Goal: Task Accomplishment & Management: Use online tool/utility

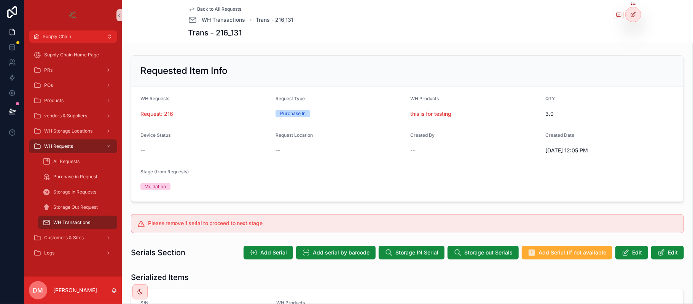
scroll to position [237, 0]
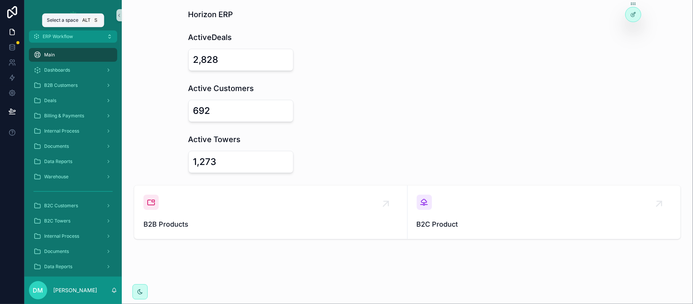
click at [88, 35] on button "ERP Workflow" at bounding box center [73, 36] width 88 height 12
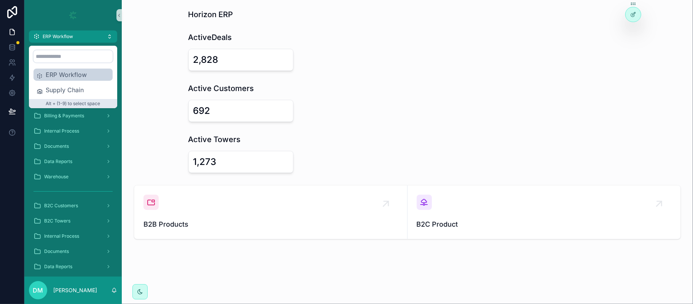
click at [84, 86] on span "Supply Chain" at bounding box center [78, 89] width 64 height 9
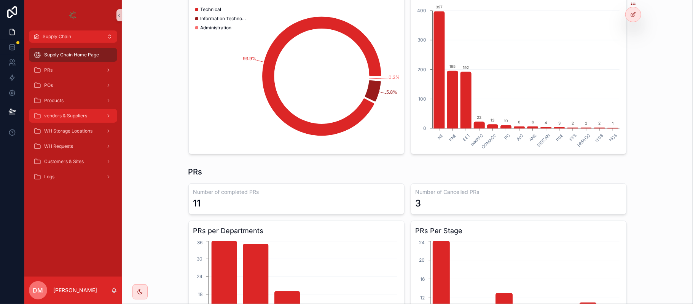
scroll to position [101, 0]
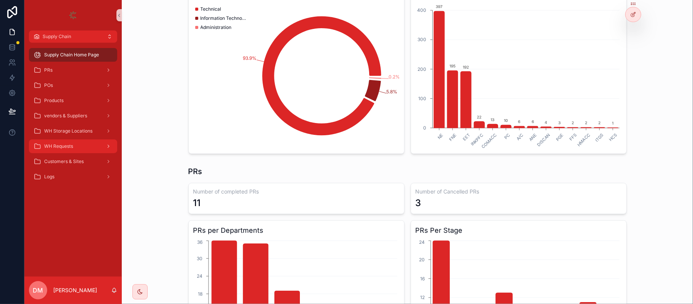
click at [68, 145] on span "WH Requests" at bounding box center [58, 146] width 29 height 6
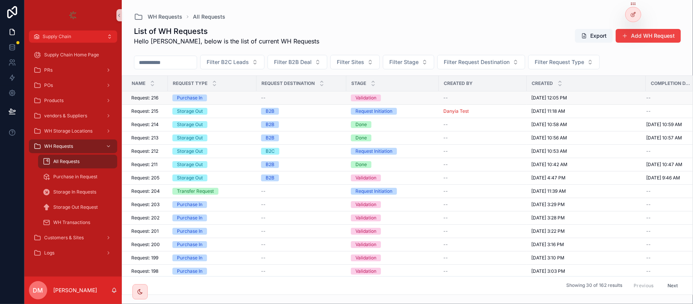
click at [160, 99] on div "Request: 216 Request: 216" at bounding box center [147, 98] width 32 height 6
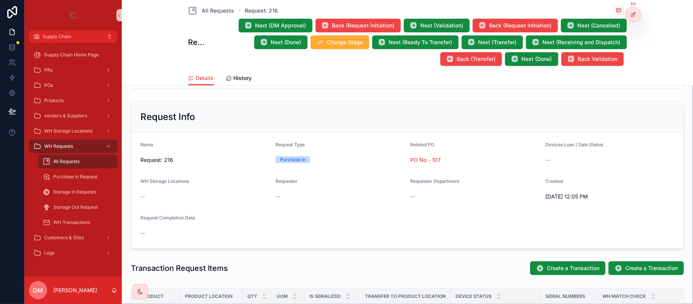
scroll to position [152, 0]
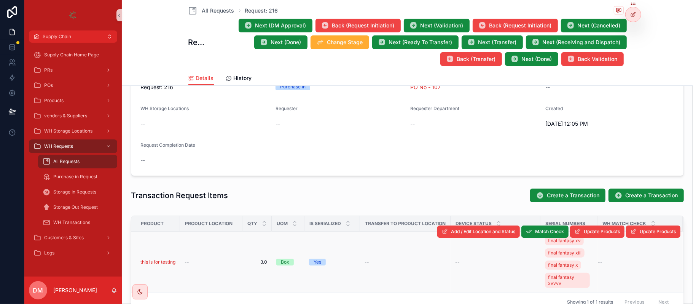
click at [193, 264] on div "--" at bounding box center [211, 262] width 53 height 6
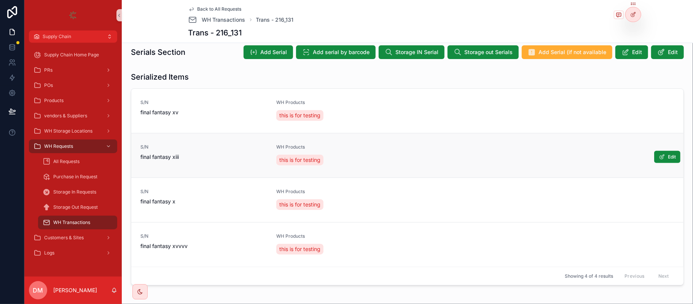
scroll to position [203, 0]
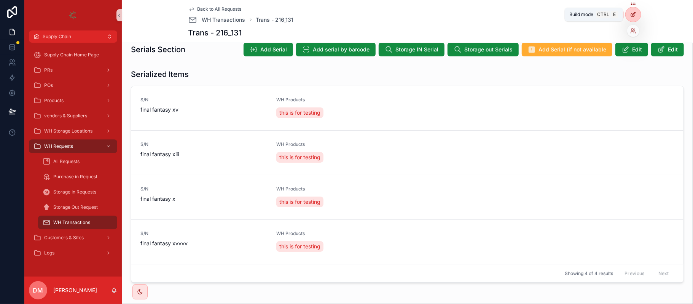
click at [633, 12] on icon at bounding box center [633, 14] width 6 height 6
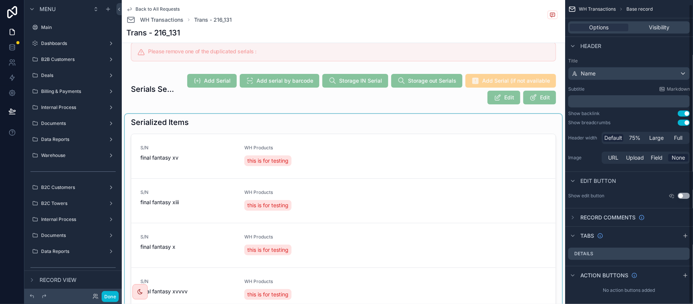
scroll to position [347, 0]
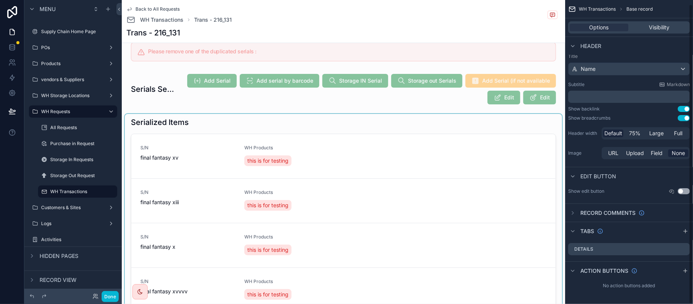
click at [360, 160] on div "scrollable content" at bounding box center [343, 225] width 437 height 223
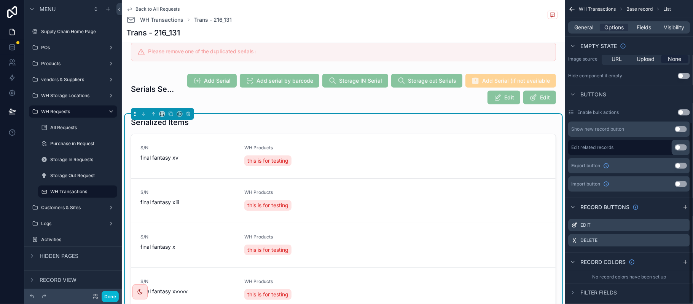
scroll to position [204, 0]
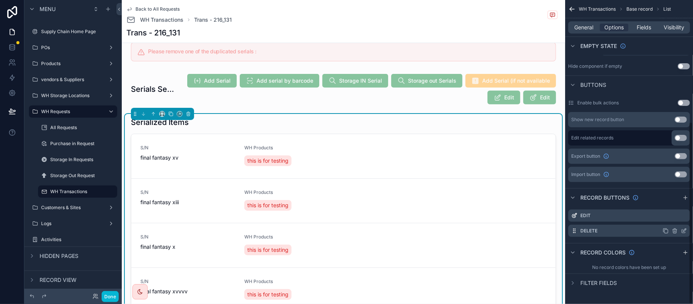
click at [684, 230] on icon "scrollable content" at bounding box center [684, 231] width 6 height 6
click at [684, 233] on icon "scrollable content" at bounding box center [684, 231] width 6 height 6
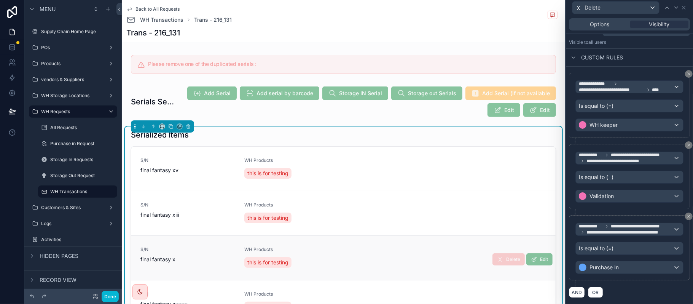
scroll to position [203, 0]
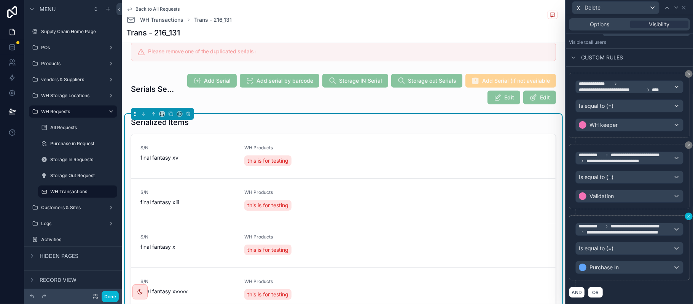
click at [688, 215] on icon at bounding box center [689, 216] width 2 height 2
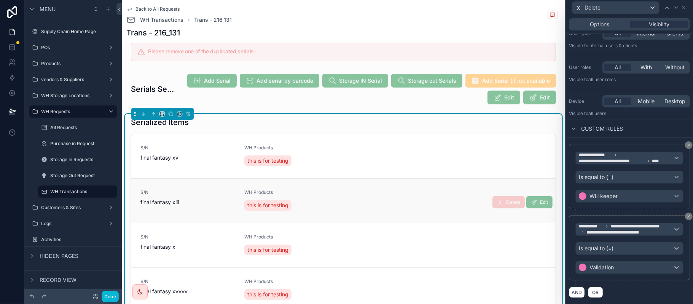
scroll to position [38, 0]
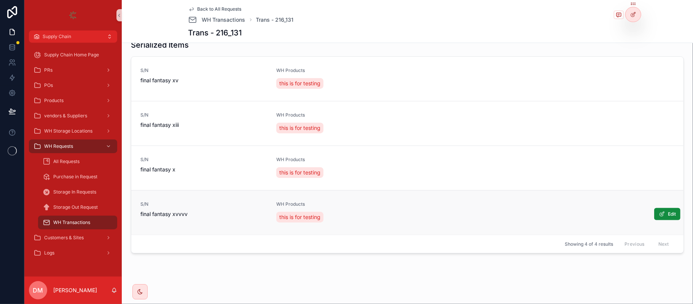
scroll to position [237, 0]
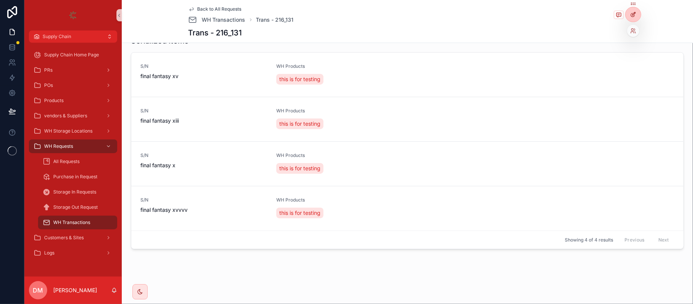
click at [636, 13] on icon at bounding box center [633, 14] width 6 height 6
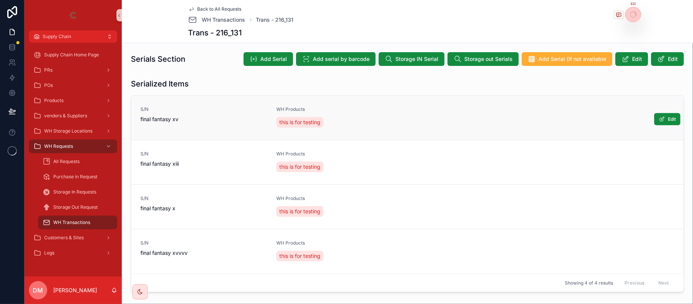
scroll to position [186, 0]
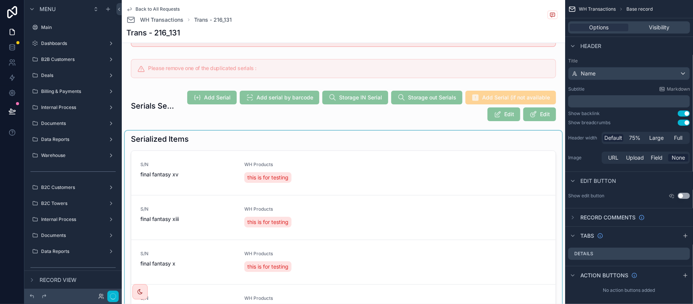
click at [215, 171] on div "scrollable content" at bounding box center [343, 242] width 437 height 223
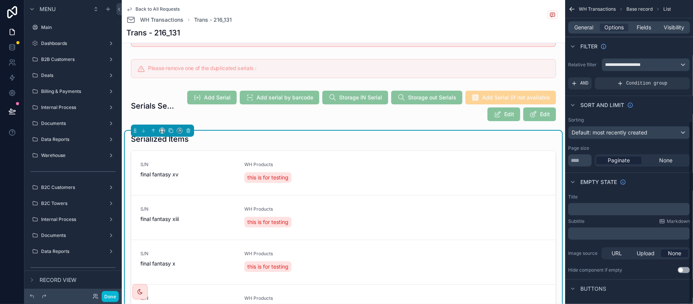
scroll to position [203, 0]
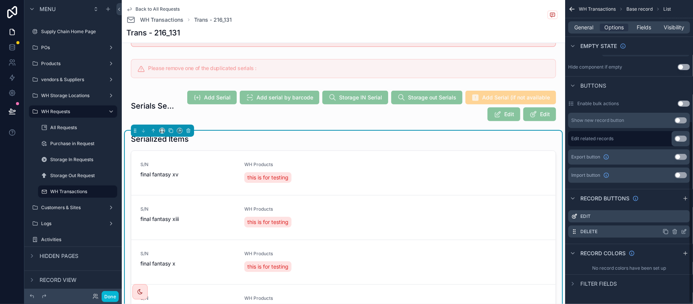
click at [682, 231] on icon "scrollable content" at bounding box center [683, 231] width 3 height 3
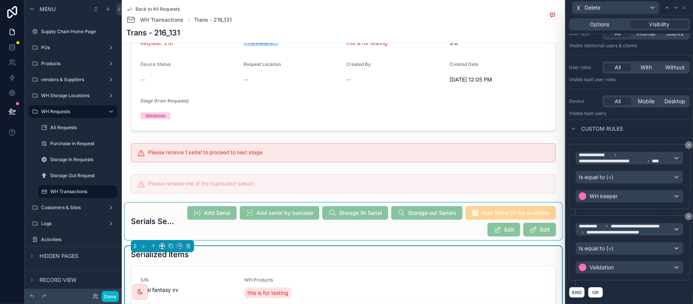
scroll to position [101, 0]
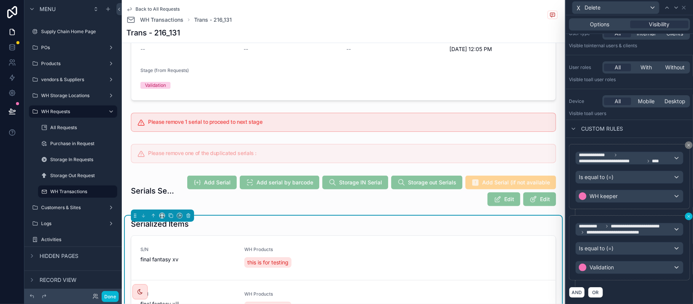
click at [685, 212] on button at bounding box center [689, 216] width 8 height 8
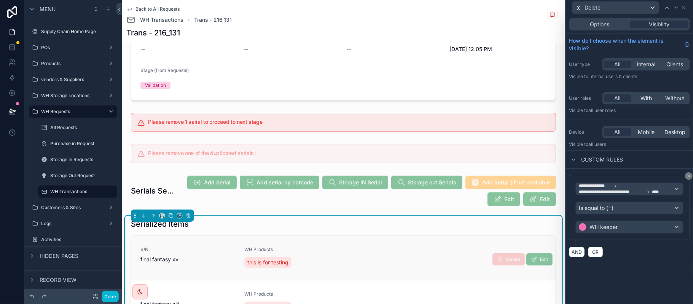
scroll to position [0, 0]
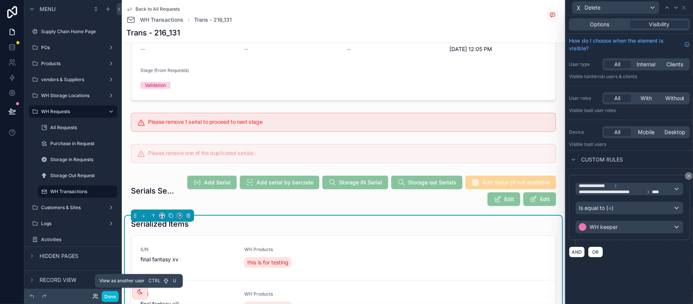
click at [94, 295] on icon at bounding box center [95, 296] width 6 height 6
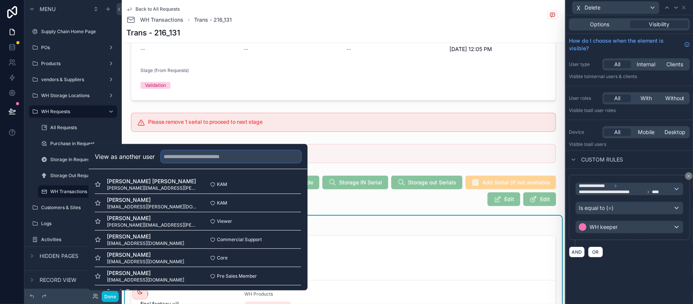
click at [217, 154] on input "text" at bounding box center [231, 156] width 140 height 12
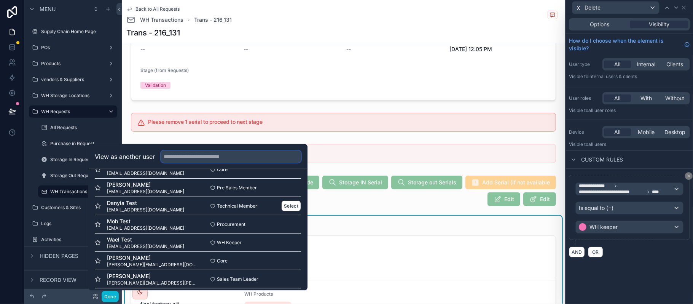
scroll to position [101, 0]
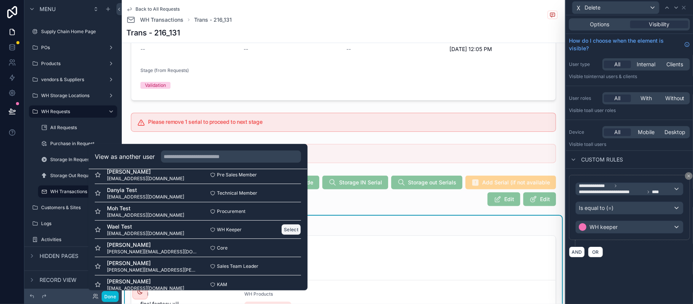
click at [285, 228] on button "Select" at bounding box center [291, 229] width 20 height 11
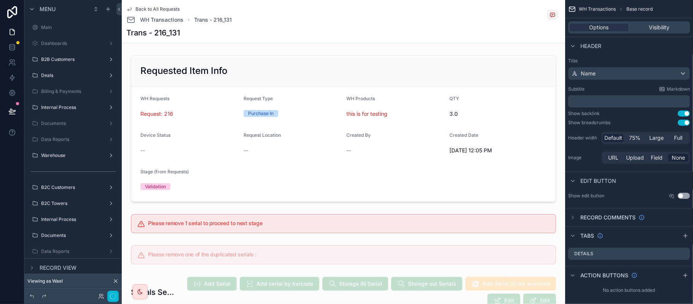
scroll to position [372, 0]
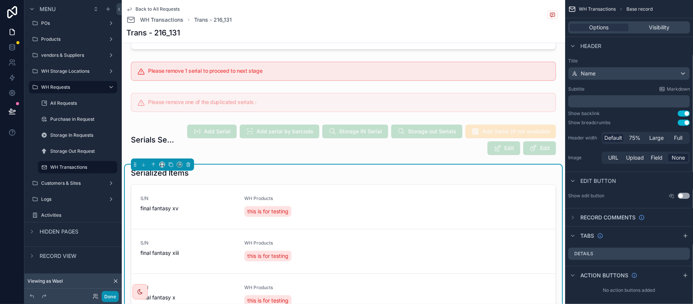
click at [115, 296] on button "Done" at bounding box center [110, 296] width 17 height 11
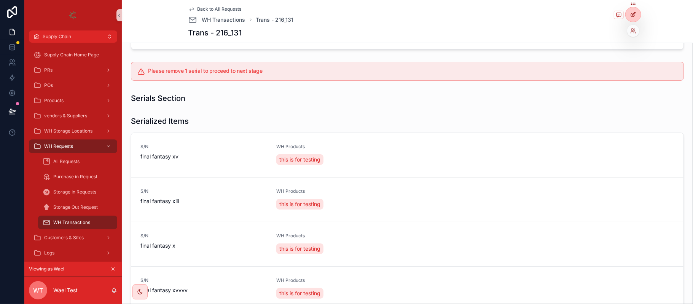
click at [639, 18] on div at bounding box center [633, 14] width 15 height 14
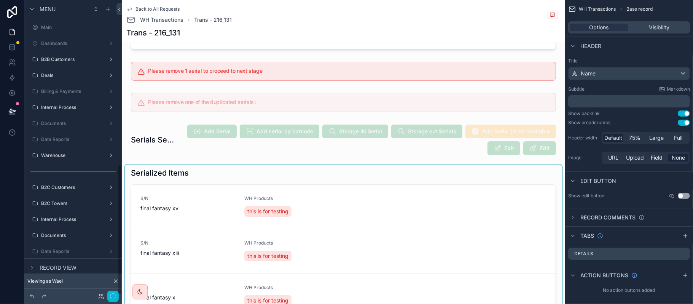
click at [424, 206] on div "scrollable content" at bounding box center [343, 275] width 437 height 223
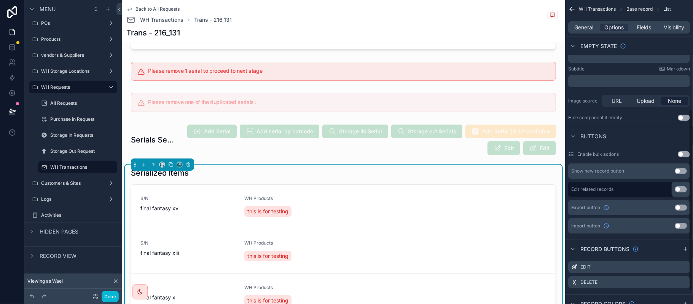
scroll to position [204, 0]
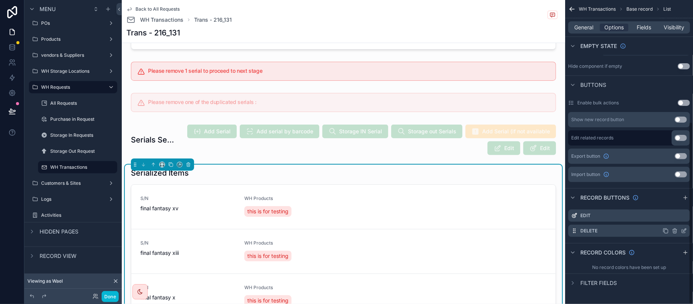
click at [684, 231] on icon "scrollable content" at bounding box center [684, 231] width 6 height 6
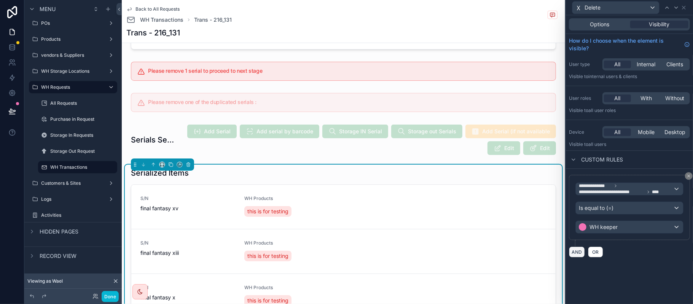
click at [571, 255] on button "AND" at bounding box center [577, 251] width 16 height 11
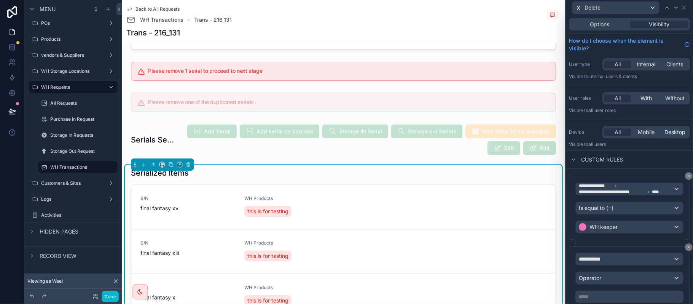
scroll to position [30, 0]
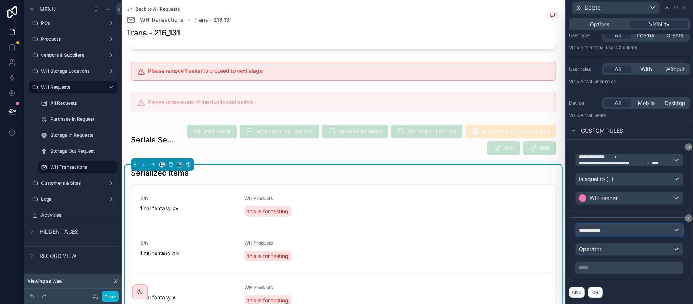
click at [603, 229] on span "**********" at bounding box center [593, 230] width 28 height 8
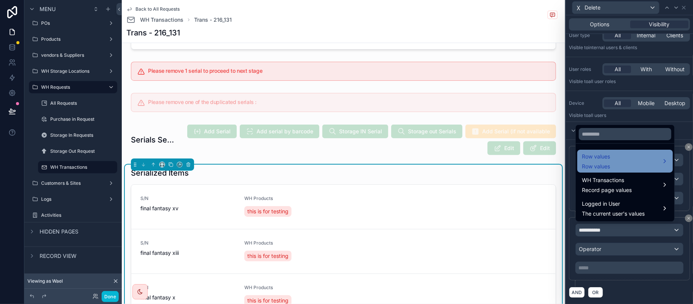
click at [608, 152] on span "Row values" at bounding box center [596, 156] width 28 height 9
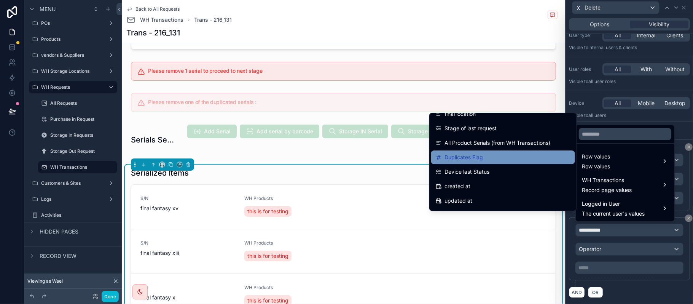
scroll to position [203, 0]
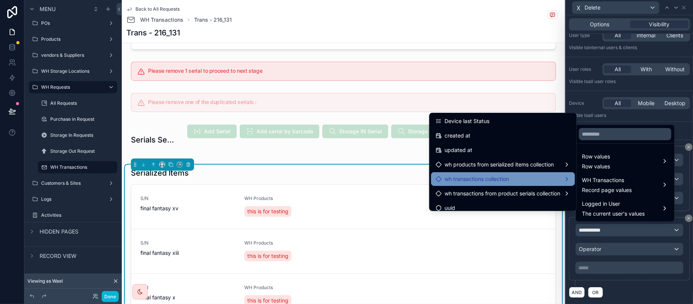
click at [489, 175] on span "wh transactions collection" at bounding box center [477, 178] width 64 height 9
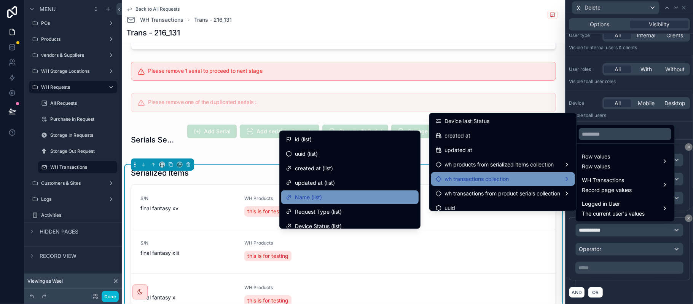
scroll to position [101, 0]
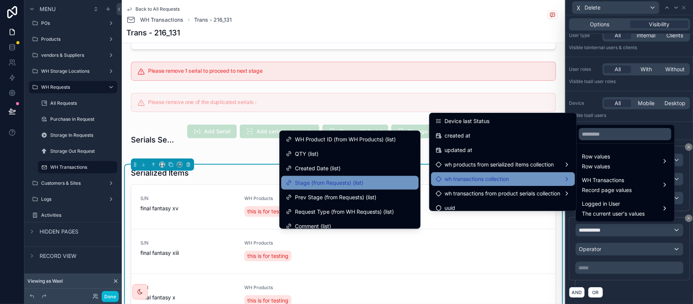
click at [348, 185] on span "Stage (from Requests) (list)" at bounding box center [329, 182] width 69 height 9
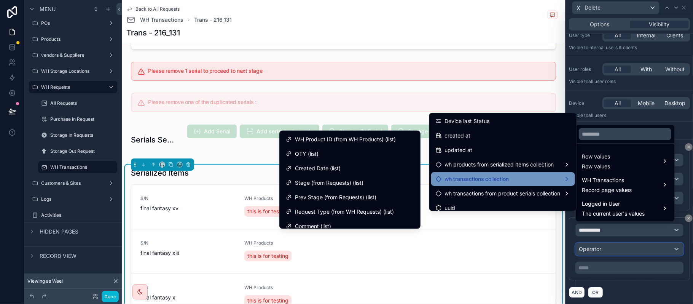
click at [619, 255] on div "Operator" at bounding box center [629, 249] width 107 height 12
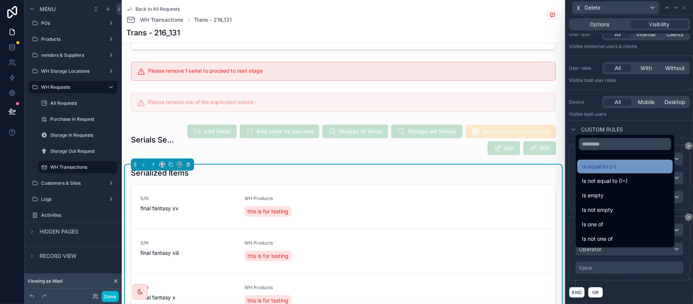
click at [616, 167] on span "Is equal to (=)" at bounding box center [599, 166] width 35 height 9
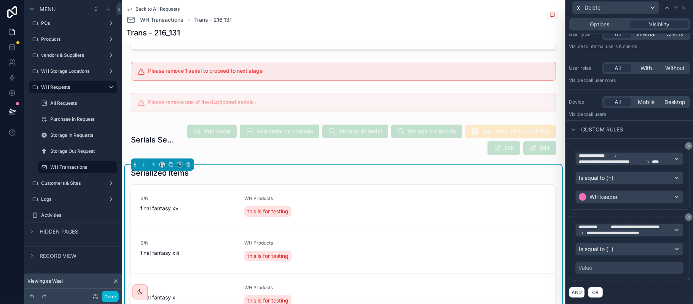
click at [603, 274] on div "Value" at bounding box center [629, 267] width 108 height 12
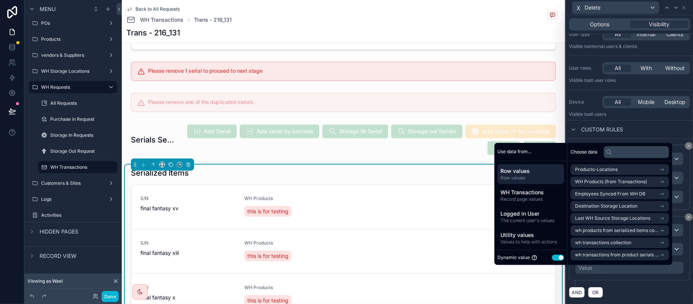
click at [554, 255] on button "Use setting" at bounding box center [558, 257] width 12 height 6
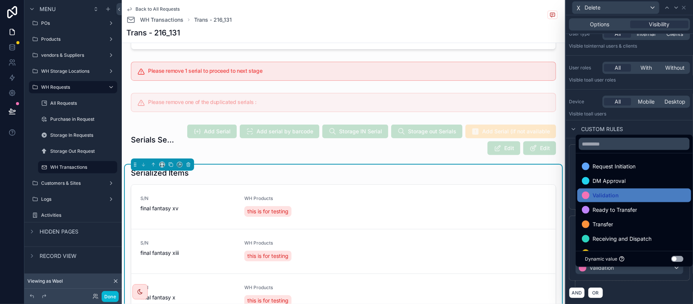
click at [623, 287] on div "**********" at bounding box center [629, 250] width 121 height 71
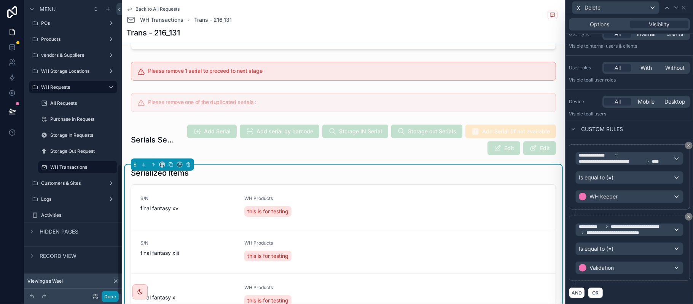
click at [108, 295] on button "Done" at bounding box center [110, 296] width 17 height 11
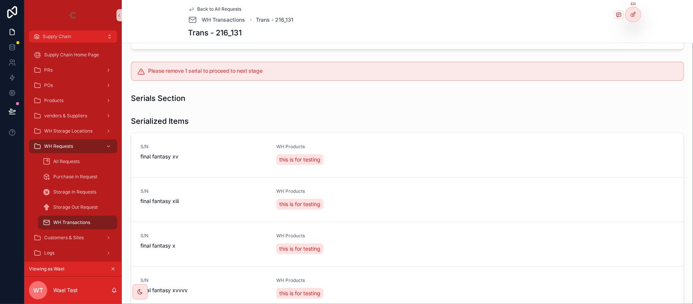
scroll to position [0, 0]
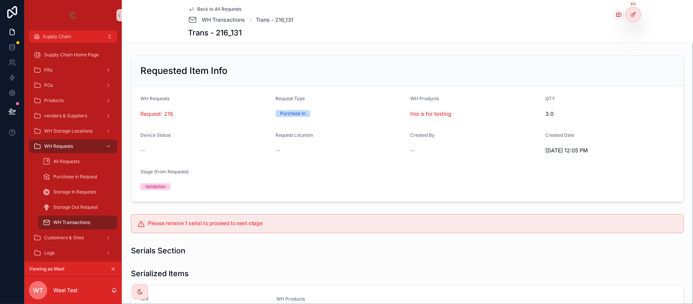
click at [160, 174] on span "Stage (from Requests)" at bounding box center [164, 172] width 48 height 6
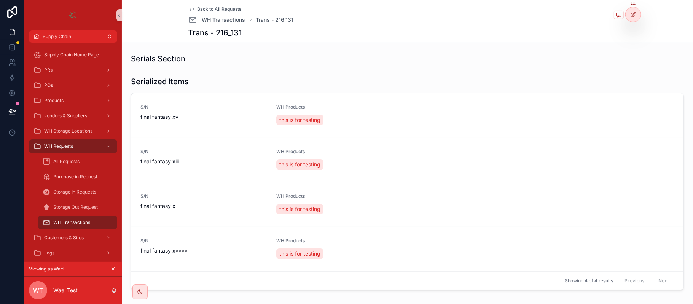
scroll to position [233, 0]
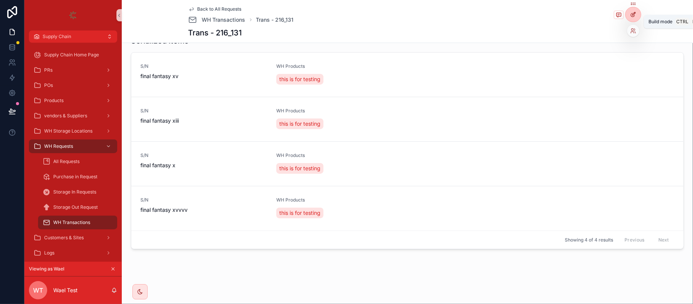
click at [637, 16] on div at bounding box center [633, 14] width 15 height 14
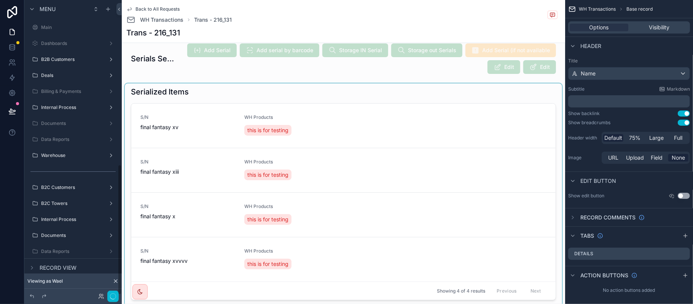
click at [525, 106] on div "scrollable content" at bounding box center [343, 194] width 437 height 223
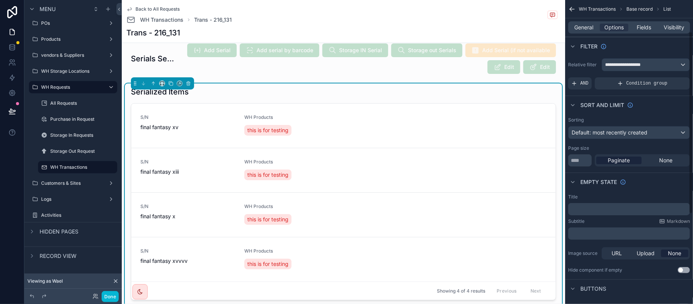
scroll to position [204, 0]
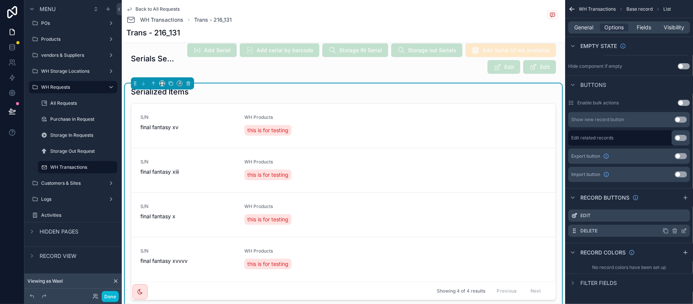
click at [684, 228] on icon "scrollable content" at bounding box center [684, 231] width 6 height 6
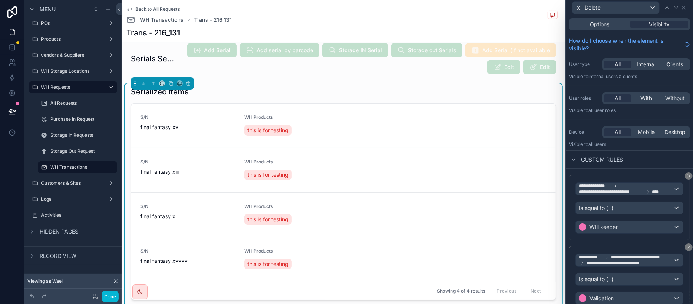
scroll to position [38, 0]
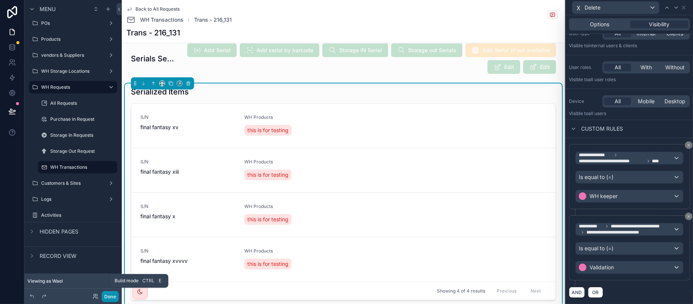
click at [110, 296] on button "Done" at bounding box center [110, 296] width 17 height 11
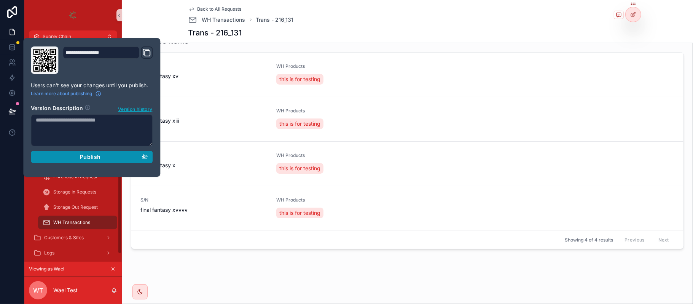
click at [109, 161] on button "Publish" at bounding box center [92, 157] width 122 height 12
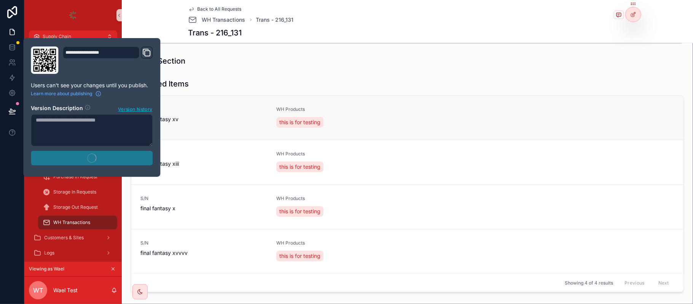
scroll to position [183, 0]
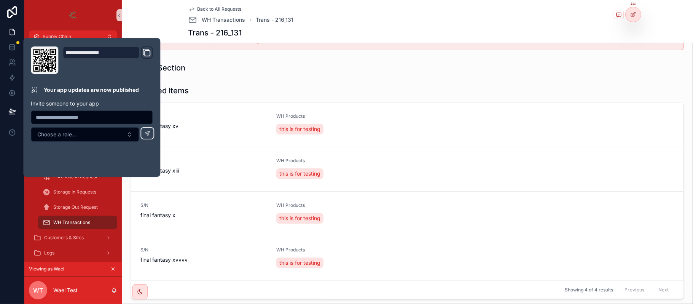
click at [246, 78] on div "Requested Item Info WH Requests Request: 216 Request Type Purchase In WH Produc…" at bounding box center [407, 86] width 571 height 435
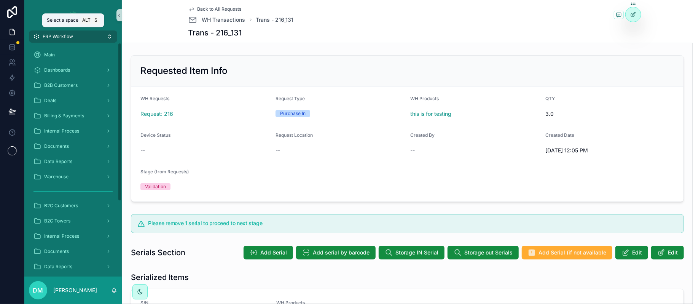
click at [76, 35] on button "ERP Workflow" at bounding box center [73, 36] width 88 height 12
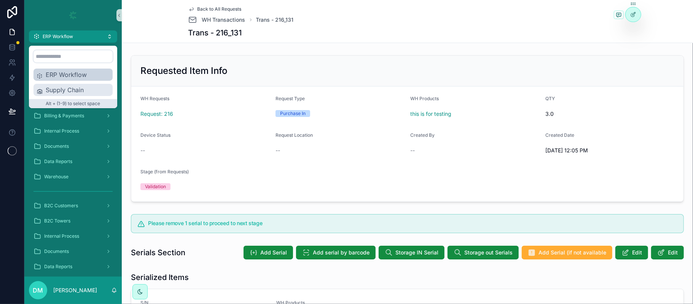
click at [59, 85] on span "Supply Chain" at bounding box center [78, 89] width 64 height 9
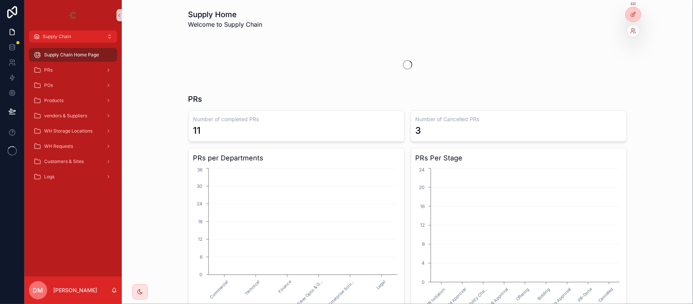
click at [629, 31] on div at bounding box center [633, 31] width 12 height 12
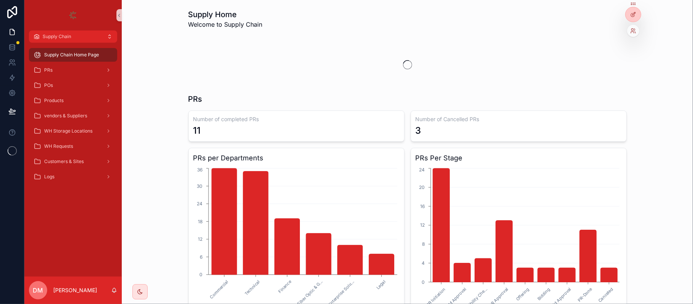
click at [632, 34] on div at bounding box center [633, 31] width 12 height 12
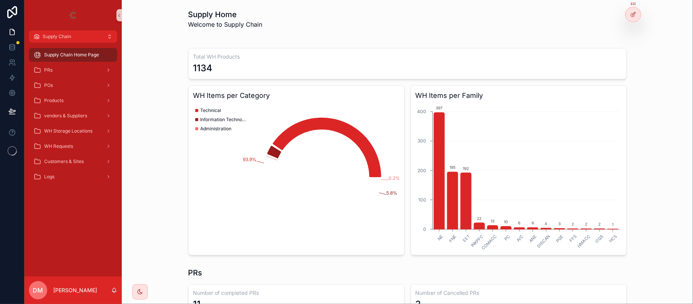
click at [634, 41] on div "Total WH Products 1134 WH Items per Category 93.9% 5.8% 0.2% Technical Informat…" at bounding box center [407, 148] width 559 height 220
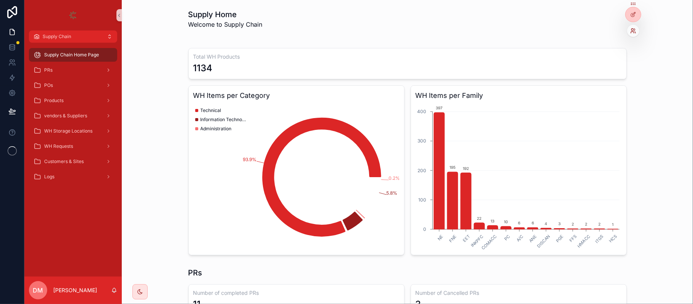
click at [633, 33] on icon at bounding box center [633, 31] width 6 height 6
click at [637, 30] on div at bounding box center [633, 31] width 12 height 12
click at [633, 32] on icon at bounding box center [633, 31] width 6 height 6
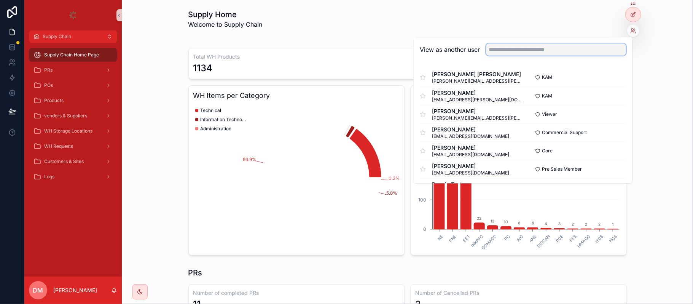
click at [577, 47] on input "text" at bounding box center [556, 49] width 140 height 12
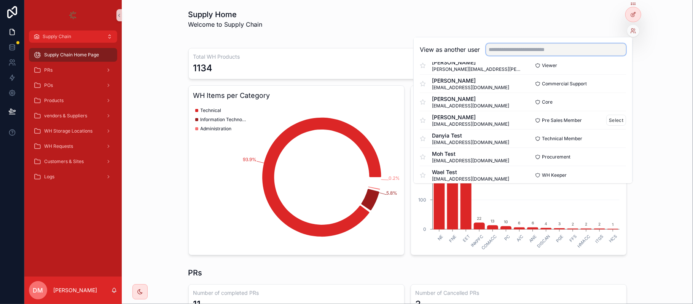
scroll to position [51, 0]
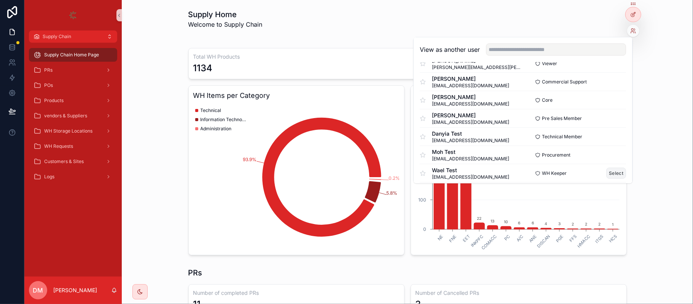
click at [612, 172] on button "Select" at bounding box center [617, 172] width 20 height 11
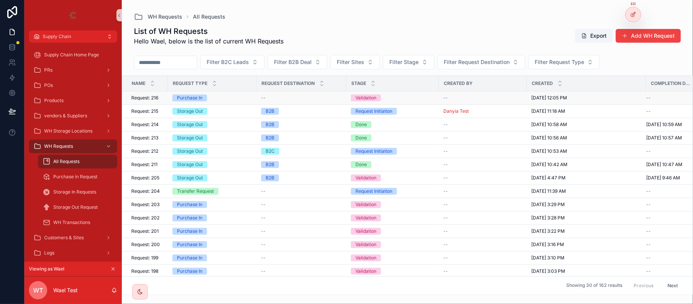
click at [164, 97] on td "Request: 216 Request: 216" at bounding box center [145, 97] width 46 height 13
click at [162, 99] on div "Request: 216 Request: 216" at bounding box center [147, 98] width 32 height 6
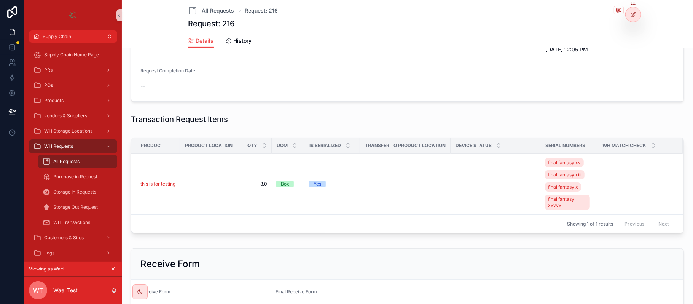
scroll to position [203, 0]
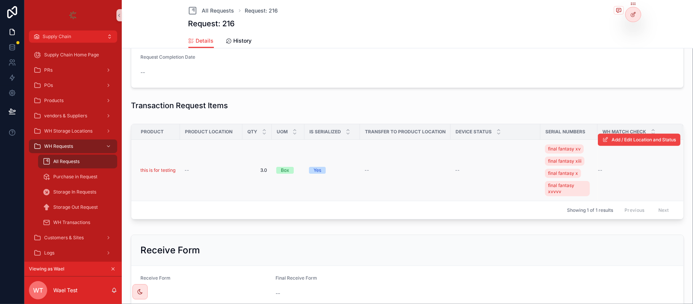
click at [198, 173] on div "--" at bounding box center [211, 170] width 53 height 6
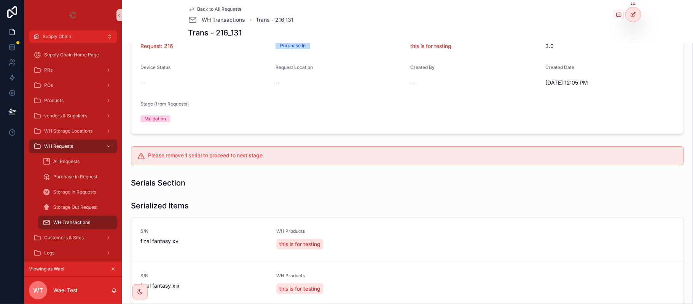
scroll to position [101, 0]
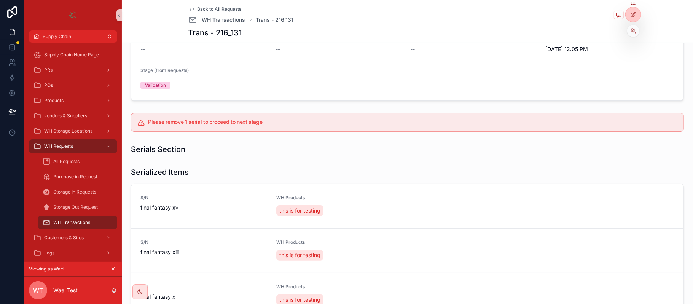
click at [634, 26] on div at bounding box center [633, 31] width 12 height 12
click at [632, 29] on icon at bounding box center [633, 31] width 6 height 6
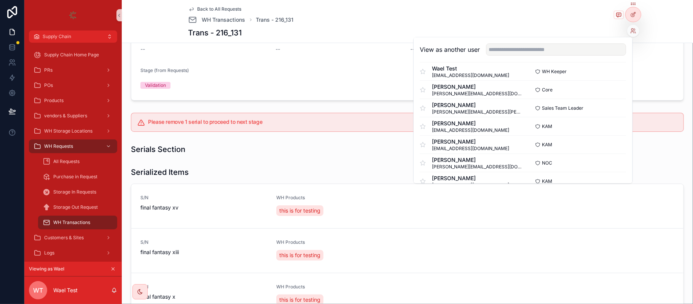
scroll to position [203, 0]
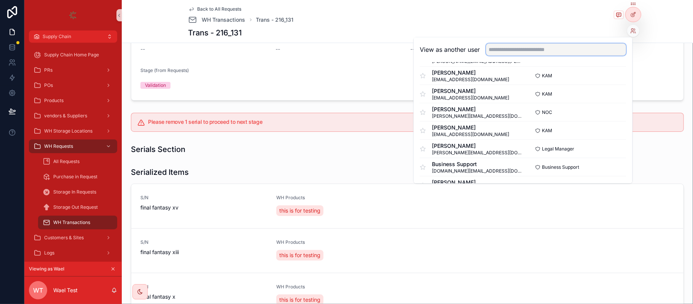
click at [559, 51] on input "text" at bounding box center [556, 49] width 140 height 12
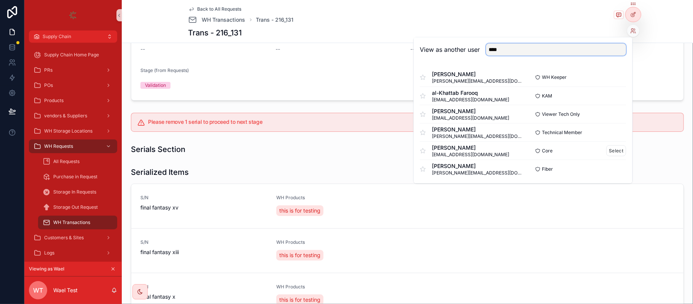
scroll to position [2, 0]
type input "****"
click at [613, 78] on button "Select" at bounding box center [617, 76] width 20 height 11
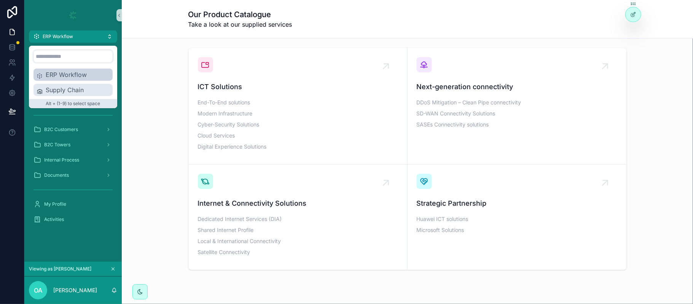
click at [81, 84] on div "Supply Chain" at bounding box center [72, 90] width 79 height 12
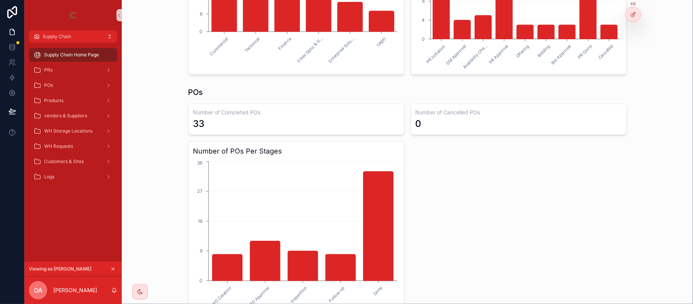
scroll to position [483, 0]
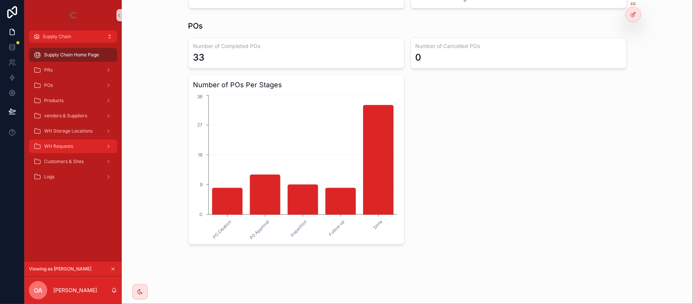
click at [69, 148] on span "WH Requests" at bounding box center [58, 146] width 29 height 6
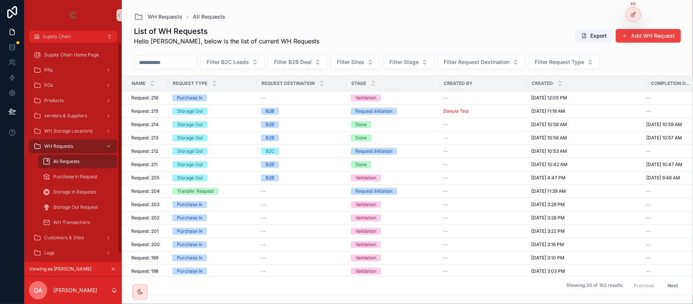
click at [158, 100] on span "Request: 216" at bounding box center [144, 98] width 27 height 6
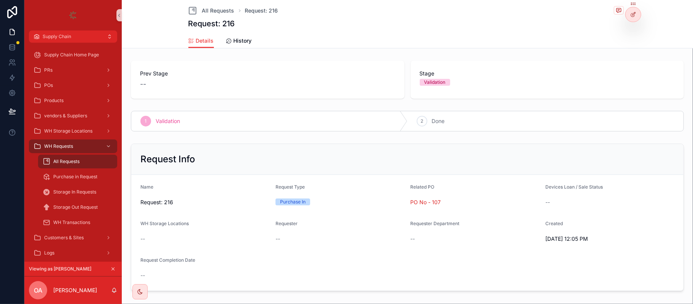
scroll to position [260, 0]
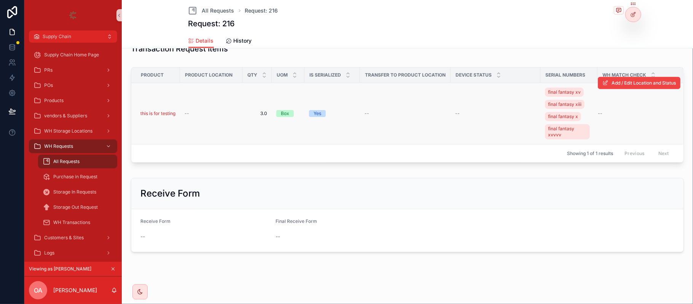
click at [192, 113] on div "--" at bounding box center [211, 113] width 53 height 6
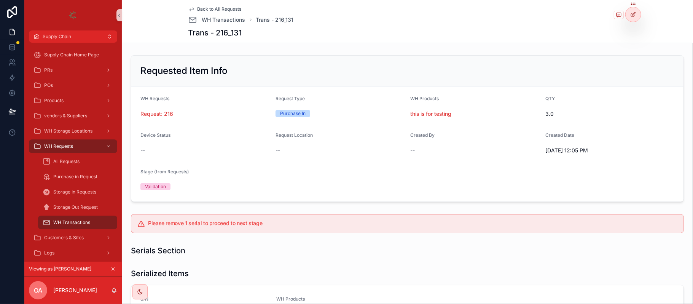
click at [158, 192] on div "Validation" at bounding box center [204, 186] width 129 height 11
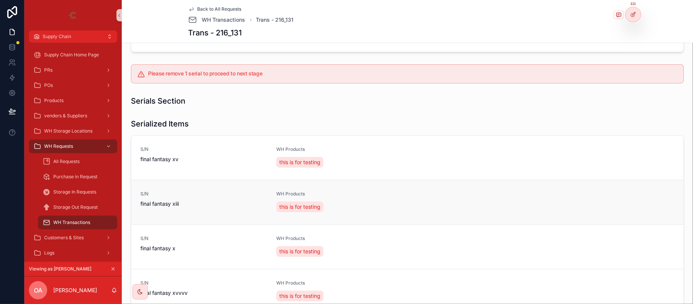
scroll to position [203, 0]
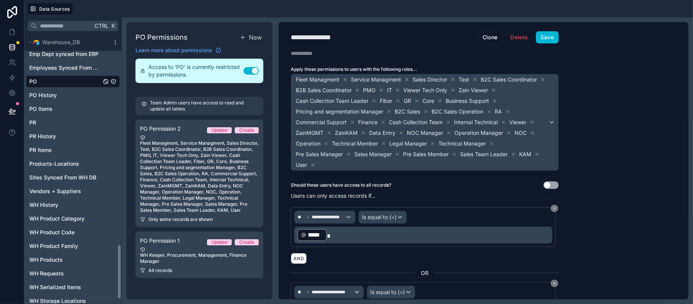
scroll to position [1057, 0]
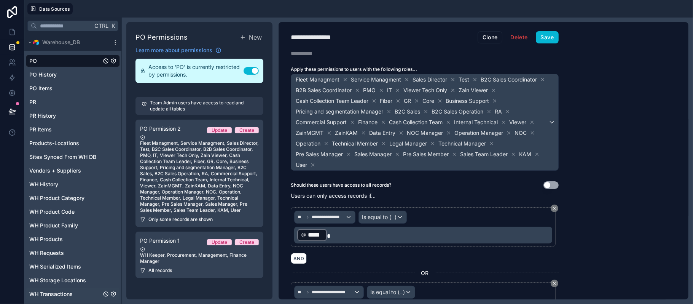
click at [64, 290] on span "WH Transactions" at bounding box center [50, 294] width 43 height 8
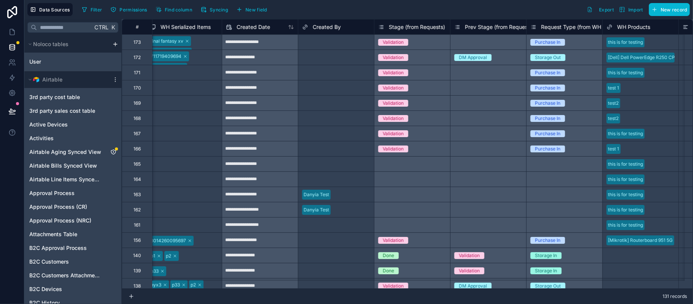
scroll to position [0, 616]
click at [210, 6] on button "Syncing" at bounding box center [214, 9] width 33 height 11
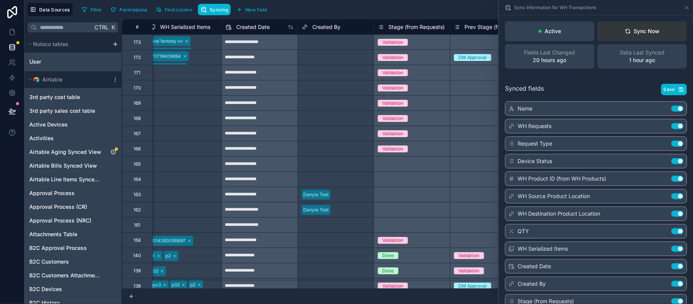
click at [617, 38] on button "Sync Now" at bounding box center [642, 31] width 89 height 20
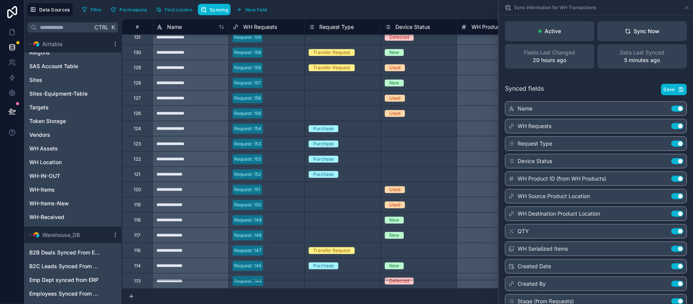
scroll to position [457, 0]
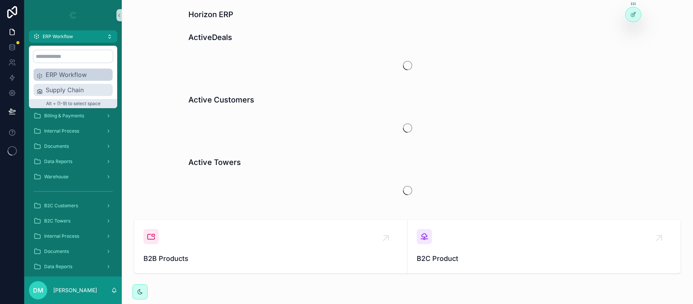
click at [76, 90] on span "Supply Chain" at bounding box center [78, 89] width 64 height 9
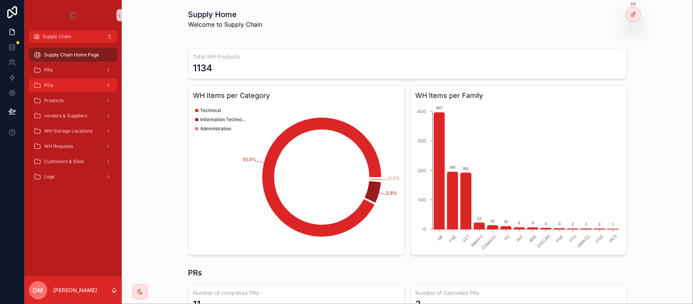
click at [69, 88] on div "POs" at bounding box center [72, 85] width 79 height 12
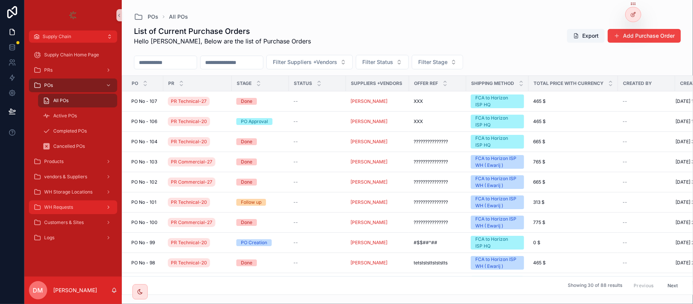
click at [78, 208] on div "WH Requests" at bounding box center [72, 207] width 79 height 12
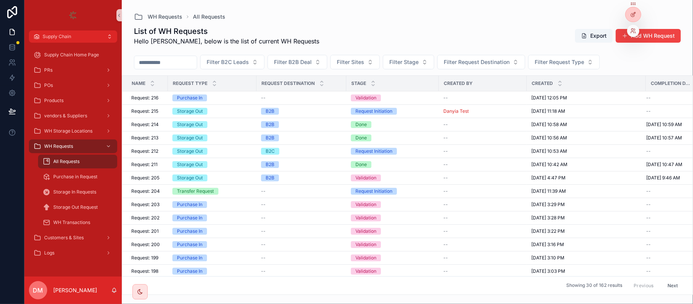
click at [629, 31] on div at bounding box center [633, 31] width 12 height 12
click at [633, 32] on icon at bounding box center [633, 31] width 6 height 6
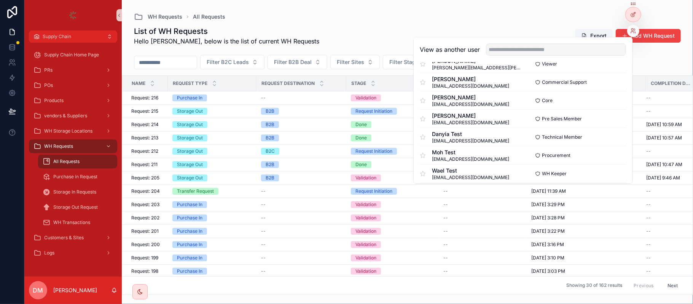
scroll to position [51, 0]
click at [607, 172] on button "Select" at bounding box center [617, 172] width 20 height 11
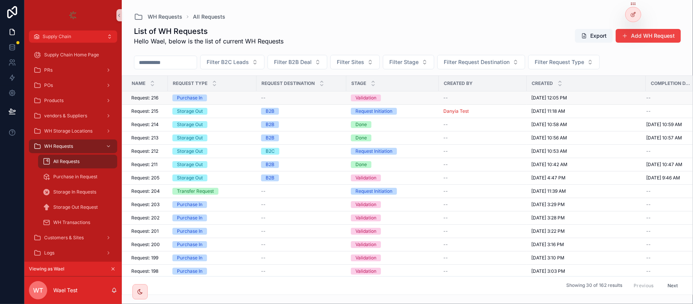
click at [150, 99] on span "Request: 216" at bounding box center [144, 98] width 27 height 6
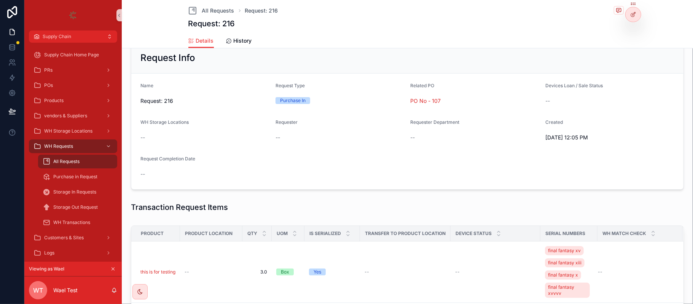
scroll to position [253, 0]
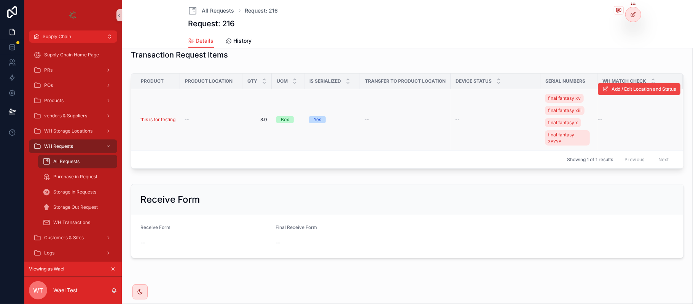
click at [199, 120] on div "--" at bounding box center [211, 119] width 53 height 6
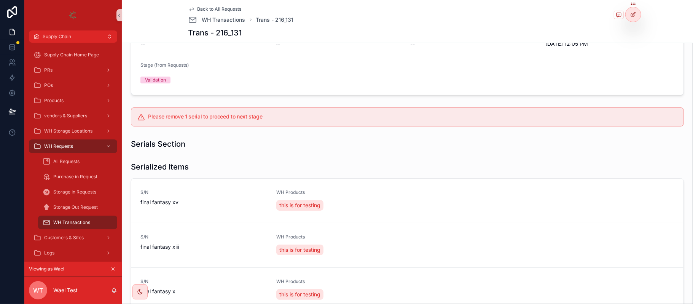
scroll to position [101, 0]
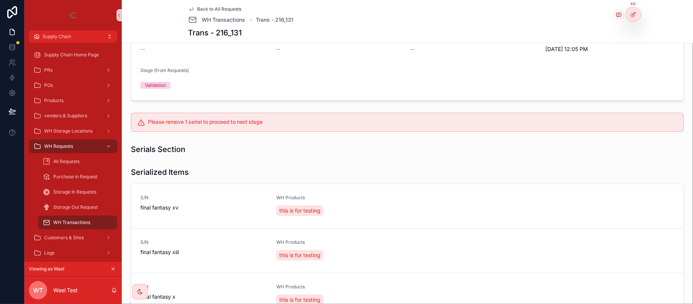
click at [570, 117] on div "Please remove 1 serial to proceed to next stage" at bounding box center [407, 122] width 553 height 19
click at [252, 130] on div "Please remove 1 serial to proceed to next stage" at bounding box center [407, 122] width 553 height 19
click at [289, 119] on div "Please remove 1 serial to proceed to next stage" at bounding box center [407, 122] width 553 height 19
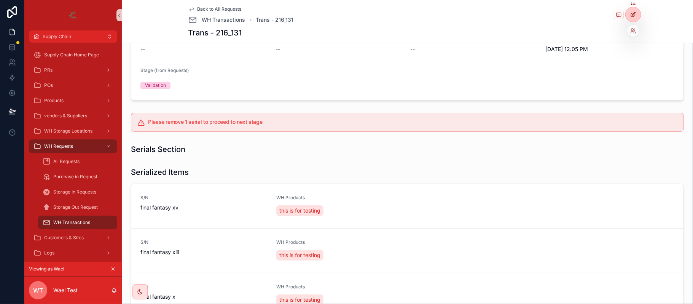
click at [632, 16] on icon at bounding box center [633, 14] width 6 height 6
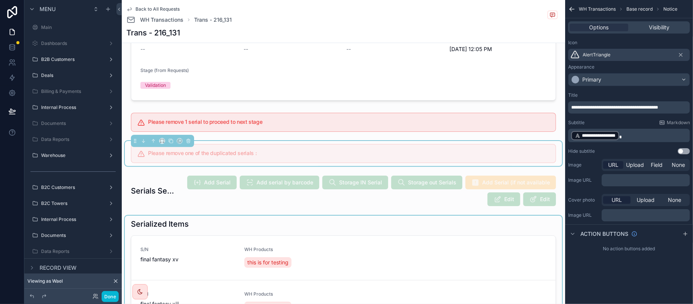
scroll to position [203, 0]
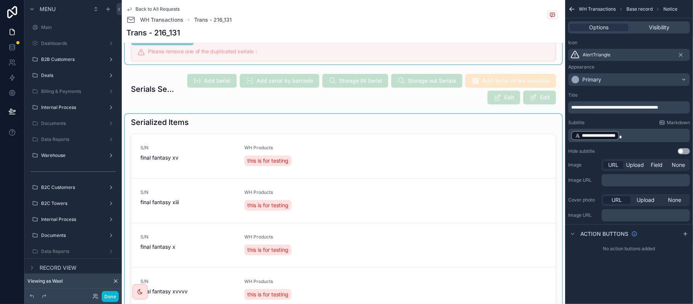
click at [282, 132] on div "scrollable content" at bounding box center [343, 225] width 437 height 223
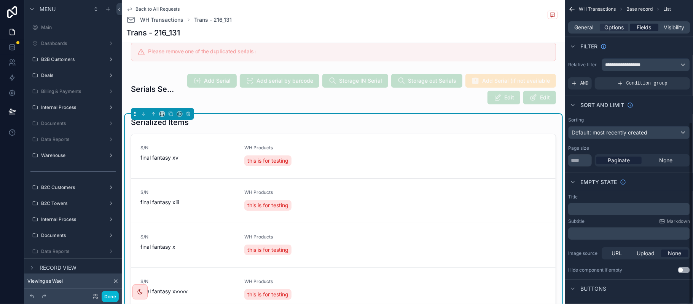
click at [649, 25] on span "Fields" at bounding box center [644, 28] width 14 height 8
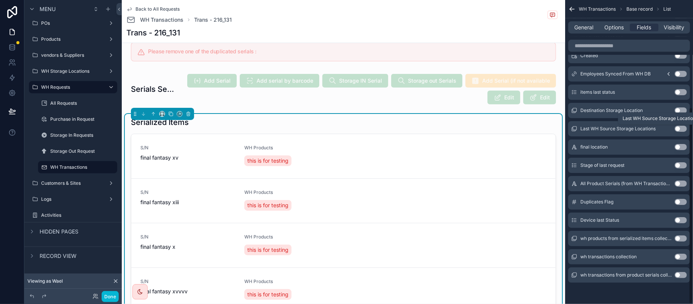
scroll to position [0, 0]
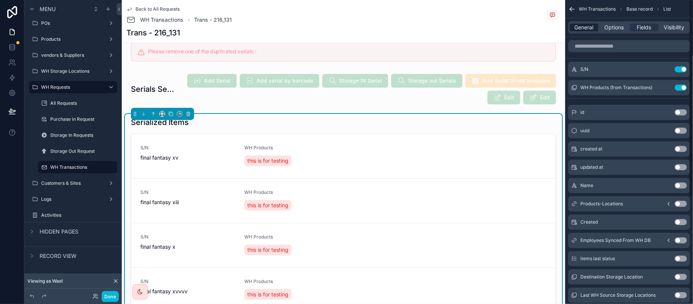
click at [585, 28] on span "General" at bounding box center [584, 28] width 19 height 8
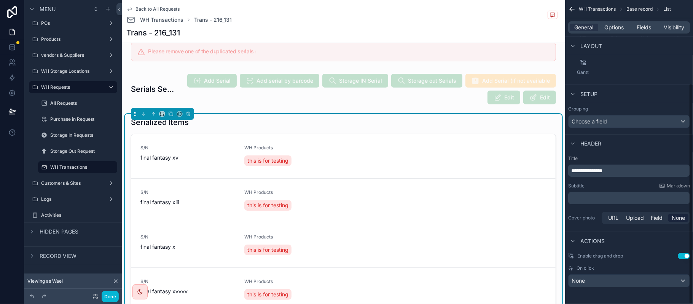
scroll to position [115, 0]
click at [410, 168] on div "S/N final fantasy xv WH Products this is for testing Edit Delete" at bounding box center [343, 156] width 424 height 44
click at [615, 28] on span "Options" at bounding box center [613, 28] width 19 height 8
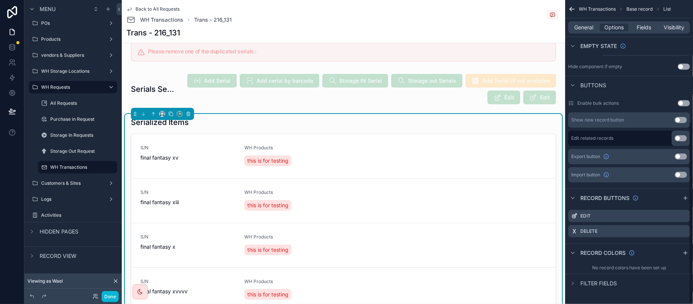
scroll to position [204, 0]
click at [684, 217] on icon "scrollable content" at bounding box center [684, 215] width 6 height 6
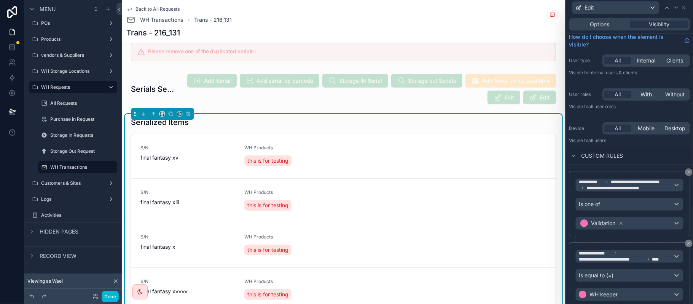
scroll to position [0, 0]
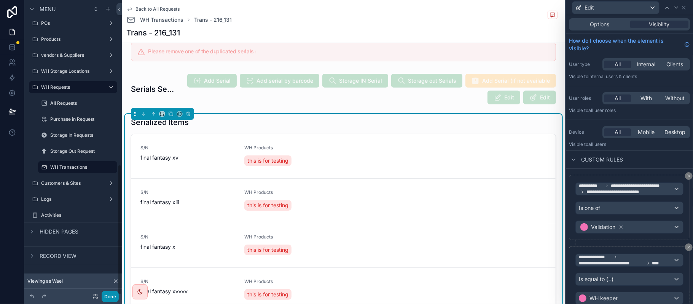
click at [110, 297] on button "Done" at bounding box center [110, 296] width 17 height 11
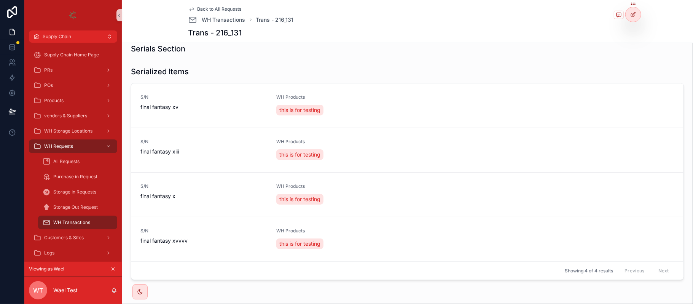
scroll to position [203, 0]
click at [113, 270] on icon "scrollable content" at bounding box center [112, 268] width 5 height 5
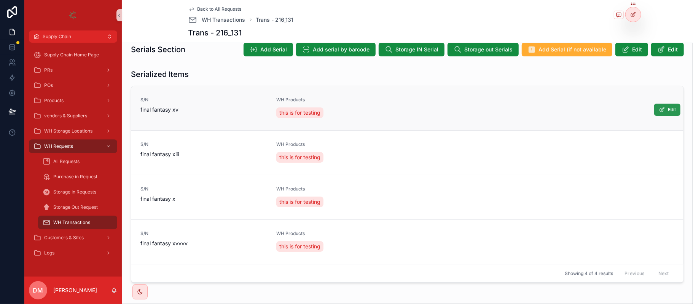
scroll to position [152, 0]
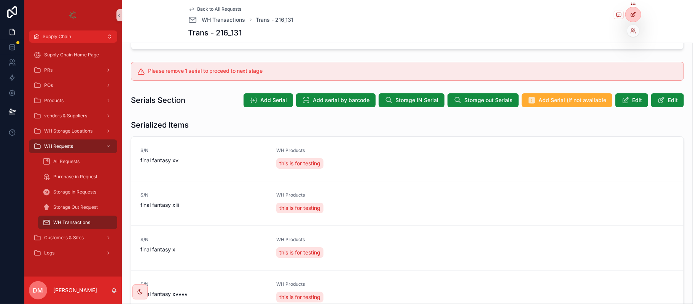
click at [634, 17] on icon at bounding box center [633, 14] width 6 height 6
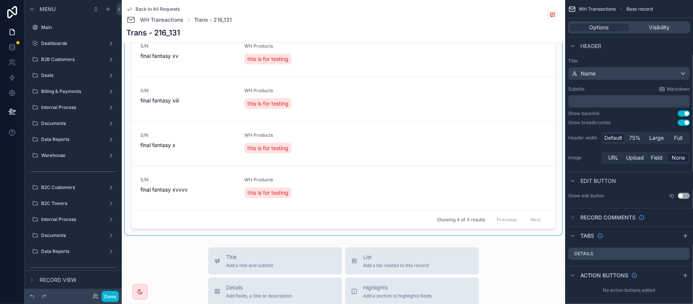
scroll to position [347, 0]
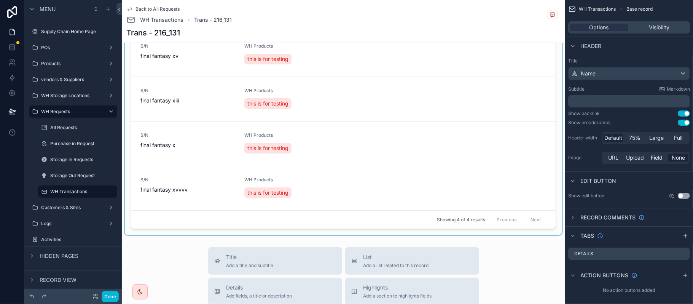
click at [473, 106] on div "scrollable content" at bounding box center [343, 123] width 437 height 223
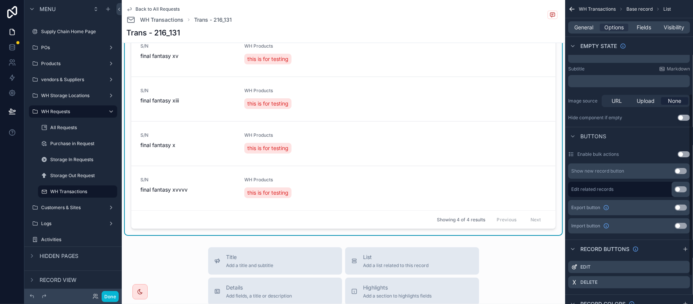
scroll to position [204, 0]
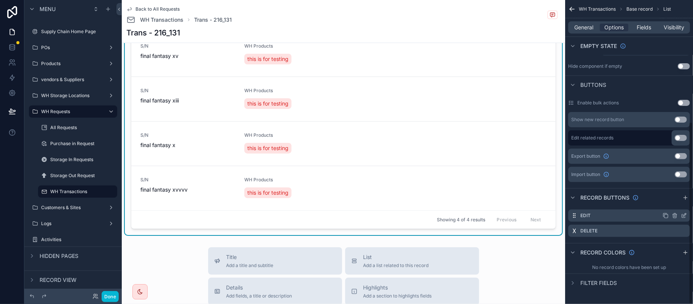
click at [683, 217] on icon "scrollable content" at bounding box center [684, 215] width 6 height 6
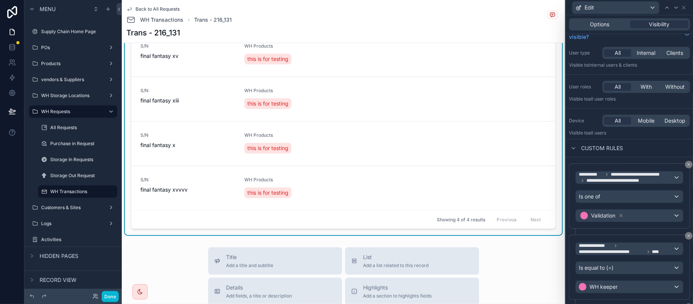
scroll to position [197, 0]
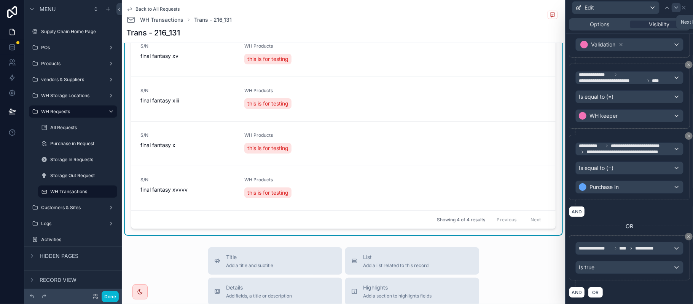
click at [674, 7] on icon at bounding box center [676, 8] width 6 height 6
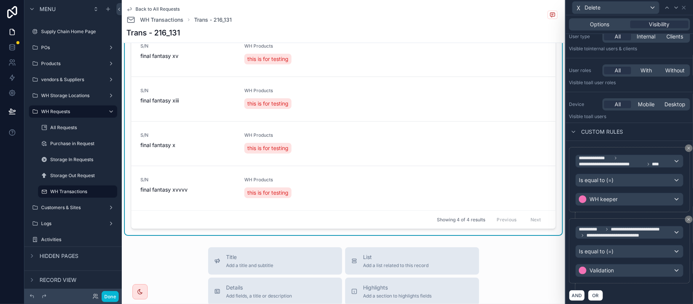
scroll to position [38, 0]
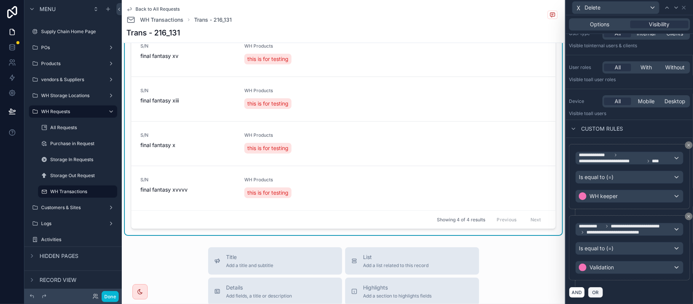
click at [598, 287] on button "OR" at bounding box center [595, 292] width 15 height 11
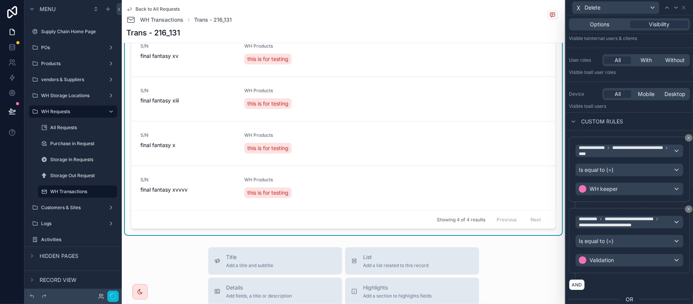
click at [598, 290] on div "AND" at bounding box center [629, 284] width 121 height 11
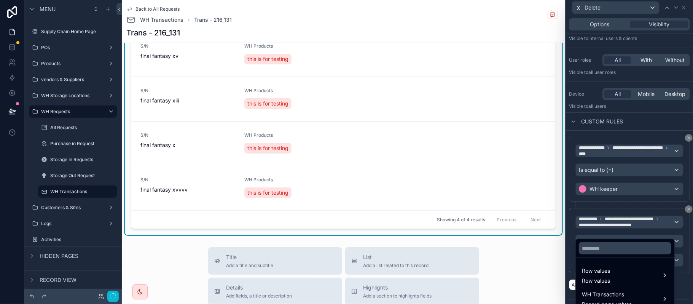
click at [598, 232] on div at bounding box center [629, 152] width 127 height 304
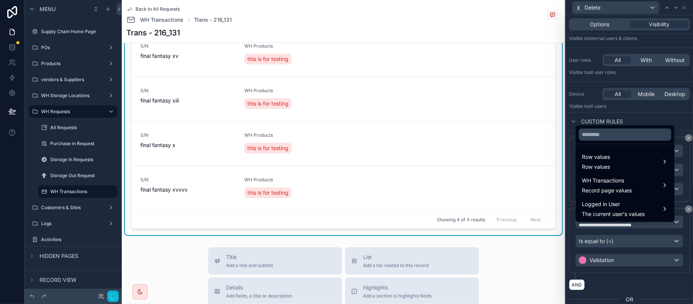
scroll to position [137, 0]
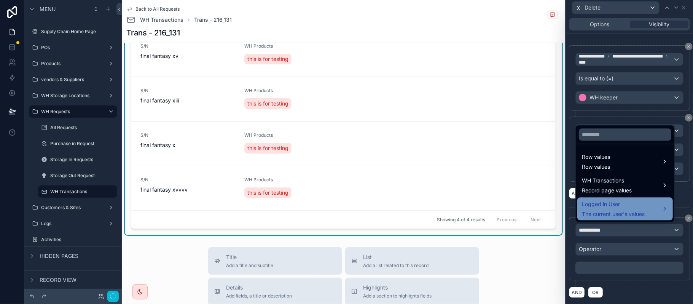
click at [604, 207] on span "Logged in User" at bounding box center [613, 203] width 63 height 9
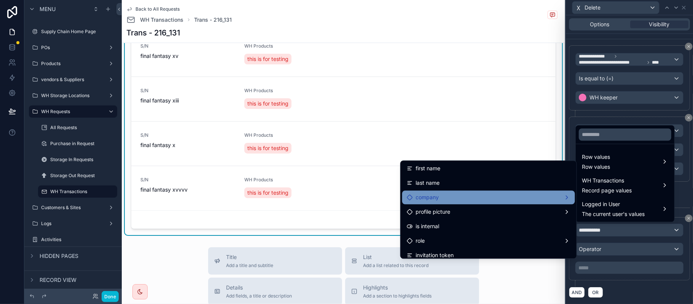
scroll to position [51, 0]
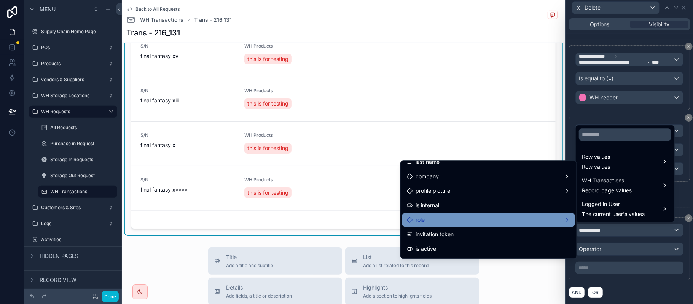
click at [469, 219] on div "role" at bounding box center [489, 219] width 164 height 9
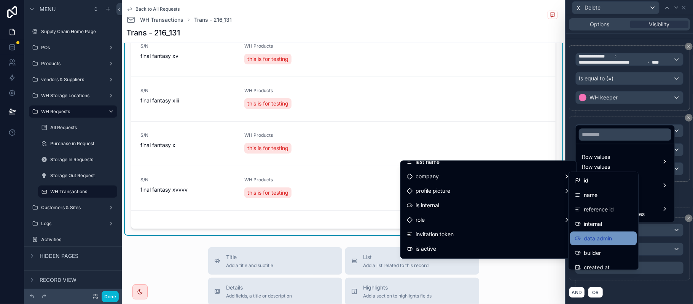
click at [605, 236] on span "data admin" at bounding box center [598, 238] width 28 height 9
click at [616, 253] on div "Operator" at bounding box center [629, 249] width 107 height 12
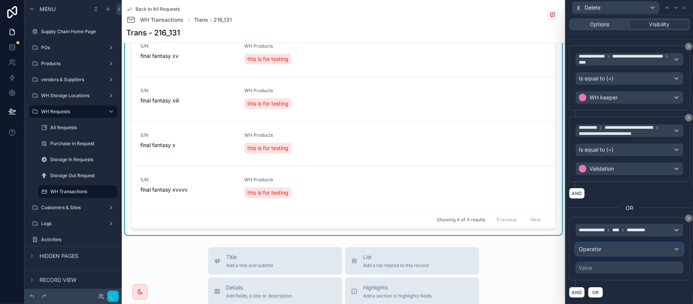
click at [641, 246] on div "Operator" at bounding box center [629, 249] width 107 height 12
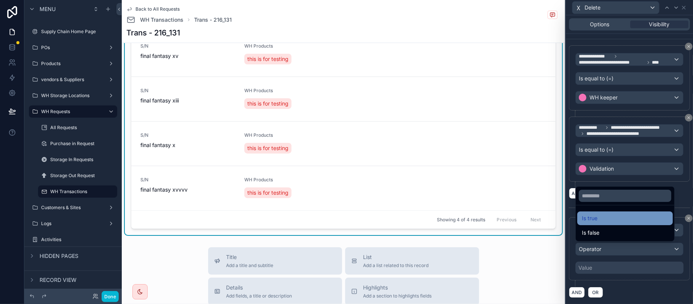
click at [603, 219] on div "Is true" at bounding box center [625, 218] width 86 height 9
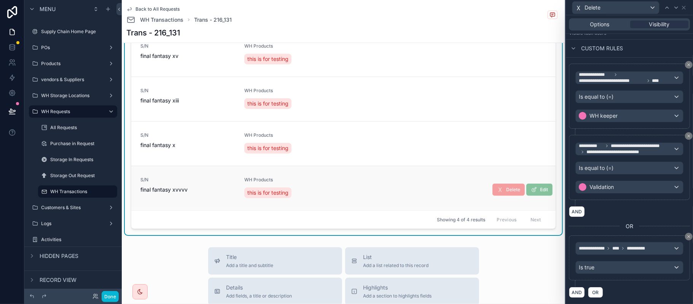
scroll to position [119, 0]
click at [114, 301] on button "Done" at bounding box center [110, 296] width 17 height 11
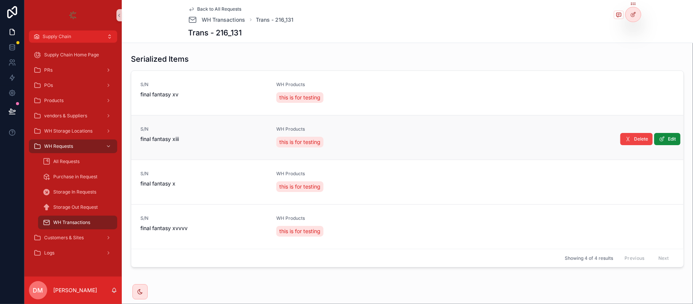
scroll to position [186, 0]
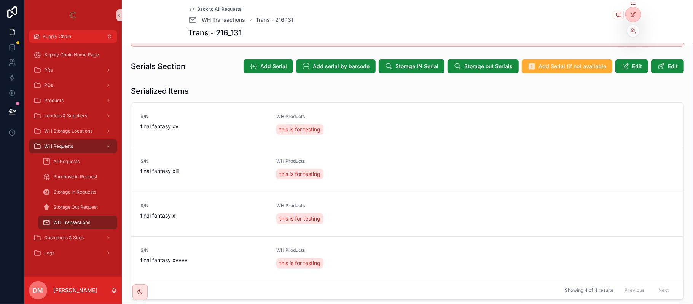
click at [631, 26] on div at bounding box center [633, 31] width 12 height 12
click at [632, 26] on div at bounding box center [633, 31] width 12 height 12
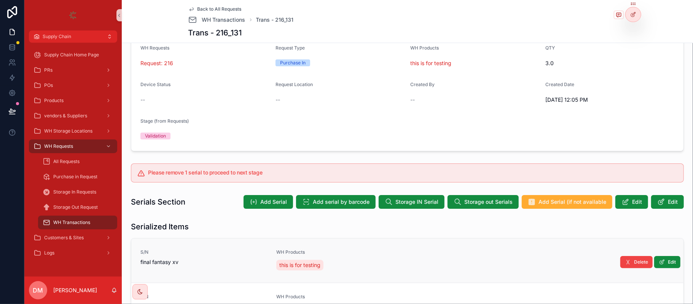
scroll to position [152, 0]
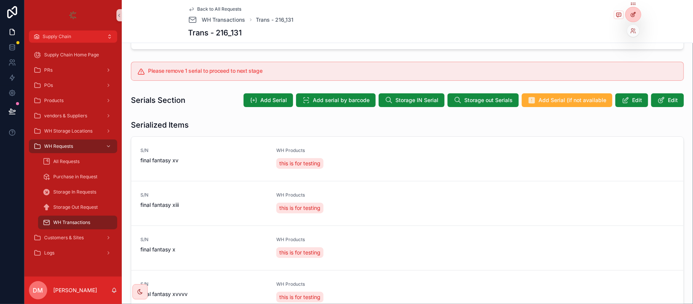
click at [637, 8] on div at bounding box center [633, 14] width 15 height 14
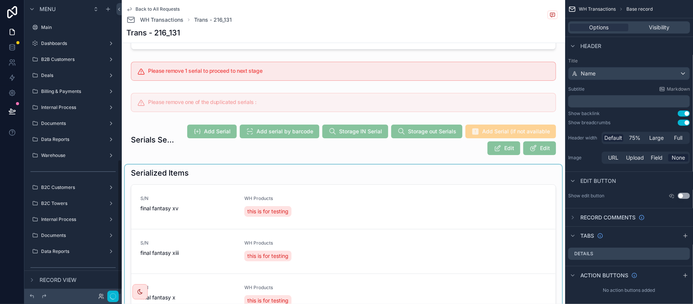
click at [352, 186] on div "scrollable content" at bounding box center [343, 275] width 437 height 223
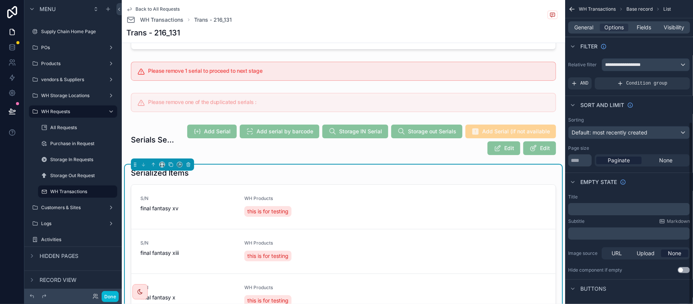
scroll to position [204, 0]
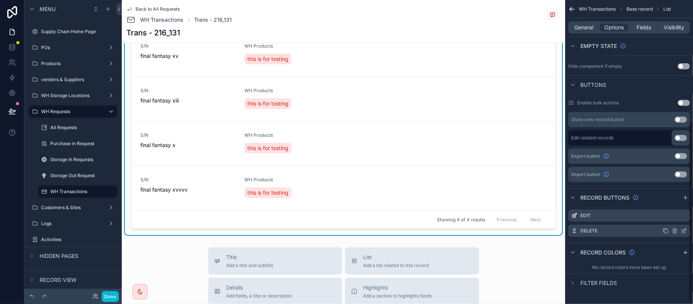
click at [683, 232] on icon "scrollable content" at bounding box center [684, 231] width 6 height 6
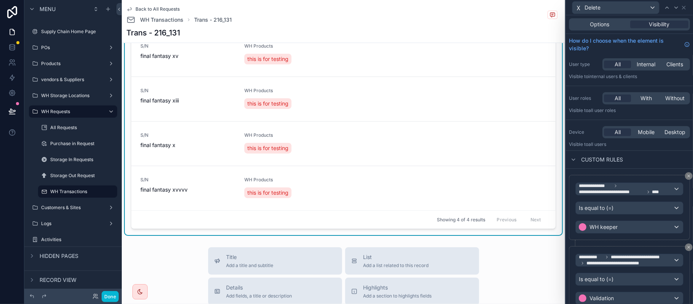
scroll to position [137, 0]
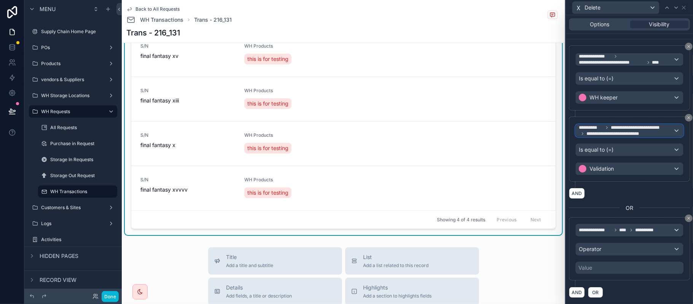
click at [630, 131] on span "**********" at bounding box center [615, 134] width 59 height 6
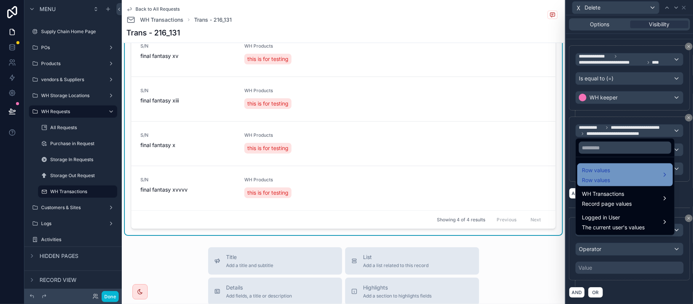
click at [620, 173] on div "Row values Row values" at bounding box center [625, 175] width 86 height 18
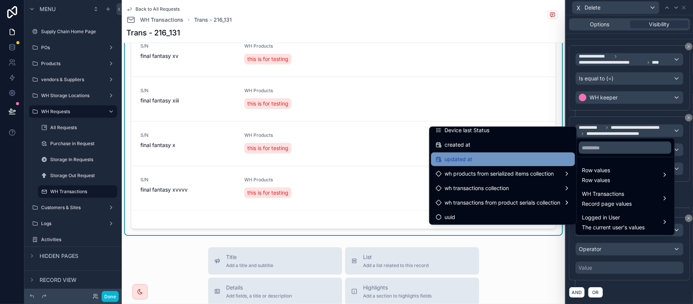
scroll to position [209, 0]
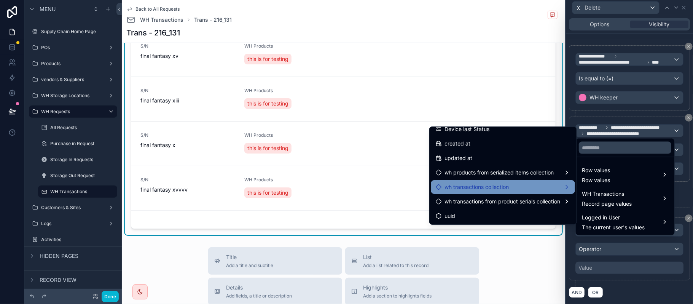
click at [510, 183] on div "wh transactions collection" at bounding box center [503, 186] width 135 height 9
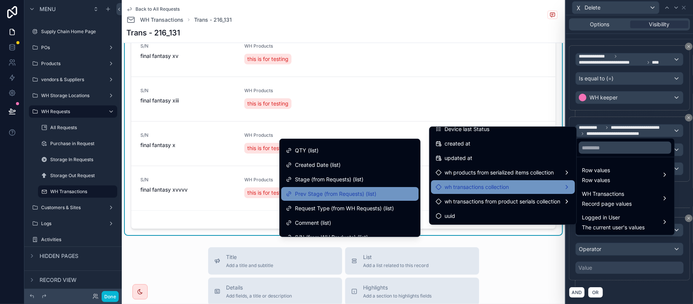
scroll to position [101, 0]
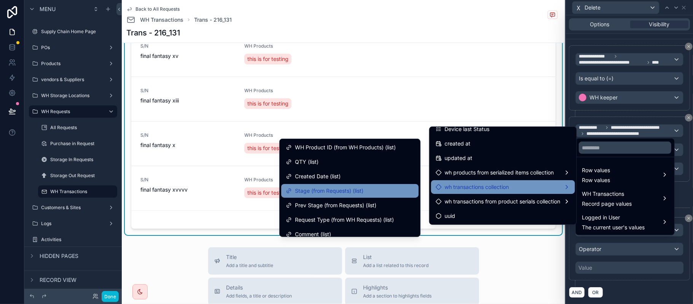
click at [359, 188] on div "Stage (from Requests) (list)" at bounding box center [350, 190] width 128 height 9
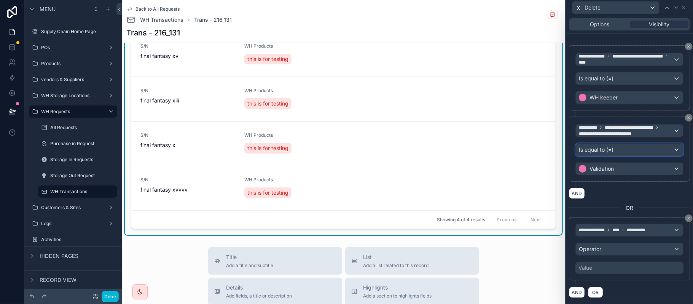
click at [593, 148] on span "Is equal to (=)" at bounding box center [596, 150] width 35 height 8
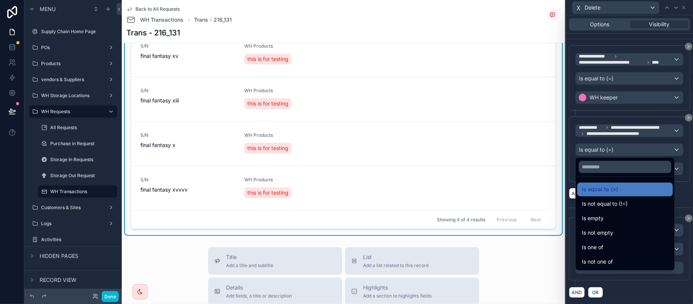
click at [594, 110] on div at bounding box center [629, 152] width 127 height 304
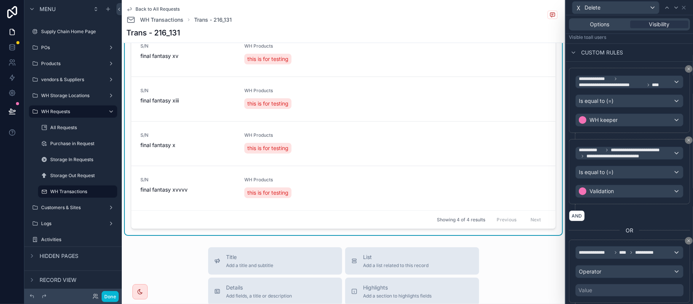
scroll to position [87, 0]
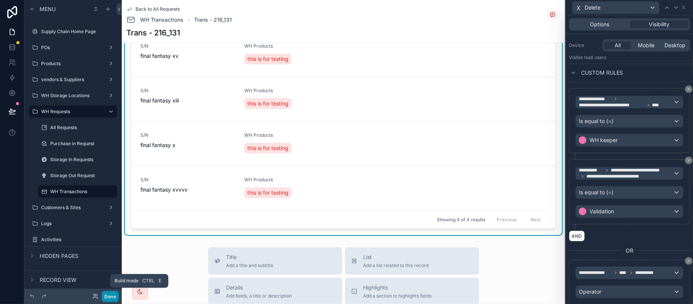
click at [104, 296] on button "Done" at bounding box center [110, 296] width 17 height 11
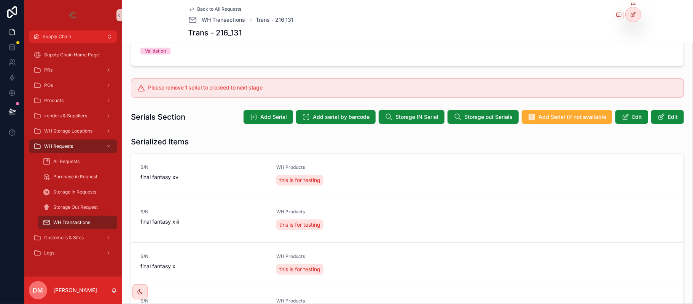
scroll to position [84, 0]
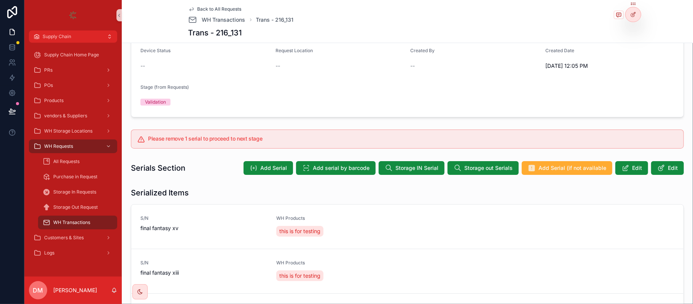
click at [151, 90] on label "Stage (from Requests)" at bounding box center [164, 87] width 48 height 6
click at [634, 32] on icon at bounding box center [632, 33] width 3 height 2
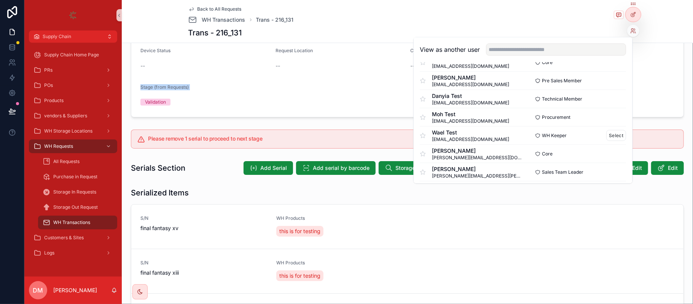
scroll to position [101, 0]
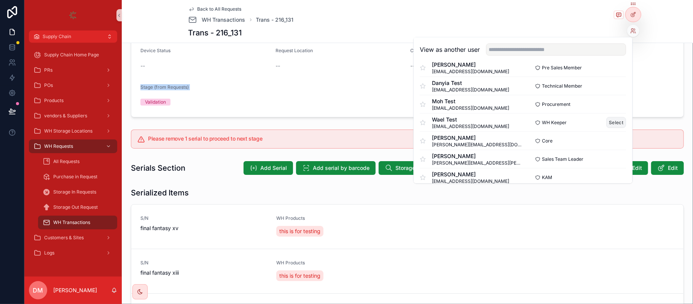
click at [613, 124] on button "Select" at bounding box center [617, 122] width 20 height 11
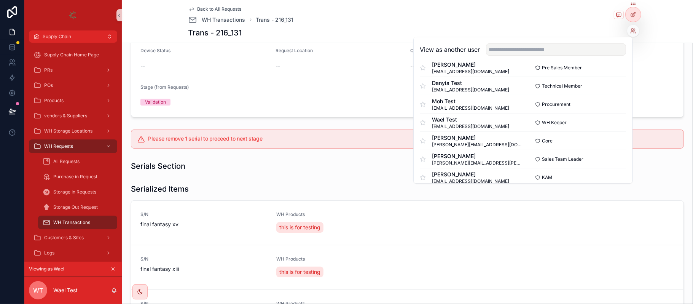
click at [265, 89] on div "Stage (from Requests)" at bounding box center [204, 88] width 129 height 9
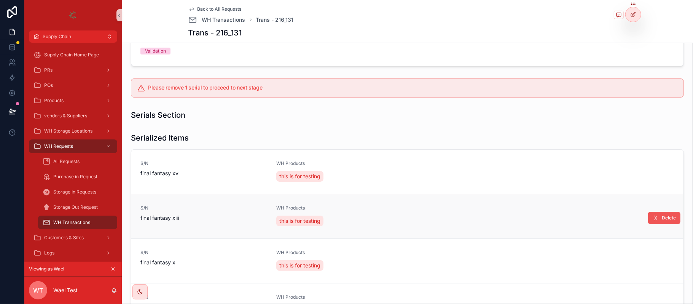
scroll to position [233, 0]
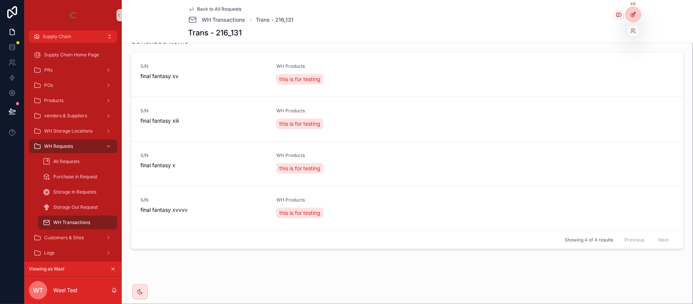
click at [628, 14] on div at bounding box center [633, 14] width 15 height 14
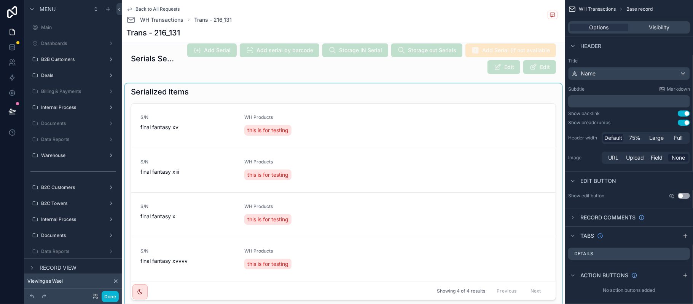
scroll to position [372, 0]
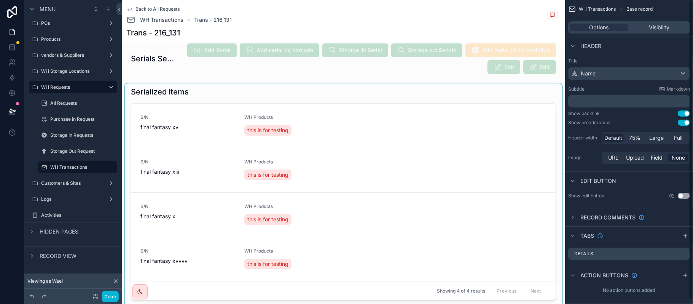
click at [511, 145] on div "scrollable content" at bounding box center [343, 194] width 437 height 223
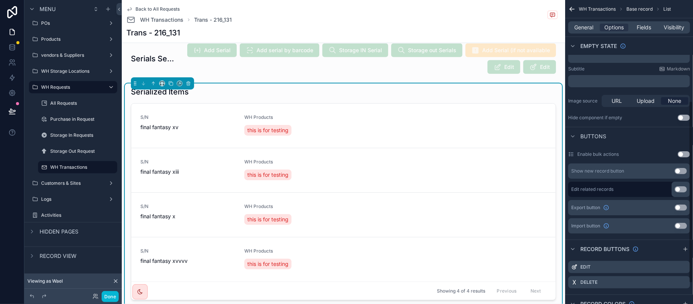
scroll to position [204, 0]
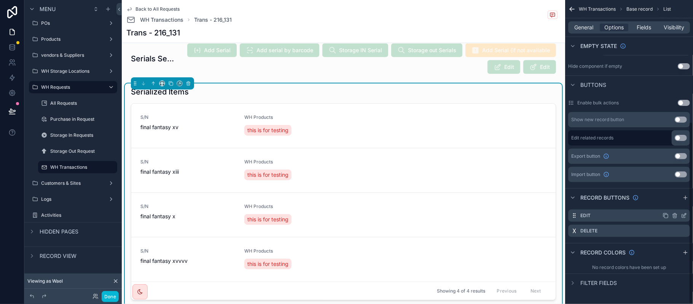
click at [684, 211] on div "Edit" at bounding box center [629, 215] width 122 height 12
click at [686, 217] on icon "scrollable content" at bounding box center [684, 215] width 6 height 6
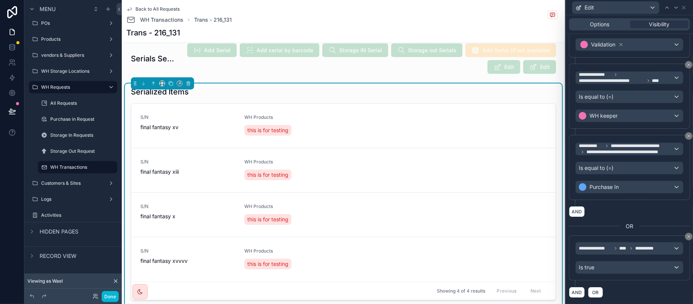
scroll to position [197, 0]
click at [620, 146] on span "**********" at bounding box center [639, 146] width 56 height 6
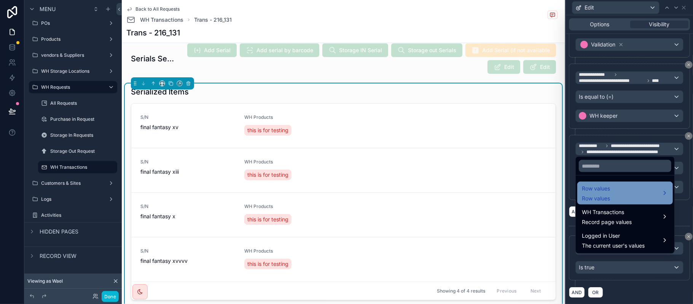
click at [614, 200] on div "Row values Row values" at bounding box center [625, 193] width 86 height 18
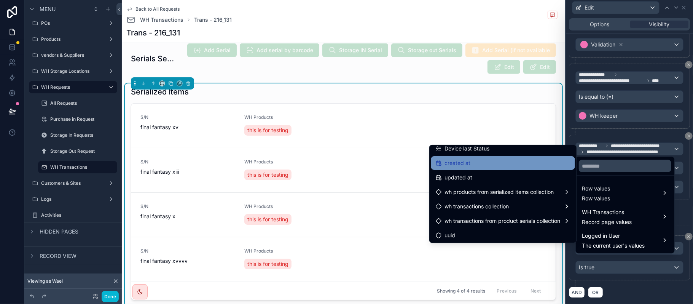
scroll to position [209, 0]
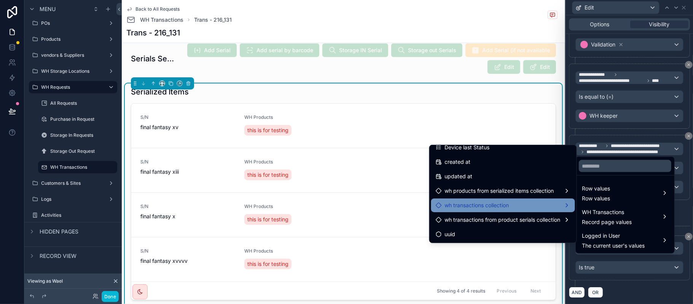
click at [502, 201] on div "wh transactions collection" at bounding box center [503, 205] width 135 height 9
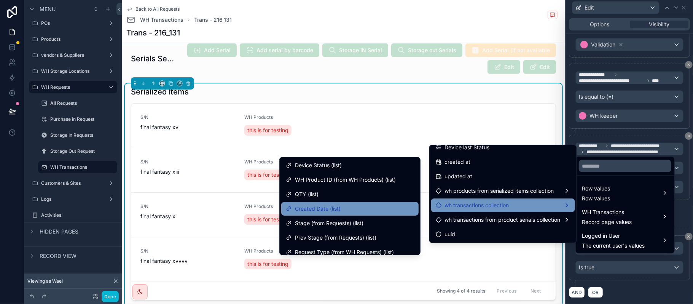
scroll to position [101, 0]
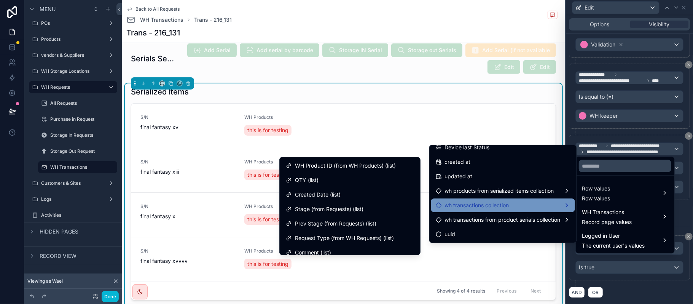
click at [601, 123] on div at bounding box center [629, 152] width 127 height 304
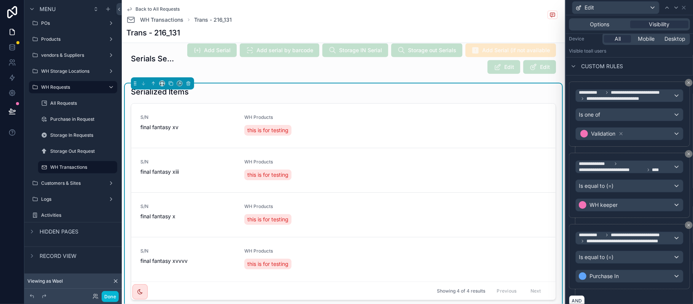
scroll to position [99, 0]
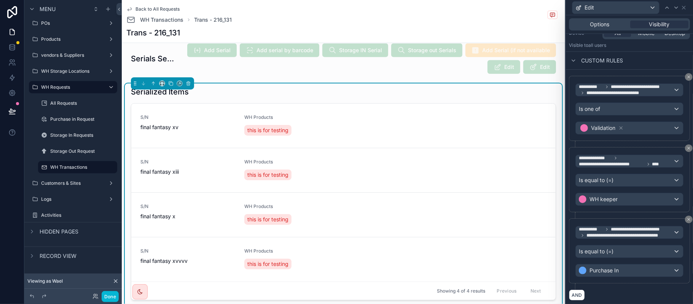
click at [495, 137] on div "S/N final fantasy xv WH Products this is for testing" at bounding box center [343, 125] width 406 height 23
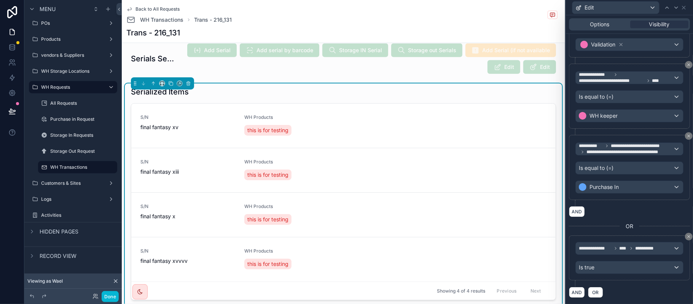
scroll to position [197, 0]
click at [111, 295] on button "Done" at bounding box center [110, 296] width 17 height 11
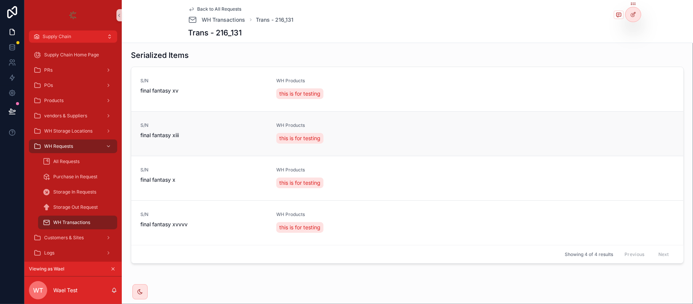
scroll to position [233, 0]
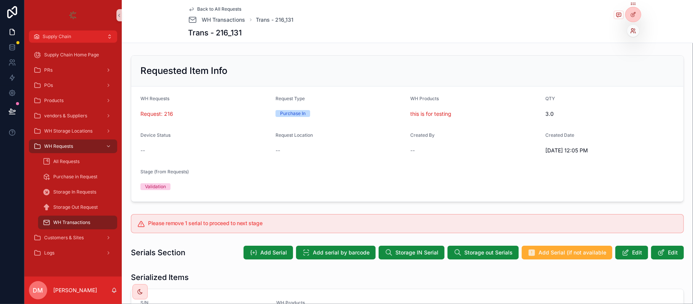
click at [633, 29] on icon at bounding box center [633, 31] width 6 height 6
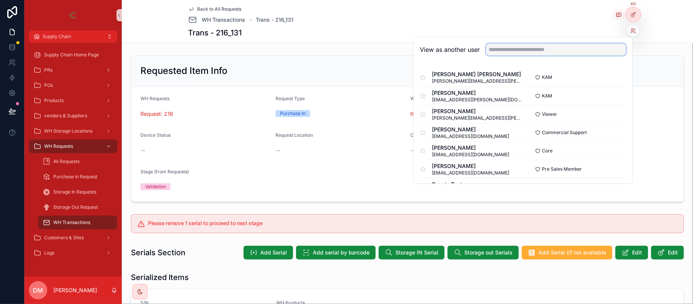
click at [573, 46] on input "text" at bounding box center [556, 49] width 140 height 12
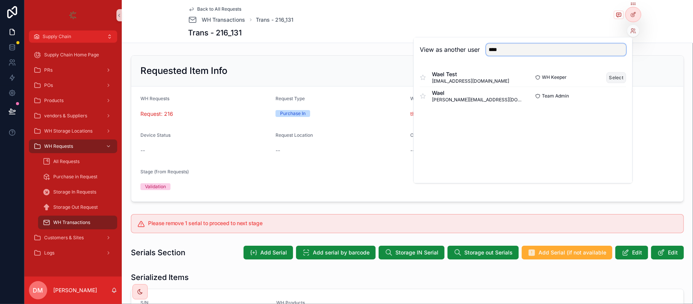
type input "****"
click at [617, 73] on button "Select" at bounding box center [617, 77] width 20 height 11
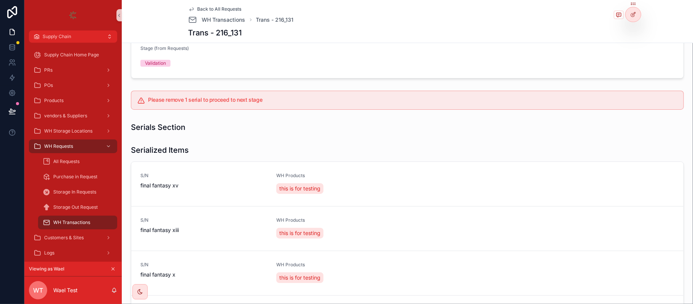
scroll to position [156, 0]
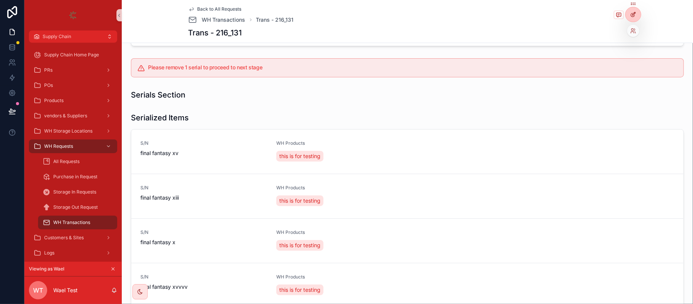
click at [632, 14] on icon at bounding box center [633, 14] width 6 height 6
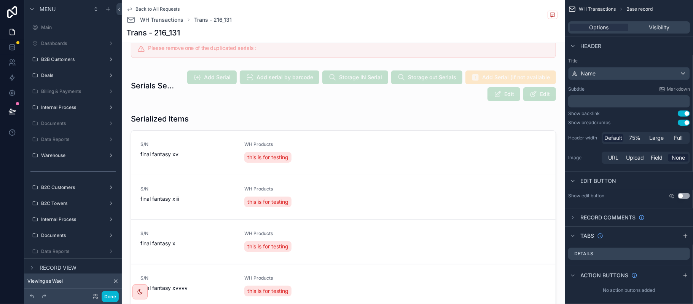
scroll to position [372, 0]
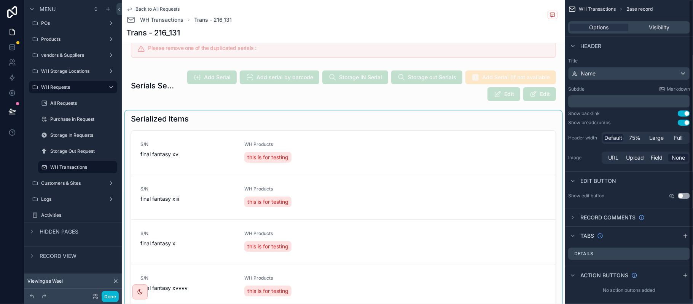
click at [494, 206] on div "scrollable content" at bounding box center [343, 221] width 437 height 223
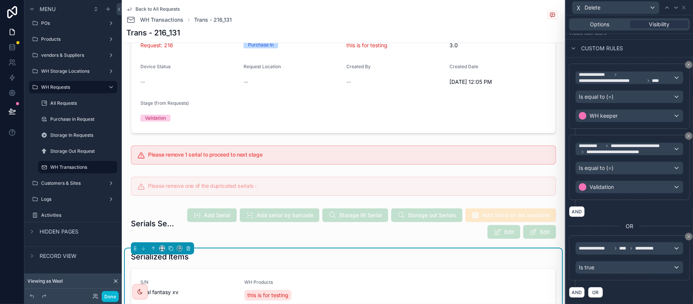
scroll to position [66, 0]
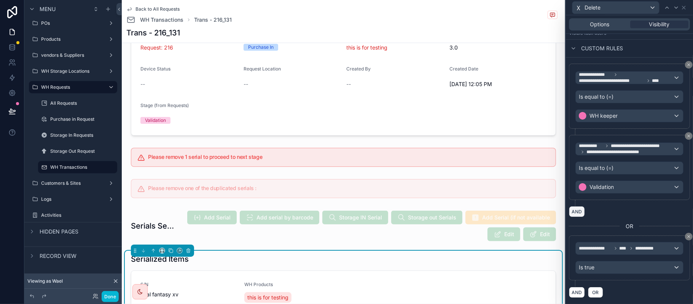
click at [578, 212] on button "AND" at bounding box center [577, 211] width 16 height 11
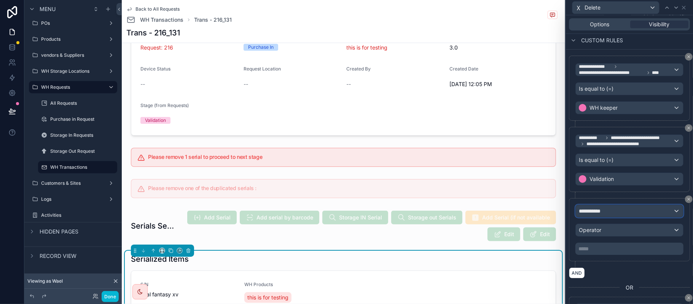
click at [618, 215] on div "**********" at bounding box center [629, 211] width 107 height 12
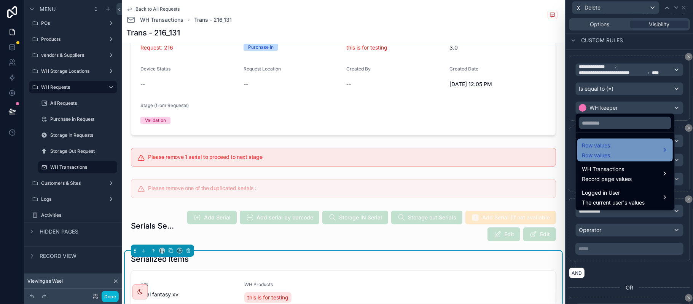
click at [612, 155] on div "Row values Row values" at bounding box center [625, 150] width 86 height 18
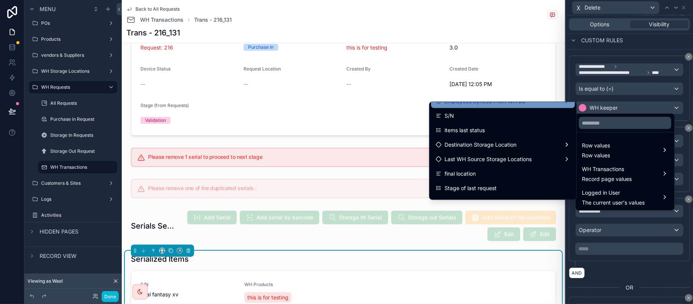
scroll to position [82, 0]
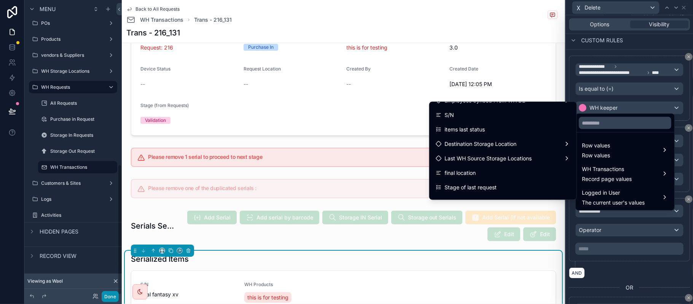
click at [104, 297] on button "Done" at bounding box center [110, 296] width 17 height 11
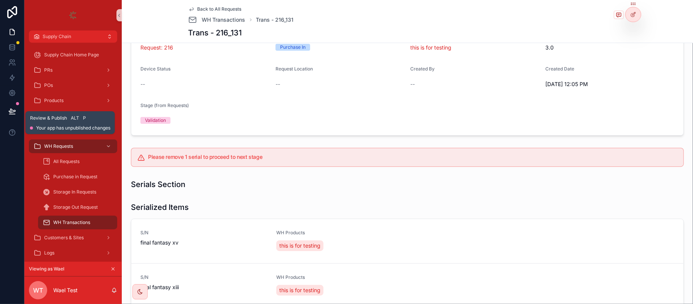
click at [8, 108] on icon at bounding box center [12, 111] width 8 height 8
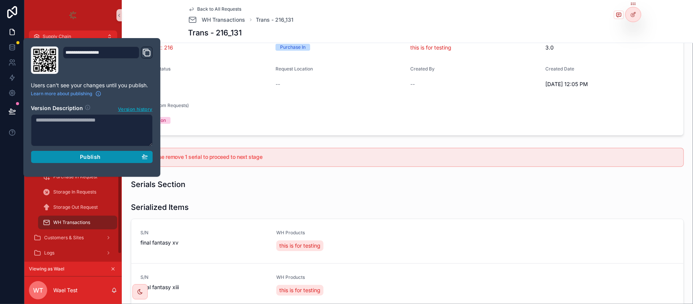
click at [90, 157] on span "Publish" at bounding box center [90, 156] width 21 height 7
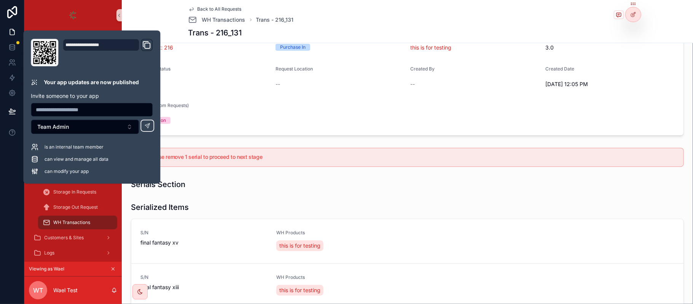
click at [332, 145] on div "Please remove 1 serial to proceed to next stage" at bounding box center [407, 157] width 565 height 25
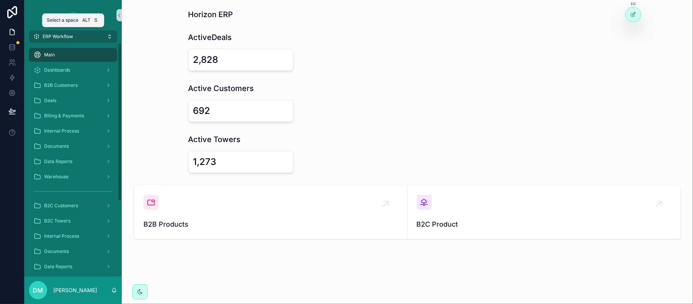
click at [63, 34] on span "ERP Workflow" at bounding box center [58, 36] width 30 height 6
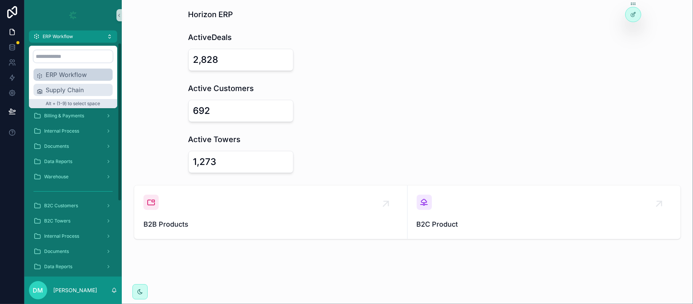
click at [76, 89] on span "Supply Chain" at bounding box center [78, 89] width 64 height 9
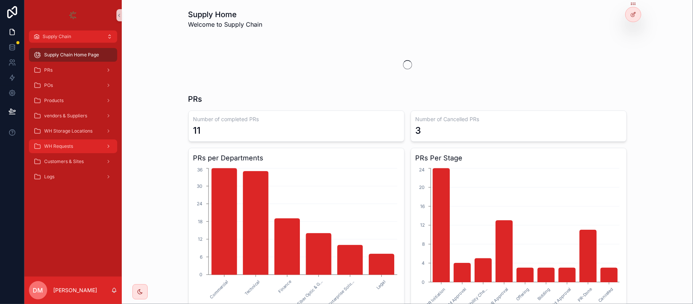
click at [65, 142] on div "WH Requests" at bounding box center [72, 146] width 79 height 12
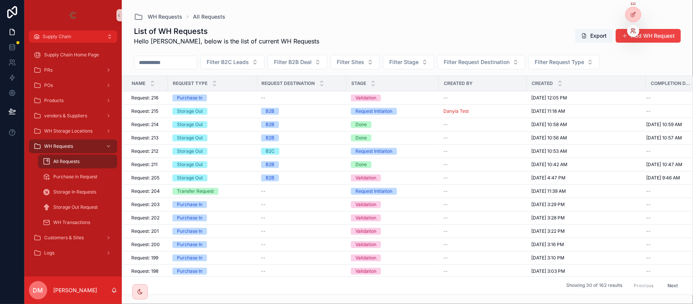
click at [631, 31] on icon at bounding box center [633, 31] width 6 height 6
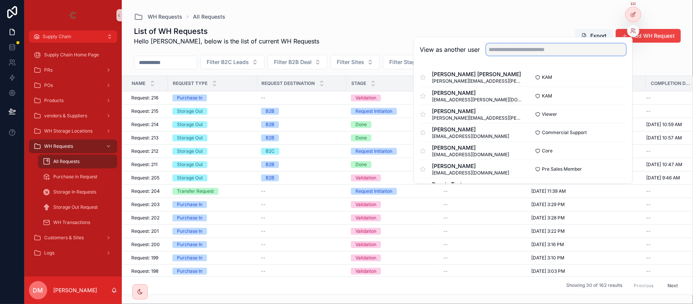
click at [565, 46] on input "text" at bounding box center [556, 49] width 140 height 12
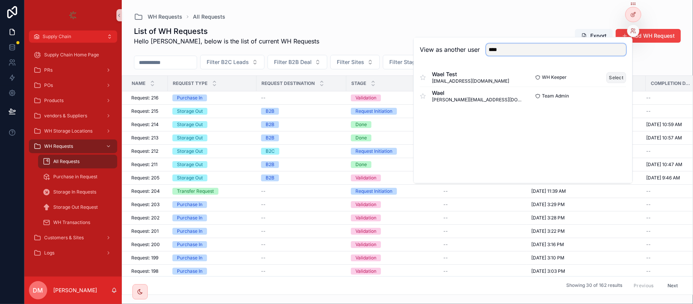
type input "****"
click at [613, 76] on button "Select" at bounding box center [617, 77] width 20 height 11
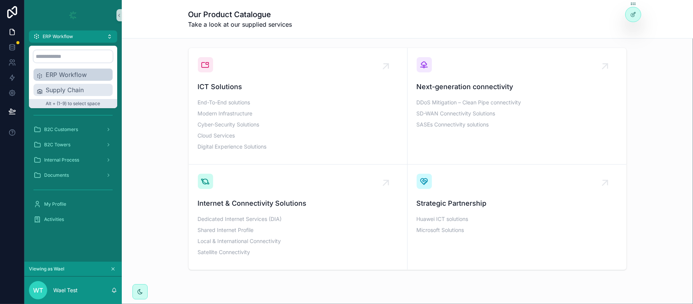
click at [81, 87] on span "Supply Chain" at bounding box center [78, 89] width 64 height 9
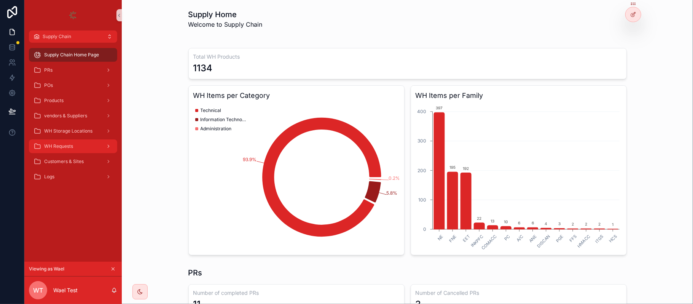
click at [80, 149] on div "WH Requests" at bounding box center [72, 146] width 79 height 12
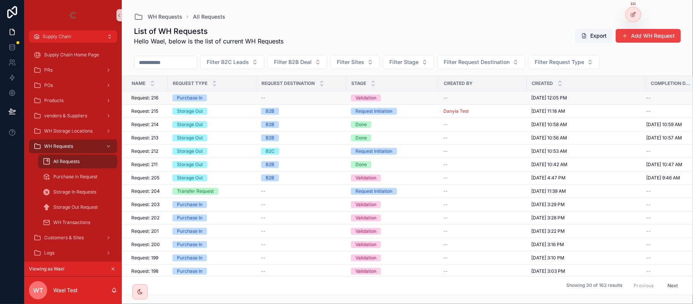
click at [227, 94] on td "Purchase In" at bounding box center [212, 97] width 89 height 13
click at [225, 98] on div "Purchase In" at bounding box center [212, 97] width 80 height 7
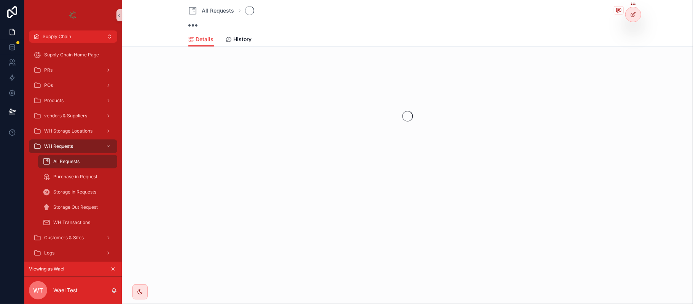
click at [162, 98] on div "scrollable content" at bounding box center [407, 116] width 565 height 120
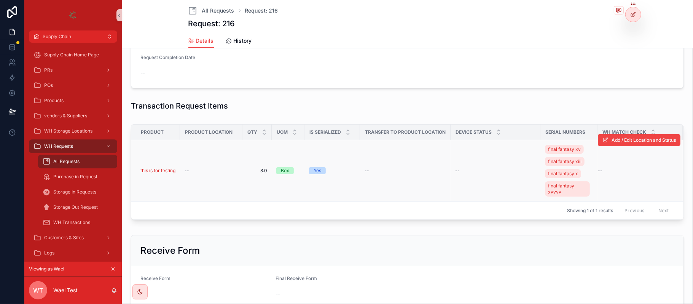
scroll to position [203, 0]
click at [192, 172] on div "--" at bounding box center [211, 170] width 53 height 6
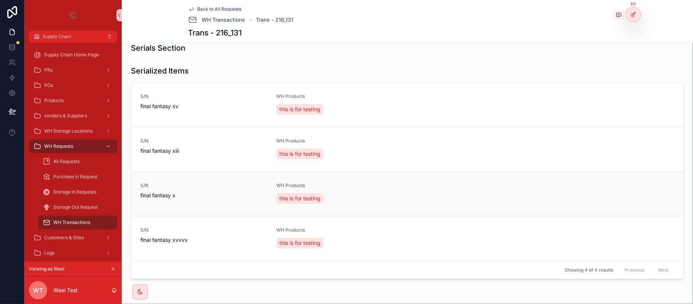
scroll to position [203, 0]
click at [637, 16] on div at bounding box center [633, 14] width 15 height 14
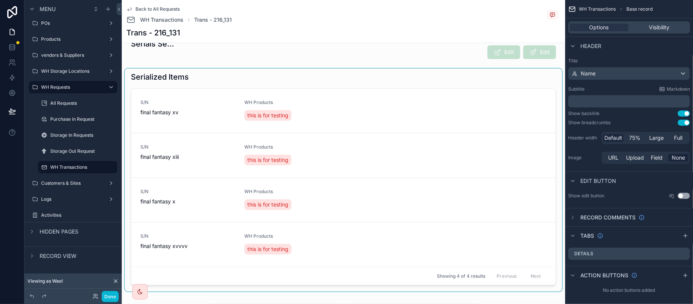
scroll to position [253, 0]
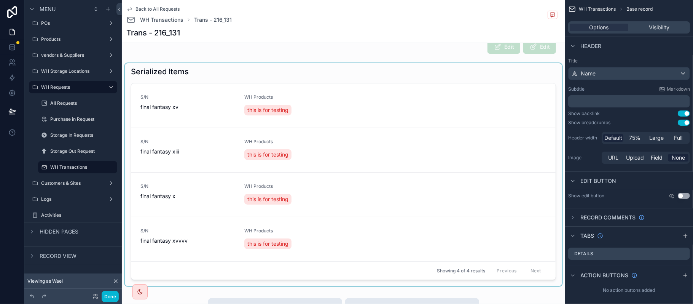
click at [446, 124] on div "scrollable content" at bounding box center [343, 174] width 437 height 223
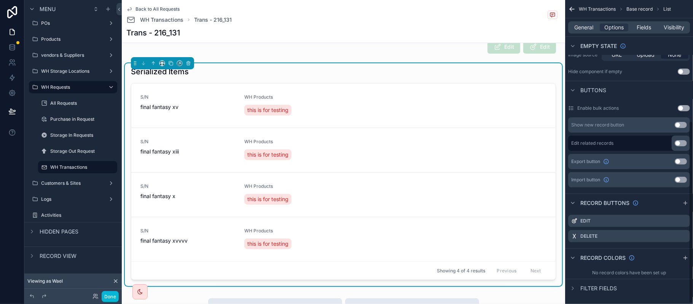
scroll to position [203, 0]
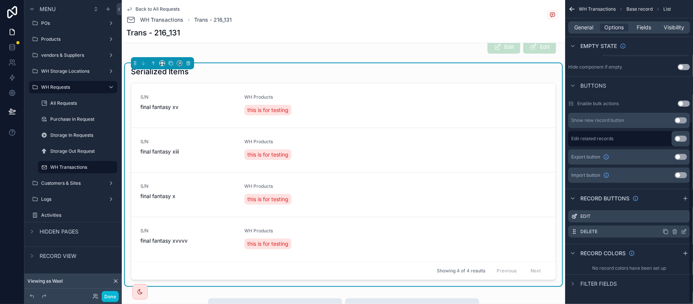
click at [682, 233] on icon "scrollable content" at bounding box center [683, 231] width 3 height 3
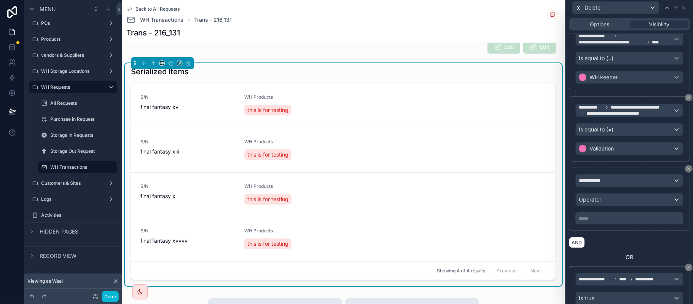
scroll to position [152, 0]
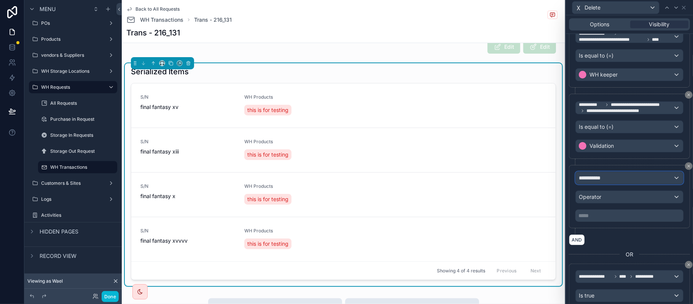
click at [633, 184] on div "**********" at bounding box center [629, 178] width 107 height 12
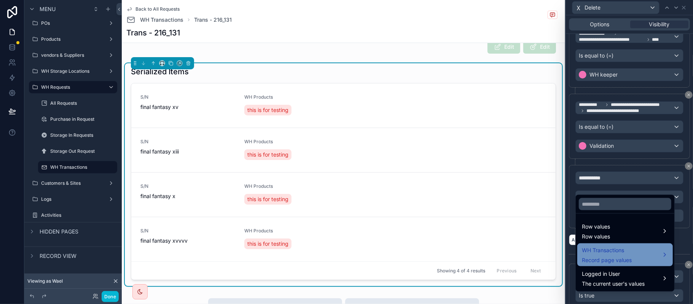
click at [637, 260] on div "WH Transactions Record page values" at bounding box center [625, 254] width 86 height 18
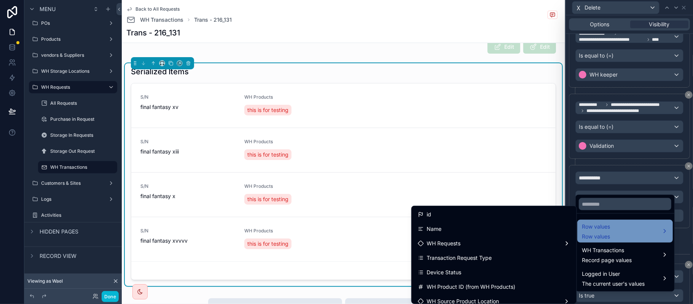
click at [625, 228] on div "Row values Row values" at bounding box center [625, 231] width 86 height 18
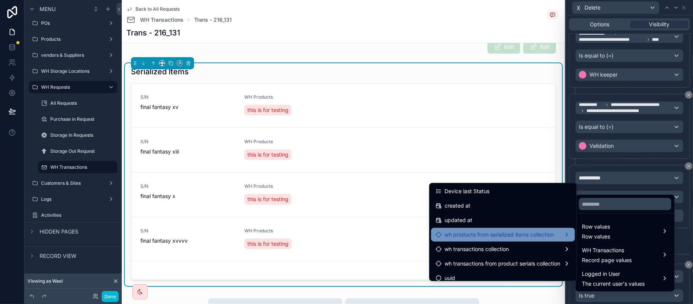
scroll to position [209, 0]
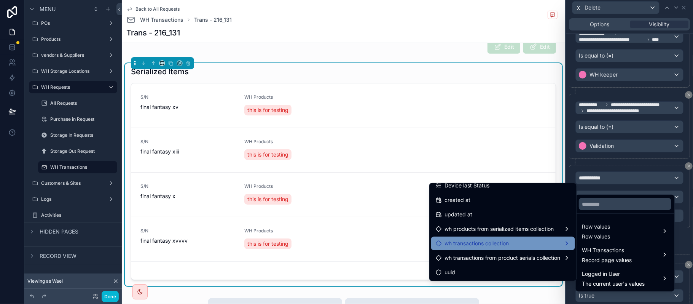
click at [522, 241] on div "wh transactions collection" at bounding box center [503, 243] width 135 height 9
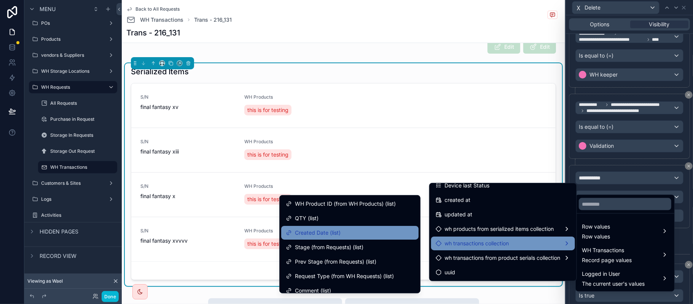
scroll to position [152, 0]
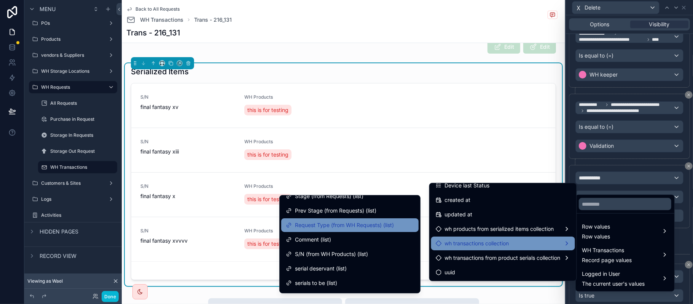
click at [359, 230] on div "Request Type (from WH Requests) (list)" at bounding box center [349, 225] width 137 height 14
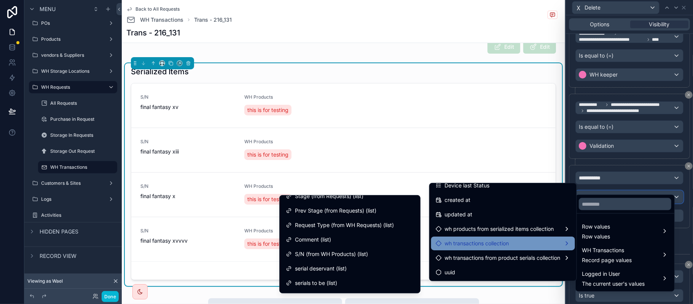
click at [622, 203] on div "Operator" at bounding box center [629, 197] width 107 height 12
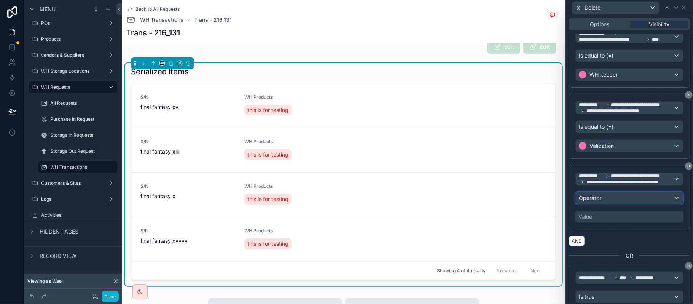
click at [603, 204] on div "Operator" at bounding box center [629, 198] width 107 height 12
click at [591, 201] on span "Operator" at bounding box center [590, 197] width 22 height 6
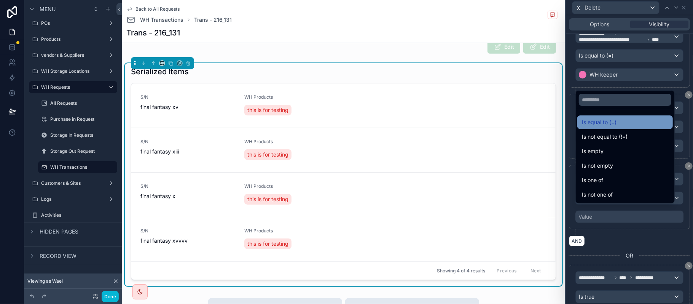
click at [600, 123] on span "Is equal to (=)" at bounding box center [599, 122] width 35 height 9
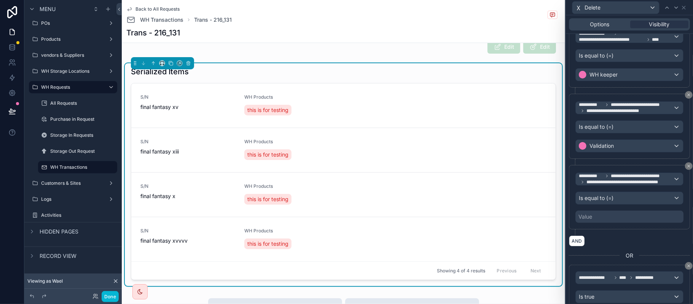
click at [625, 223] on div "Value" at bounding box center [629, 216] width 108 height 12
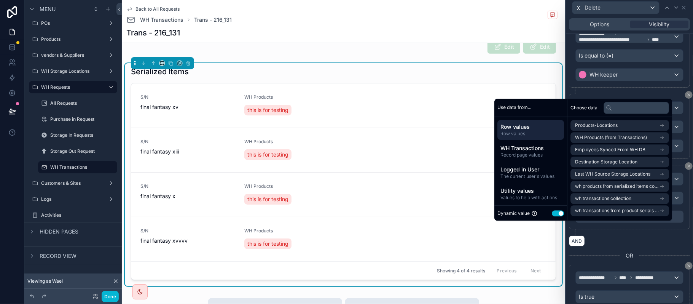
click at [553, 214] on button "Use setting" at bounding box center [558, 213] width 12 height 6
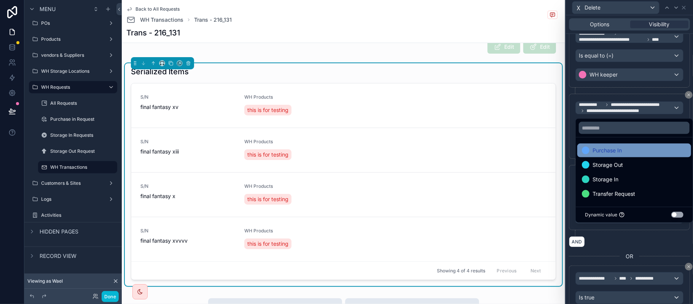
click at [640, 143] on div "Purchase In" at bounding box center [634, 150] width 114 height 14
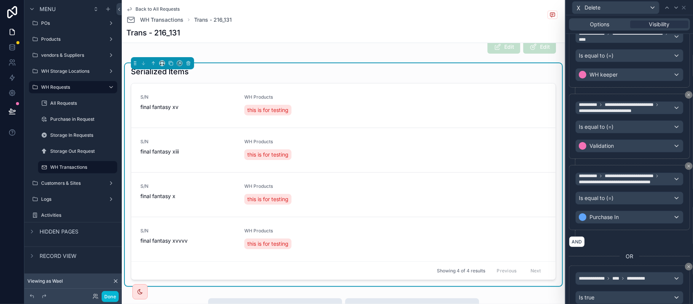
click at [638, 236] on div "**********" at bounding box center [629, 200] width 121 height 71
click at [108, 298] on button "Done" at bounding box center [110, 296] width 17 height 11
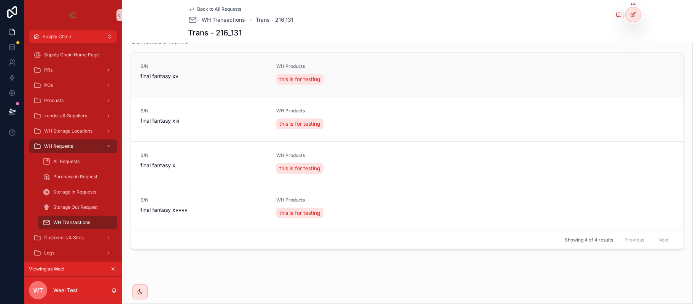
scroll to position [233, 0]
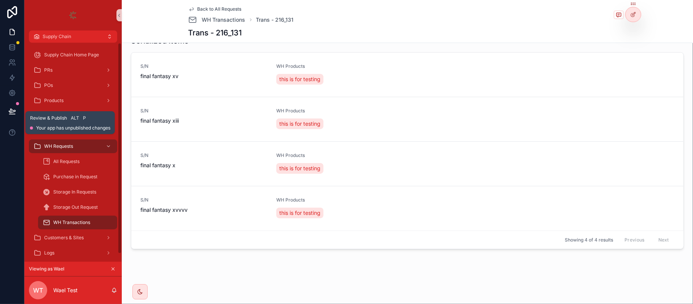
click at [14, 112] on icon at bounding box center [12, 111] width 8 height 8
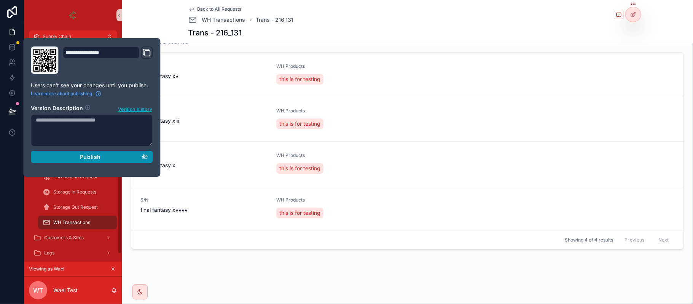
click at [104, 156] on div "Publish" at bounding box center [92, 156] width 112 height 7
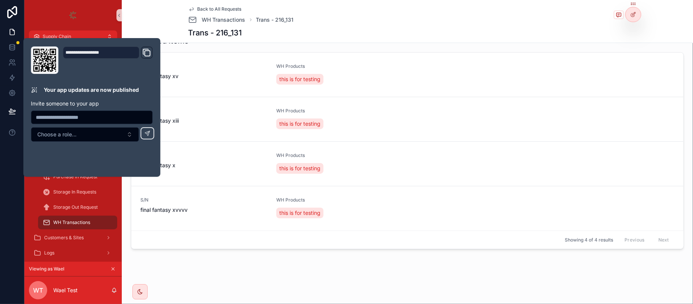
click at [338, 27] on div "Trans - 216_131" at bounding box center [407, 32] width 438 height 11
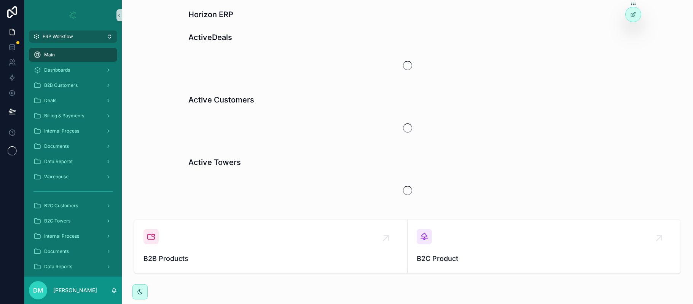
click at [64, 40] on button "ERP Workflow" at bounding box center [73, 36] width 88 height 12
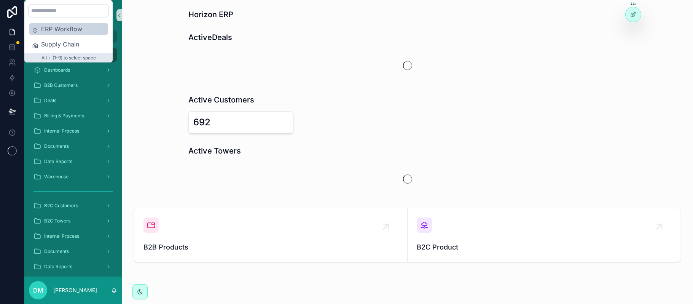
click at [75, 43] on span "Supply Chain" at bounding box center [73, 44] width 64 height 9
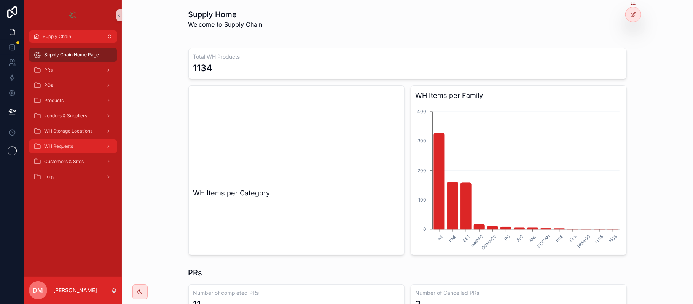
click at [75, 142] on div "WH Requests" at bounding box center [72, 146] width 79 height 12
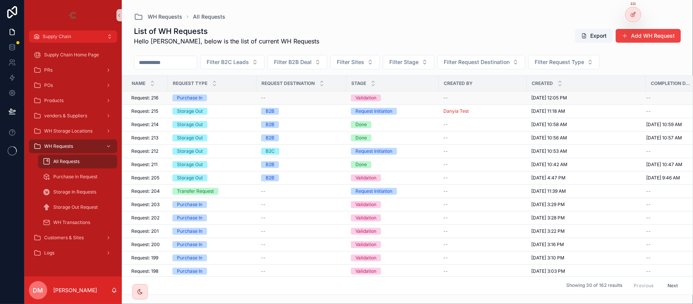
click at [156, 100] on span "Request: 216" at bounding box center [144, 98] width 27 height 6
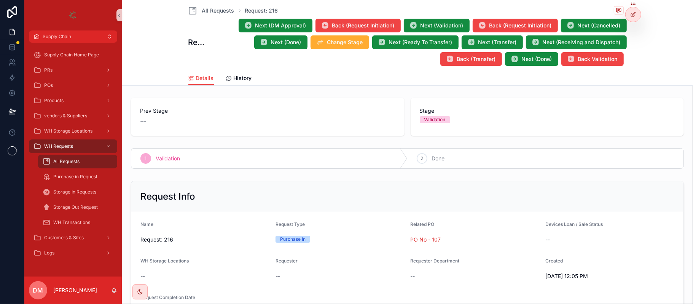
scroll to position [152, 0]
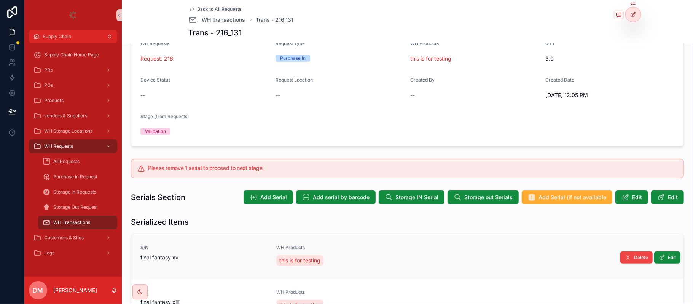
scroll to position [152, 0]
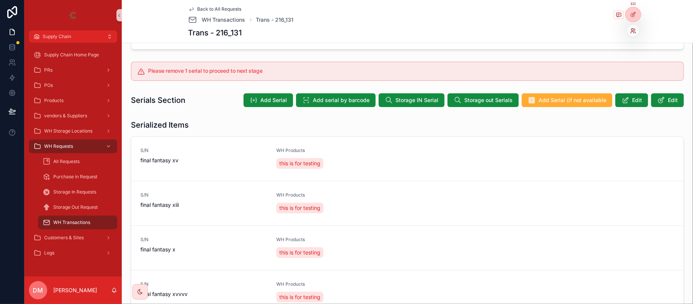
click at [633, 29] on icon at bounding box center [632, 30] width 2 height 2
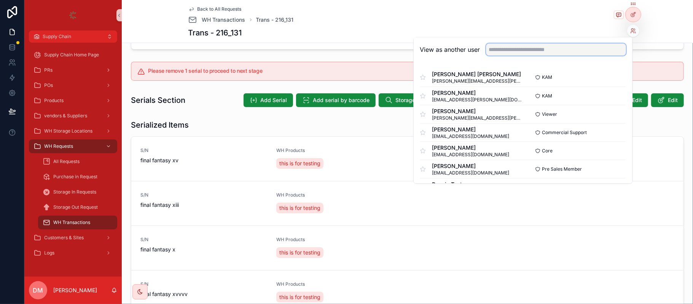
click at [571, 51] on input "text" at bounding box center [556, 49] width 140 height 12
type input "*"
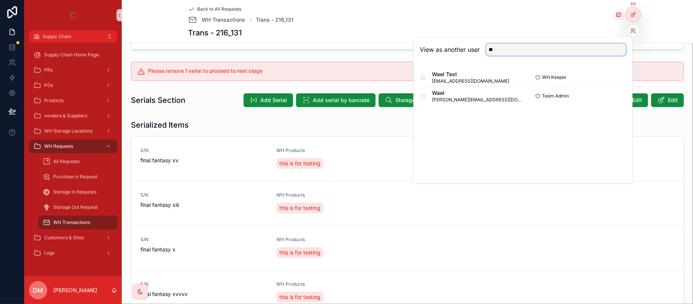
type input "*"
type input "****"
click at [617, 77] on button "Select" at bounding box center [617, 77] width 20 height 11
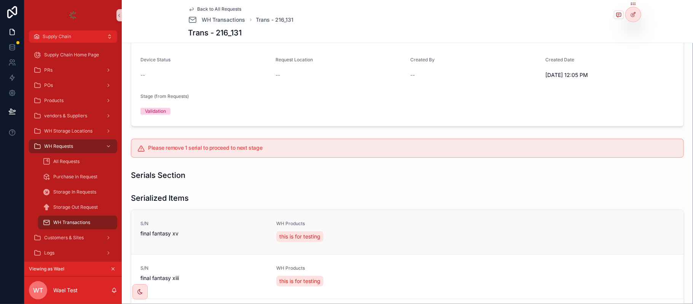
scroll to position [152, 0]
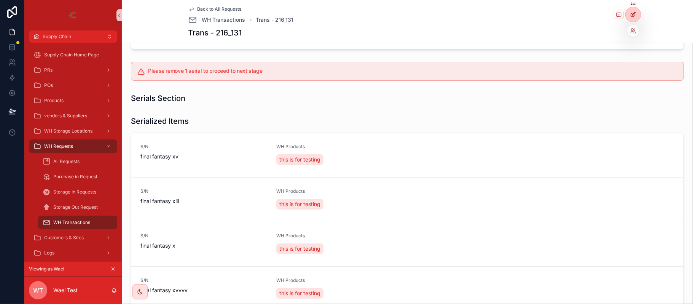
click at [632, 21] on div at bounding box center [633, 14] width 15 height 14
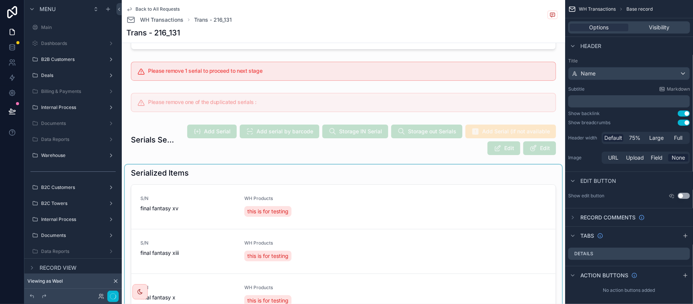
scroll to position [372, 0]
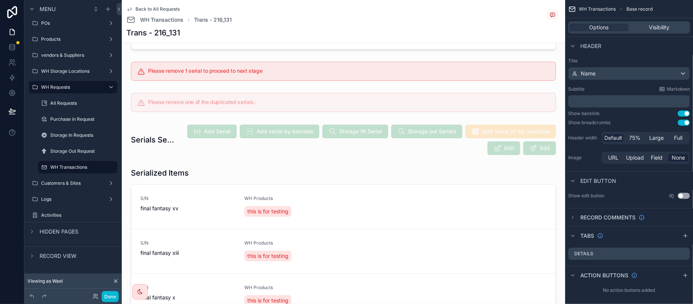
click at [421, 268] on div "scrollable content" at bounding box center [343, 275] width 437 height 223
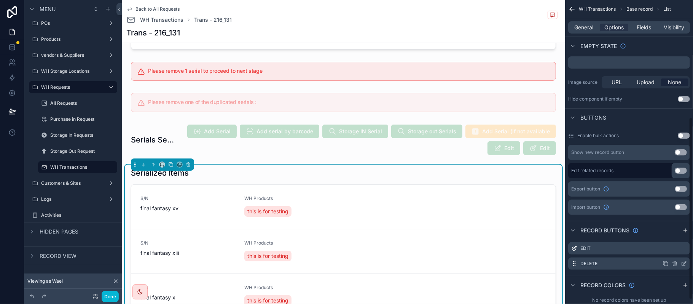
scroll to position [196, 0]
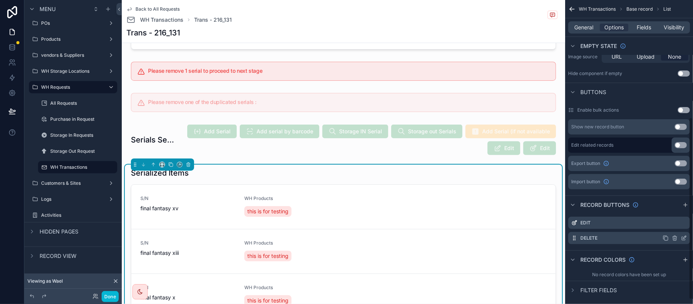
click at [684, 239] on icon "scrollable content" at bounding box center [684, 237] width 3 height 3
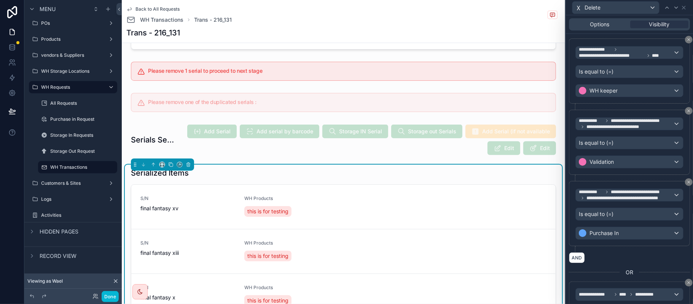
scroll to position [134, 0]
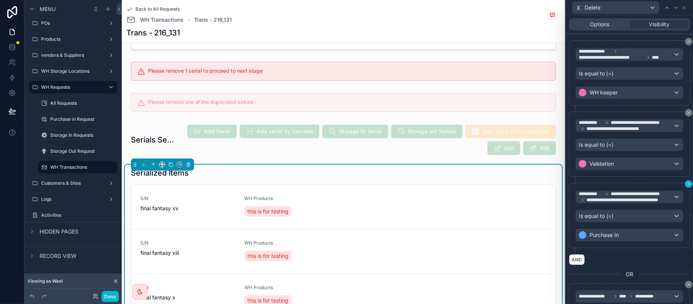
click at [687, 186] on icon at bounding box center [689, 184] width 5 height 5
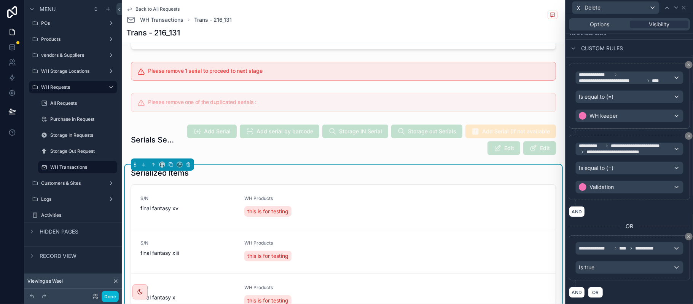
scroll to position [119, 0]
click at [685, 132] on button at bounding box center [689, 136] width 8 height 8
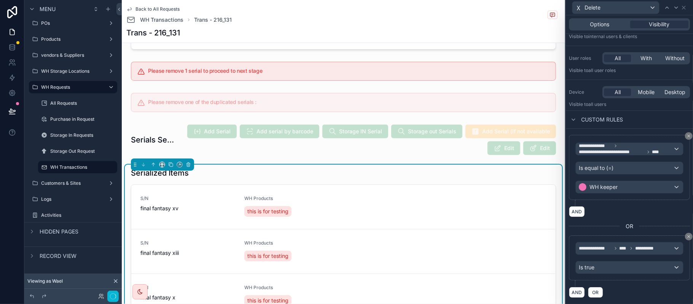
scroll to position [41, 0]
click at [114, 295] on button "Done" at bounding box center [110, 296] width 17 height 11
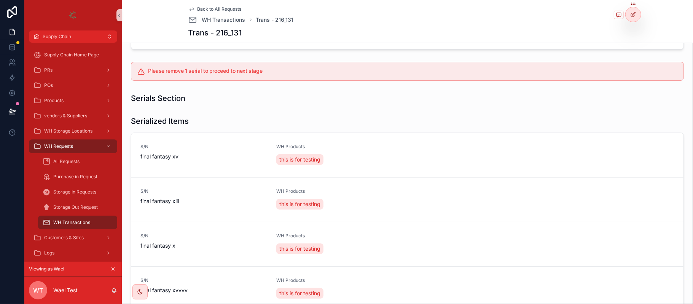
scroll to position [203, 0]
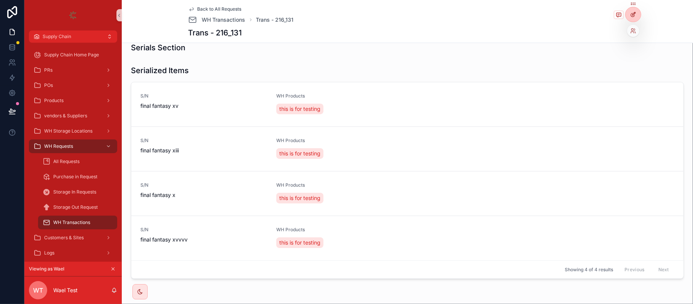
click at [633, 14] on icon at bounding box center [633, 14] width 6 height 6
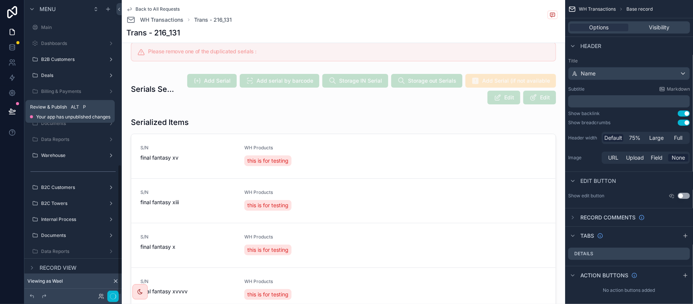
scroll to position [372, 0]
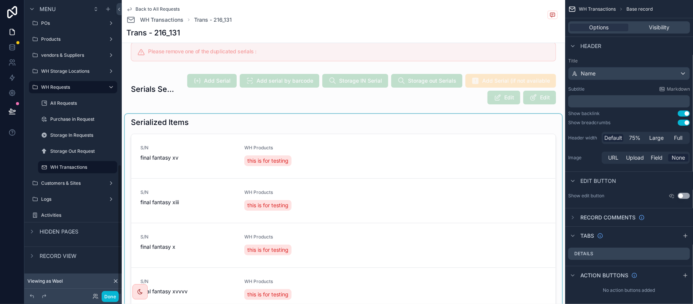
click at [437, 193] on div "scrollable content" at bounding box center [343, 225] width 437 height 223
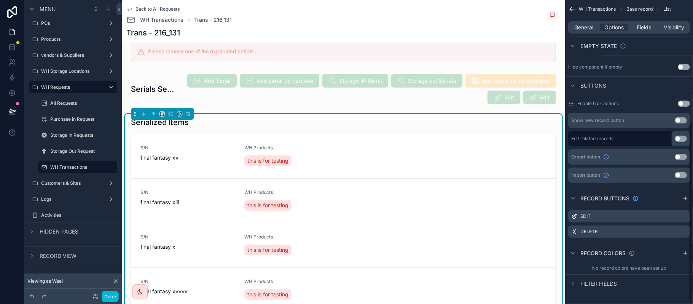
scroll to position [204, 0]
click at [684, 231] on icon "scrollable content" at bounding box center [684, 231] width 6 height 6
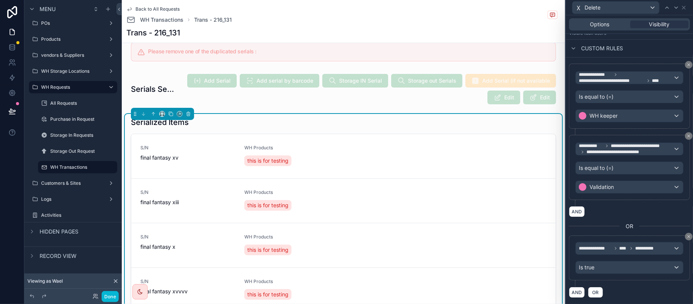
scroll to position [119, 0]
click at [611, 143] on span "**********" at bounding box center [639, 146] width 56 height 6
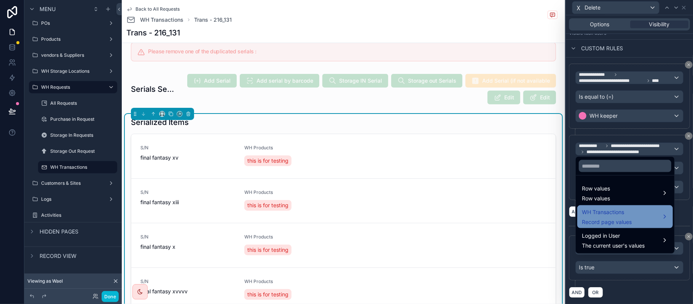
click at [626, 217] on div "WH Transactions Record page values" at bounding box center [607, 216] width 50 height 18
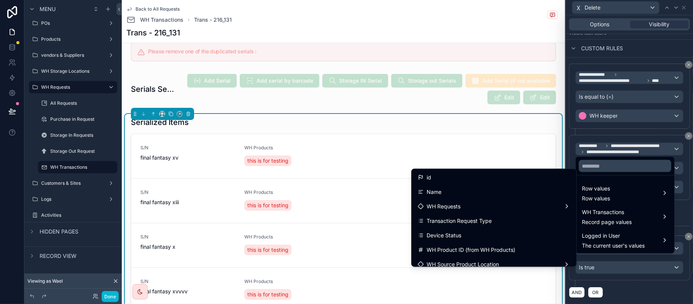
click at [639, 145] on div at bounding box center [629, 152] width 127 height 304
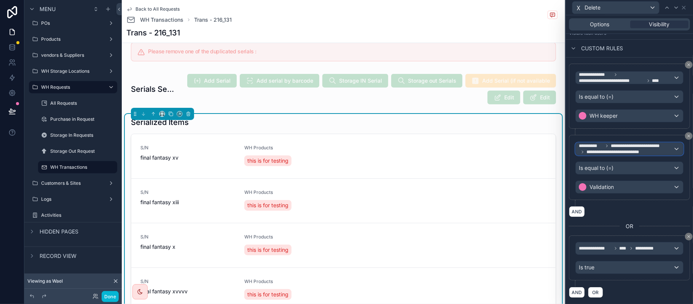
click at [625, 145] on span "**********" at bounding box center [639, 146] width 56 height 6
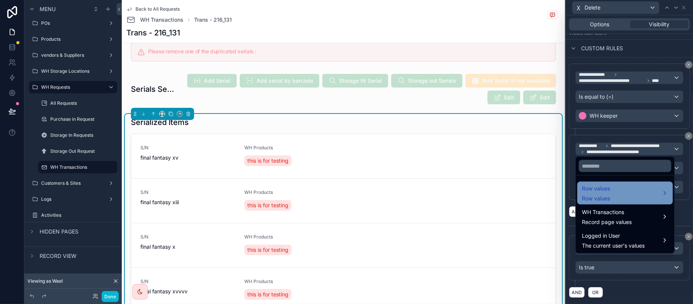
click at [620, 194] on div "Row values Row values" at bounding box center [625, 193] width 86 height 18
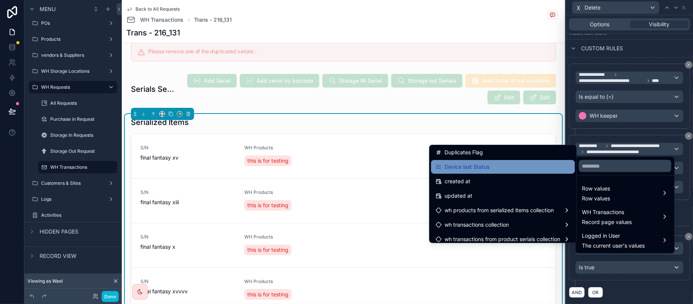
scroll to position [203, 0]
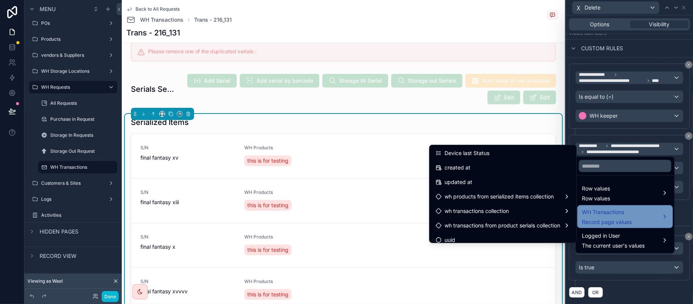
click at [593, 210] on span "WH Transactions" at bounding box center [607, 211] width 50 height 9
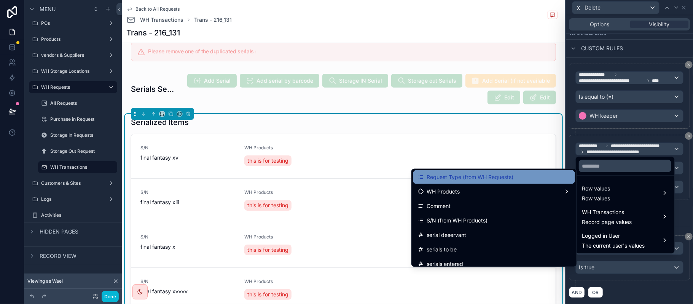
click at [481, 182] on div "Request Type (from WH Requests)" at bounding box center [494, 177] width 162 height 14
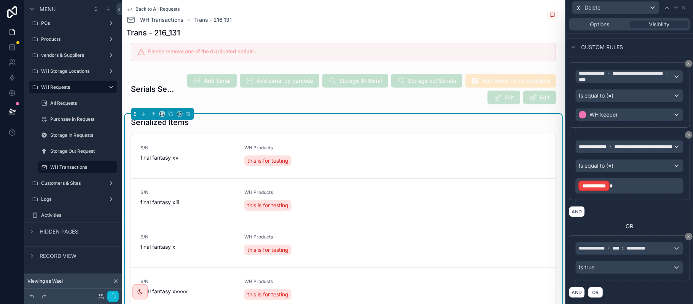
scroll to position [115, 0]
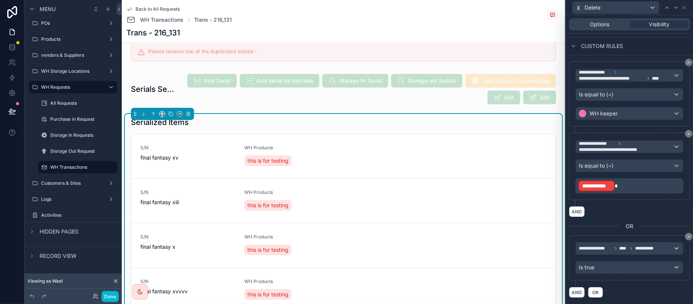
click at [626, 185] on p "**********" at bounding box center [630, 186] width 104 height 12
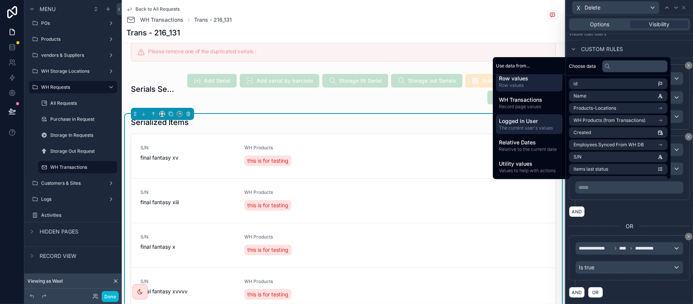
scroll to position [7, 0]
click at [615, 189] on p "***** ﻿" at bounding box center [630, 187] width 104 height 8
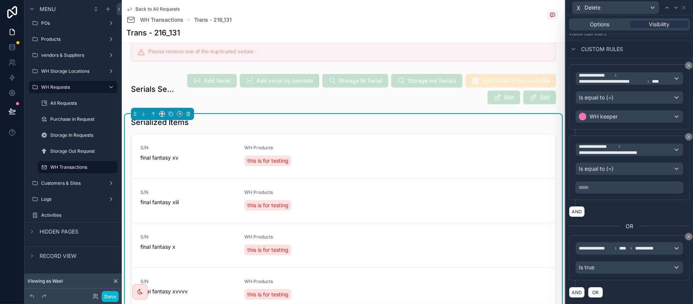
click at [620, 139] on div "**********" at bounding box center [629, 167] width 121 height 64
click at [612, 143] on span "**********" at bounding box center [597, 146] width 37 height 6
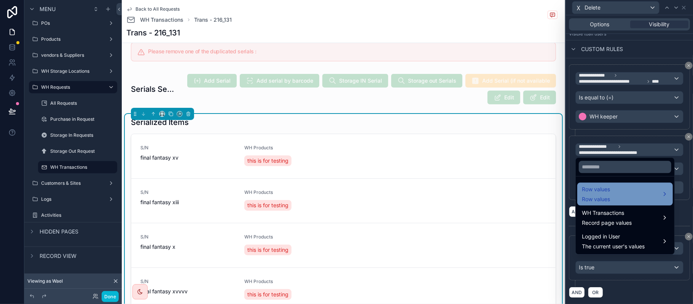
click at [609, 201] on span "Row values" at bounding box center [596, 199] width 28 height 8
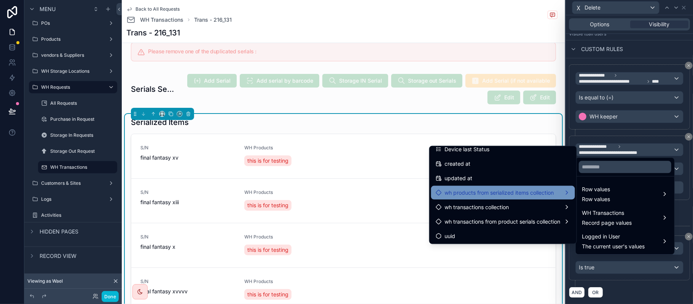
scroll to position [209, 0]
click at [516, 198] on div "wh products from serialized items collection" at bounding box center [503, 192] width 144 height 14
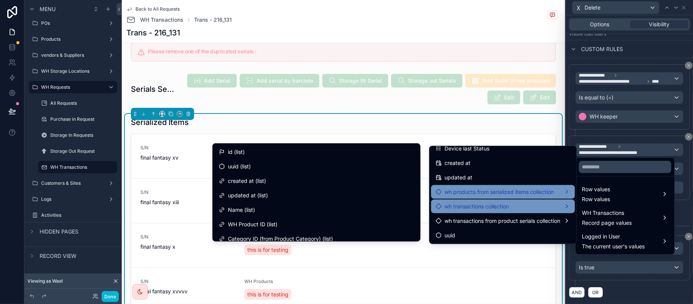
click at [503, 206] on div "wh transactions collection" at bounding box center [503, 206] width 135 height 9
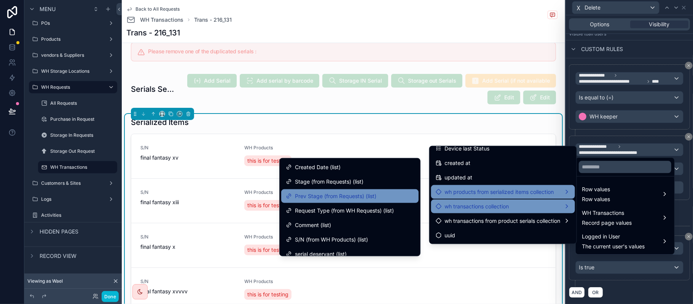
scroll to position [152, 0]
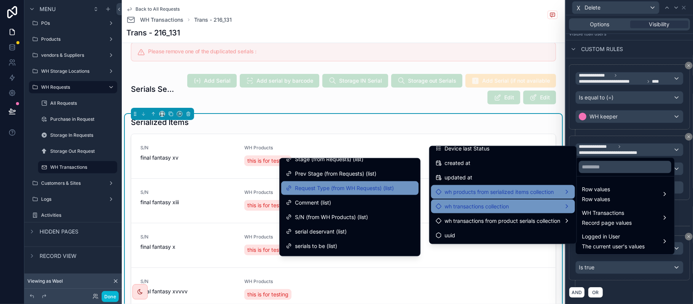
click at [367, 193] on div "Request Type (from WH Requests) (list)" at bounding box center [349, 188] width 137 height 14
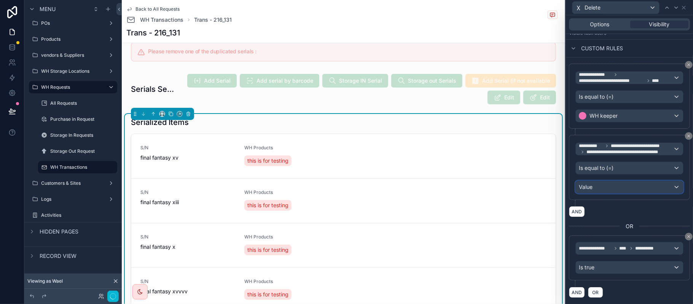
click at [620, 186] on div "Value" at bounding box center [629, 187] width 107 height 12
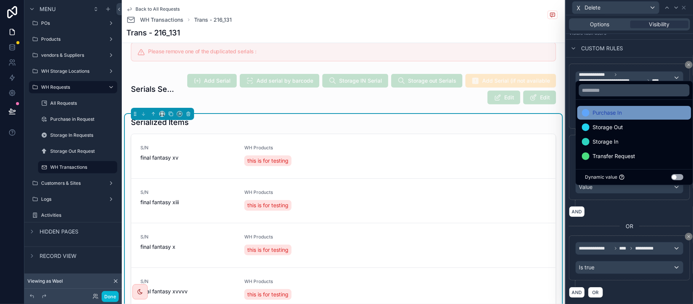
click at [629, 115] on div "Purchase In" at bounding box center [634, 112] width 105 height 9
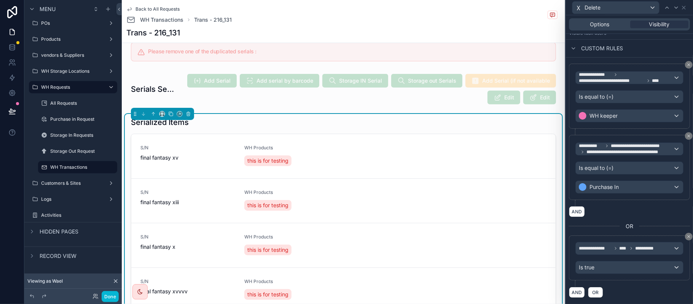
click at [632, 206] on div "**********" at bounding box center [629, 170] width 121 height 71
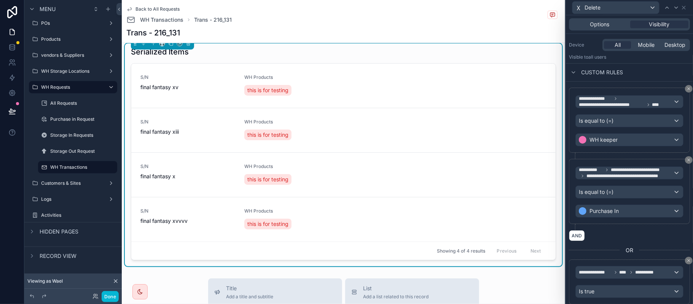
scroll to position [86, 0]
click at [629, 172] on span "**********" at bounding box center [626, 174] width 94 height 12
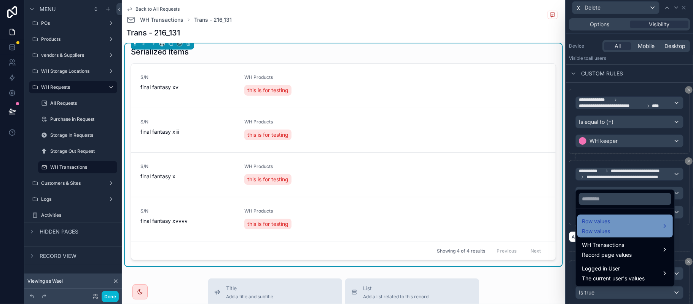
click at [637, 220] on div "Row values Row values" at bounding box center [625, 226] width 86 height 18
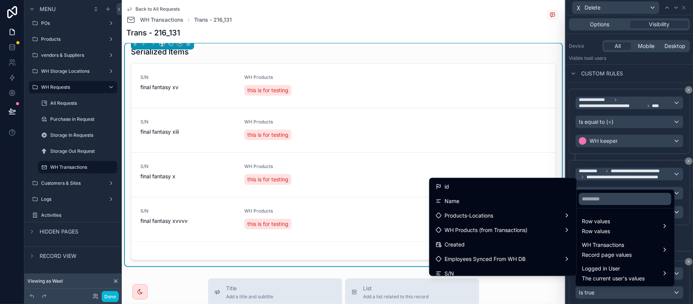
click at [621, 158] on div at bounding box center [629, 152] width 127 height 304
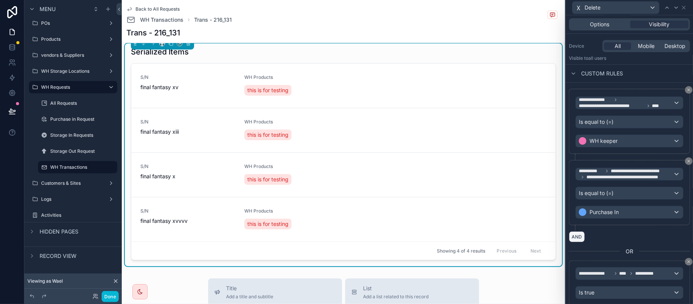
click at [582, 242] on button "AND" at bounding box center [577, 236] width 16 height 11
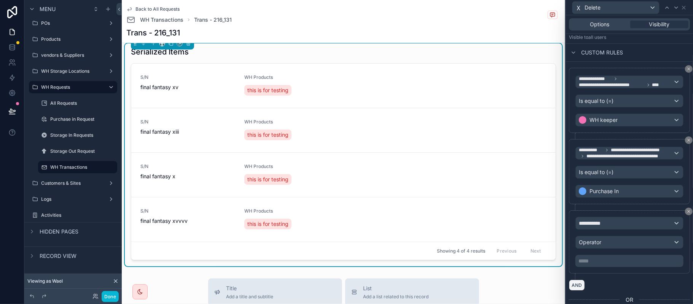
scroll to position [107, 0]
click at [608, 228] on div "**********" at bounding box center [629, 223] width 107 height 12
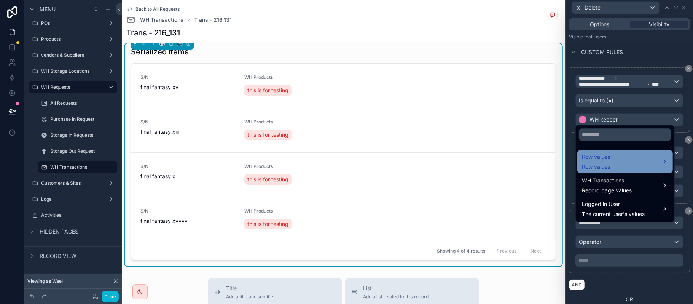
click at [643, 162] on div "Row values Row values" at bounding box center [625, 161] width 86 height 18
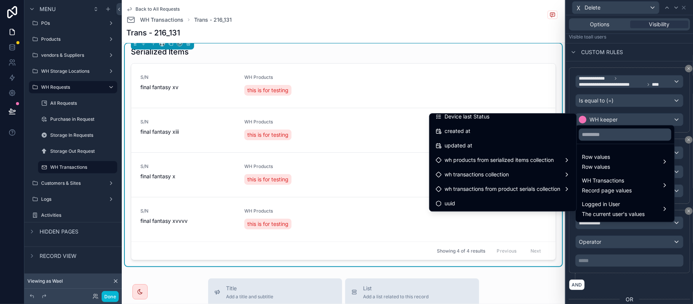
scroll to position [209, 0]
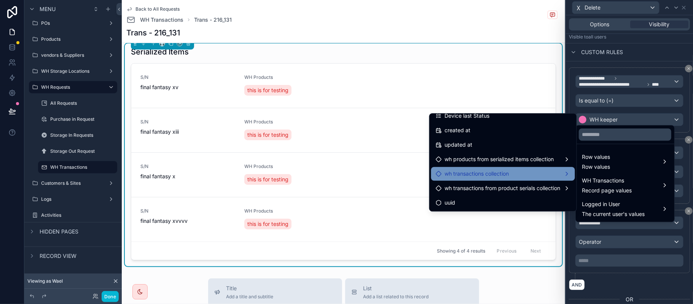
click at [505, 171] on div "wh transactions collection" at bounding box center [503, 173] width 135 height 9
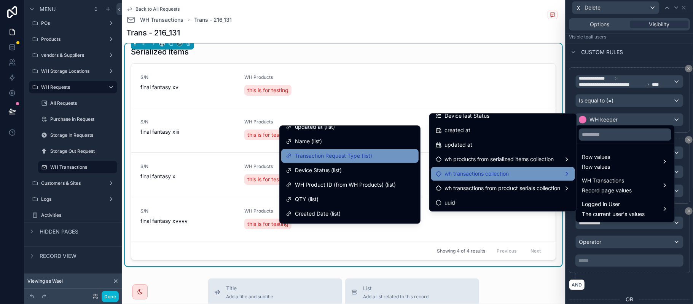
scroll to position [101, 0]
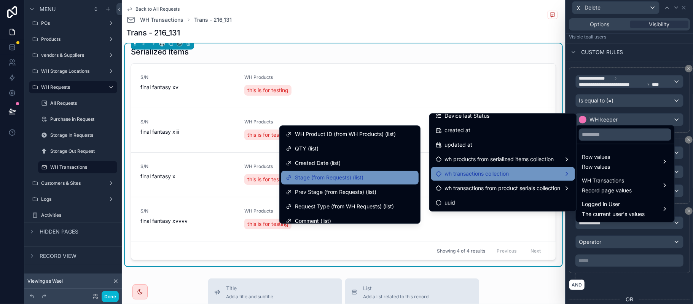
click at [359, 178] on div "Stage (from Requests) (list)" at bounding box center [350, 177] width 128 height 9
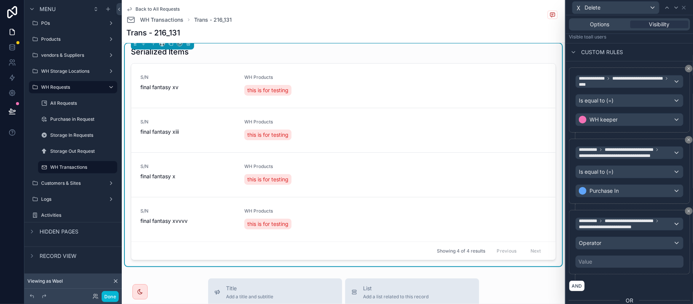
click at [620, 167] on div "**********" at bounding box center [629, 219] width 121 height 304
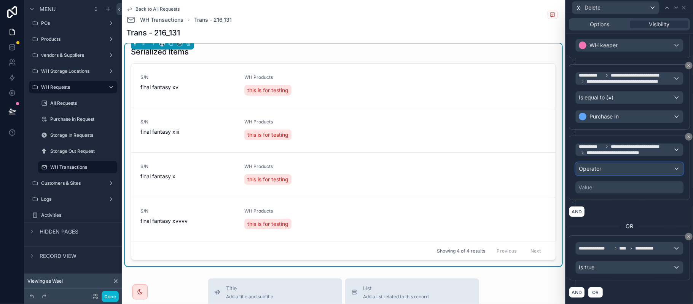
click at [612, 168] on div "Operator" at bounding box center [629, 169] width 107 height 12
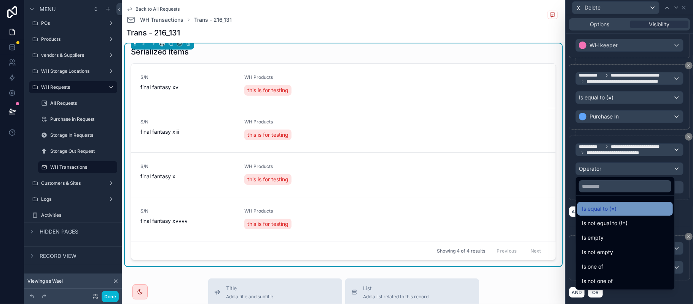
click at [614, 204] on span "Is equal to (=)" at bounding box center [599, 208] width 35 height 9
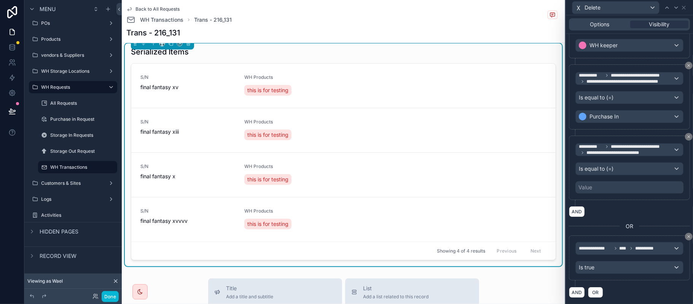
click at [625, 181] on div "Value" at bounding box center [629, 187] width 108 height 12
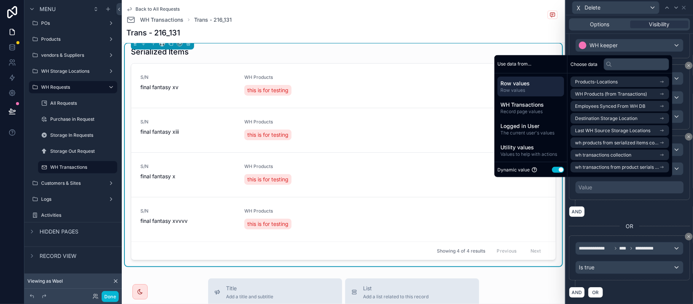
click at [556, 168] on button "Use setting" at bounding box center [558, 169] width 12 height 6
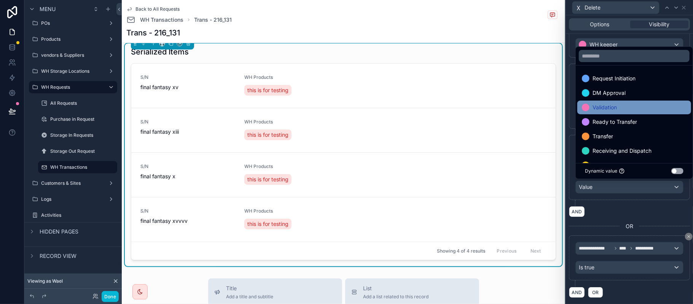
click at [626, 108] on div "Validation" at bounding box center [634, 107] width 105 height 9
click at [663, 199] on div "**********" at bounding box center [629, 167] width 121 height 65
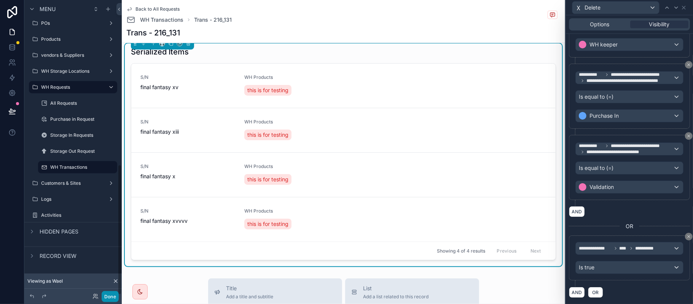
click at [115, 295] on button "Done" at bounding box center [110, 296] width 17 height 11
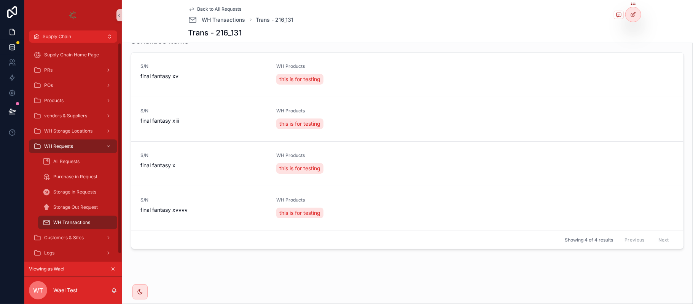
scroll to position [233, 0]
click at [8, 48] on link at bounding box center [12, 47] width 24 height 15
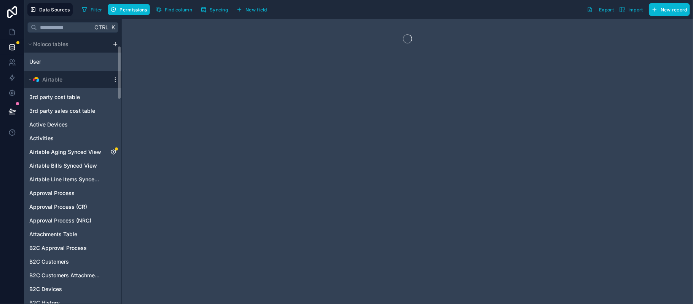
scroll to position [51, 0]
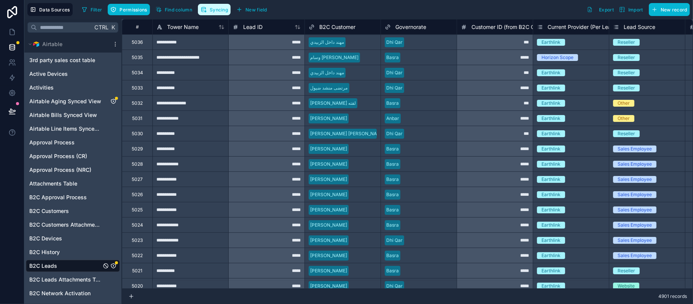
click at [214, 11] on span "Syncing" at bounding box center [219, 10] width 18 height 6
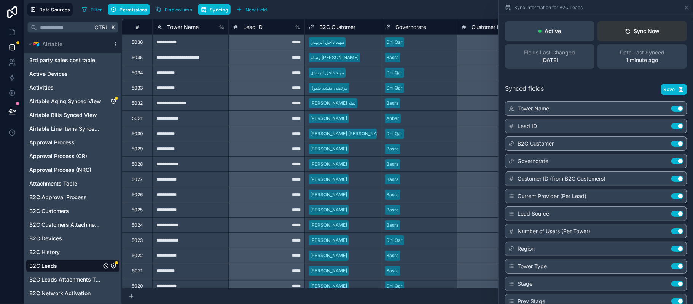
click at [625, 32] on icon at bounding box center [628, 31] width 6 height 6
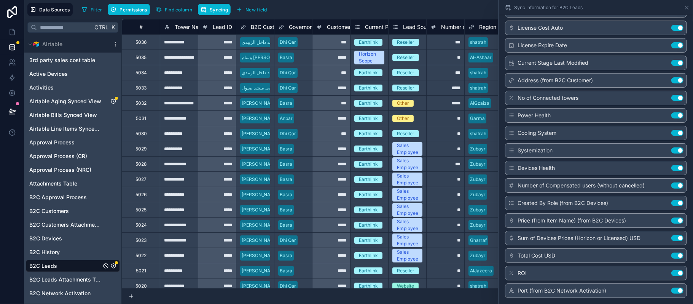
scroll to position [1630, 0]
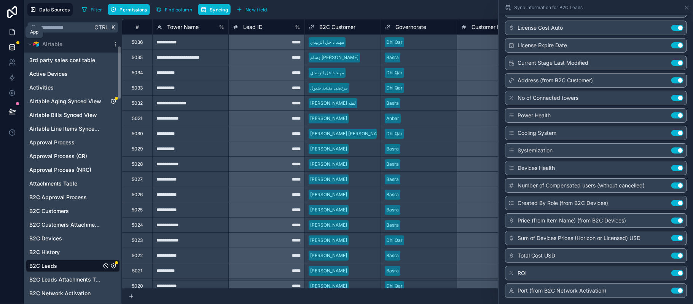
click at [7, 32] on link at bounding box center [12, 31] width 24 height 15
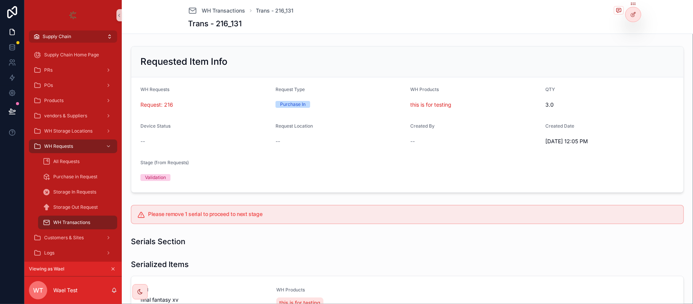
click at [70, 31] on button "Supply Chain" at bounding box center [73, 36] width 88 height 12
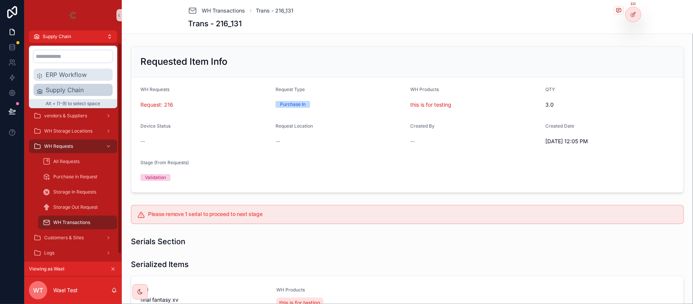
click at [65, 72] on span "ERP Workflow" at bounding box center [78, 74] width 64 height 9
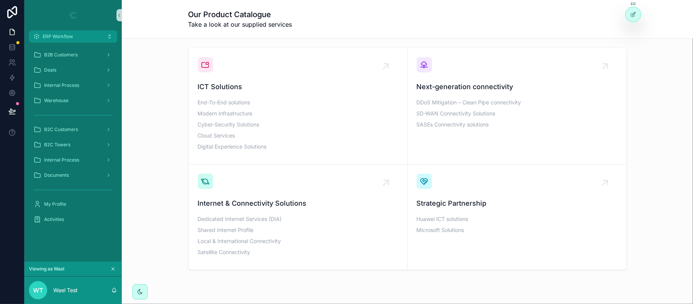
click at [112, 270] on icon "scrollable content" at bounding box center [112, 268] width 5 height 5
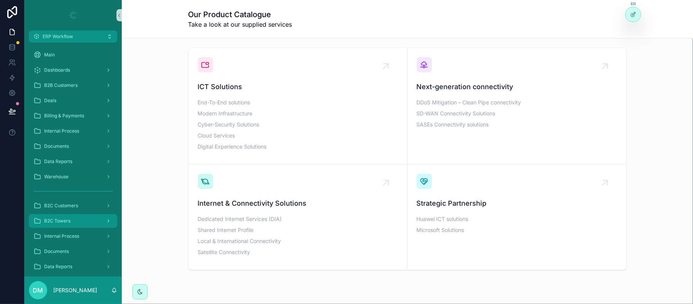
click at [83, 223] on div "B2C Towers" at bounding box center [72, 221] width 79 height 12
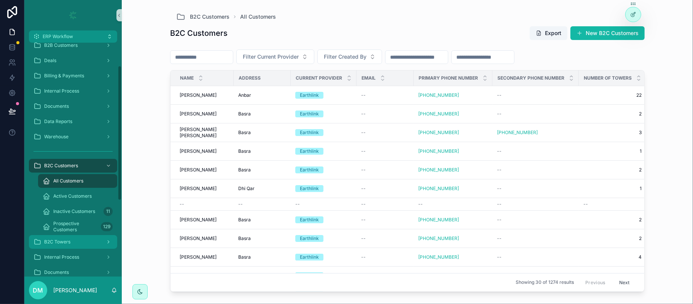
scroll to position [51, 0]
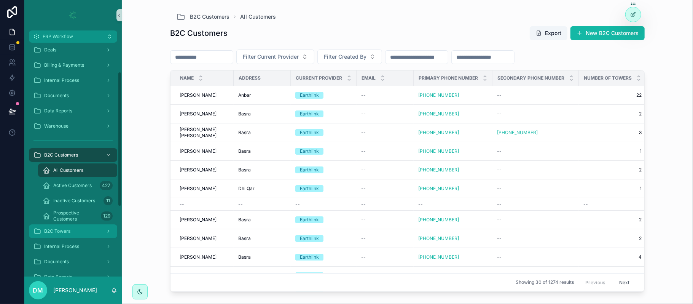
click at [76, 234] on div "B2C Towers" at bounding box center [72, 231] width 79 height 12
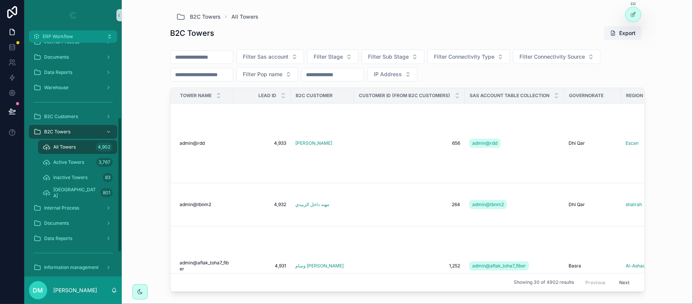
scroll to position [152, 0]
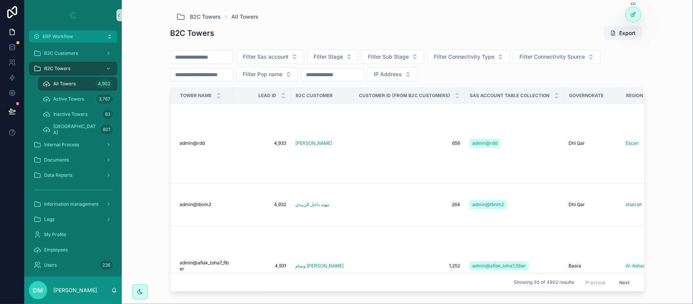
click at [333, 75] on input "scrollable content" at bounding box center [332, 74] width 62 height 11
click at [344, 75] on input "scrollable content" at bounding box center [332, 74] width 62 height 11
click at [349, 75] on input "scrollable content" at bounding box center [332, 74] width 62 height 11
click at [362, 74] on input "scrollable content" at bounding box center [332, 74] width 62 height 11
click at [361, 74] on input "scrollable content" at bounding box center [332, 74] width 62 height 11
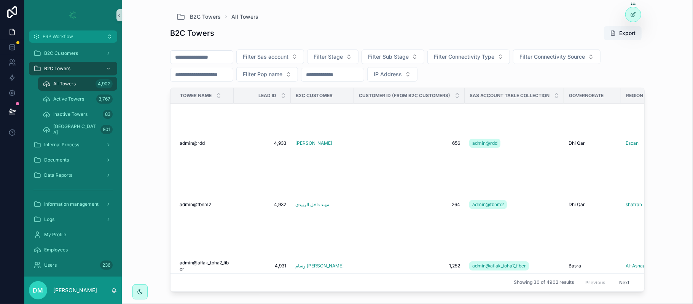
click at [361, 74] on input "scrollable content" at bounding box center [332, 74] width 62 height 11
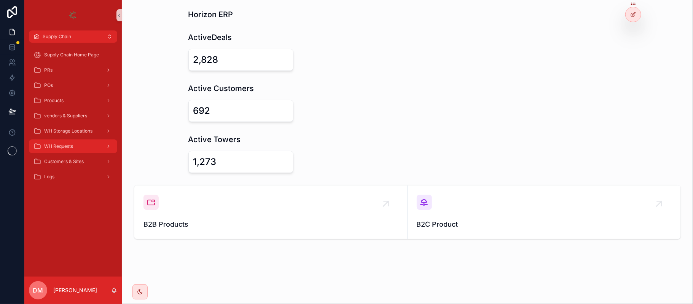
click at [58, 146] on span "WH Requests" at bounding box center [58, 146] width 29 height 6
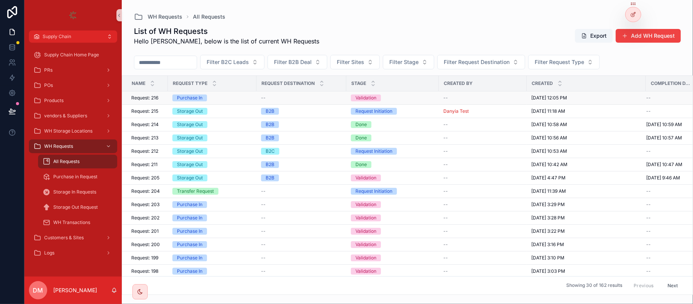
click at [158, 97] on span "Request: 216" at bounding box center [144, 98] width 27 height 6
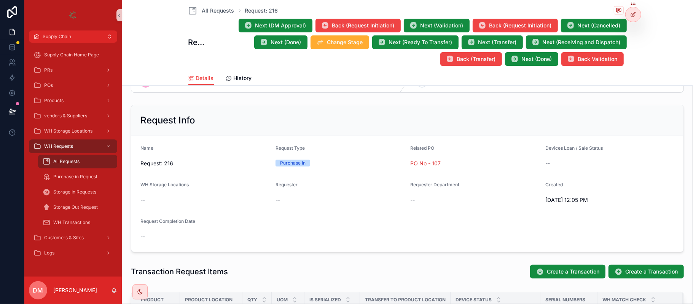
scroll to position [203, 0]
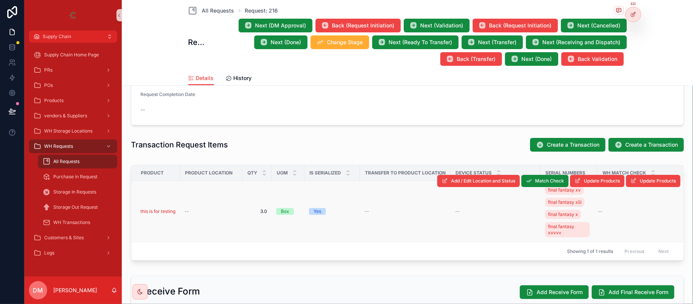
click at [197, 215] on td "--" at bounding box center [211, 211] width 62 height 61
click at [201, 209] on div "--" at bounding box center [211, 211] width 53 height 6
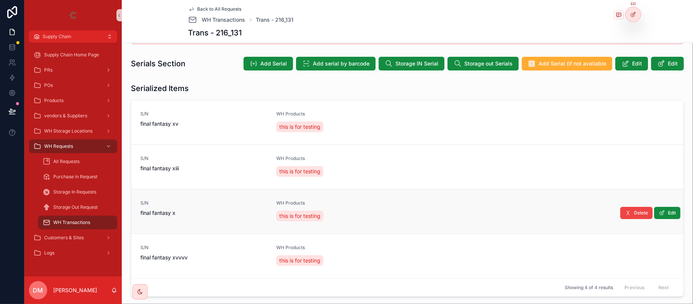
scroll to position [203, 0]
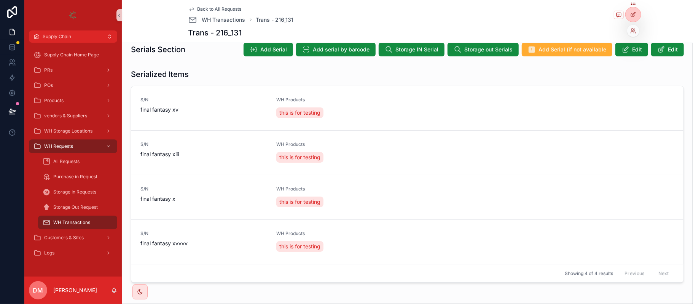
click at [633, 25] on div at bounding box center [633, 31] width 12 height 12
click at [633, 31] on icon at bounding box center [633, 31] width 6 height 6
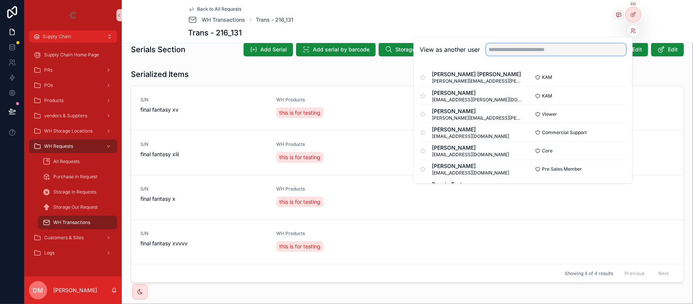
click at [564, 46] on input "text" at bounding box center [556, 49] width 140 height 12
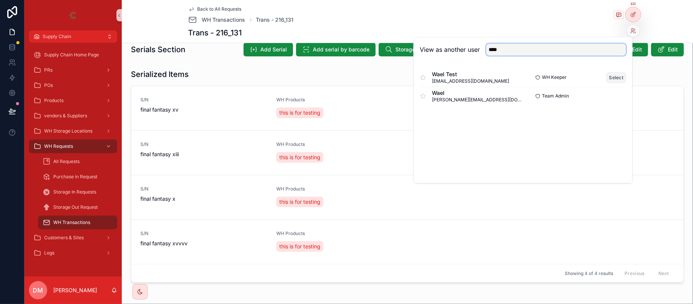
type input "****"
click at [609, 81] on button "Select" at bounding box center [617, 77] width 20 height 11
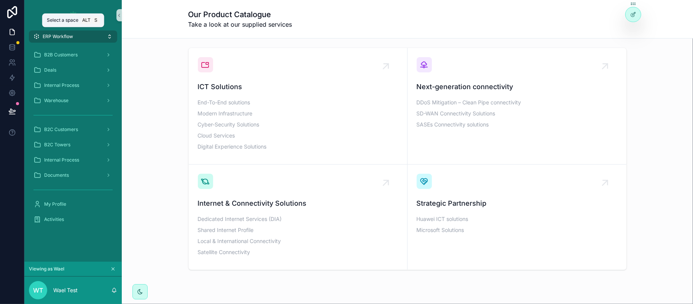
click at [81, 31] on button "ERP Workflow" at bounding box center [73, 36] width 88 height 12
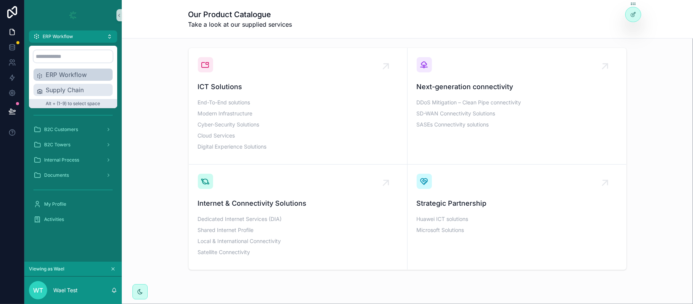
click at [75, 89] on span "Supply Chain" at bounding box center [78, 89] width 64 height 9
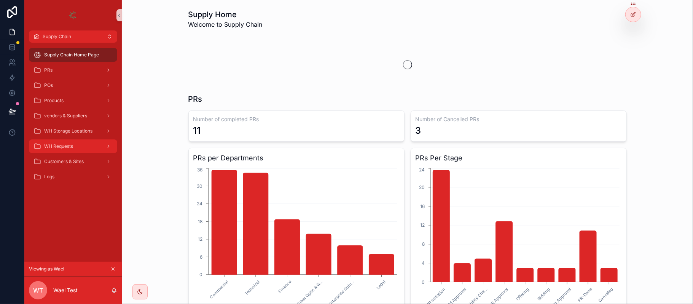
click at [94, 145] on div "WH Requests" at bounding box center [72, 146] width 79 height 12
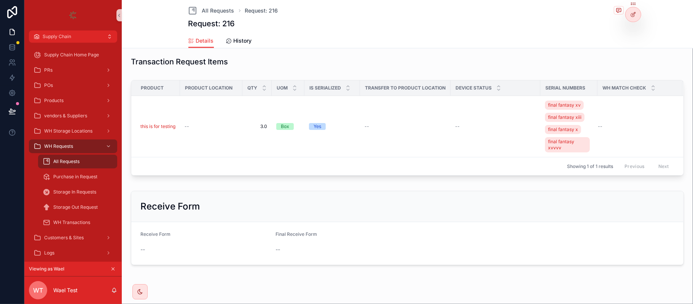
scroll to position [248, 0]
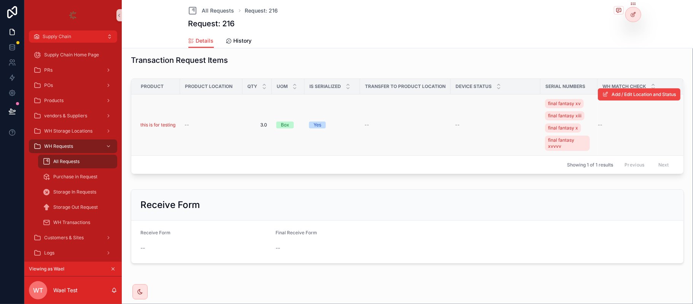
click at [215, 123] on div "--" at bounding box center [211, 125] width 53 height 6
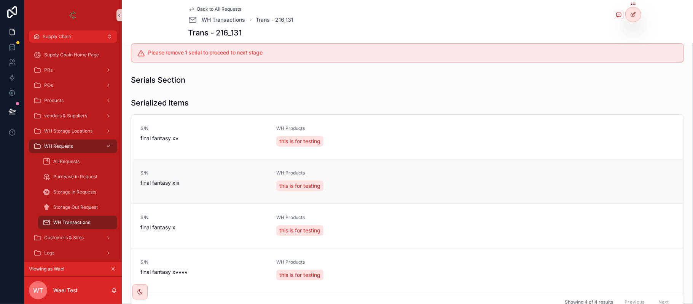
scroll to position [169, 0]
click at [634, 14] on icon at bounding box center [633, 14] width 6 height 6
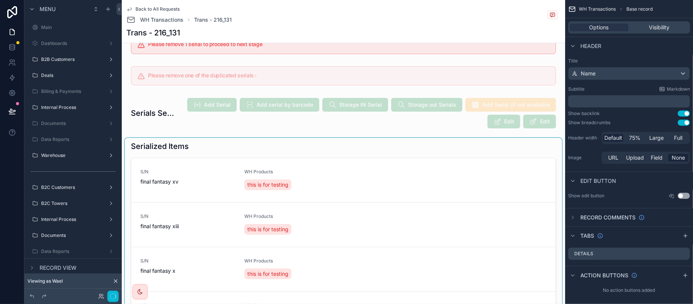
scroll to position [372, 0]
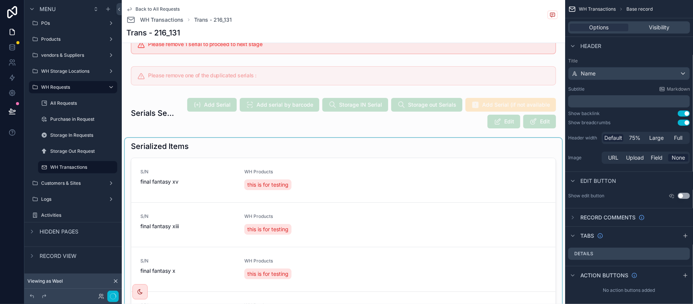
click at [471, 187] on div "scrollable content" at bounding box center [343, 249] width 437 height 223
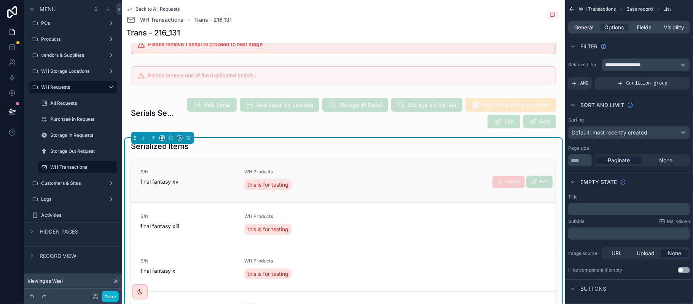
click at [497, 175] on div "Edit Delete" at bounding box center [522, 179] width 60 height 15
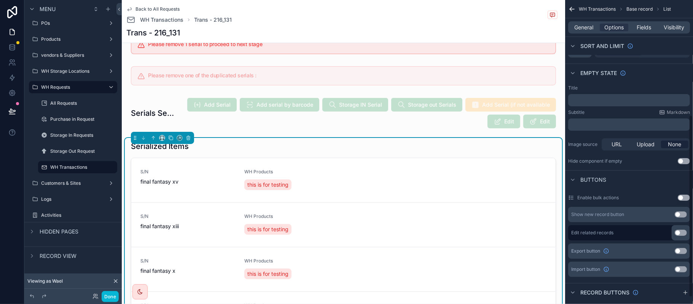
scroll to position [204, 0]
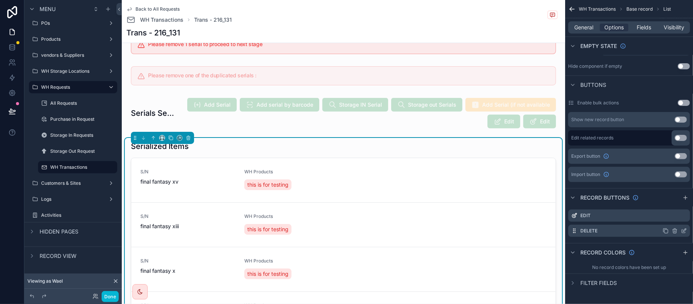
click at [682, 230] on icon "scrollable content" at bounding box center [683, 230] width 3 height 3
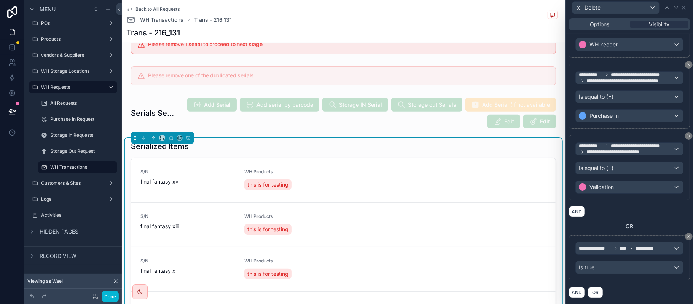
scroll to position [181, 0]
click at [328, 156] on div "Serialized Items S/N final fantasy xv WH Products this is for testing Edit Dele…" at bounding box center [343, 248] width 425 height 214
click at [687, 66] on icon at bounding box center [689, 66] width 5 height 5
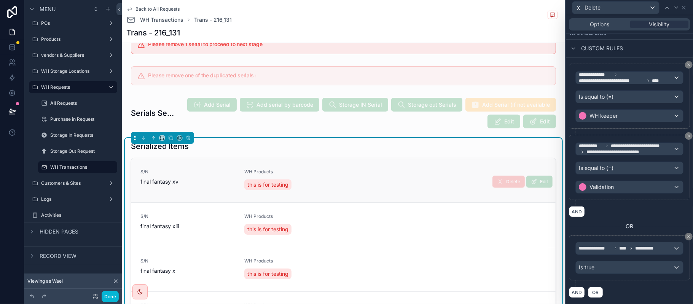
scroll to position [119, 0]
click at [113, 294] on button "Done" at bounding box center [110, 296] width 17 height 11
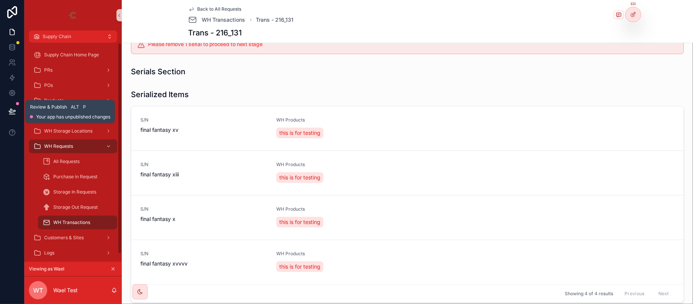
click at [13, 108] on icon at bounding box center [12, 111] width 8 height 8
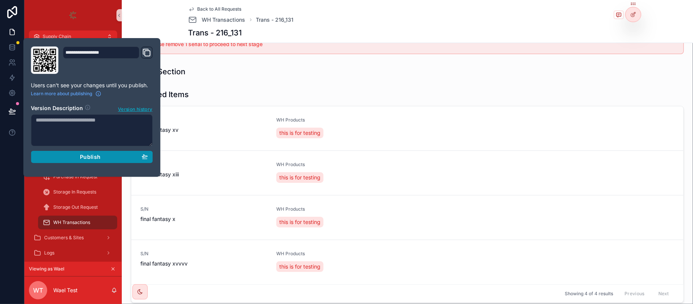
click at [118, 155] on div "Publish" at bounding box center [92, 156] width 112 height 7
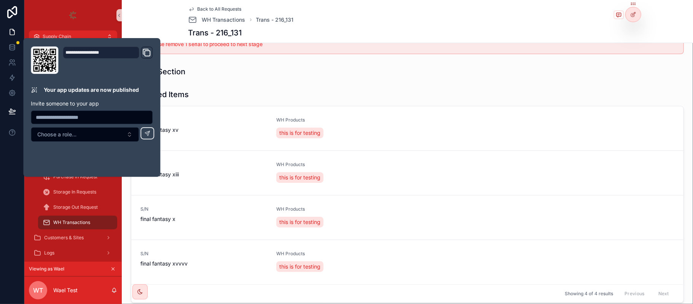
click at [304, 80] on div "Serials Section" at bounding box center [407, 71] width 565 height 17
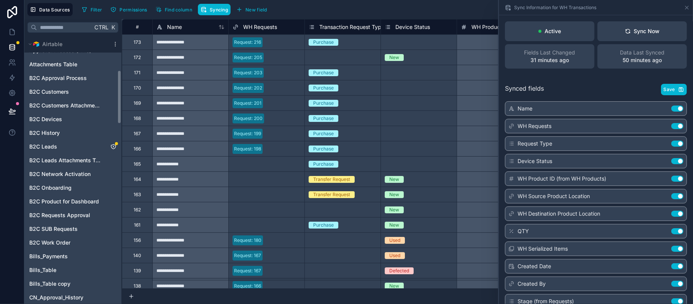
scroll to position [145, 0]
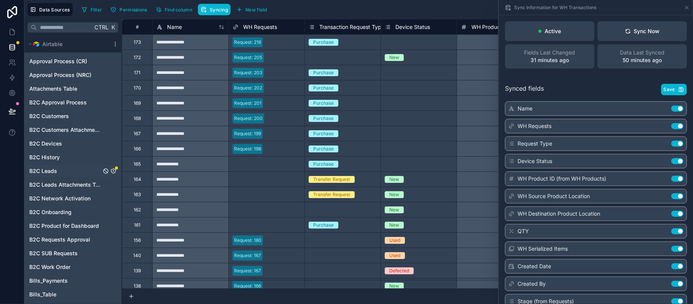
click at [71, 171] on div "B2C Leads" at bounding box center [73, 171] width 94 height 12
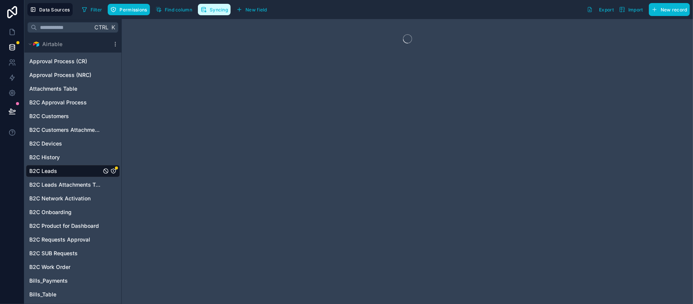
click at [218, 12] on span "Syncing" at bounding box center [219, 10] width 18 height 6
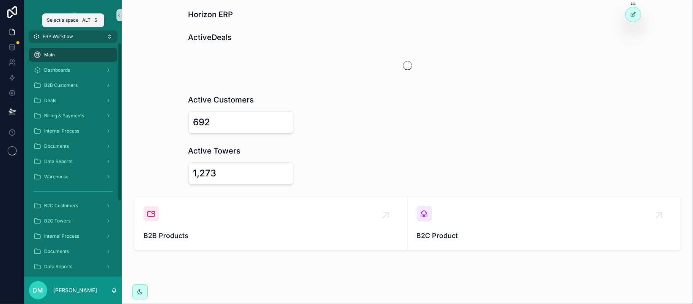
click at [101, 41] on button "ERP Workflow" at bounding box center [73, 36] width 88 height 12
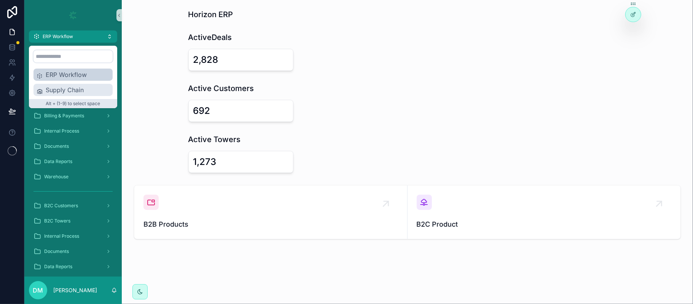
click at [89, 88] on span "Supply Chain" at bounding box center [78, 89] width 64 height 9
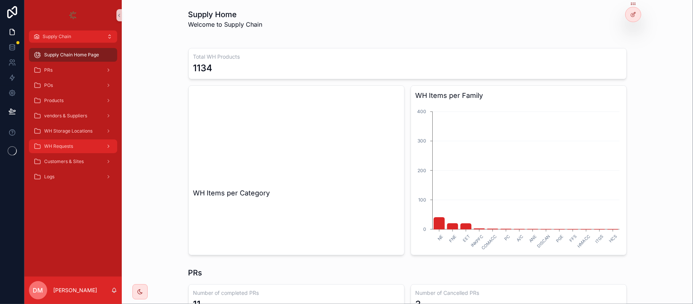
click at [72, 149] on div "WH Requests" at bounding box center [72, 146] width 79 height 12
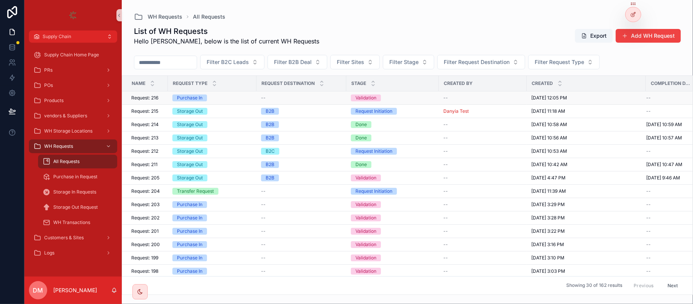
click at [158, 101] on span "Request: 216" at bounding box center [144, 98] width 27 height 6
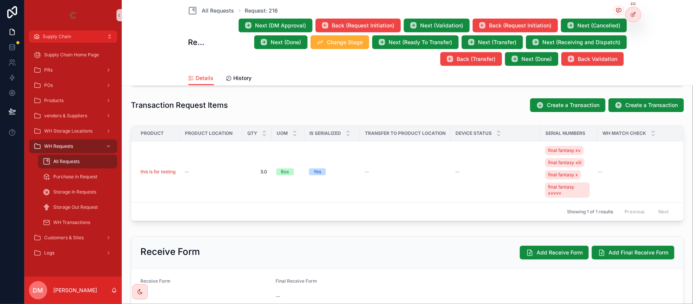
scroll to position [252, 0]
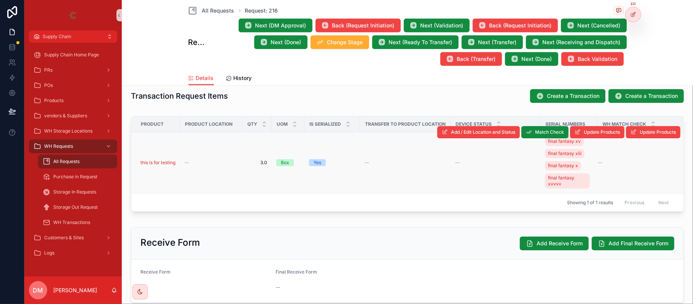
click at [227, 162] on div "--" at bounding box center [211, 162] width 53 height 6
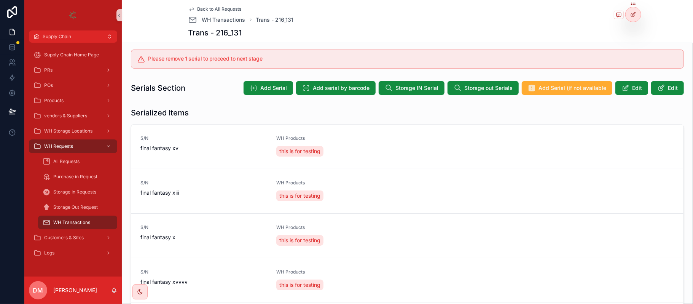
scroll to position [165, 0]
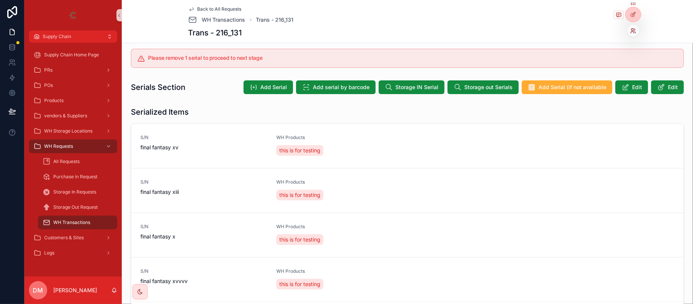
click at [633, 29] on icon at bounding box center [632, 30] width 2 height 2
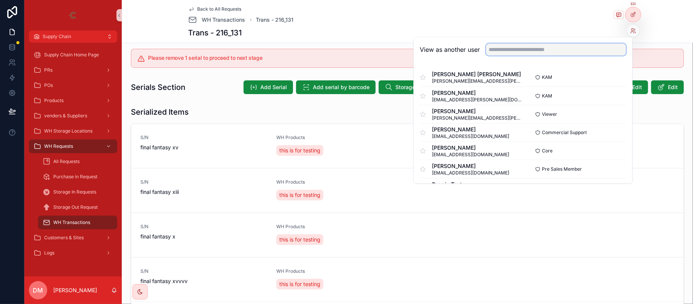
click at [553, 52] on input "text" at bounding box center [556, 49] width 140 height 12
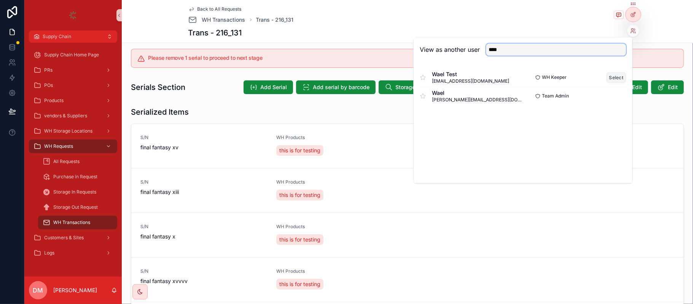
type input "****"
click at [614, 76] on button "Select" at bounding box center [617, 77] width 20 height 11
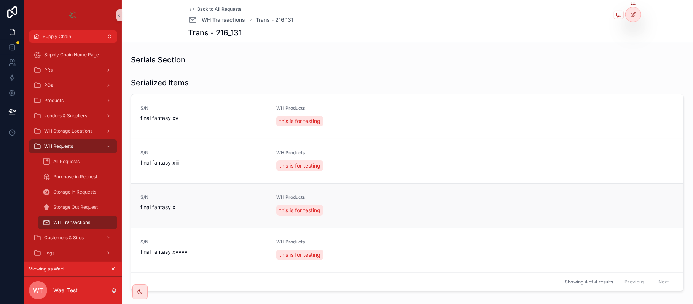
scroll to position [233, 0]
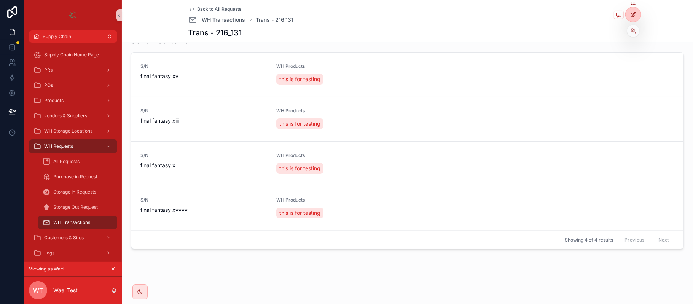
click at [629, 16] on div at bounding box center [633, 14] width 15 height 14
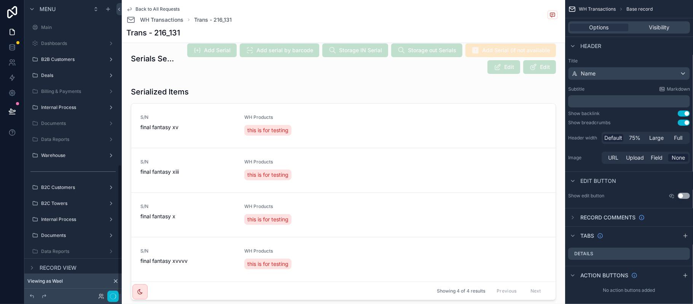
scroll to position [372, 0]
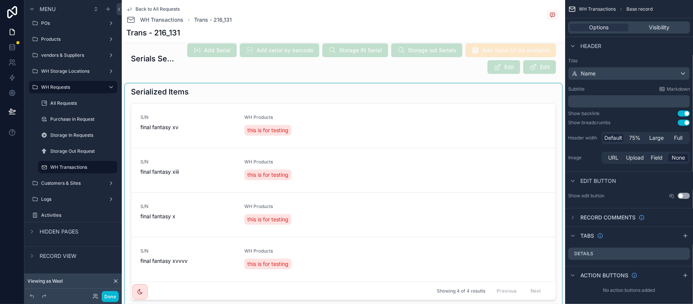
click at [470, 134] on div "scrollable content" at bounding box center [343, 194] width 437 height 223
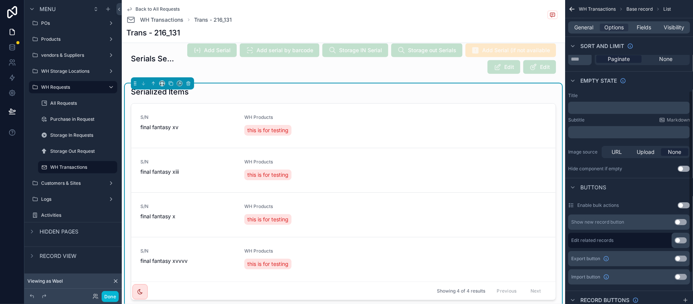
scroll to position [204, 0]
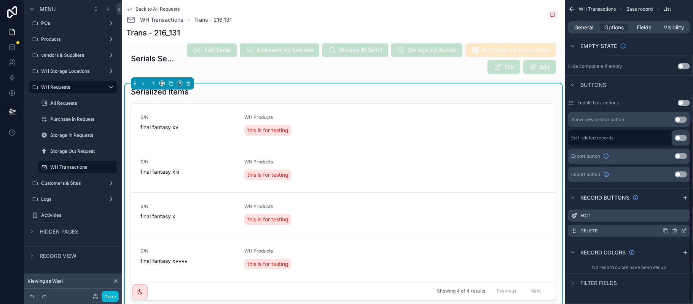
click at [686, 229] on icon "scrollable content" at bounding box center [685, 229] width 1 height 1
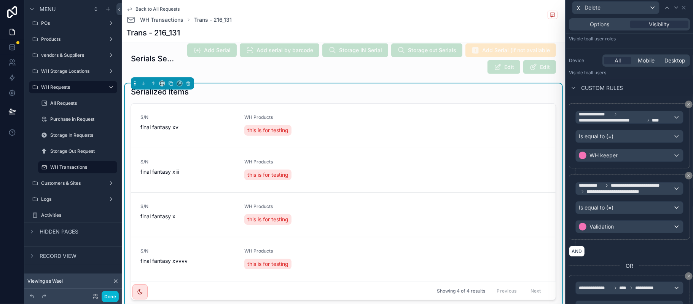
scroll to position [119, 0]
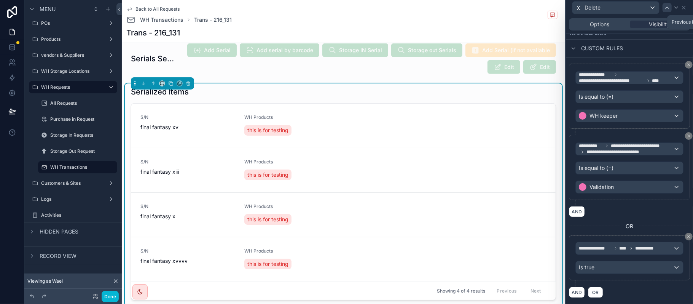
click at [668, 7] on icon at bounding box center [667, 8] width 6 height 6
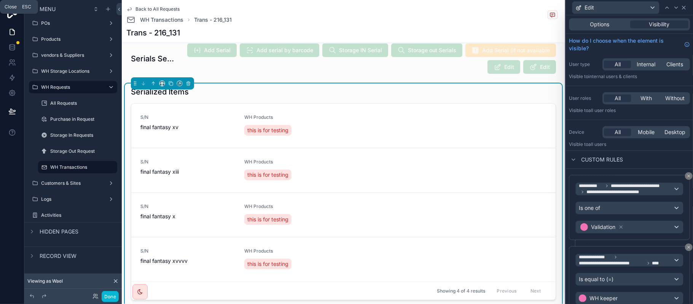
click at [684, 7] on icon at bounding box center [683, 7] width 3 height 3
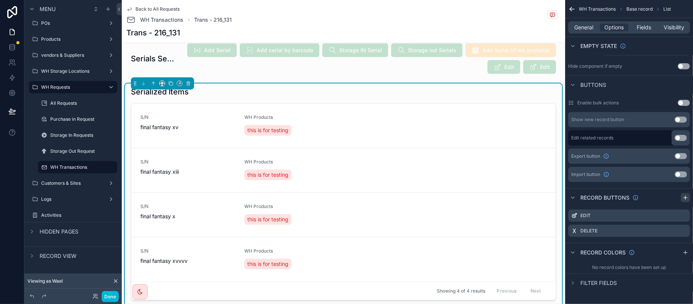
click at [684, 199] on icon "scrollable content" at bounding box center [685, 197] width 6 height 6
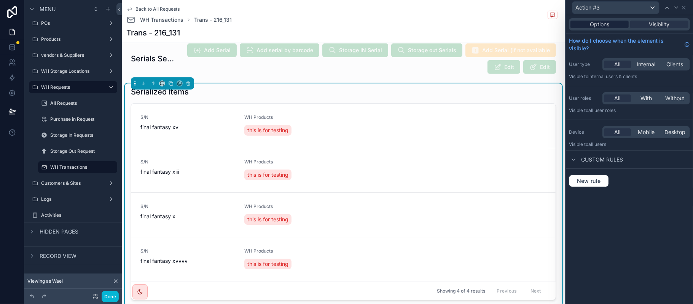
click at [596, 22] on span "Options" at bounding box center [599, 25] width 19 height 8
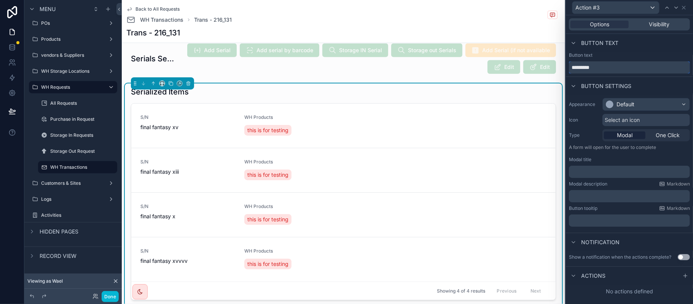
click at [608, 69] on input "*********" at bounding box center [629, 67] width 121 height 12
type input "******"
click at [632, 107] on div "Default" at bounding box center [626, 104] width 18 height 8
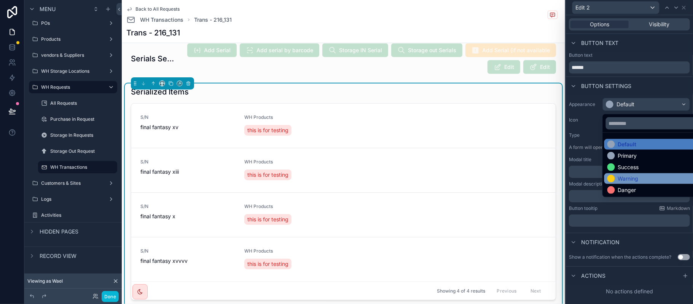
click at [615, 180] on div "Warning" at bounding box center [622, 179] width 31 height 8
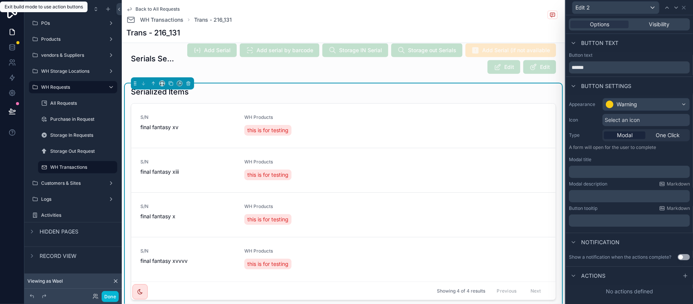
scroll to position [219, 0]
click at [686, 273] on icon at bounding box center [685, 275] width 6 height 6
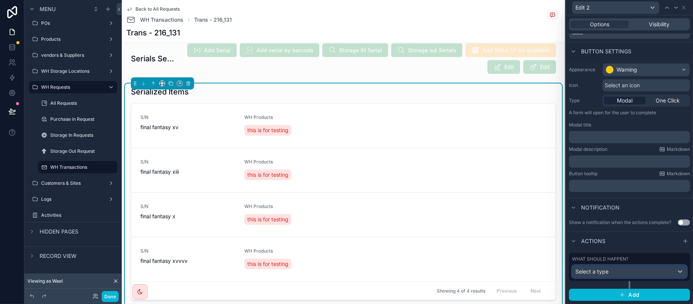
click at [629, 274] on div "Select a type" at bounding box center [629, 271] width 114 height 12
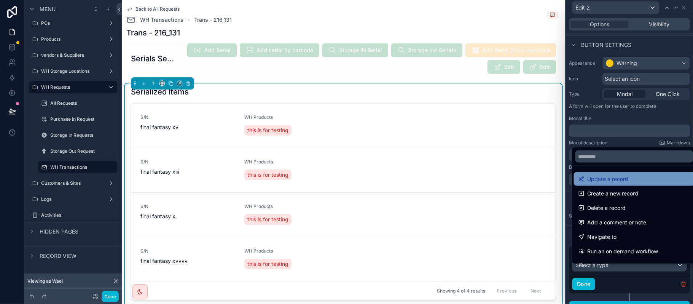
click at [653, 181] on div "Update a record" at bounding box center [634, 178] width 112 height 9
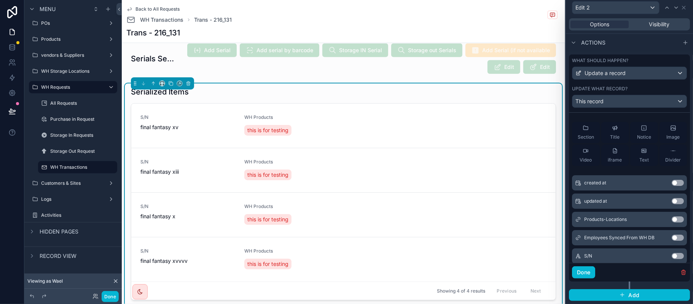
scroll to position [45, 0]
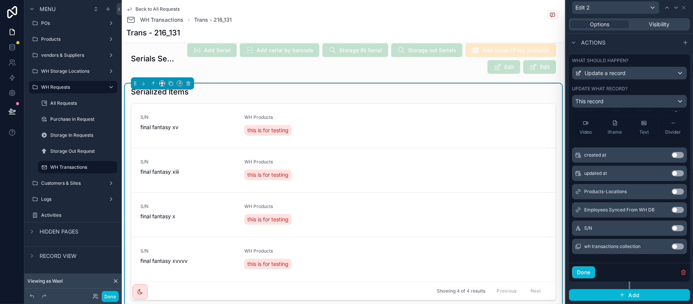
click at [672, 228] on button "Use setting" at bounding box center [678, 228] width 12 height 6
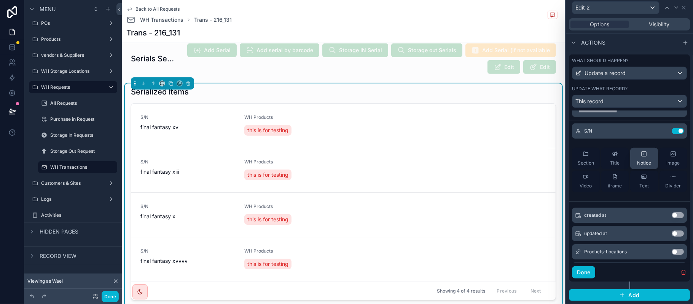
scroll to position [0, 0]
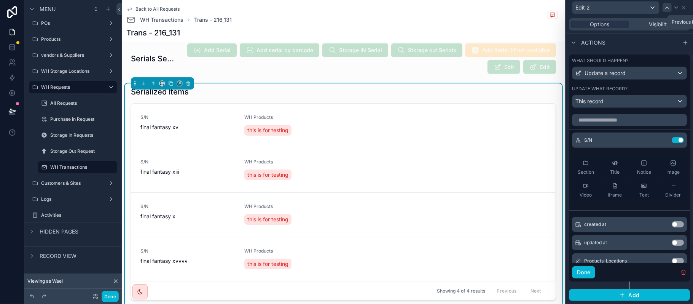
click at [667, 6] on icon at bounding box center [667, 8] width 6 height 6
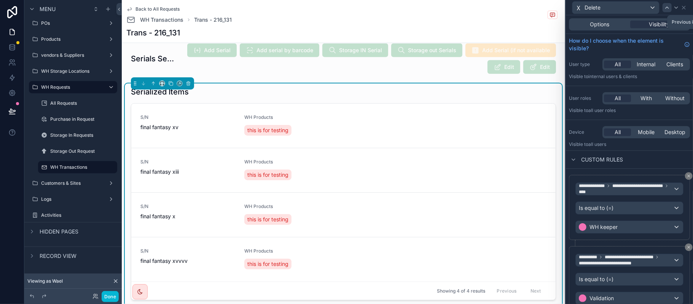
click at [669, 8] on icon at bounding box center [667, 8] width 6 height 6
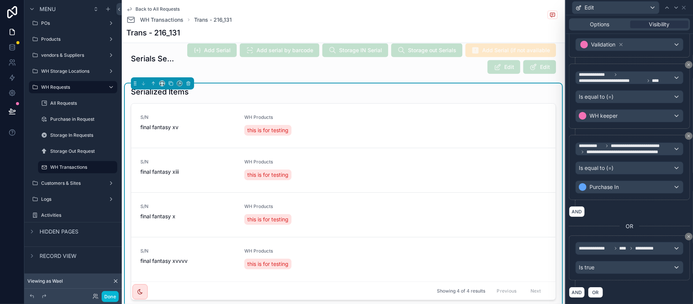
scroll to position [197, 0]
click at [677, 6] on icon at bounding box center [676, 8] width 6 height 6
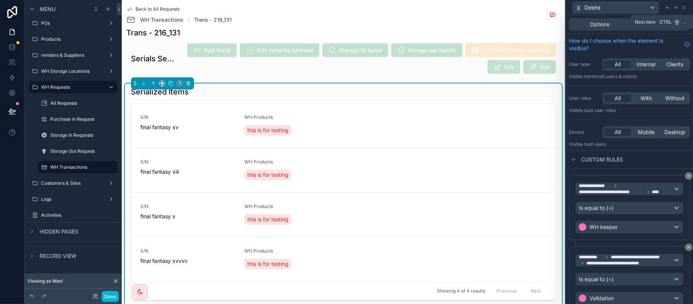
click at [677, 6] on icon at bounding box center [676, 8] width 6 height 6
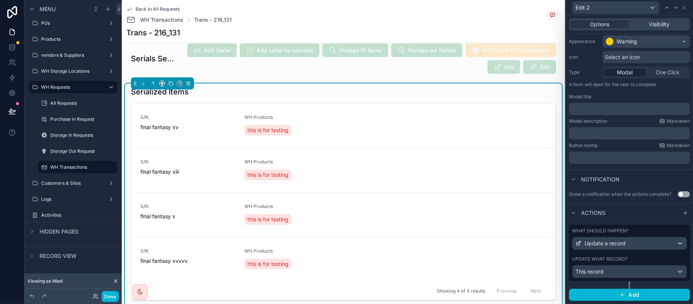
scroll to position [69, 0]
click at [637, 256] on div "Update what record?" at bounding box center [629, 259] width 115 height 6
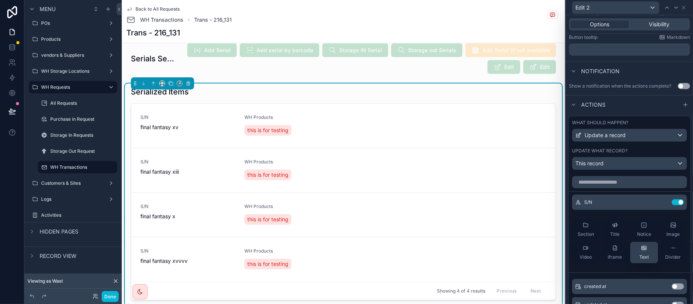
scroll to position [241, 0]
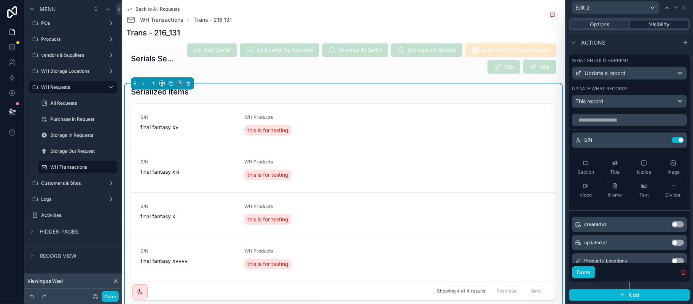
click at [660, 22] on span "Visibility" at bounding box center [659, 25] width 21 height 8
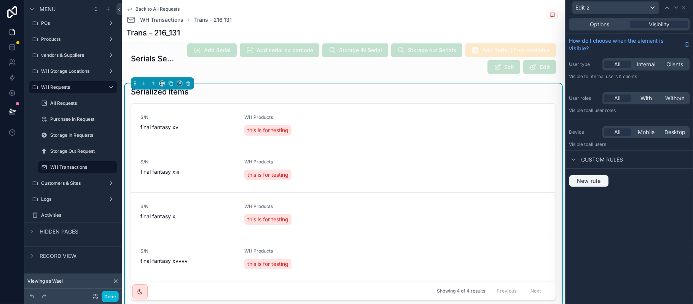
click at [589, 175] on button "New rule" at bounding box center [589, 181] width 40 height 12
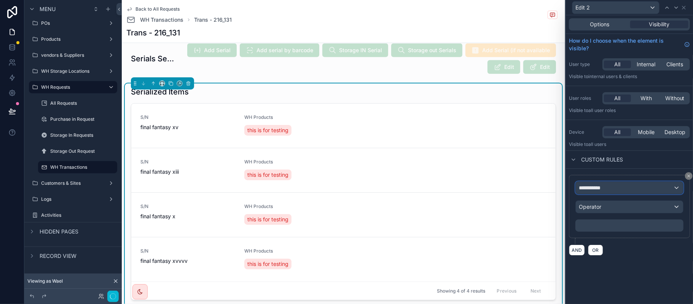
click at [616, 188] on div "**********" at bounding box center [629, 188] width 107 height 12
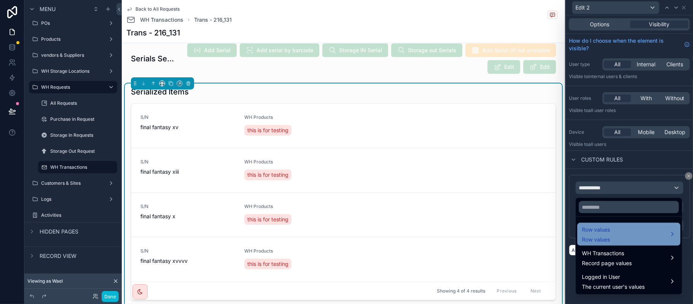
click at [625, 235] on div "Row values Row values" at bounding box center [629, 234] width 94 height 18
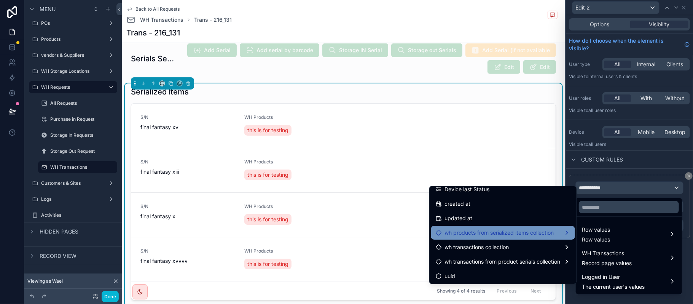
scroll to position [209, 0]
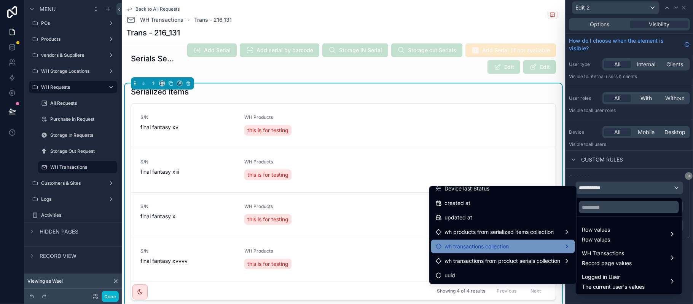
click at [502, 239] on div "wh transactions collection" at bounding box center [503, 246] width 144 height 14
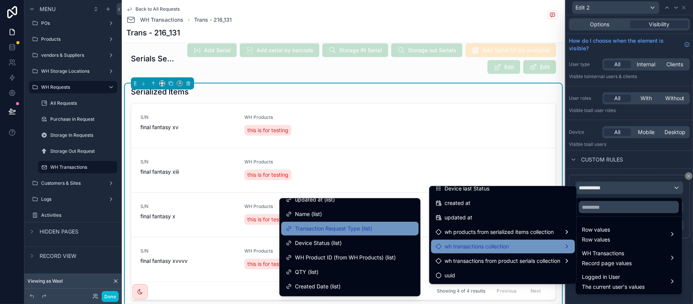
scroll to position [101, 0]
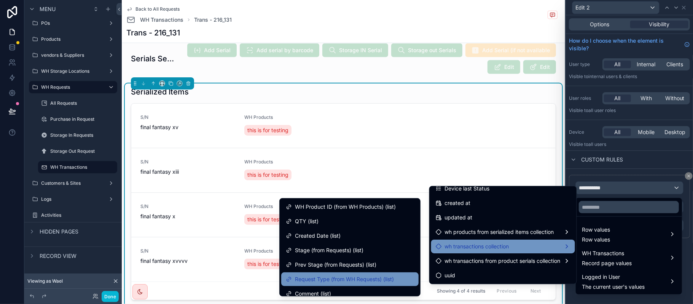
click at [370, 278] on span "Request Type (from WH Requests) (list)" at bounding box center [344, 278] width 99 height 9
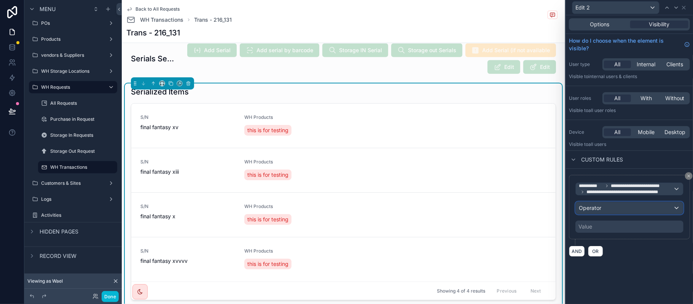
click at [611, 211] on div "Operator" at bounding box center [629, 208] width 107 height 12
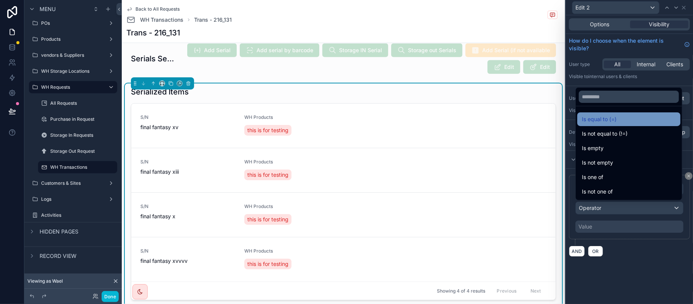
click at [617, 124] on div "Is equal to (=)" at bounding box center [628, 119] width 103 height 14
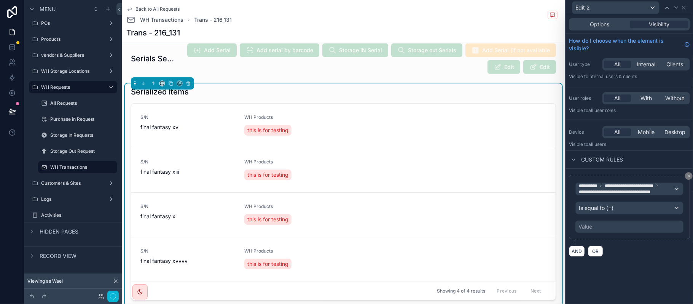
click at [604, 227] on div "Value" at bounding box center [629, 226] width 108 height 12
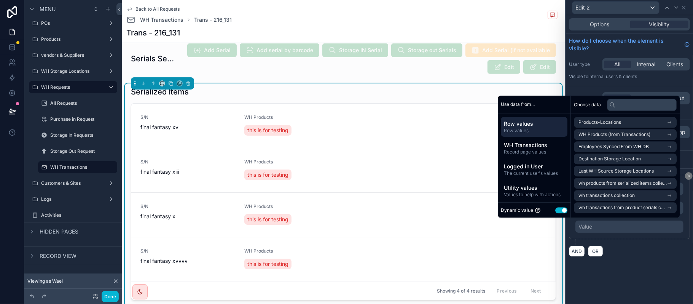
drag, startPoint x: 568, startPoint y: 215, endPoint x: 562, endPoint y: 214, distance: 6.0
click at [567, 214] on div "Dynamic value Use setting" at bounding box center [534, 209] width 73 height 15
click at [564, 209] on button "Use setting" at bounding box center [561, 210] width 12 height 6
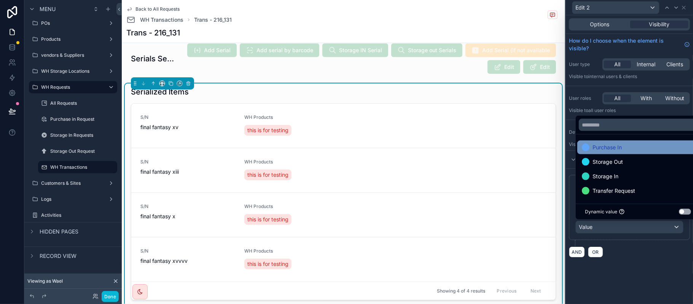
click at [620, 149] on span "Purchase In" at bounding box center [607, 147] width 29 height 9
click at [655, 250] on div "AND OR" at bounding box center [629, 251] width 121 height 11
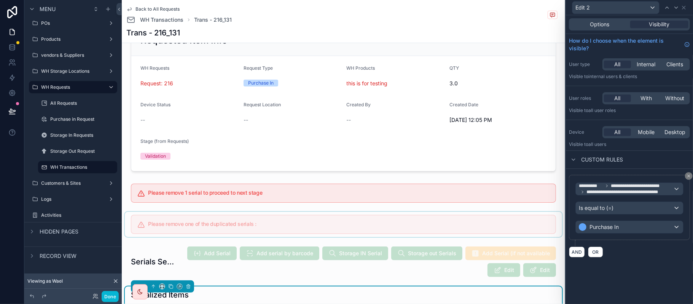
scroll to position [81, 0]
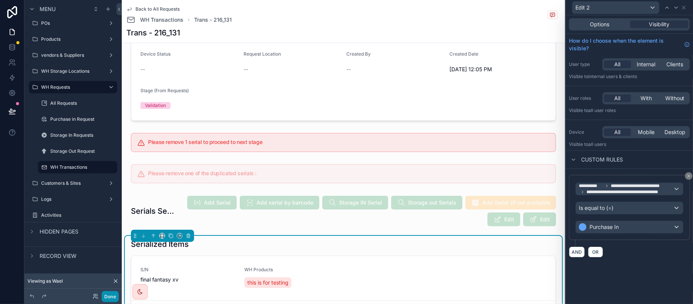
click at [110, 298] on button "Done" at bounding box center [110, 296] width 17 height 11
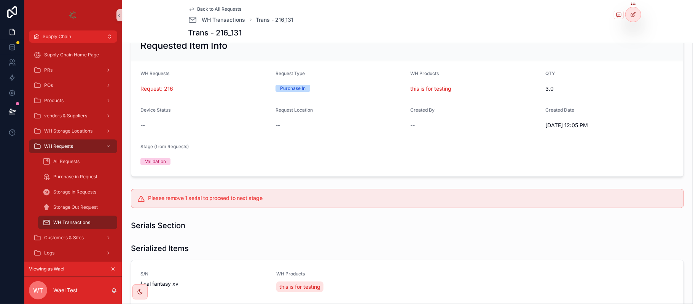
scroll to position [233, 0]
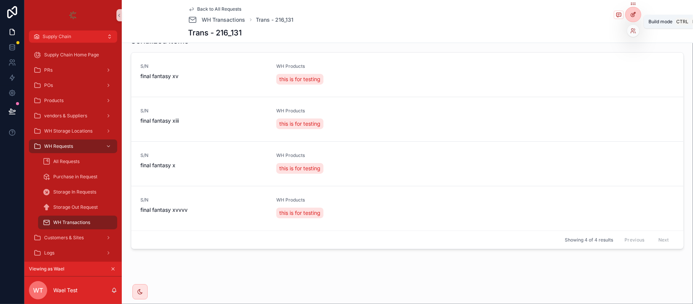
click at [636, 14] on icon at bounding box center [633, 14] width 6 height 6
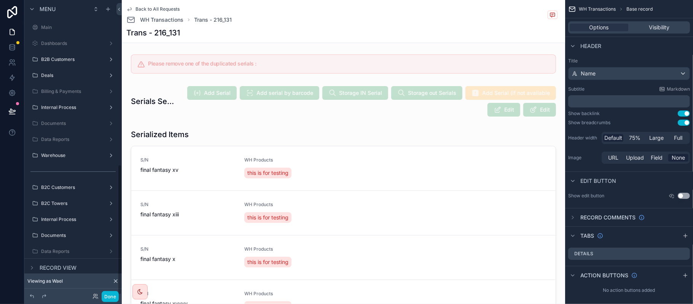
click at [423, 185] on div "scrollable content" at bounding box center [343, 237] width 437 height 223
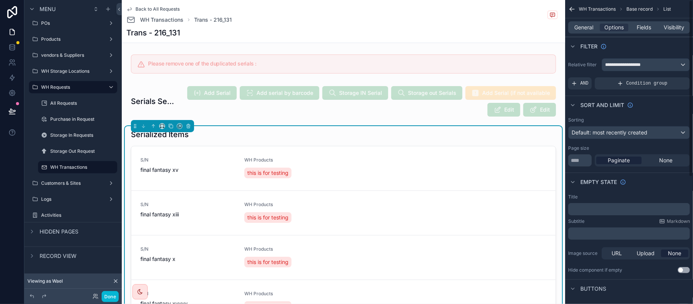
scroll to position [207, 0]
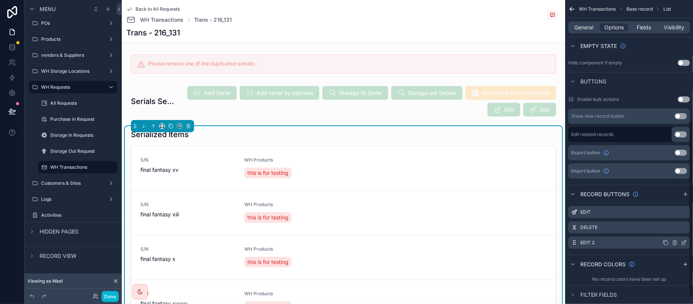
click at [684, 245] on icon "scrollable content" at bounding box center [684, 242] width 6 height 6
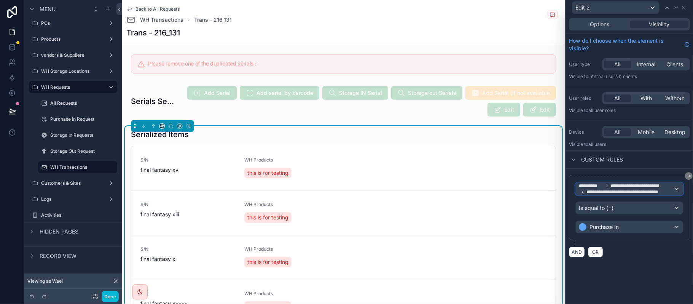
click at [638, 192] on span "**********" at bounding box center [628, 192] width 85 height 6
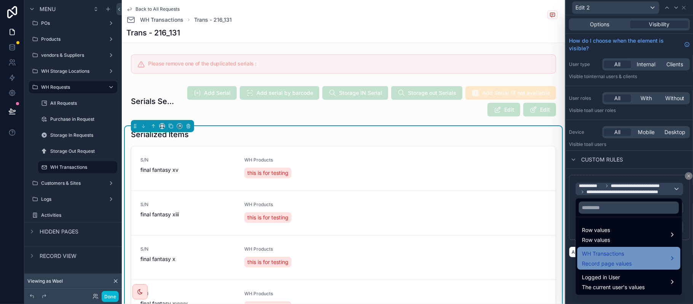
click at [605, 253] on span "WH Transactions" at bounding box center [607, 253] width 50 height 9
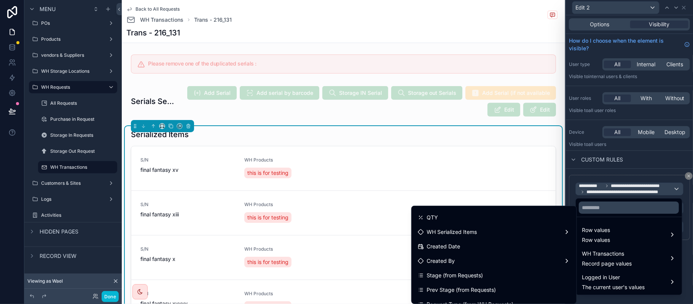
scroll to position [113, 0]
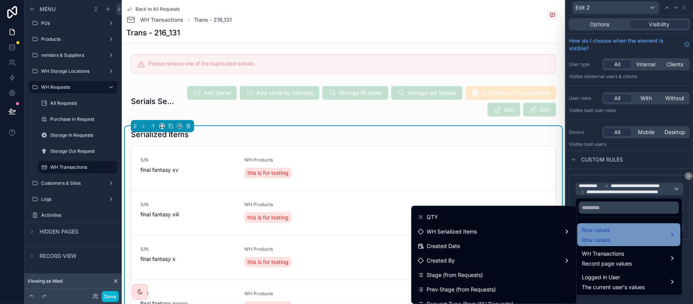
click at [588, 238] on span "Row values" at bounding box center [596, 240] width 28 height 8
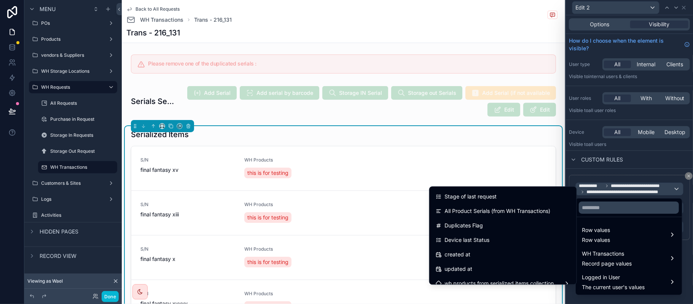
scroll to position [209, 0]
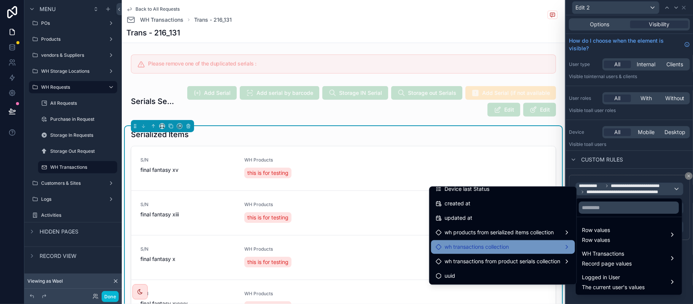
click at [510, 243] on div "wh transactions collection" at bounding box center [503, 246] width 135 height 9
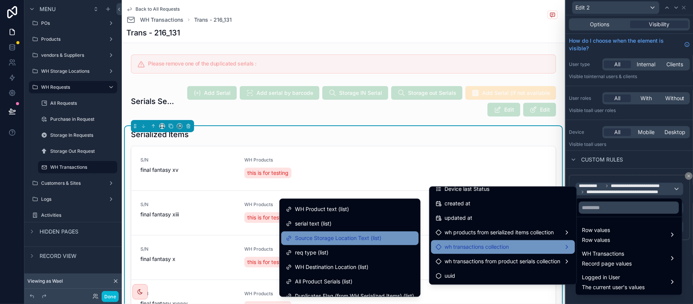
scroll to position [273, 0]
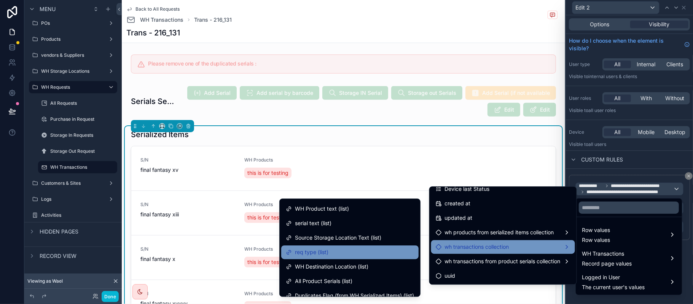
click at [323, 252] on div "req type (list)" at bounding box center [350, 251] width 128 height 9
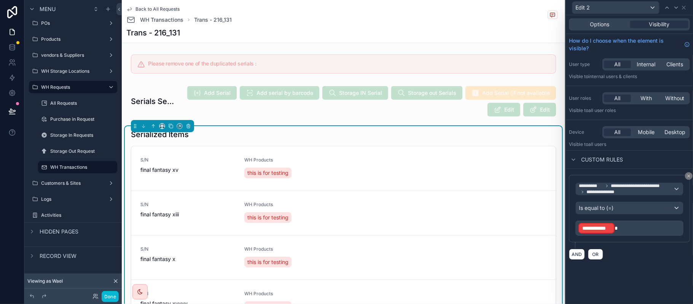
click at [632, 226] on p "**********" at bounding box center [630, 228] width 104 height 12
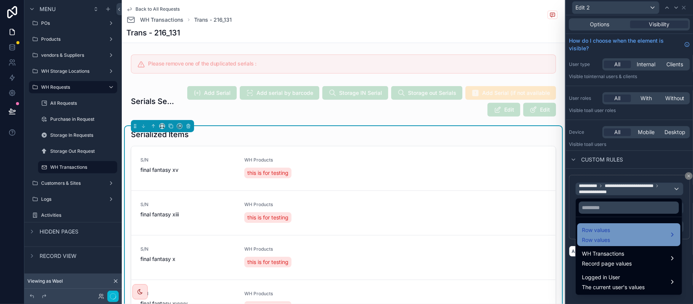
click at [602, 234] on span "Row values" at bounding box center [596, 229] width 28 height 9
click at [598, 234] on span "Row values" at bounding box center [596, 229] width 28 height 9
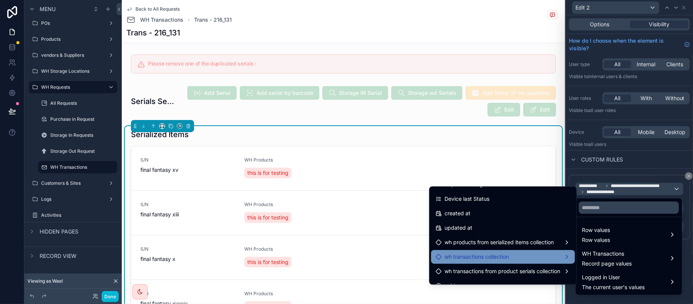
scroll to position [209, 0]
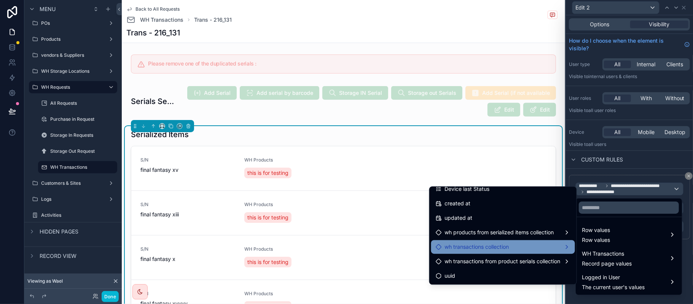
click at [477, 250] on span "wh transactions collection" at bounding box center [477, 246] width 64 height 9
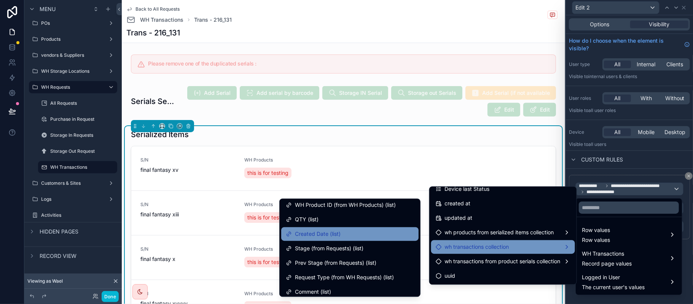
scroll to position [126, 0]
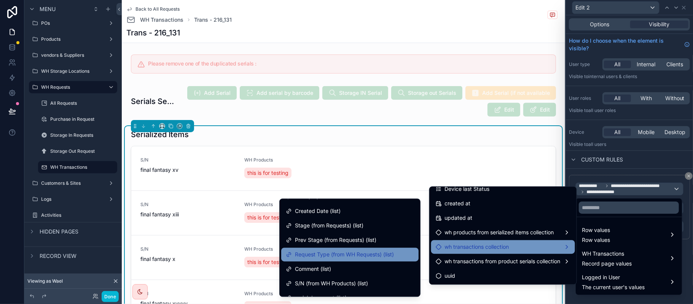
click at [327, 249] on div "Request Type (from WH Requests) (list)" at bounding box center [349, 254] width 137 height 14
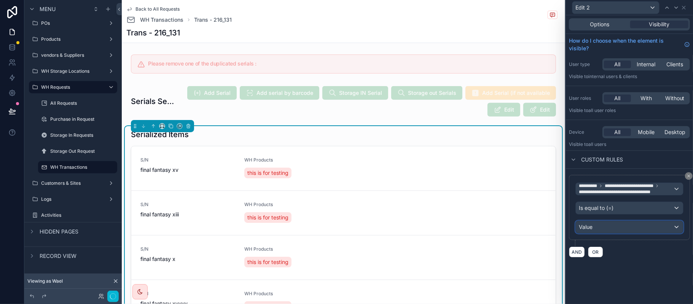
click at [601, 225] on div "Value" at bounding box center [629, 227] width 107 height 12
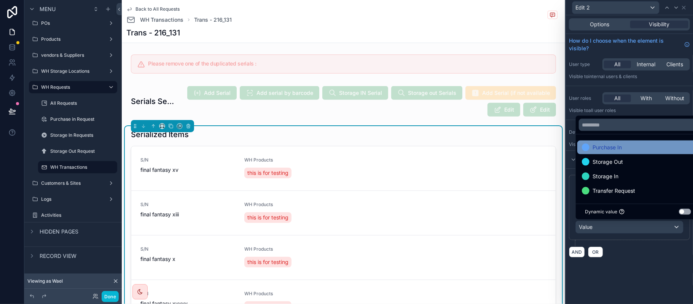
click at [622, 144] on span "Purchase In" at bounding box center [607, 147] width 29 height 9
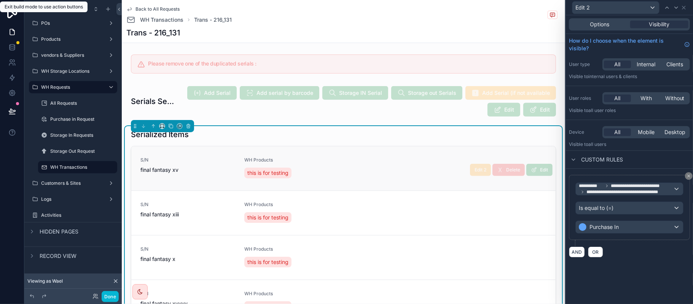
scroll to position [0, 0]
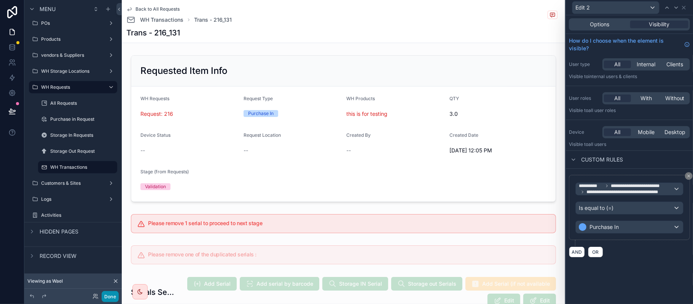
click at [112, 296] on button "Done" at bounding box center [110, 296] width 17 height 11
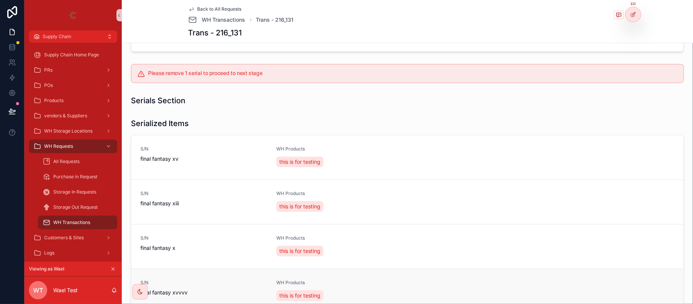
scroll to position [148, 0]
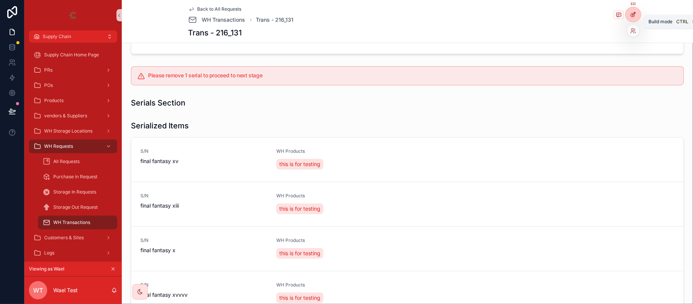
click at [629, 16] on div at bounding box center [633, 14] width 15 height 14
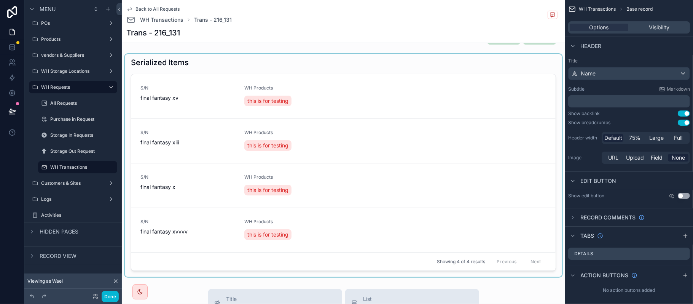
scroll to position [263, 0]
click at [431, 154] on div "scrollable content" at bounding box center [343, 164] width 437 height 223
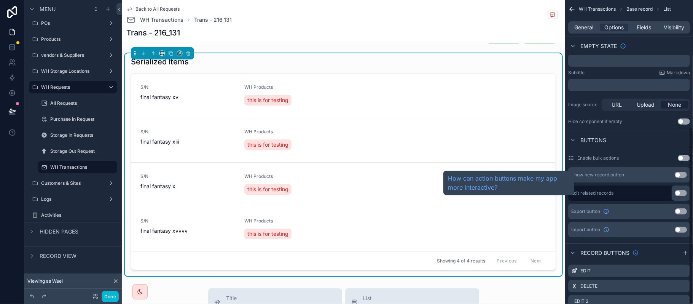
scroll to position [219, 0]
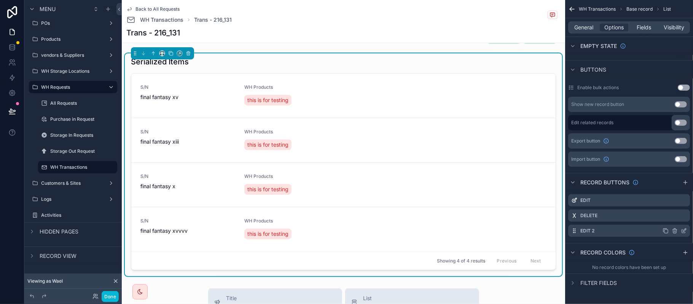
click at [684, 230] on icon "scrollable content" at bounding box center [684, 229] width 3 height 3
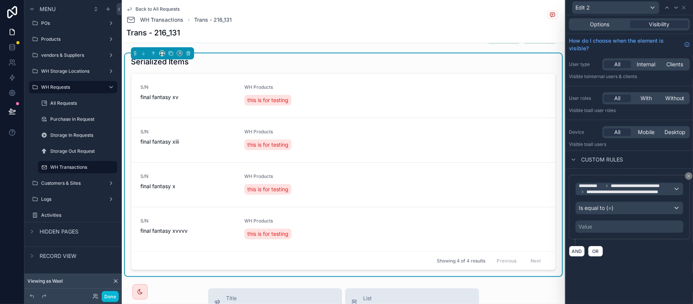
click at [613, 228] on div "Value" at bounding box center [629, 226] width 108 height 12
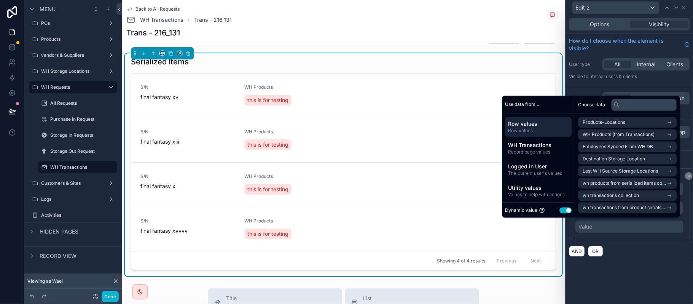
click at [559, 209] on button "Use setting" at bounding box center [565, 210] width 12 height 6
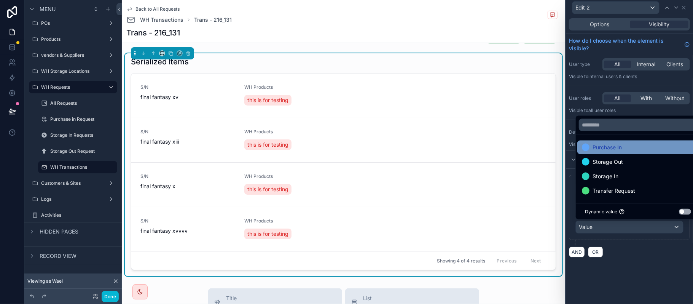
click at [615, 145] on span "Purchase In" at bounding box center [607, 147] width 29 height 9
click at [664, 252] on div "AND OR" at bounding box center [629, 251] width 121 height 11
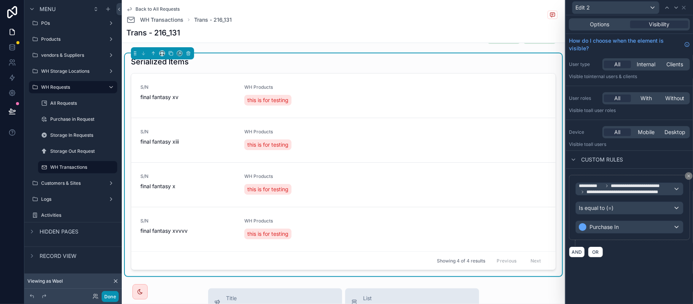
click at [109, 295] on button "Done" at bounding box center [110, 296] width 17 height 11
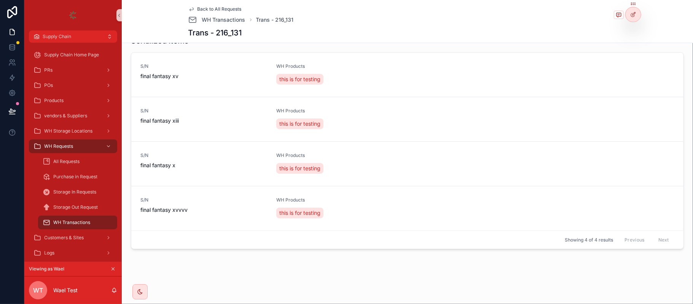
scroll to position [233, 0]
click at [640, 15] on div at bounding box center [633, 14] width 15 height 14
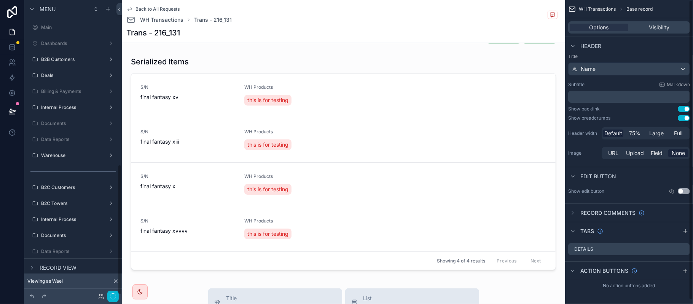
scroll to position [372, 0]
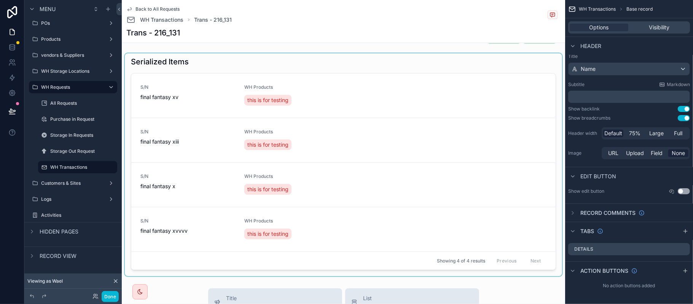
click at [410, 136] on div "scrollable content" at bounding box center [343, 164] width 437 height 223
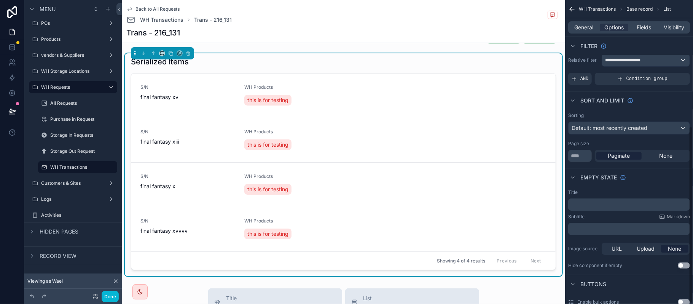
scroll to position [219, 0]
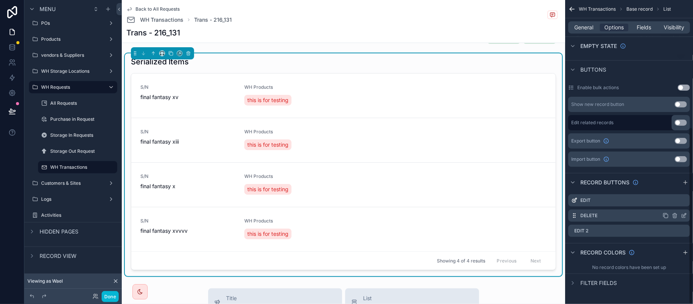
click at [685, 215] on icon "scrollable content" at bounding box center [684, 214] width 3 height 3
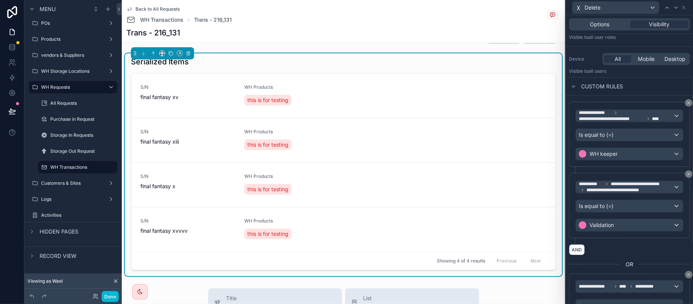
scroll to position [119, 0]
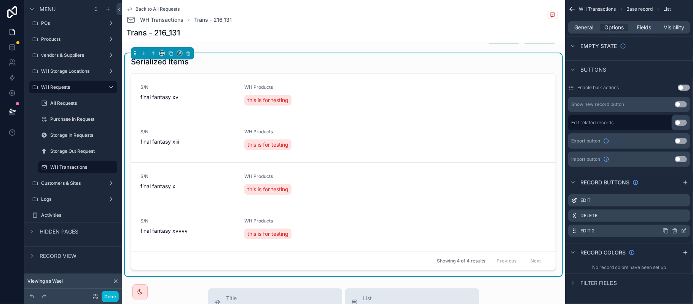
click at [685, 232] on icon "scrollable content" at bounding box center [684, 231] width 6 height 6
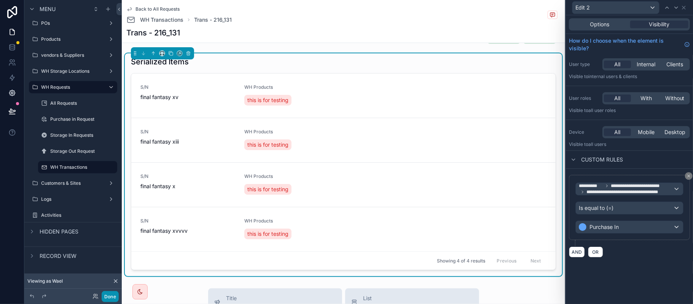
click at [114, 298] on button "Done" at bounding box center [110, 296] width 17 height 11
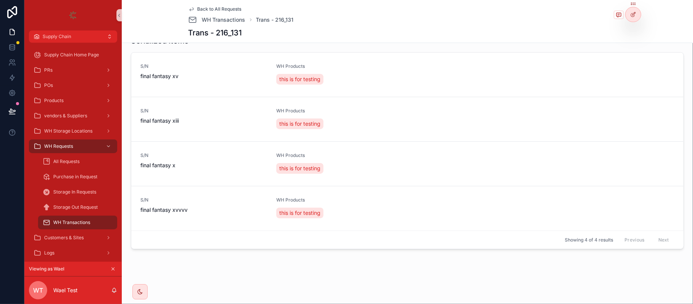
scroll to position [233, 0]
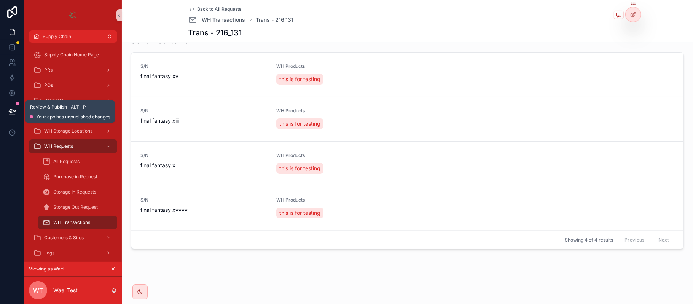
click at [17, 110] on button at bounding box center [12, 110] width 17 height 21
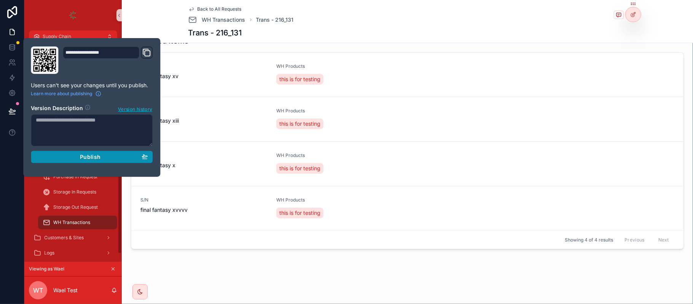
click at [122, 158] on div "Publish" at bounding box center [92, 156] width 112 height 7
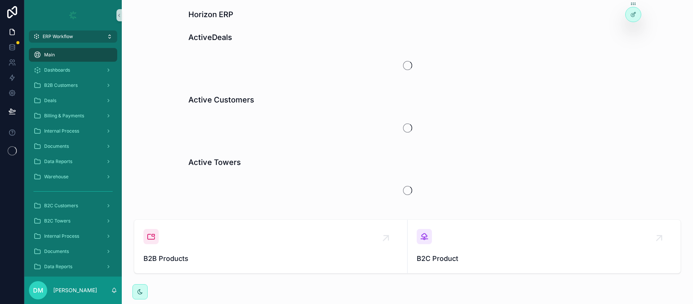
click at [89, 35] on button "ERP Workflow" at bounding box center [73, 36] width 88 height 12
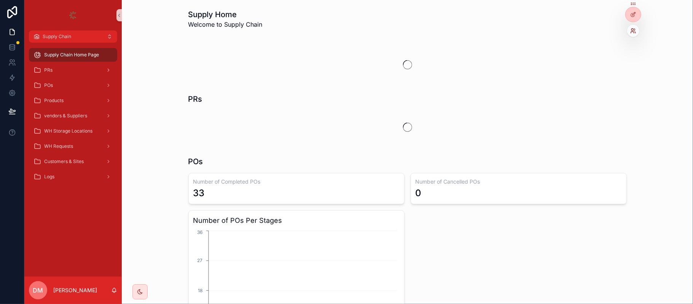
click at [631, 29] on icon at bounding box center [633, 31] width 6 height 6
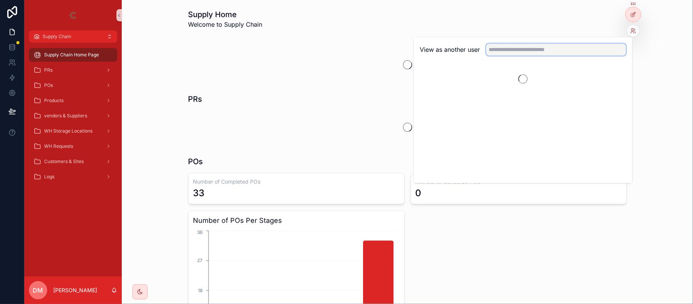
click at [535, 54] on input "text" at bounding box center [556, 49] width 140 height 12
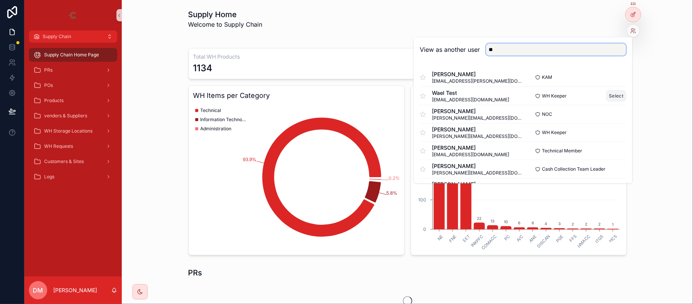
type input "**"
click at [607, 95] on button "Select" at bounding box center [617, 95] width 20 height 11
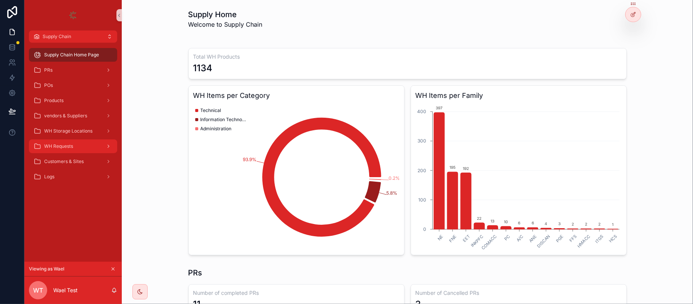
click at [87, 145] on div "WH Requests" at bounding box center [72, 146] width 79 height 12
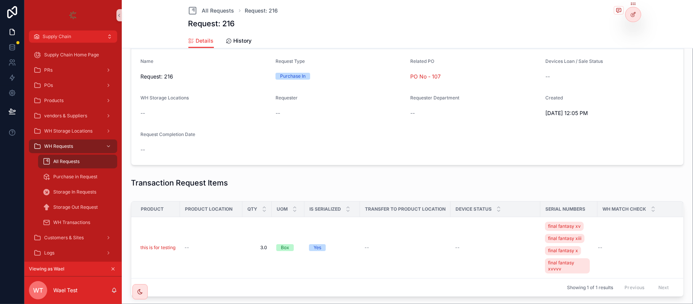
scroll to position [152, 0]
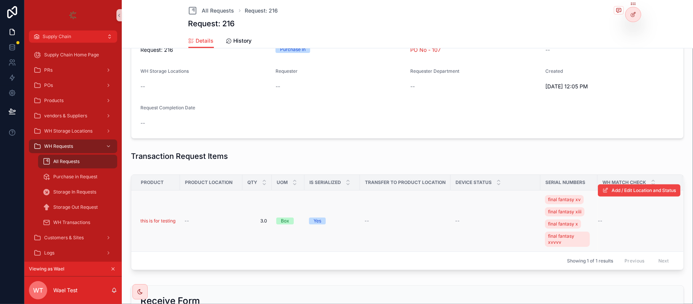
click at [192, 221] on div "--" at bounding box center [211, 221] width 53 height 6
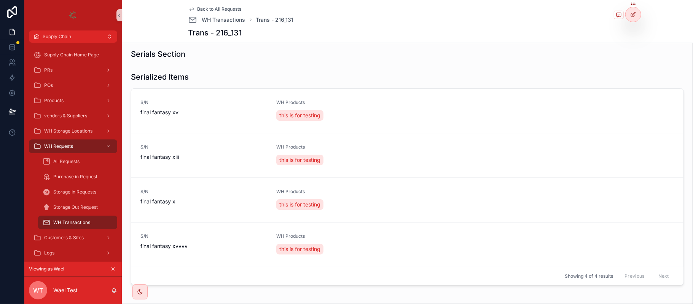
scroll to position [233, 0]
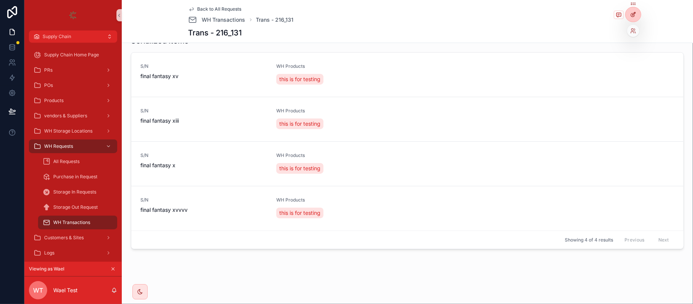
click at [631, 16] on icon at bounding box center [633, 14] width 6 height 6
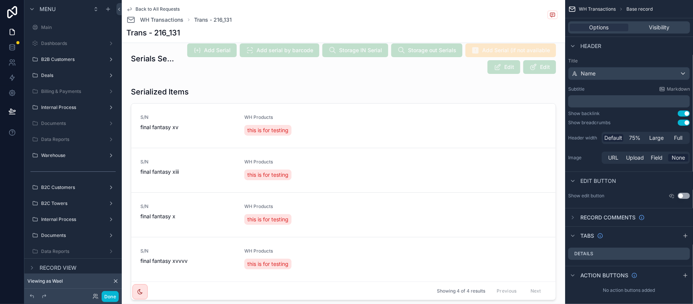
scroll to position [372, 0]
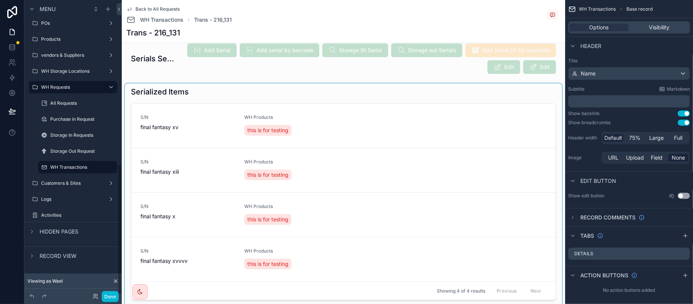
click at [464, 138] on div "scrollable content" at bounding box center [343, 194] width 437 height 223
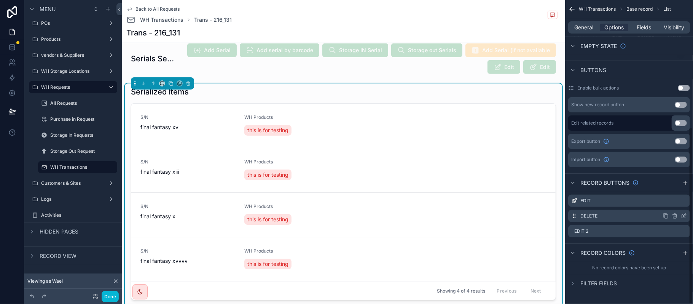
scroll to position [219, 0]
click at [685, 231] on icon "scrollable content" at bounding box center [684, 231] width 6 height 6
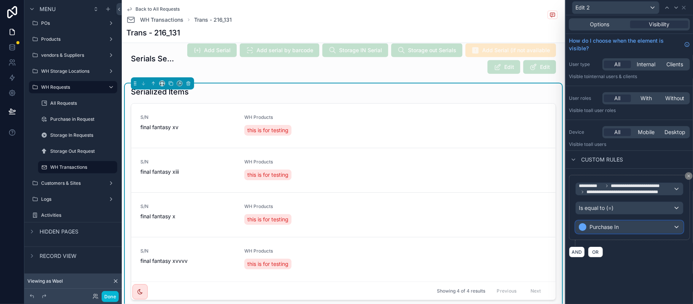
click at [604, 226] on span "Purchase In" at bounding box center [604, 227] width 29 height 8
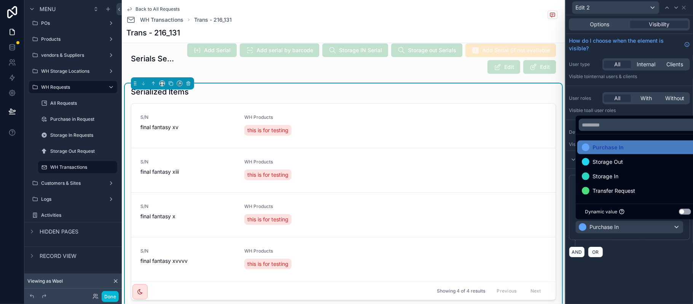
click at [650, 257] on div at bounding box center [629, 152] width 127 height 304
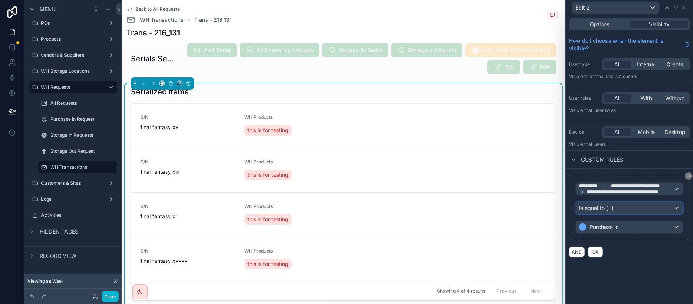
click at [623, 211] on div "Is equal to (=)" at bounding box center [629, 208] width 107 height 12
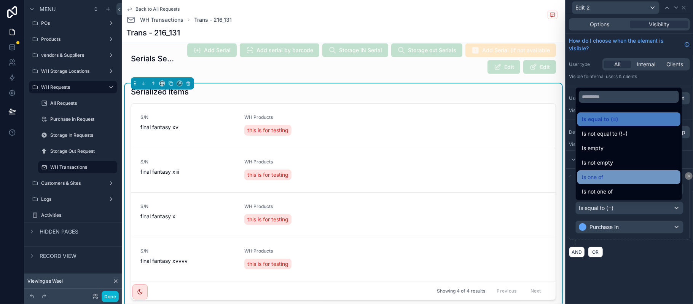
click at [629, 172] on div "Is one of" at bounding box center [629, 176] width 94 height 9
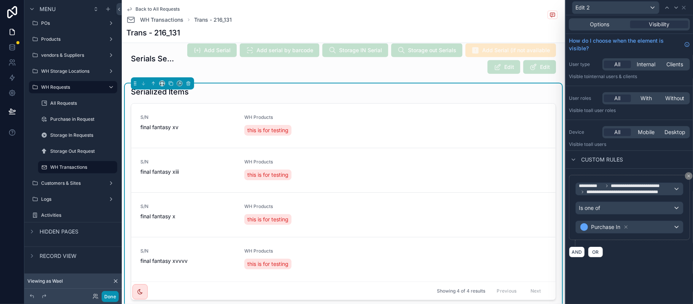
click at [112, 302] on button "Done" at bounding box center [110, 296] width 17 height 11
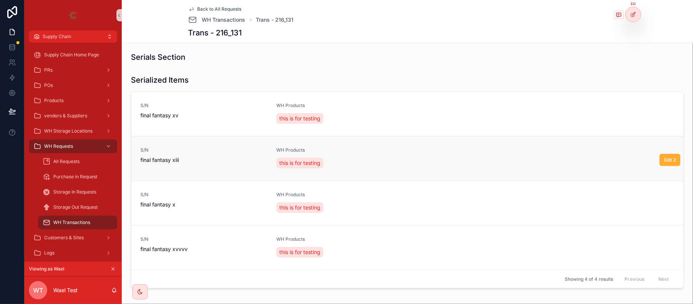
scroll to position [183, 0]
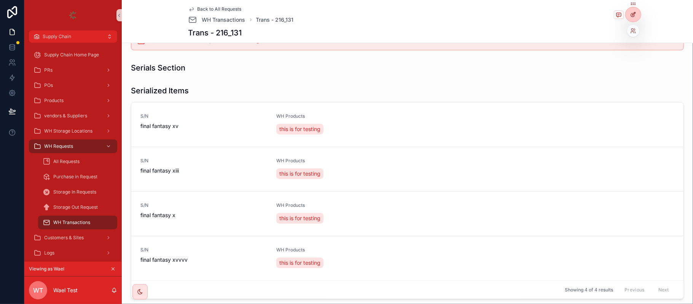
click at [637, 18] on div at bounding box center [633, 14] width 15 height 14
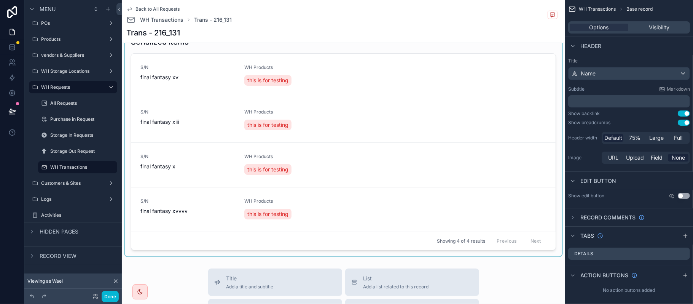
scroll to position [284, 0]
click at [468, 92] on div "scrollable content" at bounding box center [343, 144] width 437 height 223
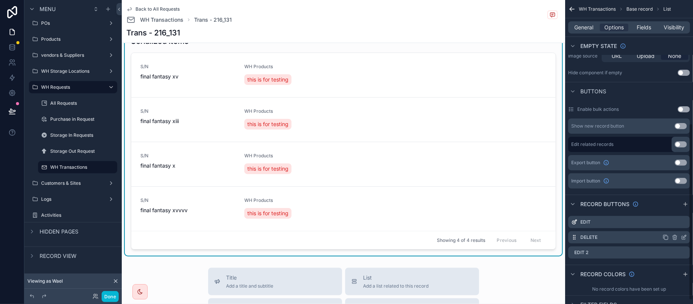
scroll to position [219, 0]
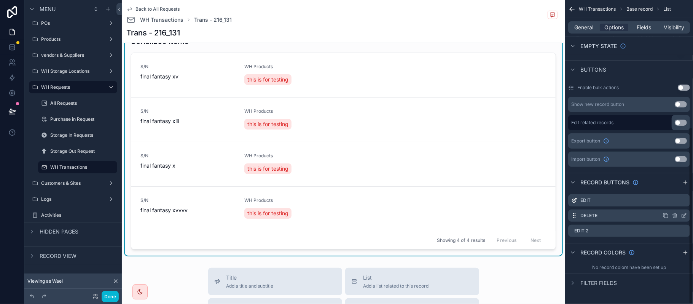
click at [683, 214] on icon "scrollable content" at bounding box center [684, 215] width 6 height 6
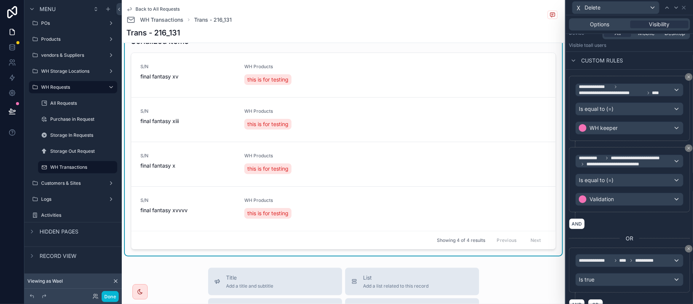
scroll to position [101, 0]
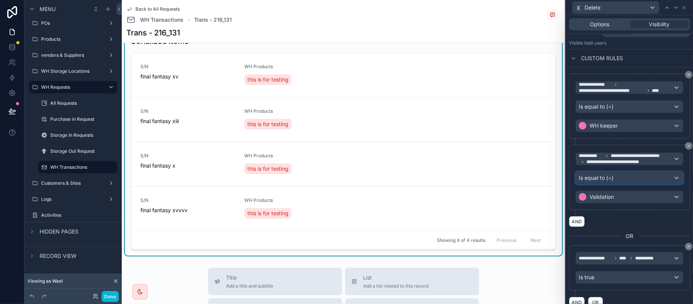
click at [613, 182] on span "Is equal to (=)" at bounding box center [596, 178] width 35 height 8
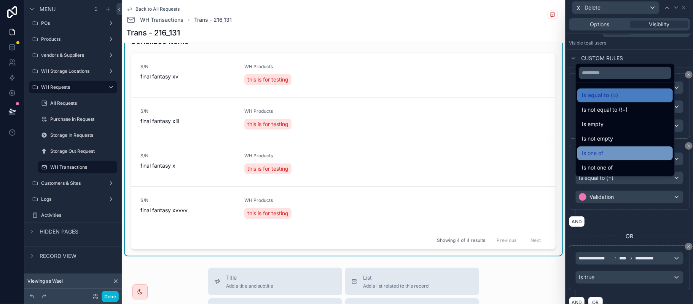
click at [619, 151] on div "Is one of" at bounding box center [625, 152] width 86 height 9
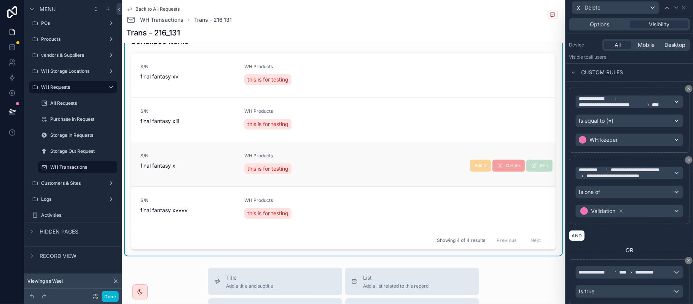
scroll to position [119, 0]
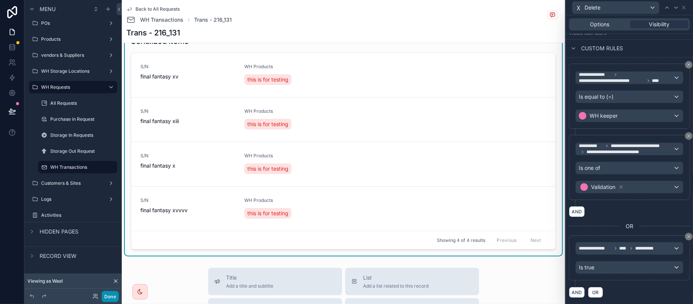
click at [105, 295] on button "Done" at bounding box center [110, 296] width 17 height 11
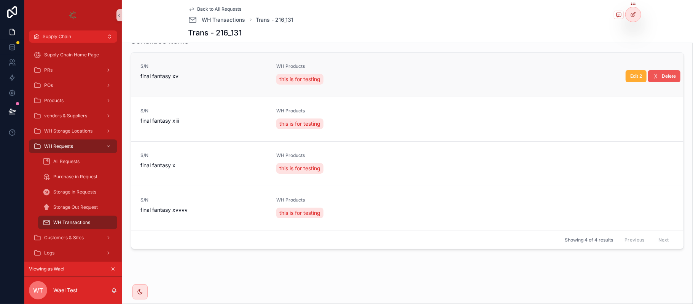
scroll to position [183, 0]
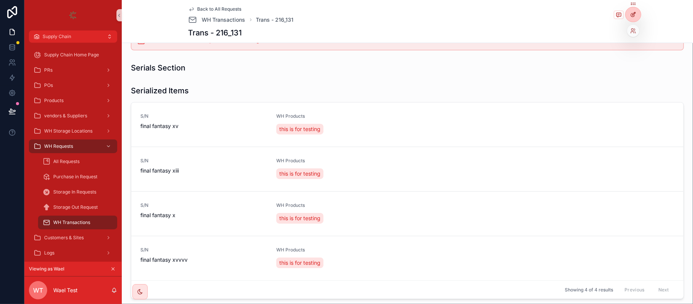
click at [638, 20] on div at bounding box center [633, 14] width 15 height 14
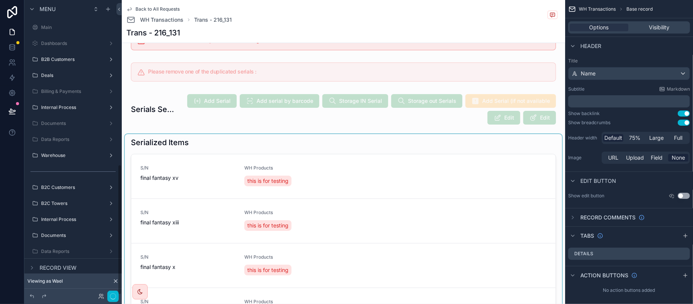
scroll to position [372, 0]
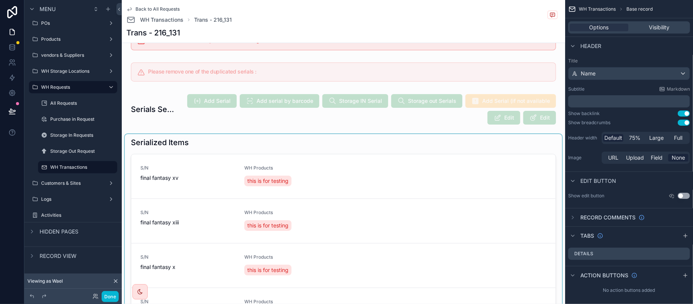
click at [497, 163] on div "scrollable content" at bounding box center [343, 245] width 437 height 223
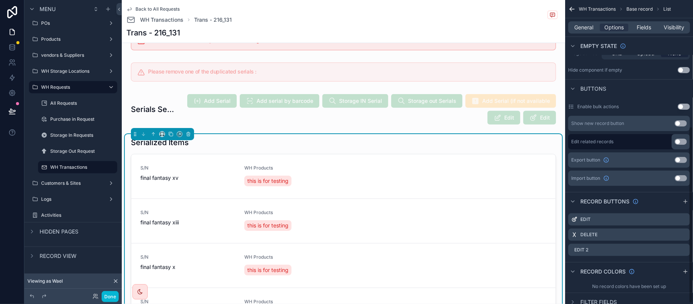
scroll to position [219, 0]
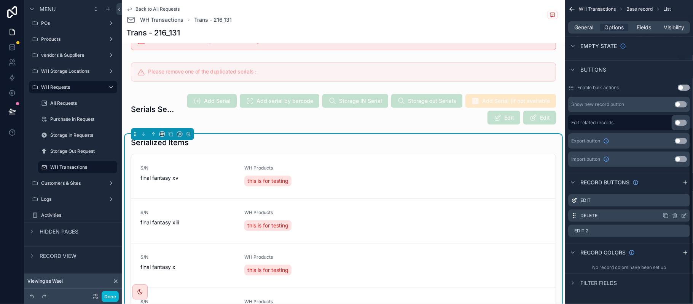
click at [681, 217] on icon "scrollable content" at bounding box center [684, 215] width 6 height 6
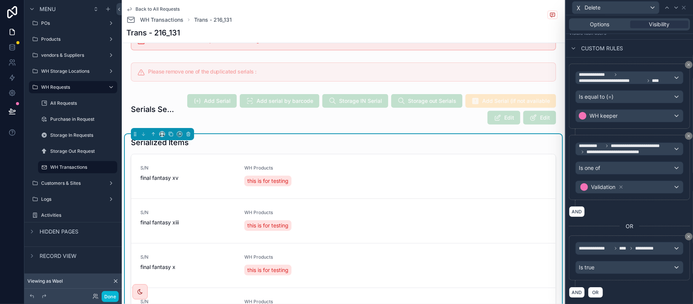
scroll to position [119, 0]
click at [578, 210] on button "AND" at bounding box center [577, 211] width 16 height 11
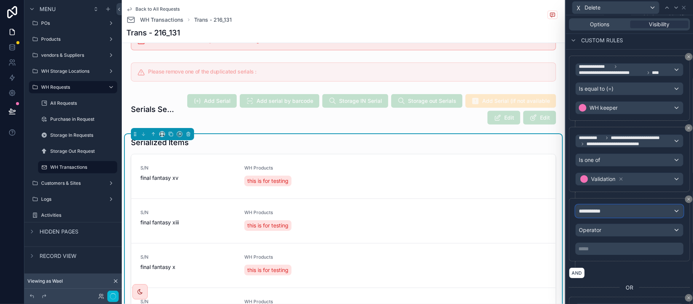
click at [618, 217] on div "**********" at bounding box center [629, 211] width 107 height 12
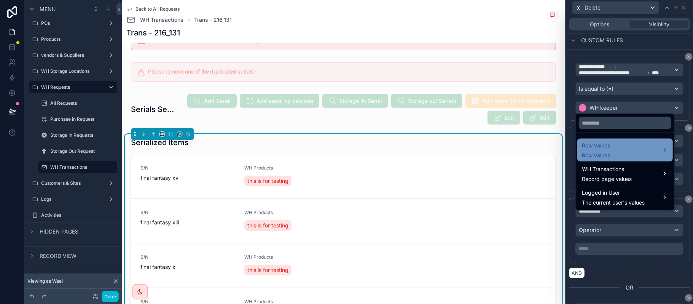
click at [608, 145] on span "Row values" at bounding box center [596, 145] width 28 height 9
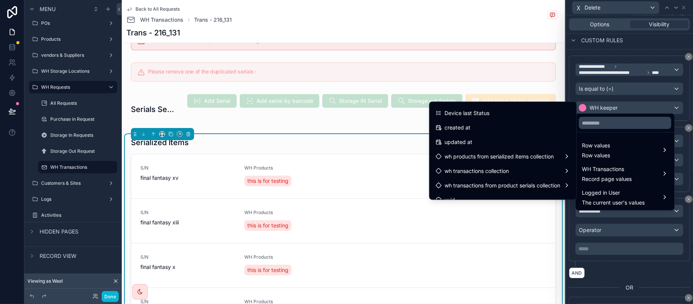
scroll to position [203, 0]
click at [640, 267] on div at bounding box center [629, 152] width 127 height 304
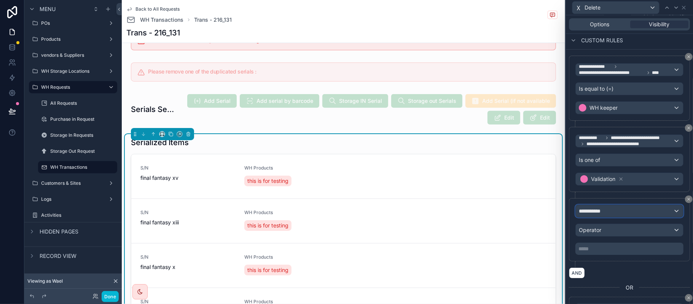
click at [634, 215] on div "**********" at bounding box center [629, 211] width 107 height 12
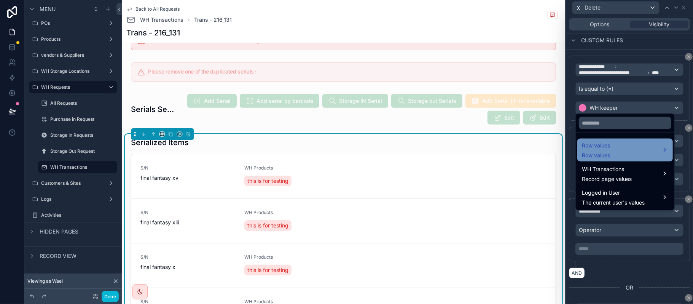
click at [608, 151] on span "Row values" at bounding box center [596, 155] width 28 height 8
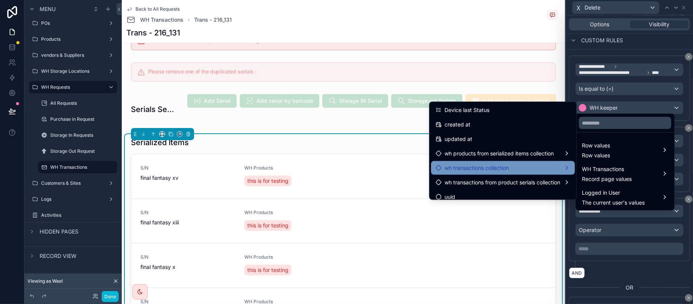
click at [521, 162] on div "wh transactions collection" at bounding box center [503, 168] width 144 height 14
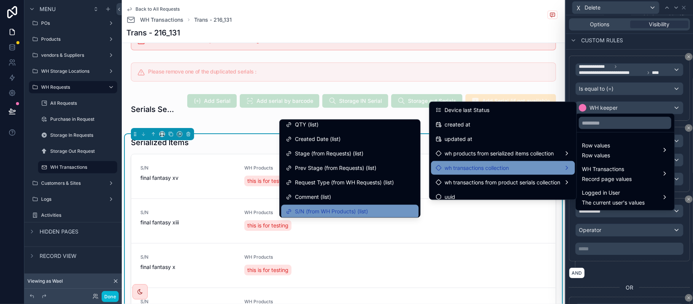
scroll to position [152, 0]
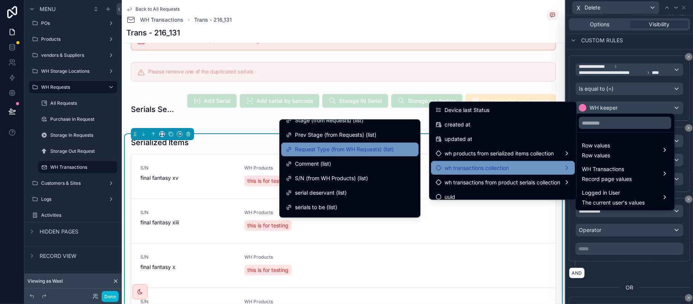
click at [375, 147] on span "Request Type (from WH Requests) (list)" at bounding box center [344, 149] width 99 height 9
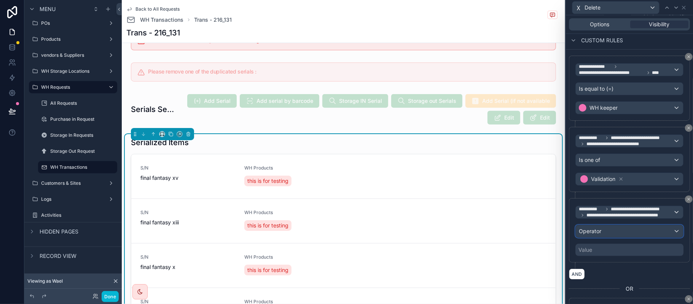
click at [613, 237] on div "Operator" at bounding box center [629, 231] width 107 height 12
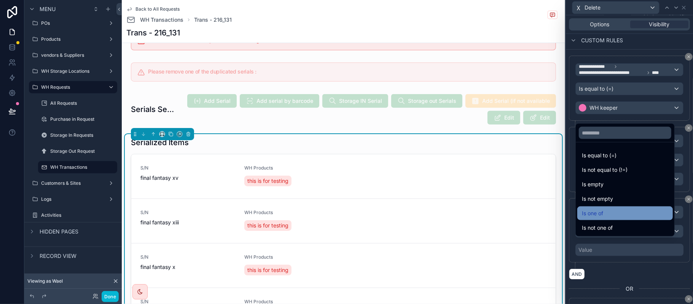
click at [610, 207] on div "Is one of" at bounding box center [625, 213] width 96 height 14
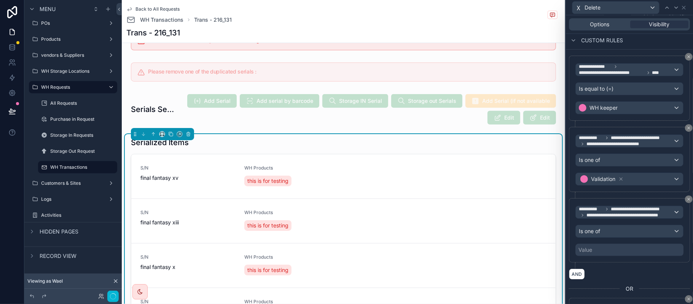
click at [597, 256] on div "Value" at bounding box center [629, 250] width 108 height 12
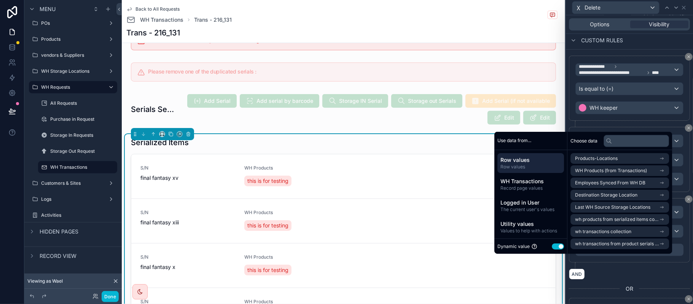
click at [550, 241] on div "Dynamic value Use setting" at bounding box center [530, 245] width 73 height 15
click at [553, 245] on button "Use setting" at bounding box center [558, 246] width 12 height 6
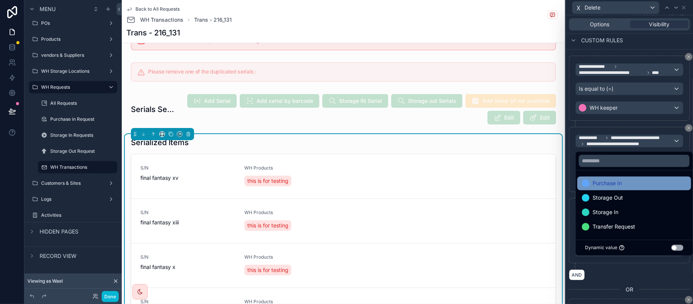
click at [622, 180] on span "Purchase In" at bounding box center [607, 182] width 29 height 9
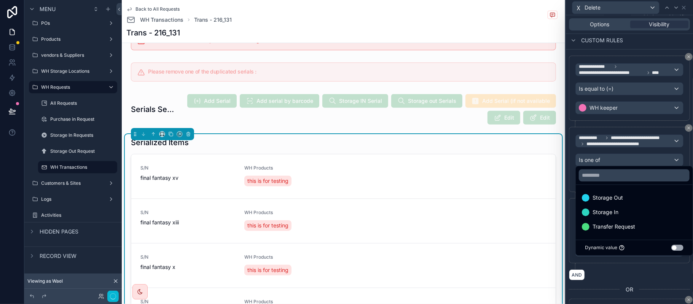
click at [618, 269] on div "**********" at bounding box center [629, 233] width 121 height 71
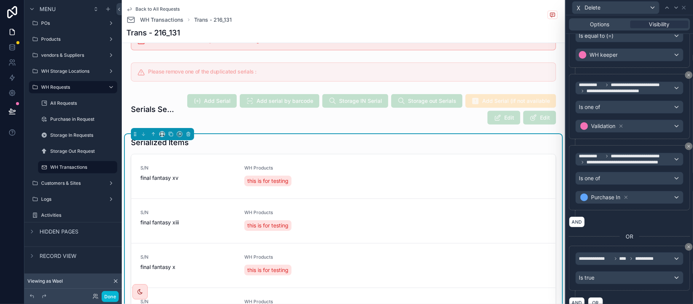
scroll to position [197, 0]
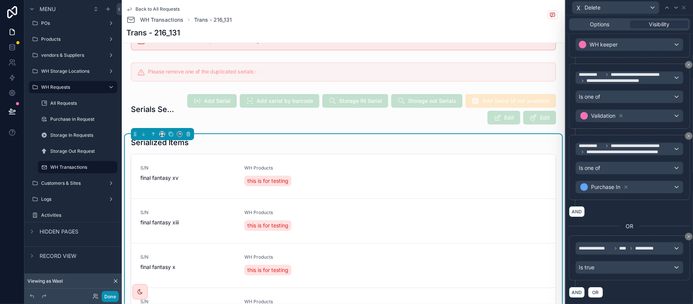
click at [112, 299] on button "Done" at bounding box center [110, 296] width 17 height 11
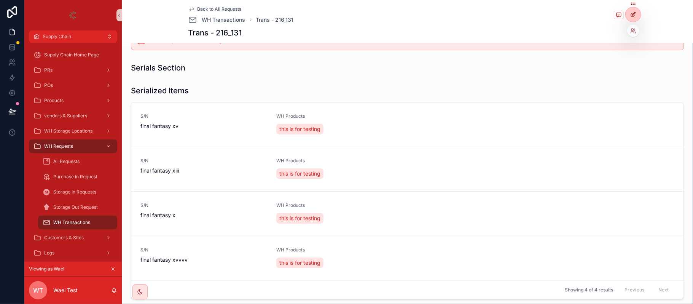
click at [638, 12] on div at bounding box center [633, 14] width 15 height 14
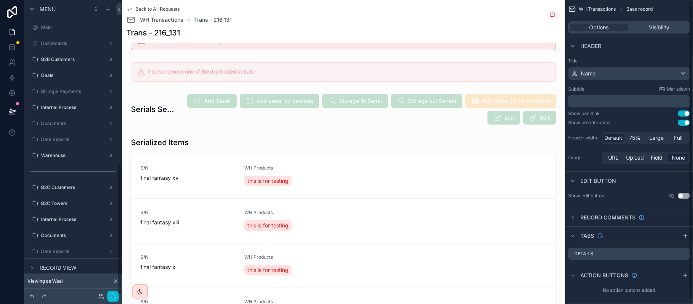
scroll to position [372, 0]
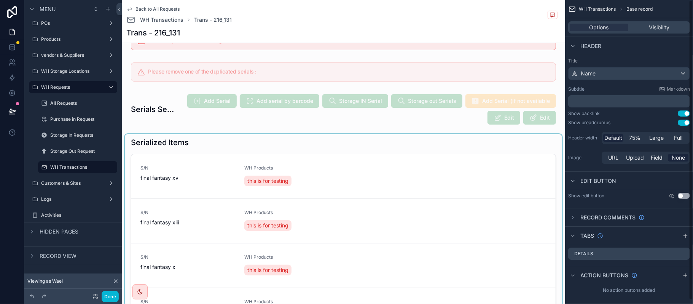
click at [481, 206] on div "scrollable content" at bounding box center [343, 245] width 437 height 223
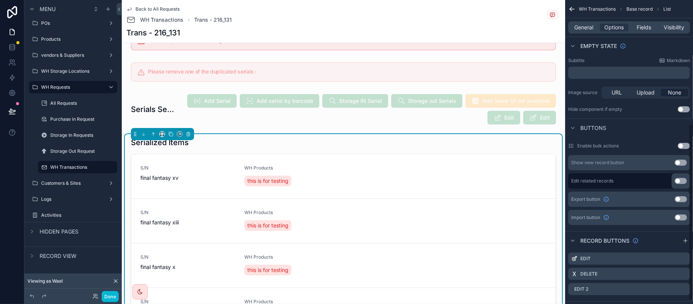
scroll to position [219, 0]
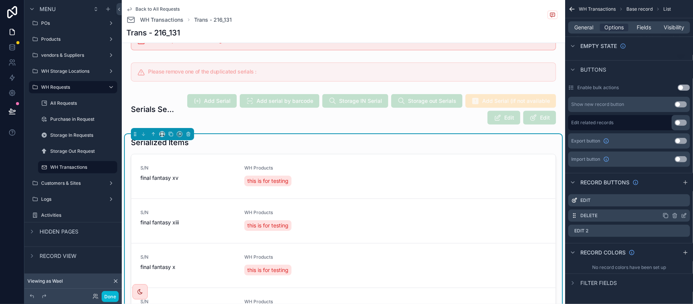
click at [685, 217] on icon "scrollable content" at bounding box center [684, 215] width 6 height 6
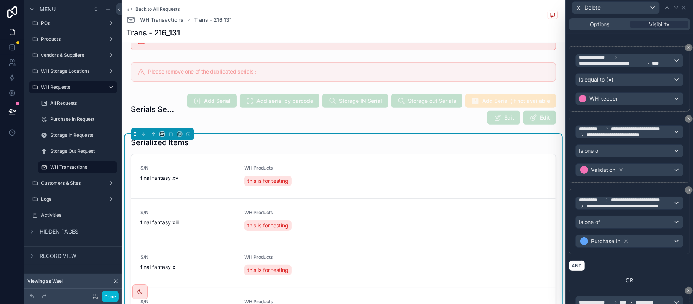
scroll to position [197, 0]
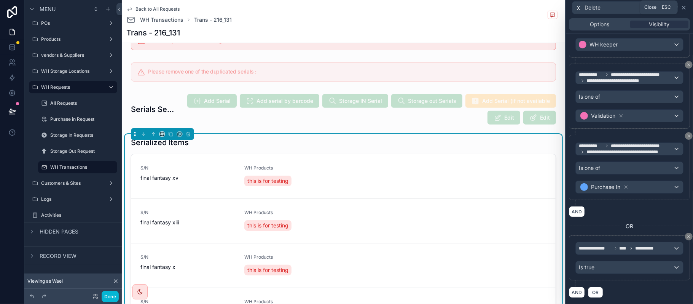
click at [686, 8] on icon at bounding box center [684, 8] width 6 height 6
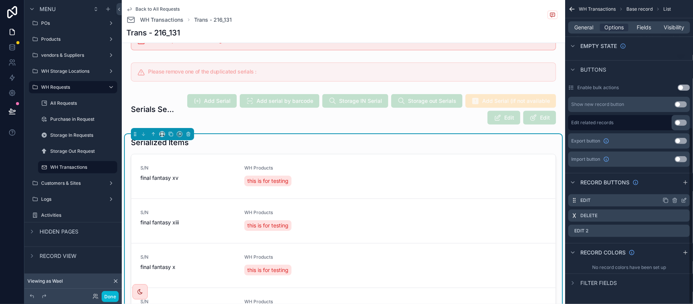
click at [684, 203] on div "Edit" at bounding box center [629, 200] width 122 height 12
click at [684, 202] on icon "scrollable content" at bounding box center [683, 200] width 3 height 3
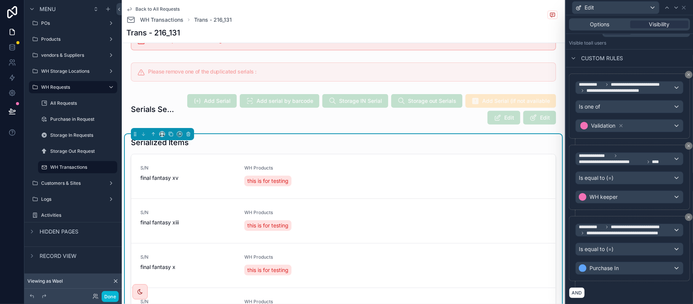
scroll to position [152, 0]
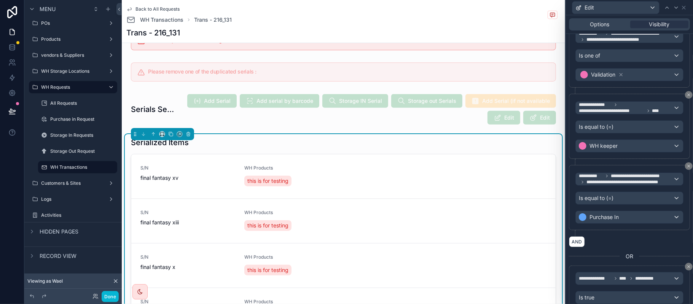
click at [620, 204] on div "**********" at bounding box center [629, 197] width 108 height 52
click at [618, 204] on div "Is equal to (=)" at bounding box center [629, 198] width 107 height 12
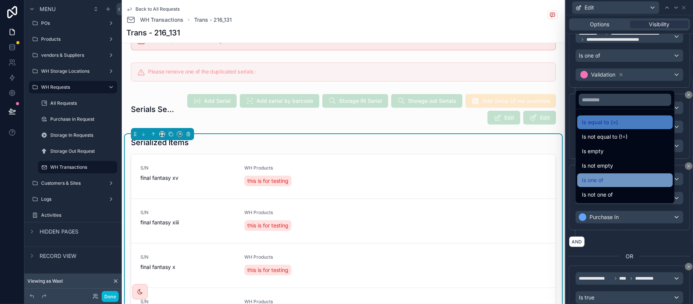
click at [611, 177] on div "Is one of" at bounding box center [625, 179] width 86 height 9
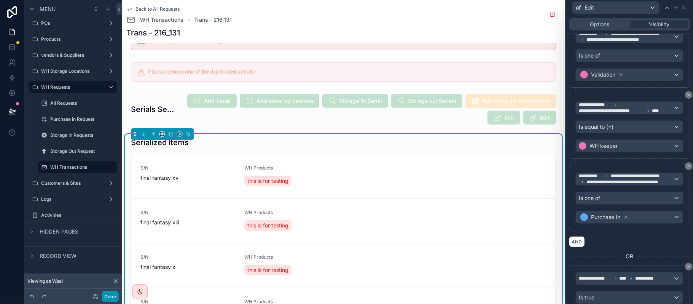
click at [115, 297] on button "Done" at bounding box center [110, 296] width 17 height 11
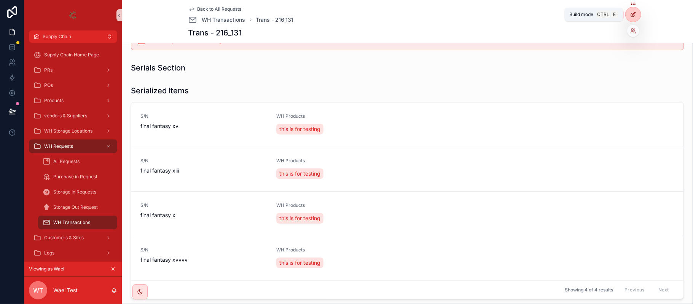
click at [629, 18] on div at bounding box center [633, 14] width 15 height 14
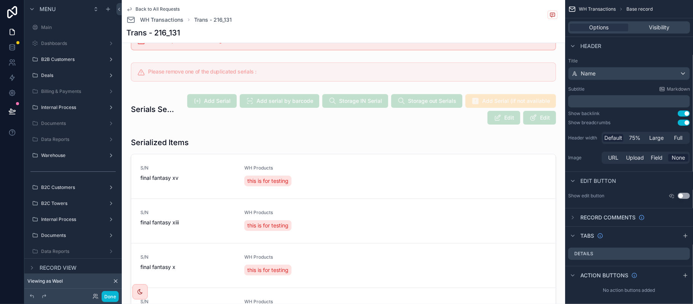
scroll to position [372, 0]
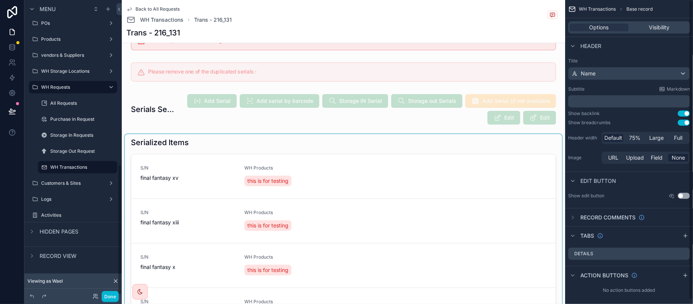
click at [483, 180] on div "scrollable content" at bounding box center [343, 245] width 437 height 223
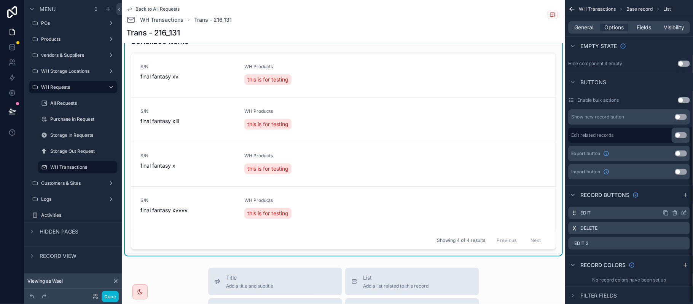
scroll to position [219, 0]
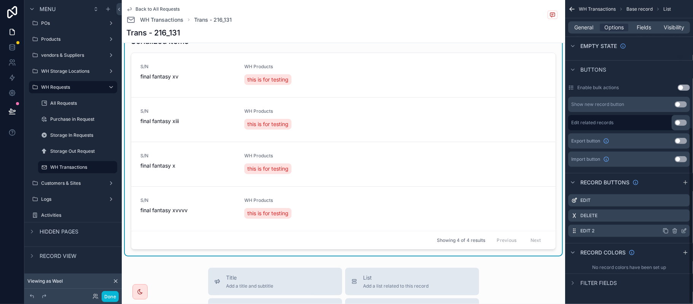
click at [675, 232] on icon "scrollable content" at bounding box center [675, 231] width 6 height 6
click at [674, 215] on icon at bounding box center [672, 218] width 6 height 6
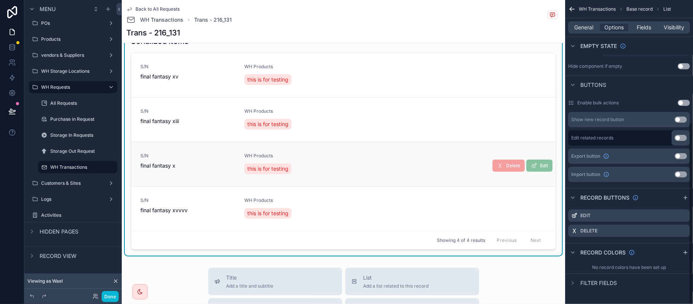
scroll to position [204, 0]
click at [121, 294] on div "Done" at bounding box center [72, 295] width 97 height 15
click at [113, 295] on button "Done" at bounding box center [110, 296] width 17 height 11
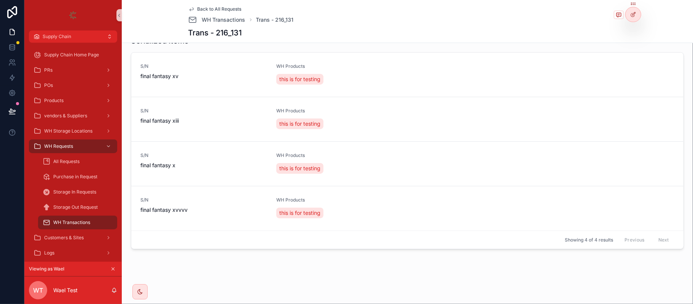
scroll to position [233, 0]
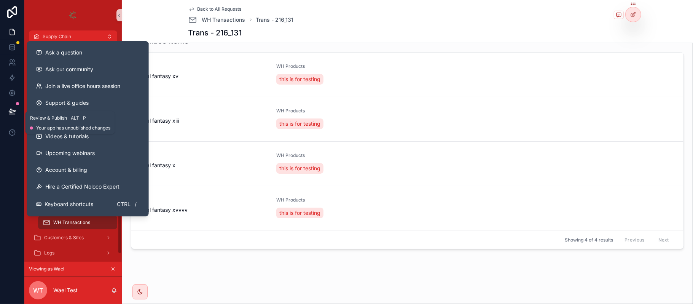
click at [20, 108] on button at bounding box center [12, 110] width 17 height 21
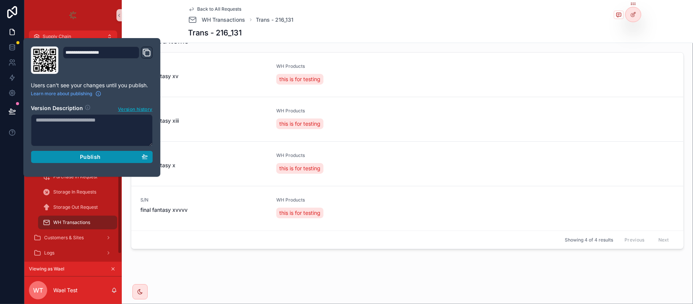
click at [110, 160] on div "Publish" at bounding box center [92, 156] width 112 height 7
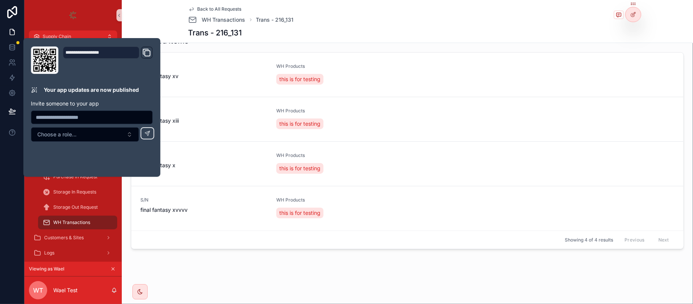
click at [331, 26] on div "Back to All Requests WH Transactions Trans - 216_131 Trans - 216_131" at bounding box center [407, 21] width 438 height 43
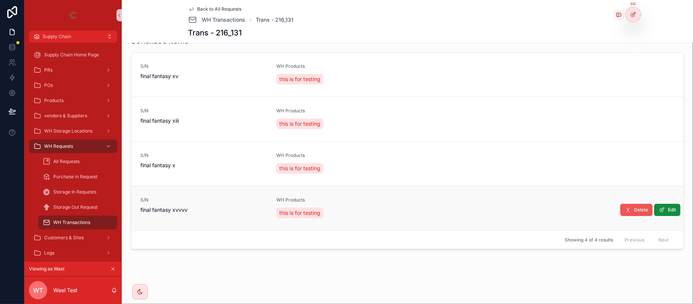
click at [626, 213] on button "Delete" at bounding box center [636, 210] width 32 height 12
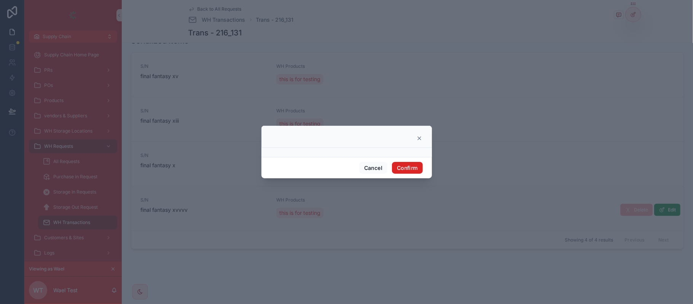
click at [404, 163] on button "Confirm" at bounding box center [407, 168] width 30 height 12
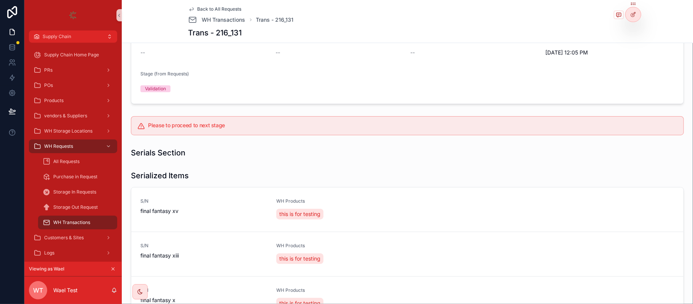
scroll to position [87, 0]
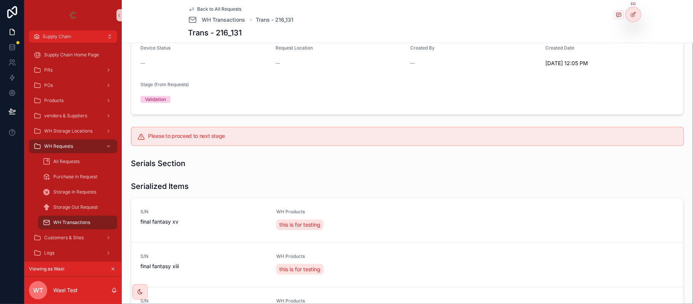
click at [182, 134] on h5 "Please to proceed to next stage" at bounding box center [412, 135] width 529 height 5
click at [635, 14] on icon at bounding box center [633, 14] width 6 height 6
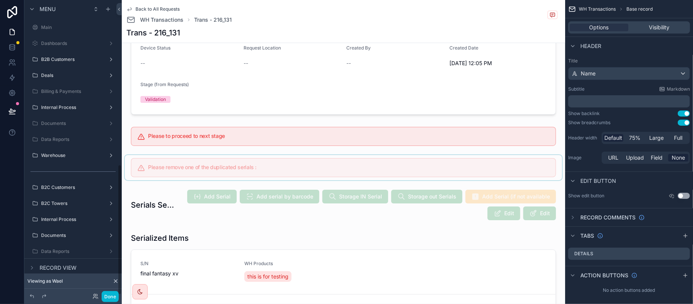
scroll to position [372, 0]
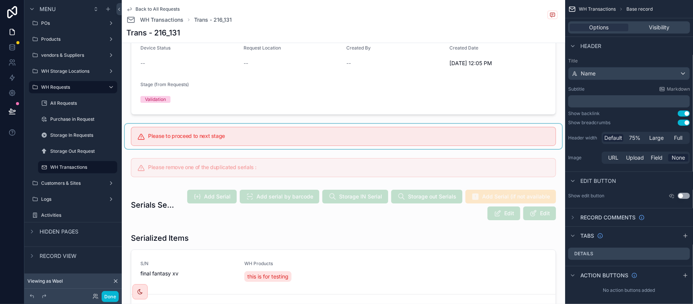
click at [448, 143] on div "scrollable content" at bounding box center [343, 136] width 437 height 25
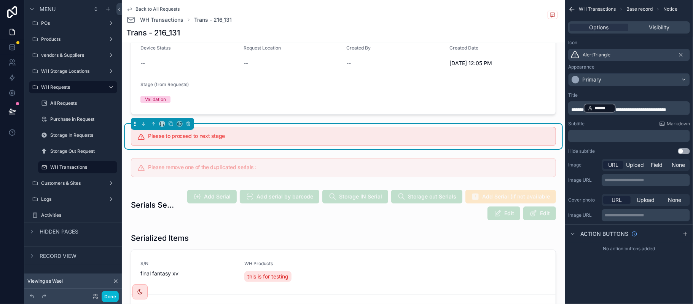
click at [658, 21] on div "Options Visibility" at bounding box center [629, 27] width 122 height 12
click at [644, 28] on div "Visibility" at bounding box center [659, 28] width 59 height 8
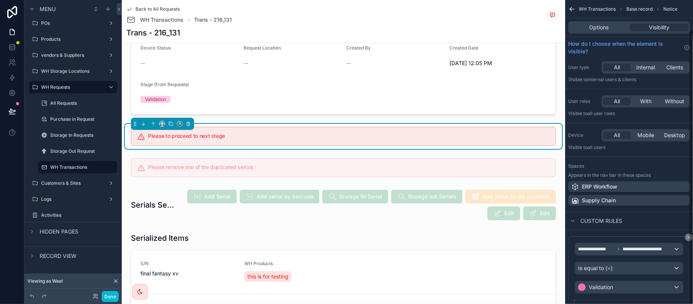
scroll to position [33, 0]
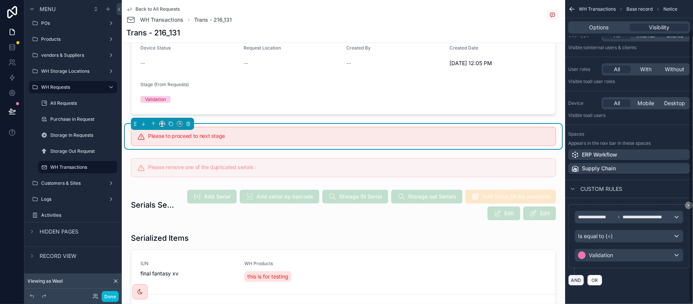
click at [576, 279] on button "AND" at bounding box center [576, 279] width 16 height 11
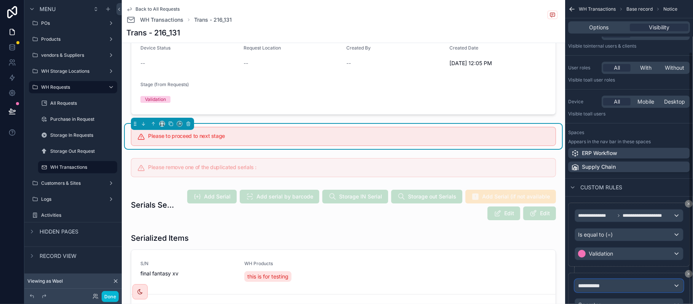
click at [629, 279] on div "**********" at bounding box center [629, 285] width 108 height 12
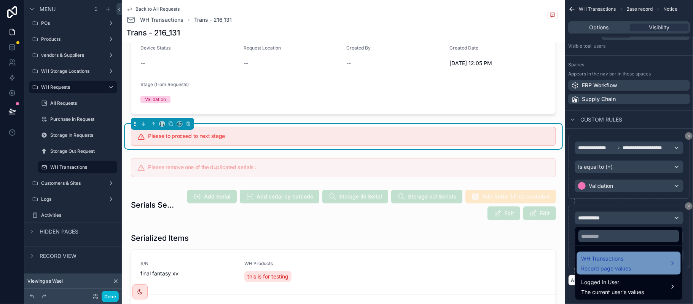
click at [611, 256] on span "WH Transactions" at bounding box center [607, 258] width 50 height 9
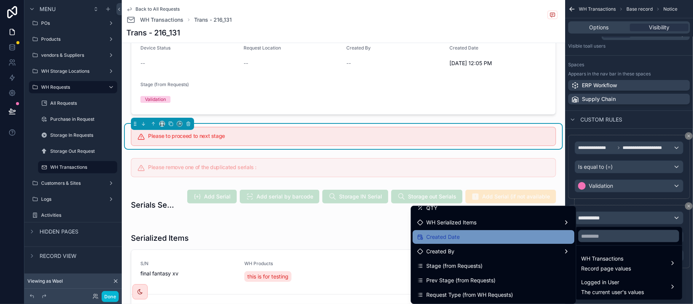
scroll to position [122, 0]
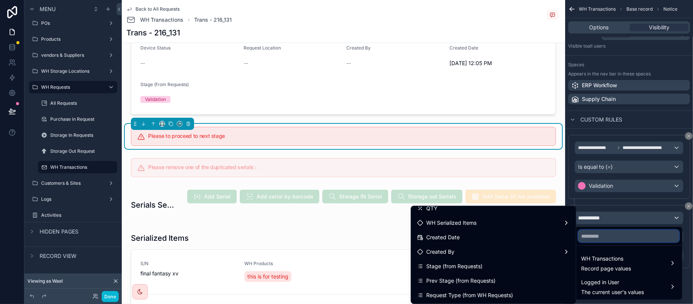
click at [596, 234] on input "text" at bounding box center [628, 236] width 101 height 12
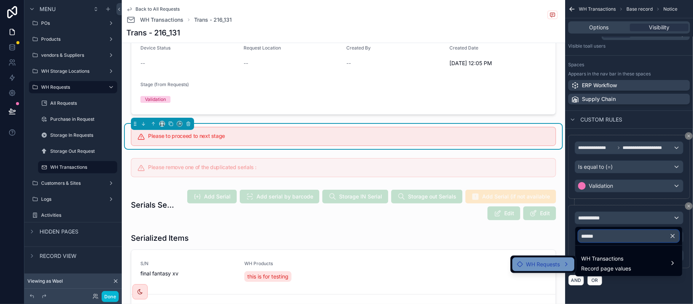
type input "******"
click at [547, 261] on span "WH Requests" at bounding box center [543, 264] width 34 height 9
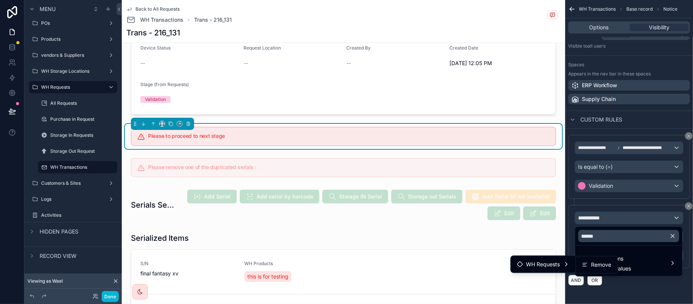
click at [607, 271] on ul "Remove" at bounding box center [596, 264] width 41 height 17
click at [592, 264] on span "Remove" at bounding box center [601, 264] width 20 height 9
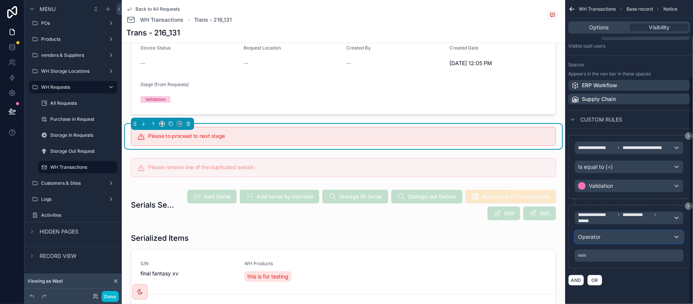
click at [604, 236] on div "Operator" at bounding box center [629, 237] width 108 height 12
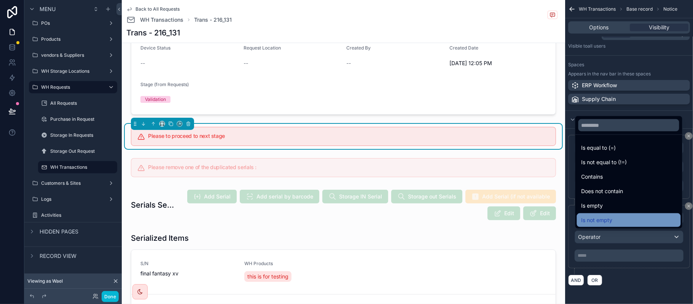
click at [612, 215] on span "Is not empty" at bounding box center [597, 219] width 31 height 9
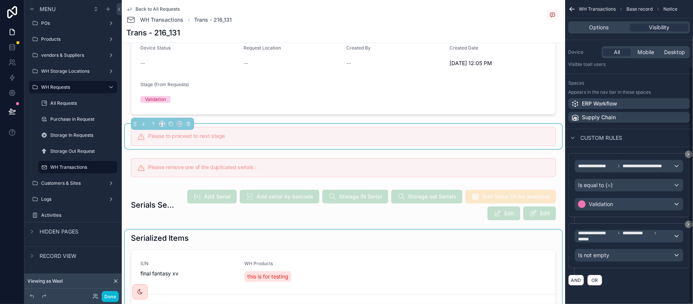
scroll to position [85, 0]
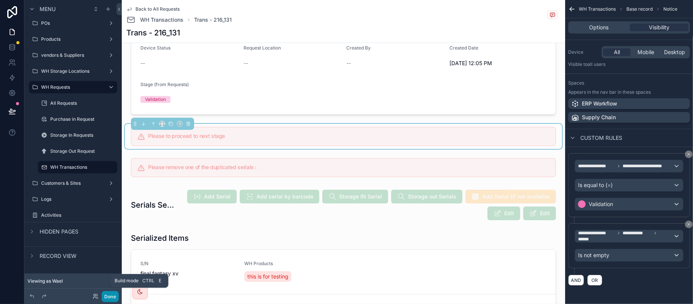
click at [115, 295] on button "Done" at bounding box center [110, 296] width 17 height 11
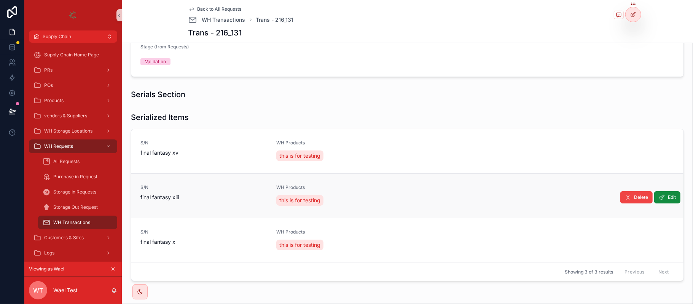
scroll to position [157, 0]
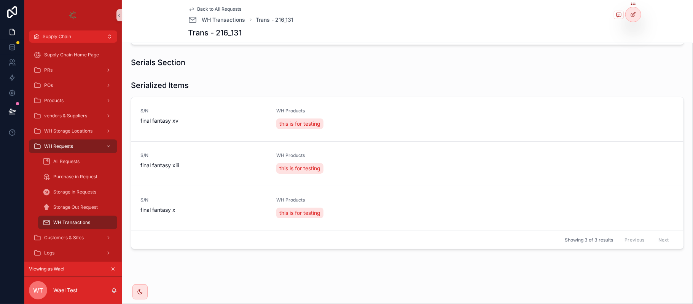
click at [110, 272] on button "scrollable content" at bounding box center [113, 269] width 8 height 8
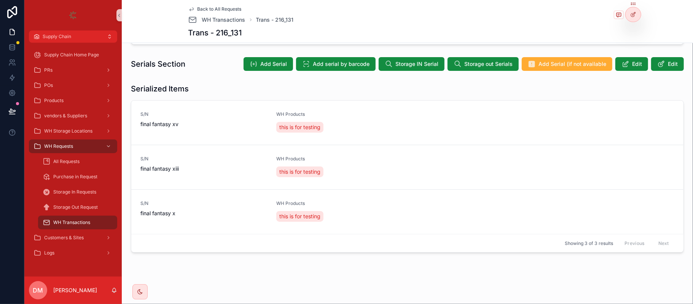
scroll to position [140, 0]
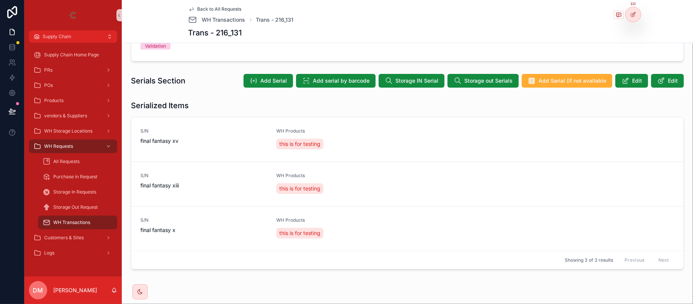
click at [304, 90] on div "Serials Section Add Serial Add serial by barcode Storage IN Serial Storage out …" at bounding box center [407, 80] width 565 height 21
click at [270, 86] on button "Add Serial" at bounding box center [268, 81] width 49 height 14
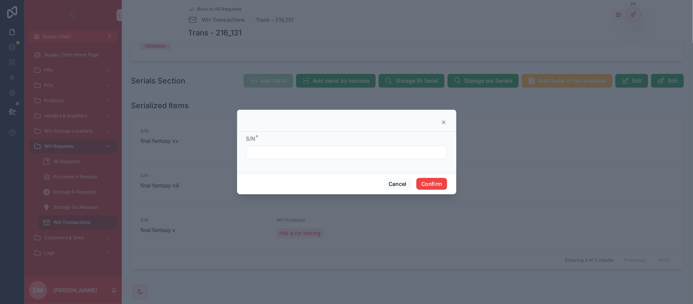
click at [258, 155] on input "text" at bounding box center [347, 152] width 200 height 11
type input "**********"
click at [424, 186] on button "Confirm" at bounding box center [431, 184] width 30 height 12
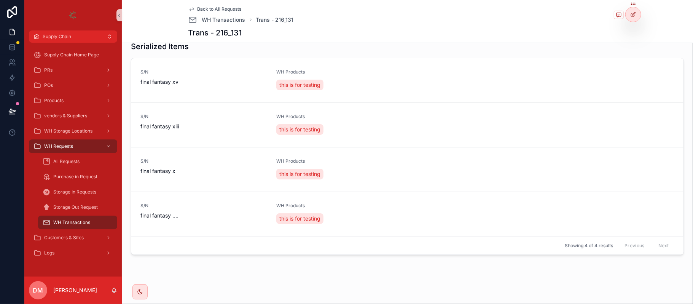
scroll to position [231, 0]
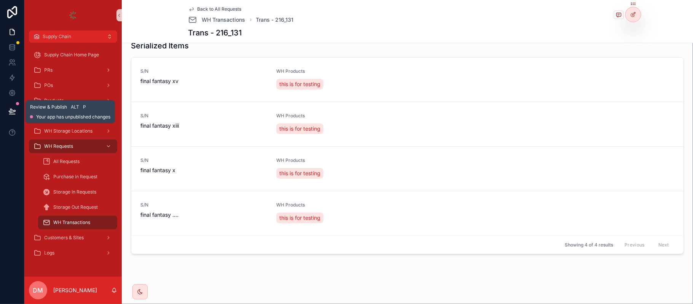
click at [17, 104] on div at bounding box center [17, 103] width 3 height 3
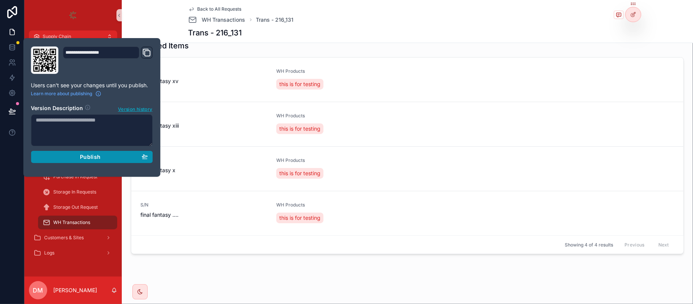
click at [99, 158] on span "Publish" at bounding box center [90, 156] width 21 height 7
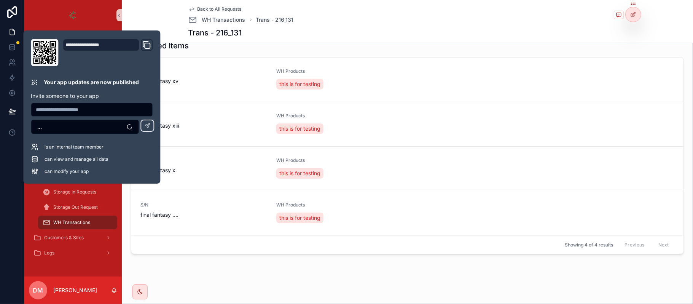
click at [363, 42] on div "Back to All Requests WH Transactions Trans - 216_131 Trans - 216_131" at bounding box center [407, 21] width 438 height 43
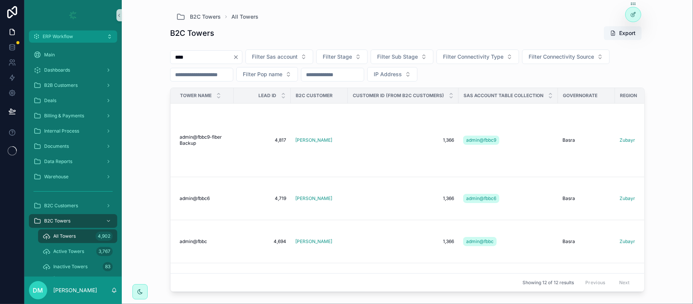
type input "****"
click at [197, 59] on input "****" at bounding box center [202, 57] width 62 height 11
type input "*****"
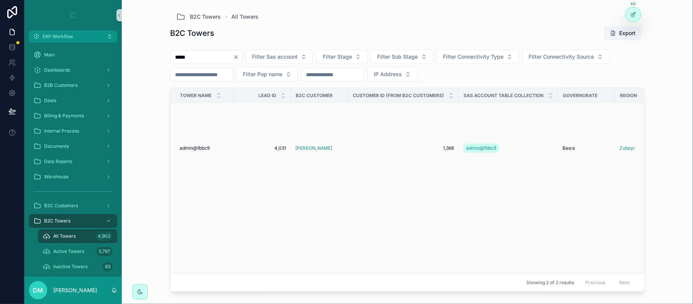
scroll to position [161, 0]
click at [216, 145] on div "admin@fbbc9 admin@fbbc9" at bounding box center [204, 148] width 49 height 6
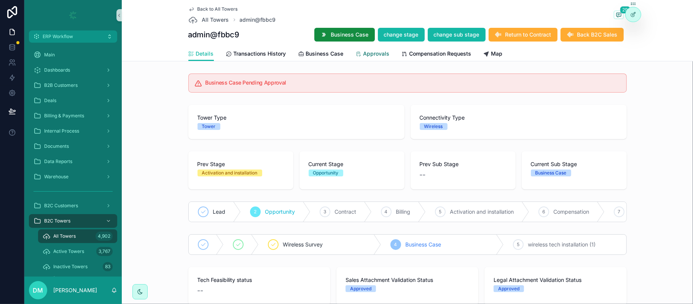
click at [369, 56] on span "Approvals" at bounding box center [376, 54] width 26 height 8
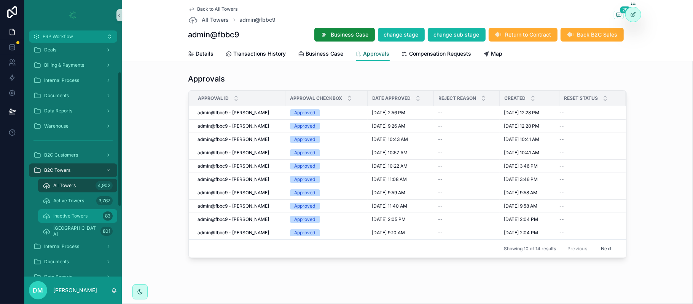
scroll to position [152, 0]
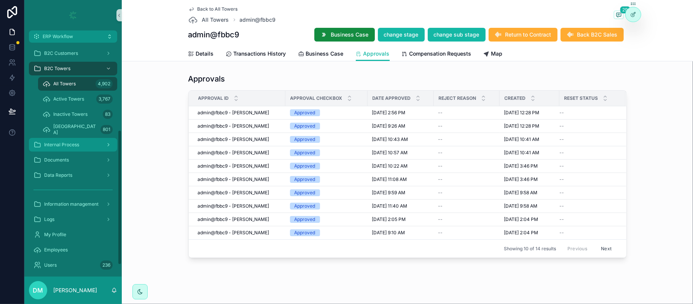
click at [95, 143] on div "Internal Process" at bounding box center [72, 145] width 79 height 12
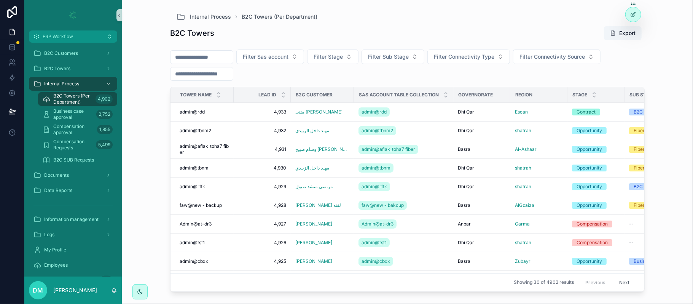
click at [218, 58] on input "scrollable content" at bounding box center [202, 57] width 62 height 11
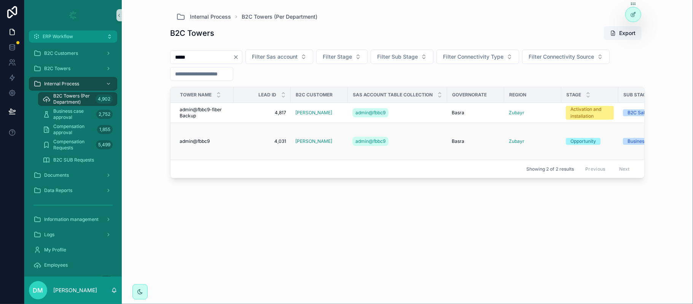
type input "*****"
click at [199, 144] on span "admin@fbbc9" at bounding box center [195, 141] width 30 height 6
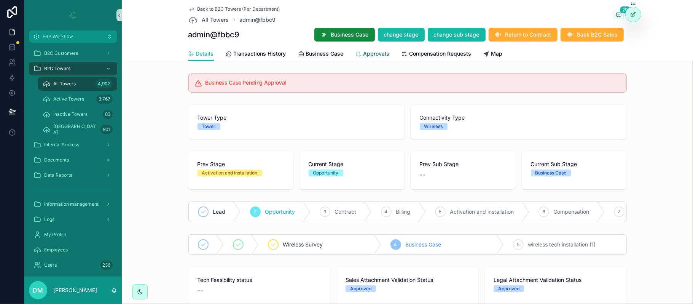
click at [379, 57] on span "Approvals" at bounding box center [376, 54] width 26 height 8
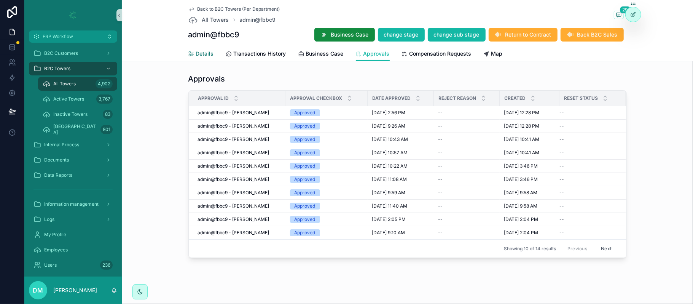
click at [202, 56] on span "Details" at bounding box center [205, 54] width 18 height 8
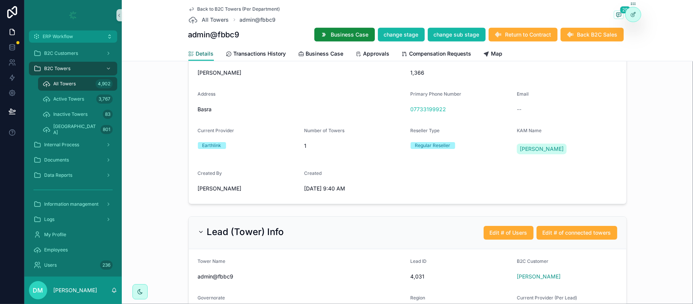
scroll to position [190, 0]
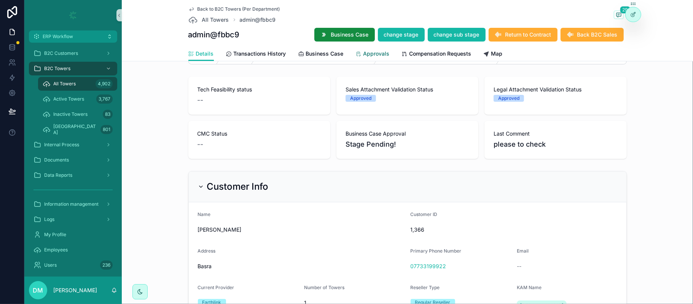
click at [363, 54] on span "Approvals" at bounding box center [376, 54] width 26 height 8
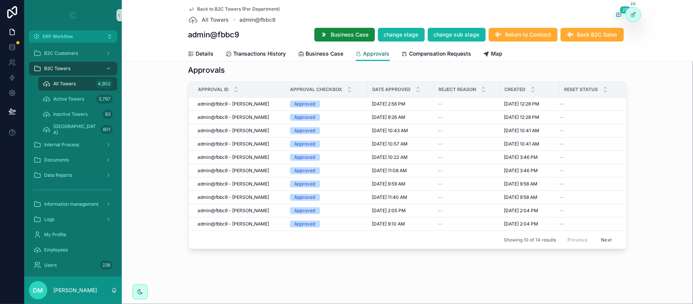
click at [364, 56] on span "Approvals" at bounding box center [376, 54] width 26 height 8
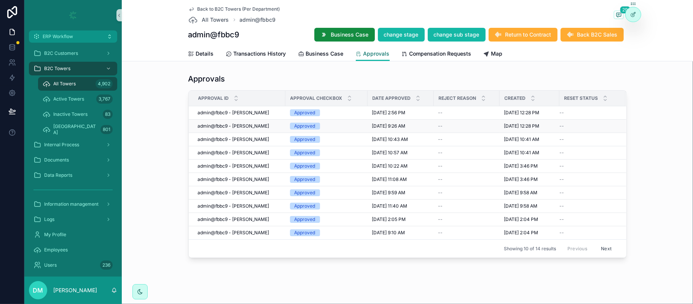
scroll to position [10, 0]
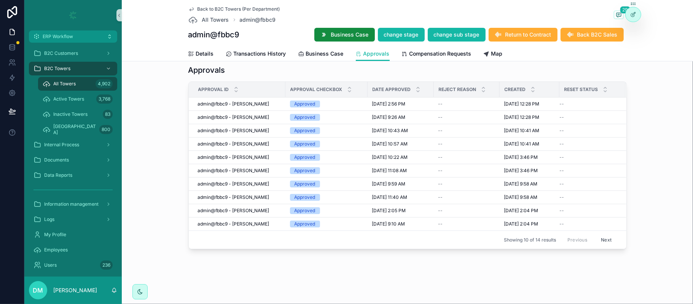
click at [195, 61] on div "Back to [GEOGRAPHIC_DATA] (Per Department) All Towers admin@fbbc9 29 admin@fbbc…" at bounding box center [407, 30] width 571 height 61
click at [198, 58] on link "Details" at bounding box center [200, 54] width 25 height 15
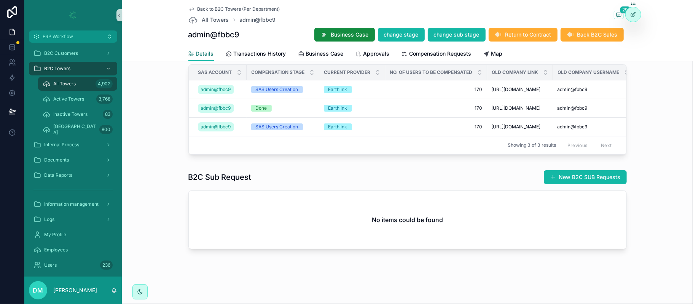
scroll to position [2169, 0]
click at [358, 52] on div "Approvals" at bounding box center [373, 54] width 34 height 8
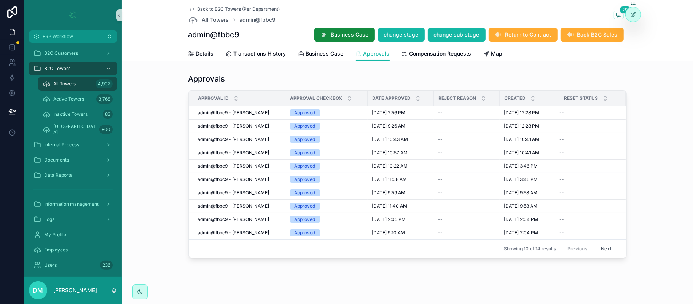
click at [606, 250] on button "Next" at bounding box center [606, 248] width 21 height 12
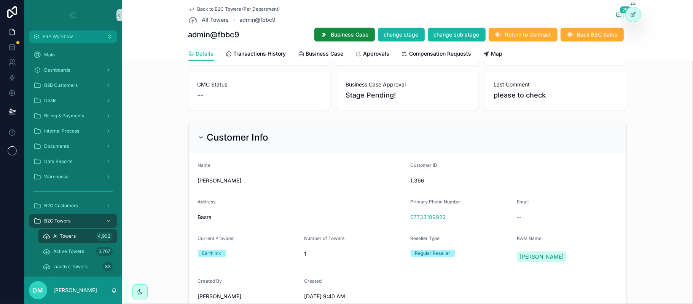
scroll to position [253, 0]
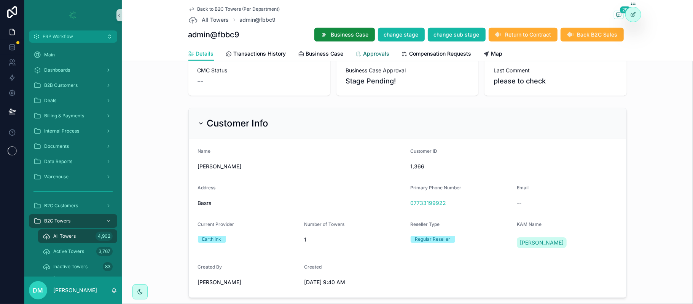
click at [374, 49] on link "Approvals" at bounding box center [373, 54] width 34 height 15
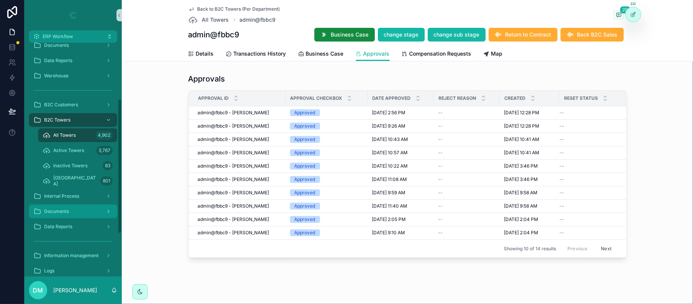
scroll to position [101, 0]
click at [93, 195] on div "Internal Process" at bounding box center [72, 196] width 79 height 12
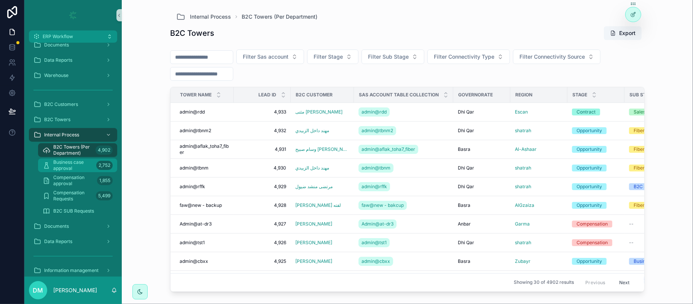
click at [84, 162] on span "Business case approval" at bounding box center [73, 165] width 40 height 12
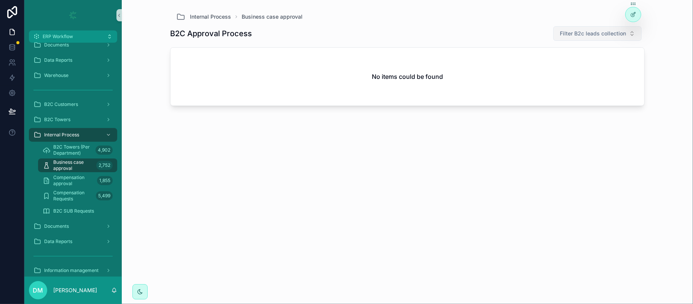
click at [574, 28] on button "Filter B2c leads collection" at bounding box center [597, 33] width 88 height 14
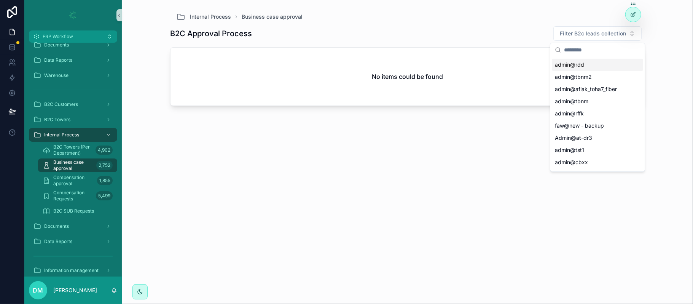
click at [607, 49] on input "scrollable content" at bounding box center [602, 50] width 76 height 14
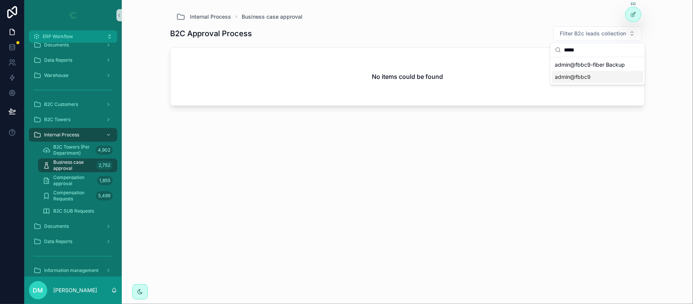
type input "*****"
click at [574, 78] on span "admin@fbbc9" at bounding box center [573, 77] width 36 height 8
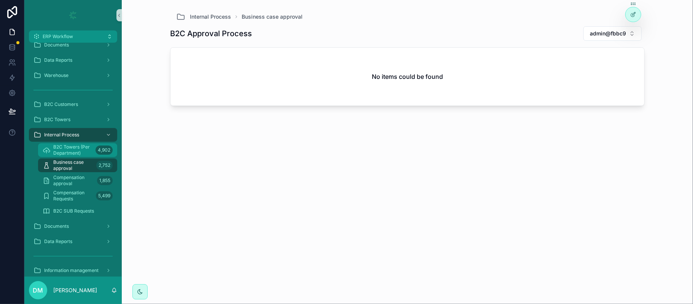
click at [66, 150] on span "B2C Towers (Per Department)" at bounding box center [72, 150] width 39 height 12
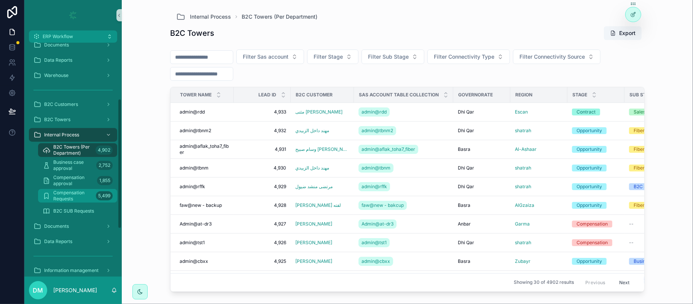
scroll to position [152, 0]
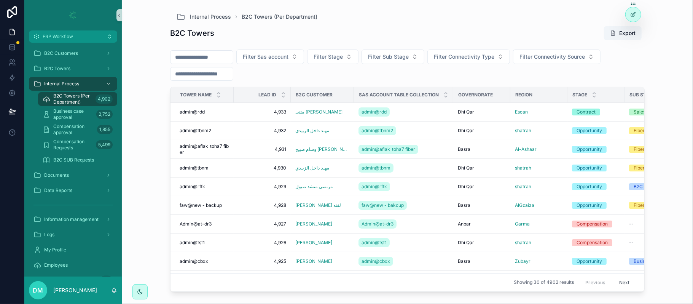
drag, startPoint x: 633, startPoint y: 33, endPoint x: 661, endPoint y: 33, distance: 28.2
click at [661, 33] on div "Internal Process B2C Towers (Per Department) B2C Towers Export Filter Sas accou…" at bounding box center [407, 152] width 571 height 304
click at [634, 32] on icon at bounding box center [632, 33] width 3 height 2
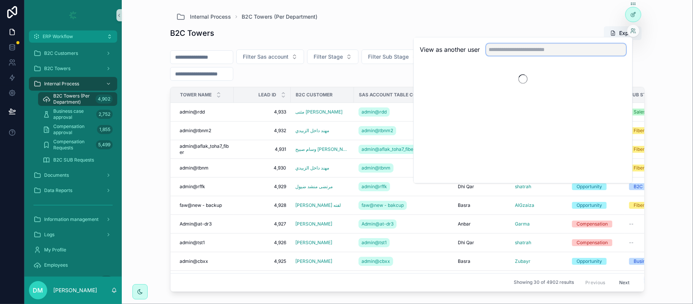
click at [576, 50] on input "text" at bounding box center [556, 49] width 140 height 12
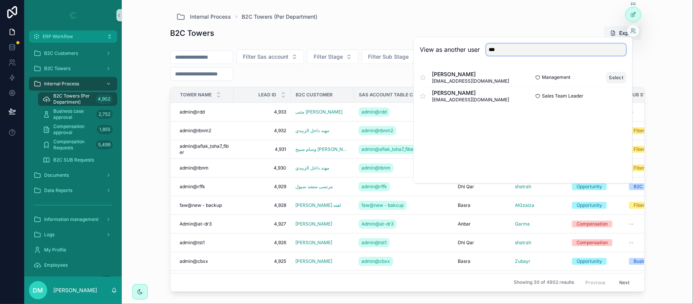
type input "***"
click at [612, 75] on button "Select" at bounding box center [617, 77] width 20 height 11
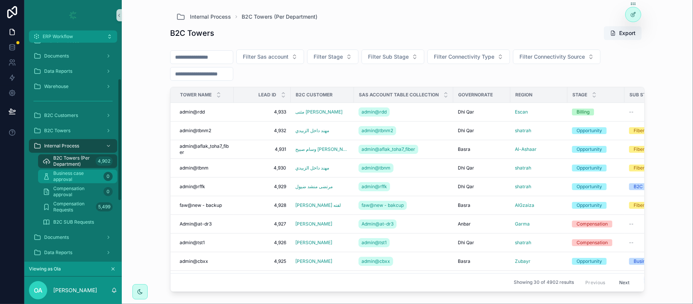
scroll to position [101, 0]
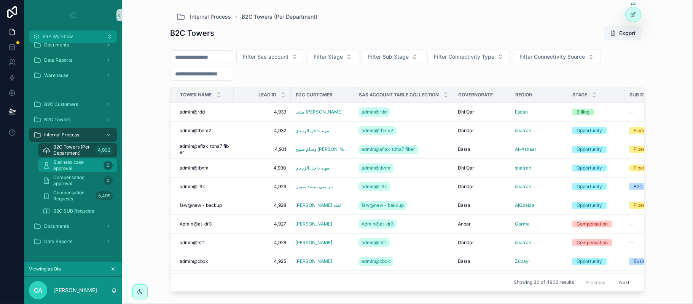
click at [83, 169] on span "Business case approval" at bounding box center [76, 165] width 47 height 12
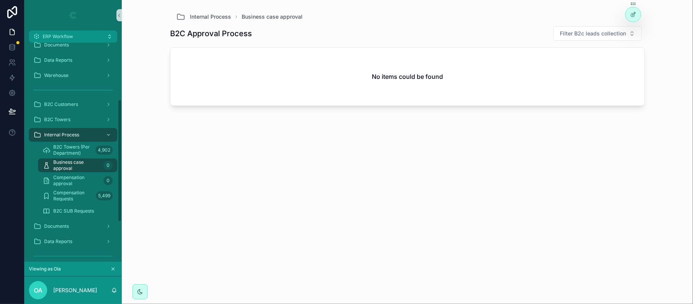
click at [115, 270] on icon "scrollable content" at bounding box center [112, 268] width 5 height 5
click at [8, 52] on link at bounding box center [12, 47] width 24 height 15
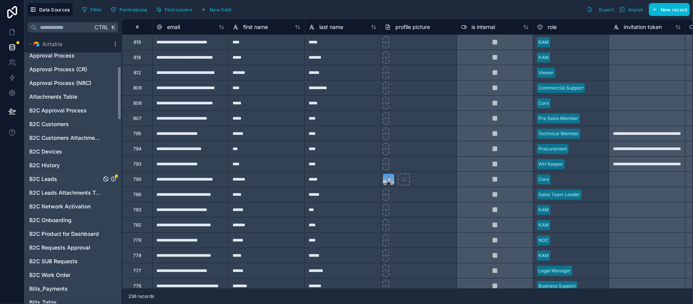
scroll to position [152, 0]
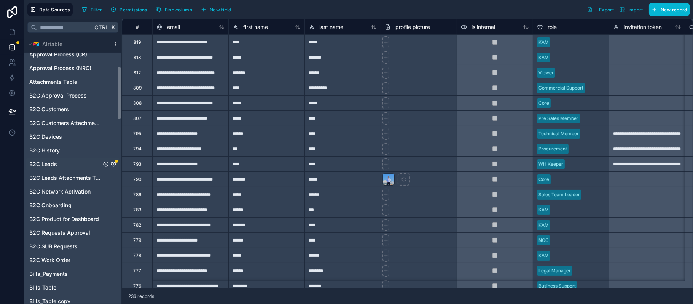
click at [64, 165] on div "B2C Leads" at bounding box center [73, 164] width 94 height 12
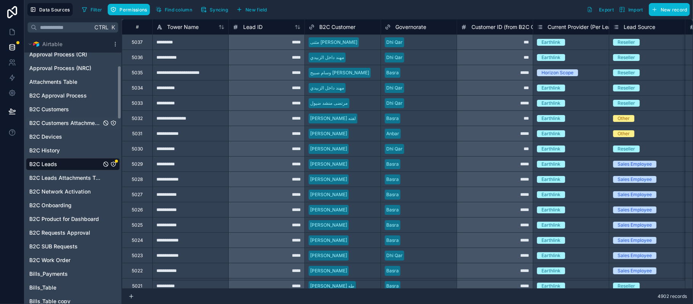
scroll to position [101, 0]
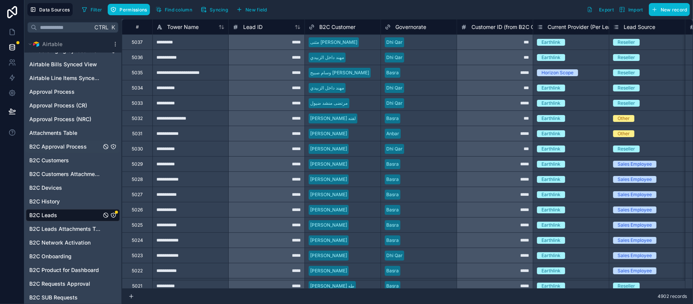
click at [78, 144] on span "B2C Approval Process" at bounding box center [57, 147] width 57 height 8
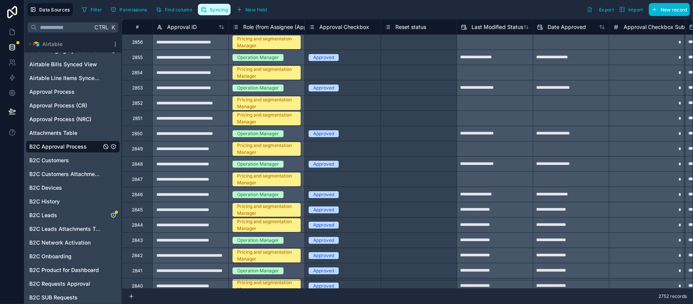
click at [218, 11] on span "Syncing" at bounding box center [219, 10] width 18 height 6
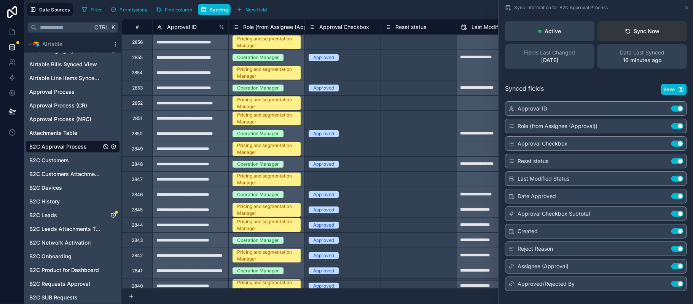
click at [625, 30] on icon at bounding box center [628, 31] width 6 height 6
click at [6, 30] on link at bounding box center [12, 31] width 24 height 15
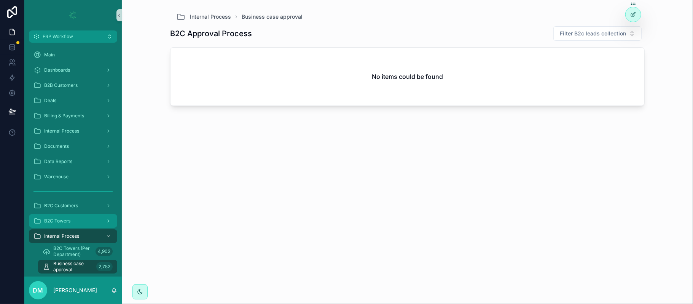
click at [67, 222] on span "B2C Towers" at bounding box center [57, 221] width 26 height 6
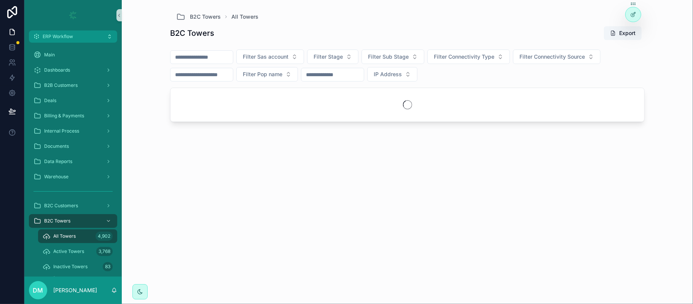
click at [221, 54] on input "scrollable content" at bounding box center [202, 57] width 62 height 11
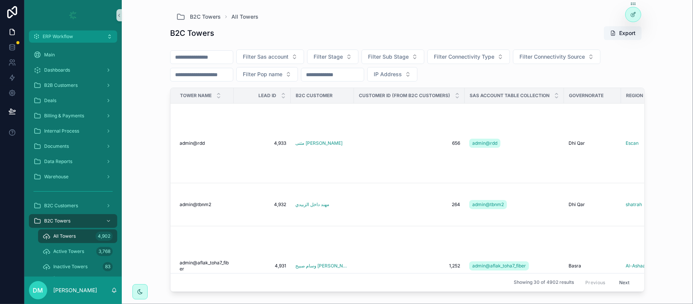
type input "**********"
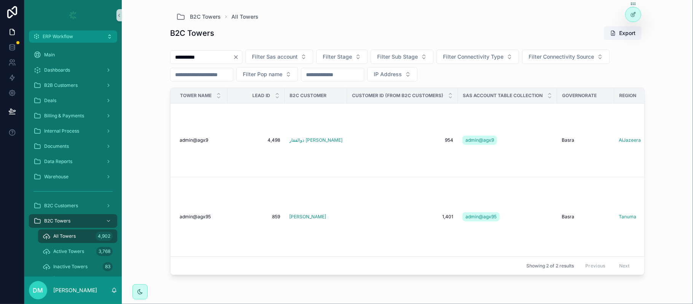
click at [242, 57] on button "Clear" at bounding box center [237, 57] width 9 height 6
click at [226, 57] on input "scrollable content" at bounding box center [202, 57] width 62 height 11
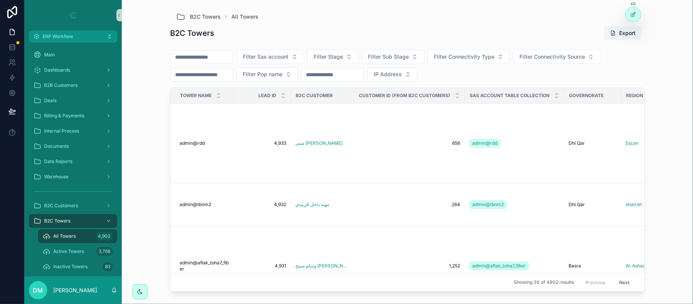
click at [226, 57] on input "scrollable content" at bounding box center [202, 57] width 62 height 11
type input "*****"
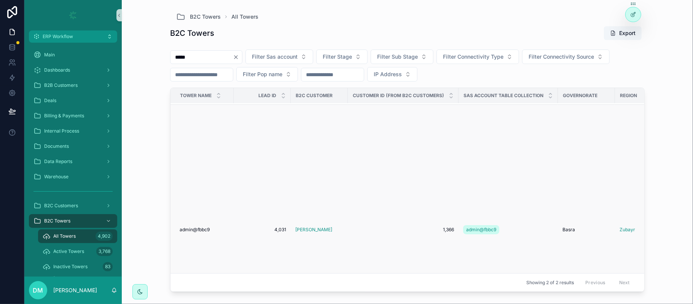
scroll to position [101, 0]
click at [200, 196] on td "admin@fbbc9 admin@fbbc9" at bounding box center [202, 201] width 63 height 250
click at [199, 198] on span "admin@fbbc9" at bounding box center [195, 201] width 30 height 6
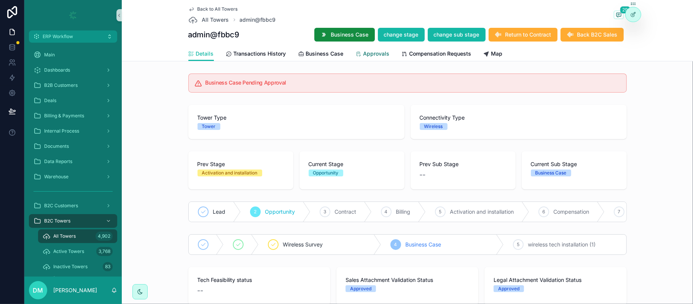
click at [374, 55] on span "Approvals" at bounding box center [376, 54] width 26 height 8
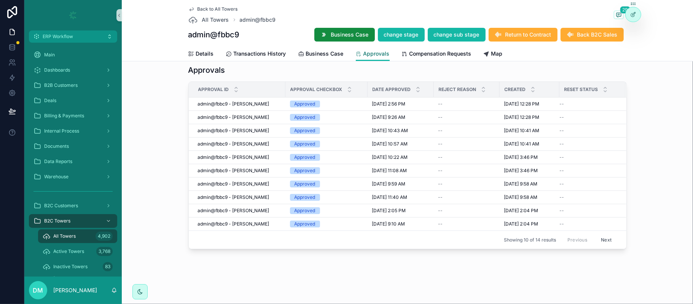
scroll to position [10, 0]
click at [602, 241] on button "Next" at bounding box center [606, 240] width 21 height 12
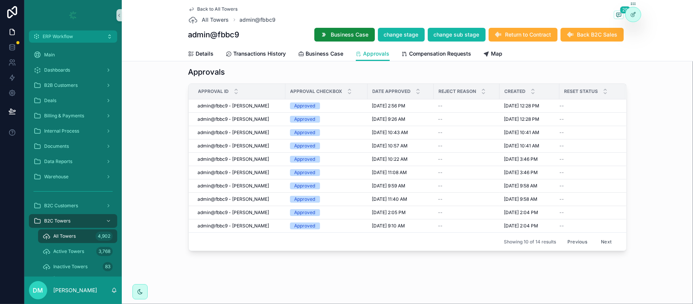
scroll to position [10, 0]
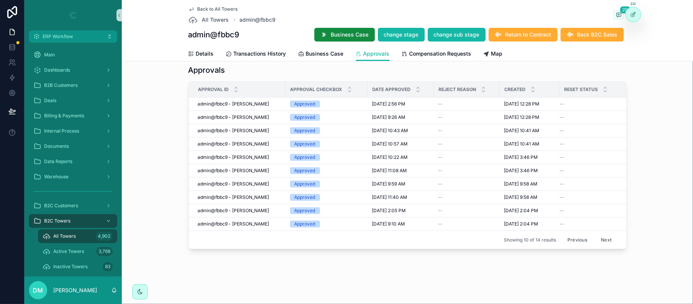
click at [579, 241] on button "Previous" at bounding box center [577, 240] width 30 height 12
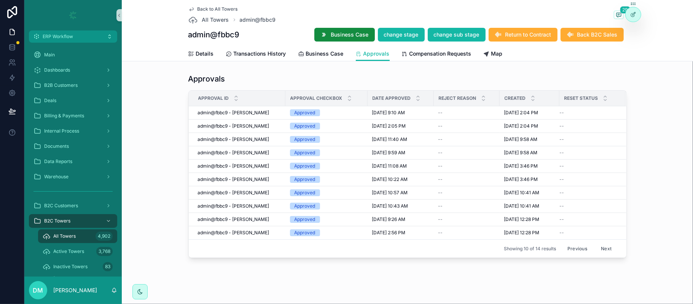
click at [606, 249] on button "Next" at bounding box center [606, 248] width 21 height 12
click at [604, 252] on button "Next" at bounding box center [606, 248] width 21 height 12
click at [577, 250] on button "Previous" at bounding box center [577, 248] width 30 height 12
click at [577, 249] on button "Previous" at bounding box center [577, 248] width 30 height 12
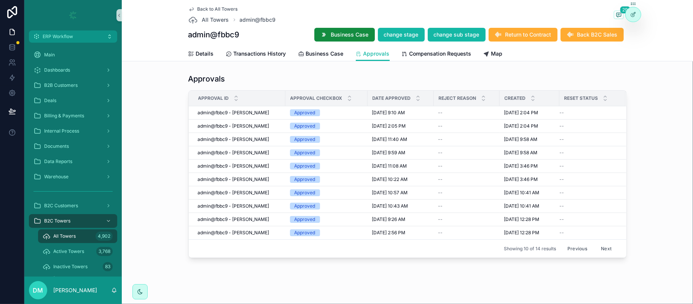
click at [398, 97] on span "Date Approved" at bounding box center [392, 98] width 38 height 6
click at [416, 102] on icon "scrollable content" at bounding box center [418, 99] width 5 height 5
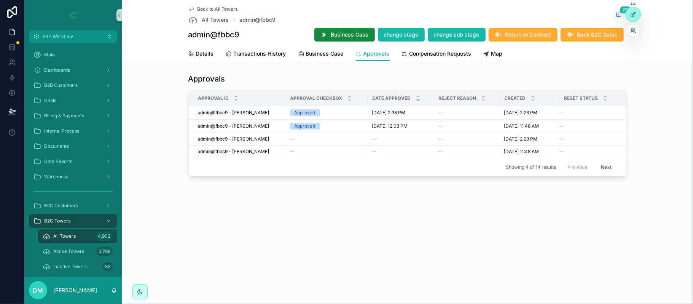
click at [632, 29] on icon at bounding box center [632, 30] width 2 height 2
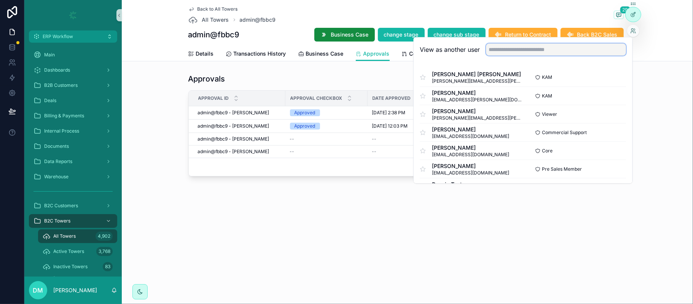
click at [555, 46] on input "text" at bounding box center [556, 49] width 140 height 12
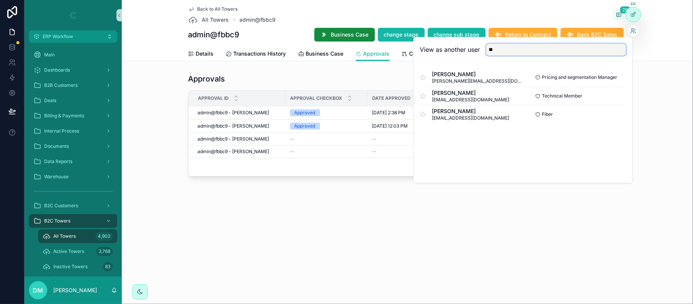
type input "*"
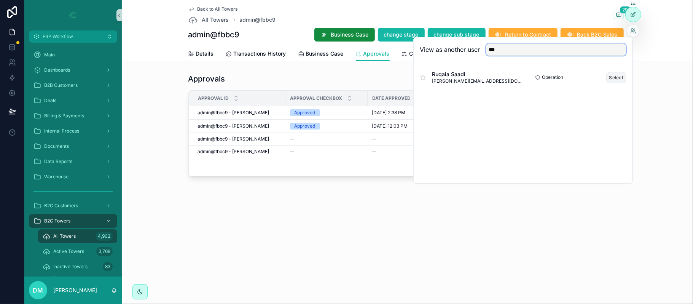
type input "***"
click at [617, 79] on button "Select" at bounding box center [617, 77] width 20 height 11
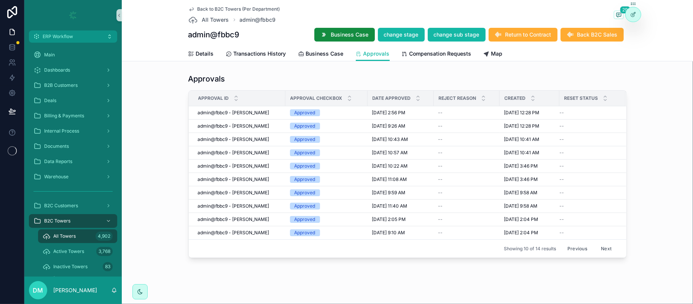
scroll to position [10, 0]
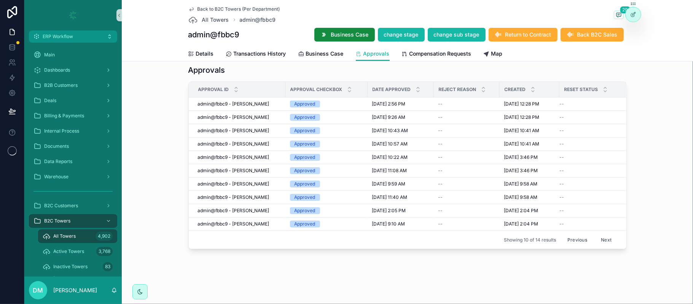
click at [609, 241] on button "Next" at bounding box center [606, 240] width 21 height 12
click at [611, 242] on button "Next" at bounding box center [606, 240] width 21 height 12
click at [608, 241] on button "Next" at bounding box center [606, 240] width 21 height 12
click at [601, 240] on button "Next" at bounding box center [606, 240] width 21 height 12
click at [606, 241] on button "Next" at bounding box center [606, 240] width 21 height 12
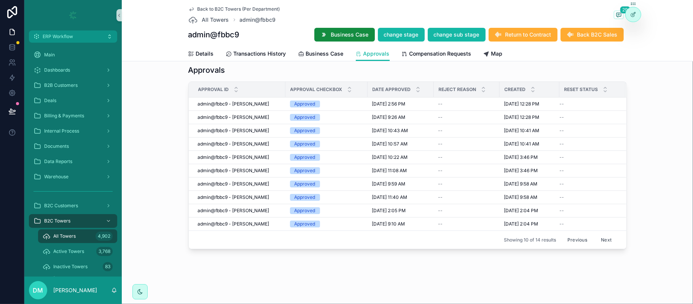
click at [585, 241] on button "Previous" at bounding box center [577, 240] width 30 height 12
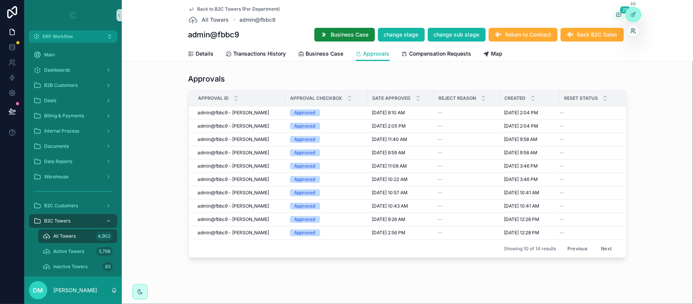
click at [635, 29] on icon at bounding box center [634, 30] width 1 height 2
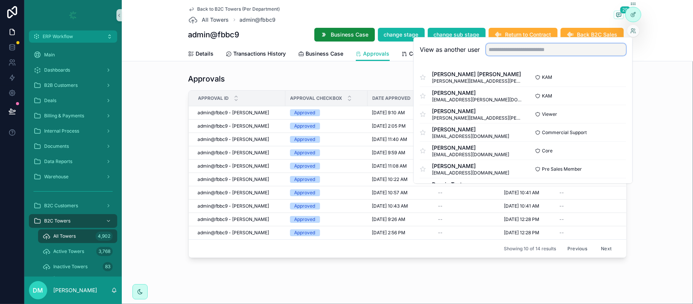
click at [577, 49] on input "text" at bounding box center [556, 49] width 140 height 12
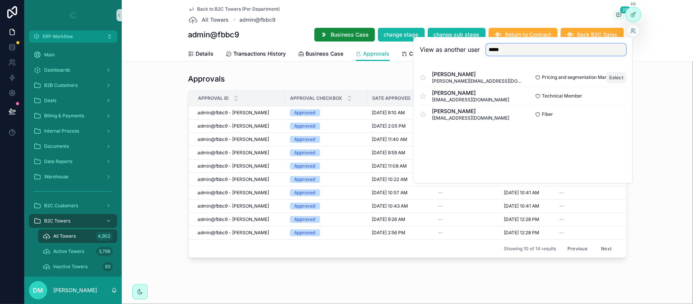
type input "****"
click at [622, 77] on button "Select" at bounding box center [617, 77] width 20 height 11
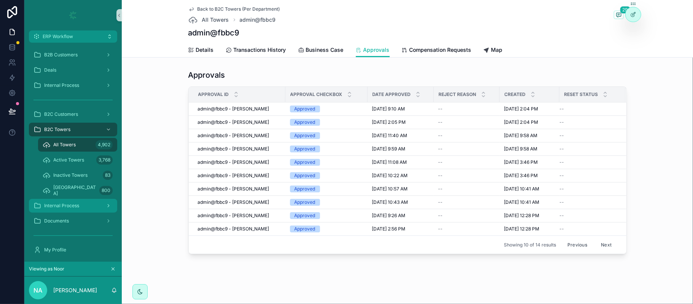
click at [84, 203] on div "Internal Process" at bounding box center [72, 205] width 79 height 12
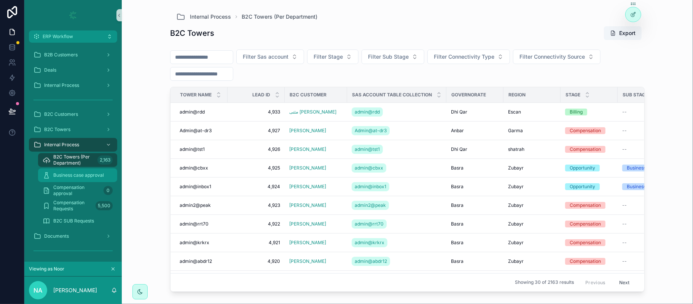
click at [78, 177] on span "Business case approval" at bounding box center [78, 175] width 51 height 6
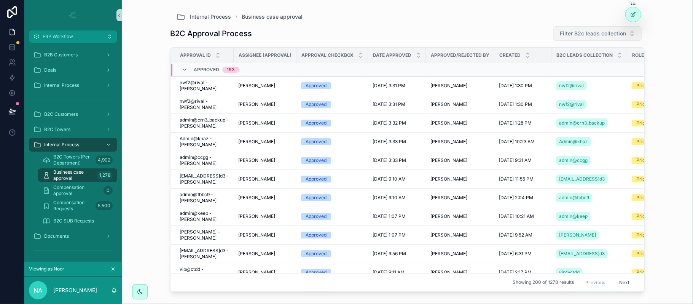
click at [599, 34] on span "Filter B2c leads collection" at bounding box center [593, 34] width 66 height 8
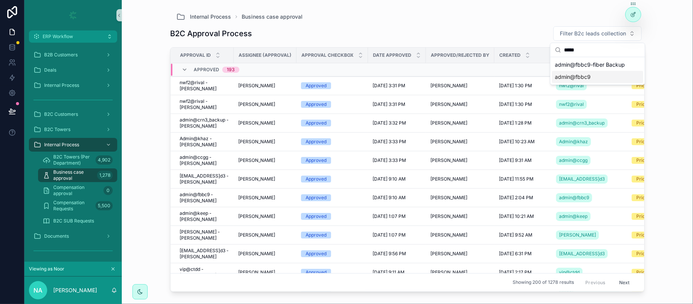
type input "*****"
click at [582, 76] on span "admin@fbbc9" at bounding box center [573, 77] width 36 height 8
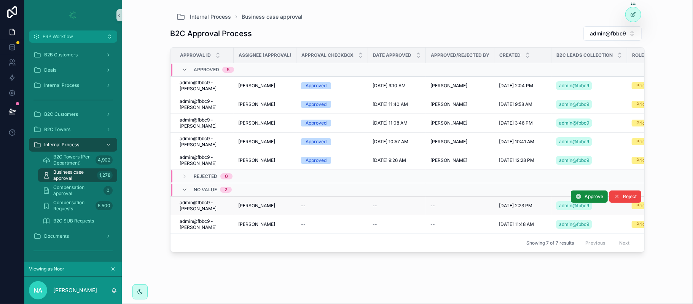
click at [206, 202] on span "admin@fbbc9 - [PERSON_NAME]" at bounding box center [204, 205] width 49 height 12
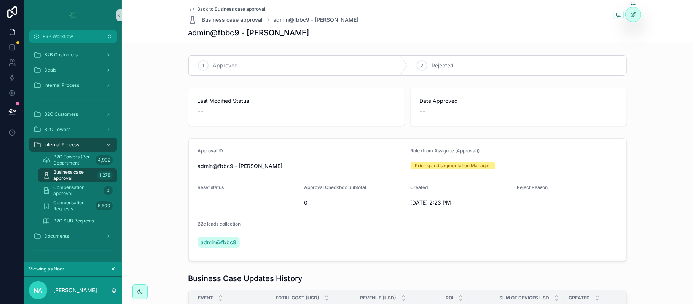
click at [73, 171] on span "Business case approval" at bounding box center [73, 175] width 41 height 12
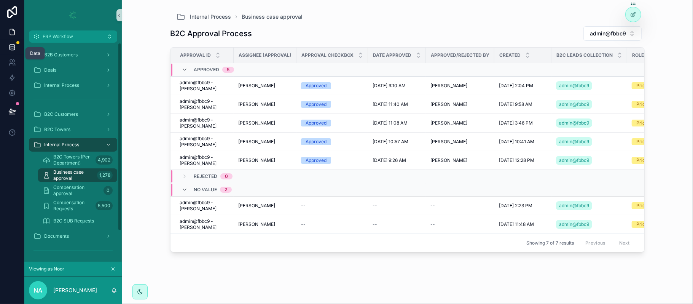
click at [15, 45] on icon at bounding box center [12, 47] width 8 height 8
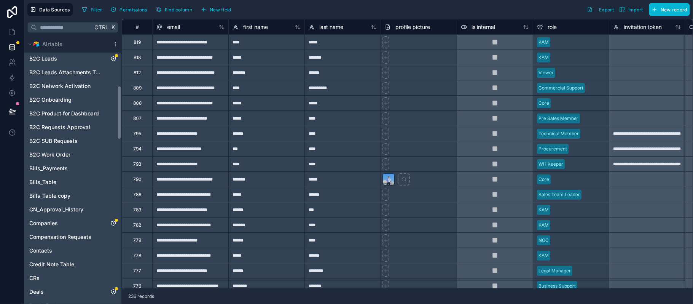
scroll to position [247, 0]
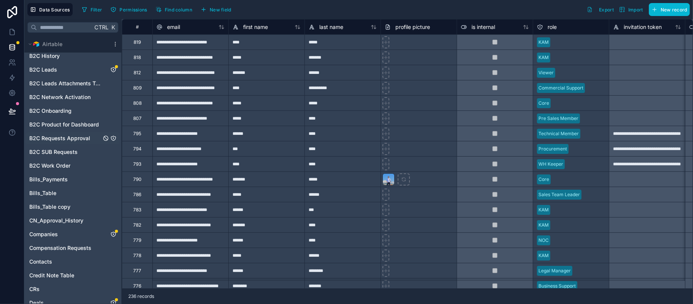
click at [69, 140] on span "B2C Requests Approval" at bounding box center [59, 138] width 61 height 8
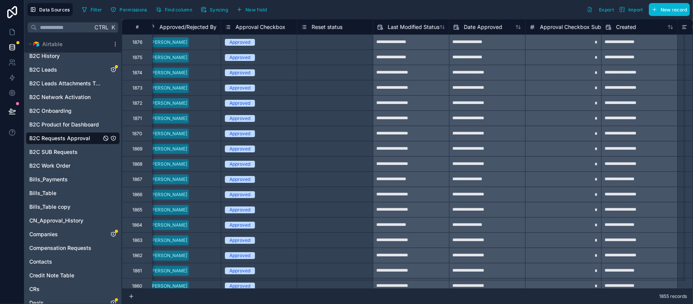
scroll to position [0, 373]
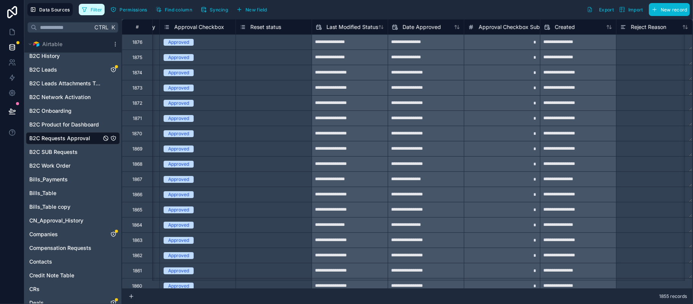
click at [89, 10] on button "Filter" at bounding box center [92, 9] width 26 height 11
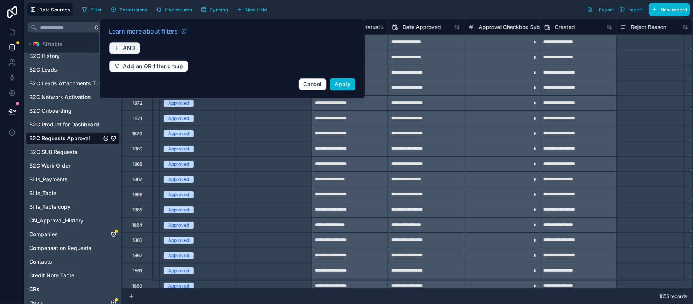
click at [126, 49] on span "AND" at bounding box center [129, 48] width 12 height 7
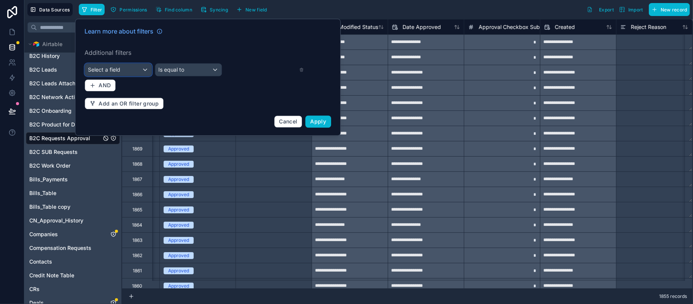
click at [128, 66] on div "Select a field" at bounding box center [118, 70] width 67 height 12
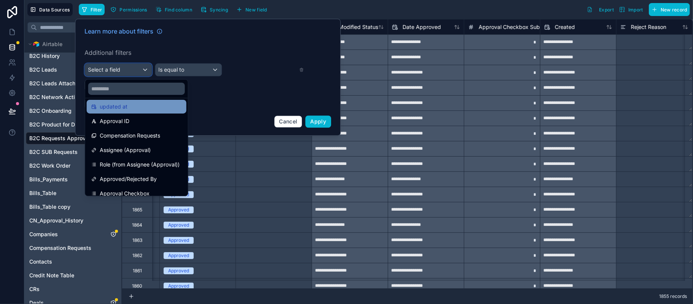
scroll to position [51, 0]
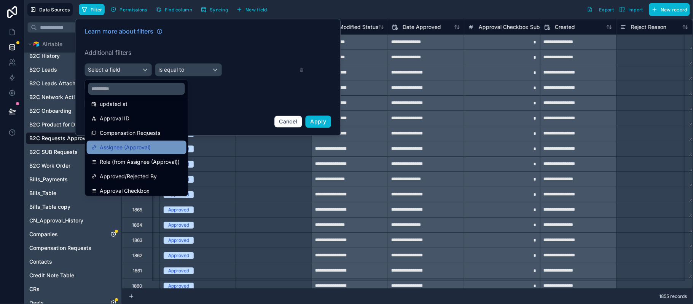
click at [154, 150] on div "Assignee (Approval)" at bounding box center [136, 147] width 91 height 9
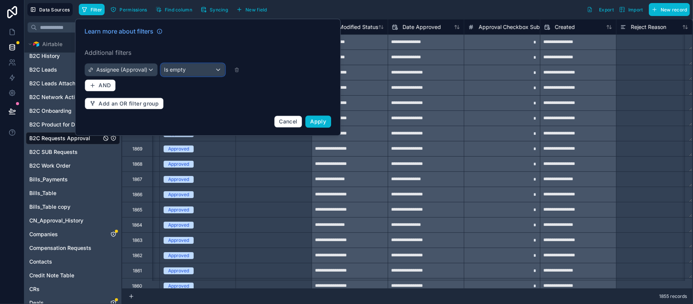
click at [185, 73] on span "Is empty" at bounding box center [175, 70] width 22 height 8
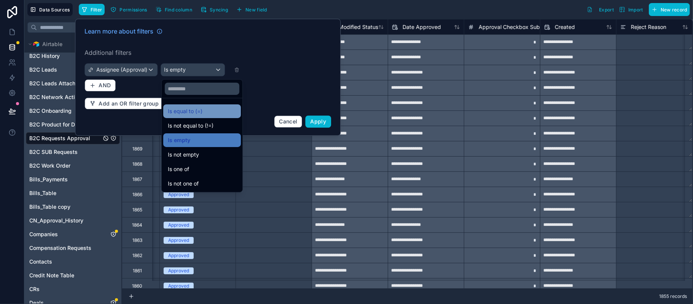
click at [195, 108] on span "Is equal to (=)" at bounding box center [185, 111] width 35 height 9
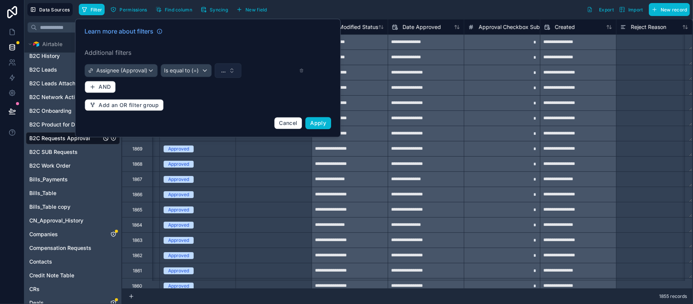
click at [229, 69] on button "..." at bounding box center [228, 70] width 27 height 14
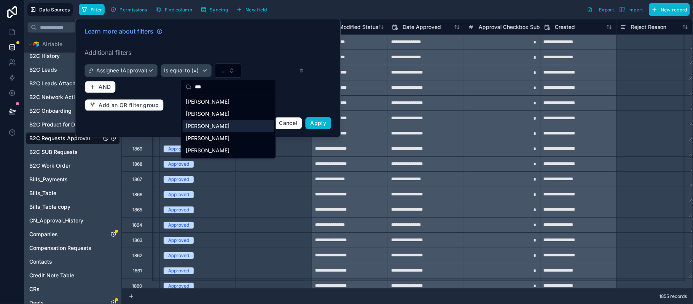
type input "***"
click at [214, 127] on span "Noor Abdulsalam" at bounding box center [208, 126] width 44 height 8
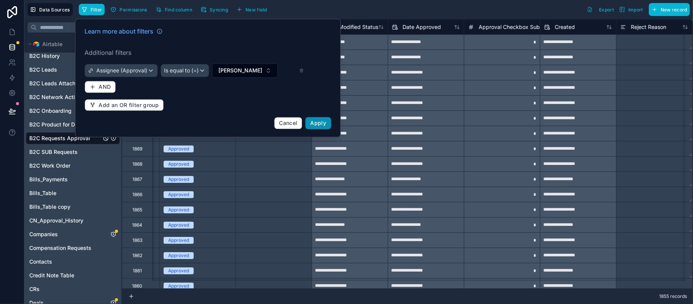
click at [327, 126] on button "Apply" at bounding box center [319, 123] width 26 height 12
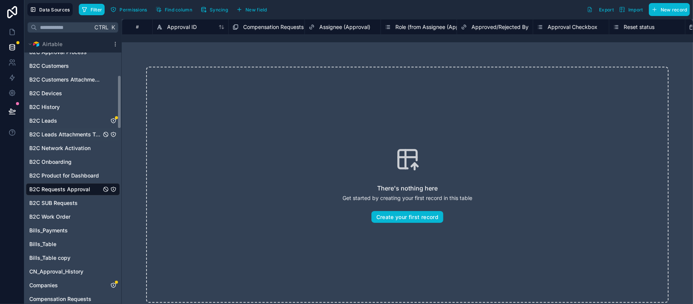
scroll to position [145, 0]
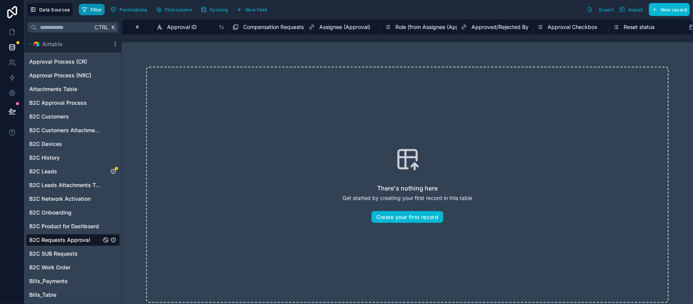
click at [91, 8] on span "Filter" at bounding box center [97, 10] width 12 height 6
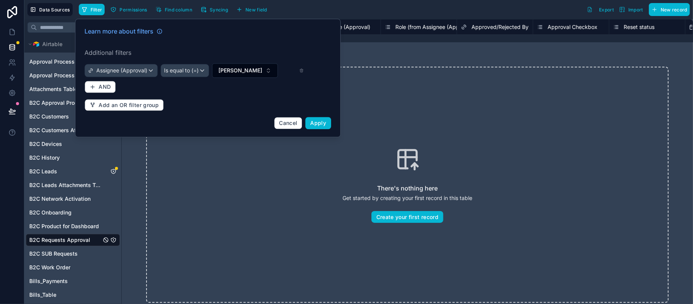
click at [304, 69] on div "Learn more about filters Additional filters Assignee (Approval) Is equal to (=)…" at bounding box center [208, 78] width 256 height 112
click at [300, 69] on icon at bounding box center [301, 70] width 5 height 5
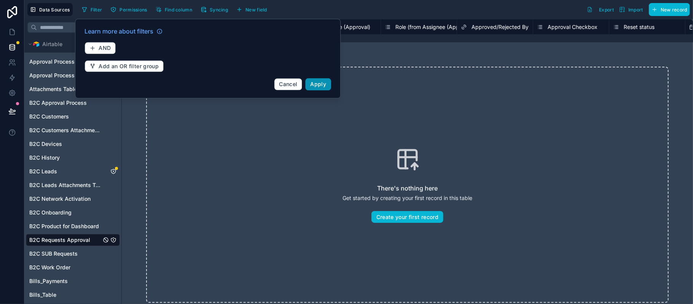
click at [326, 82] on span "Apply" at bounding box center [319, 84] width 16 height 6
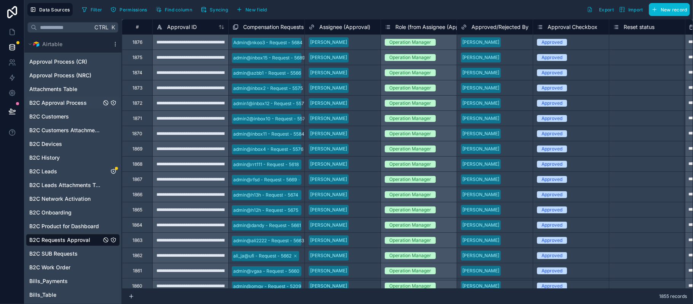
click at [61, 100] on span "B2C Approval Process" at bounding box center [57, 103] width 57 height 8
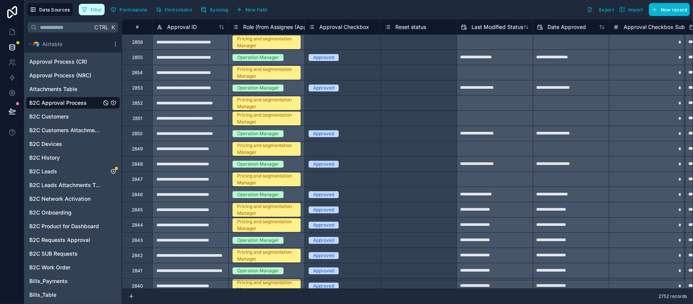
click at [92, 8] on span "Filter" at bounding box center [97, 10] width 12 height 6
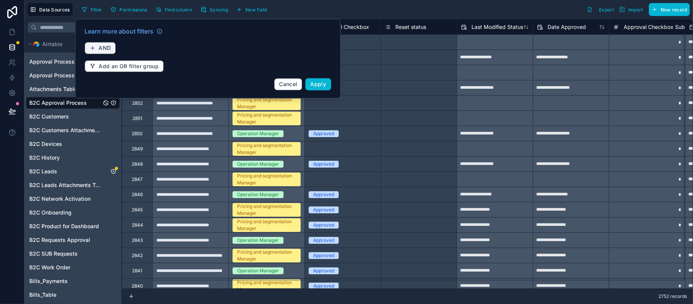
click at [101, 48] on span "AND" at bounding box center [105, 48] width 12 height 7
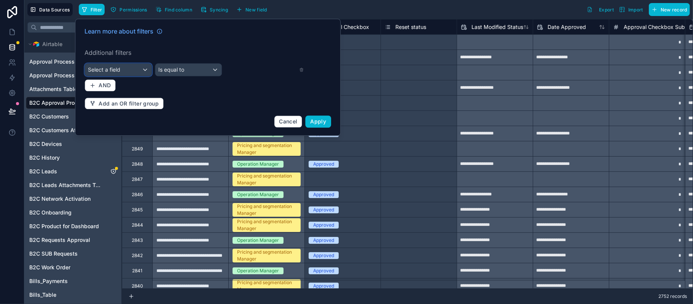
click at [123, 69] on div "Select a field" at bounding box center [118, 70] width 67 height 12
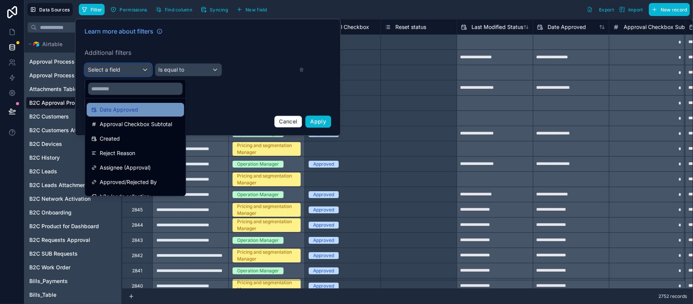
scroll to position [141, 0]
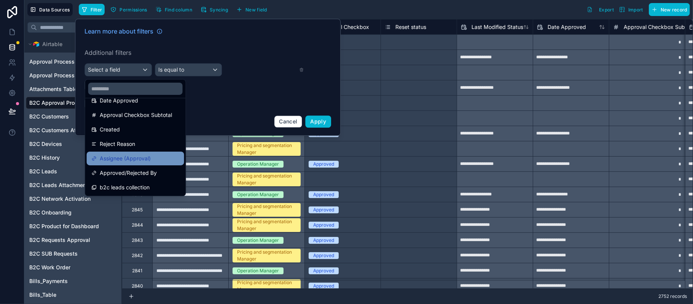
click at [156, 157] on div "Assignee (Approval)" at bounding box center [135, 158] width 88 height 9
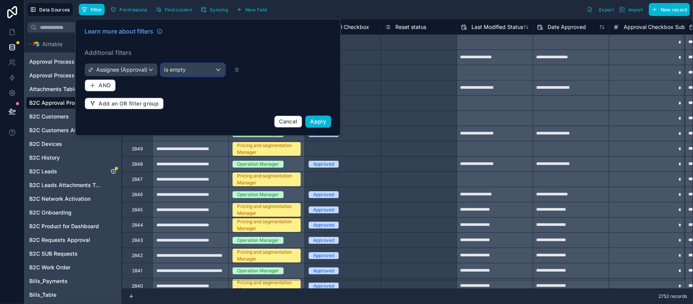
click at [204, 69] on div "Is empty" at bounding box center [193, 70] width 64 height 12
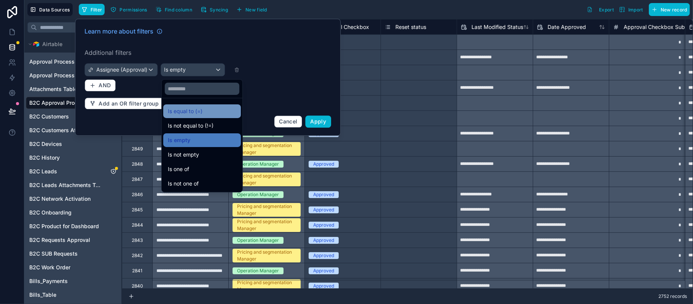
click at [193, 108] on span "Is equal to (=)" at bounding box center [185, 111] width 35 height 9
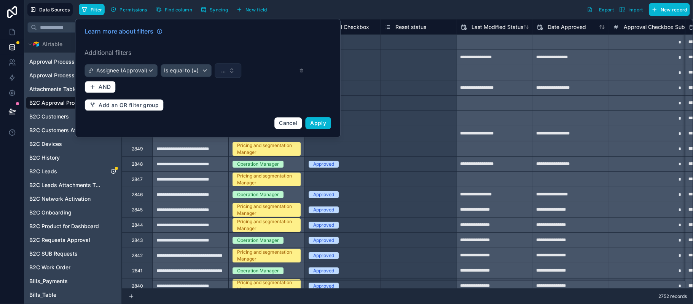
click at [235, 72] on button "..." at bounding box center [228, 70] width 27 height 14
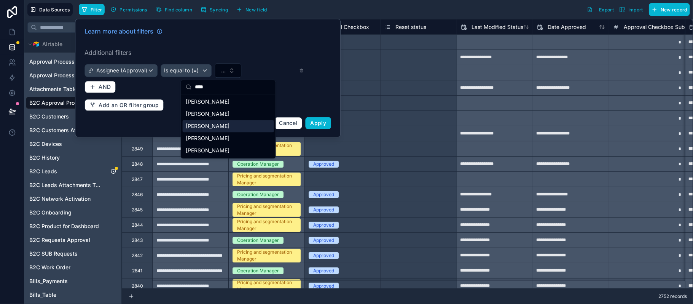
type input "****"
click at [215, 128] on span "Noor Abdulsalam" at bounding box center [208, 126] width 44 height 8
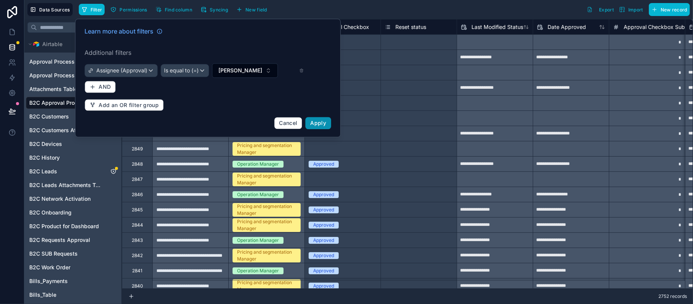
click at [325, 122] on span "Apply" at bounding box center [319, 123] width 16 height 6
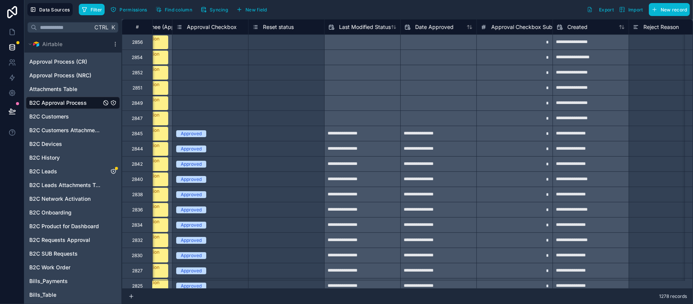
scroll to position [0, 151]
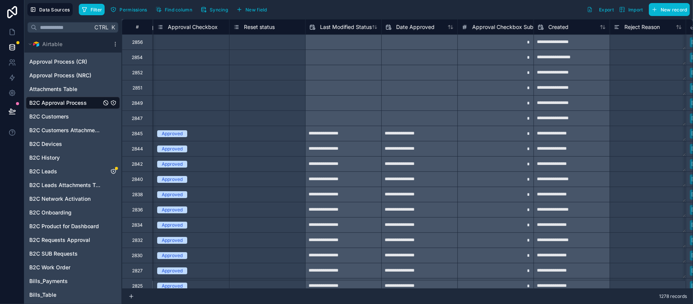
click at [570, 105] on div "**********" at bounding box center [572, 103] width 76 height 12
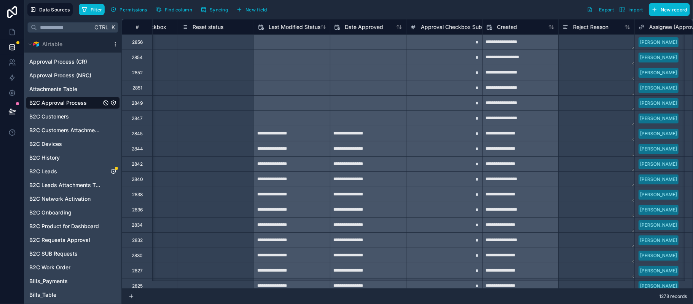
scroll to position [0, 204]
click at [5, 107] on button at bounding box center [12, 110] width 17 height 21
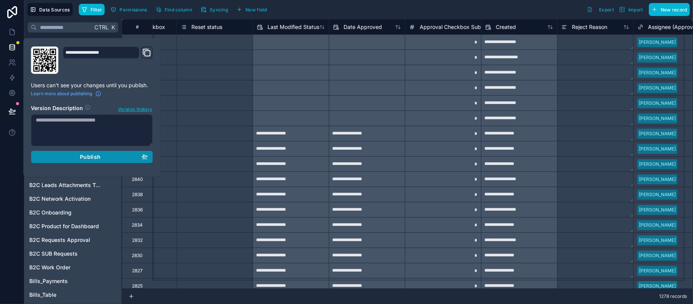
click at [107, 153] on button "Publish" at bounding box center [92, 157] width 122 height 12
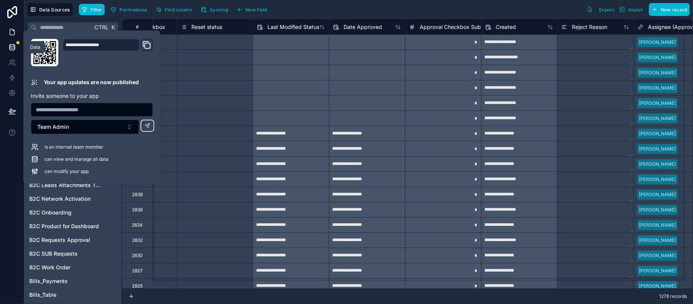
click at [7, 37] on link at bounding box center [12, 31] width 24 height 15
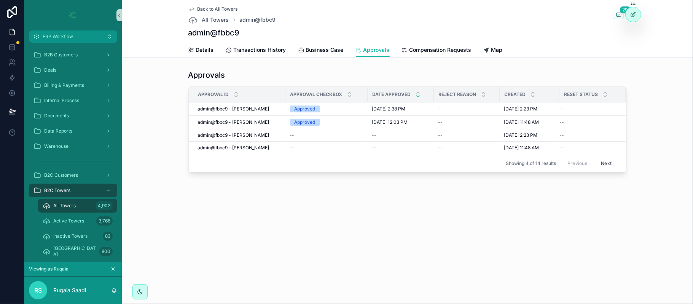
click at [372, 195] on div "Back to All Towers All Towers admin@fbbc9 29 admin@fbbc9 Approvals Details Tran…" at bounding box center [407, 113] width 571 height 227
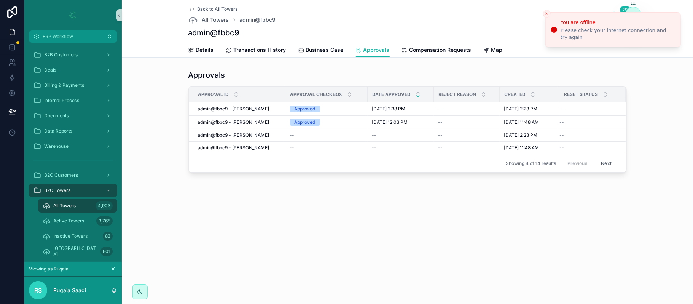
drag, startPoint x: 113, startPoint y: 271, endPoint x: 139, endPoint y: 3, distance: 268.8
click at [113, 271] on icon "scrollable content" at bounding box center [112, 268] width 5 height 5
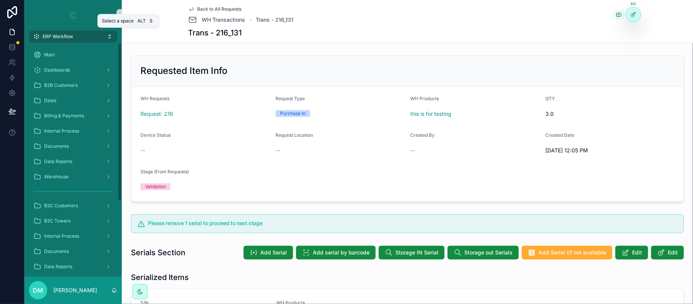
click at [67, 35] on span "ERP Workflow" at bounding box center [58, 36] width 30 height 6
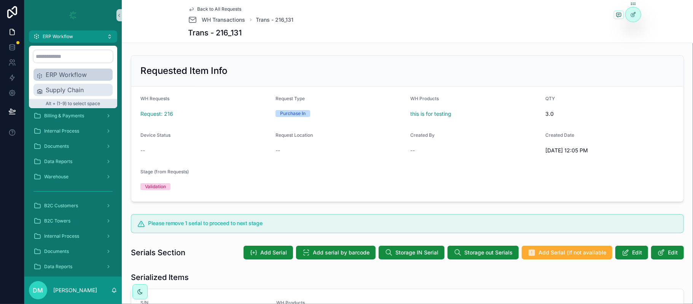
click at [61, 87] on span "Supply Chain" at bounding box center [78, 89] width 64 height 9
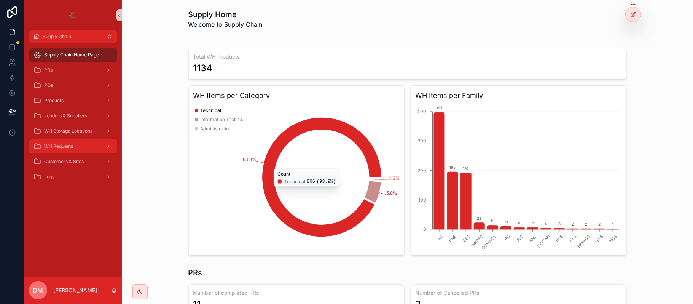
click at [53, 150] on div "WH Requests" at bounding box center [72, 146] width 79 height 12
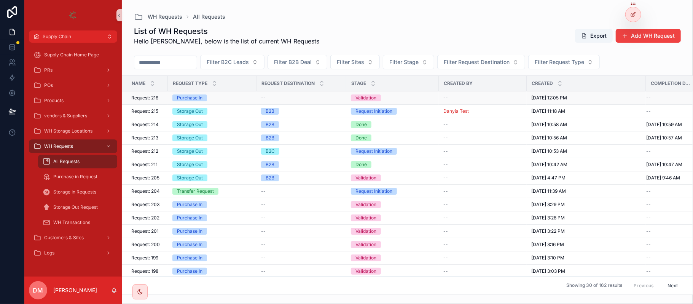
click at [158, 100] on span "Request: 216" at bounding box center [144, 98] width 27 height 6
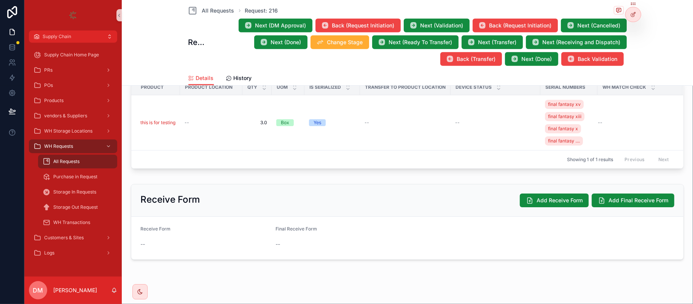
scroll to position [297, 0]
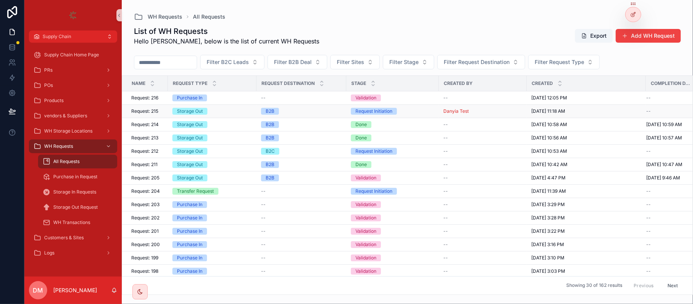
click at [167, 113] on td "Request: 215 Request: 215" at bounding box center [145, 111] width 46 height 13
drag, startPoint x: 164, startPoint y: 113, endPoint x: 160, endPoint y: 112, distance: 4.3
click at [162, 113] on td "Request: 215 Request: 215" at bounding box center [145, 111] width 46 height 13
click at [160, 112] on div "Request: 215 Request: 215" at bounding box center [147, 111] width 32 height 6
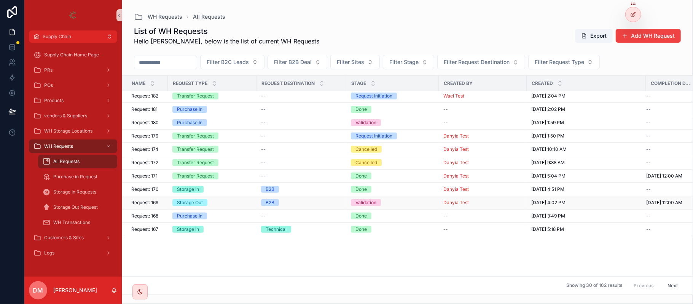
scroll to position [0, 0]
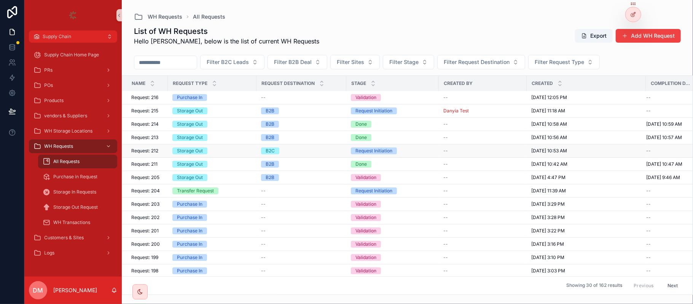
click at [157, 153] on span "Request: 212" at bounding box center [144, 151] width 27 height 6
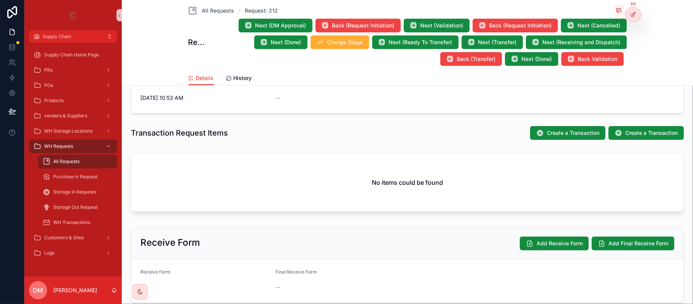
scroll to position [180, 0]
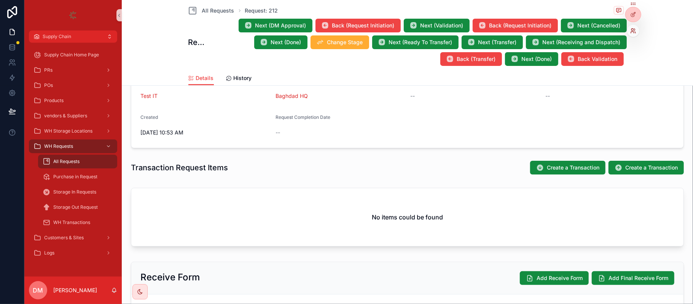
click at [633, 29] on icon at bounding box center [632, 30] width 2 height 2
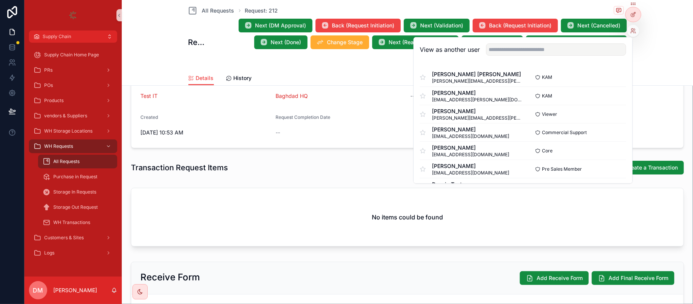
click at [300, 72] on div "Details History" at bounding box center [407, 78] width 438 height 14
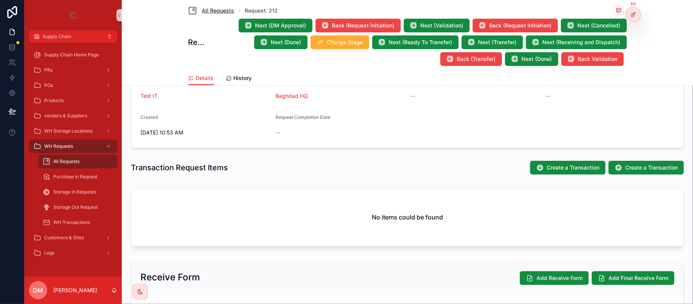
click at [209, 13] on span "All Requests" at bounding box center [218, 11] width 32 height 8
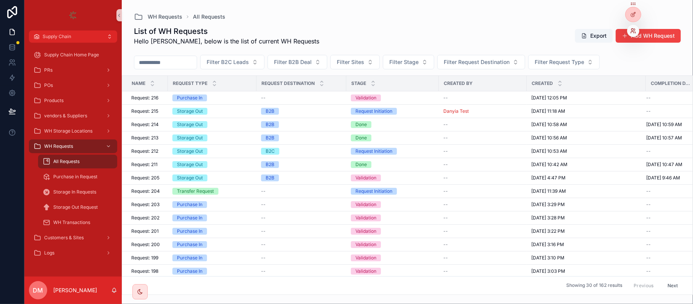
click at [632, 33] on icon at bounding box center [633, 31] width 6 height 6
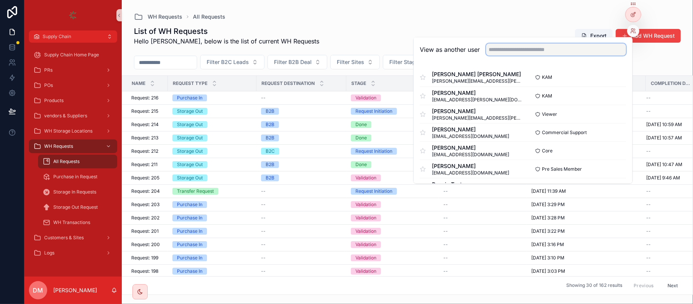
click at [556, 49] on input "text" at bounding box center [556, 49] width 140 height 12
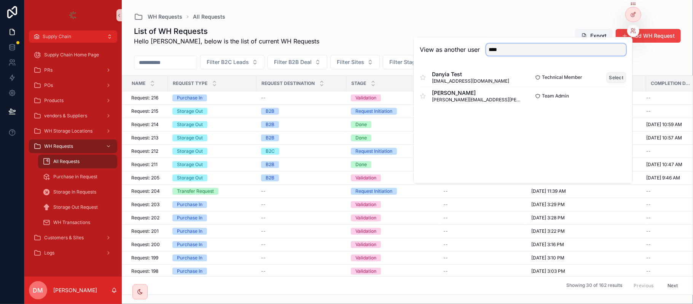
type input "****"
click at [613, 78] on button "Select" at bounding box center [617, 77] width 20 height 11
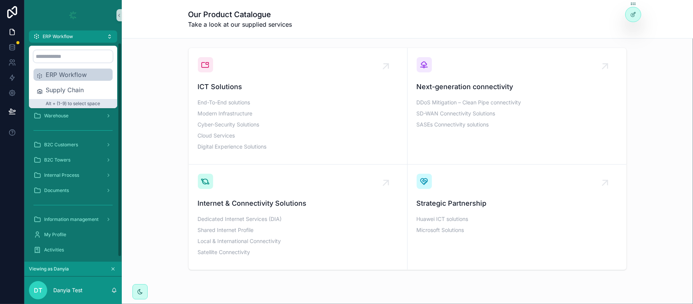
click at [56, 83] on div "ERP Workflow Supply Chain" at bounding box center [72, 82] width 79 height 27
click at [48, 94] on span "Supply Chain" at bounding box center [78, 89] width 64 height 9
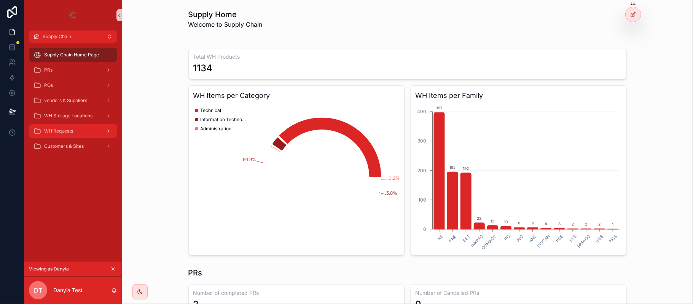
click at [70, 125] on div "WH Requests" at bounding box center [72, 131] width 79 height 12
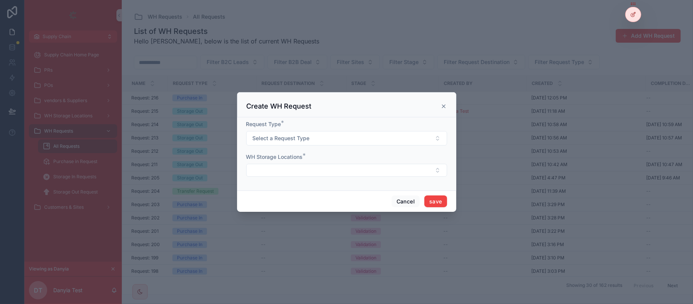
click at [315, 126] on div "Request Type *" at bounding box center [346, 124] width 201 height 8
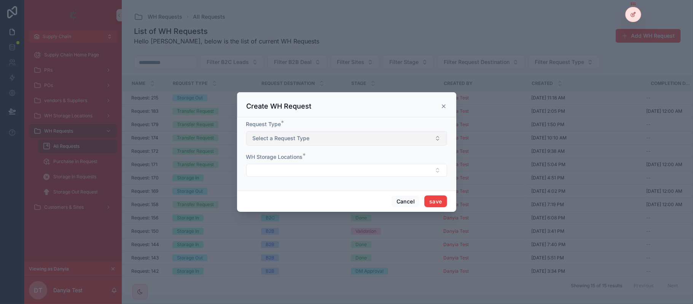
click at [306, 137] on span "Select a Request Type" at bounding box center [281, 138] width 57 height 8
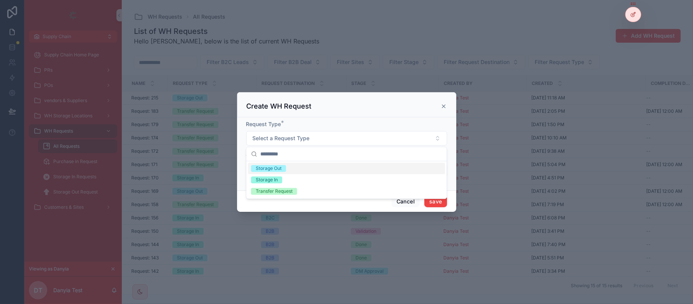
click at [295, 164] on div "Storage Out" at bounding box center [346, 168] width 197 height 11
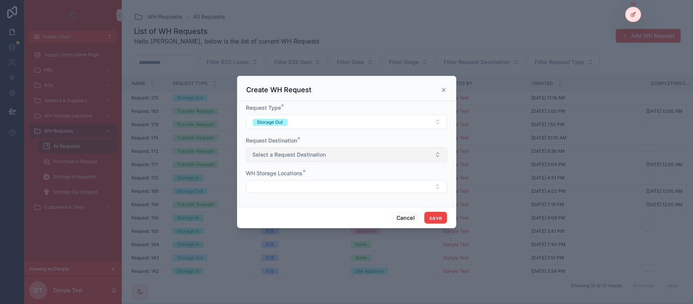
click at [287, 156] on span "Select a Request Destination" at bounding box center [289, 155] width 73 height 8
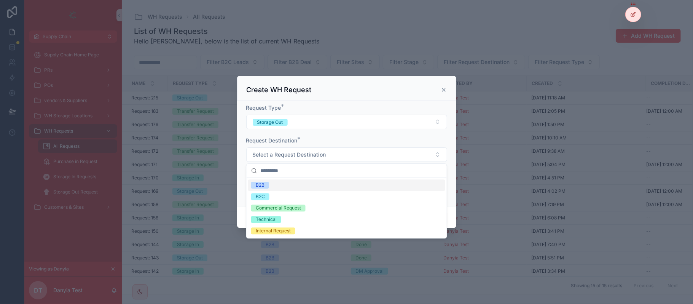
click at [283, 188] on div "B2B" at bounding box center [346, 184] width 197 height 11
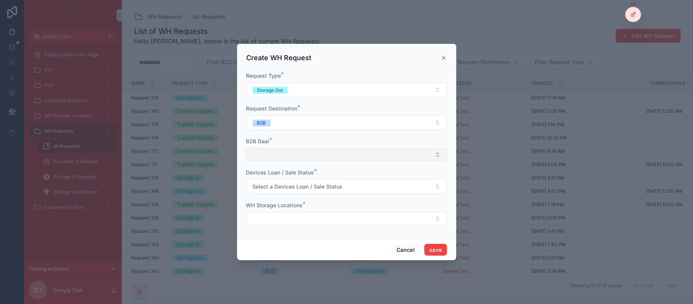
click at [285, 151] on button "Select Button" at bounding box center [346, 154] width 201 height 13
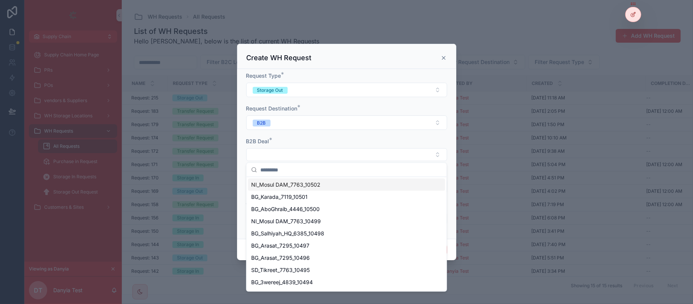
click at [439, 62] on div "Create WH Request" at bounding box center [346, 56] width 219 height 25
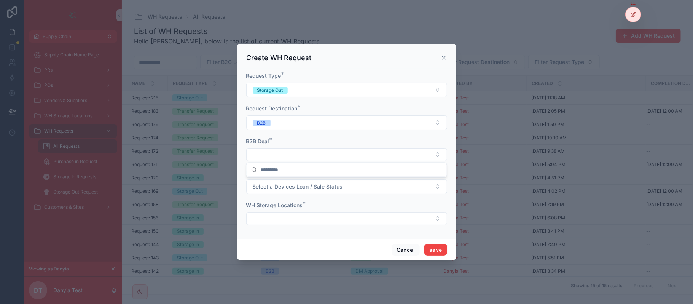
click at [445, 53] on div "Create WH Request" at bounding box center [347, 57] width 200 height 9
click at [443, 57] on icon "scrollable content" at bounding box center [443, 57] width 3 height 3
click at [434, 57] on button "Filter Stage" at bounding box center [408, 62] width 51 height 14
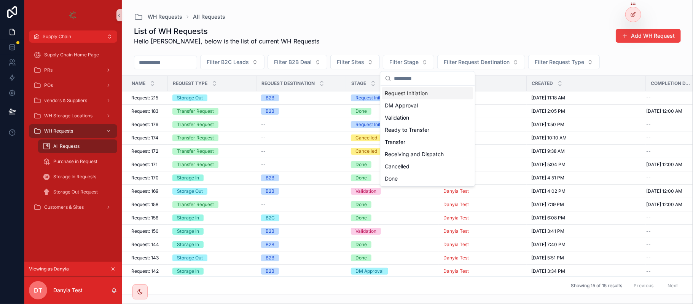
click at [110, 271] on button "scrollable content" at bounding box center [113, 269] width 8 height 8
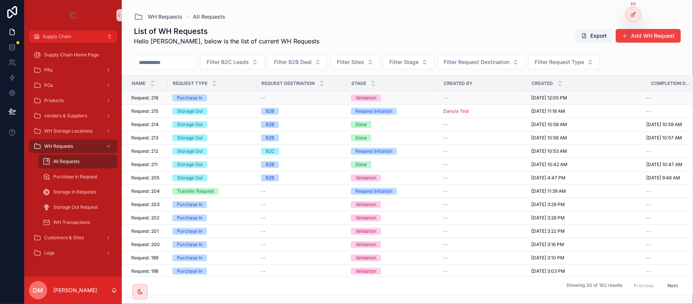
click at [150, 99] on span "Request: 216" at bounding box center [144, 98] width 27 height 6
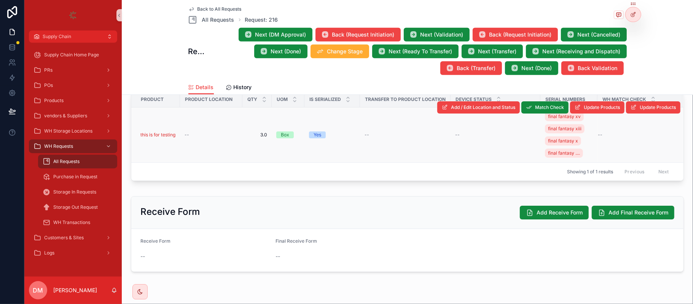
scroll to position [253, 0]
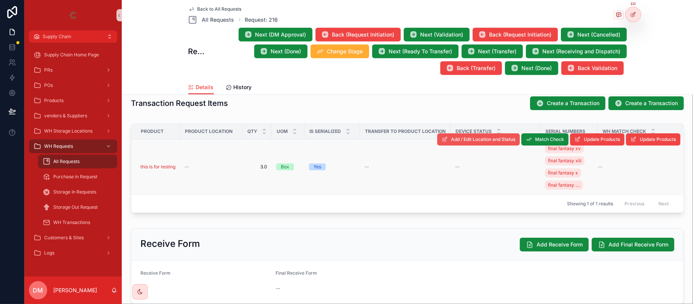
click at [486, 142] on span "Add / Edit Location and Status" at bounding box center [483, 139] width 64 height 6
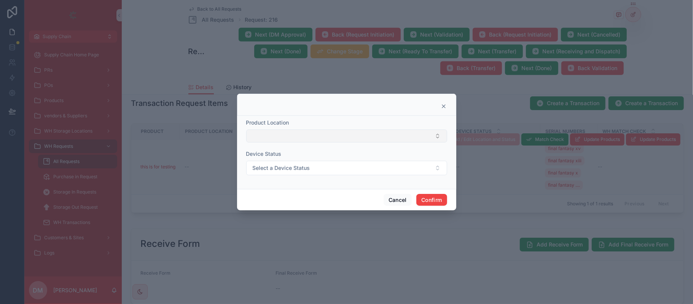
click at [317, 137] on button "Select Button" at bounding box center [346, 135] width 201 height 13
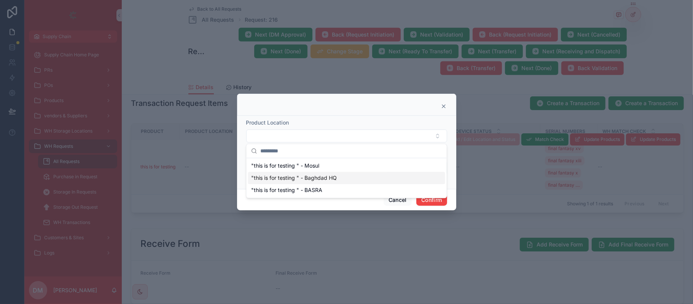
click at [298, 175] on span ""this is for testing " - Baghdad HQ" at bounding box center [294, 178] width 86 height 8
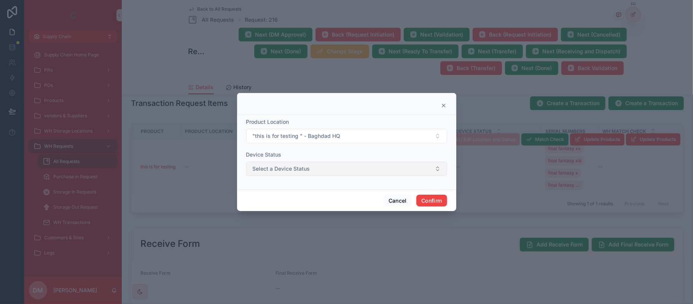
click at [265, 170] on span "Select a Device Status" at bounding box center [281, 169] width 57 height 8
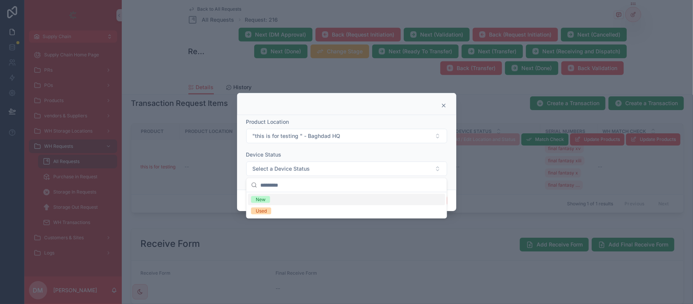
click at [272, 197] on div "New" at bounding box center [346, 199] width 197 height 11
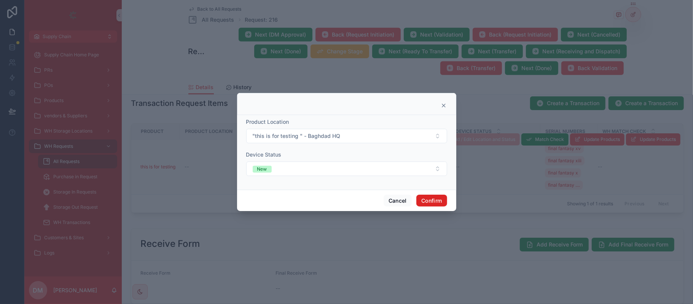
click at [422, 197] on button "Confirm" at bounding box center [431, 200] width 30 height 12
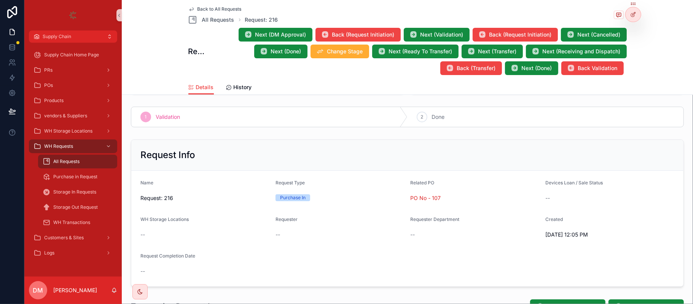
scroll to position [101, 0]
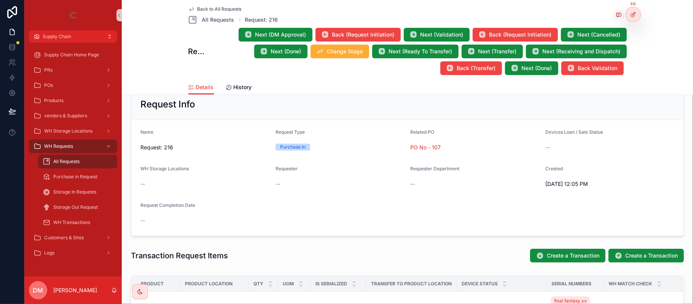
click at [564, 185] on span "[DATE] 12:05 PM" at bounding box center [609, 184] width 129 height 8
click at [271, 57] on button "Next (Done)" at bounding box center [280, 52] width 53 height 14
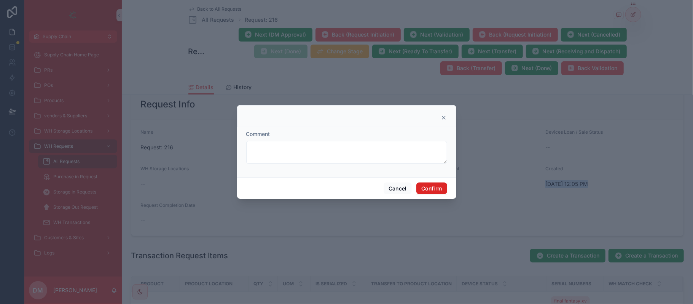
click at [429, 188] on button "Confirm" at bounding box center [431, 188] width 30 height 12
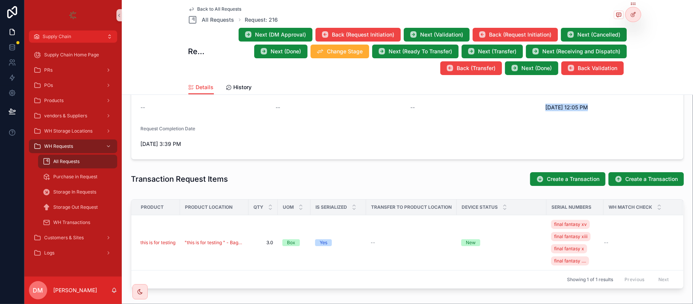
scroll to position [203, 0]
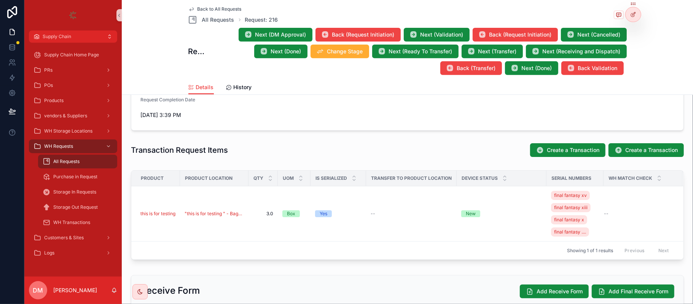
click at [221, 10] on span "Back to All Requests" at bounding box center [220, 9] width 44 height 6
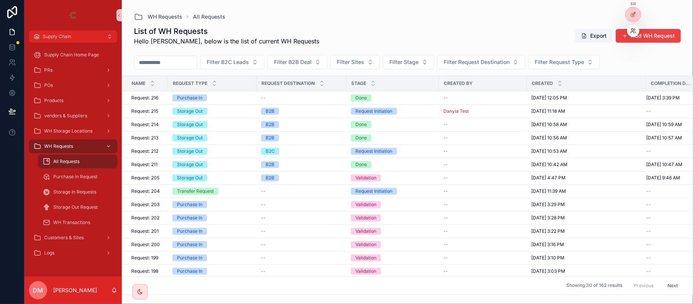
click at [634, 30] on icon at bounding box center [633, 31] width 6 height 6
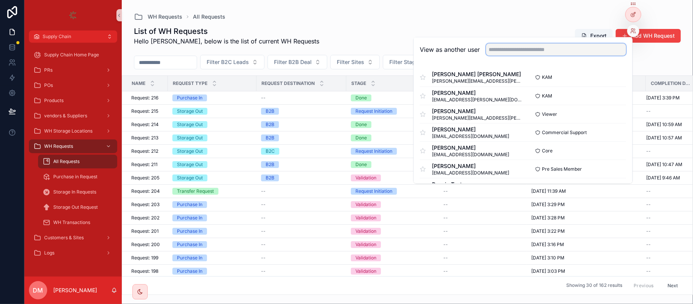
click at [529, 46] on input "text" at bounding box center [556, 49] width 140 height 12
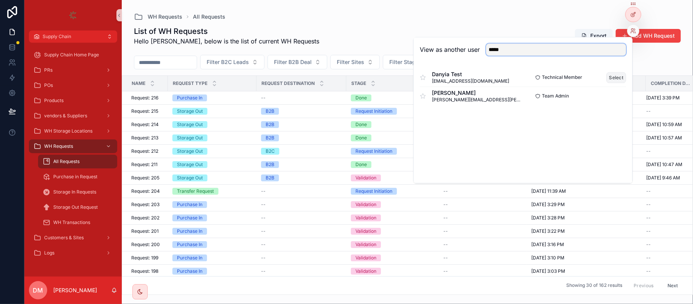
type input "*****"
click at [610, 77] on button "Select" at bounding box center [617, 77] width 20 height 11
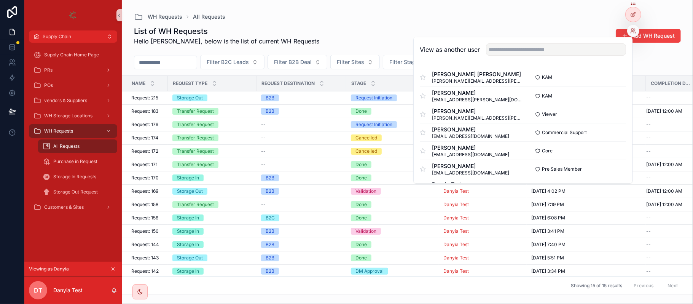
drag, startPoint x: 610, startPoint y: 77, endPoint x: 339, endPoint y: 16, distance: 277.1
click at [339, 16] on div "WH Requests All Requests" at bounding box center [407, 16] width 547 height 9
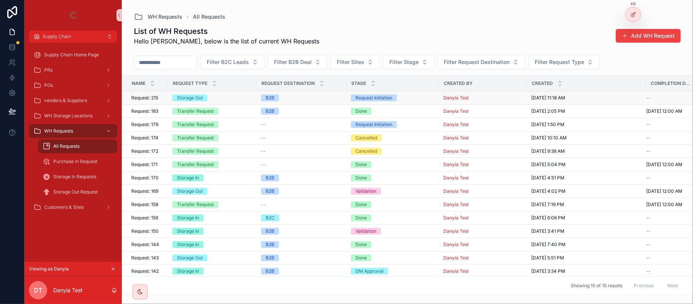
click at [237, 98] on div "Storage Out" at bounding box center [212, 97] width 80 height 7
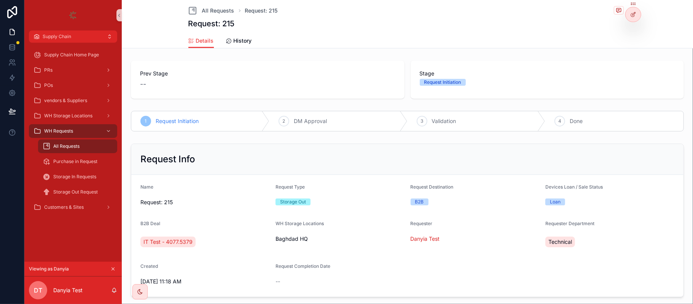
scroll to position [152, 0]
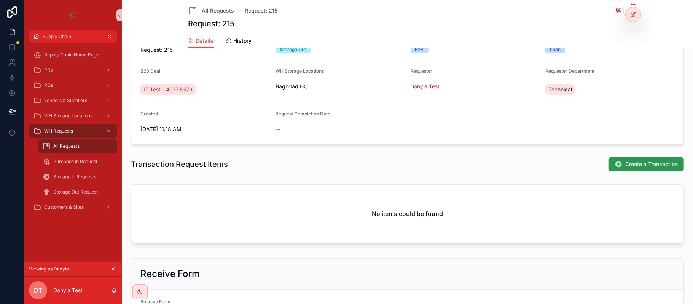
click at [615, 164] on icon "scrollable content" at bounding box center [619, 164] width 8 height 8
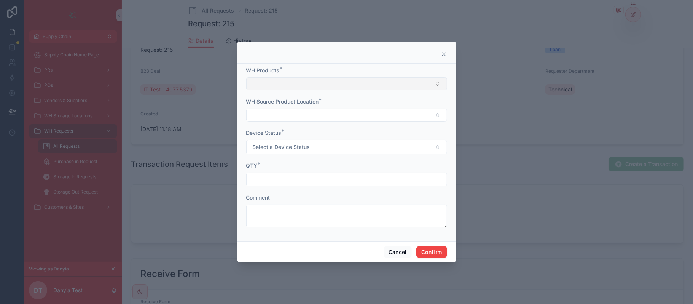
click at [275, 78] on button "Select Button" at bounding box center [346, 83] width 201 height 13
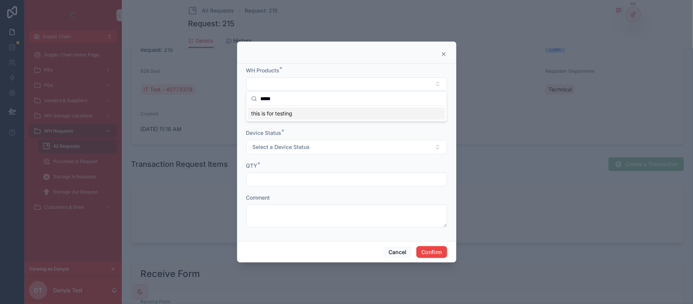
type input "****"
click at [292, 116] on span "this is for testing" at bounding box center [271, 114] width 41 height 8
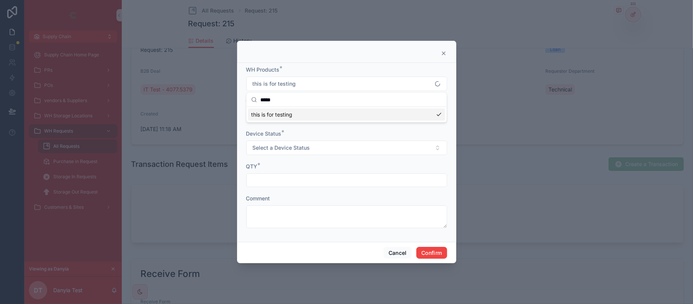
click at [301, 119] on button "Select Button" at bounding box center [346, 115] width 201 height 13
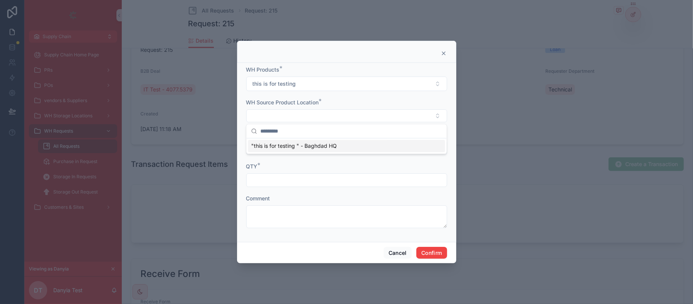
click at [308, 148] on span ""this is for testing " - Baghdad HQ" at bounding box center [294, 146] width 86 height 8
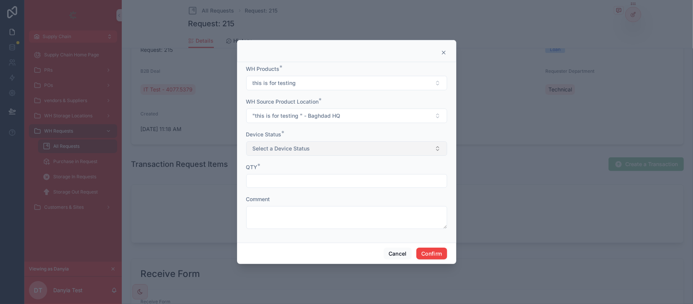
click at [295, 145] on span "Select a Device Status" at bounding box center [281, 149] width 57 height 8
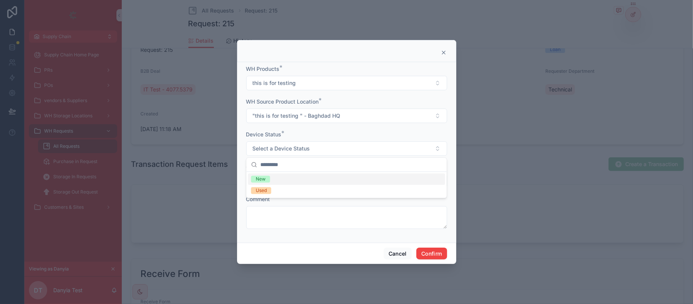
click at [264, 182] on div "New" at bounding box center [261, 178] width 10 height 7
click at [266, 176] on input "text" at bounding box center [347, 180] width 200 height 11
drag, startPoint x: 299, startPoint y: 174, endPoint x: 290, endPoint y: 177, distance: 9.4
click at [295, 175] on div "***" at bounding box center [346, 181] width 201 height 14
click at [289, 177] on input "***" at bounding box center [347, 180] width 200 height 11
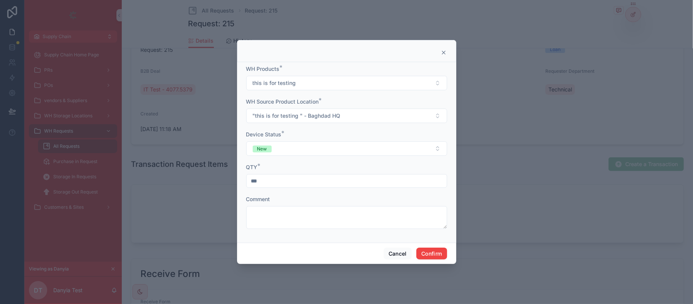
click at [289, 177] on input "***" at bounding box center [347, 180] width 200 height 11
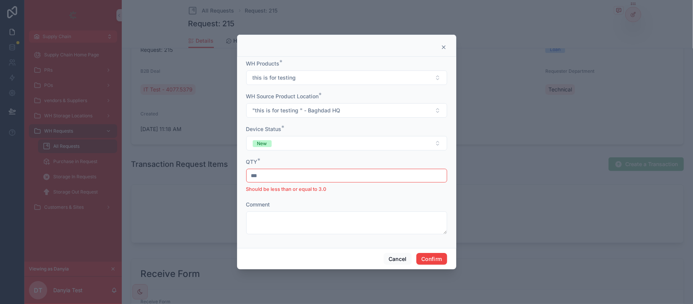
click at [289, 177] on input "***" at bounding box center [347, 175] width 200 height 11
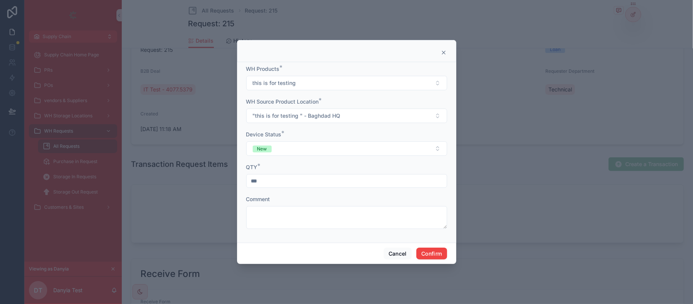
type input "***"
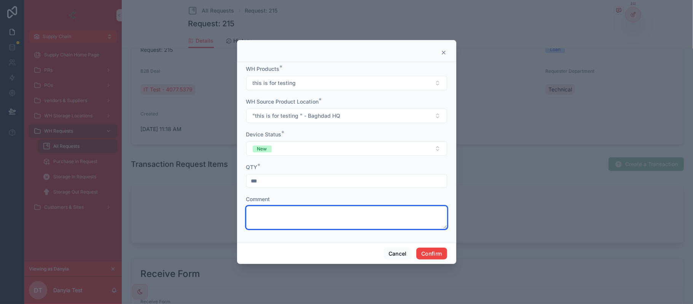
click at [280, 220] on textarea at bounding box center [346, 217] width 201 height 23
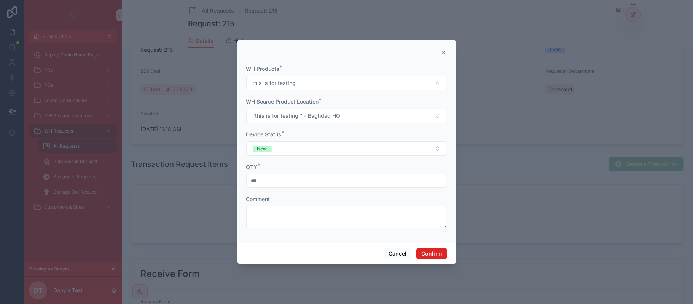
click at [431, 257] on button "Confirm" at bounding box center [431, 253] width 30 height 12
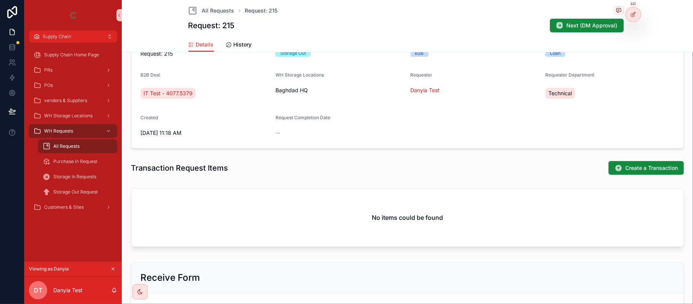
scroll to position [156, 0]
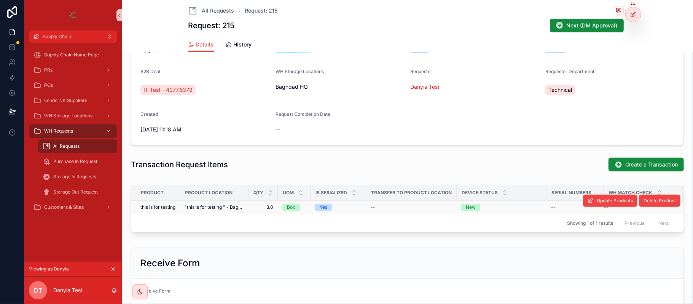
click at [178, 207] on td "this is for testing" at bounding box center [155, 207] width 49 height 13
drag, startPoint x: 181, startPoint y: 206, endPoint x: 184, endPoint y: 212, distance: 6.5
click at [182, 206] on td ""this is for testing " - Baghdad HQ" at bounding box center [214, 207] width 69 height 13
click at [189, 208] on span ""this is for testing " - Baghdad HQ" at bounding box center [214, 207] width 59 height 6
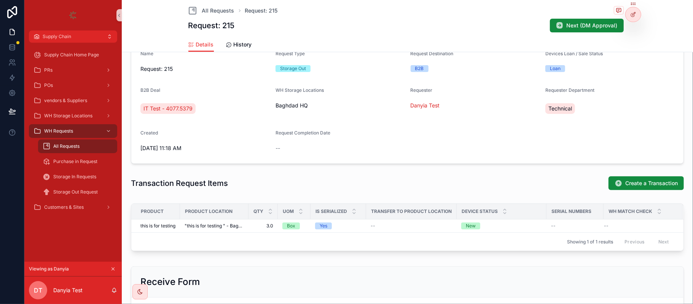
scroll to position [203, 0]
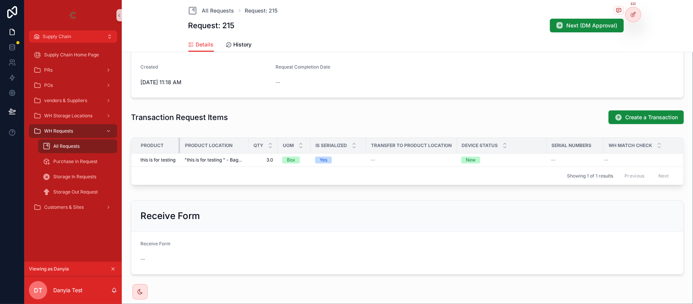
drag, startPoint x: 180, startPoint y: 143, endPoint x: 223, endPoint y: 144, distance: 42.6
click at [223, 144] on tr "Product Product Location QTY UOM Is Serialized Transfer To Product Location Dev…" at bounding box center [407, 146] width 552 height 16
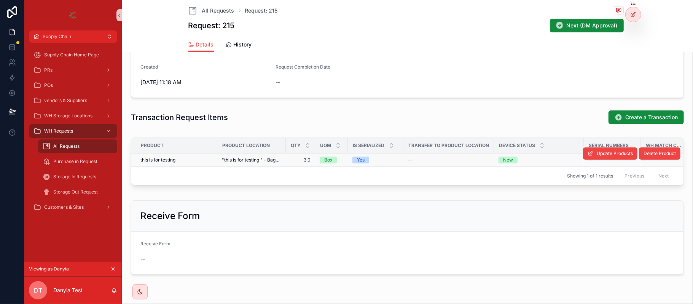
click at [190, 160] on div "this is for testing" at bounding box center [176, 160] width 72 height 6
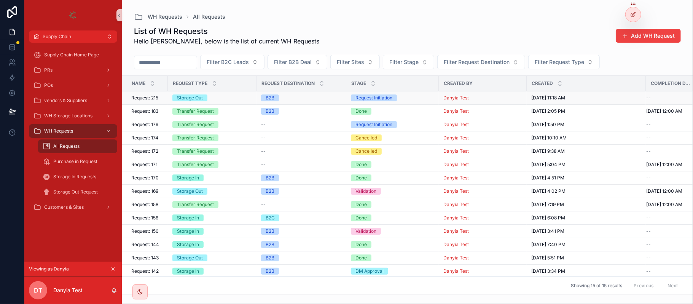
click at [157, 98] on span "Request: 215" at bounding box center [144, 98] width 27 height 6
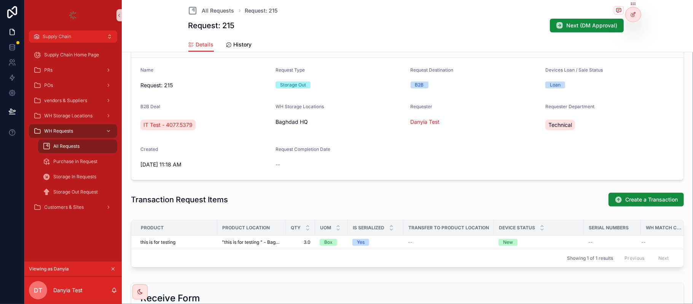
scroll to position [234, 0]
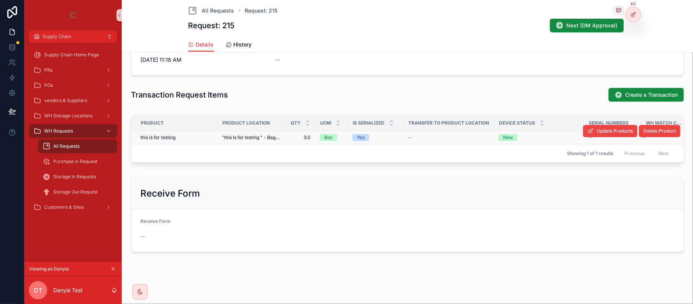
click at [205, 134] on div "this is for testing" at bounding box center [176, 137] width 72 height 6
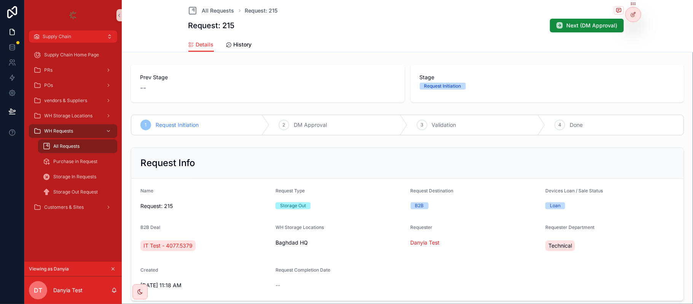
scroll to position [234, 0]
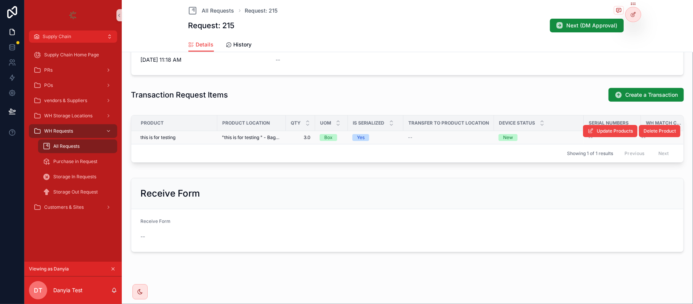
click at [288, 132] on td "3.0 3.0" at bounding box center [300, 137] width 29 height 13
click at [297, 134] on span "3.0" at bounding box center [300, 137] width 20 height 6
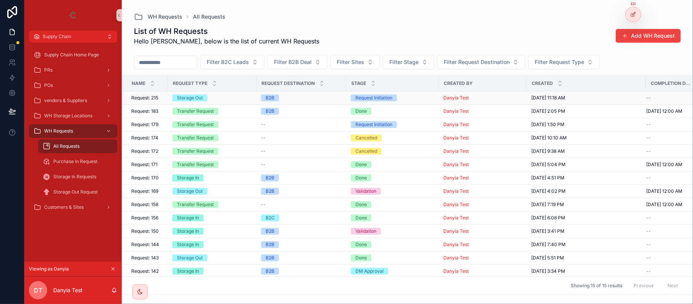
click at [155, 104] on td "Request: 215 Request: 215" at bounding box center [145, 97] width 46 height 13
click at [151, 99] on span "Request: 215" at bounding box center [144, 98] width 27 height 6
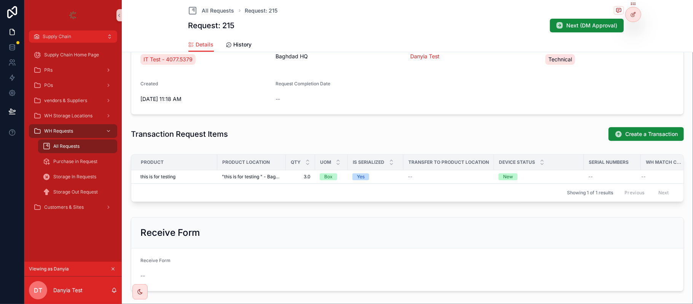
scroll to position [203, 0]
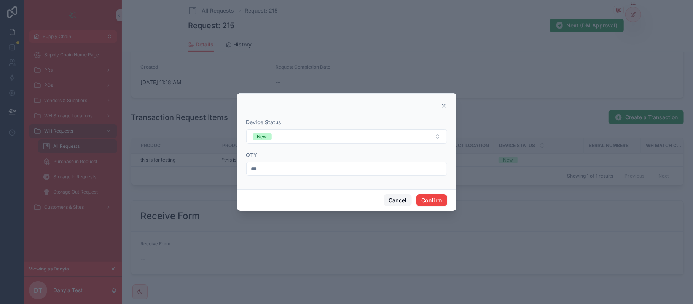
click at [396, 204] on button "Cancel" at bounding box center [398, 200] width 28 height 12
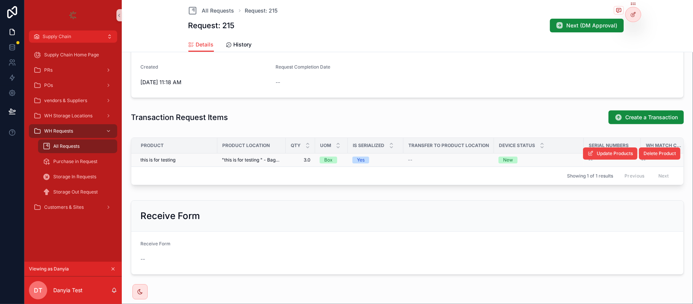
click at [477, 157] on div "--" at bounding box center [448, 160] width 81 height 6
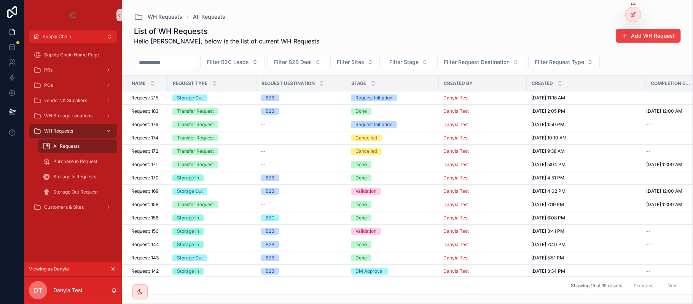
click at [155, 97] on span "Request: 215" at bounding box center [144, 98] width 27 height 6
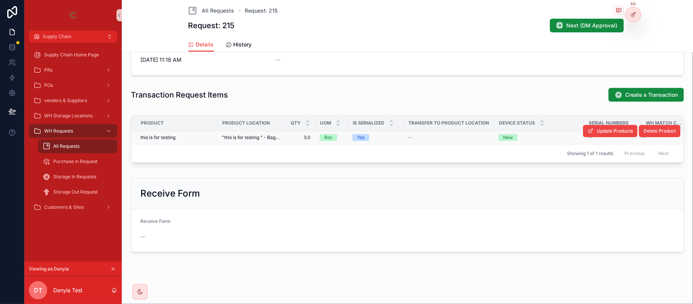
scroll to position [234, 0]
click at [193, 133] on td "this is for testing" at bounding box center [174, 137] width 86 height 13
click at [204, 134] on div "this is for testing" at bounding box center [176, 137] width 72 height 6
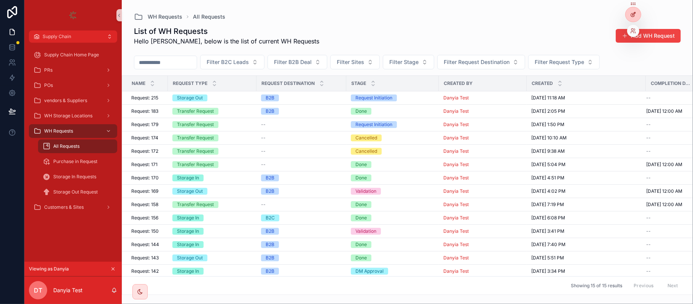
click at [632, 9] on div at bounding box center [633, 14] width 15 height 14
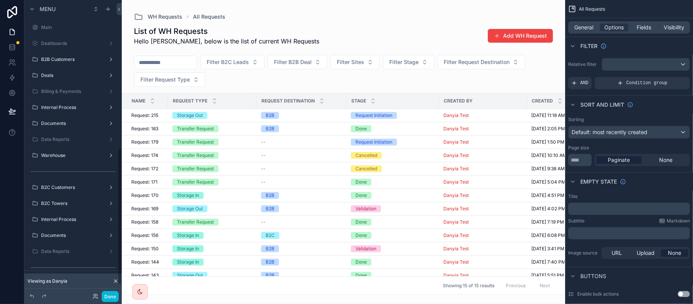
scroll to position [319, 0]
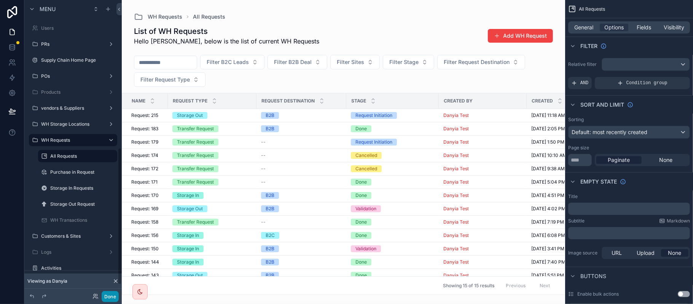
click at [107, 296] on button "Done" at bounding box center [110, 296] width 17 height 11
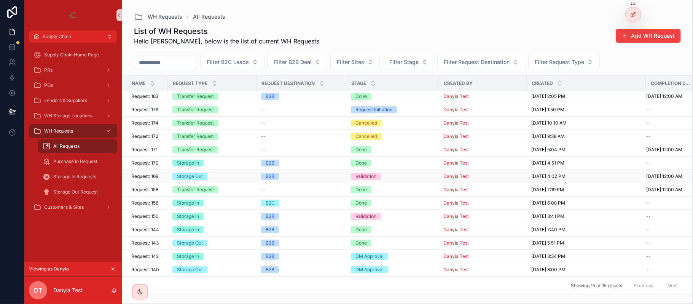
scroll to position [0, 0]
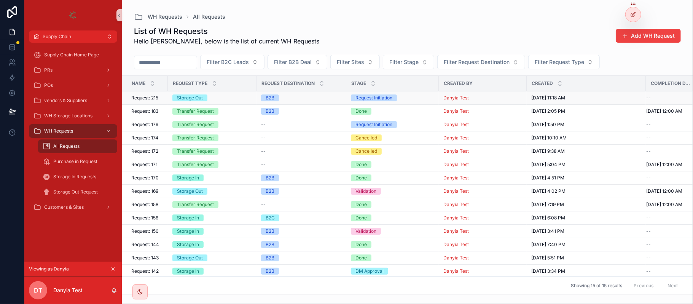
click at [160, 100] on div "Request: 215 Request: 215" at bounding box center [147, 98] width 32 height 6
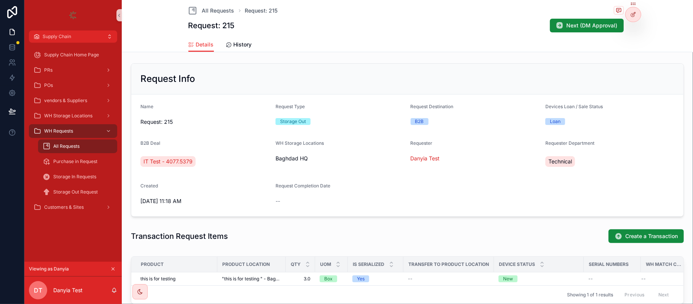
scroll to position [203, 0]
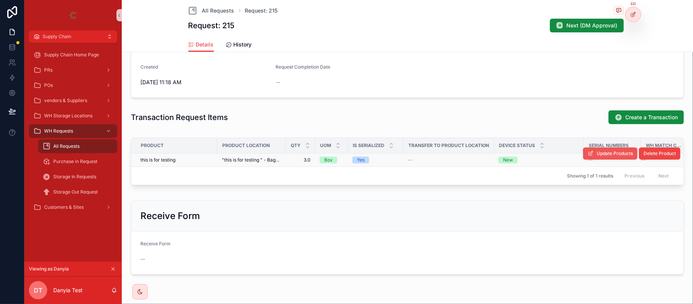
click at [597, 153] on span "Update Products" at bounding box center [615, 153] width 36 height 6
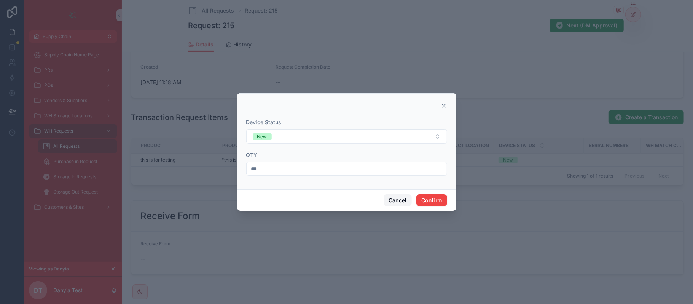
click at [396, 196] on button "Cancel" at bounding box center [398, 200] width 28 height 12
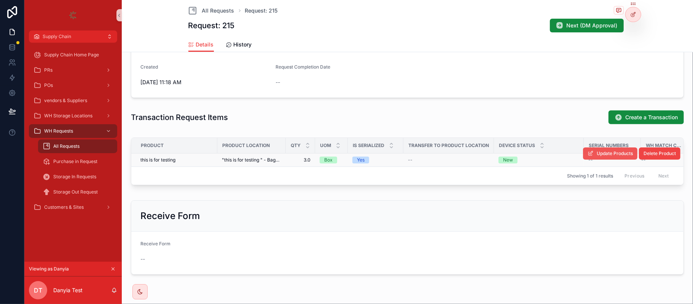
click at [594, 157] on button "Update Products" at bounding box center [610, 153] width 54 height 12
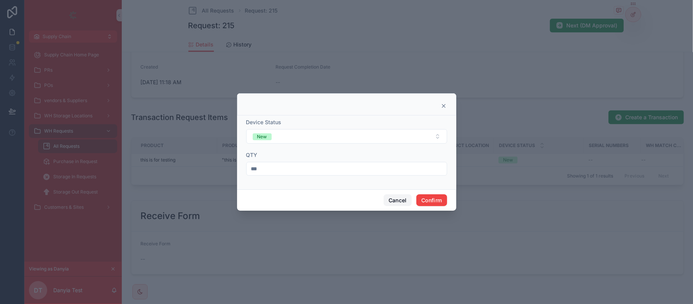
click at [403, 197] on button "Cancel" at bounding box center [398, 200] width 28 height 12
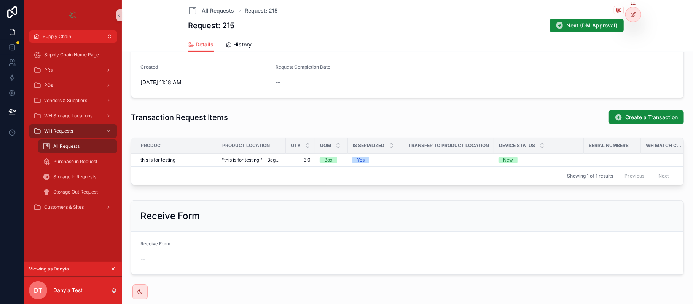
click at [326, 116] on div "Transaction Request Items Create a Transaction" at bounding box center [407, 117] width 553 height 14
click at [559, 31] on button "Next (DM Approval)" at bounding box center [587, 26] width 74 height 14
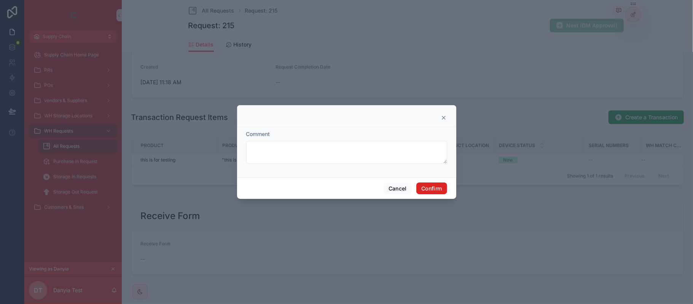
click at [438, 188] on button "Confirm" at bounding box center [431, 188] width 30 height 12
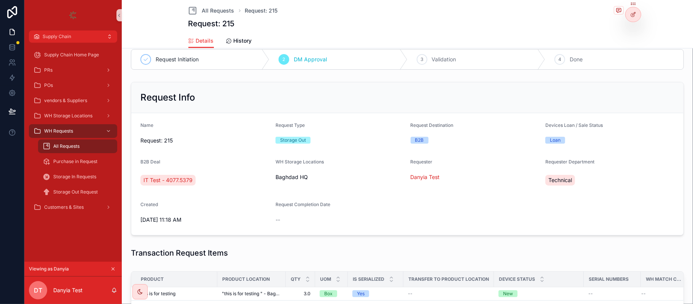
scroll to position [0, 0]
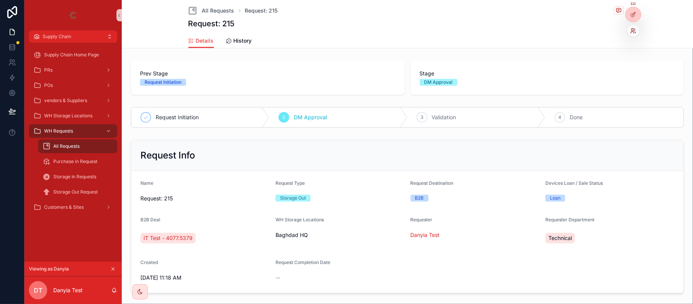
click at [636, 32] on icon at bounding box center [635, 33] width 1 height 2
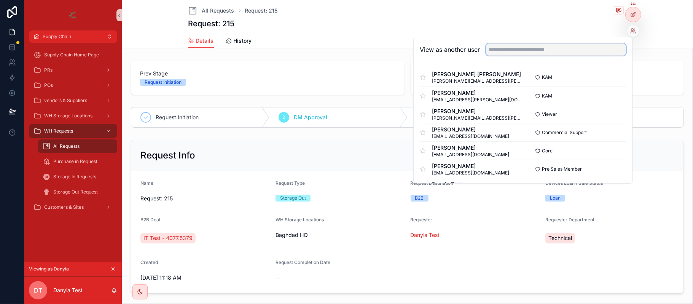
click at [524, 51] on input "text" at bounding box center [556, 49] width 140 height 12
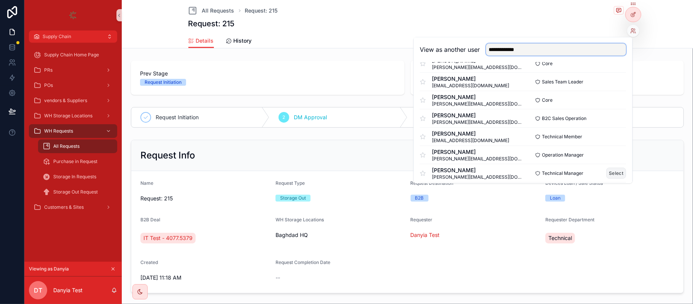
type input "**********"
click at [611, 171] on button "Select" at bounding box center [617, 172] width 20 height 11
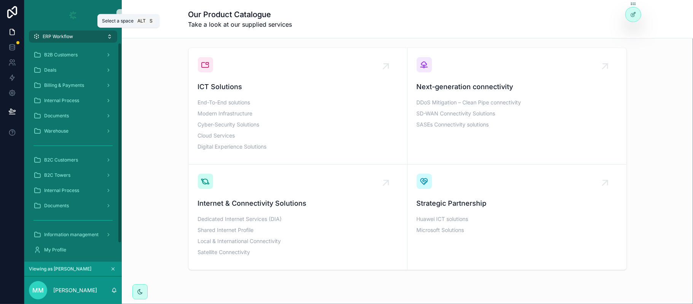
click at [88, 37] on button "ERP Workflow" at bounding box center [73, 36] width 88 height 12
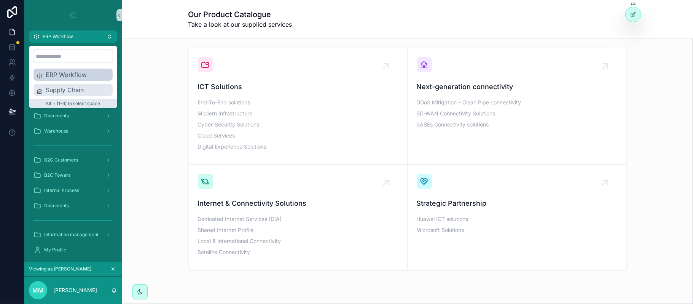
click at [56, 87] on span "Supply Chain" at bounding box center [78, 89] width 64 height 9
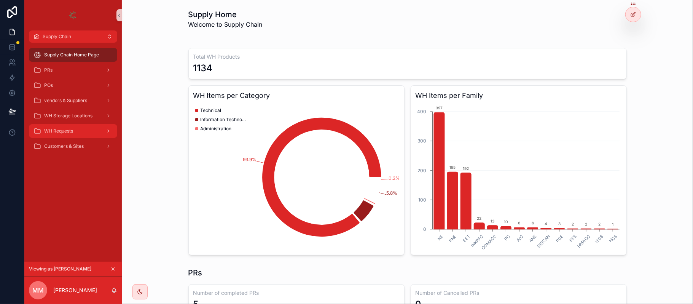
click at [86, 127] on div "WH Requests" at bounding box center [72, 131] width 79 height 12
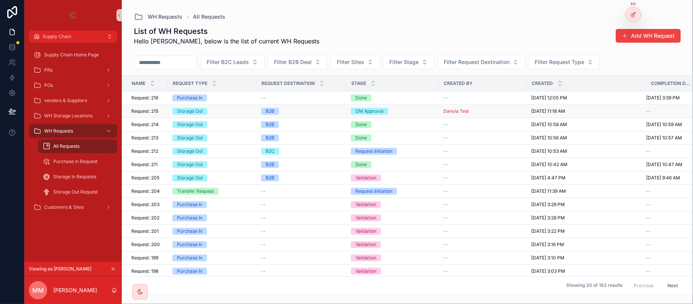
click at [160, 114] on div "Request: 215 Request: 215" at bounding box center [147, 111] width 32 height 6
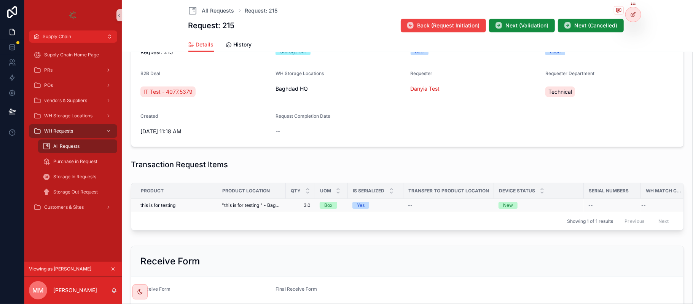
scroll to position [152, 0]
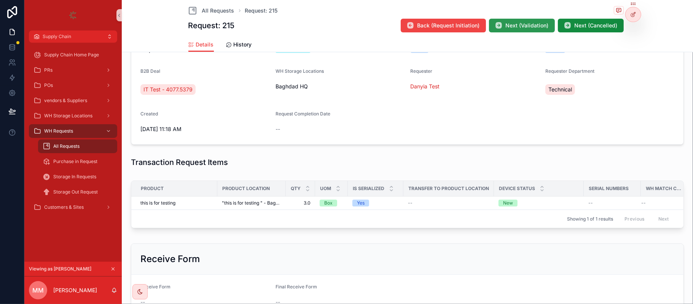
click at [525, 25] on span "Next (Validation)" at bounding box center [527, 26] width 43 height 8
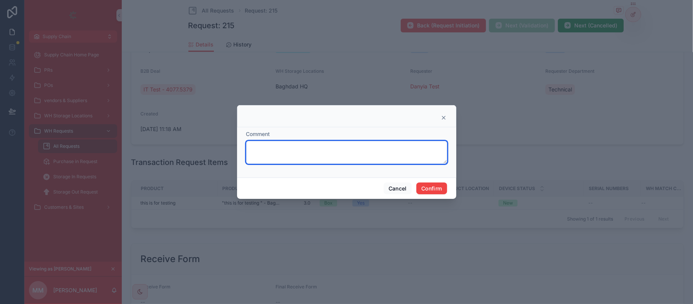
click at [322, 148] on textarea at bounding box center [346, 152] width 201 height 23
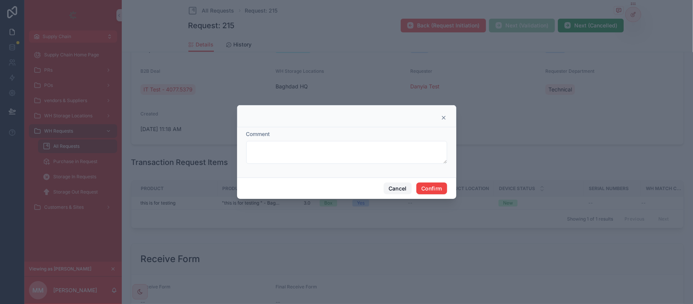
click at [392, 186] on button "Cancel" at bounding box center [398, 188] width 28 height 12
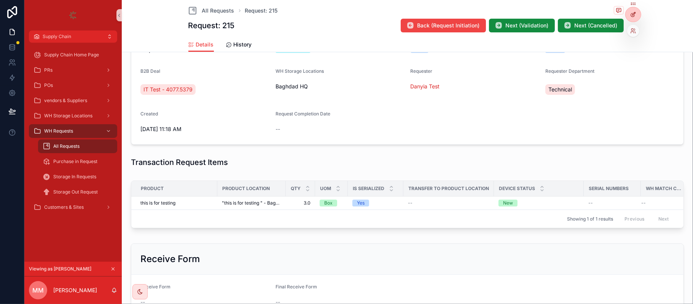
click at [636, 11] on icon at bounding box center [633, 14] width 6 height 6
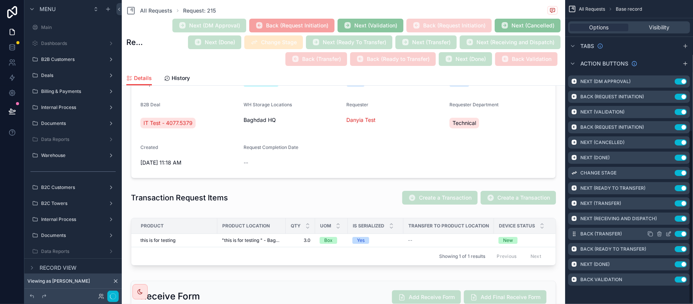
scroll to position [319, 0]
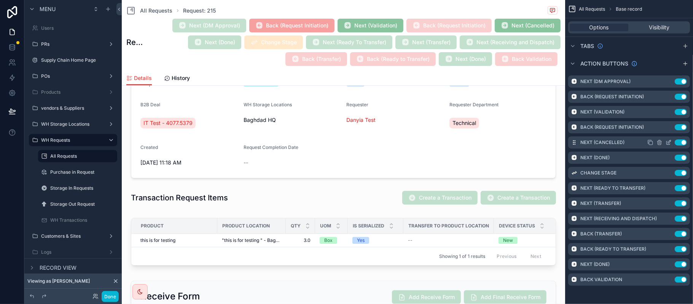
click at [668, 143] on icon "scrollable content" at bounding box center [669, 141] width 3 height 3
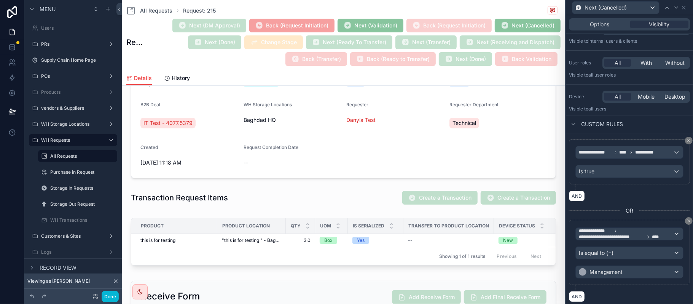
scroll to position [22, 0]
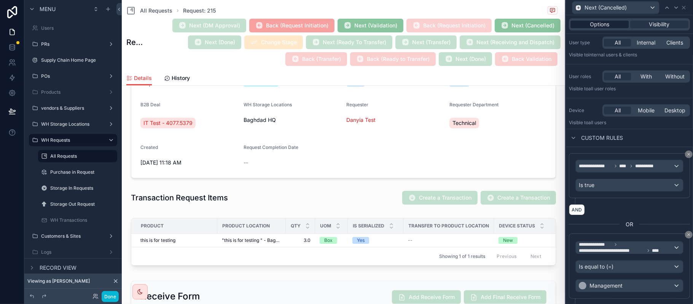
click at [601, 26] on span "Options" at bounding box center [599, 25] width 19 height 8
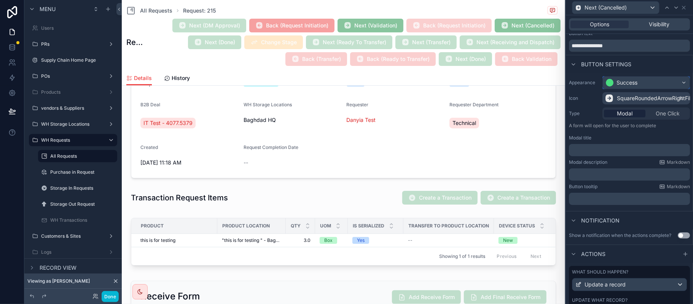
click at [618, 81] on div "Success" at bounding box center [627, 83] width 21 height 8
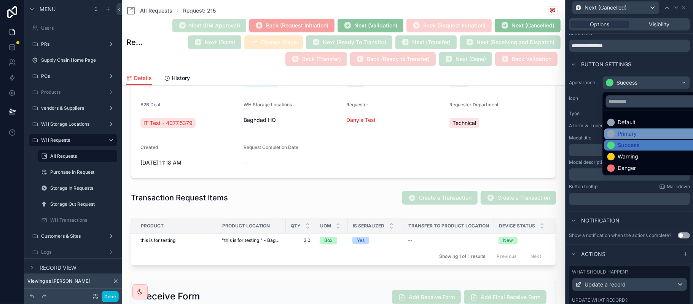
click at [639, 132] on div "Primary" at bounding box center [651, 134] width 88 height 8
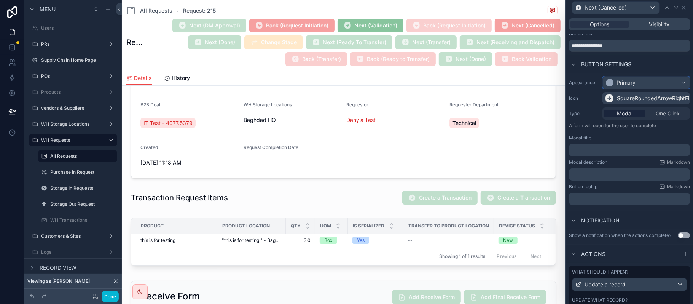
click at [641, 87] on div "Primary" at bounding box center [646, 82] width 87 height 12
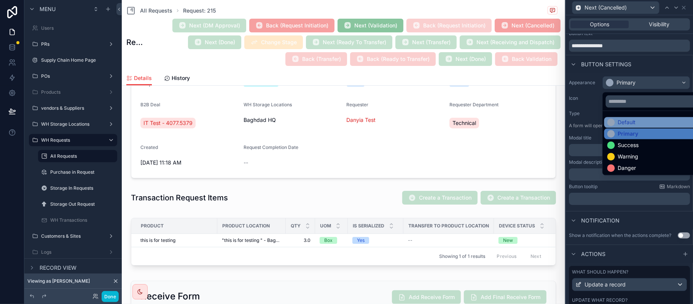
click at [634, 123] on div "Default" at bounding box center [627, 122] width 18 height 8
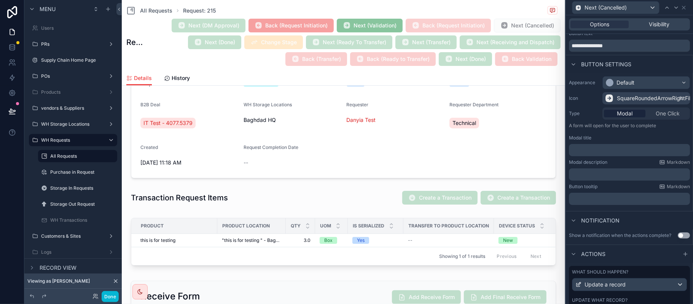
click at [607, 100] on icon at bounding box center [609, 98] width 9 height 9
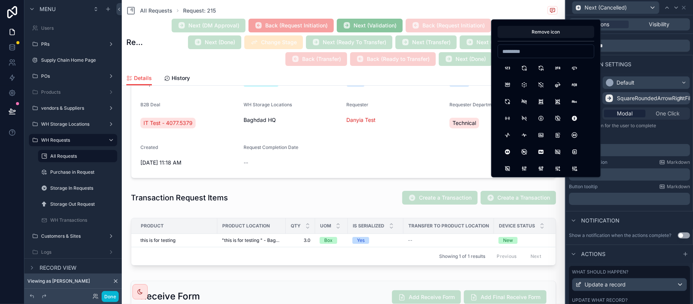
click at [554, 51] on input at bounding box center [546, 51] width 96 height 11
type input "*"
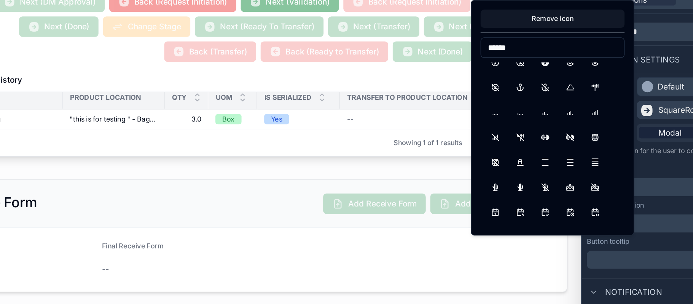
scroll to position [226, 0]
click at [544, 53] on input "******" at bounding box center [546, 56] width 96 height 11
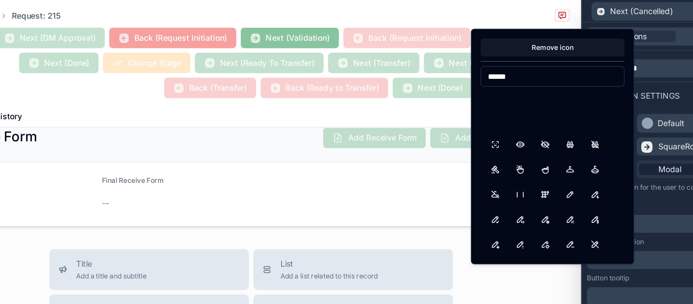
scroll to position [1060, 0]
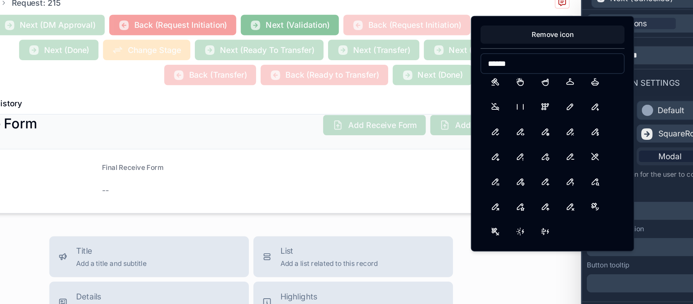
click at [512, 46] on input "******" at bounding box center [546, 51] width 96 height 11
type input "*"
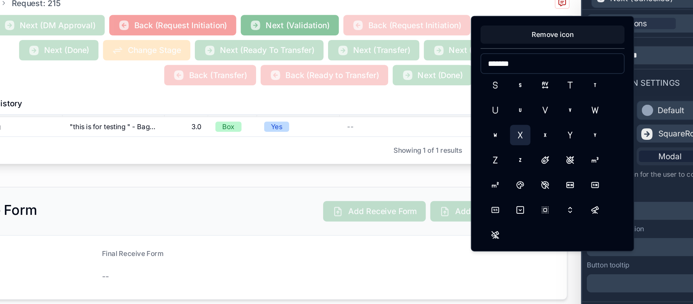
scroll to position [1478, 0]
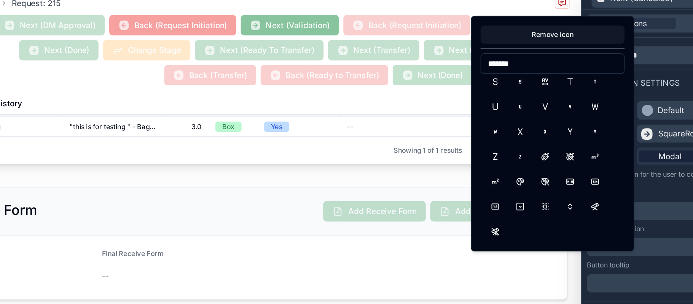
click at [506, 54] on input "******" at bounding box center [546, 51] width 96 height 11
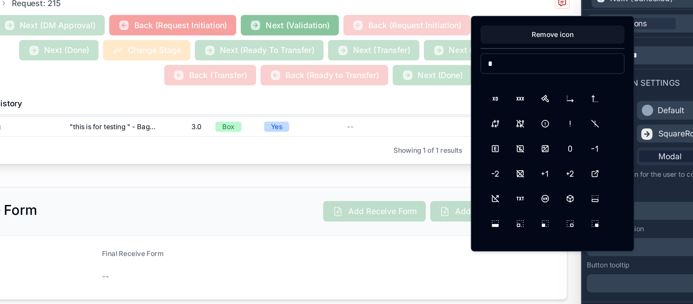
scroll to position [0, 0]
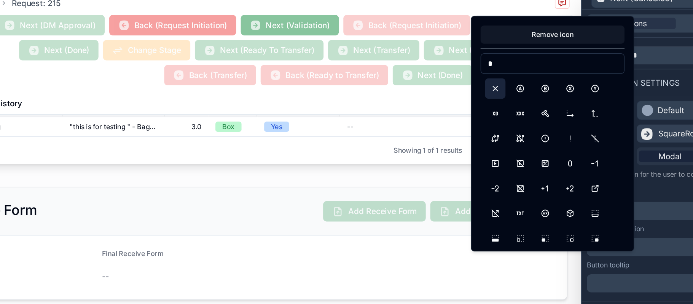
type input "*"
click at [509, 70] on button "X" at bounding box center [508, 68] width 14 height 14
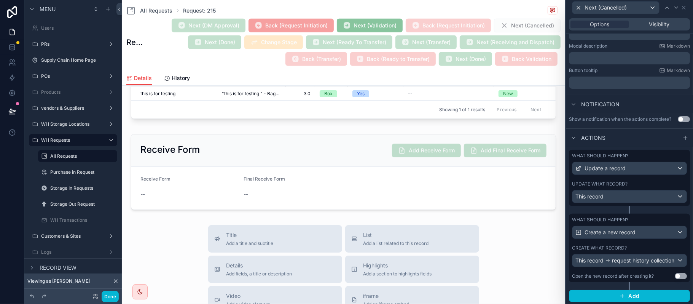
scroll to position [151, 0]
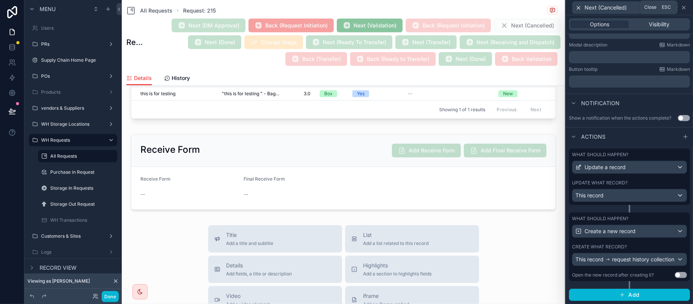
click at [681, 10] on icon at bounding box center [684, 8] width 6 height 6
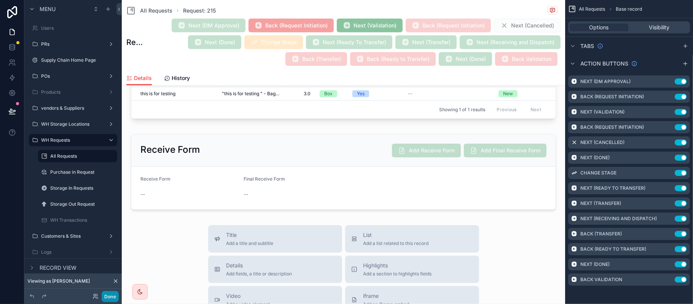
click at [112, 293] on button "Done" at bounding box center [110, 296] width 17 height 11
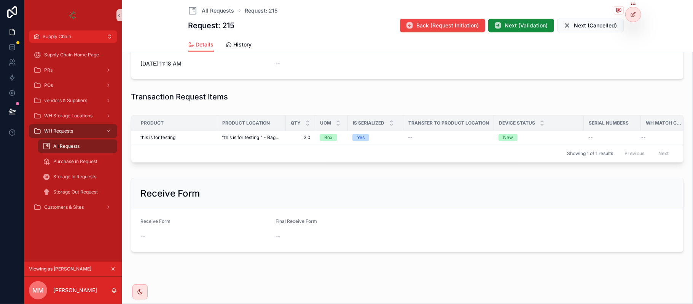
scroll to position [226, 0]
click at [515, 22] on span "Next (Validation)" at bounding box center [526, 26] width 43 height 8
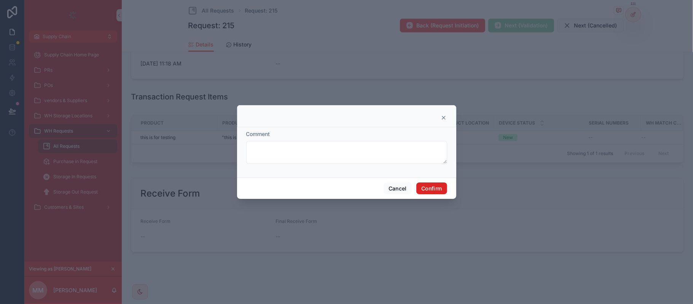
click at [436, 183] on button "Confirm" at bounding box center [431, 188] width 30 height 12
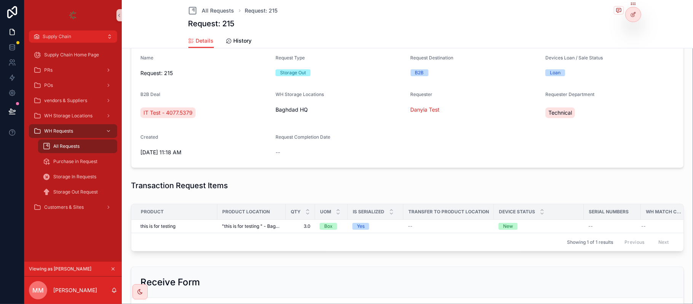
scroll to position [121, 0]
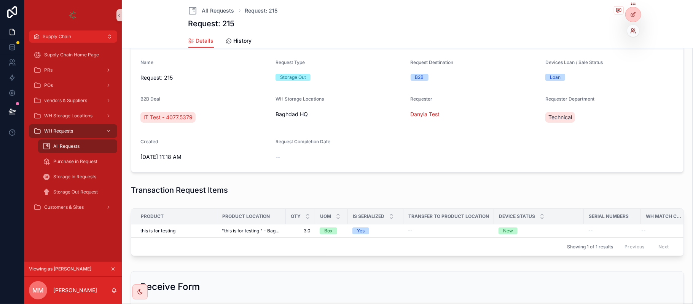
click at [636, 33] on icon at bounding box center [633, 31] width 6 height 6
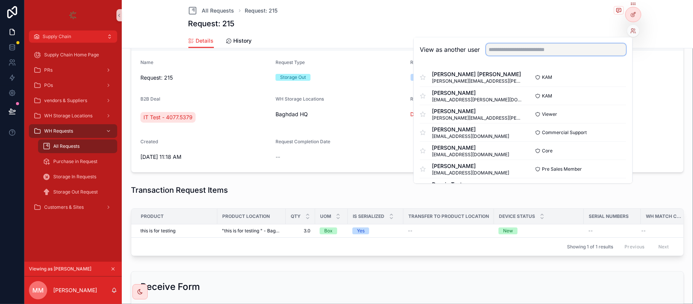
click at [551, 51] on input "text" at bounding box center [556, 49] width 140 height 12
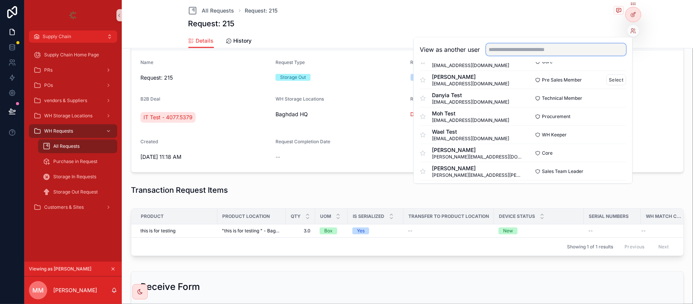
scroll to position [101, 0]
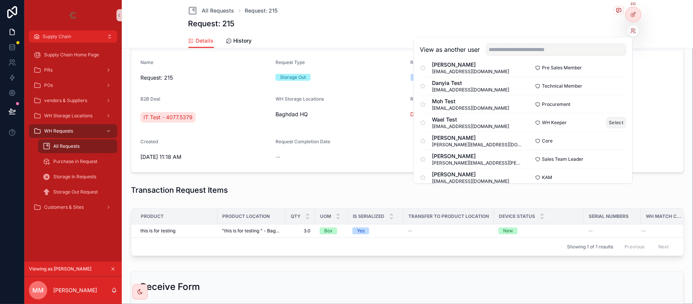
click at [607, 123] on button "Select" at bounding box center [617, 122] width 20 height 11
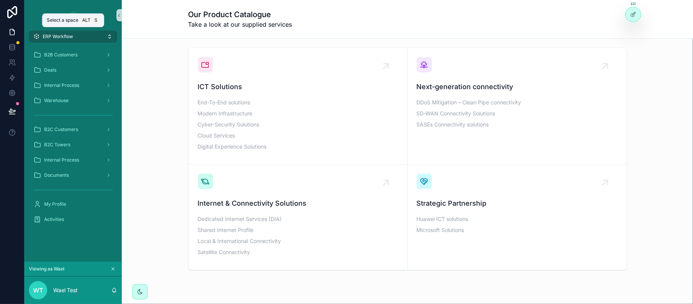
click at [110, 39] on button "ERP Workflow" at bounding box center [73, 36] width 88 height 12
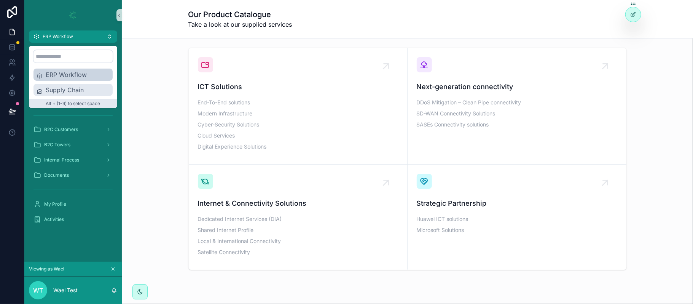
click at [92, 91] on span "Supply Chain" at bounding box center [78, 89] width 64 height 9
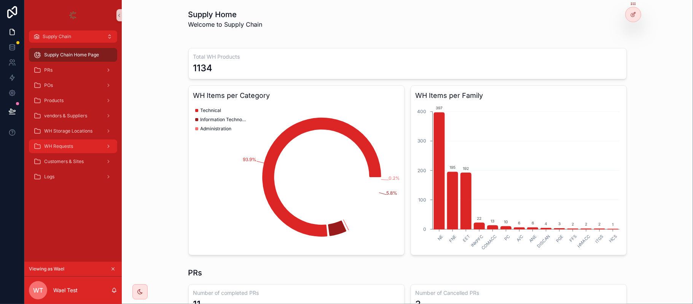
click at [81, 142] on div "WH Requests" at bounding box center [72, 146] width 79 height 12
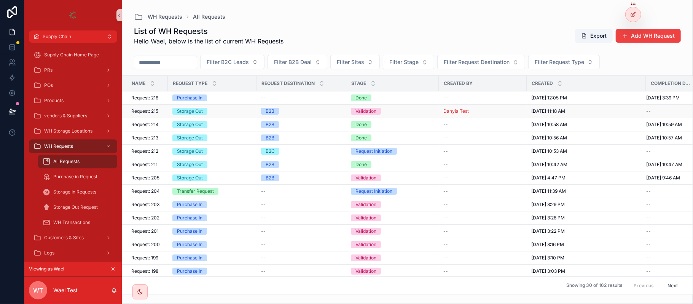
click at [158, 112] on span "Request: 215" at bounding box center [144, 111] width 27 height 6
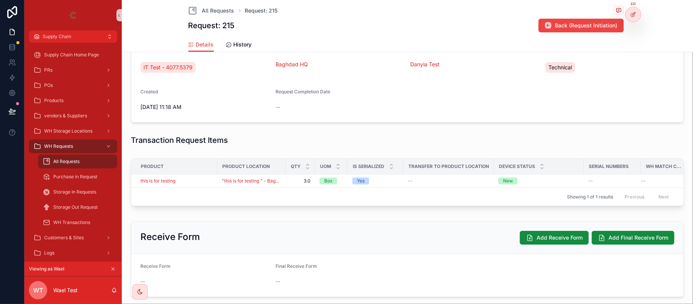
scroll to position [228, 0]
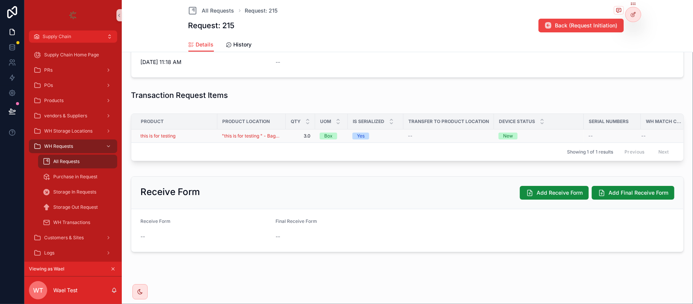
click at [196, 133] on div "this is for testing" at bounding box center [176, 136] width 72 height 6
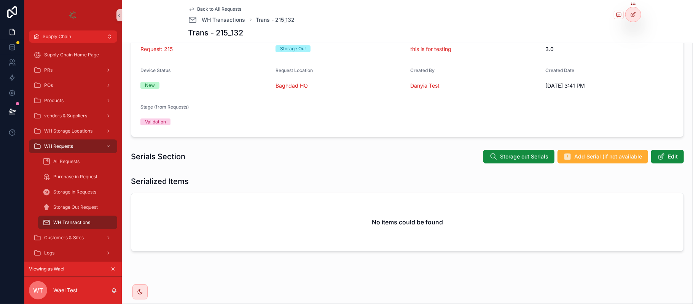
scroll to position [67, 0]
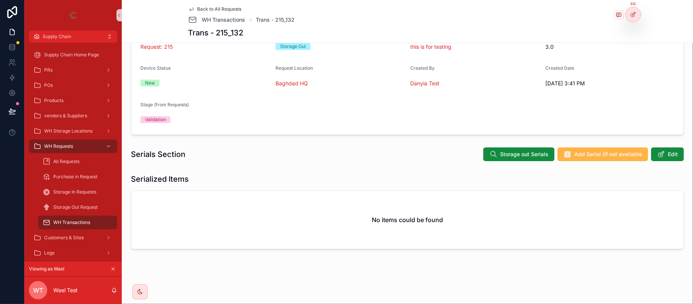
click at [577, 148] on button "Add Serial (if not available" at bounding box center [603, 154] width 91 height 14
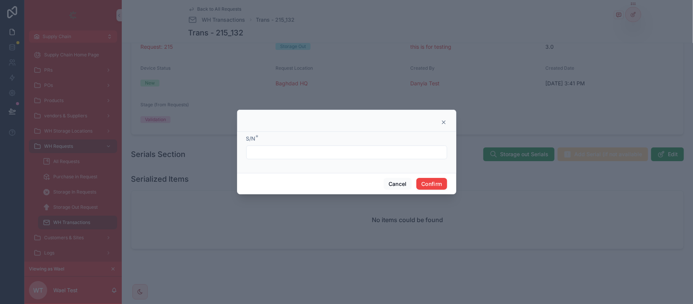
click at [319, 155] on input "text" at bounding box center [347, 152] width 200 height 11
paste input "**********"
type input "**********"
click at [437, 183] on button "Confirm" at bounding box center [431, 184] width 30 height 12
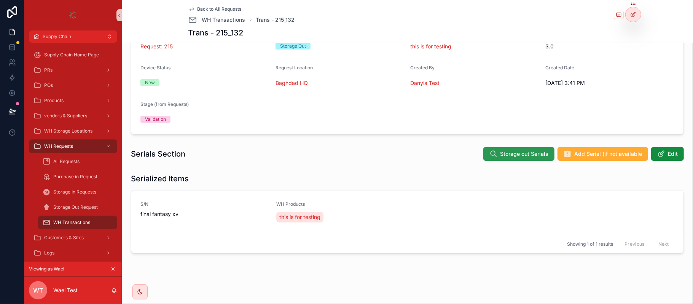
click at [500, 150] on span "Storage out Serials" at bounding box center [524, 154] width 48 height 8
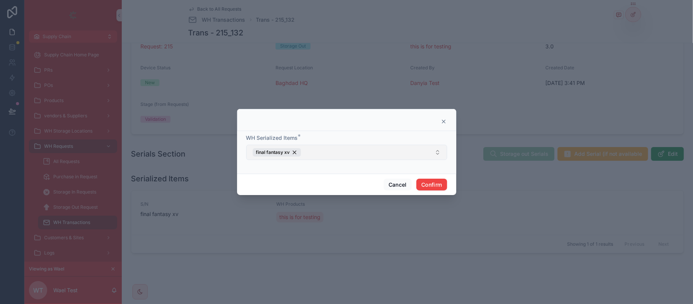
click at [319, 151] on button "final fantasy xv" at bounding box center [346, 152] width 201 height 15
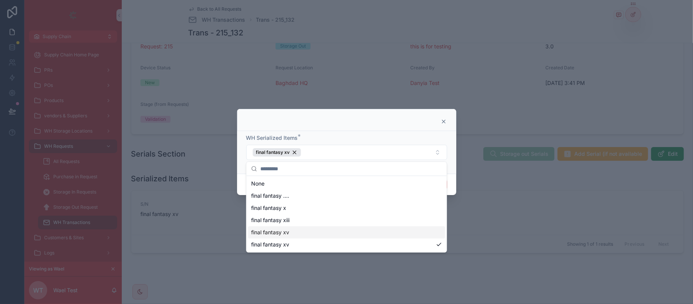
drag, startPoint x: 295, startPoint y: 233, endPoint x: 301, endPoint y: 222, distance: 12.8
click at [295, 233] on div "final fantasy xv" at bounding box center [346, 232] width 197 height 12
click at [301, 220] on div "final fantasy xiii" at bounding box center [346, 220] width 197 height 12
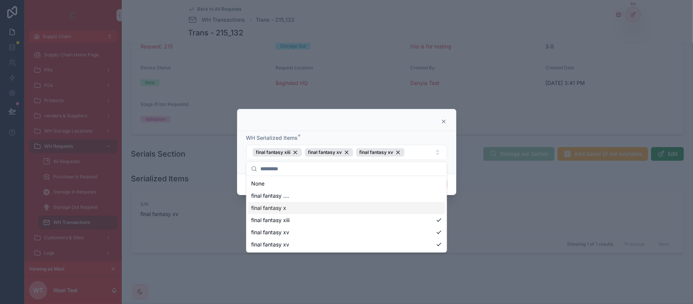
click at [301, 209] on div "final fantasy x" at bounding box center [346, 208] width 197 height 12
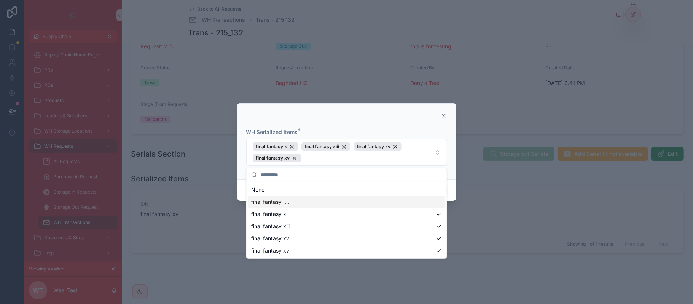
click at [310, 196] on div "final fantasy ...." at bounding box center [346, 202] width 197 height 12
click at [450, 167] on div "WH Serialized Items * final fantasy .... final fantasy x final fantasy xiii fin…" at bounding box center [346, 152] width 219 height 54
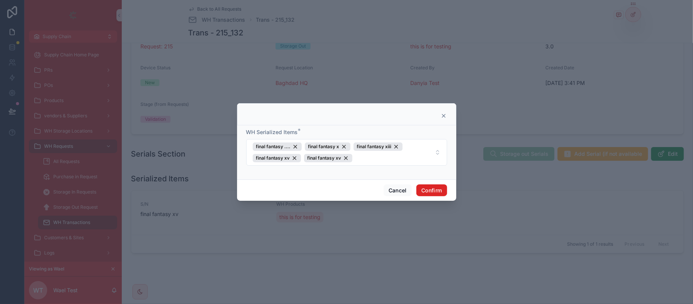
click at [432, 194] on button "Confirm" at bounding box center [431, 190] width 30 height 12
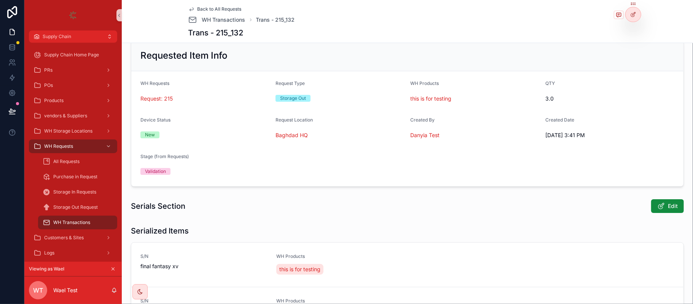
scroll to position [0, 0]
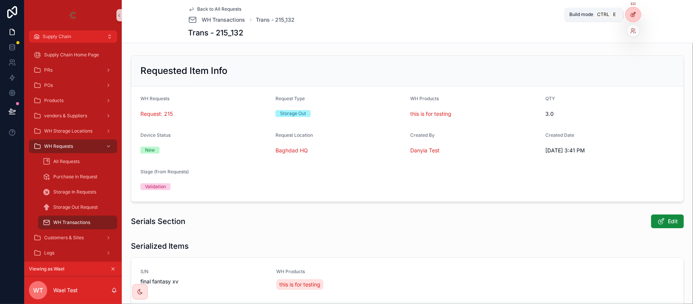
click at [636, 11] on icon at bounding box center [633, 14] width 6 height 6
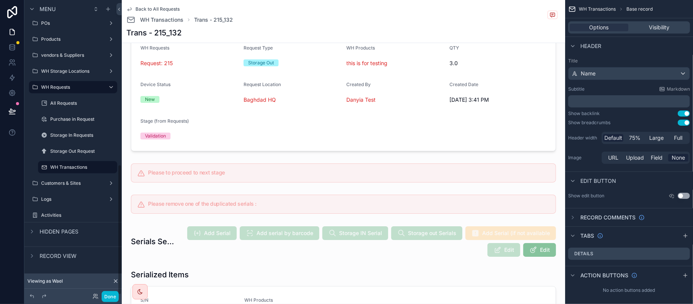
scroll to position [101, 0]
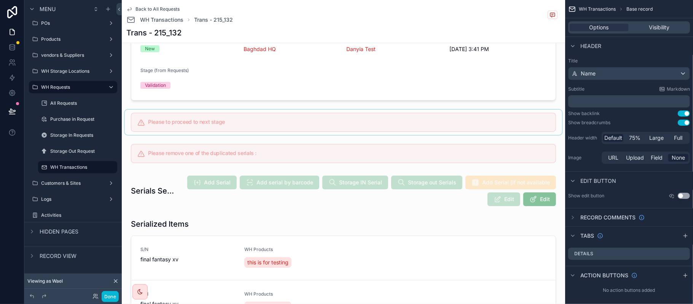
click at [229, 113] on div "scrollable content" at bounding box center [343, 122] width 437 height 25
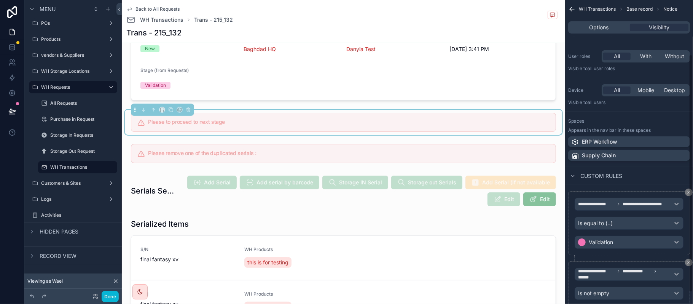
scroll to position [85, 0]
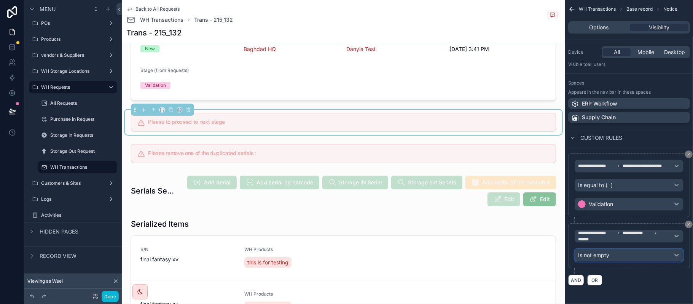
click at [613, 249] on div "Is not empty" at bounding box center [629, 255] width 108 height 12
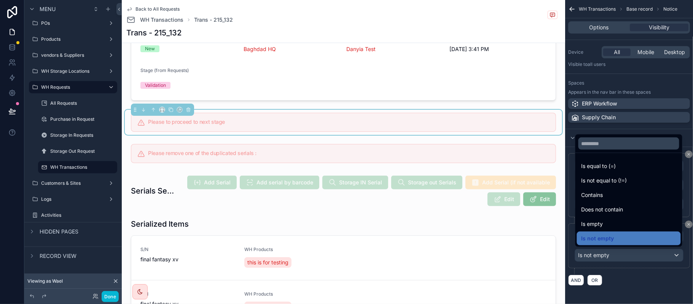
click at [613, 249] on div "scrollable content" at bounding box center [346, 152] width 693 height 304
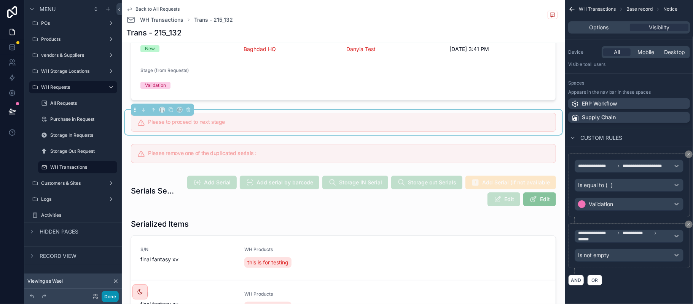
click at [112, 301] on button "Done" at bounding box center [110, 296] width 17 height 11
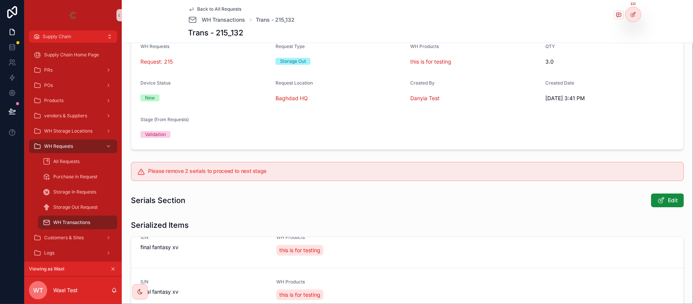
scroll to position [0, 0]
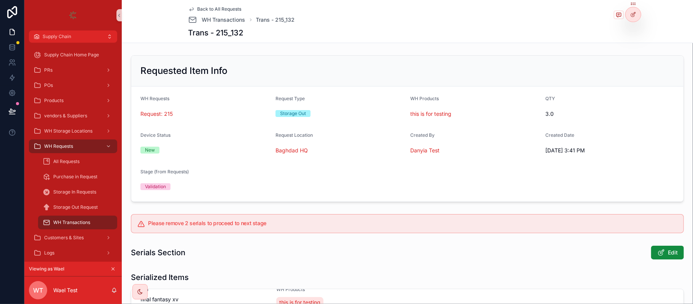
click at [163, 119] on div "Request: 215" at bounding box center [204, 114] width 129 height 12
click at [159, 113] on span "Request: 215" at bounding box center [156, 114] width 32 height 8
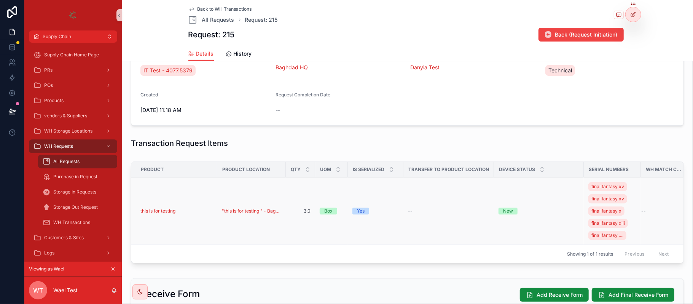
scroll to position [181, 0]
click at [198, 211] on div "this is for testing" at bounding box center [176, 210] width 72 height 6
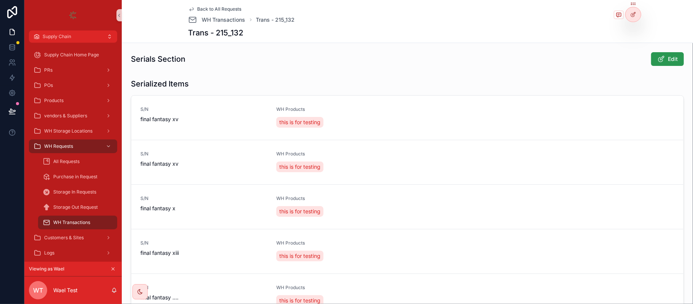
click at [656, 64] on button "Edit" at bounding box center [667, 59] width 33 height 14
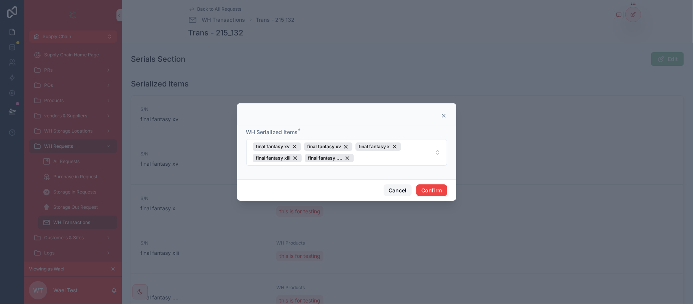
click at [390, 188] on button "Cancel" at bounding box center [398, 190] width 28 height 12
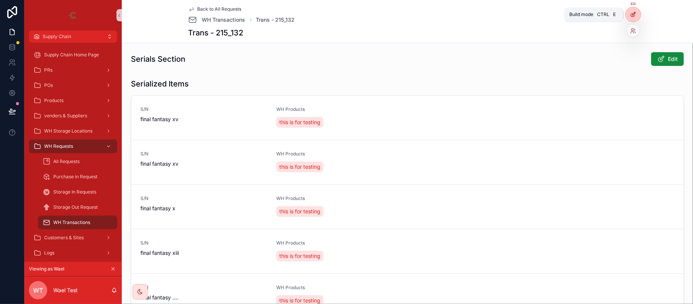
click at [637, 17] on div at bounding box center [633, 14] width 15 height 14
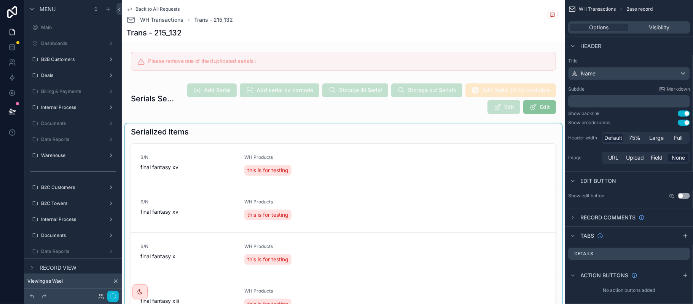
scroll to position [372, 0]
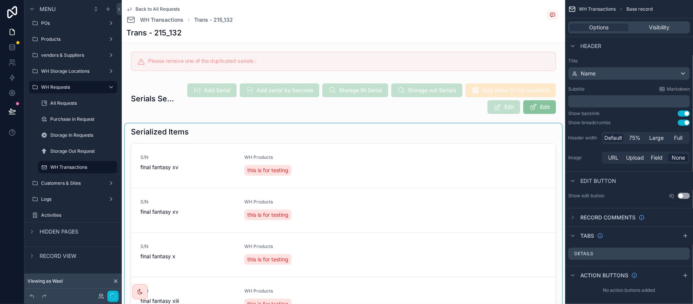
click at [445, 131] on div "scrollable content" at bounding box center [343, 250] width 437 height 254
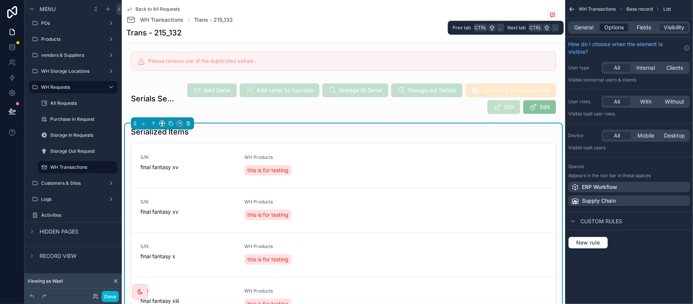
click at [609, 25] on span "Options" at bounding box center [613, 28] width 19 height 8
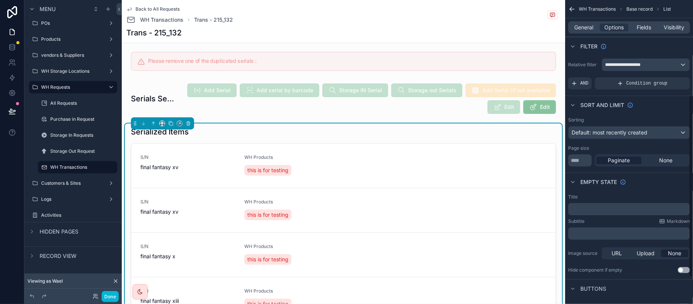
scroll to position [204, 0]
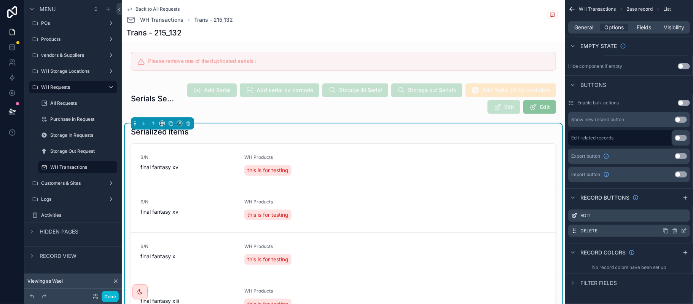
click at [684, 231] on icon "scrollable content" at bounding box center [684, 229] width 3 height 3
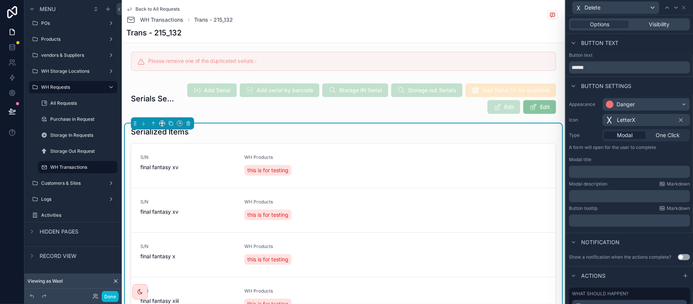
scroll to position [69, 0]
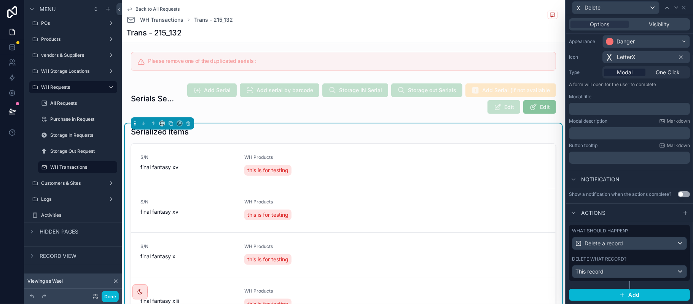
click at [631, 258] on div "Delete what record?" at bounding box center [629, 259] width 115 height 6
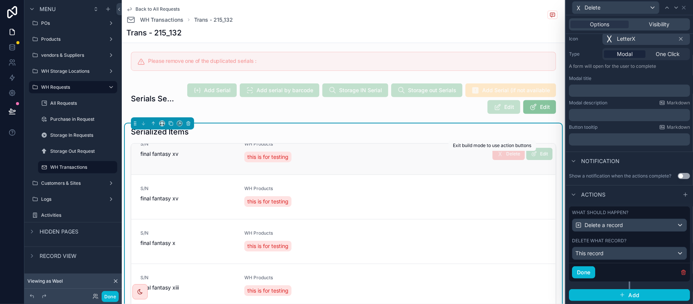
scroll to position [0, 0]
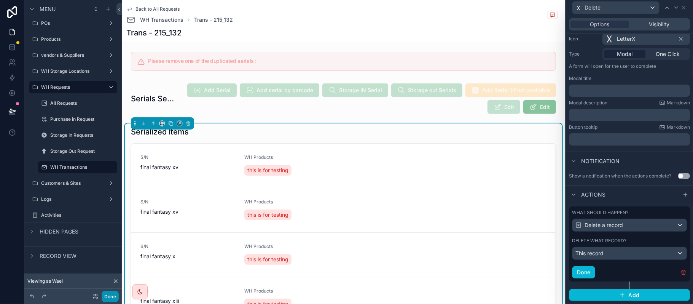
click at [112, 293] on button "Done" at bounding box center [110, 296] width 17 height 11
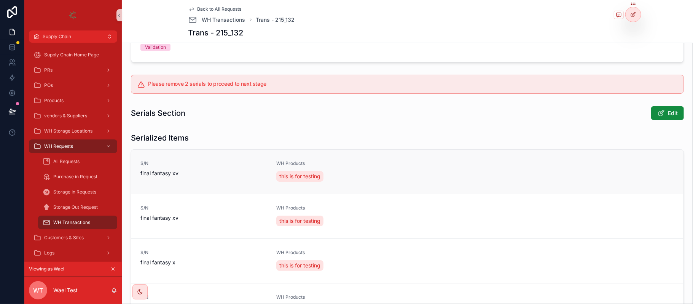
scroll to position [139, 0]
click at [660, 117] on button "Edit" at bounding box center [667, 114] width 33 height 14
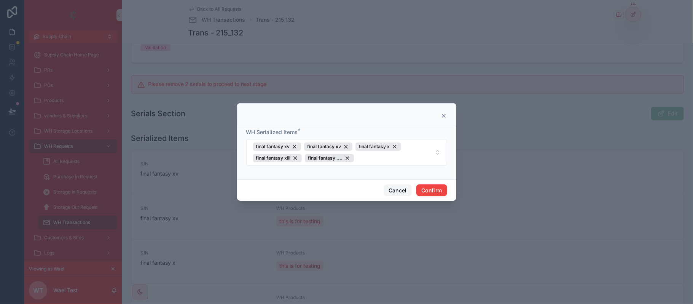
click at [398, 190] on button "Cancel" at bounding box center [398, 190] width 28 height 12
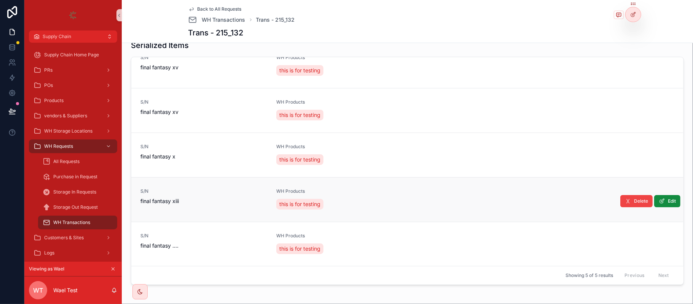
scroll to position [232, 0]
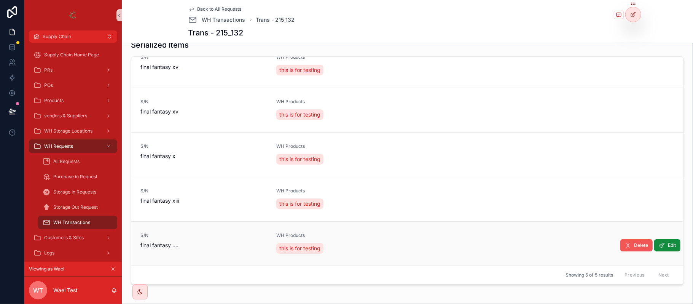
click at [620, 248] on button "Delete" at bounding box center [636, 245] width 32 height 12
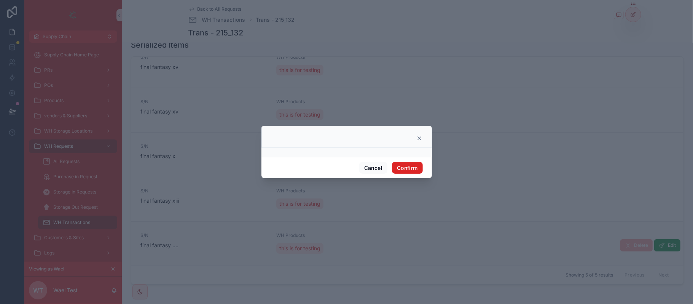
click at [414, 166] on button "Confirm" at bounding box center [407, 168] width 30 height 12
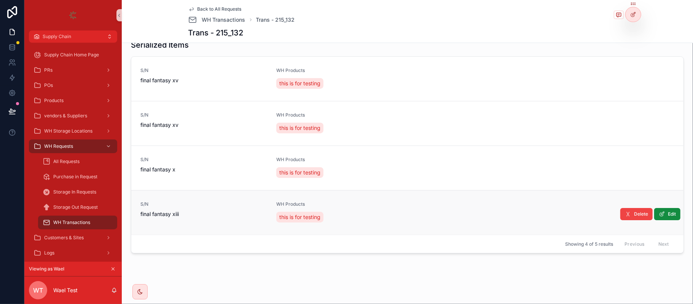
scroll to position [0, 0]
click at [0, 0] on button "Delete" at bounding box center [0, 0] width 0 height 0
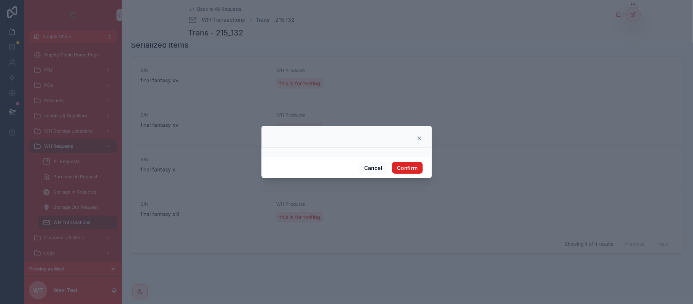
click at [408, 164] on button "Confirm" at bounding box center [407, 168] width 30 height 12
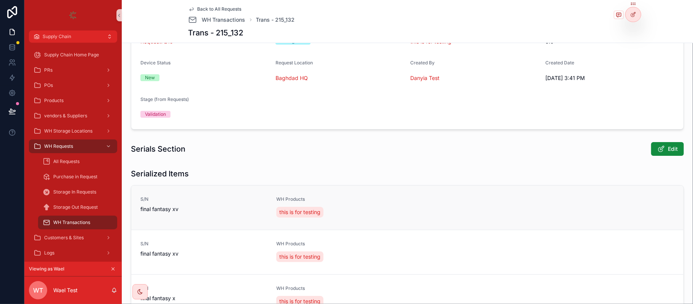
scroll to position [161, 0]
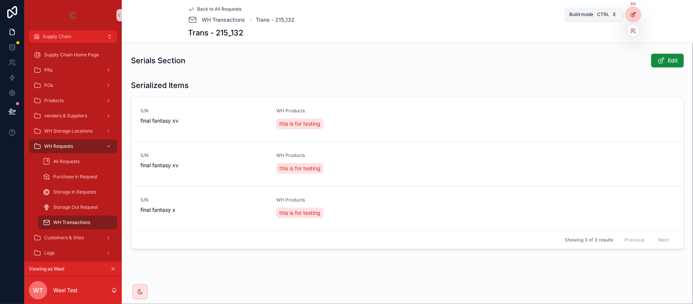
click at [628, 13] on div at bounding box center [633, 14] width 15 height 14
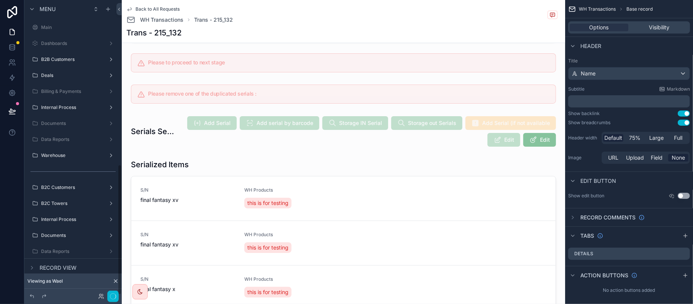
scroll to position [372, 0]
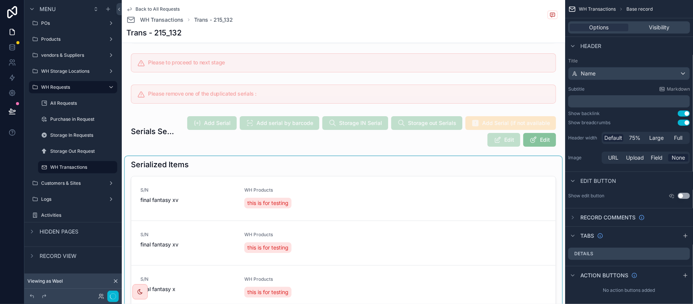
click at [528, 201] on div "scrollable content" at bounding box center [343, 245] width 437 height 178
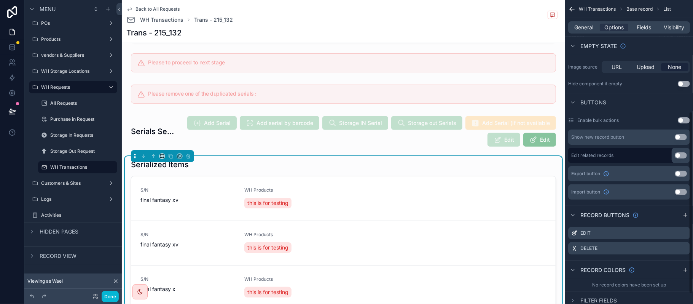
scroll to position [186, 0]
click at [685, 250] on icon "scrollable content" at bounding box center [683, 248] width 3 height 3
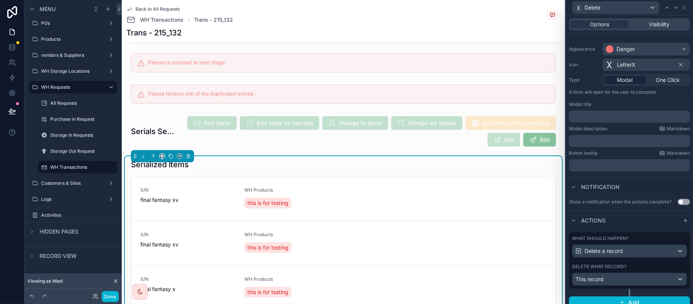
scroll to position [69, 0]
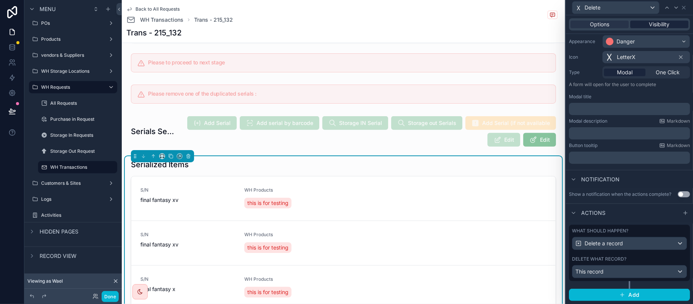
click at [651, 22] on span "Visibility" at bounding box center [659, 25] width 21 height 8
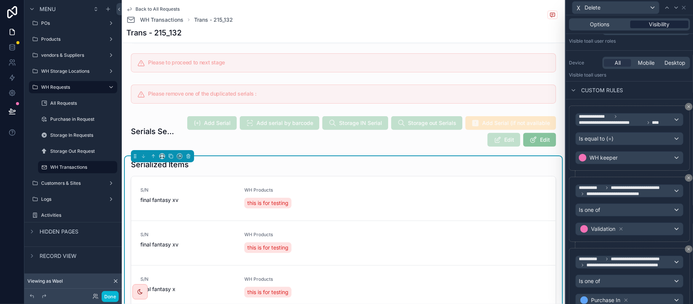
click at [651, 22] on span "Visibility" at bounding box center [659, 25] width 21 height 8
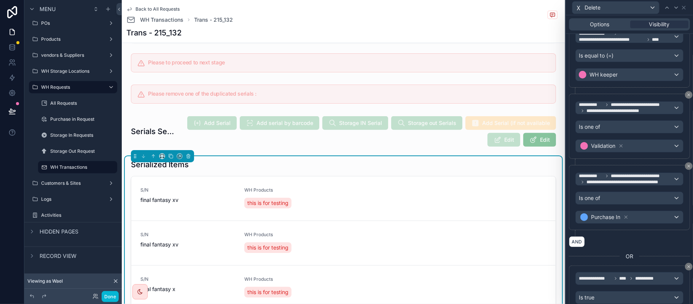
scroll to position [153, 0]
click at [100, 291] on div "Done" at bounding box center [103, 296] width 30 height 11
click at [111, 293] on button "Done" at bounding box center [110, 296] width 17 height 11
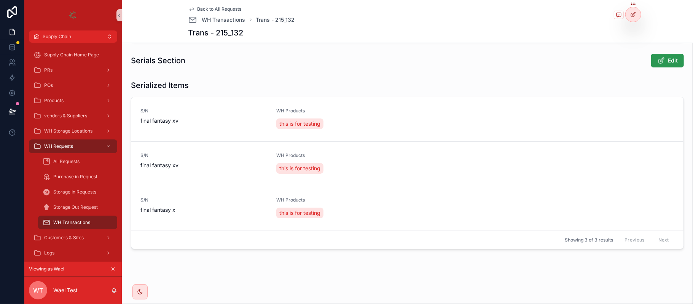
click at [669, 63] on span "Edit" at bounding box center [673, 61] width 10 height 8
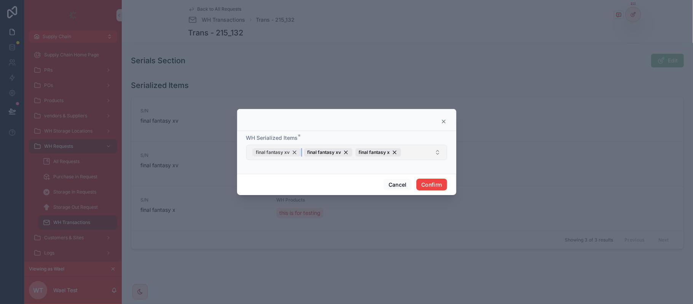
click at [295, 153] on div "final fantasy xv" at bounding box center [277, 152] width 48 height 8
click at [434, 181] on button "Confirm" at bounding box center [431, 184] width 30 height 12
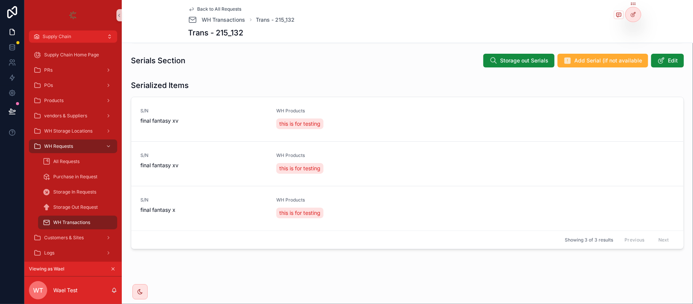
scroll to position [116, 0]
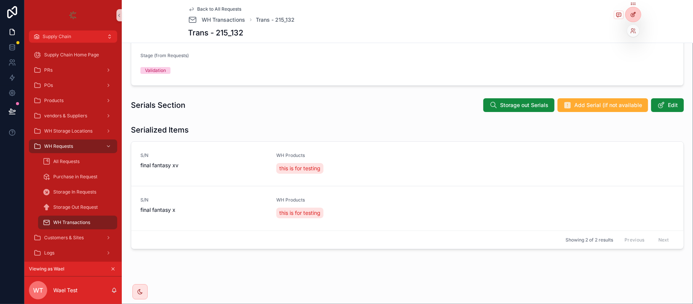
click at [638, 15] on div at bounding box center [633, 14] width 15 height 14
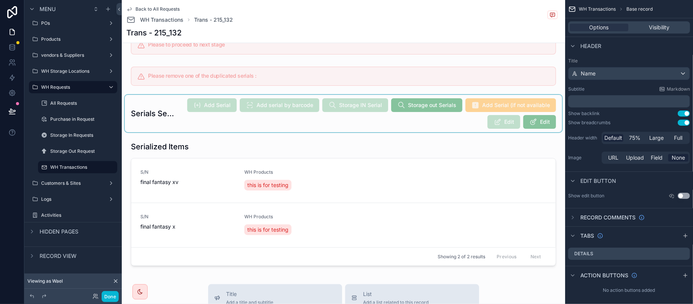
scroll to position [181, 0]
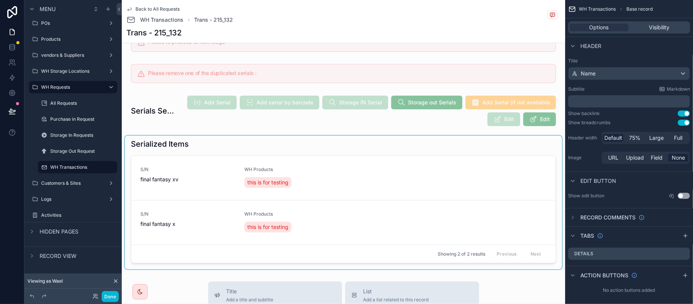
click at [327, 171] on div "scrollable content" at bounding box center [343, 202] width 437 height 134
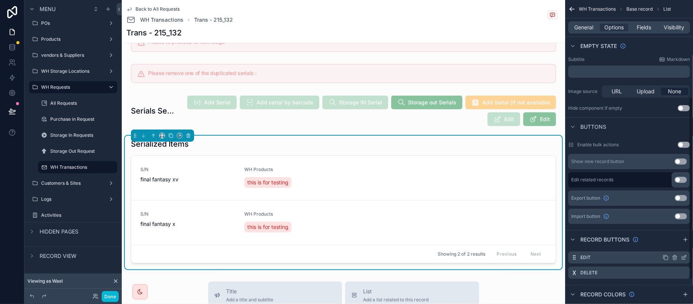
scroll to position [162, 0]
click at [684, 271] on icon "scrollable content" at bounding box center [684, 271] width 3 height 3
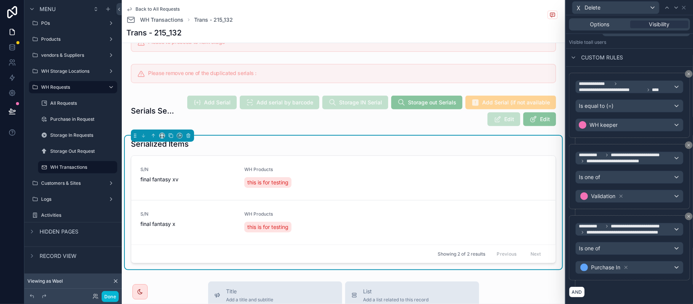
scroll to position [110, 0]
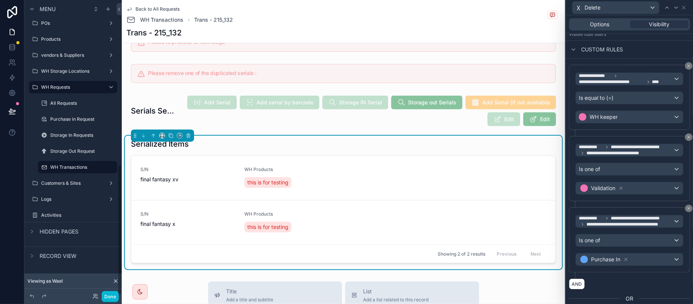
click at [116, 303] on div "Done" at bounding box center [72, 295] width 97 height 15
click at [115, 302] on button "Done" at bounding box center [110, 296] width 17 height 11
click at [0, 0] on div "WT Wael Test" at bounding box center [0, 0] width 0 height 0
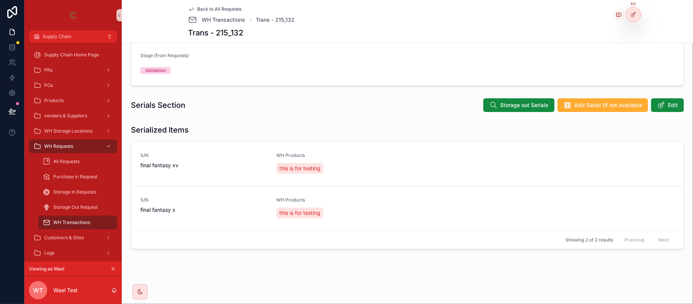
scroll to position [116, 0]
click at [117, 269] on div "Viewing as Wael" at bounding box center [72, 268] width 97 height 15
click at [114, 267] on icon "scrollable content" at bounding box center [112, 268] width 5 height 5
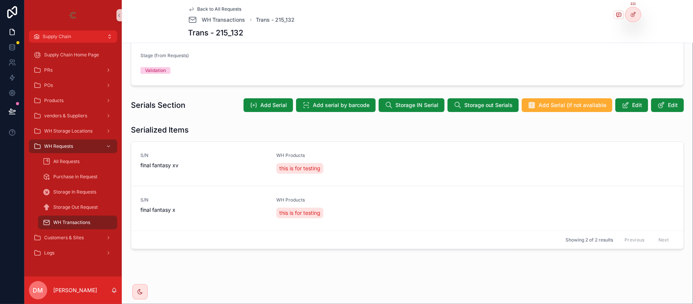
click at [220, 5] on div "Back to All Requests WH Transactions Trans - 215_132 Trans - 215_132" at bounding box center [407, 21] width 438 height 43
click at [217, 8] on span "Back to All Requests" at bounding box center [220, 9] width 44 height 6
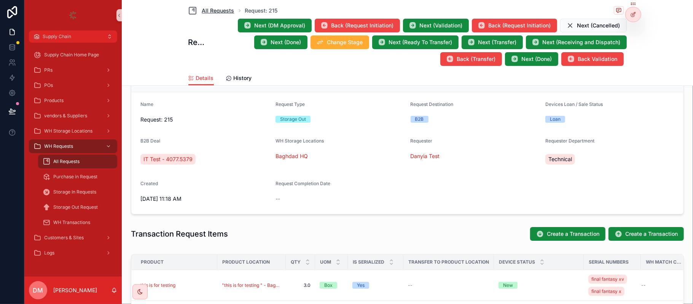
click at [217, 7] on span "All Requests" at bounding box center [218, 11] width 32 height 8
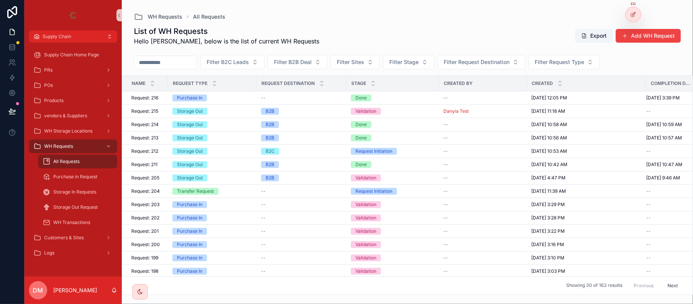
click at [154, 95] on span "Request: 216" at bounding box center [144, 98] width 27 height 6
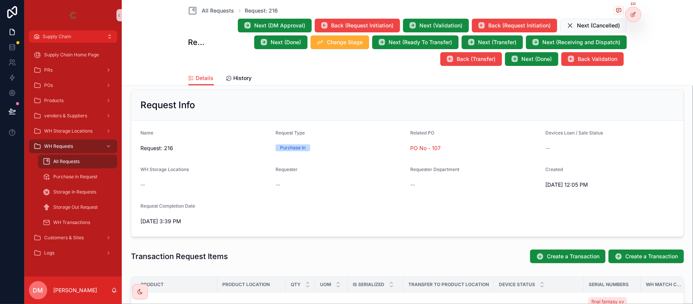
scroll to position [152, 0]
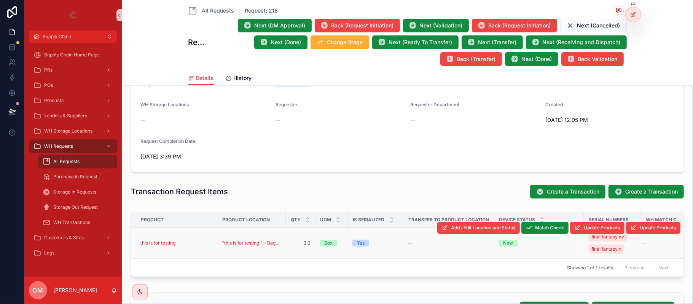
click at [189, 244] on div "this is for testing" at bounding box center [176, 243] width 72 height 6
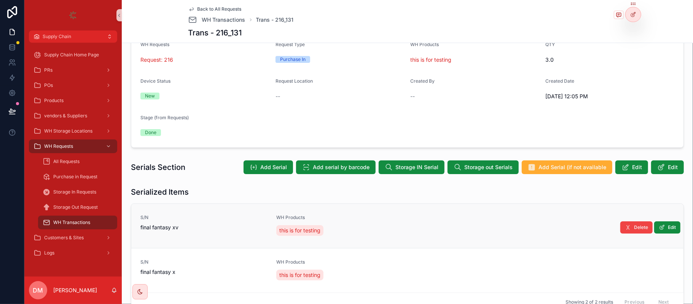
scroll to position [116, 0]
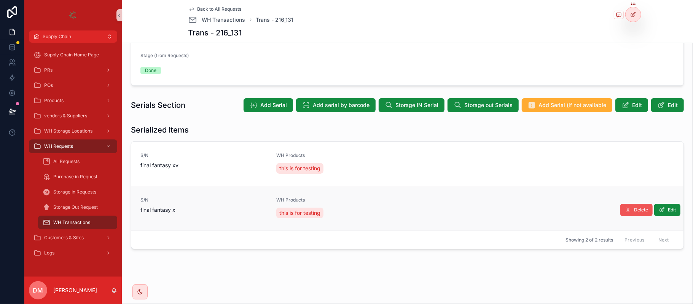
click at [625, 208] on icon "scrollable content" at bounding box center [628, 210] width 6 height 6
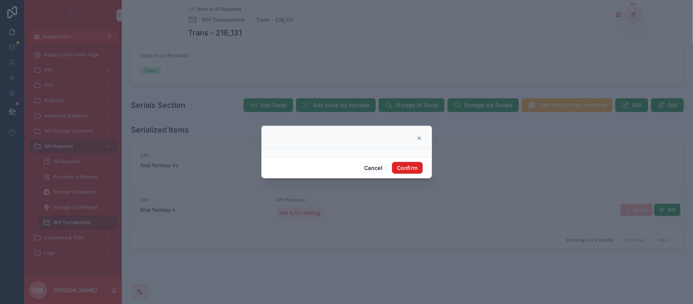
click at [421, 170] on button "Confirm" at bounding box center [407, 168] width 30 height 12
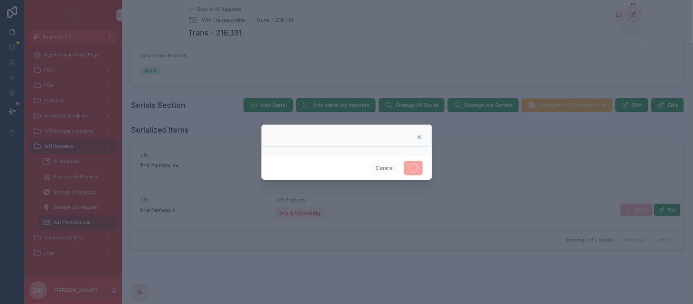
scroll to position [72, 0]
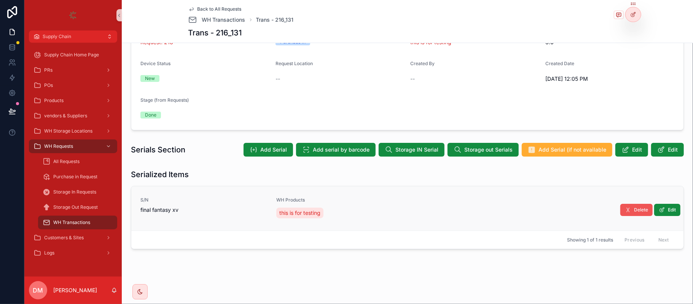
click at [634, 209] on span "Delete" at bounding box center [641, 210] width 14 height 6
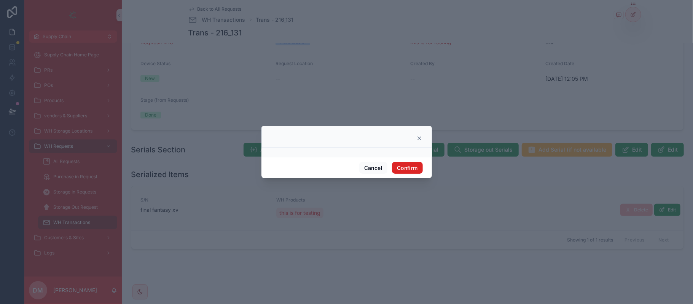
click at [397, 165] on button "Confirm" at bounding box center [407, 168] width 30 height 12
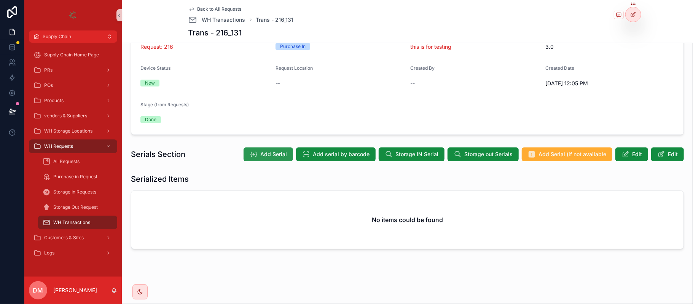
scroll to position [67, 0]
click at [253, 150] on button "Add Serial" at bounding box center [268, 154] width 49 height 14
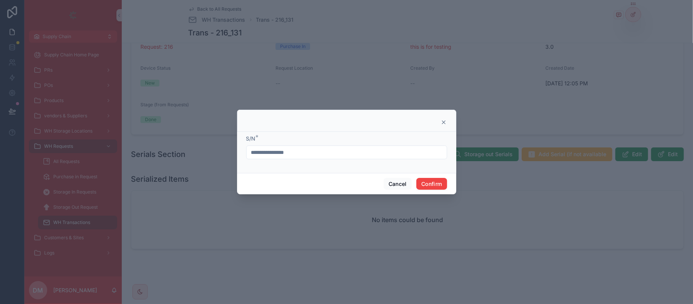
click at [278, 149] on input "**********" at bounding box center [347, 152] width 200 height 11
type input "**"
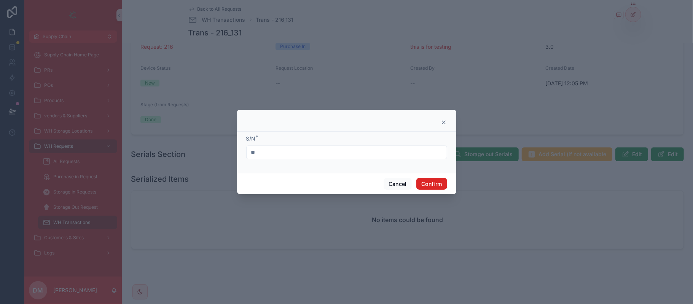
click at [430, 182] on button "Confirm" at bounding box center [431, 184] width 30 height 12
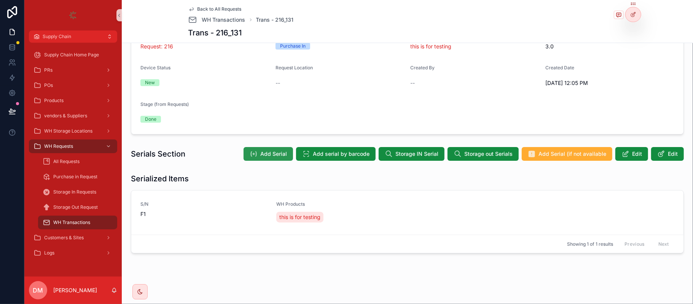
click at [239, 156] on div "Add Serial Add serial by barcode Storage IN Serial Storage out Serials Add Seri…" at bounding box center [460, 154] width 446 height 14
click at [275, 157] on span "Add Serial" at bounding box center [273, 154] width 27 height 8
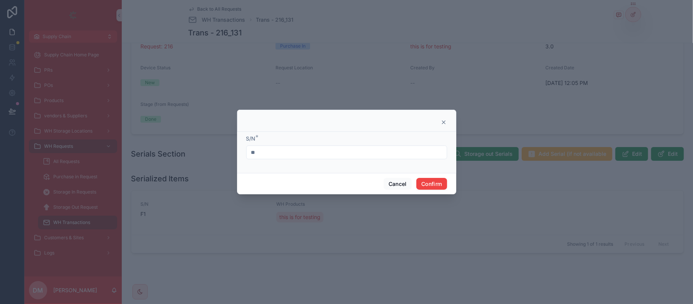
click at [275, 157] on input "**" at bounding box center [347, 152] width 200 height 11
type input "**"
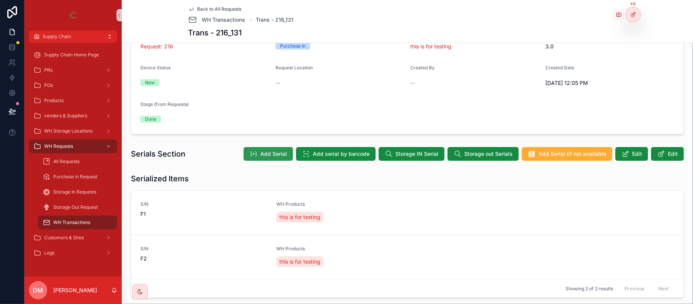
click at [275, 156] on span "Add Serial" at bounding box center [273, 154] width 27 height 8
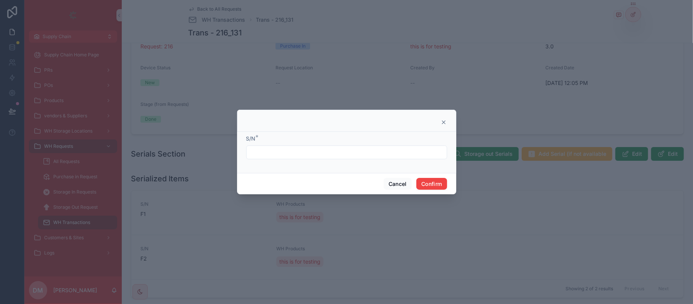
click at [303, 159] on form "S/N *" at bounding box center [346, 151] width 201 height 32
click at [303, 159] on div at bounding box center [346, 152] width 201 height 14
click at [303, 153] on input "text" at bounding box center [347, 152] width 200 height 11
type input "**"
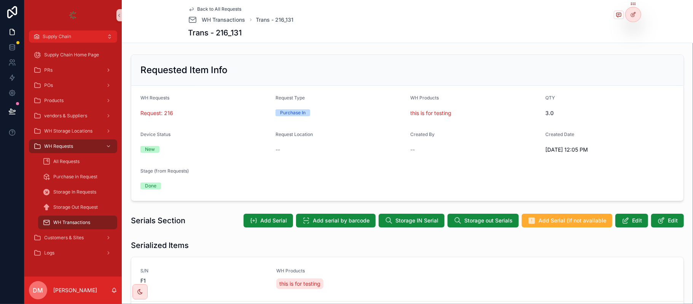
scroll to position [0, 0]
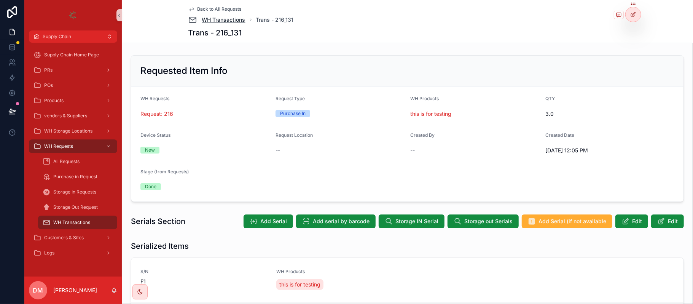
click at [237, 19] on span "WH Transactions" at bounding box center [223, 20] width 43 height 8
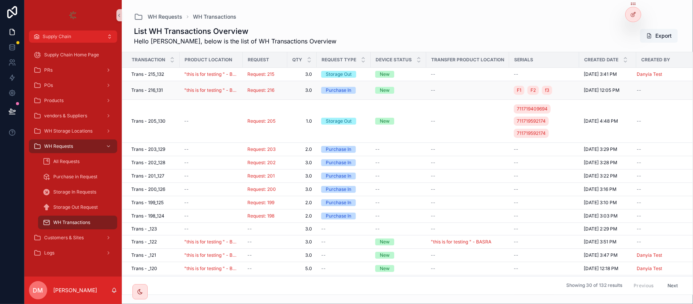
click at [164, 89] on div "Trans - 216_131 Trans - 216_131" at bounding box center [153, 90] width 44 height 6
click at [158, 89] on span "Trans - 216_131" at bounding box center [147, 90] width 32 height 6
click at [189, 87] on span ""this is for testing " - Baghdad HQ" at bounding box center [211, 90] width 54 height 6
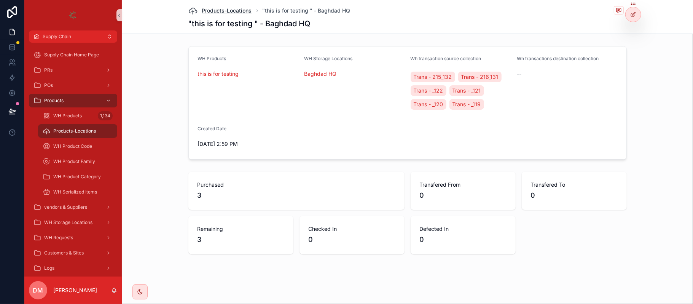
click at [214, 10] on span "Products-Locations" at bounding box center [227, 11] width 50 height 8
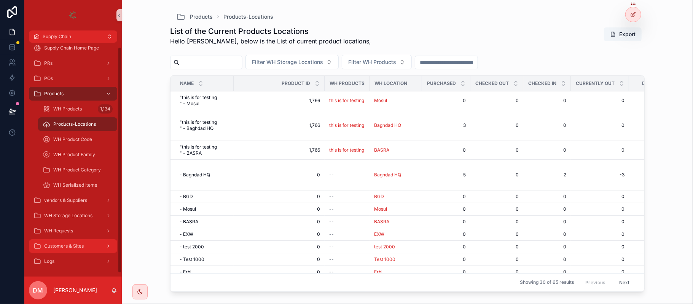
scroll to position [8, 0]
click at [80, 229] on div "WH Requests" at bounding box center [72, 229] width 79 height 12
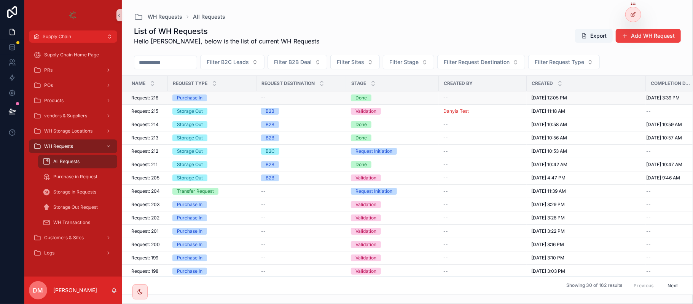
click at [153, 99] on span "Request: 216" at bounding box center [144, 98] width 27 height 6
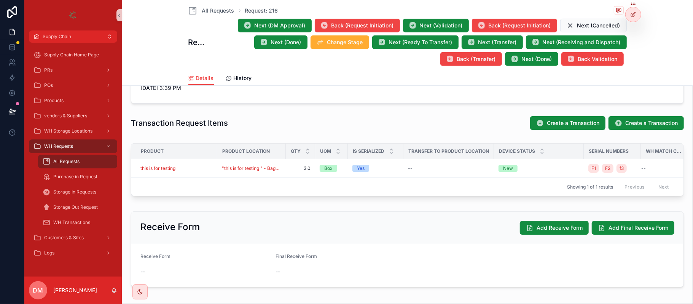
scroll to position [253, 0]
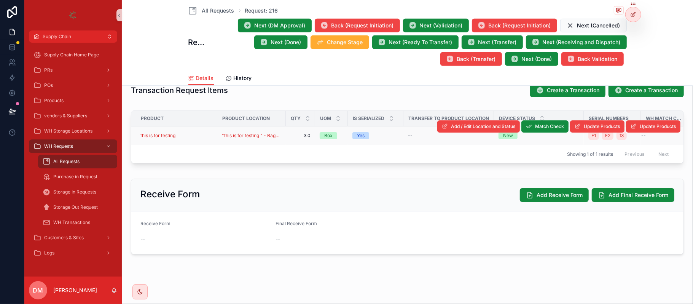
click at [189, 136] on div "this is for testing" at bounding box center [176, 135] width 72 height 6
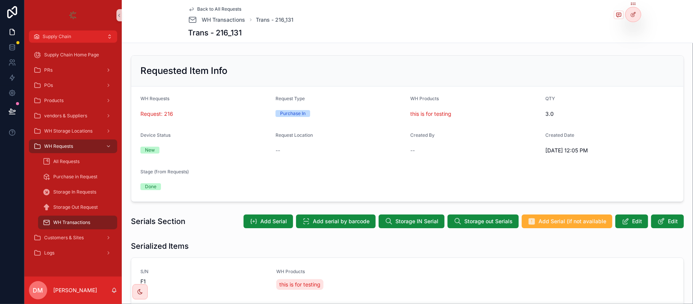
click at [164, 113] on span "Request: 216" at bounding box center [156, 114] width 33 height 8
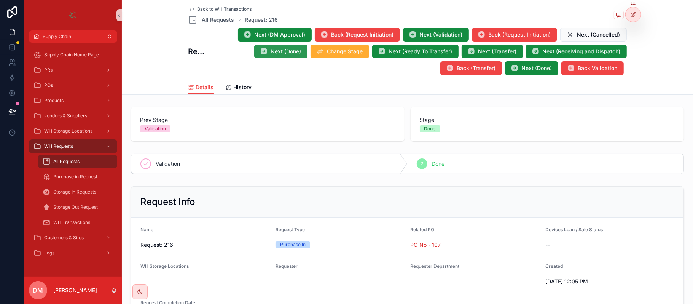
click at [280, 52] on span "Next (Done)" at bounding box center [286, 52] width 30 height 8
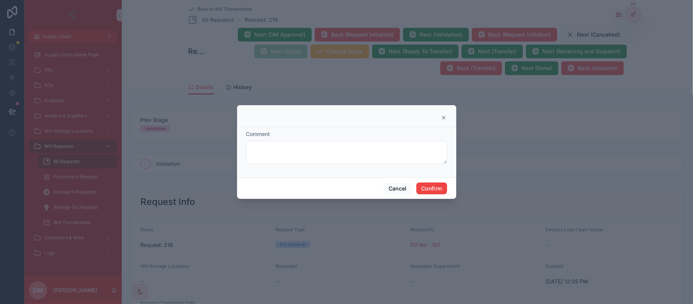
click at [449, 189] on div "Cancel Confirm" at bounding box center [346, 188] width 219 height 22
click at [442, 189] on button "Confirm" at bounding box center [431, 188] width 30 height 12
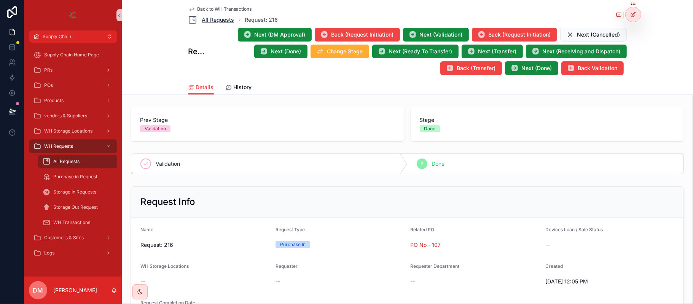
click at [218, 18] on span "All Requests" at bounding box center [218, 20] width 32 height 8
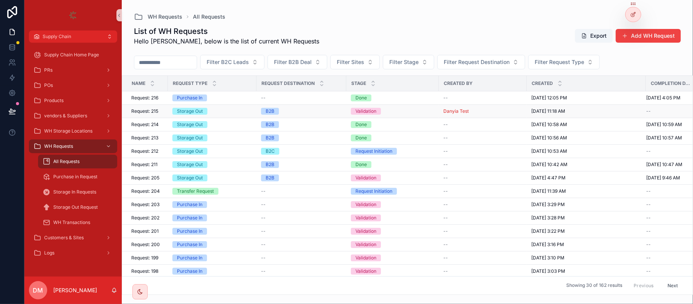
click at [216, 111] on div "Storage Out" at bounding box center [212, 111] width 80 height 7
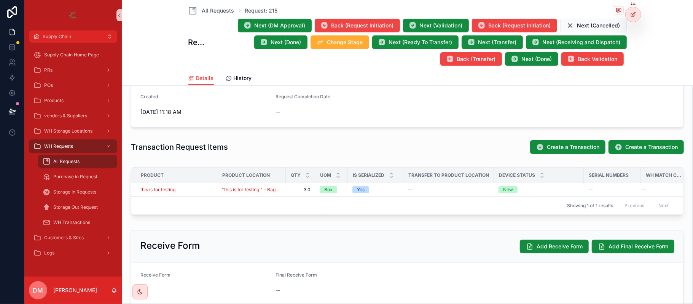
scroll to position [253, 0]
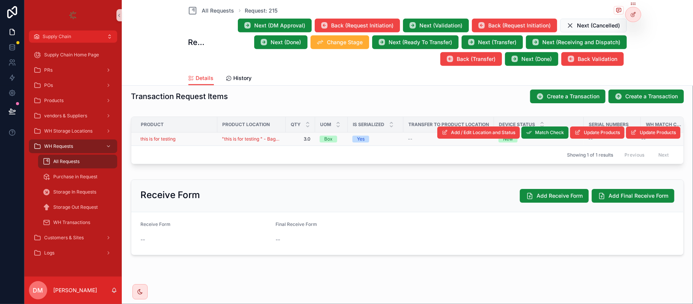
click at [185, 141] on div "this is for testing" at bounding box center [176, 139] width 72 height 6
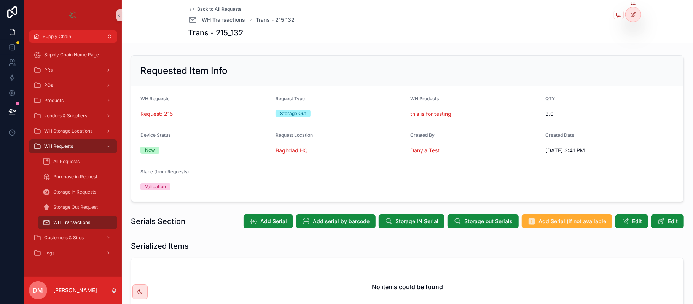
click at [209, 7] on span "Back to All Requests" at bounding box center [220, 9] width 44 height 6
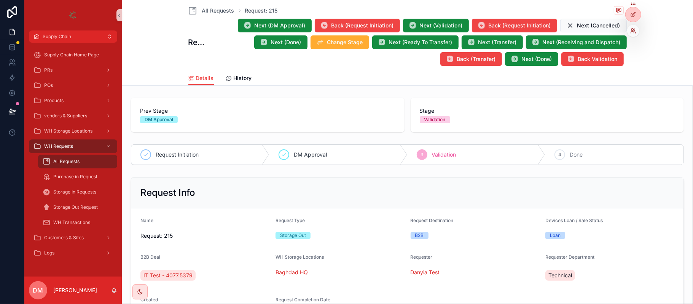
click at [634, 29] on icon at bounding box center [634, 30] width 1 height 2
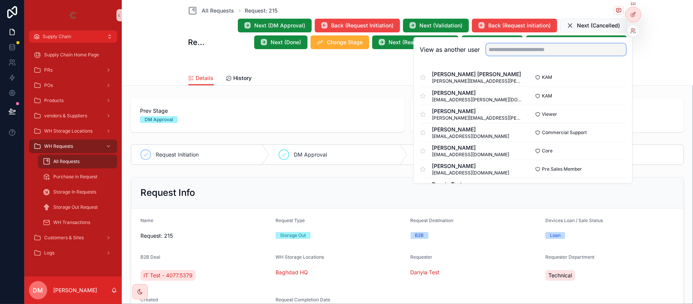
click at [513, 49] on input "text" at bounding box center [556, 49] width 140 height 12
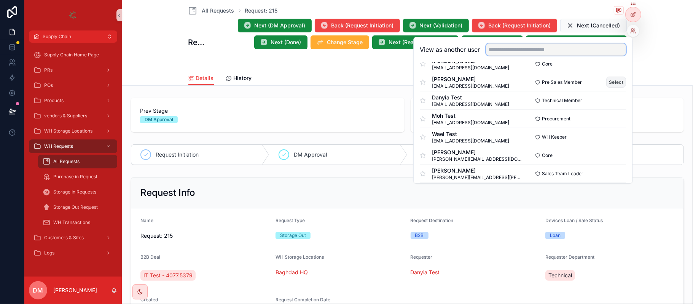
scroll to position [101, 0]
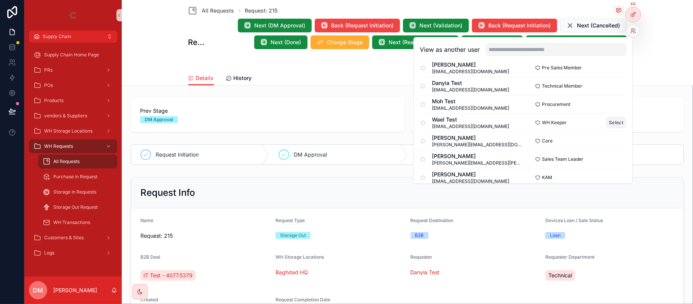
click at [610, 121] on button "Select" at bounding box center [617, 122] width 20 height 11
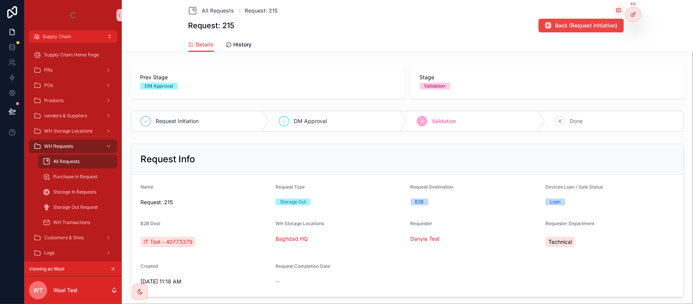
click at [278, 140] on div "Prev Stage DM Approval Stage Validation Request Initiation DM Approval 3 Valida…" at bounding box center [407, 267] width 571 height 413
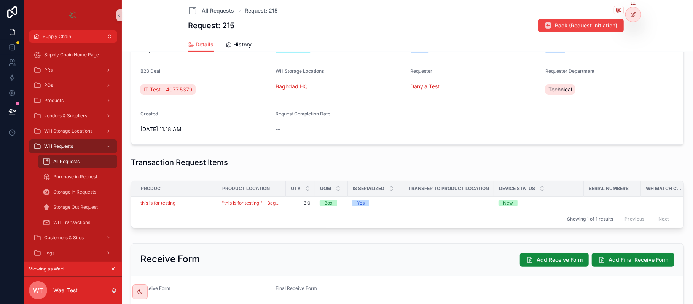
scroll to position [203, 0]
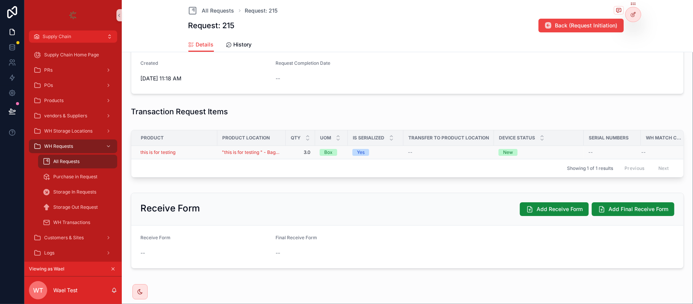
click at [192, 152] on div "this is for testing" at bounding box center [176, 152] width 72 height 6
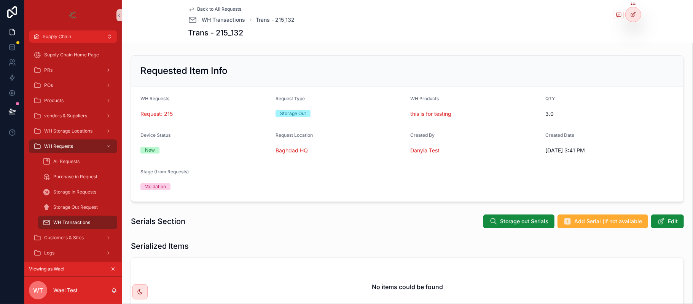
scroll to position [67, 0]
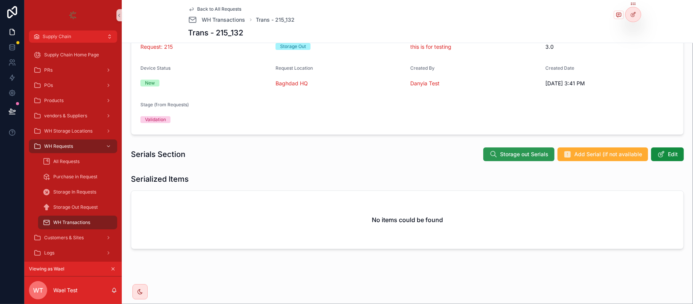
click at [517, 153] on span "Storage out Serials" at bounding box center [524, 154] width 48 height 8
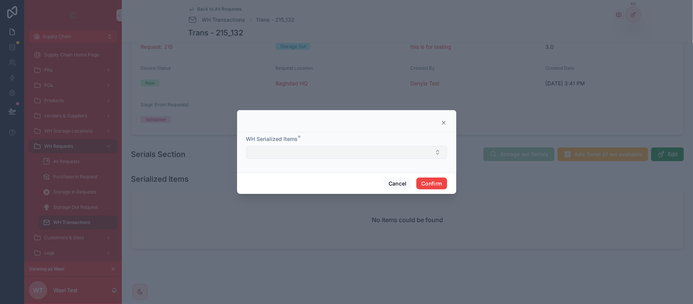
click at [293, 156] on button "Select Button" at bounding box center [346, 152] width 201 height 13
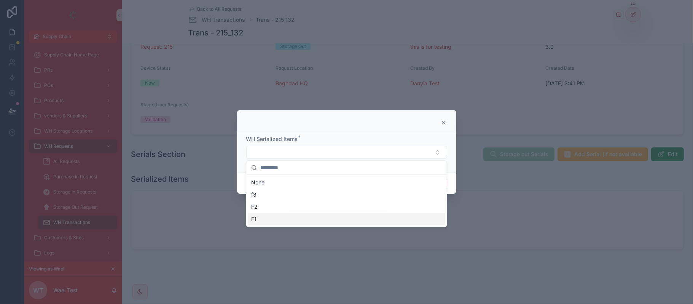
click at [262, 215] on div "F1" at bounding box center [346, 219] width 197 height 12
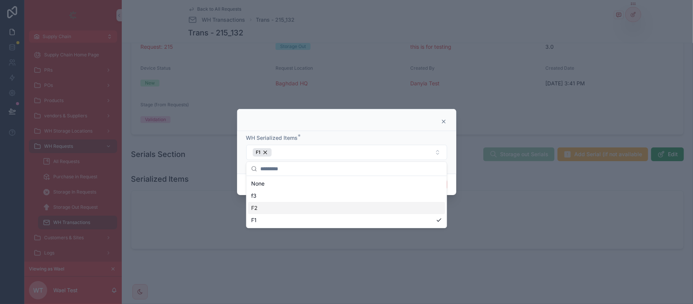
click at [268, 203] on div "F2" at bounding box center [346, 208] width 197 height 12
click at [271, 193] on div "f3" at bounding box center [346, 196] width 197 height 12
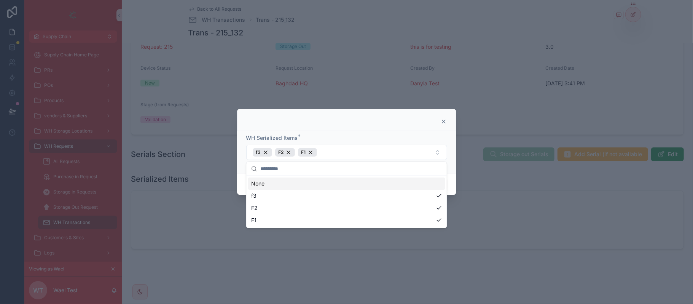
click at [451, 165] on div "WH Serialized Items * f3 F2 F1" at bounding box center [346, 152] width 219 height 43
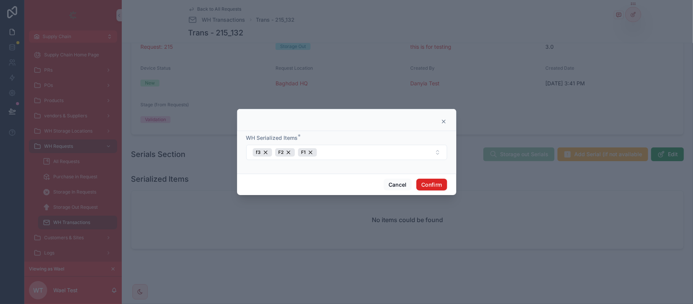
click at [443, 178] on div "Cancel Confirm" at bounding box center [346, 185] width 219 height 22
click at [440, 181] on button "Confirm" at bounding box center [431, 184] width 30 height 12
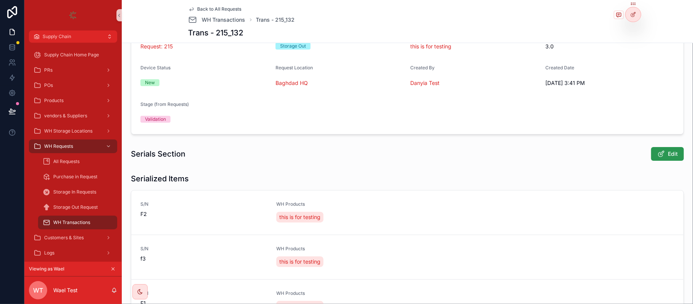
click at [668, 156] on span "Edit" at bounding box center [673, 154] width 10 height 8
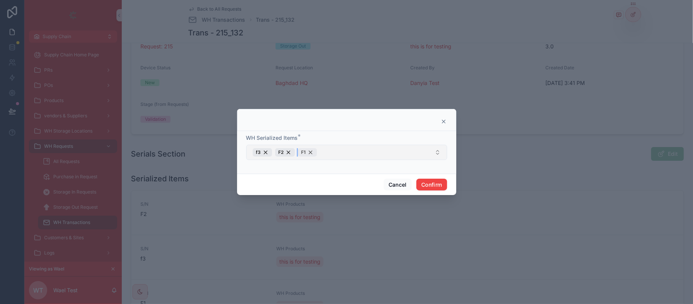
click at [312, 151] on div "F1" at bounding box center [307, 152] width 19 height 8
click at [446, 185] on button "Confirm" at bounding box center [431, 184] width 30 height 12
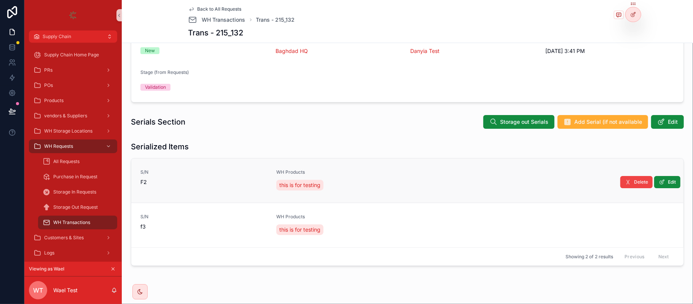
scroll to position [116, 0]
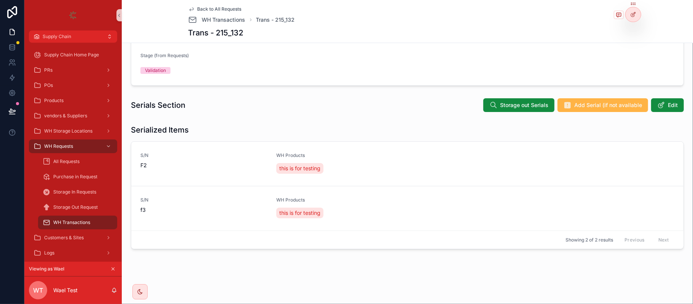
click at [582, 106] on span "Add Serial (if not available" at bounding box center [608, 105] width 68 height 8
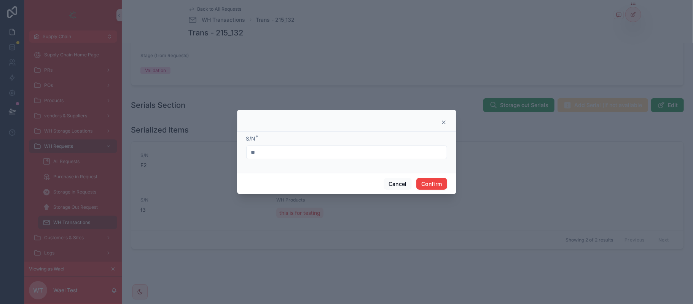
click at [300, 152] on input "**" at bounding box center [347, 152] width 200 height 11
type input "**"
click at [431, 183] on button "Confirm" at bounding box center [431, 184] width 30 height 12
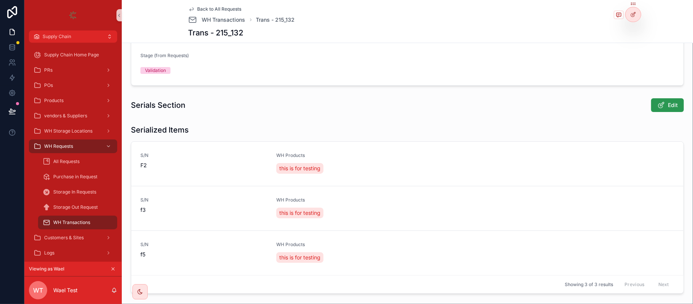
click at [668, 106] on span "Edit" at bounding box center [673, 105] width 10 height 8
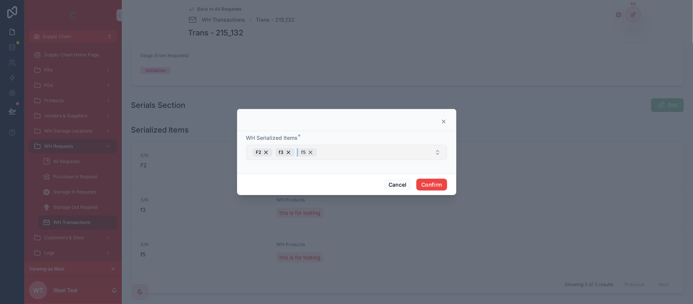
click at [313, 153] on div "f5" at bounding box center [307, 152] width 19 height 8
click at [445, 186] on button "Confirm" at bounding box center [431, 184] width 30 height 12
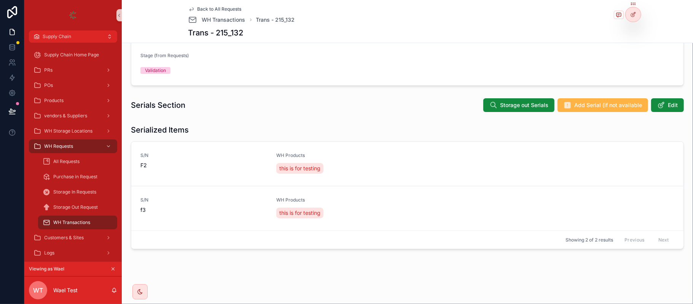
click at [574, 103] on span "Add Serial (if not available" at bounding box center [608, 105] width 68 height 8
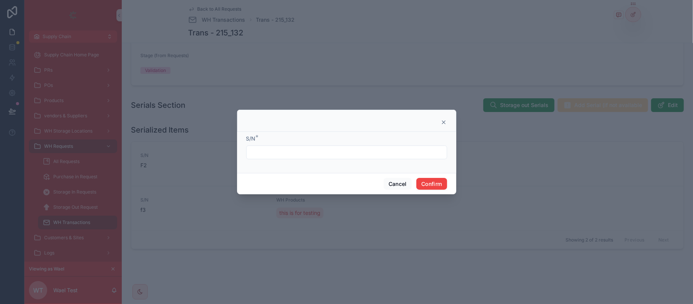
click at [308, 147] on input "text" at bounding box center [347, 152] width 200 height 11
click at [390, 132] on div "S/N *" at bounding box center [346, 152] width 219 height 41
drag, startPoint x: 450, startPoint y: 120, endPoint x: 445, endPoint y: 120, distance: 4.6
click at [449, 120] on div at bounding box center [346, 121] width 219 height 22
click at [443, 120] on icon at bounding box center [444, 122] width 6 height 6
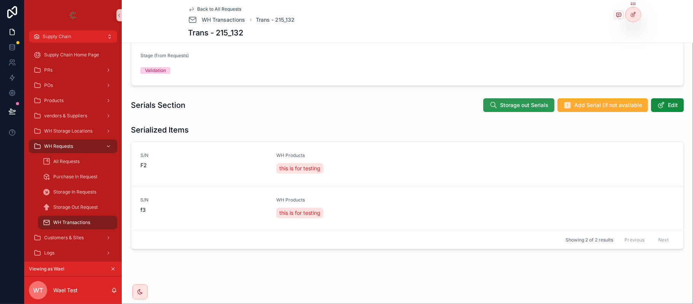
click at [534, 110] on button "Storage out Serials" at bounding box center [518, 105] width 71 height 14
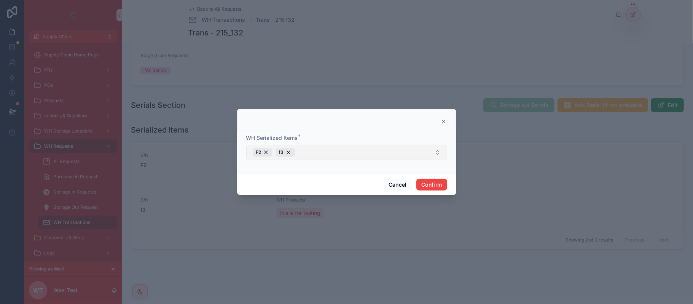
click at [348, 150] on button "F2 f3" at bounding box center [346, 152] width 201 height 15
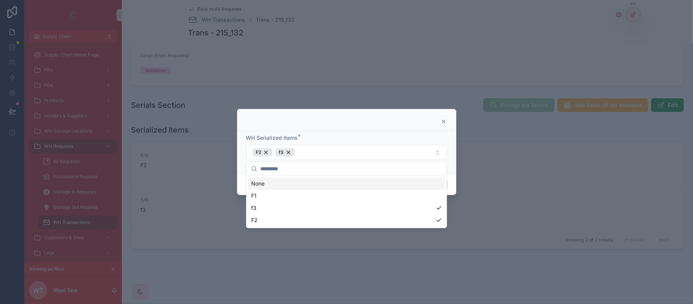
click at [311, 132] on div "WH Serialized Items * F2 f3" at bounding box center [346, 152] width 219 height 43
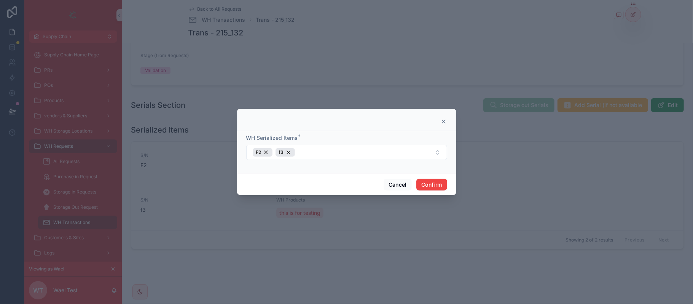
click at [442, 123] on icon at bounding box center [444, 121] width 6 height 6
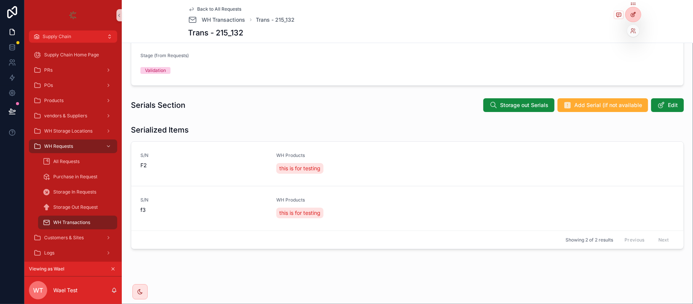
click at [638, 12] on div at bounding box center [633, 14] width 15 height 14
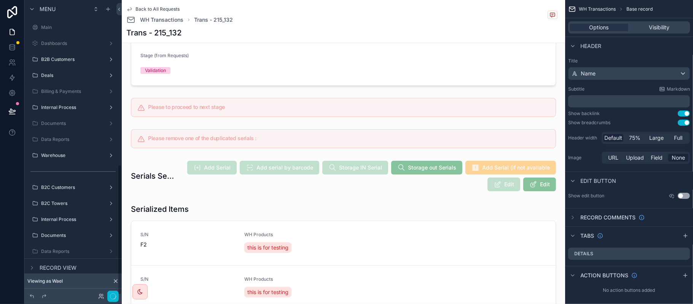
scroll to position [372, 0]
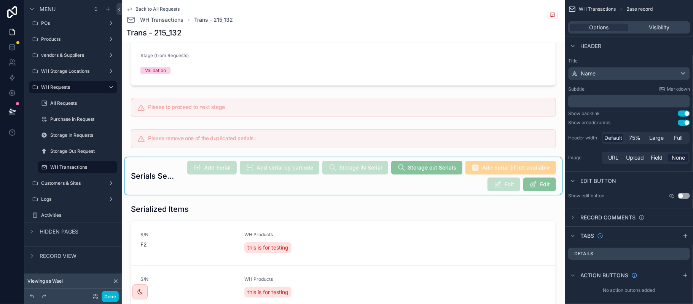
click at [366, 162] on div "scrollable content" at bounding box center [343, 175] width 437 height 37
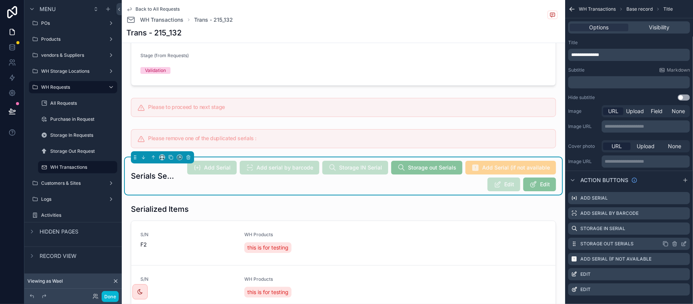
click at [683, 242] on icon "scrollable content" at bounding box center [684, 244] width 6 height 6
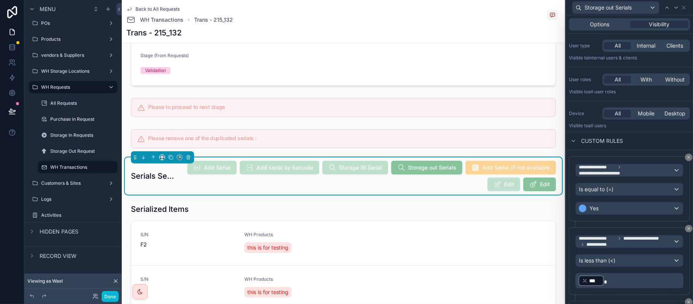
scroll to position [0, 0]
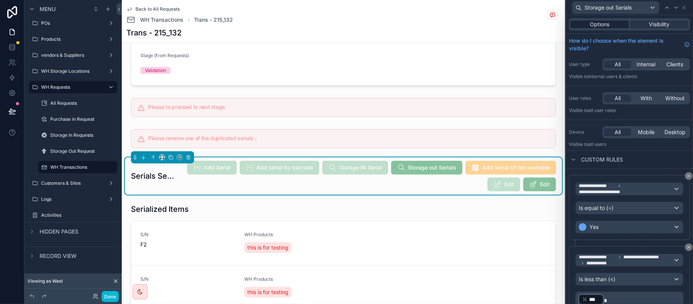
click at [577, 22] on div "Options" at bounding box center [599, 25] width 58 height 8
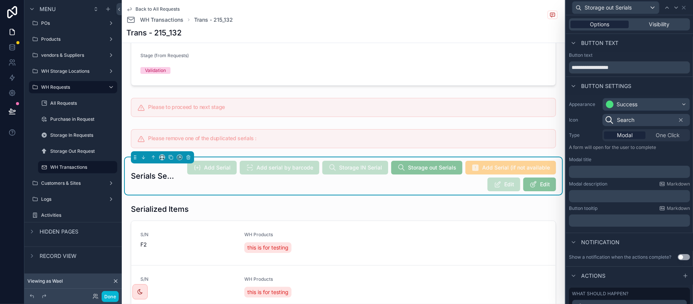
click at [577, 22] on div "Options" at bounding box center [599, 25] width 58 height 8
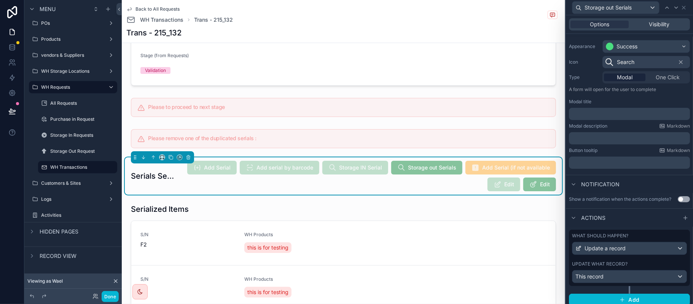
scroll to position [69, 0]
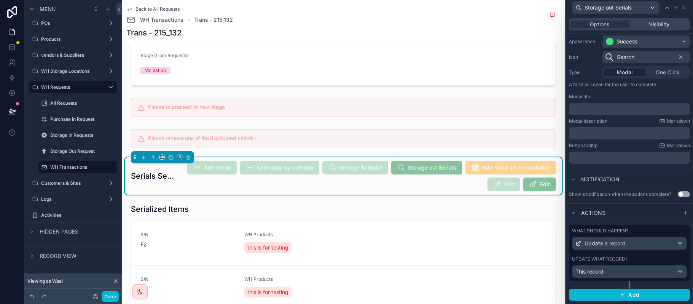
click at [622, 255] on div "What should happen? Update a record Update what record? This record" at bounding box center [629, 253] width 121 height 56
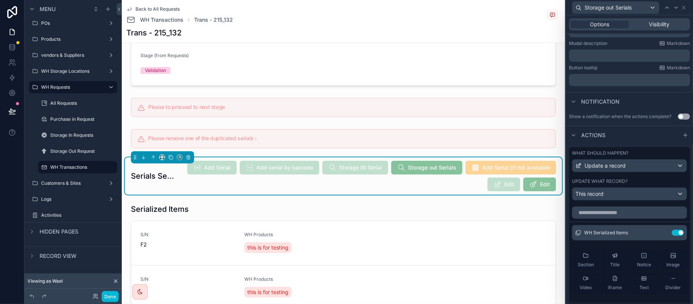
scroll to position [142, 0]
click at [660, 234] on icon at bounding box center [663, 231] width 6 height 6
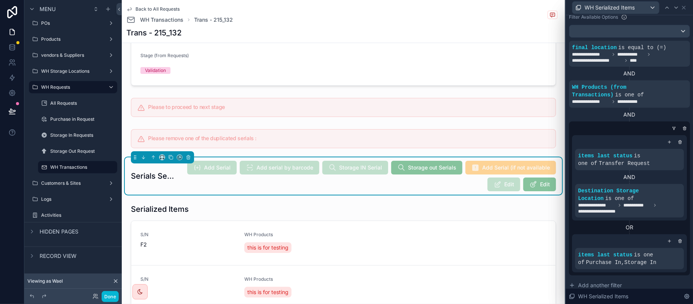
scroll to position [202, 0]
click at [112, 291] on button "Done" at bounding box center [110, 296] width 17 height 11
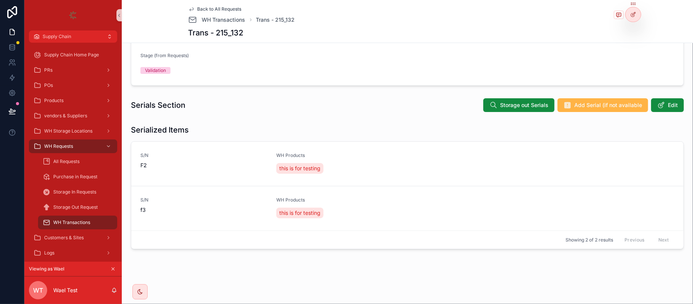
click at [564, 104] on icon "scrollable content" at bounding box center [568, 105] width 8 height 8
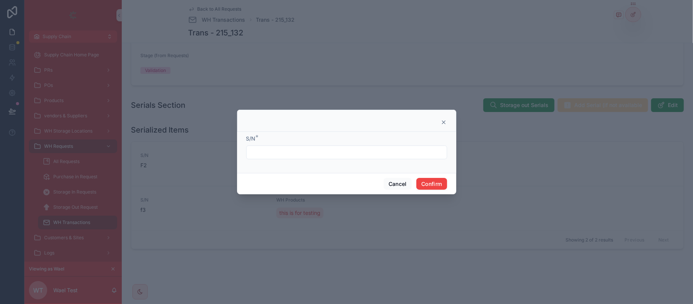
click at [270, 151] on input "text" at bounding box center [347, 152] width 200 height 11
click at [268, 152] on input "text" at bounding box center [347, 152] width 200 height 11
drag, startPoint x: 447, startPoint y: 124, endPoint x: 442, endPoint y: 122, distance: 5.2
click at [446, 124] on div at bounding box center [346, 121] width 219 height 22
click at [442, 121] on icon at bounding box center [444, 122] width 6 height 6
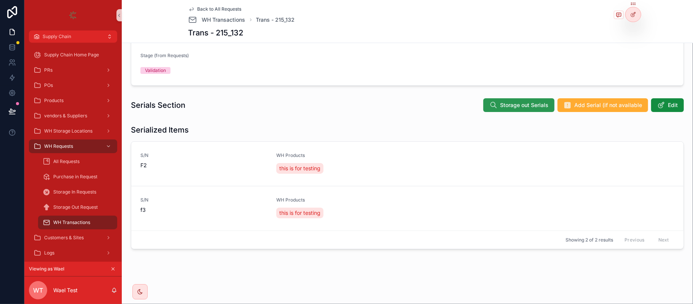
click at [494, 109] on button "Storage out Serials" at bounding box center [518, 105] width 71 height 14
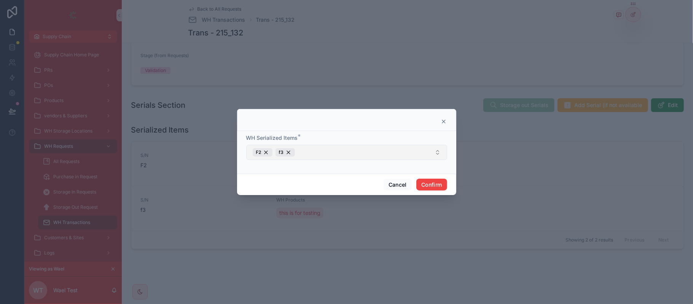
click at [342, 150] on button "F2 f3" at bounding box center [346, 152] width 201 height 15
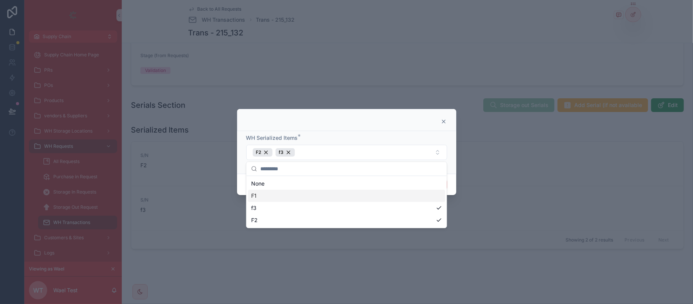
drag, startPoint x: 449, startPoint y: 115, endPoint x: 443, endPoint y: 117, distance: 5.5
click at [447, 115] on div at bounding box center [346, 120] width 219 height 22
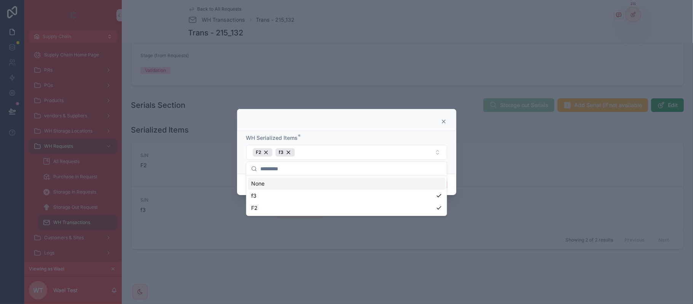
click at [440, 118] on div at bounding box center [347, 121] width 200 height 6
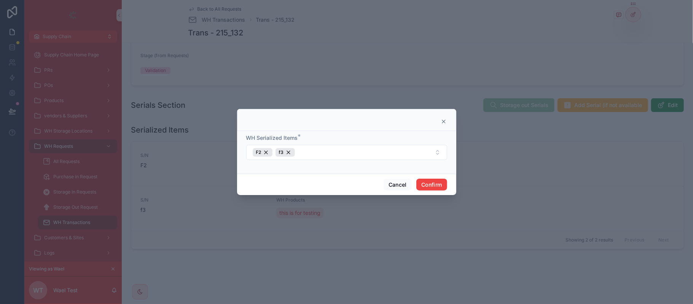
click at [443, 122] on icon at bounding box center [444, 121] width 6 height 6
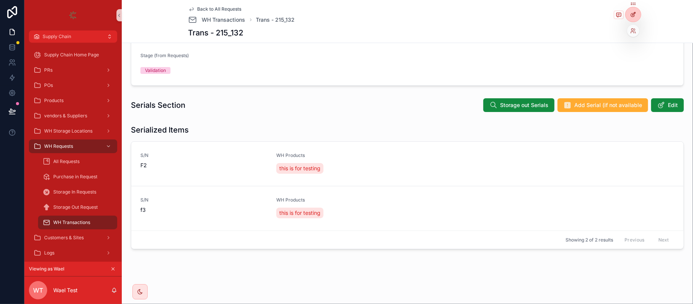
click at [631, 11] on icon at bounding box center [633, 14] width 6 height 6
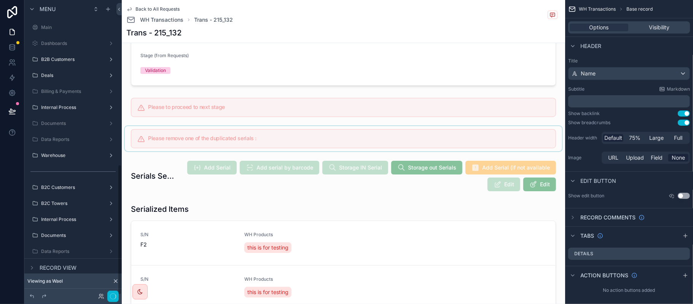
scroll to position [372, 0]
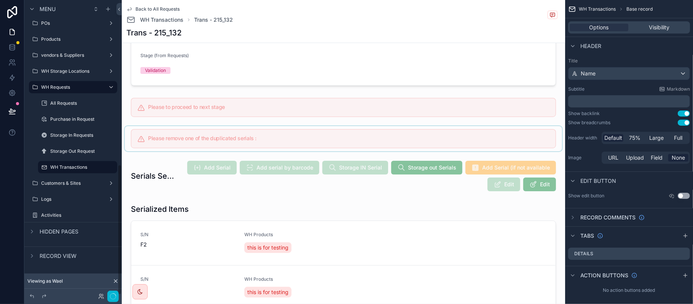
click at [407, 151] on div "scrollable content" at bounding box center [343, 138] width 437 height 25
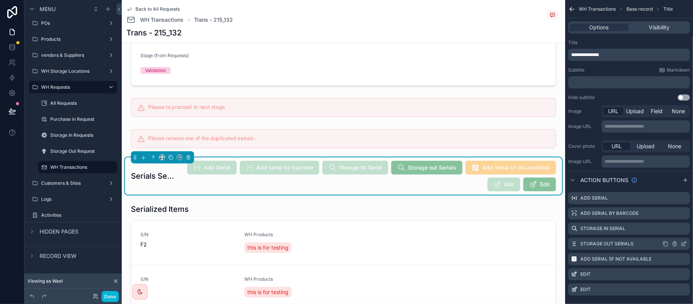
click at [683, 244] on icon "scrollable content" at bounding box center [684, 242] width 3 height 3
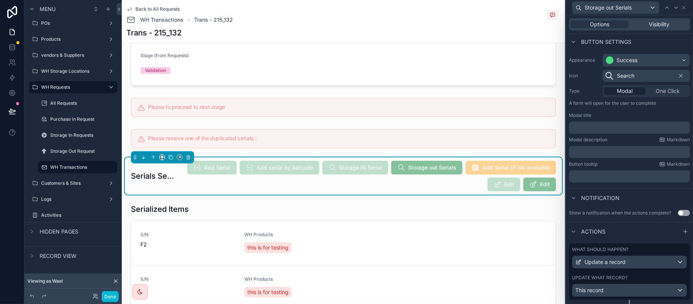
scroll to position [69, 0]
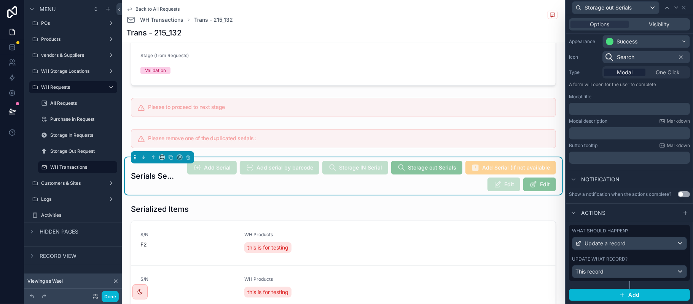
click at [629, 252] on div "What should happen? Update a record Update what record? This record" at bounding box center [629, 253] width 121 height 56
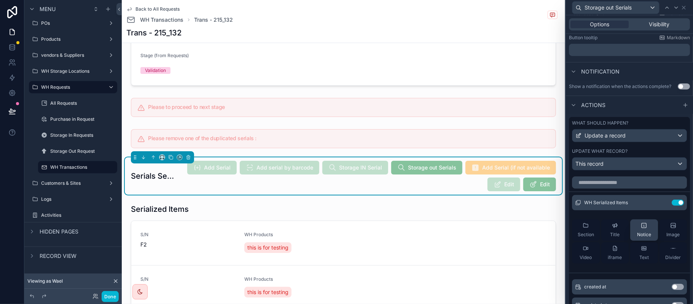
scroll to position [171, 0]
click at [662, 203] on icon at bounding box center [663, 201] width 3 height 3
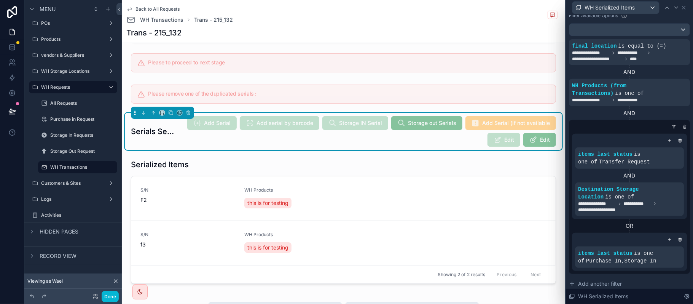
scroll to position [218, 0]
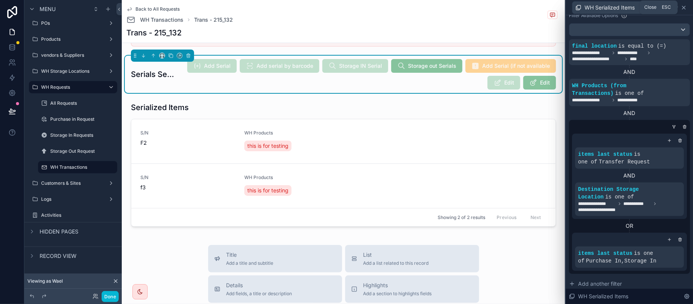
click at [682, 7] on icon at bounding box center [684, 8] width 6 height 6
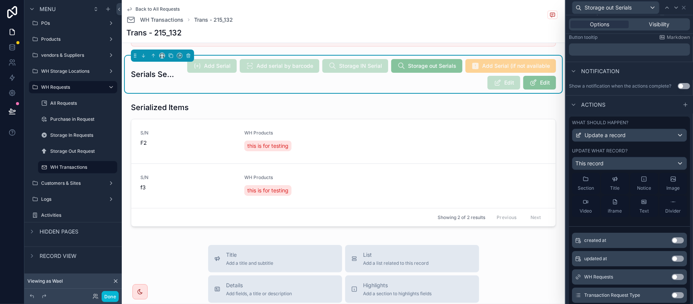
scroll to position [152, 0]
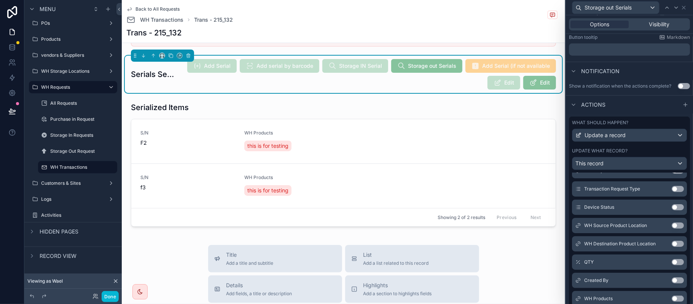
click at [654, 113] on div "Actions" at bounding box center [629, 104] width 127 height 18
click at [681, 7] on icon at bounding box center [684, 8] width 6 height 6
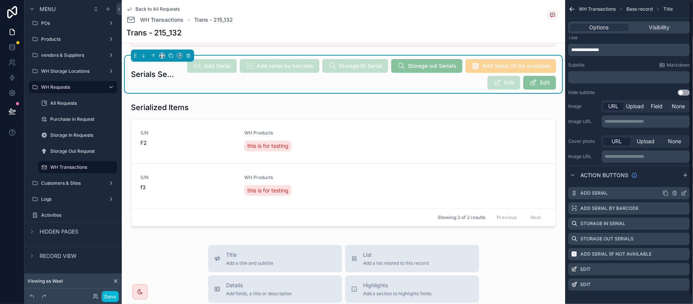
scroll to position [10, 0]
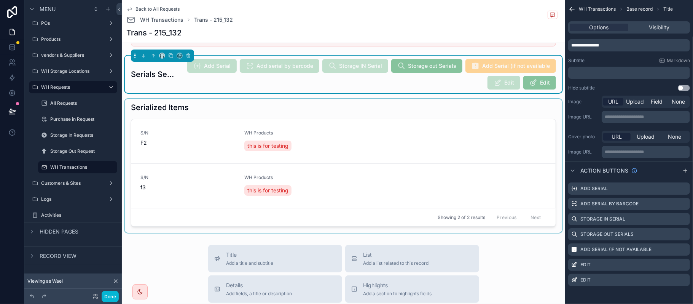
click at [471, 160] on div "scrollable content" at bounding box center [343, 166] width 437 height 134
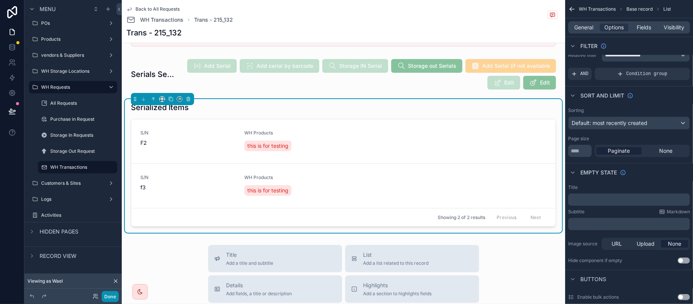
click at [104, 293] on button "Done" at bounding box center [110, 296] width 17 height 11
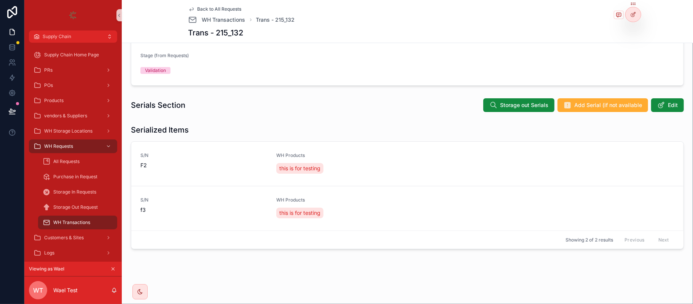
scroll to position [116, 0]
click at [580, 106] on span "Add Serial (if not available" at bounding box center [608, 105] width 68 height 8
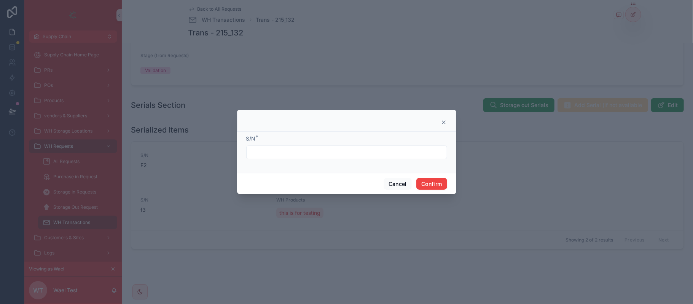
click at [303, 148] on input "text" at bounding box center [347, 152] width 200 height 11
type input "***"
drag, startPoint x: 408, startPoint y: 194, endPoint x: 413, endPoint y: 191, distance: 5.7
click at [408, 194] on div "S/N * *** Cancel Confirm" at bounding box center [346, 152] width 693 height 304
click at [424, 187] on button "Confirm" at bounding box center [431, 184] width 30 height 12
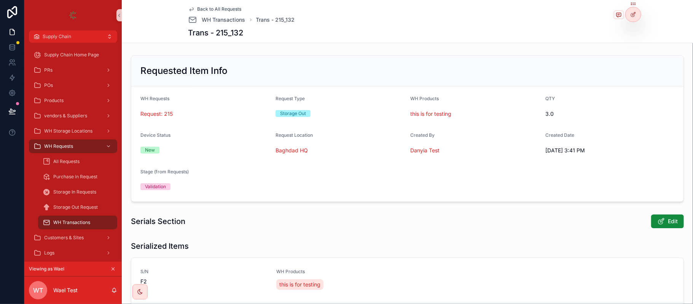
scroll to position [101, 0]
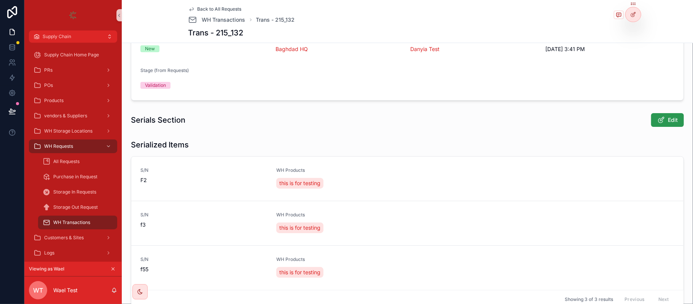
click at [668, 118] on span "Edit" at bounding box center [673, 120] width 10 height 8
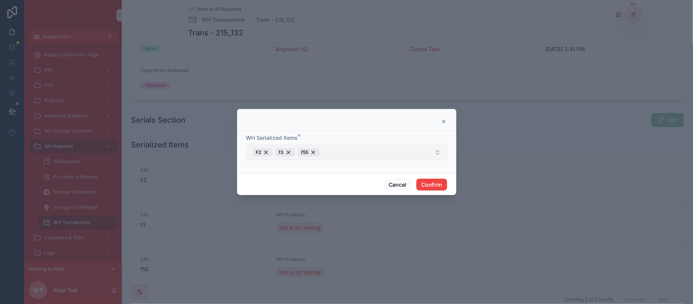
click at [336, 150] on button "F2 f3 f55" at bounding box center [346, 152] width 201 height 15
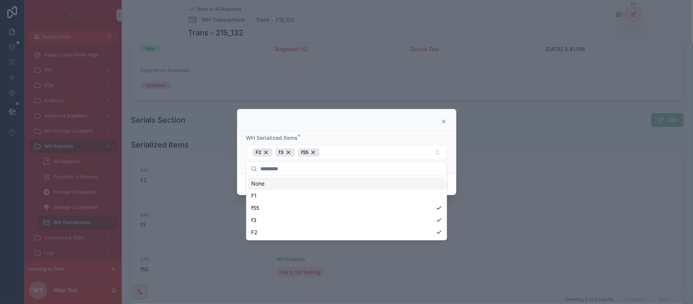
click at [386, 115] on div at bounding box center [346, 120] width 219 height 22
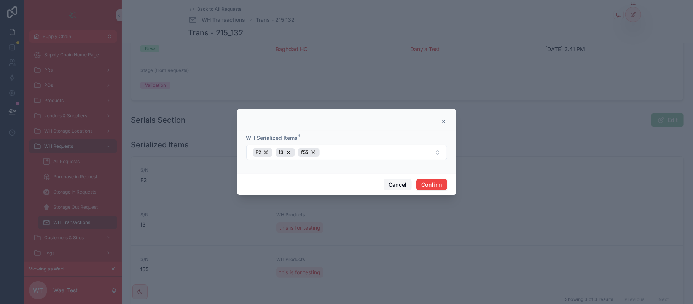
click at [394, 188] on button "Cancel" at bounding box center [398, 184] width 28 height 12
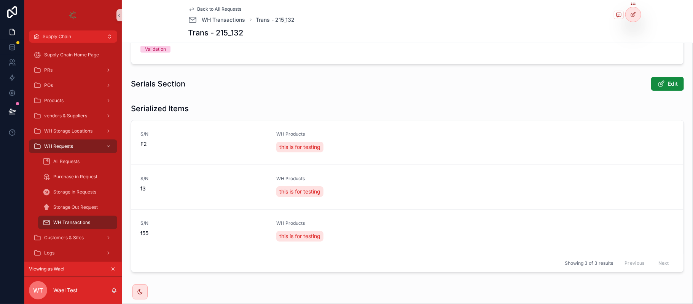
scroll to position [161, 0]
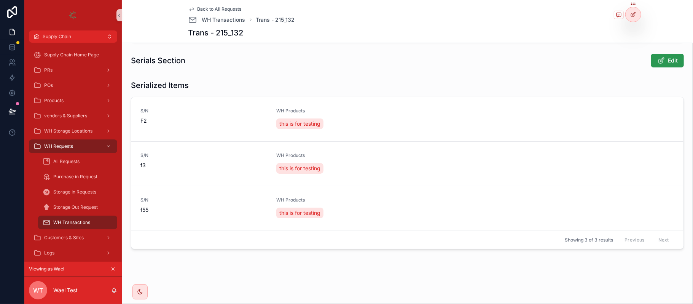
click at [675, 61] on button "Edit" at bounding box center [667, 61] width 33 height 14
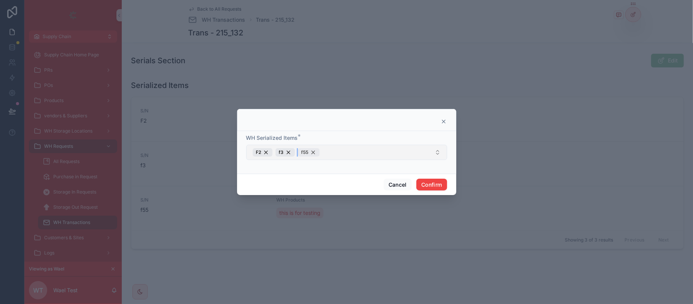
click at [316, 150] on div "f55" at bounding box center [309, 152] width 22 height 8
click at [429, 177] on div "Cancel Confirm" at bounding box center [346, 185] width 219 height 22
click at [429, 178] on button "Confirm" at bounding box center [431, 184] width 30 height 12
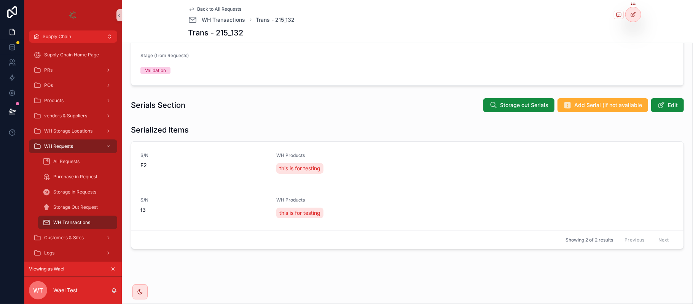
scroll to position [116, 0]
click at [601, 107] on span "Add Serial (if not available" at bounding box center [608, 105] width 68 height 8
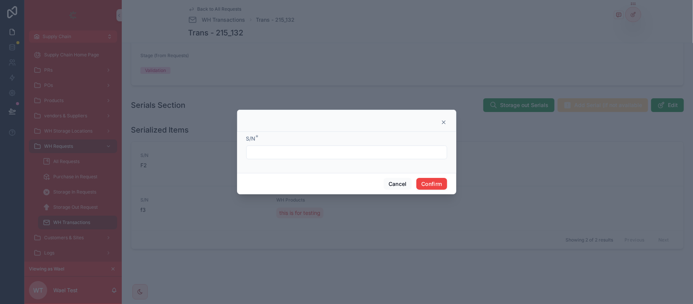
click at [260, 165] on form "S/N *" at bounding box center [346, 151] width 201 height 32
click at [265, 158] on div at bounding box center [346, 152] width 201 height 14
click at [267, 156] on input "text" at bounding box center [347, 152] width 200 height 11
click at [274, 156] on input "text" at bounding box center [347, 152] width 200 height 11
click at [274, 162] on form "S/N *" at bounding box center [346, 151] width 201 height 32
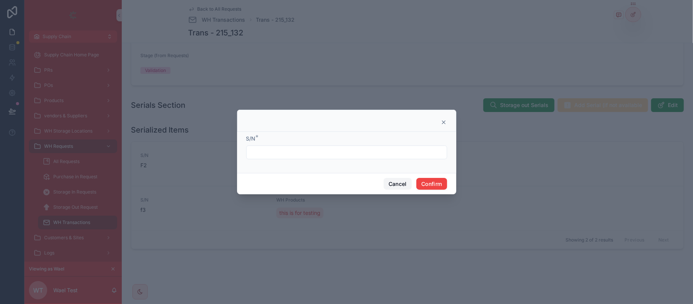
click at [387, 180] on button "Cancel" at bounding box center [398, 184] width 28 height 12
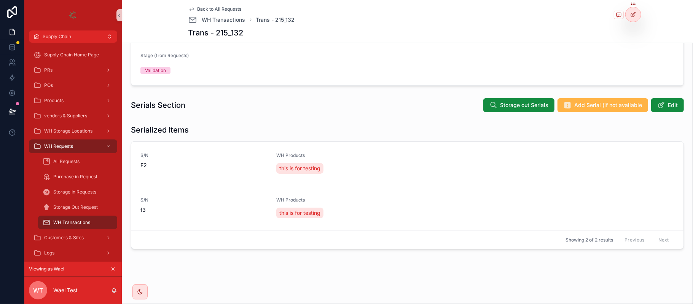
click at [609, 106] on span "Add Serial (if not available" at bounding box center [608, 105] width 68 height 8
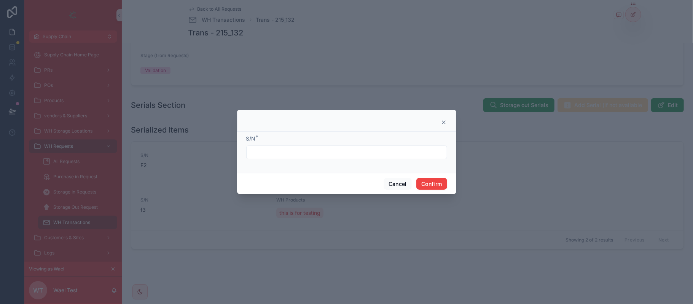
click at [300, 159] on form "S/N *" at bounding box center [346, 151] width 201 height 32
click at [300, 156] on input "text" at bounding box center [347, 152] width 200 height 11
type input "***"
click at [445, 179] on button "Confirm" at bounding box center [431, 184] width 30 height 12
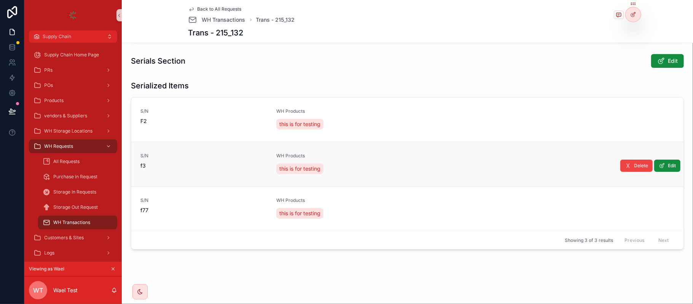
scroll to position [161, 0]
click at [637, 16] on div at bounding box center [633, 14] width 15 height 14
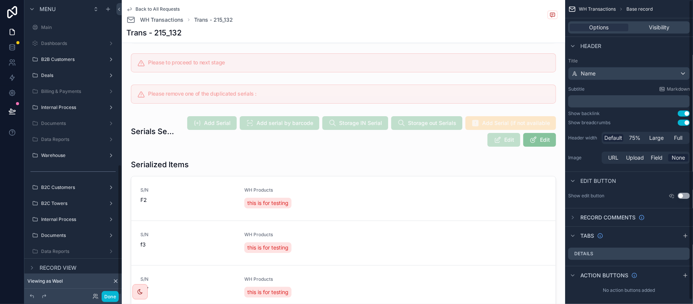
scroll to position [372, 0]
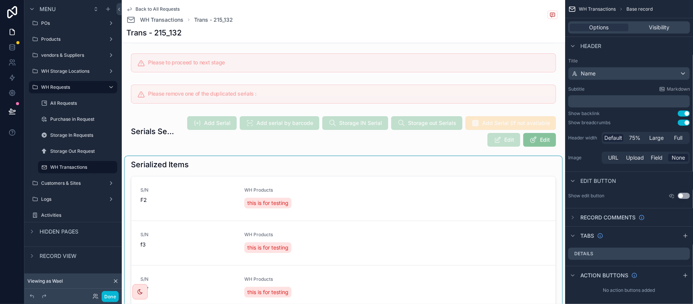
click at [334, 191] on div "scrollable content" at bounding box center [343, 245] width 437 height 178
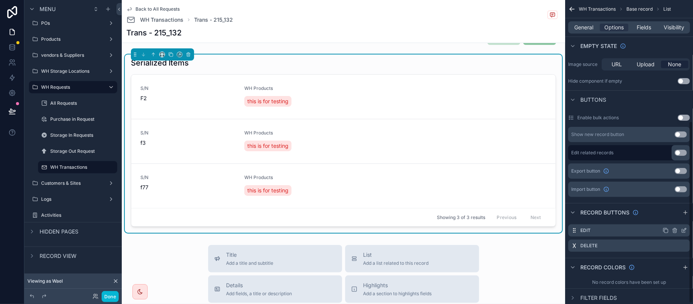
scroll to position [203, 0]
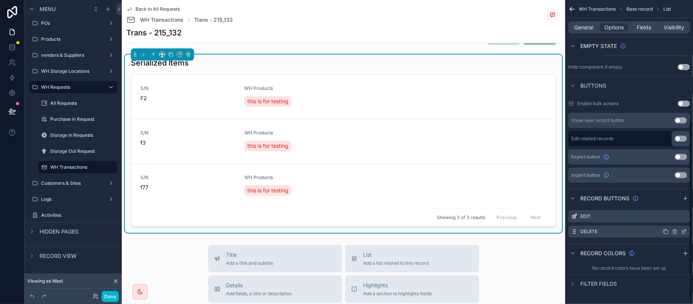
click at [683, 232] on icon "scrollable content" at bounding box center [684, 231] width 6 height 6
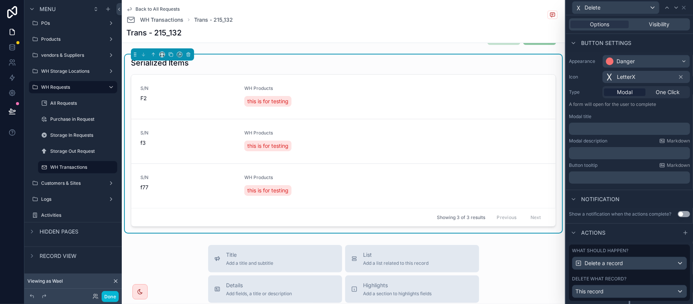
scroll to position [69, 0]
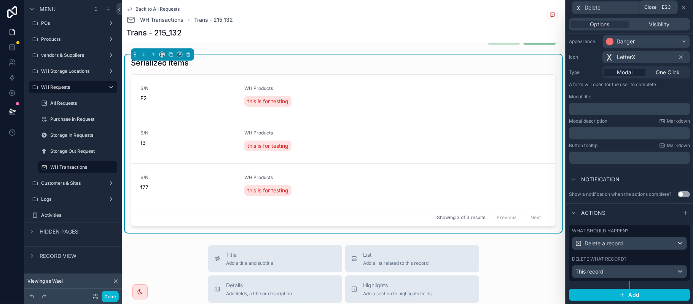
click at [686, 5] on icon at bounding box center [684, 8] width 6 height 6
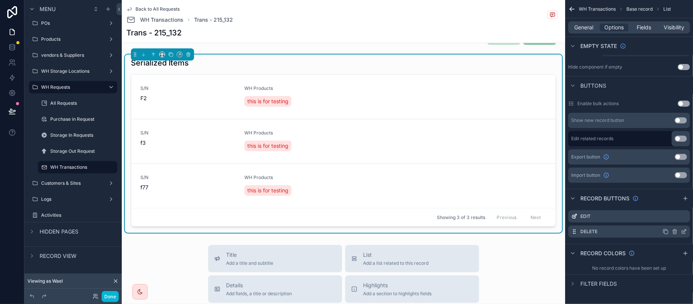
click at [666, 233] on icon "scrollable content" at bounding box center [666, 231] width 6 height 6
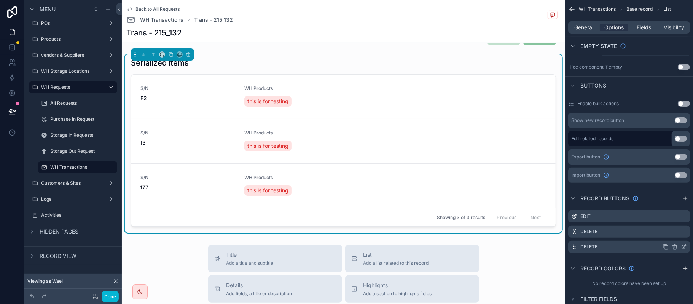
click at [686, 247] on icon "scrollable content" at bounding box center [684, 247] width 6 height 6
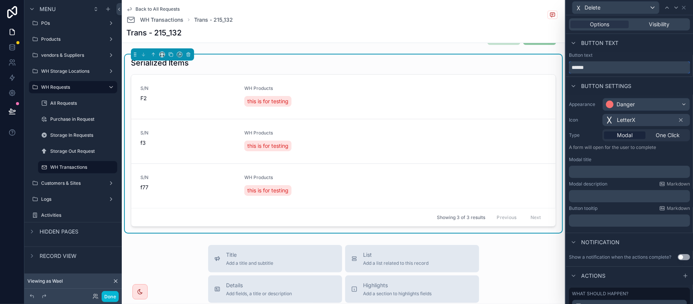
click at [602, 68] on input "******" at bounding box center [629, 67] width 121 height 12
click at [614, 121] on div "LetterX" at bounding box center [620, 119] width 31 height 9
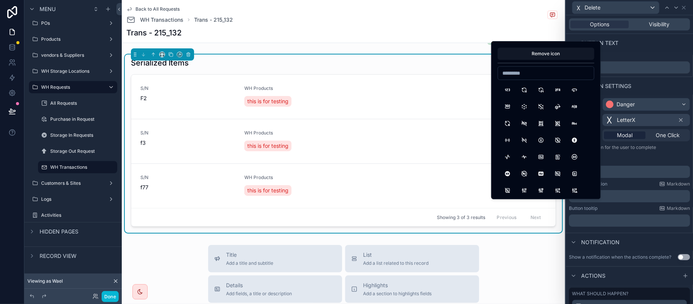
click at [536, 72] on input at bounding box center [546, 73] width 96 height 11
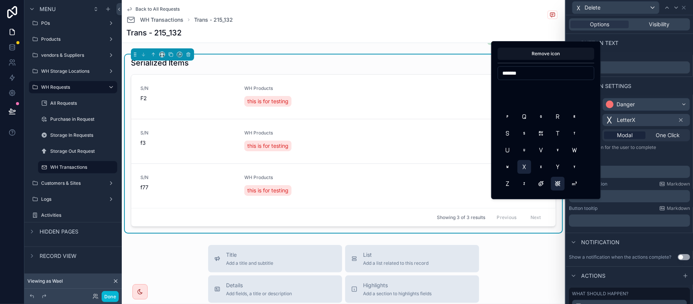
scroll to position [1478, 0]
type input "******"
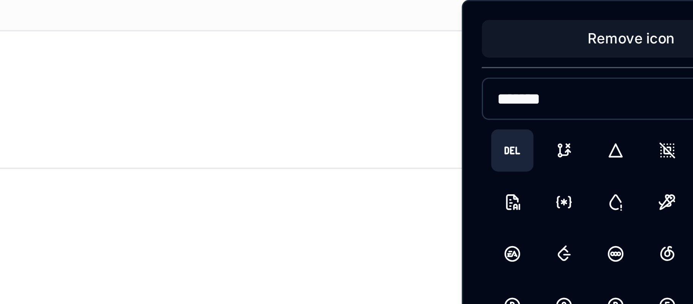
click at [508, 114] on button "HttpDelete" at bounding box center [508, 113] width 14 height 14
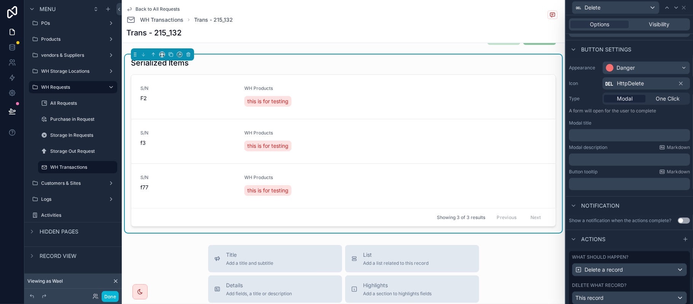
scroll to position [69, 0]
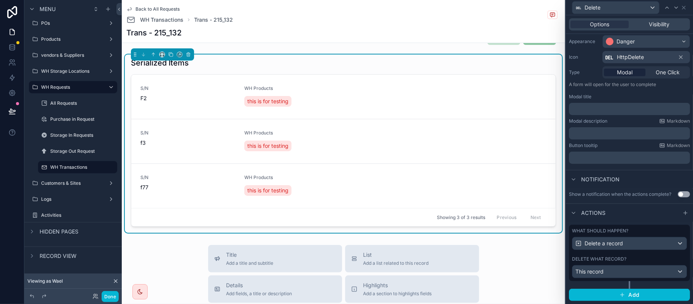
click at [620, 261] on label "Delete what record?" at bounding box center [599, 259] width 54 height 6
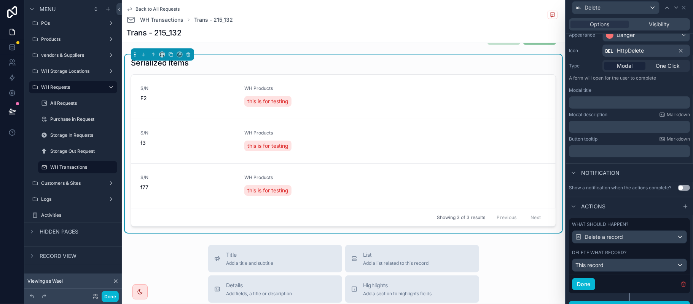
scroll to position [88, 0]
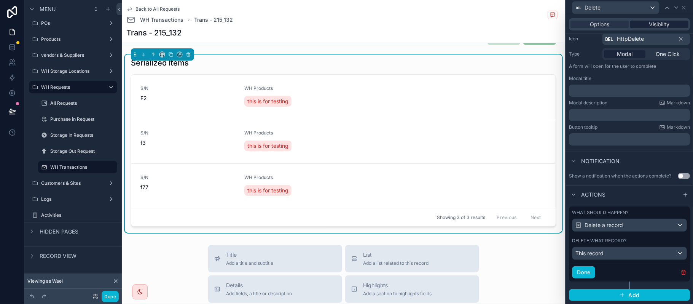
click at [650, 23] on span "Visibility" at bounding box center [659, 25] width 21 height 8
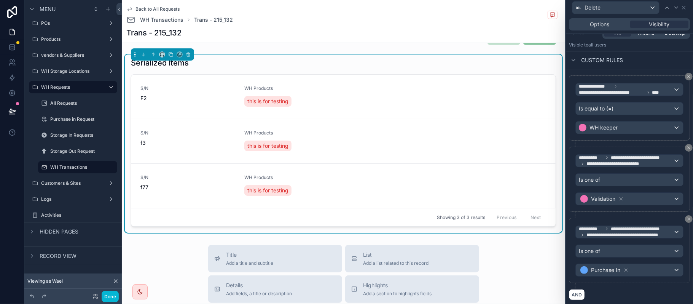
scroll to position [95, 0]
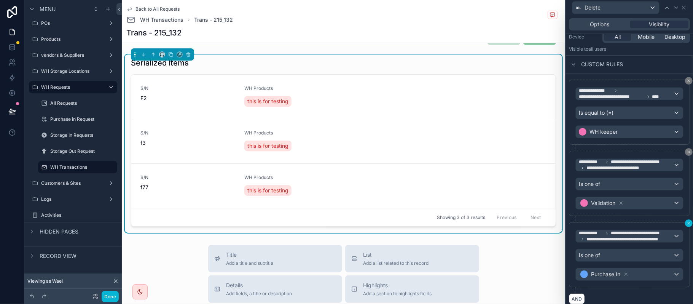
click at [688, 224] on icon at bounding box center [689, 223] width 2 height 2
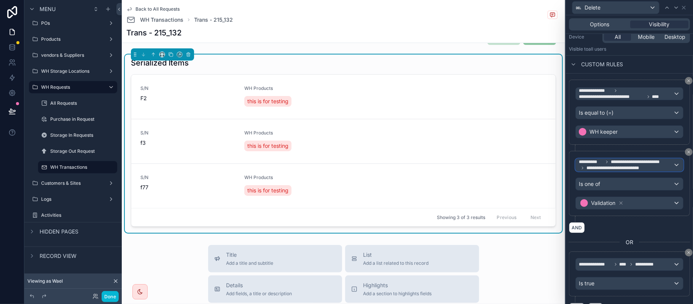
click at [655, 171] on span "**********" at bounding box center [626, 165] width 94 height 12
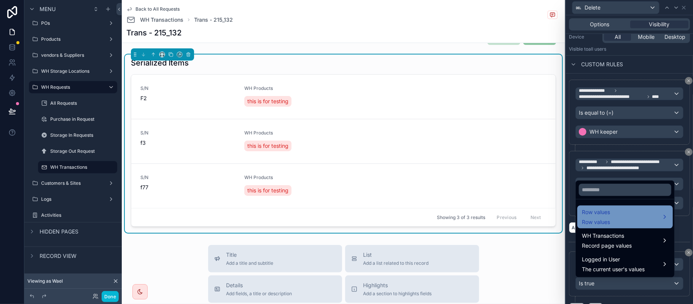
click at [607, 210] on span "Row values" at bounding box center [596, 211] width 28 height 9
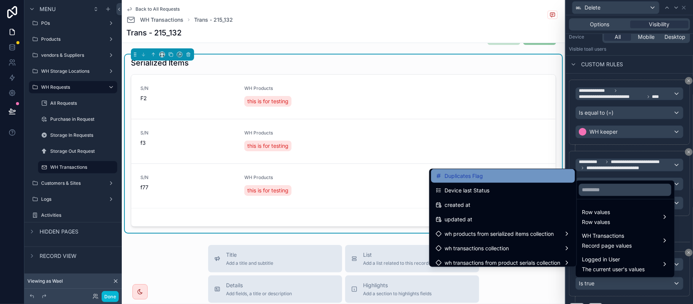
scroll to position [203, 0]
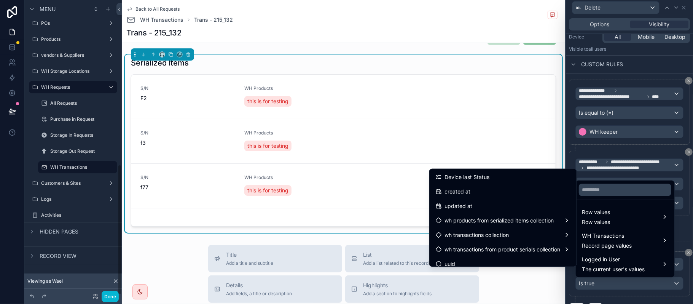
click at [613, 151] on div at bounding box center [629, 152] width 127 height 304
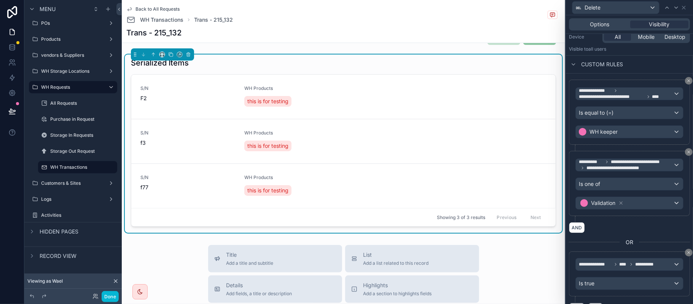
click at [579, 241] on div "**********" at bounding box center [629, 197] width 121 height 234
click at [579, 233] on button "AND" at bounding box center [577, 227] width 16 height 11
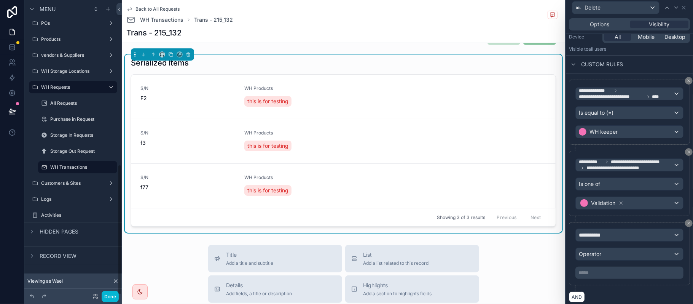
click at [618, 232] on div "**********" at bounding box center [629, 253] width 121 height 63
click at [607, 239] on span "**********" at bounding box center [593, 235] width 28 height 8
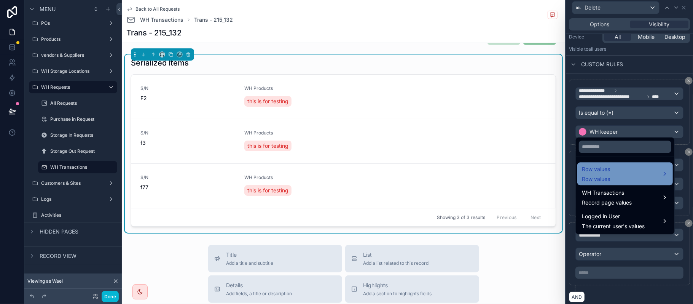
click at [605, 172] on span "Row values" at bounding box center [596, 168] width 28 height 9
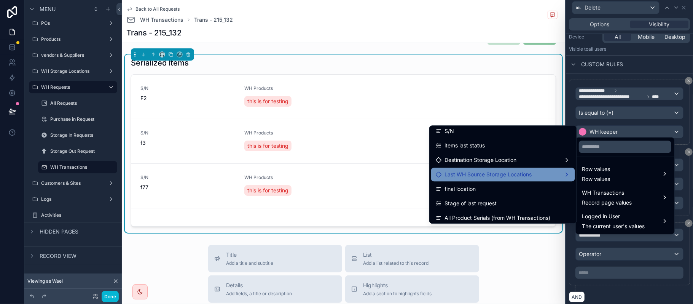
scroll to position [101, 0]
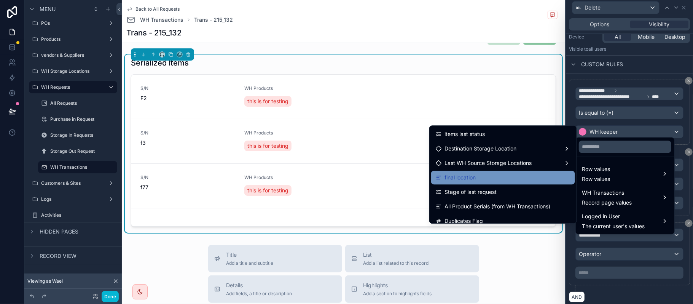
click at [468, 175] on div "final location" at bounding box center [503, 177] width 135 height 9
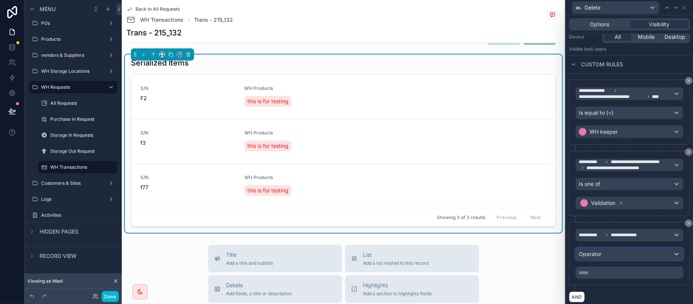
click at [629, 260] on div "Operator" at bounding box center [629, 254] width 107 height 12
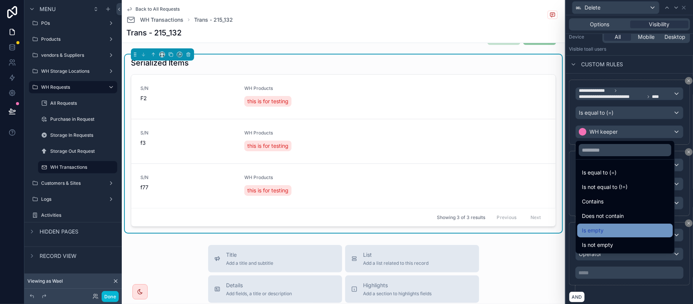
click at [620, 230] on div "Is empty" at bounding box center [625, 230] width 86 height 9
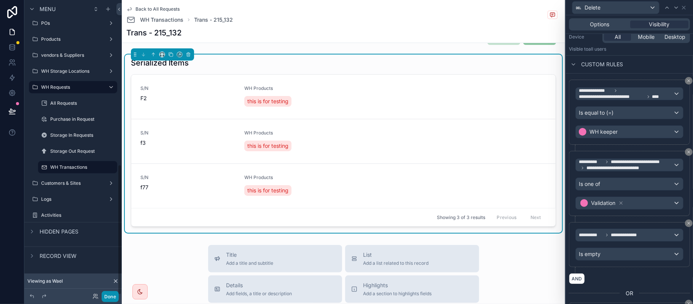
click at [103, 295] on button "Done" at bounding box center [110, 296] width 17 height 11
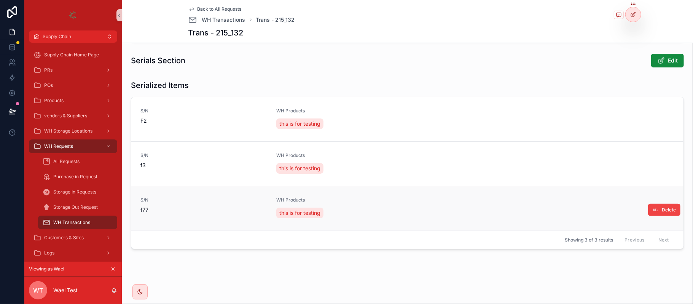
scroll to position [161, 0]
click at [630, 14] on icon at bounding box center [633, 14] width 6 height 6
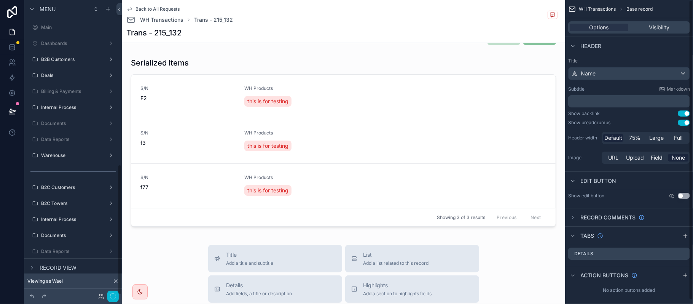
scroll to position [372, 0]
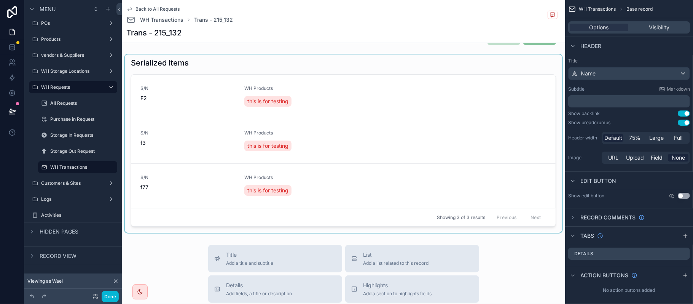
click at [482, 137] on div "scrollable content" at bounding box center [343, 143] width 437 height 178
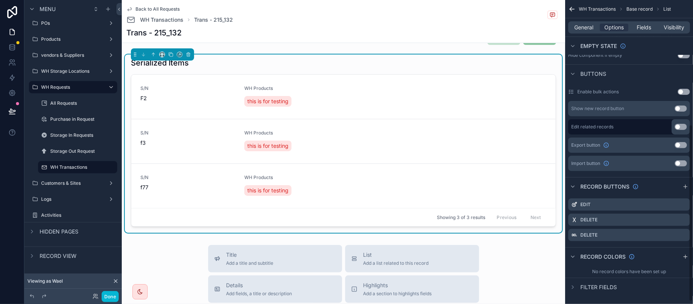
scroll to position [219, 0]
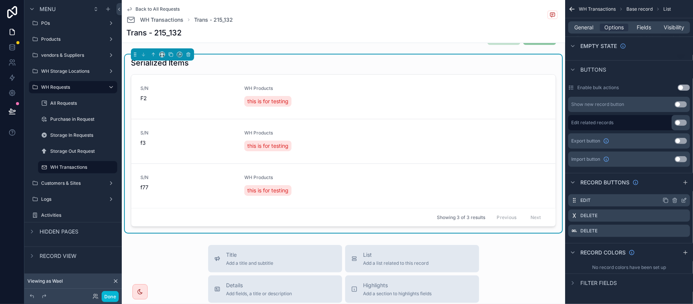
click at [666, 200] on icon "scrollable content" at bounding box center [666, 200] width 6 height 6
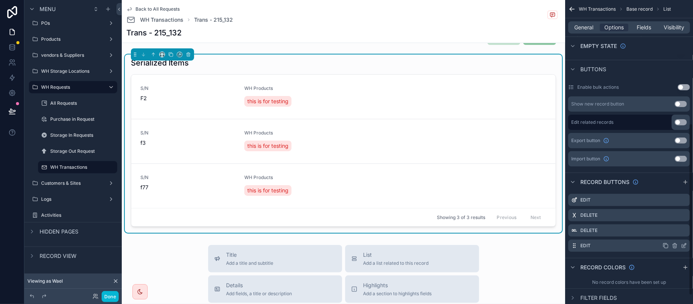
click at [685, 245] on icon "scrollable content" at bounding box center [684, 244] width 3 height 3
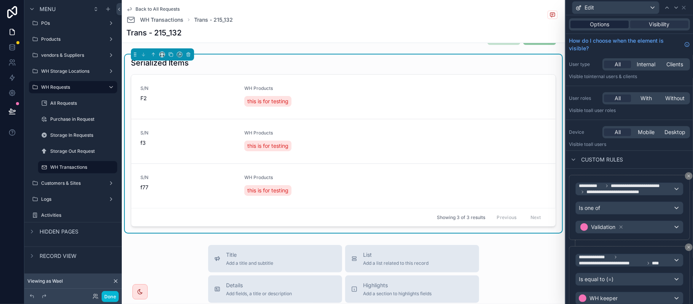
click at [600, 27] on span "Options" at bounding box center [599, 25] width 19 height 8
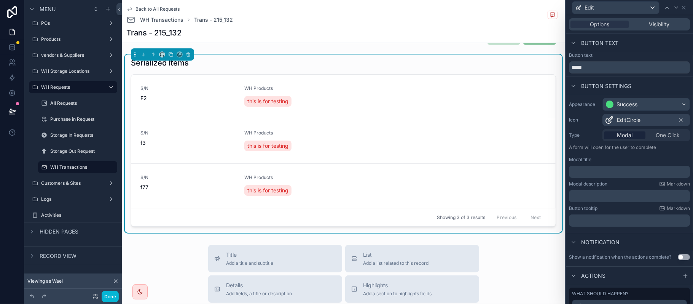
click at [632, 118] on span "EditCircle" at bounding box center [629, 120] width 24 height 8
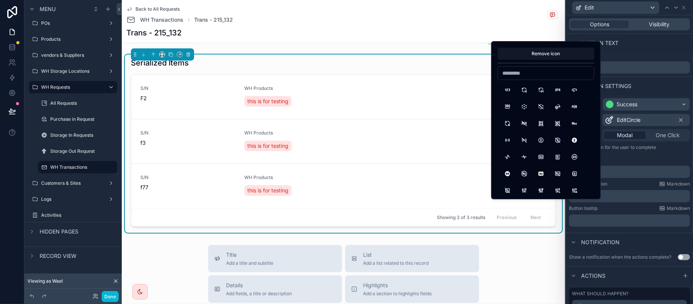
click at [547, 72] on input at bounding box center [546, 73] width 96 height 11
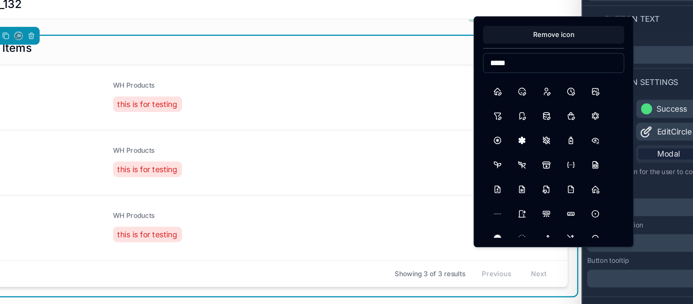
scroll to position [0, 0]
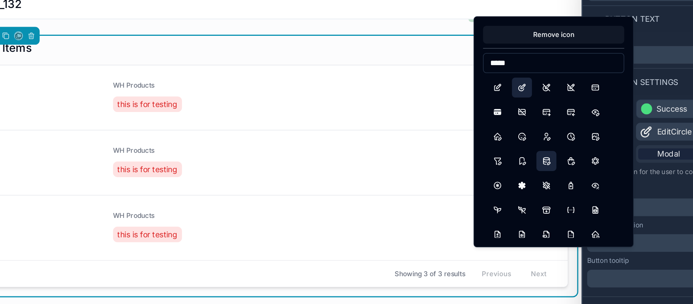
type input "****"
click at [545, 140] on button "DatabaseEdit" at bounding box center [541, 140] width 14 height 14
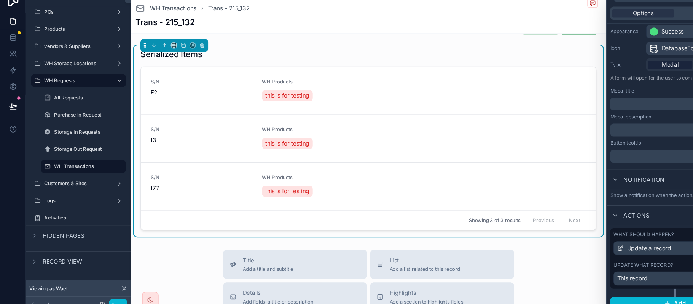
scroll to position [69, 0]
drag, startPoint x: 603, startPoint y: 185, endPoint x: 597, endPoint y: 185, distance: 5.7
click at [597, 191] on div "Show a notification when the actions complete?" at bounding box center [620, 194] width 102 height 6
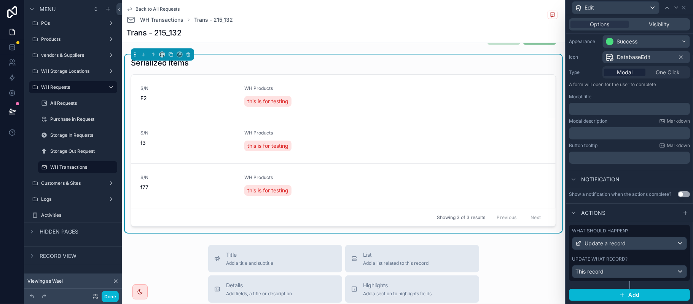
click at [648, 20] on div "Options Visibility" at bounding box center [629, 24] width 121 height 12
click at [649, 22] on span "Visibility" at bounding box center [659, 25] width 21 height 8
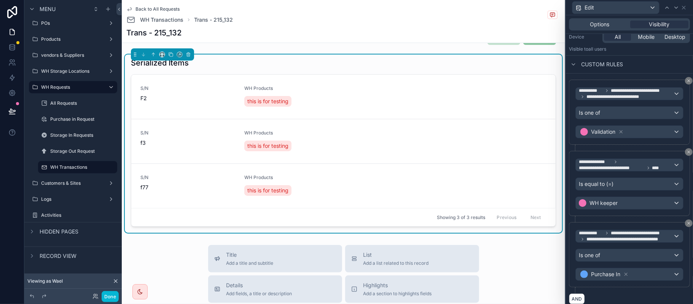
scroll to position [146, 0]
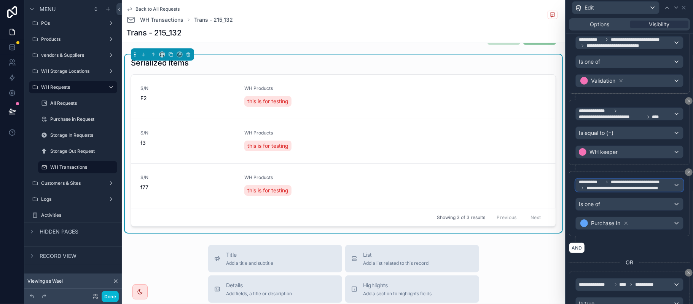
click at [649, 191] on span "**********" at bounding box center [628, 188] width 85 height 6
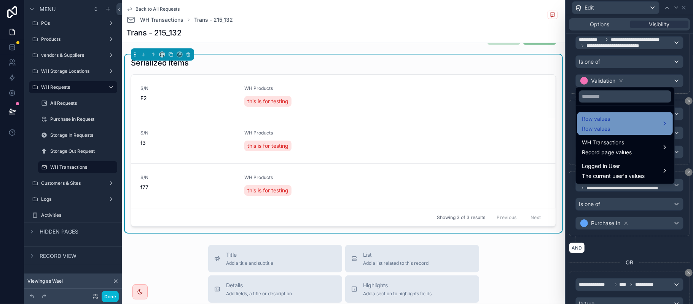
click at [600, 127] on span "Row values" at bounding box center [596, 129] width 28 height 8
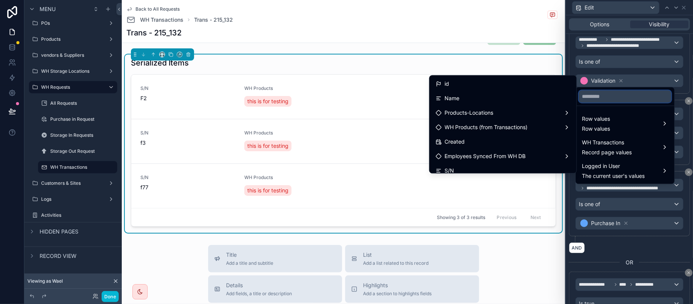
click at [612, 97] on input "text" at bounding box center [625, 96] width 92 height 12
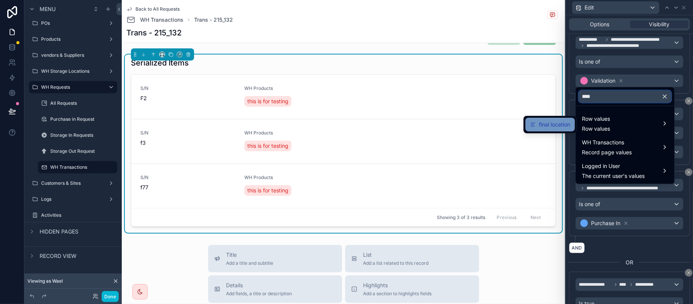
type input "****"
click at [543, 127] on span "final location" at bounding box center [554, 124] width 31 height 9
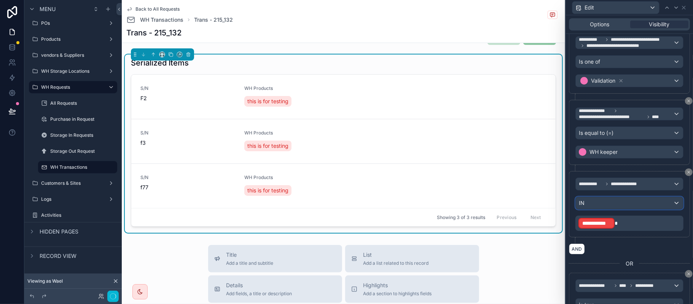
click at [630, 204] on div "IN" at bounding box center [629, 203] width 107 height 12
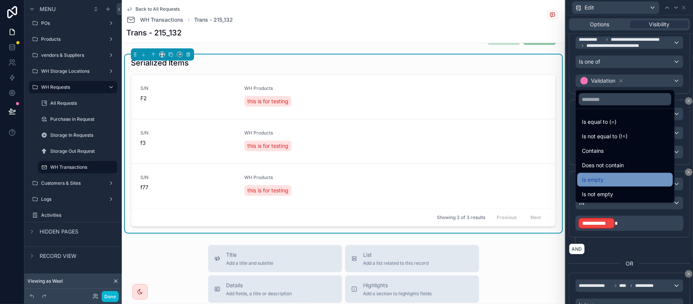
click at [611, 178] on div "Is empty" at bounding box center [625, 179] width 86 height 9
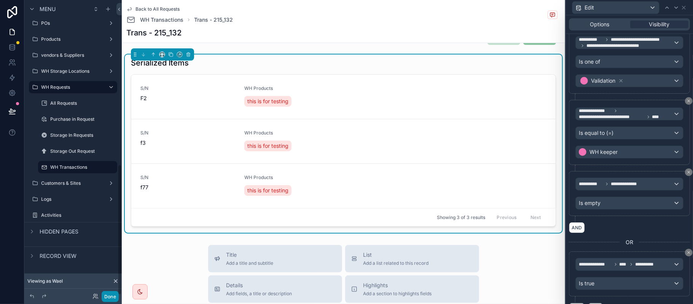
click at [111, 295] on button "Done" at bounding box center [110, 296] width 17 height 11
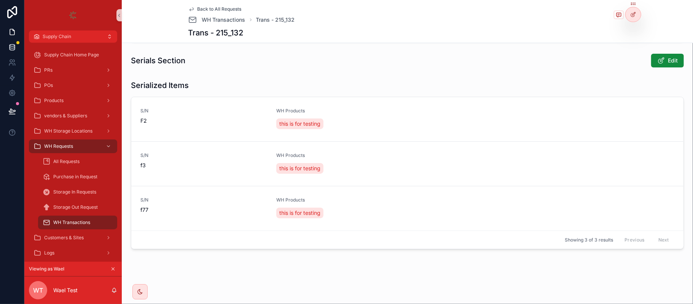
scroll to position [161, 0]
click at [625, 211] on icon "scrollable content" at bounding box center [628, 210] width 6 height 6
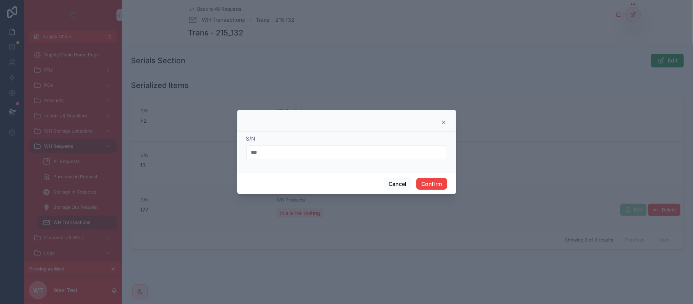
click at [283, 153] on input "***" at bounding box center [347, 152] width 200 height 11
click at [388, 182] on button "Cancel" at bounding box center [398, 184] width 28 height 12
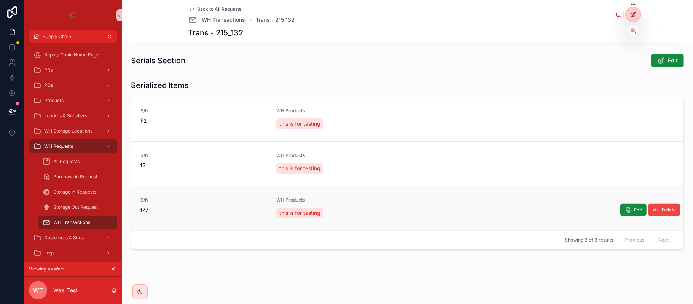
click at [637, 15] on div at bounding box center [633, 14] width 15 height 14
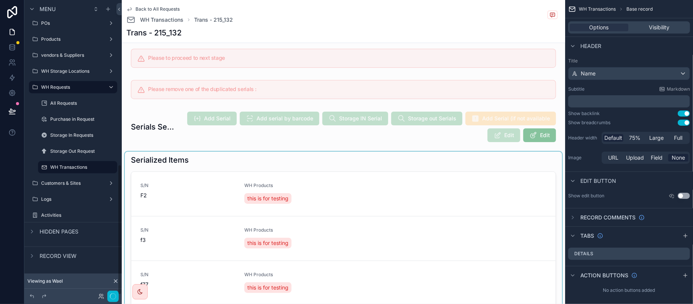
scroll to position [216, 0]
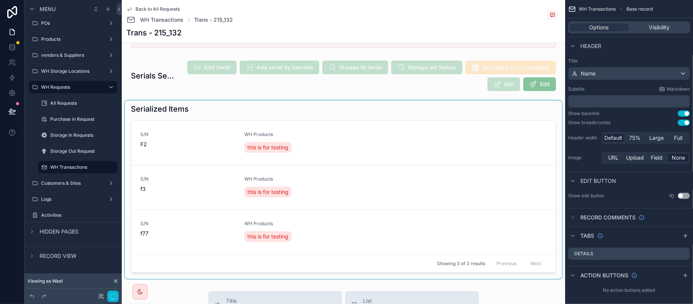
click at [335, 156] on div "scrollable content" at bounding box center [343, 189] width 437 height 178
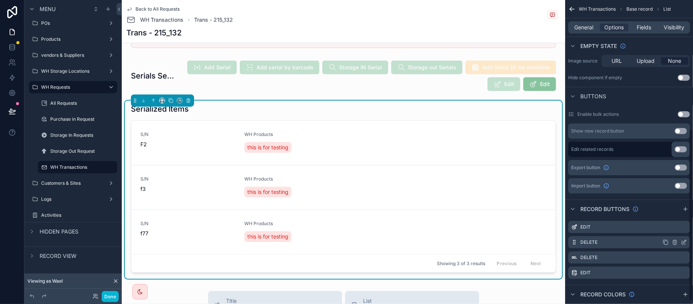
scroll to position [234, 0]
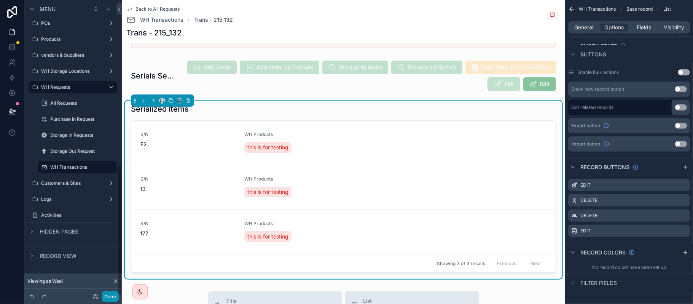
click at [106, 295] on button "Done" at bounding box center [110, 296] width 17 height 11
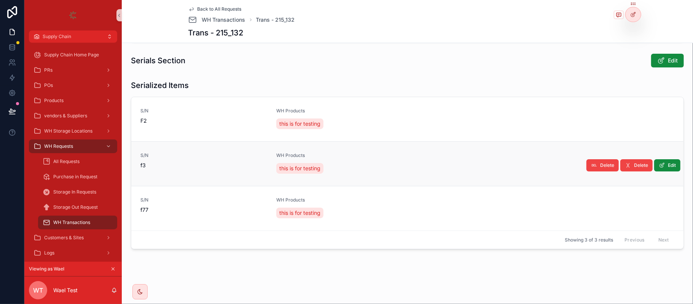
scroll to position [161, 0]
click at [629, 17] on div at bounding box center [633, 14] width 15 height 14
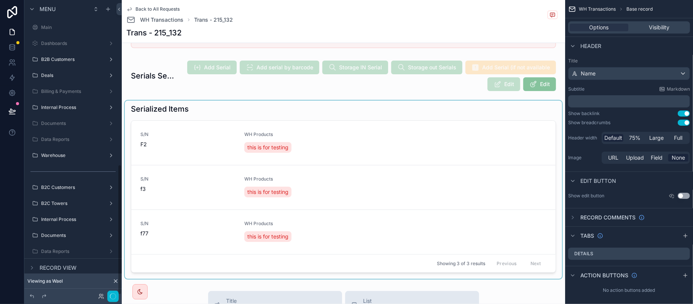
scroll to position [372, 0]
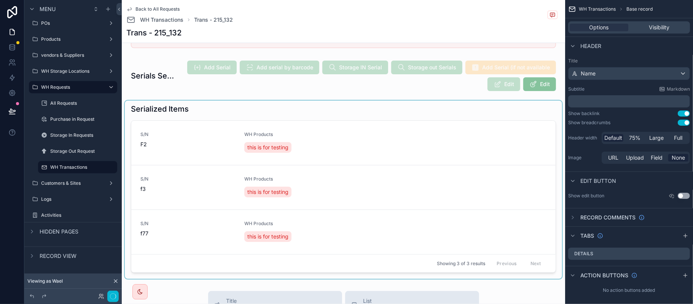
click at [357, 164] on div "scrollable content" at bounding box center [343, 189] width 437 height 178
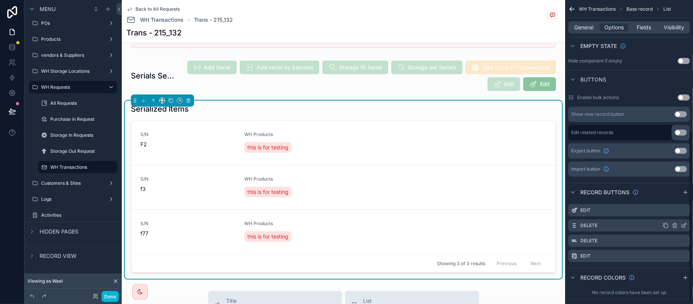
scroll to position [234, 0]
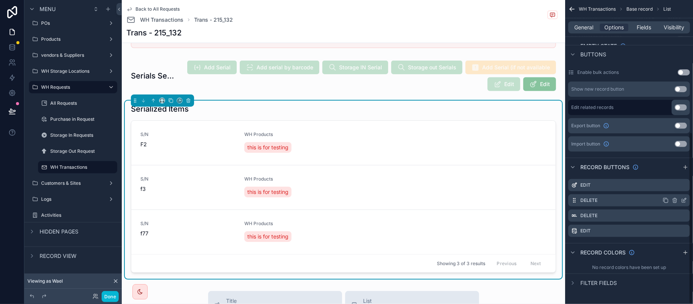
click at [683, 199] on icon "scrollable content" at bounding box center [684, 200] width 6 height 6
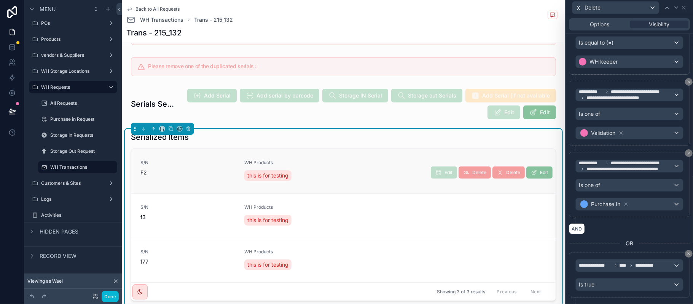
scroll to position [203, 0]
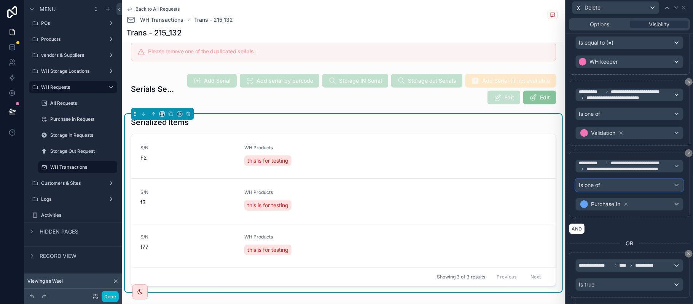
click at [623, 191] on div "Is one of" at bounding box center [629, 185] width 107 height 12
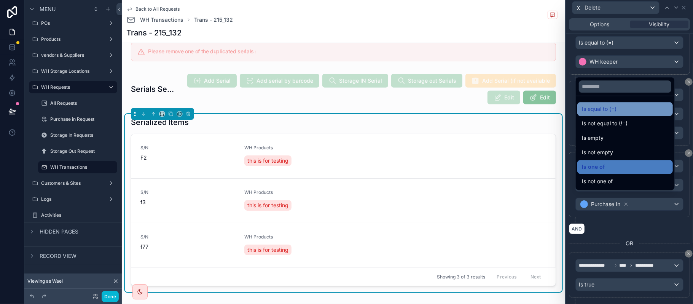
click at [612, 107] on span "Is equal to (=)" at bounding box center [599, 108] width 35 height 9
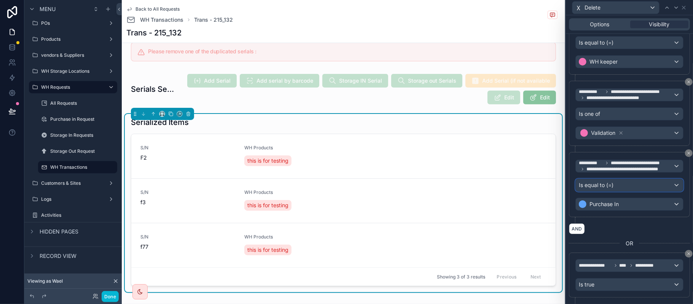
click at [619, 191] on div "Is equal to (=)" at bounding box center [629, 185] width 107 height 12
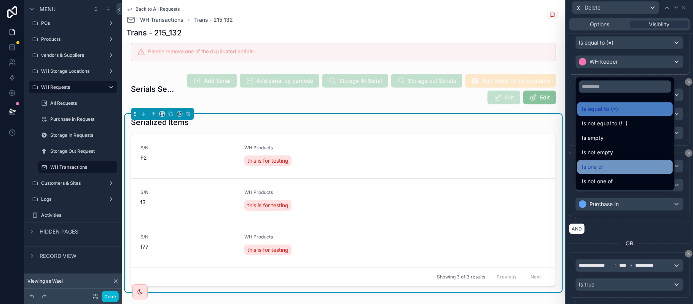
click at [602, 166] on span "Is one of" at bounding box center [592, 166] width 21 height 9
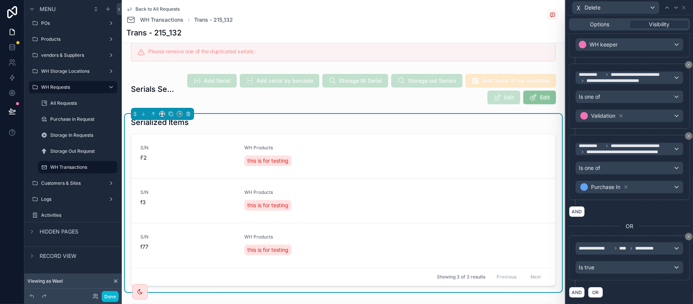
scroll to position [197, 0]
click at [617, 143] on span "**********" at bounding box center [626, 149] width 94 height 12
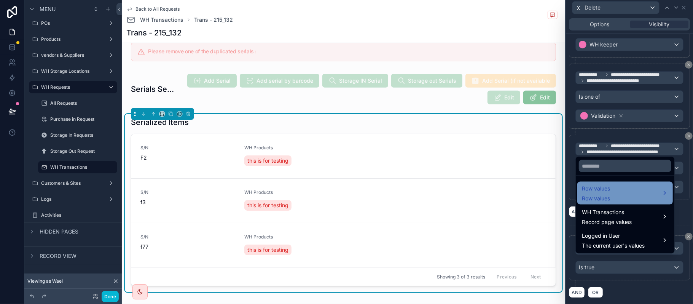
click at [604, 195] on span "Row values" at bounding box center [596, 198] width 28 height 8
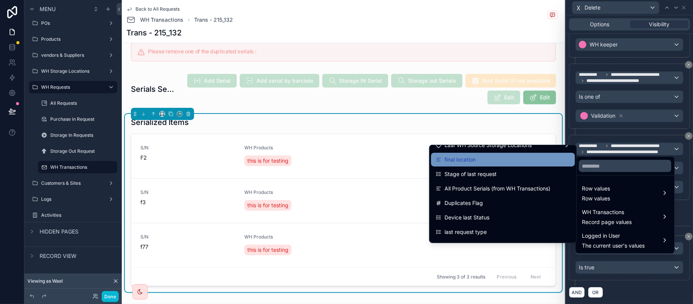
scroll to position [152, 0]
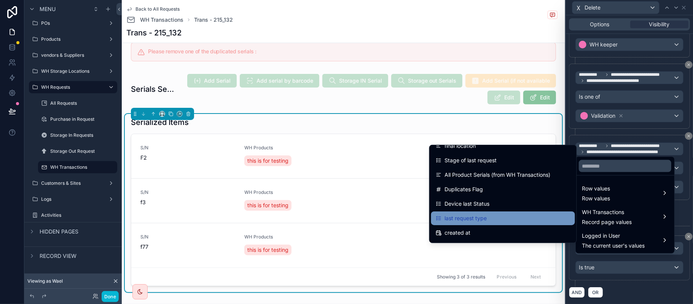
click at [508, 215] on div "last request type" at bounding box center [503, 218] width 135 height 9
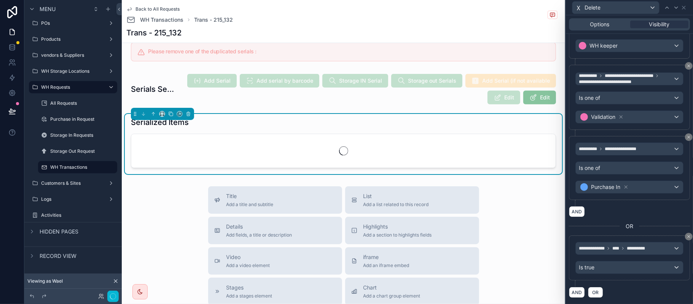
scroll to position [190, 0]
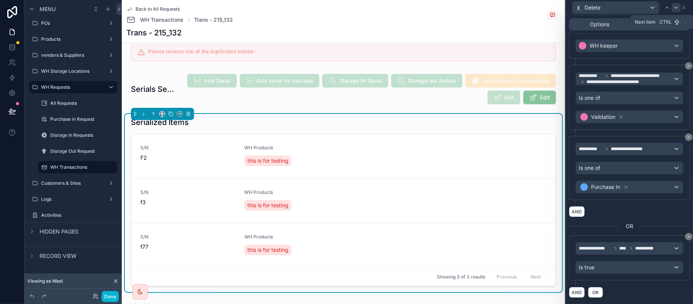
click at [680, 8] on div at bounding box center [676, 7] width 9 height 9
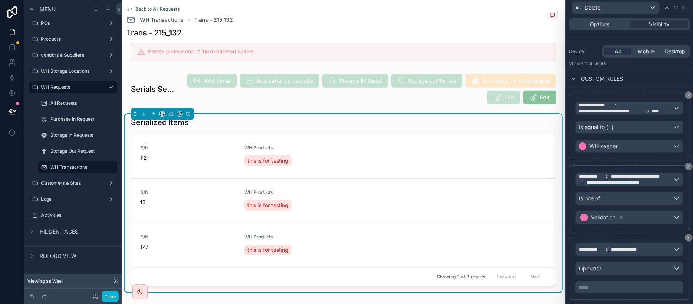
scroll to position [101, 0]
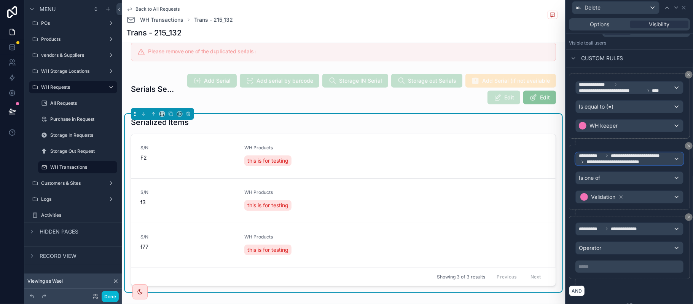
click at [620, 159] on span "**********" at bounding box center [639, 156] width 56 height 6
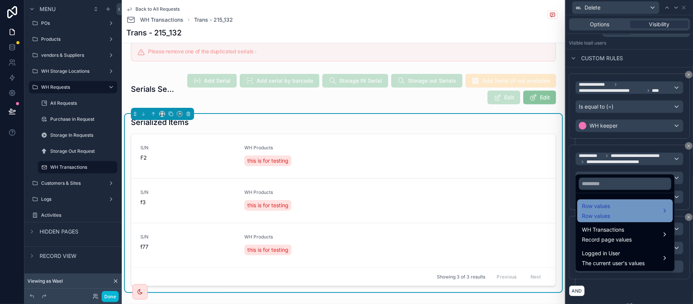
click at [604, 204] on span "Row values" at bounding box center [596, 205] width 28 height 9
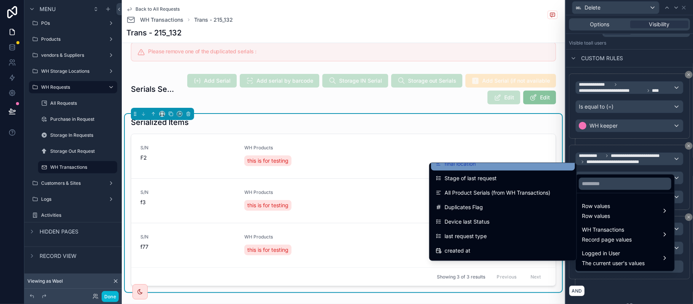
scroll to position [203, 0]
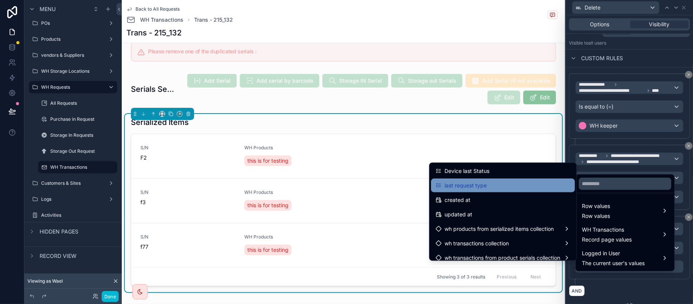
click at [484, 189] on div "last request type" at bounding box center [503, 185] width 135 height 9
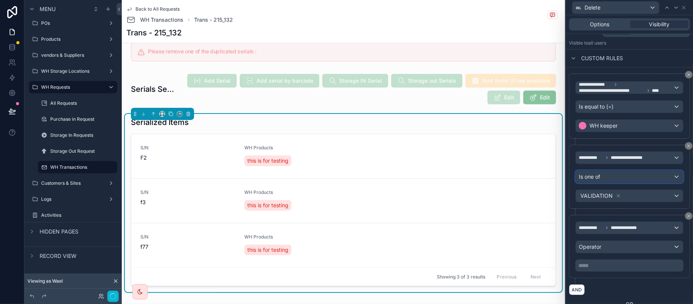
click at [616, 178] on div "Is one of" at bounding box center [629, 177] width 107 height 12
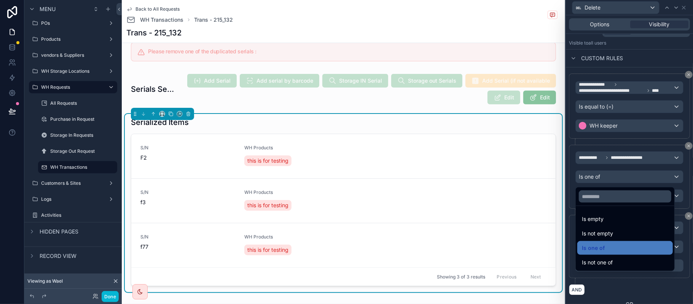
drag, startPoint x: 603, startPoint y: 217, endPoint x: 612, endPoint y: 180, distance: 37.9
click at [612, 180] on div "**********" at bounding box center [346, 152] width 693 height 304
click at [614, 245] on div "Is one of" at bounding box center [625, 247] width 86 height 9
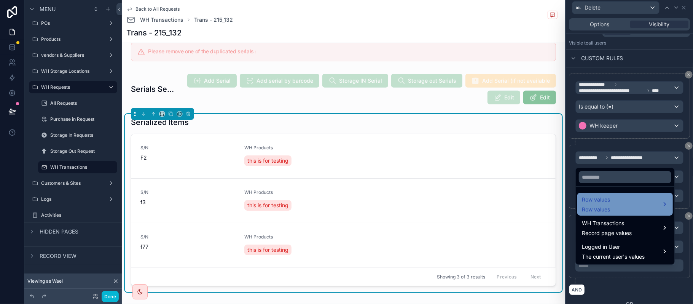
click at [604, 208] on span "Row values" at bounding box center [596, 210] width 28 height 8
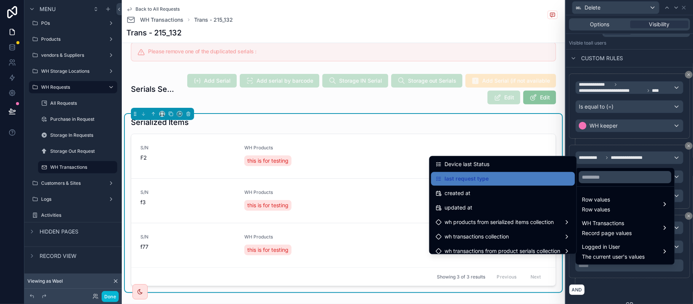
click at [520, 178] on div "last request type" at bounding box center [503, 178] width 135 height 9
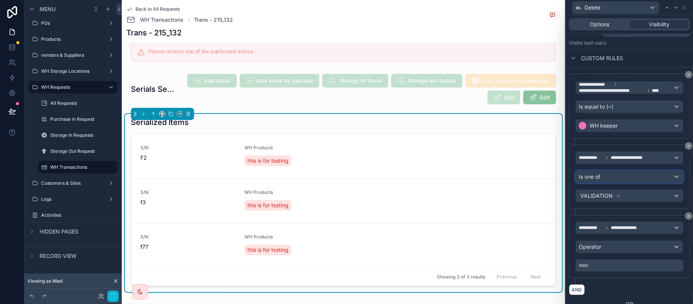
click at [620, 177] on div "Is one of" at bounding box center [629, 177] width 107 height 12
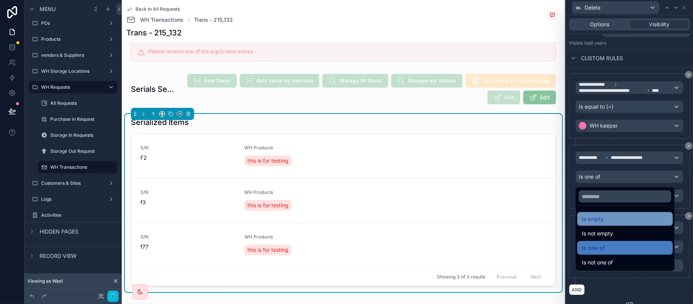
click at [618, 225] on div "Is empty" at bounding box center [625, 219] width 96 height 14
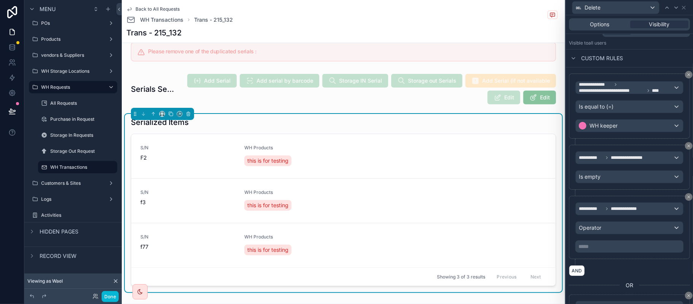
click at [621, 191] on div "**********" at bounding box center [629, 170] width 121 height 51
click at [620, 164] on div "**********" at bounding box center [629, 157] width 107 height 12
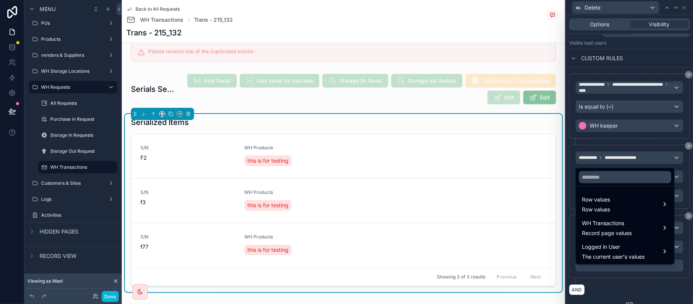
click at [620, 158] on div at bounding box center [629, 152] width 127 height 304
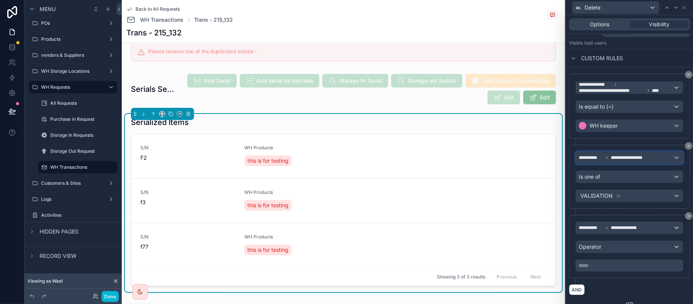
click at [620, 158] on span "**********" at bounding box center [629, 158] width 36 height 6
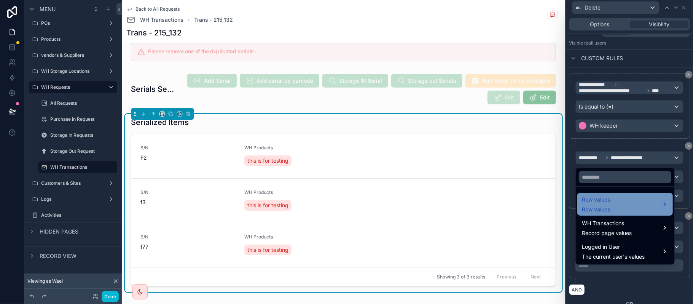
click at [615, 198] on div "Row values Row values" at bounding box center [625, 204] width 86 height 18
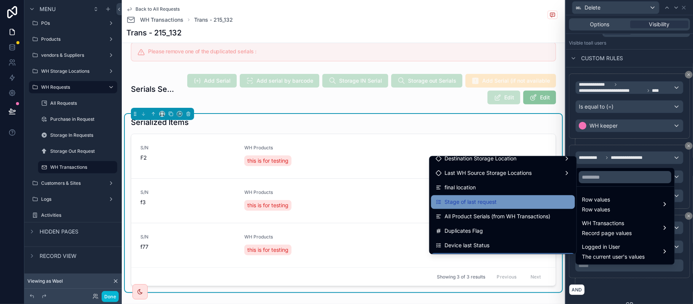
scroll to position [71, 0]
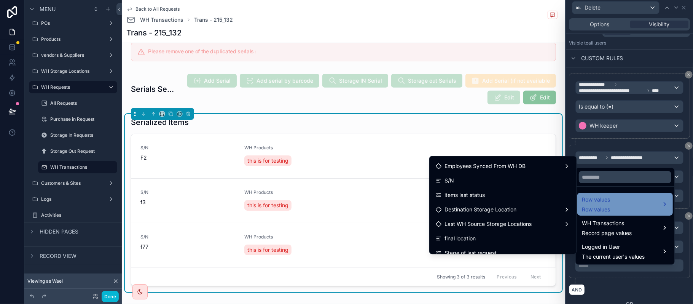
click at [619, 201] on div "Row values Row values" at bounding box center [625, 204] width 86 height 18
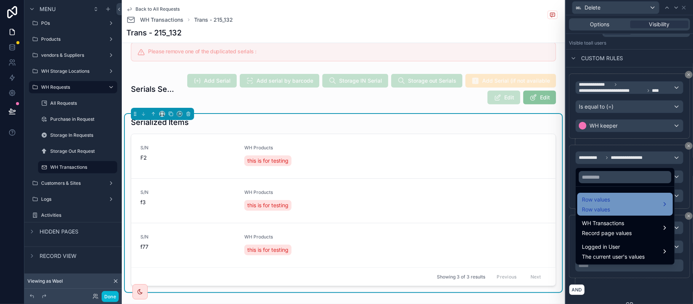
click at [619, 201] on div "Row values Row values" at bounding box center [625, 204] width 86 height 18
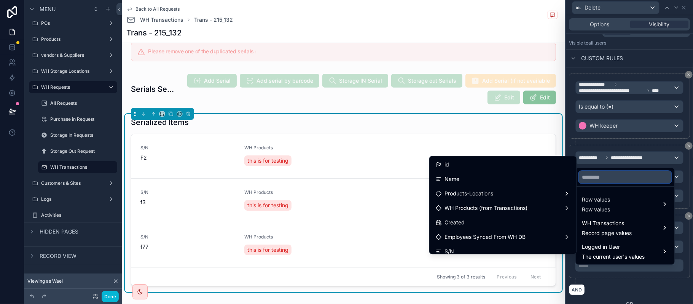
click at [611, 178] on input "text" at bounding box center [625, 177] width 92 height 12
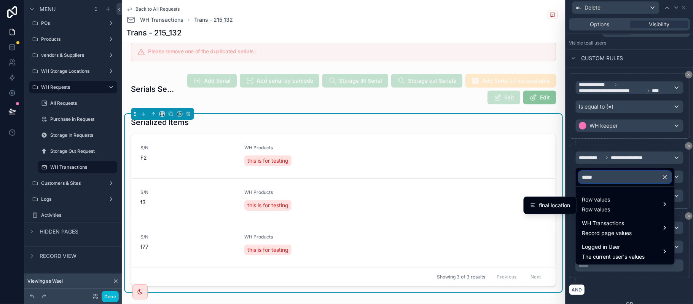
type input "*****"
click at [557, 197] on ul "final location" at bounding box center [550, 205] width 53 height 17
click at [557, 201] on span "final location" at bounding box center [554, 205] width 31 height 9
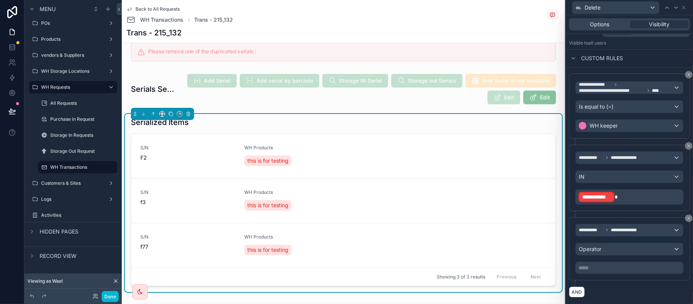
click at [615, 197] on span at bounding box center [616, 196] width 3 height 5
click at [631, 197] on p "**********" at bounding box center [630, 197] width 104 height 12
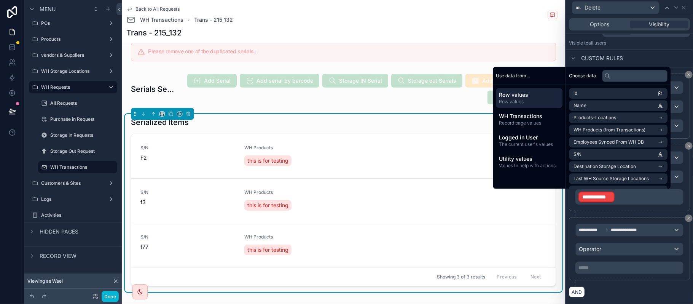
scroll to position [102, 0]
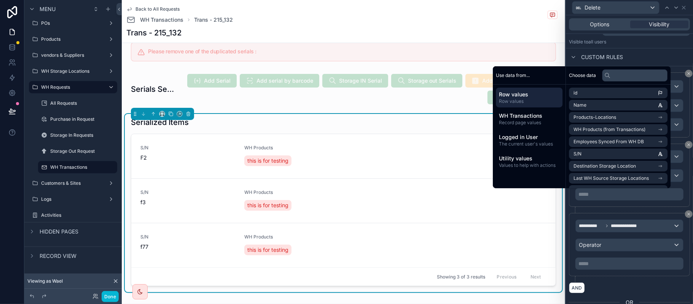
click at [611, 202] on div "**********" at bounding box center [629, 174] width 121 height 63
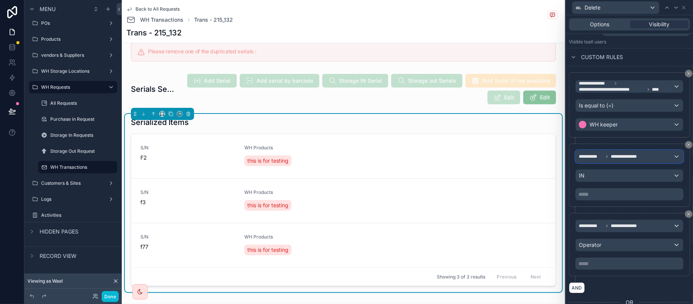
click at [629, 159] on span "**********" at bounding box center [624, 156] width 27 height 6
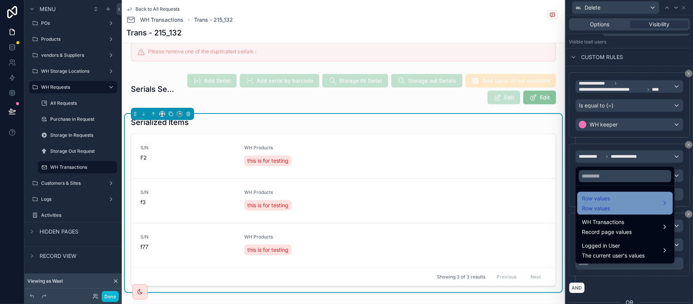
click at [620, 207] on div "Row values Row values" at bounding box center [625, 203] width 86 height 18
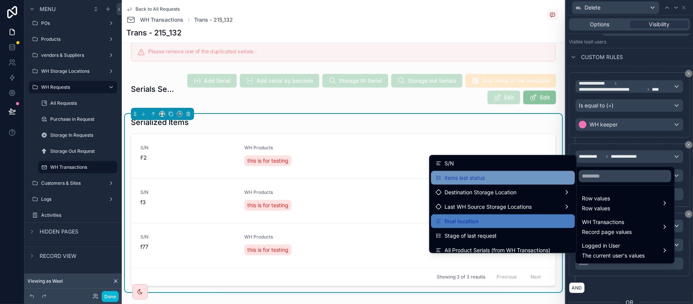
scroll to position [101, 0]
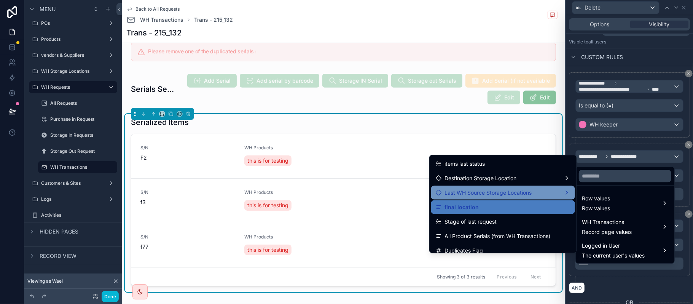
click at [515, 197] on div "Last WH Source Storage Locations" at bounding box center [503, 193] width 144 height 14
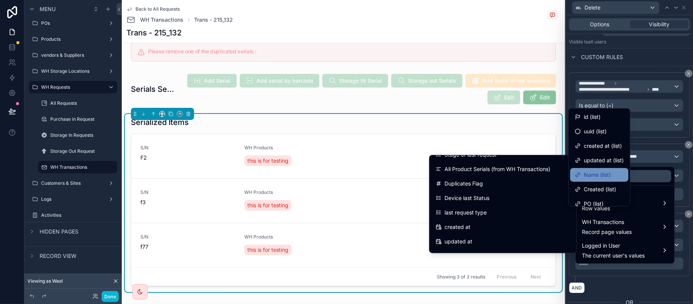
scroll to position [122, 0]
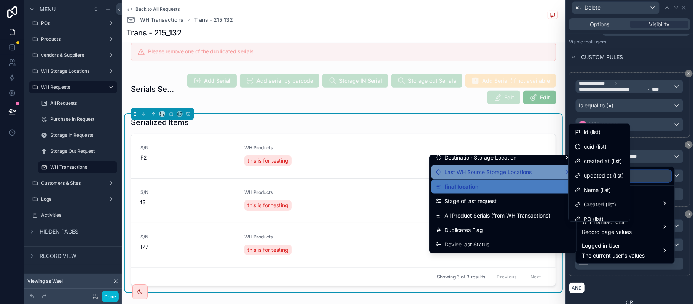
click at [654, 172] on input "text" at bounding box center [625, 176] width 92 height 12
click at [662, 191] on ul "Row values Row values WH Transactions Record page values Logged in User The cur…" at bounding box center [625, 224] width 99 height 78
click at [663, 201] on div "Row values Row values" at bounding box center [625, 203] width 86 height 18
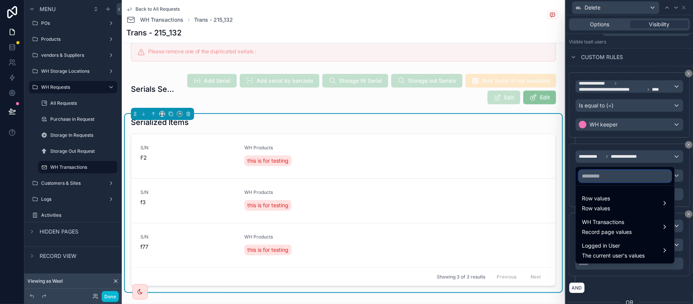
click at [650, 178] on input "text" at bounding box center [625, 176] width 92 height 12
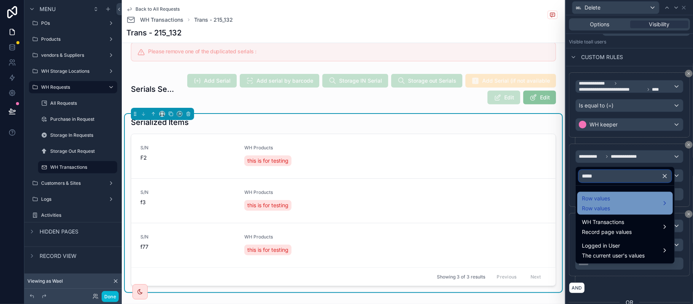
type input "*****"
click at [629, 198] on div "Row values Row values" at bounding box center [625, 203] width 86 height 18
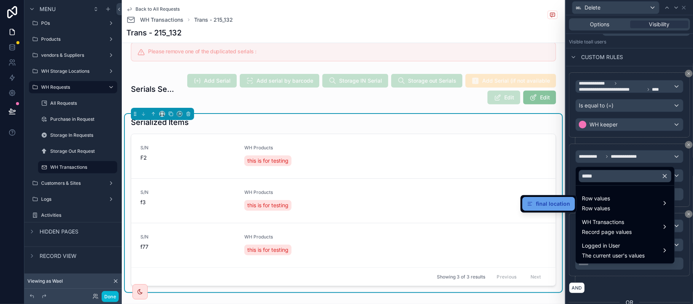
click at [558, 197] on div "final location" at bounding box center [549, 204] width 53 height 14
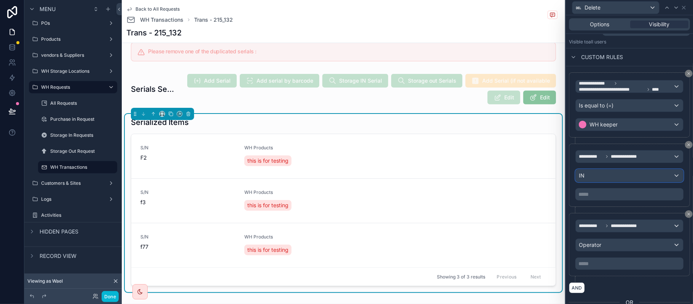
click at [618, 172] on div "IN" at bounding box center [629, 175] width 107 height 12
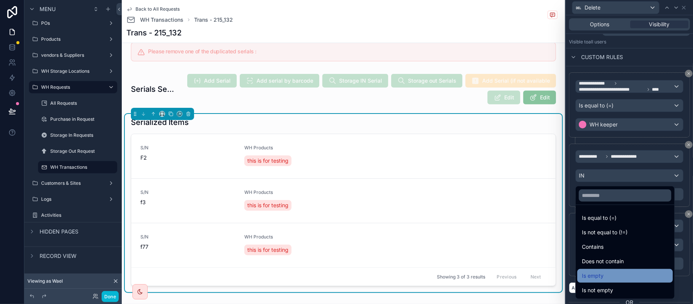
click at [609, 277] on div "Is empty" at bounding box center [625, 275] width 86 height 9
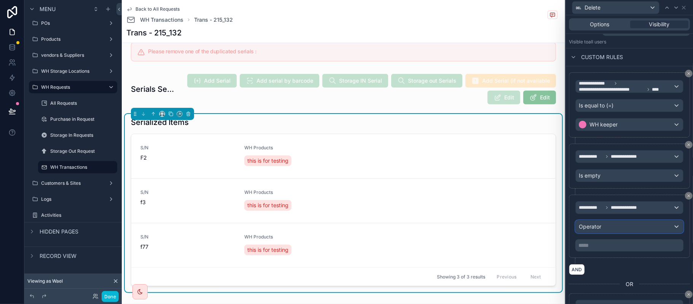
click at [614, 228] on div "Operator" at bounding box center [629, 226] width 107 height 12
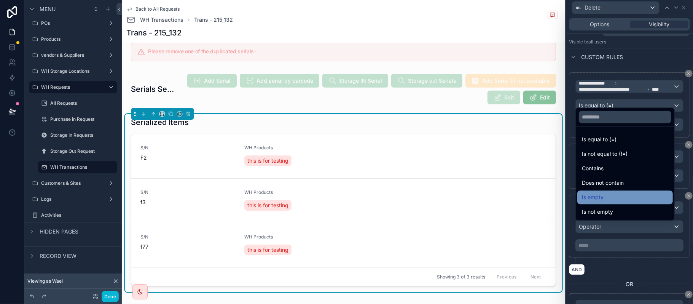
click at [617, 196] on div "Is empty" at bounding box center [625, 197] width 86 height 9
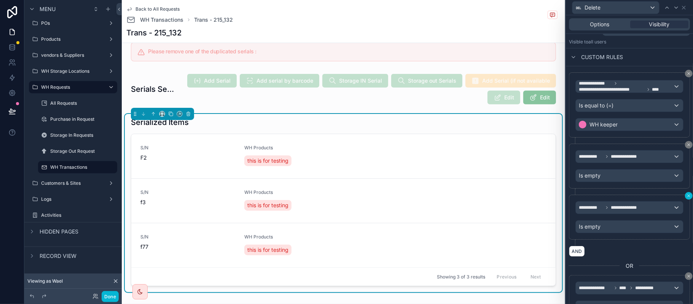
click at [687, 198] on icon at bounding box center [689, 195] width 5 height 5
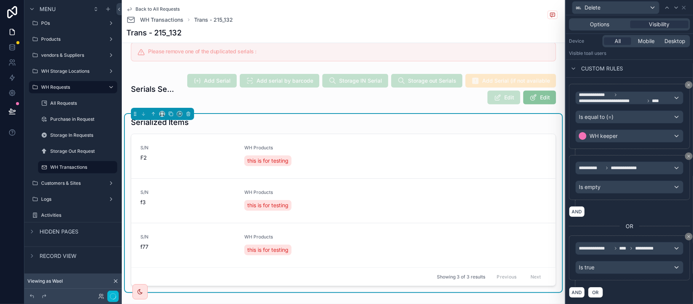
scroll to position [93, 0]
click at [675, 8] on icon at bounding box center [676, 8] width 6 height 6
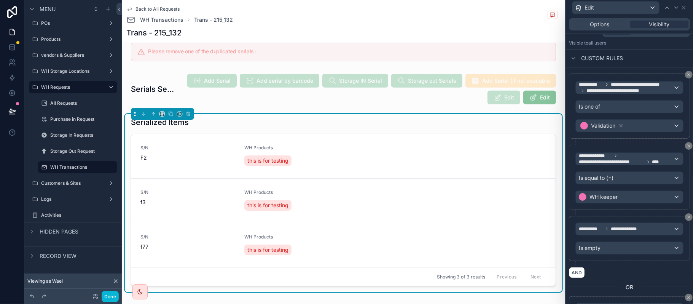
scroll to position [152, 0]
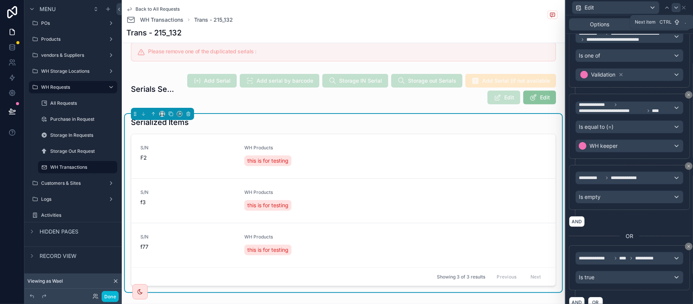
click at [676, 10] on icon at bounding box center [676, 8] width 6 height 6
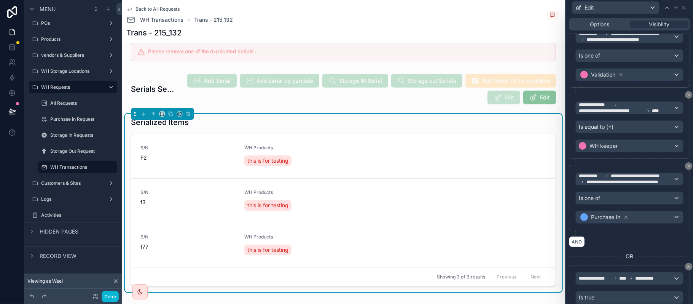
scroll to position [197, 0]
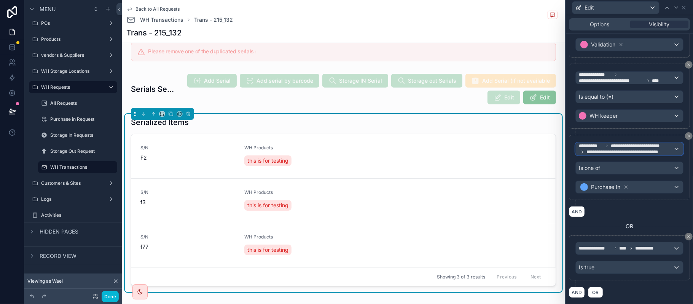
click at [634, 143] on span "**********" at bounding box center [626, 149] width 94 height 12
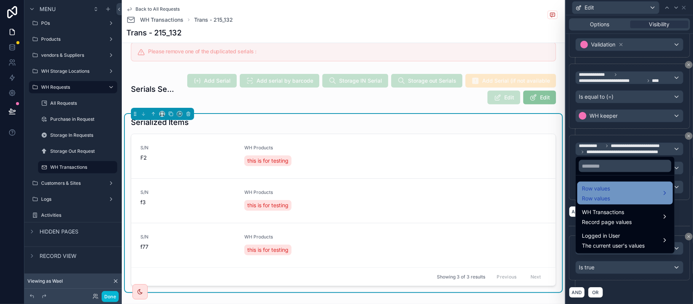
click at [645, 186] on div "Row values Row values" at bounding box center [625, 193] width 86 height 18
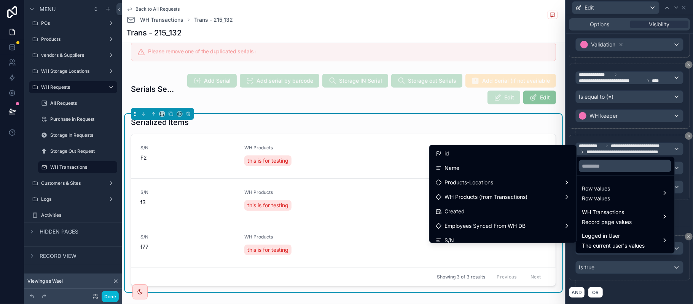
click at [603, 173] on div at bounding box center [625, 166] width 99 height 18
click at [605, 165] on input "text" at bounding box center [625, 166] width 92 height 12
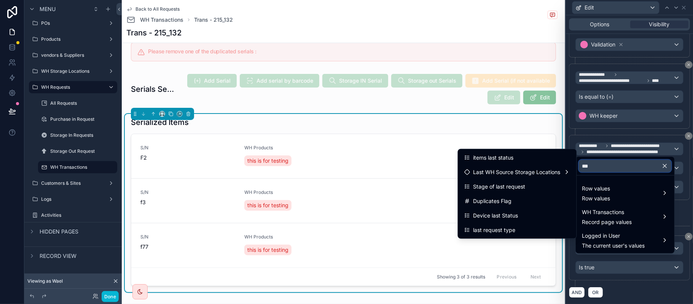
type input "****"
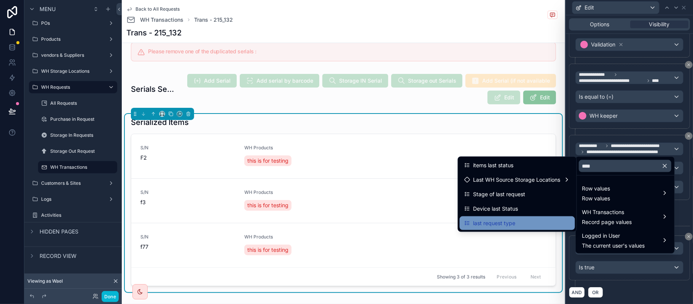
click at [535, 222] on div "last request type" at bounding box center [517, 222] width 106 height 9
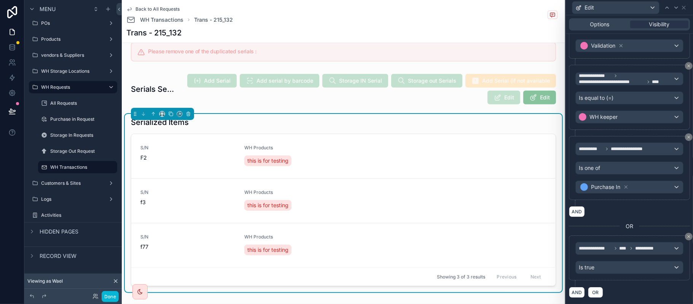
scroll to position [190, 0]
click at [620, 169] on div "Is one of" at bounding box center [629, 168] width 107 height 12
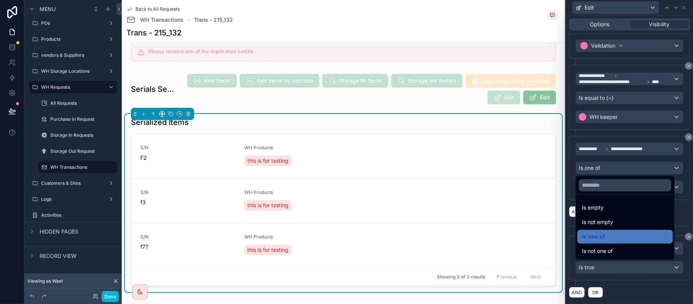
click at [610, 152] on div at bounding box center [629, 152] width 127 height 304
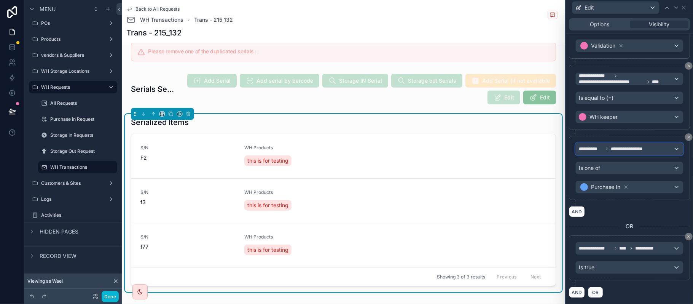
click at [605, 151] on div "**********" at bounding box center [629, 149] width 107 height 12
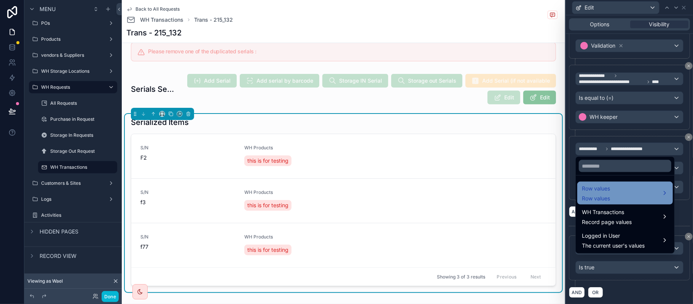
click at [596, 183] on div "Row values Row values" at bounding box center [625, 193] width 96 height 23
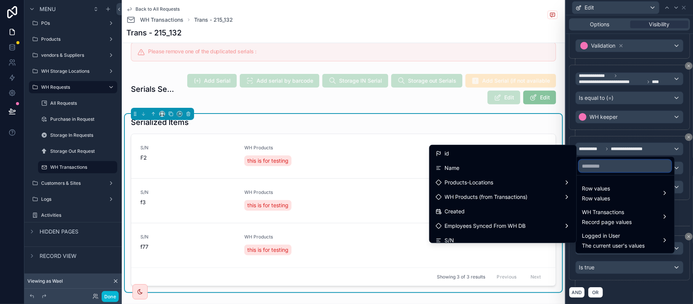
click at [603, 169] on input "text" at bounding box center [625, 166] width 92 height 12
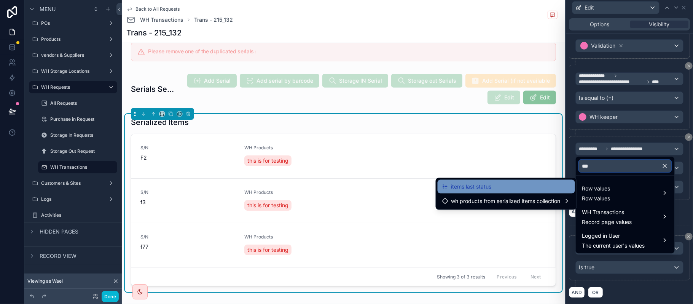
type input "***"
click at [501, 185] on div "items last status" at bounding box center [506, 186] width 128 height 9
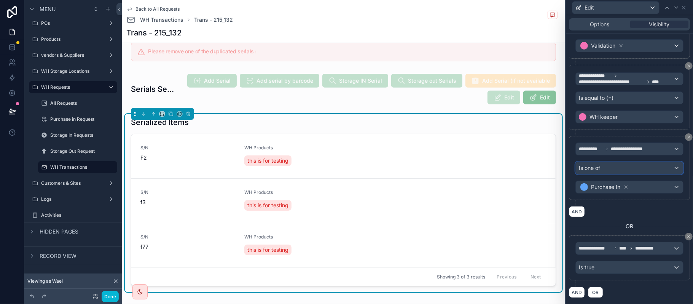
click at [623, 166] on div "Is one of" at bounding box center [629, 168] width 107 height 12
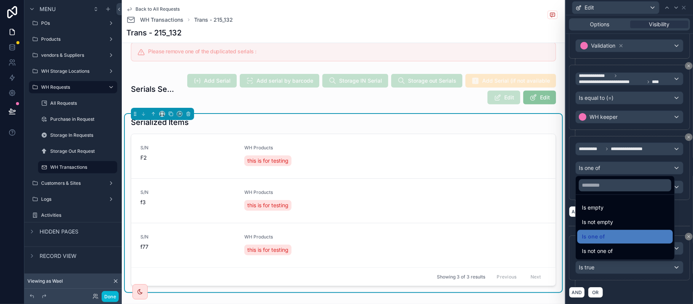
click at [615, 145] on div at bounding box center [629, 152] width 127 height 304
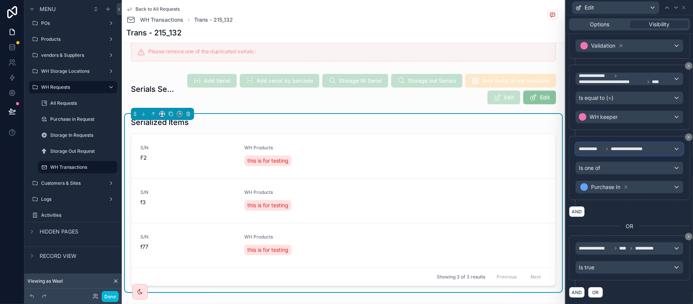
click at [647, 148] on div "**********" at bounding box center [629, 149] width 107 height 12
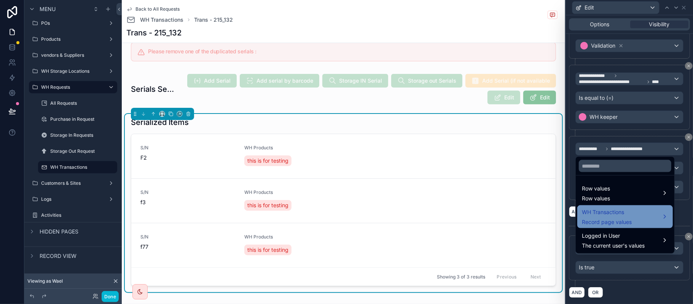
click at [617, 205] on div "WH Transactions Record page values" at bounding box center [625, 216] width 96 height 23
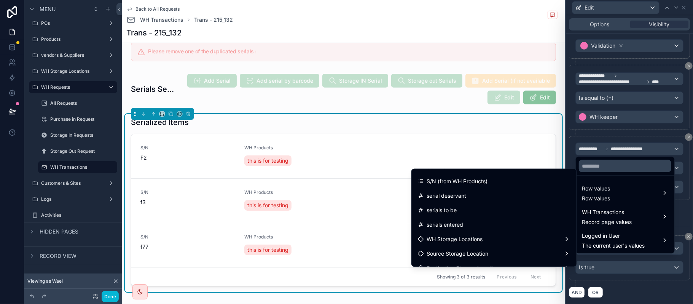
scroll to position [253, 0]
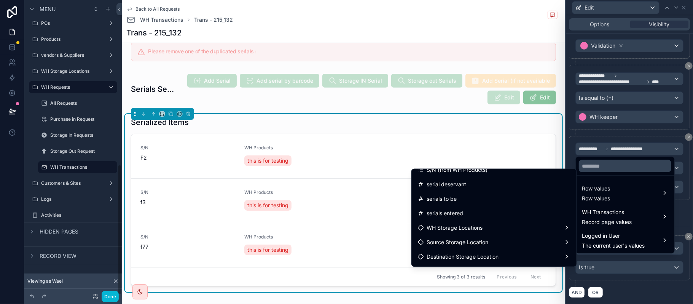
click at [616, 148] on div at bounding box center [629, 152] width 127 height 304
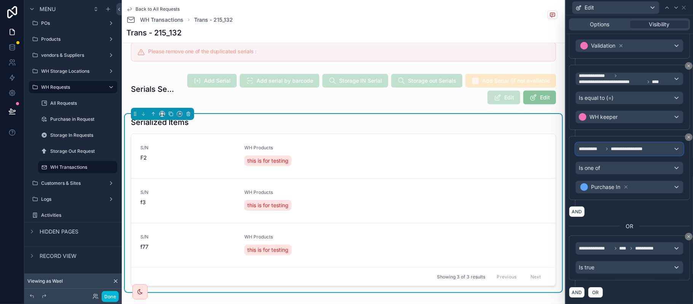
click at [616, 150] on div "**********" at bounding box center [629, 149] width 107 height 12
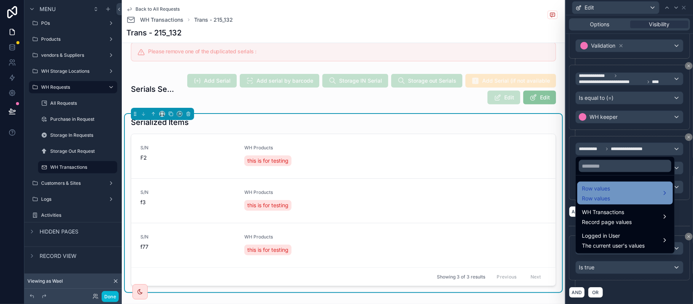
click at [609, 189] on span "Row values" at bounding box center [596, 188] width 28 height 9
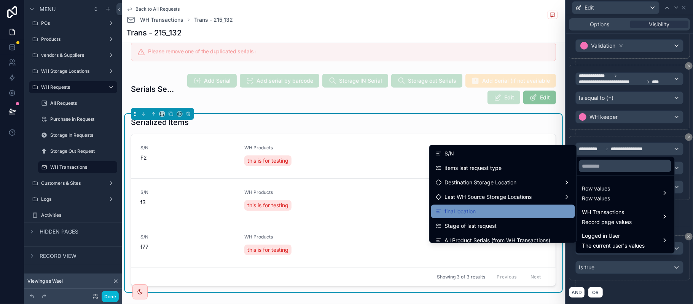
scroll to position [101, 0]
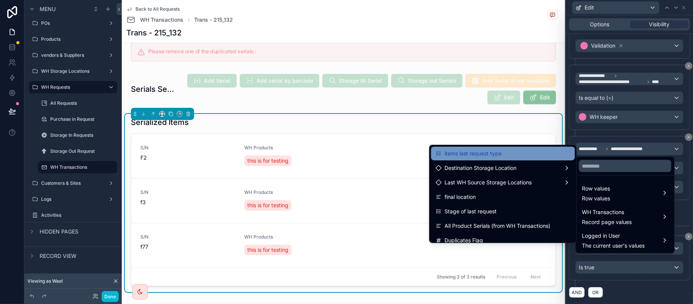
click at [503, 153] on div "items last request type" at bounding box center [503, 153] width 135 height 9
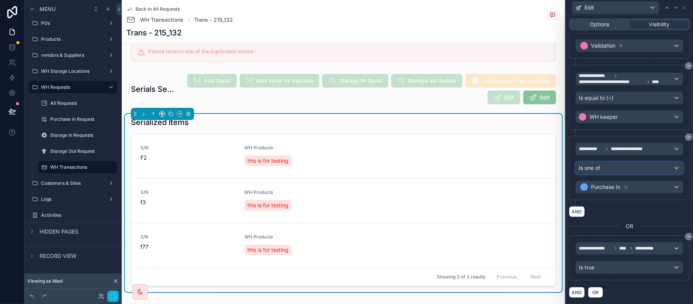
click at [617, 170] on div "Is one of" at bounding box center [629, 168] width 107 height 12
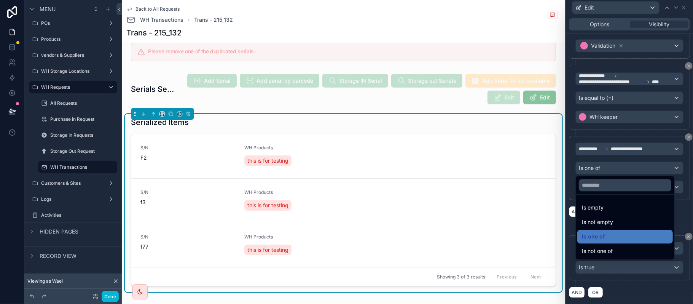
click at [611, 162] on div at bounding box center [629, 152] width 127 height 304
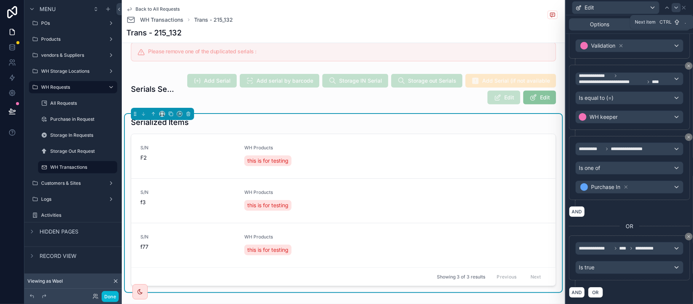
click at [675, 9] on icon at bounding box center [676, 8] width 6 height 6
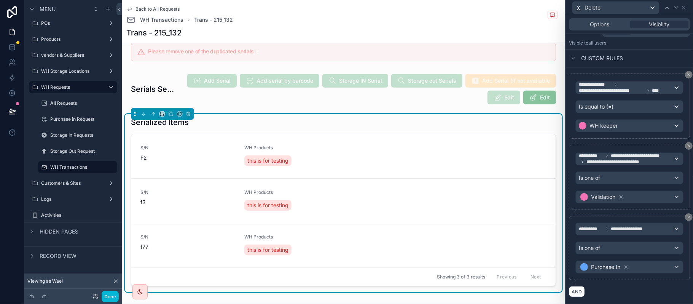
scroll to position [152, 0]
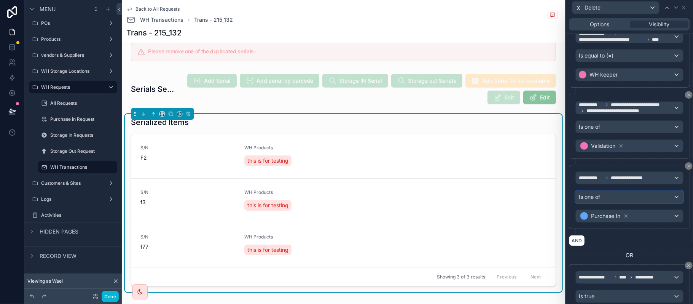
click at [634, 203] on div "Is one of" at bounding box center [629, 197] width 107 height 12
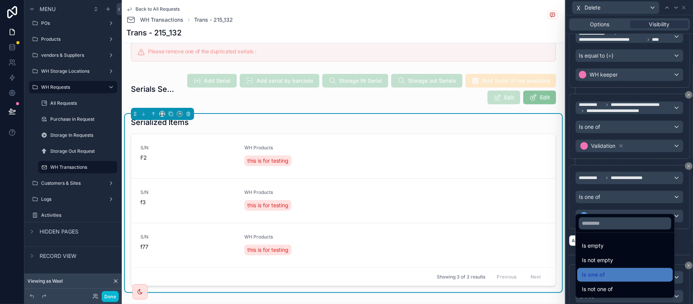
click at [622, 170] on div at bounding box center [629, 152] width 127 height 304
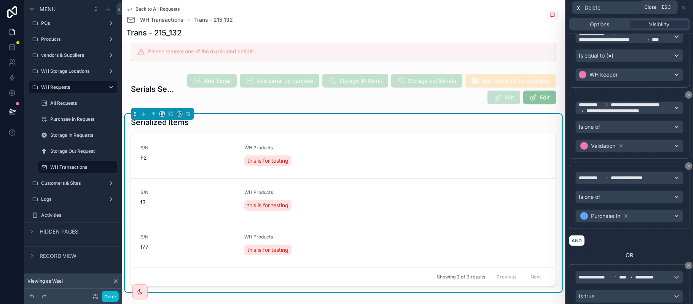
click at [687, 8] on div "Delete" at bounding box center [629, 7] width 121 height 15
click at [108, 297] on button "Done" at bounding box center [110, 296] width 17 height 11
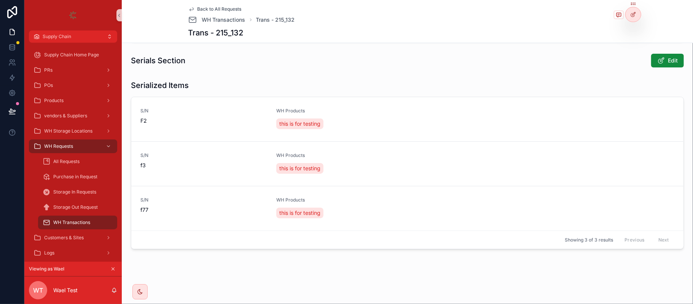
scroll to position [161, 0]
click at [11, 40] on link at bounding box center [12, 47] width 24 height 15
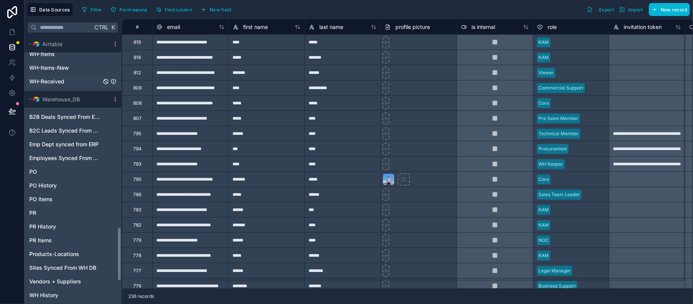
scroll to position [906, 0]
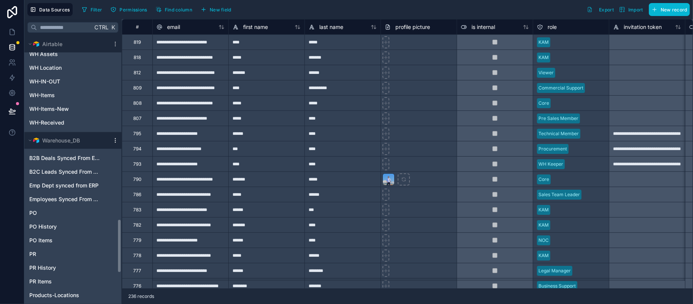
click at [113, 142] on icon "scrollable content" at bounding box center [115, 140] width 6 height 6
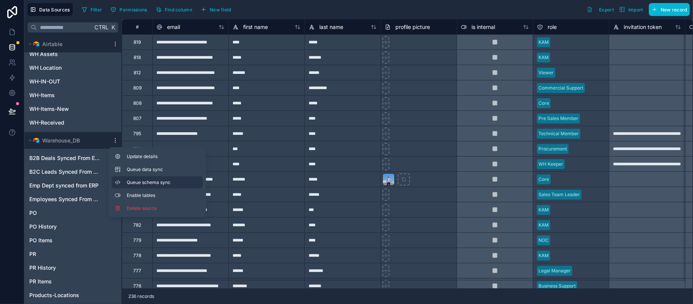
click at [133, 179] on span "Queue schema sync" at bounding box center [154, 182] width 55 height 6
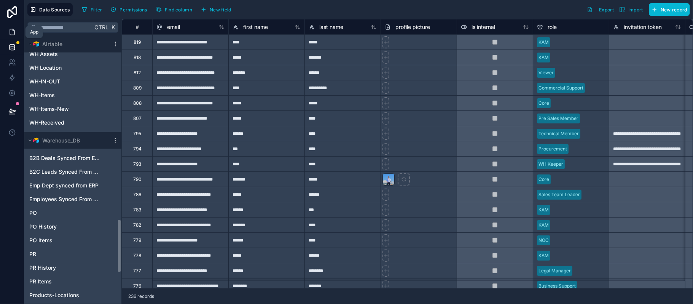
click at [16, 32] on link at bounding box center [12, 31] width 24 height 15
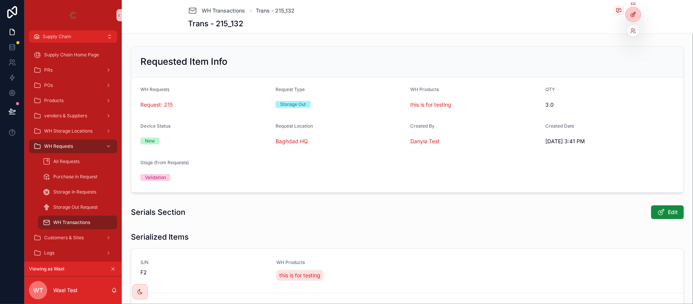
click at [634, 16] on icon at bounding box center [632, 14] width 3 height 3
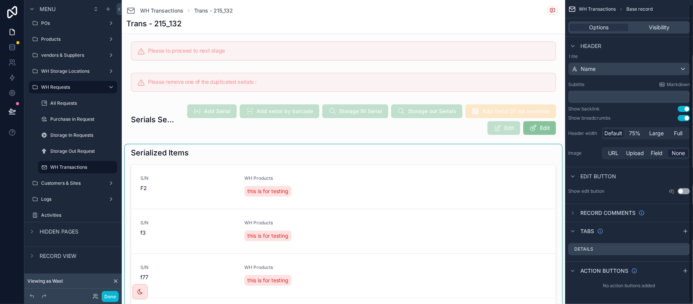
scroll to position [253, 0]
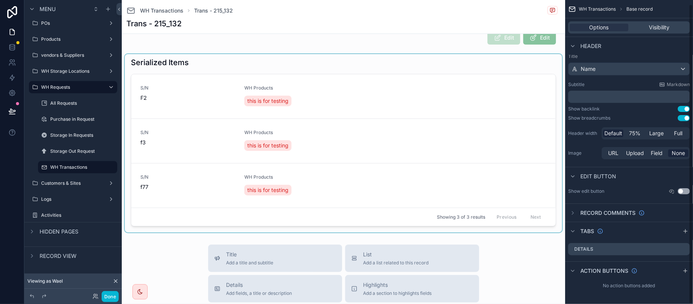
click at [435, 160] on div "scrollable content" at bounding box center [343, 143] width 437 height 178
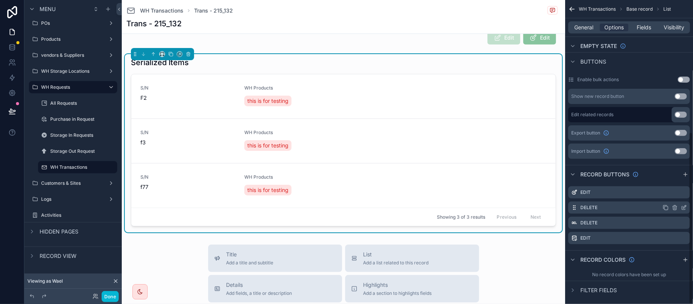
scroll to position [234, 0]
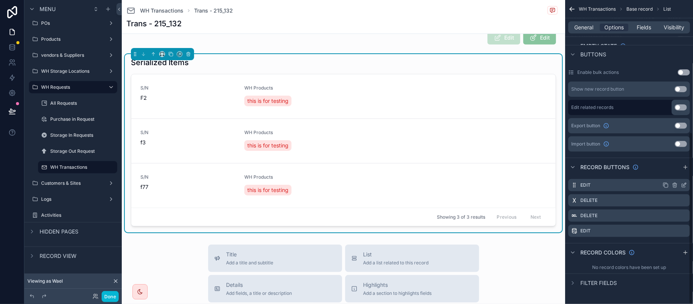
click at [685, 183] on icon "scrollable content" at bounding box center [684, 184] width 3 height 3
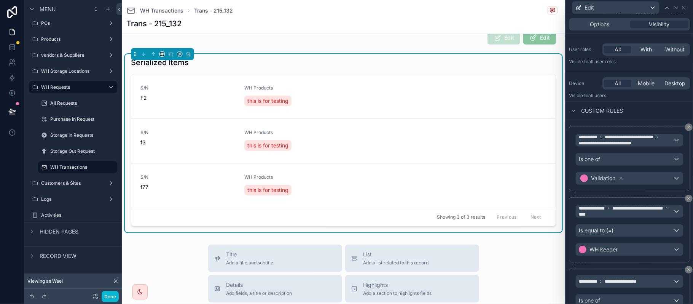
scroll to position [101, 0]
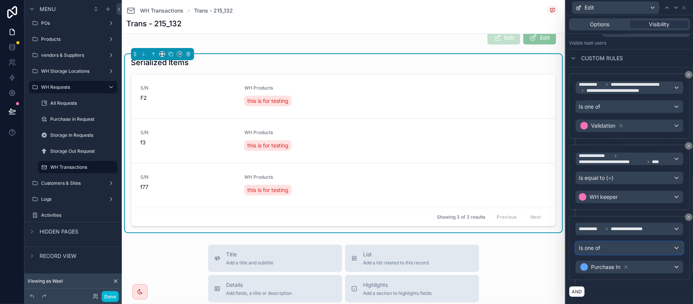
click at [623, 254] on div "Is one of" at bounding box center [629, 248] width 107 height 12
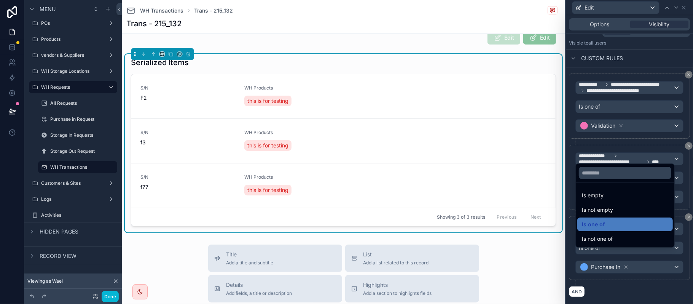
click at [637, 264] on div at bounding box center [629, 152] width 127 height 304
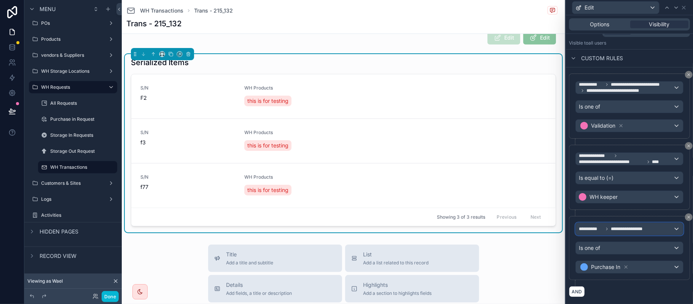
click at [620, 232] on span "**********" at bounding box center [628, 229] width 35 height 6
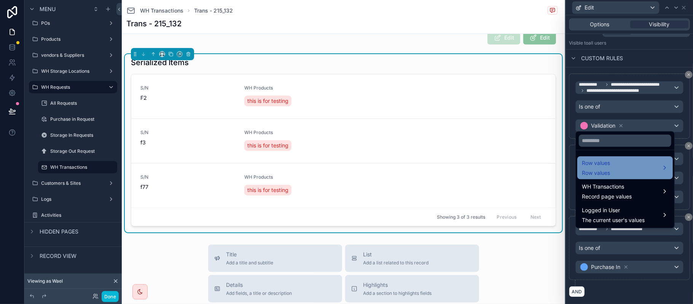
click at [623, 165] on div "Row values Row values" at bounding box center [625, 167] width 86 height 18
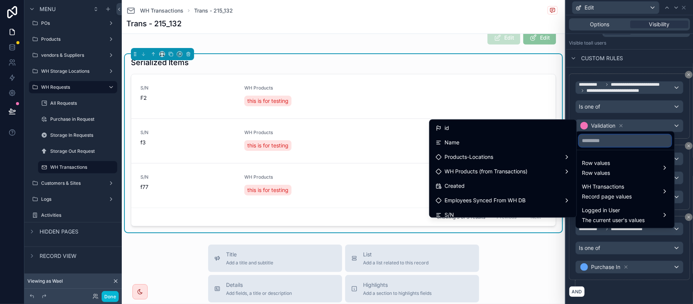
click at [615, 141] on input "text" at bounding box center [625, 140] width 92 height 12
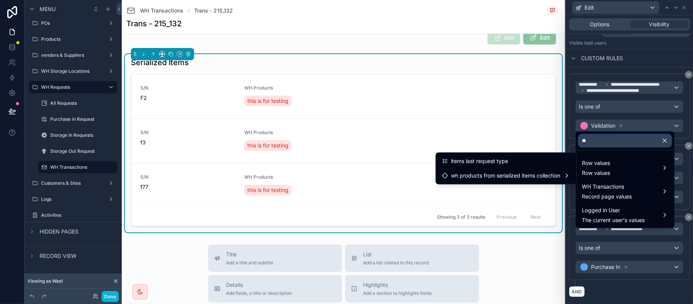
type input "**"
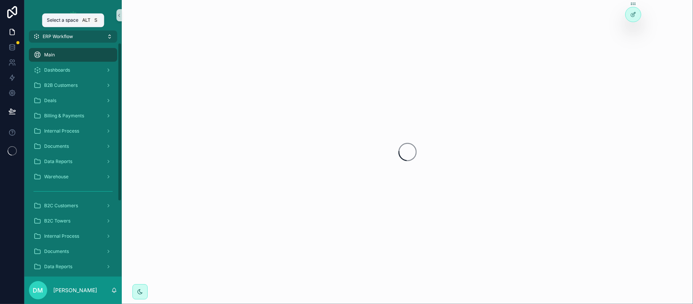
click at [91, 37] on button "ERP Workflow" at bounding box center [73, 36] width 88 height 12
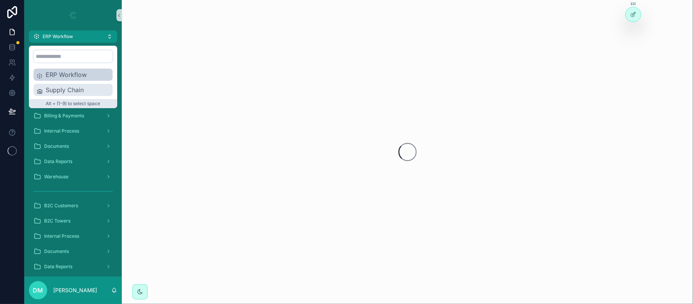
click at [81, 92] on span "Supply Chain" at bounding box center [78, 89] width 64 height 9
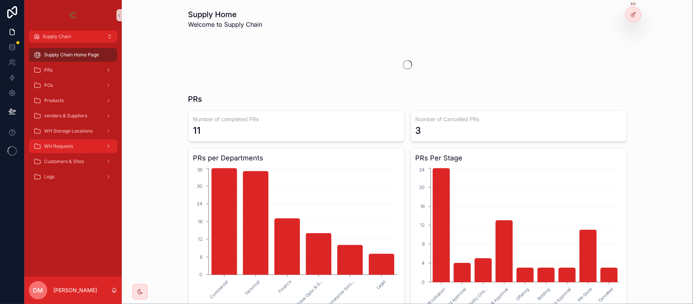
click at [84, 140] on div "WH Requests" at bounding box center [72, 146] width 79 height 12
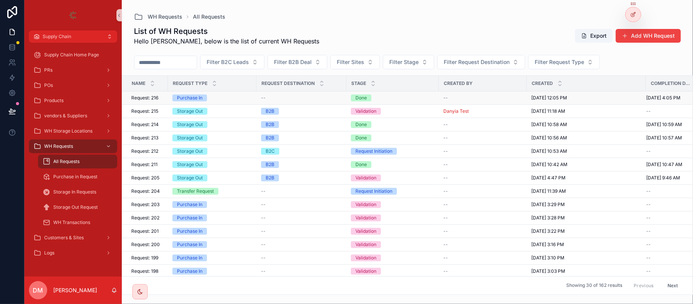
click at [163, 97] on div "Request: 216 Request: 216" at bounding box center [147, 98] width 32 height 6
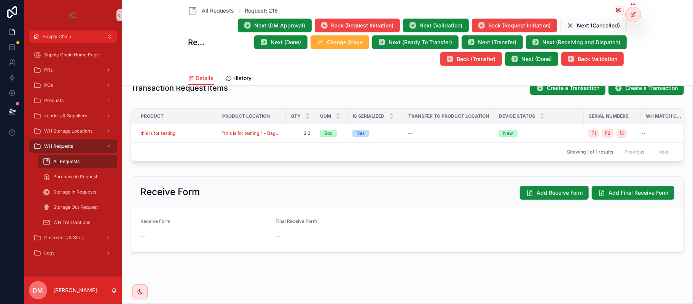
scroll to position [264, 0]
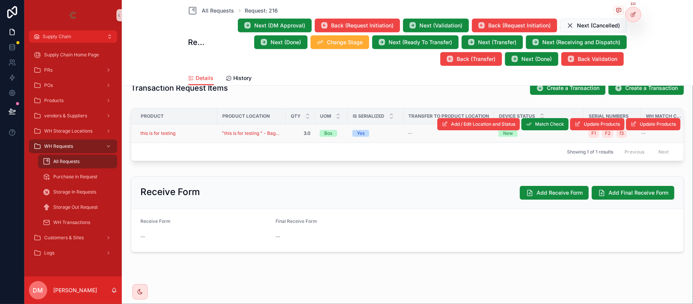
click at [190, 130] on div "this is for testing" at bounding box center [176, 133] width 72 height 6
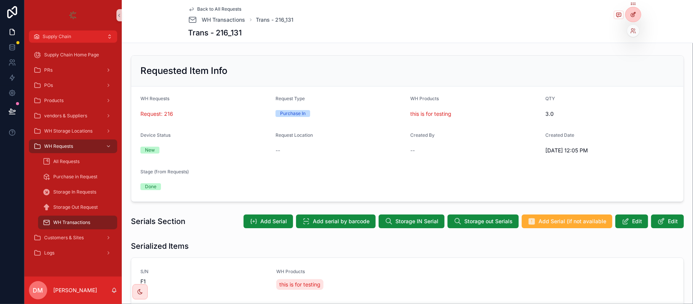
click at [634, 14] on icon at bounding box center [634, 13] width 3 height 3
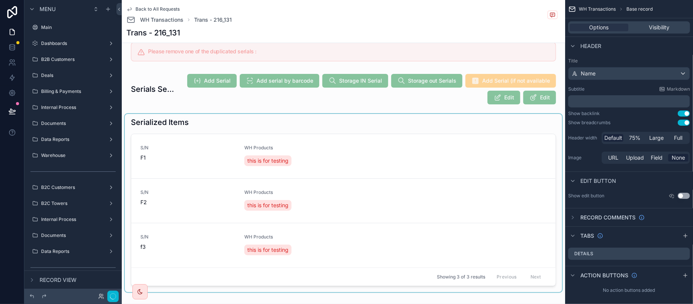
scroll to position [347, 0]
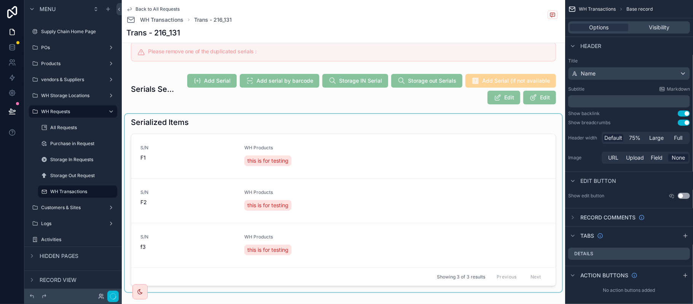
click at [346, 169] on div "scrollable content" at bounding box center [343, 203] width 437 height 178
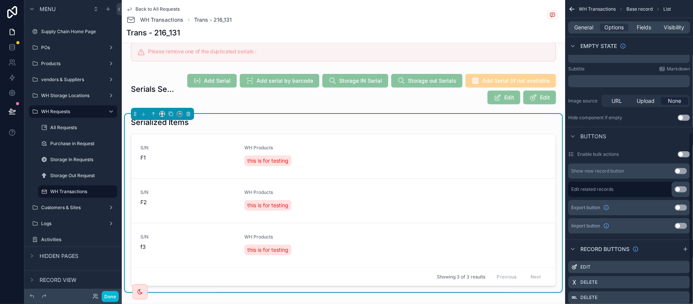
scroll to position [234, 0]
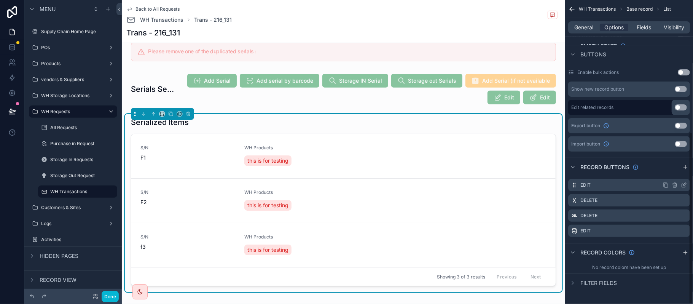
click at [684, 186] on icon "scrollable content" at bounding box center [684, 184] width 3 height 3
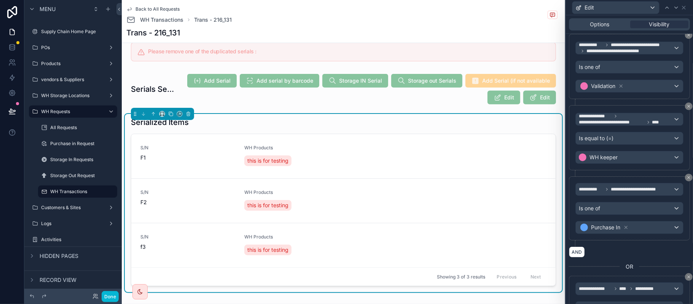
scroll to position [152, 0]
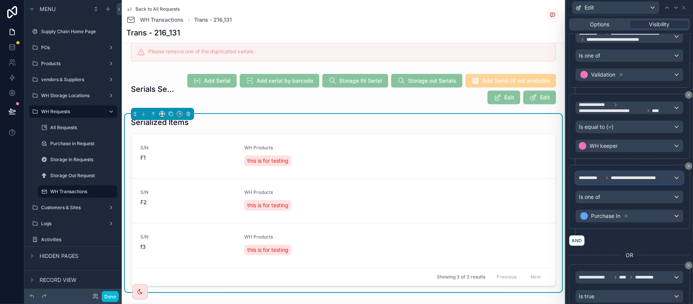
click at [623, 181] on span "**********" at bounding box center [635, 178] width 49 height 6
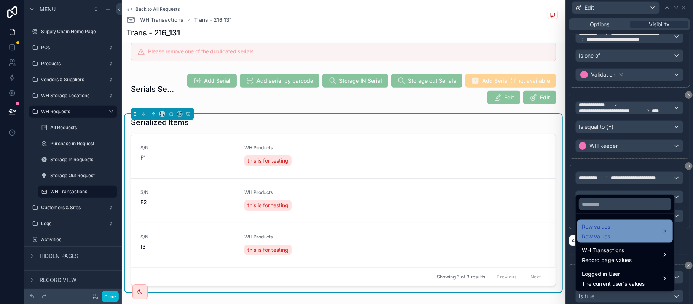
click at [621, 228] on div "Row values Row values" at bounding box center [625, 231] width 86 height 18
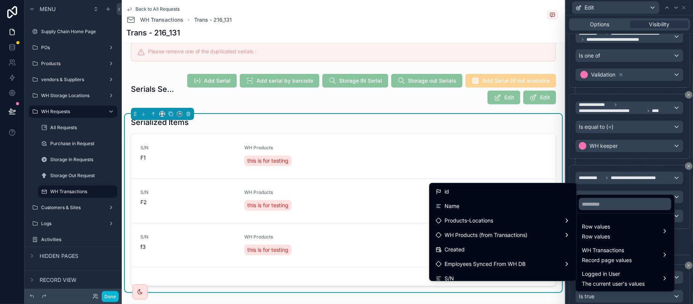
scroll to position [51, 0]
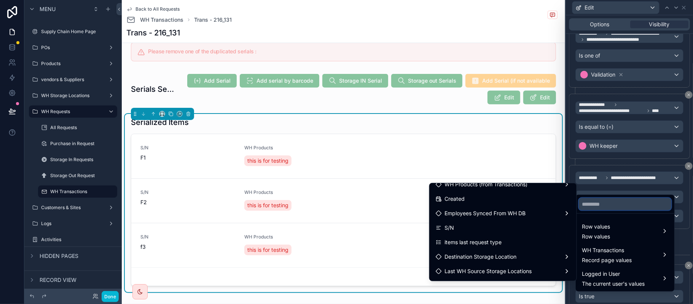
click at [613, 200] on input "text" at bounding box center [625, 204] width 92 height 12
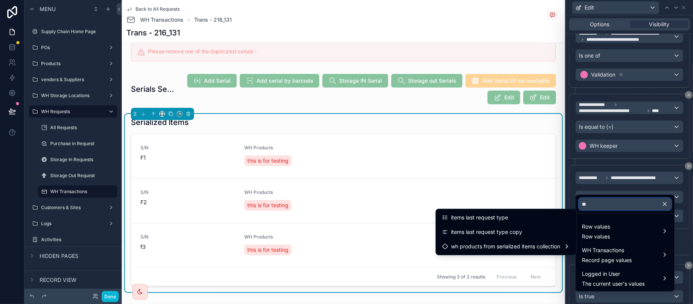
scroll to position [0, 0]
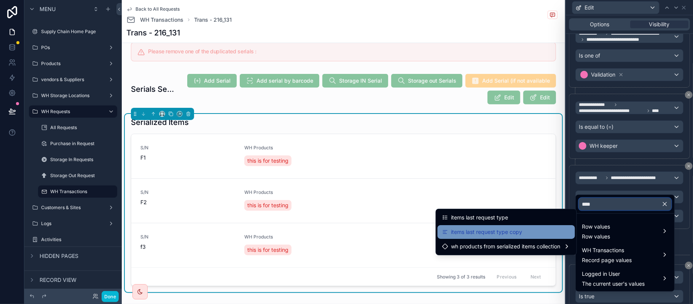
type input "****"
click at [506, 227] on div "items last request type copy" at bounding box center [506, 232] width 137 height 14
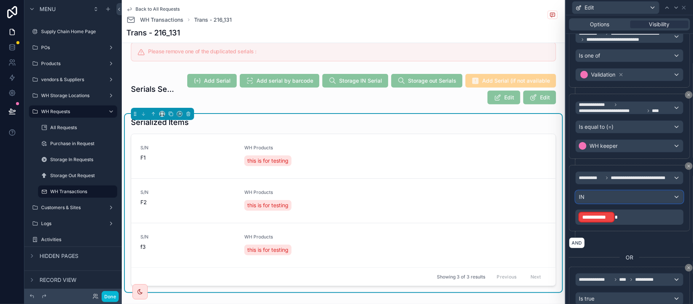
click at [606, 203] on div "IN" at bounding box center [629, 197] width 107 height 12
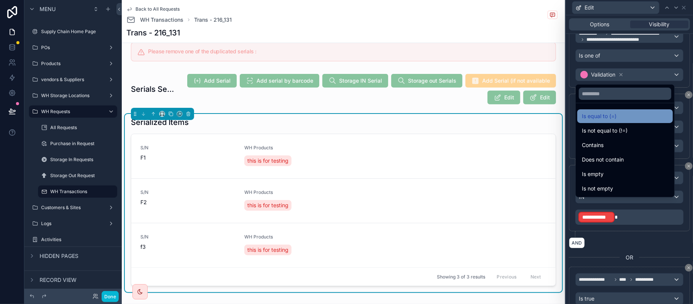
click at [615, 115] on span "Is equal to (=)" at bounding box center [599, 116] width 35 height 9
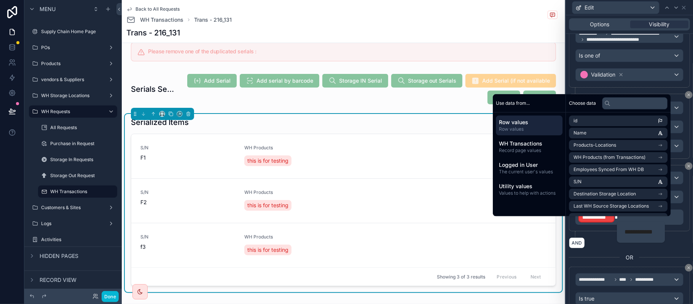
click at [620, 224] on div "**********" at bounding box center [641, 231] width 48 height 21
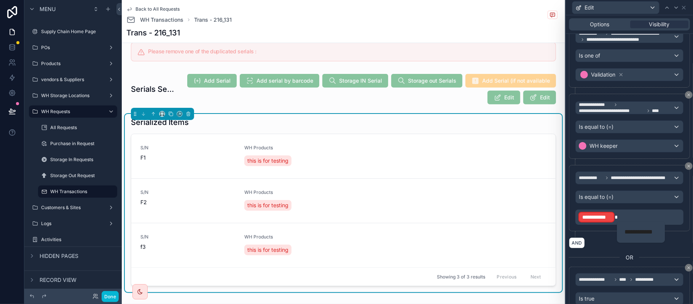
click at [617, 223] on p "**********" at bounding box center [630, 217] width 104 height 12
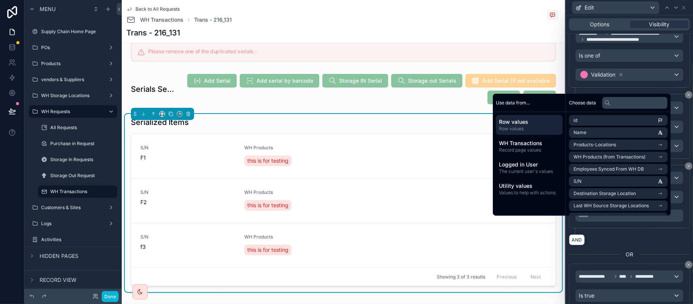
scroll to position [153, 0]
click at [597, 218] on p "***** ﻿" at bounding box center [630, 215] width 104 height 8
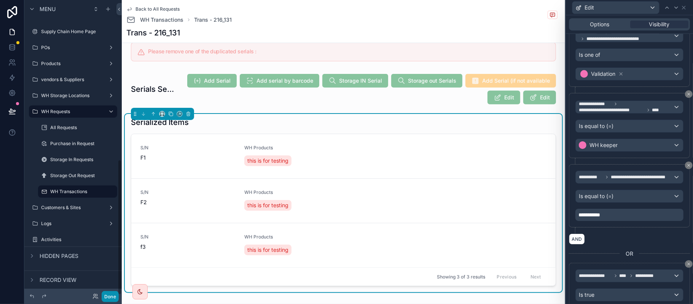
click at [113, 295] on button "Done" at bounding box center [110, 296] width 17 height 11
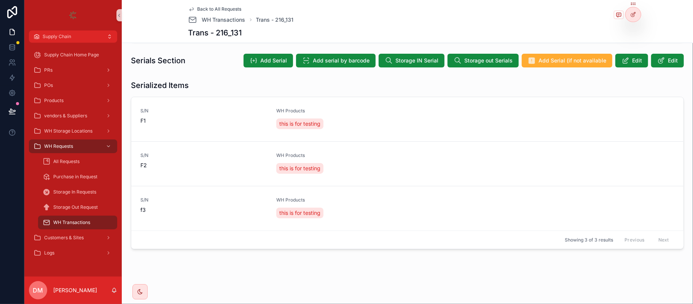
scroll to position [161, 0]
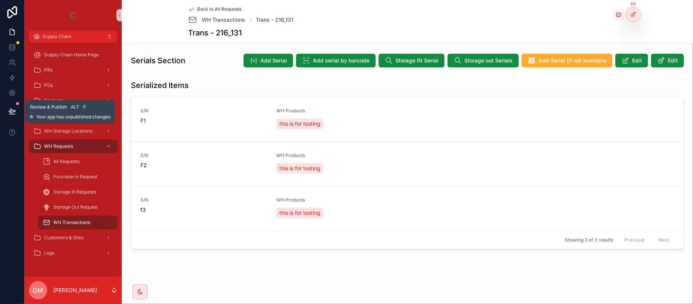
click at [11, 108] on icon at bounding box center [12, 111] width 8 height 8
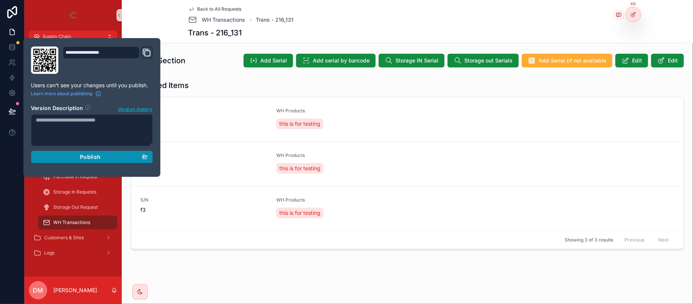
click at [107, 156] on div "Publish" at bounding box center [92, 156] width 112 height 7
click at [107, 156] on section "Version Description Version history" at bounding box center [92, 132] width 122 height 65
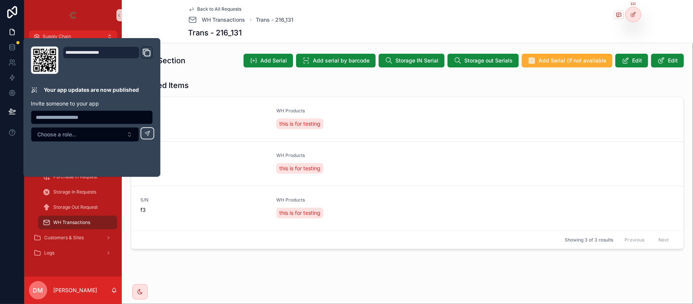
click at [649, 30] on div "Back to All Requests WH Transactions Trans - 216_131 Trans - 216_131" at bounding box center [407, 21] width 571 height 43
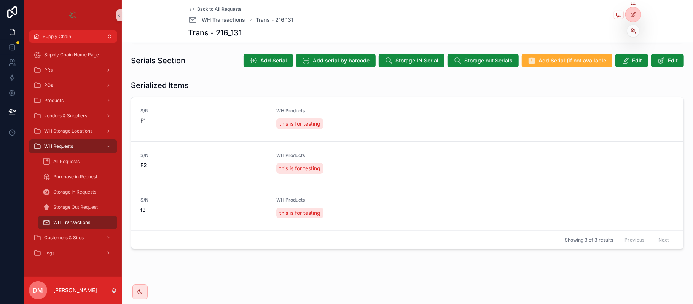
click at [633, 29] on icon at bounding box center [633, 31] width 6 height 6
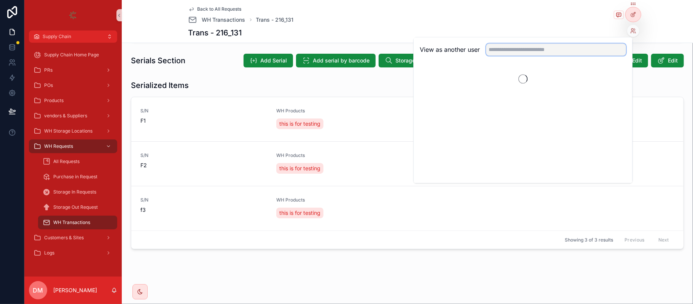
click at [585, 54] on input "text" at bounding box center [556, 49] width 140 height 12
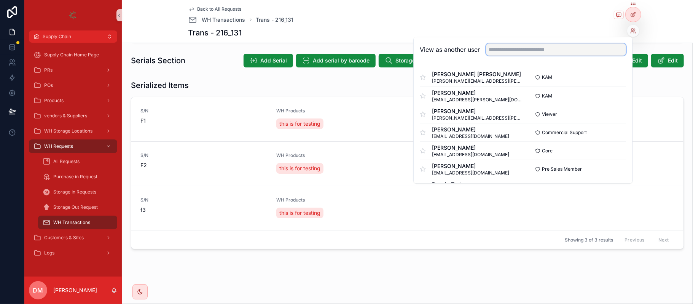
type input "*"
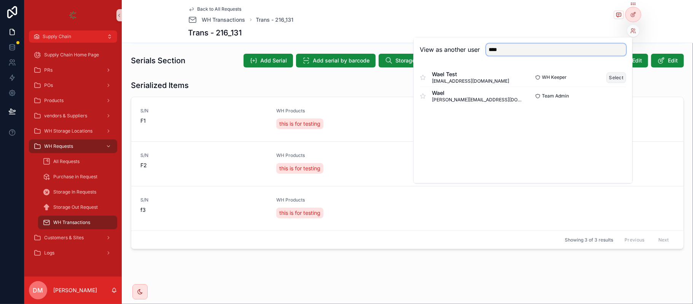
type input "****"
click at [613, 82] on button "Select" at bounding box center [617, 77] width 20 height 11
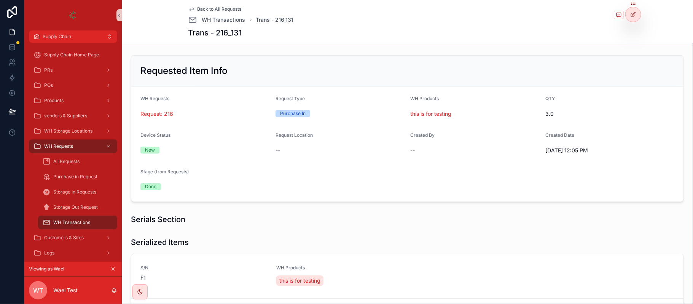
click at [204, 8] on span "Back to All Requests" at bounding box center [220, 9] width 44 height 6
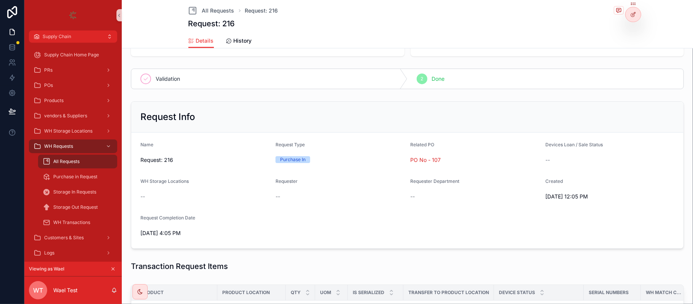
scroll to position [51, 0]
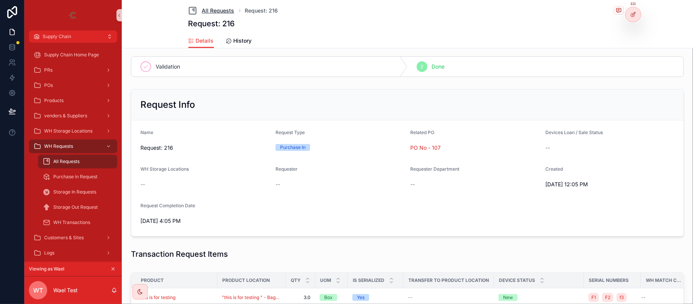
click at [218, 14] on span "All Requests" at bounding box center [218, 11] width 32 height 8
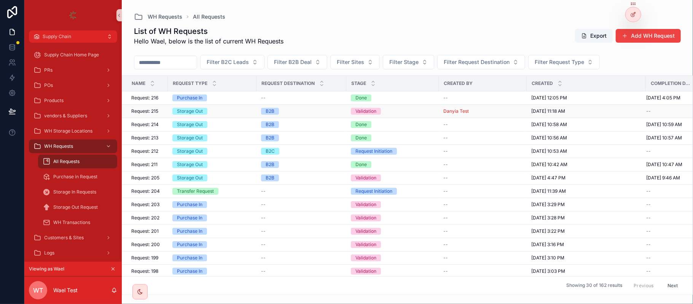
click at [216, 111] on div "Storage Out" at bounding box center [212, 111] width 80 height 7
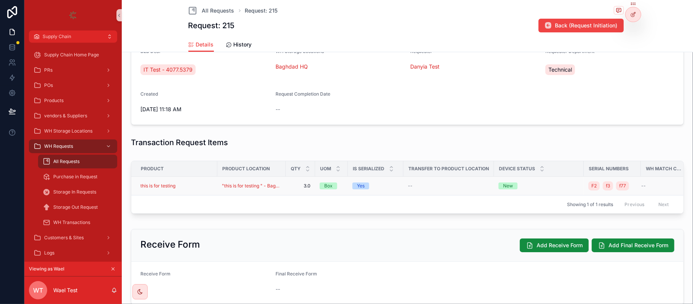
scroll to position [233, 0]
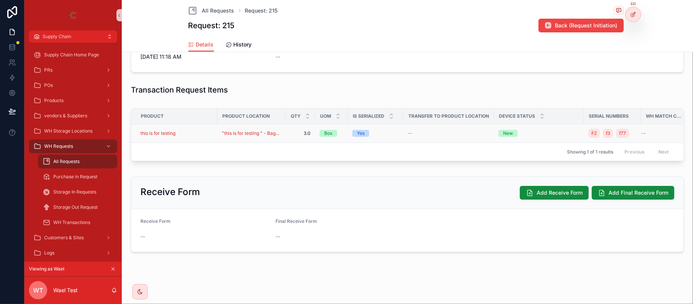
click at [203, 130] on div "this is for testing" at bounding box center [176, 133] width 72 height 6
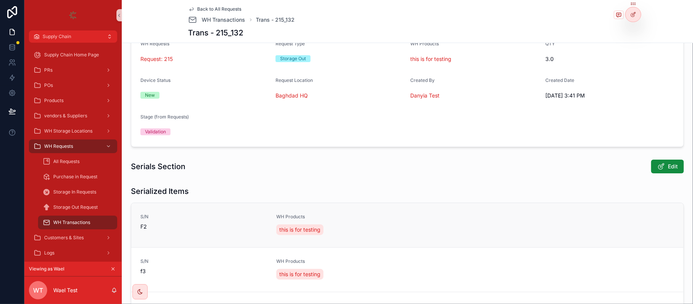
scroll to position [101, 0]
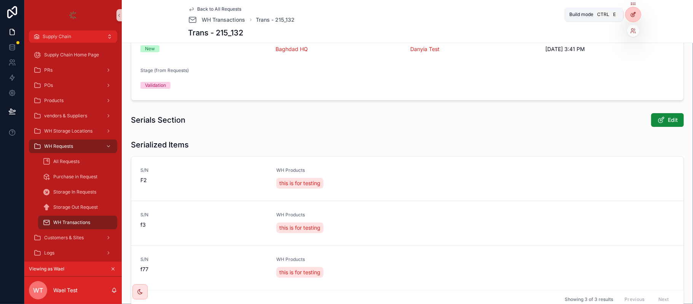
click at [635, 16] on icon at bounding box center [633, 14] width 6 height 6
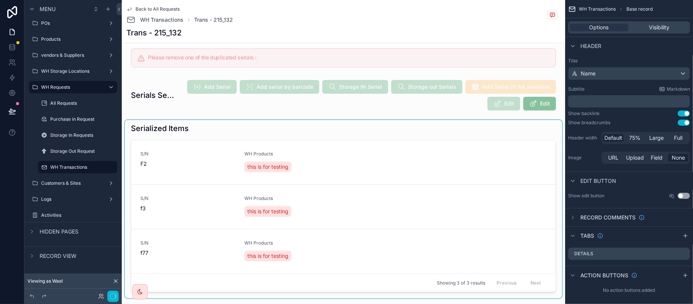
scroll to position [203, 0]
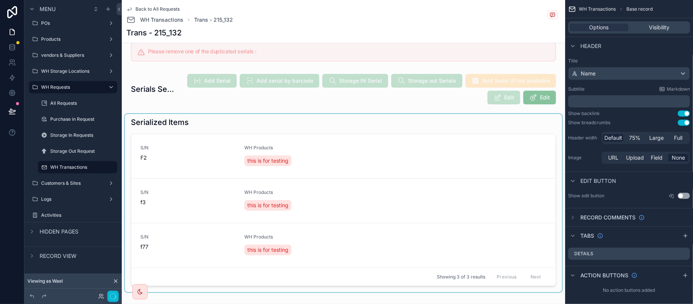
click at [468, 145] on div "scrollable content" at bounding box center [343, 203] width 437 height 178
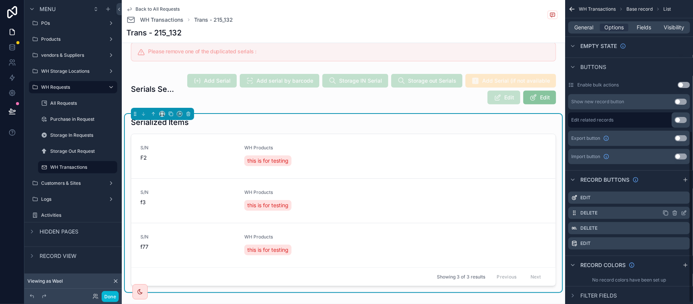
scroll to position [234, 0]
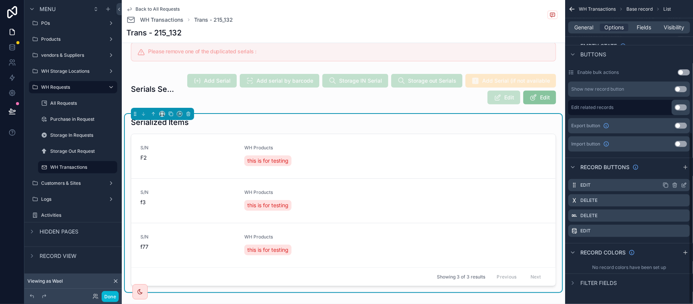
click at [684, 185] on icon "scrollable content" at bounding box center [684, 184] width 3 height 3
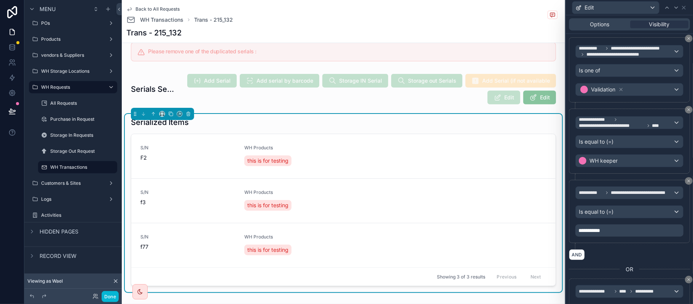
scroll to position [152, 0]
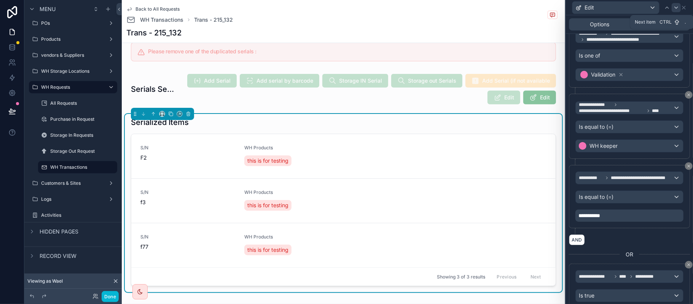
click at [676, 6] on icon at bounding box center [676, 8] width 6 height 6
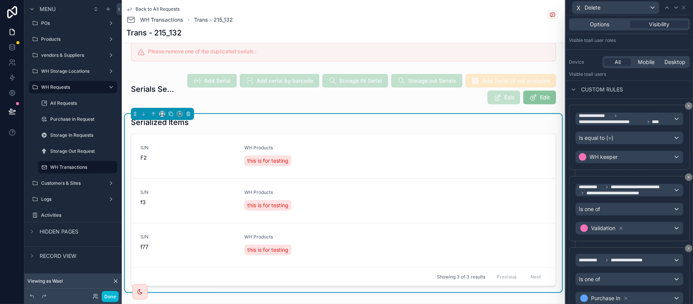
scroll to position [190, 0]
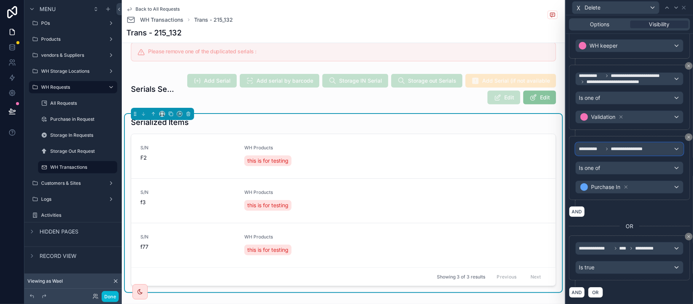
click at [629, 146] on span "**********" at bounding box center [629, 149] width 36 height 6
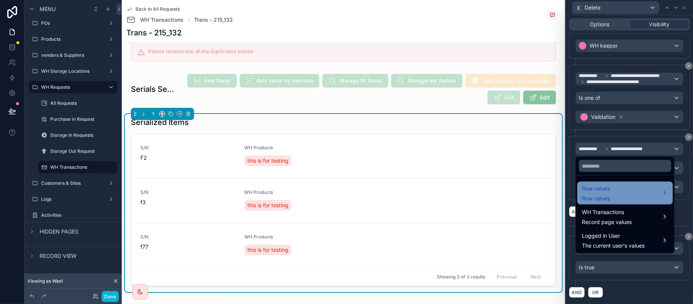
click at [596, 186] on span "Row values" at bounding box center [596, 188] width 28 height 9
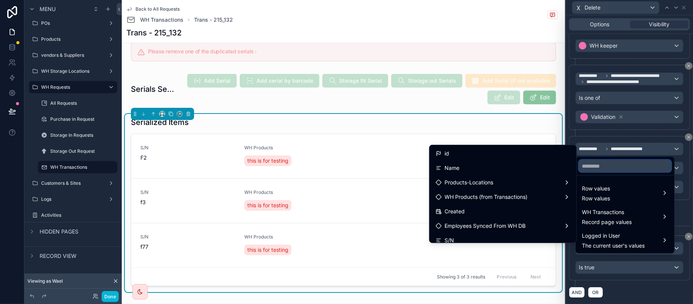
click at [601, 163] on input "text" at bounding box center [625, 166] width 92 height 12
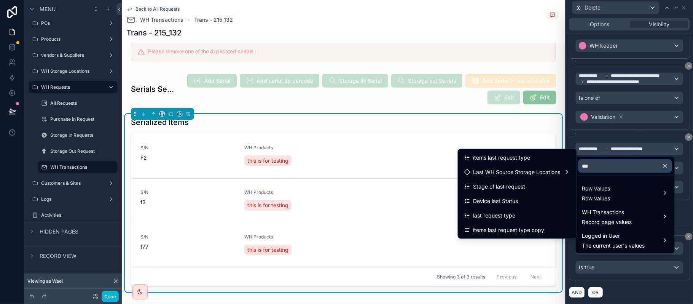
type input "****"
click at [498, 224] on div "items last request type copy" at bounding box center [517, 230] width 115 height 14
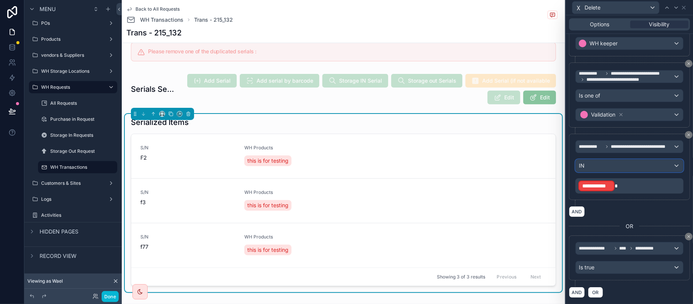
click at [610, 167] on div "IN" at bounding box center [629, 165] width 107 height 12
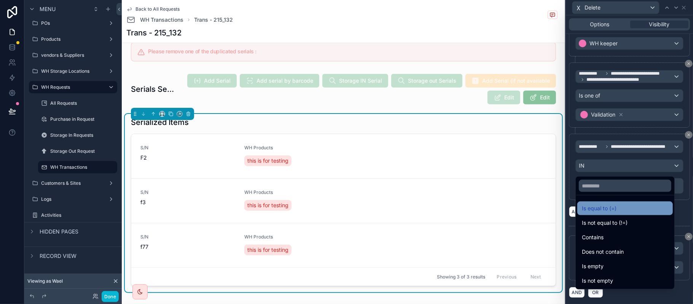
click at [612, 208] on span "Is equal to (=)" at bounding box center [599, 208] width 35 height 9
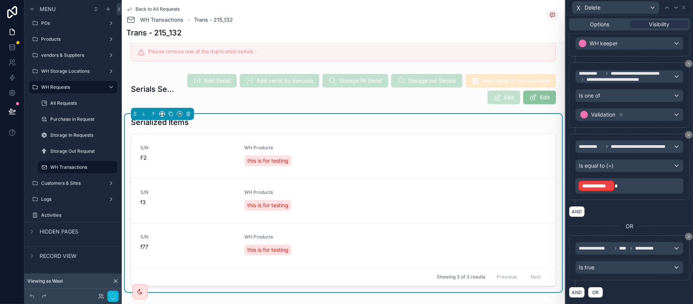
click at [641, 186] on p "**********" at bounding box center [630, 186] width 104 height 12
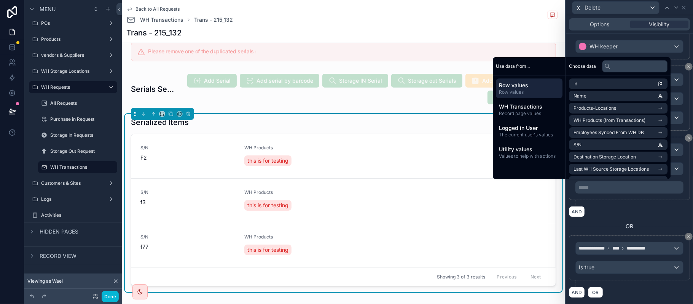
scroll to position [190, 0]
drag, startPoint x: 654, startPoint y: 189, endPoint x: 629, endPoint y: 187, distance: 25.2
click at [650, 190] on p "**********" at bounding box center [630, 187] width 104 height 8
click at [627, 207] on div "AND" at bounding box center [629, 211] width 121 height 11
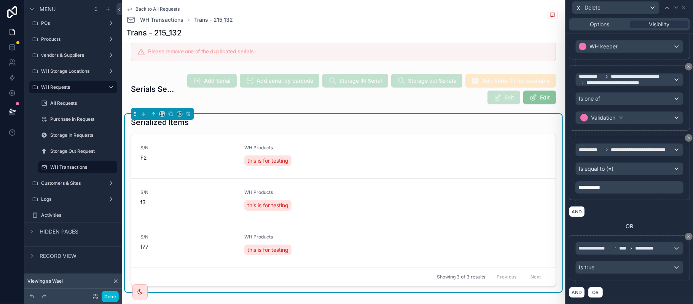
click at [611, 184] on p "**********" at bounding box center [630, 187] width 104 height 8
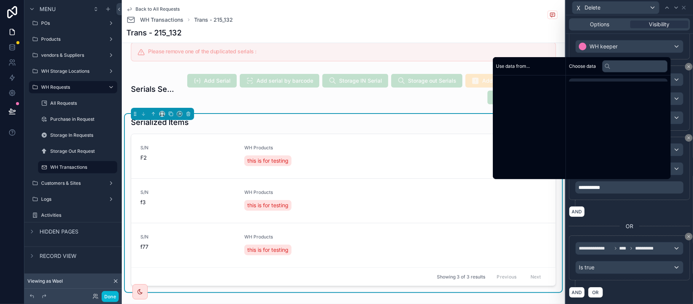
click at [611, 184] on p "**********" at bounding box center [630, 187] width 104 height 8
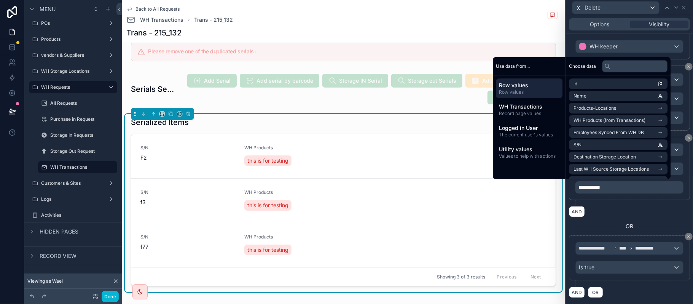
click at [609, 201] on div "**********" at bounding box center [629, 171] width 121 height 69
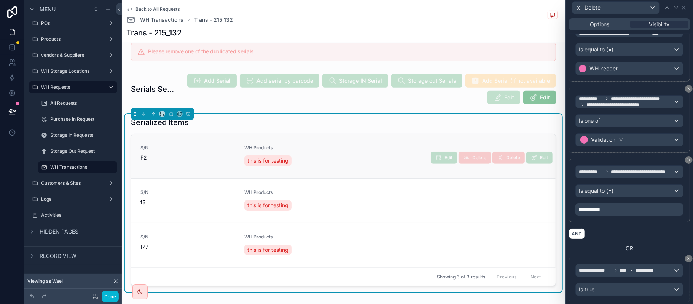
scroll to position [88, 0]
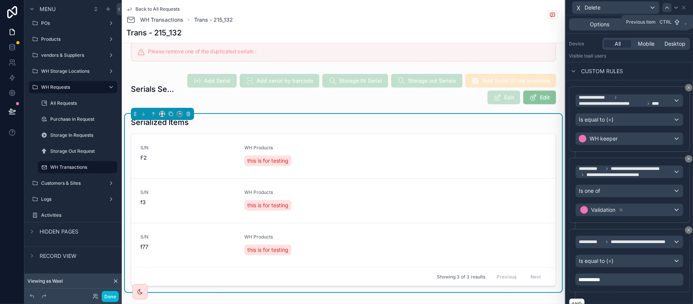
click at [668, 8] on icon at bounding box center [667, 8] width 6 height 6
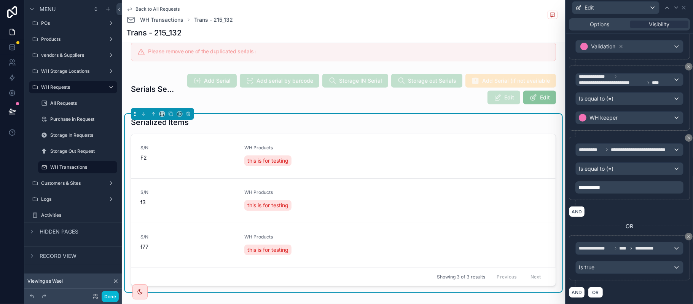
scroll to position [190, 0]
click at [611, 185] on p "**********" at bounding box center [630, 187] width 104 height 8
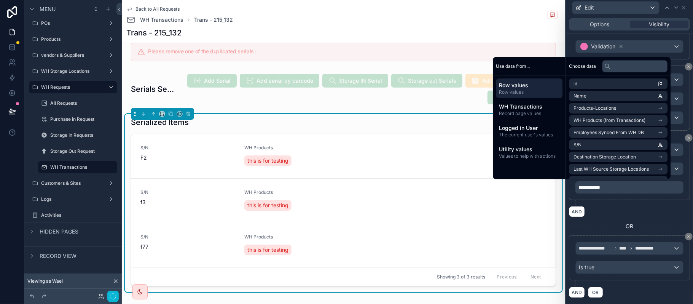
click at [604, 202] on div "**********" at bounding box center [629, 171] width 121 height 69
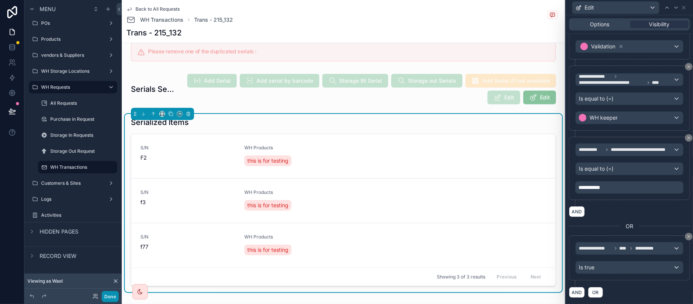
click at [113, 296] on button "Done" at bounding box center [110, 296] width 17 height 11
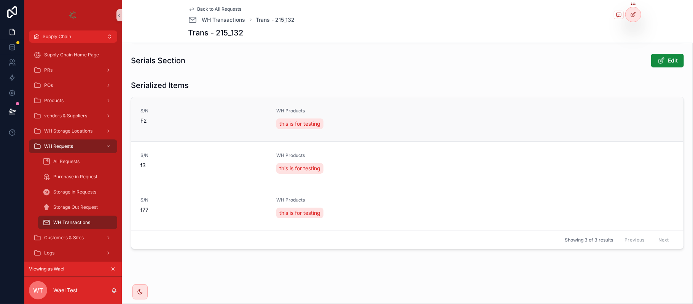
scroll to position [161, 0]
click at [657, 60] on icon "scrollable content" at bounding box center [661, 61] width 8 height 8
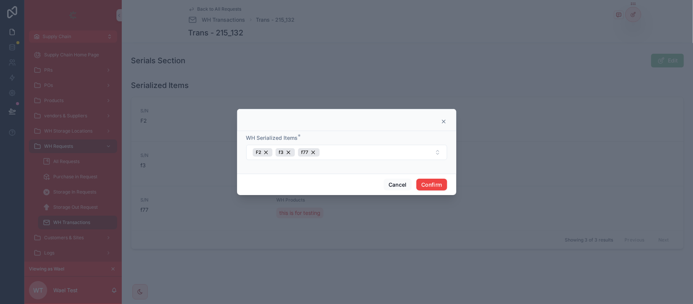
click at [445, 119] on icon at bounding box center [444, 121] width 6 height 6
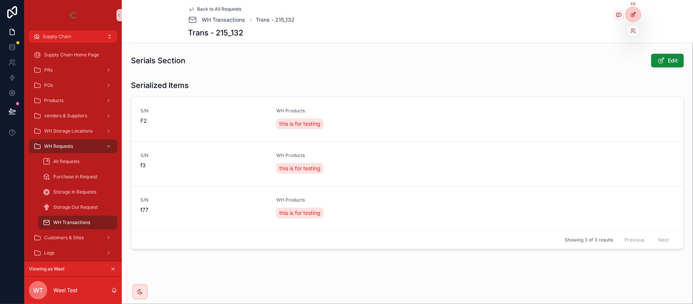
click at [637, 8] on div at bounding box center [633, 14] width 15 height 14
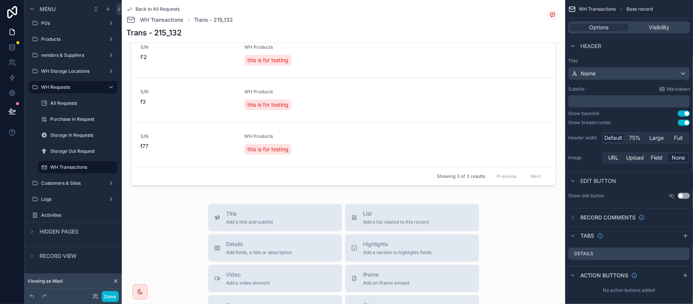
scroll to position [313, 0]
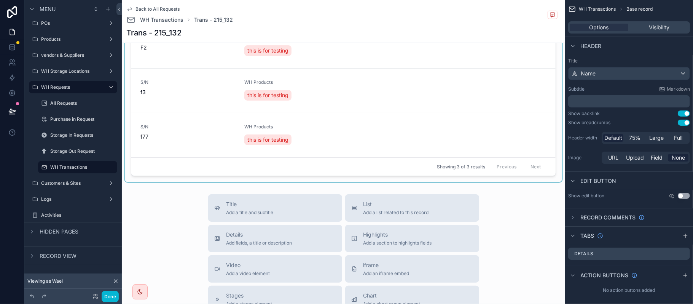
click at [487, 133] on div "scrollable content" at bounding box center [343, 93] width 437 height 178
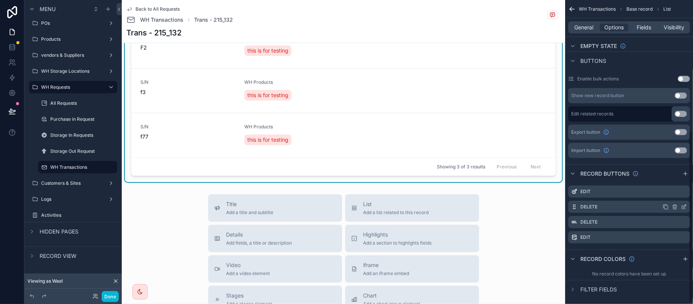
scroll to position [234, 0]
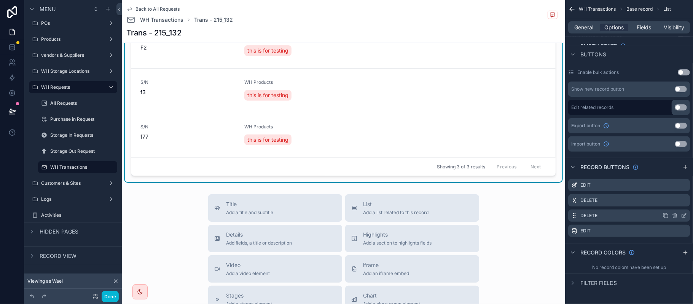
click at [683, 217] on icon "scrollable content" at bounding box center [684, 215] width 6 height 6
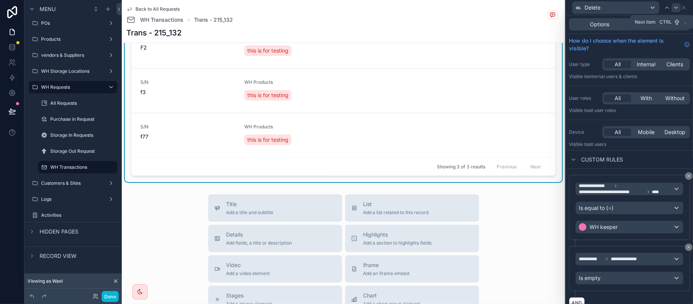
click at [678, 8] on icon at bounding box center [676, 8] width 6 height 6
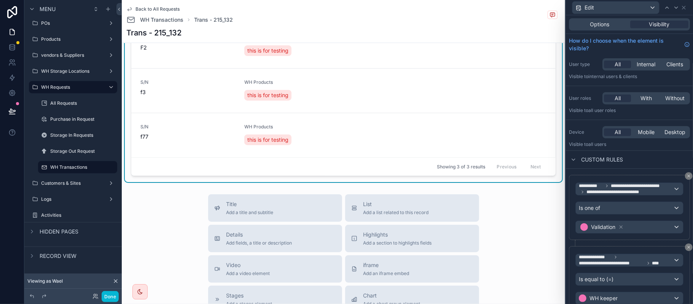
scroll to position [152, 0]
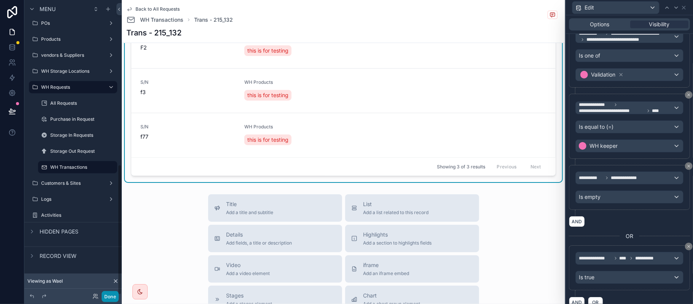
click at [104, 298] on button "Done" at bounding box center [110, 296] width 17 height 11
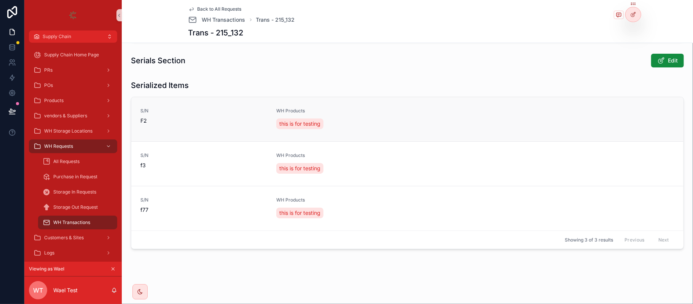
scroll to position [161, 0]
click at [668, 60] on span "Edit" at bounding box center [673, 61] width 10 height 8
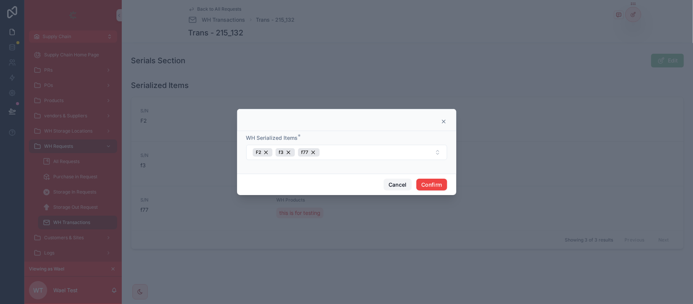
click at [390, 185] on button "Cancel" at bounding box center [398, 184] width 28 height 12
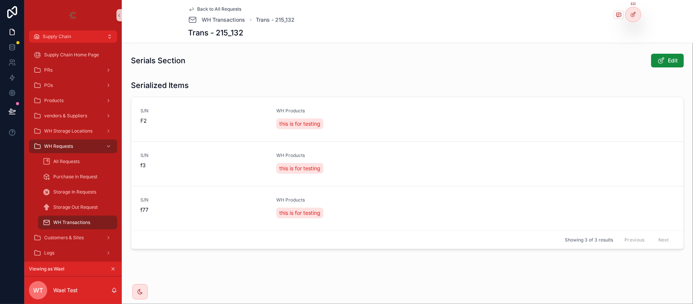
click at [308, 260] on div "Back to All Requests WH Transactions Trans - 215_132 Trans - 215_132 Requested …" at bounding box center [407, 71] width 571 height 464
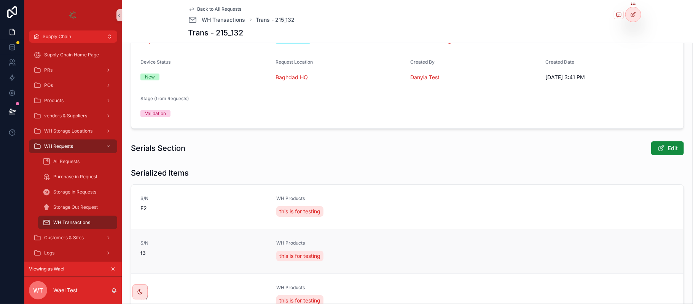
scroll to position [152, 0]
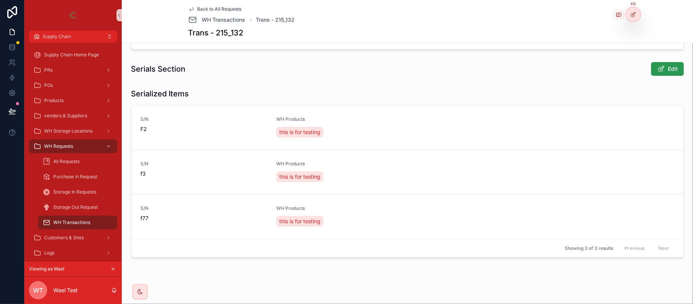
click at [651, 69] on button "Edit" at bounding box center [667, 69] width 33 height 14
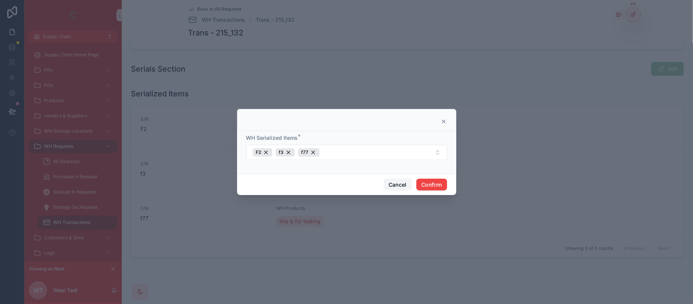
click at [392, 187] on button "Cancel" at bounding box center [398, 184] width 28 height 12
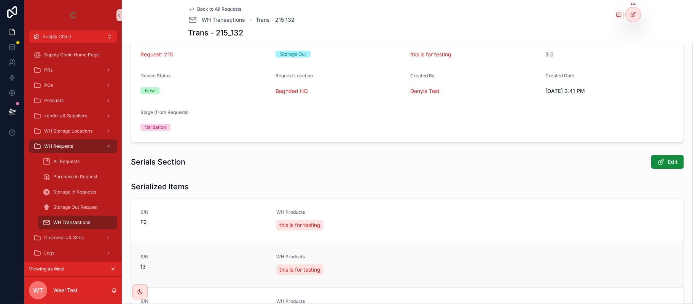
scroll to position [0, 0]
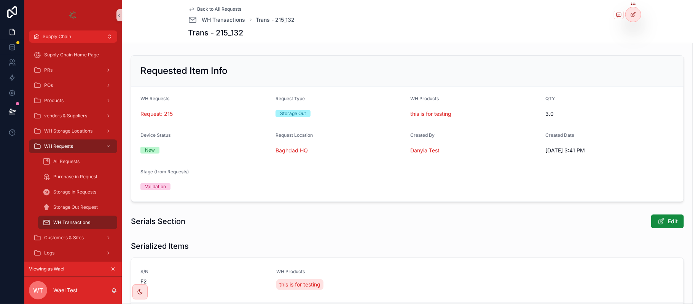
click at [219, 10] on span "Back to All Requests" at bounding box center [220, 9] width 44 height 6
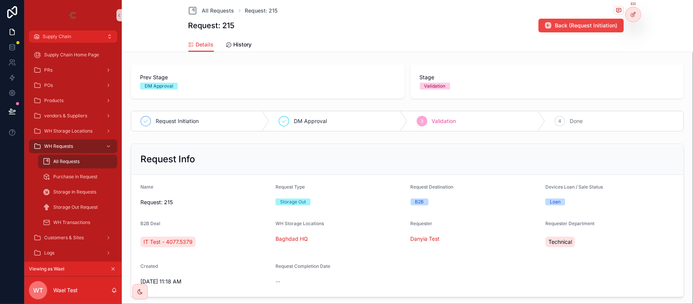
scroll to position [51, 0]
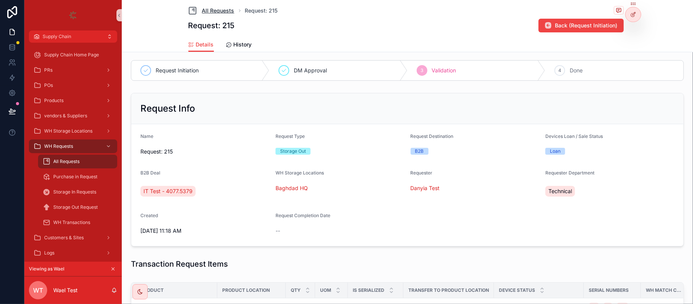
click at [204, 10] on span "All Requests" at bounding box center [218, 11] width 32 height 8
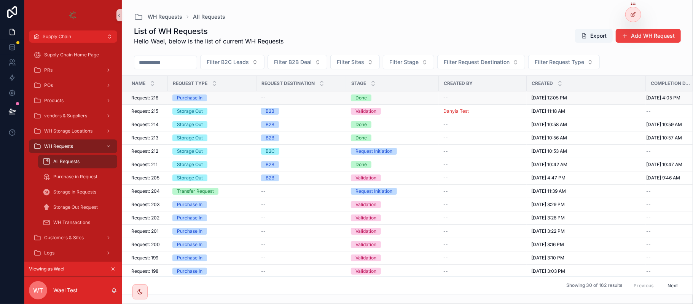
click at [227, 95] on div "Purchase In" at bounding box center [212, 97] width 80 height 7
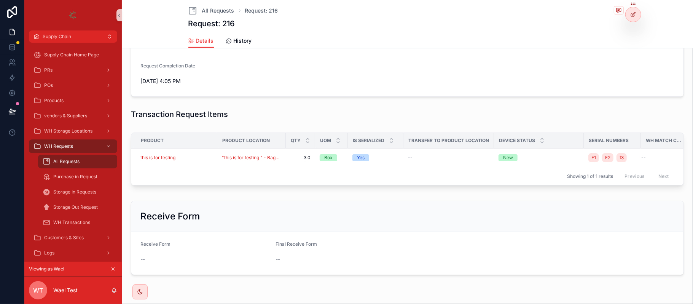
scroll to position [221, 0]
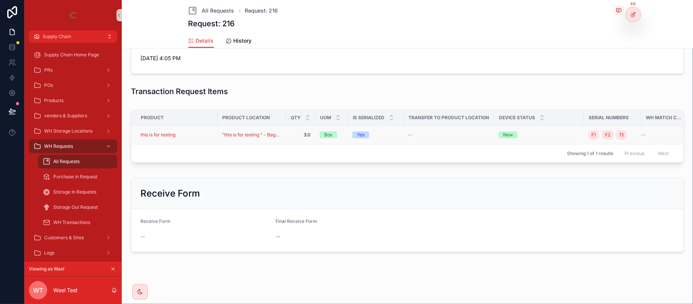
drag, startPoint x: 190, startPoint y: 140, endPoint x: 190, endPoint y: 128, distance: 11.8
click at [190, 128] on div "Product Product Location QTY UOM Is Serialized Transfer To Product Location Dev…" at bounding box center [407, 136] width 552 height 52
click at [190, 132] on div "this is for testing" at bounding box center [176, 135] width 72 height 6
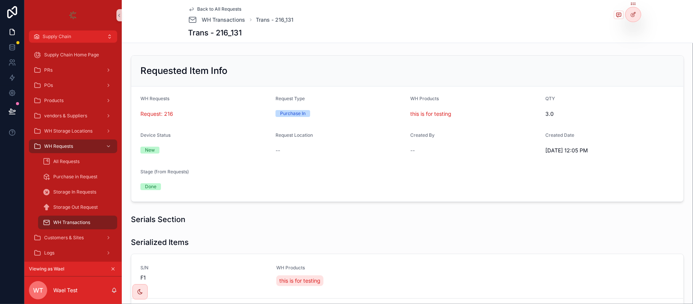
click at [209, 11] on span "Back to All Requests" at bounding box center [220, 9] width 44 height 6
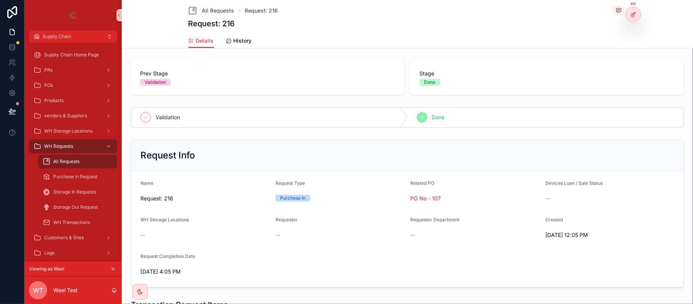
click at [224, 23] on h1 "Request: 216" at bounding box center [211, 23] width 47 height 11
click at [223, 21] on h1 "Request: 216" at bounding box center [211, 23] width 47 height 11
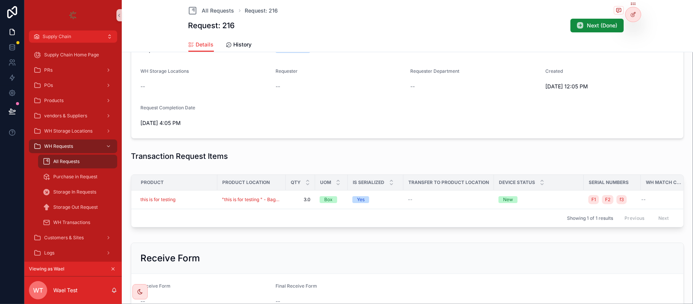
scroll to position [156, 0]
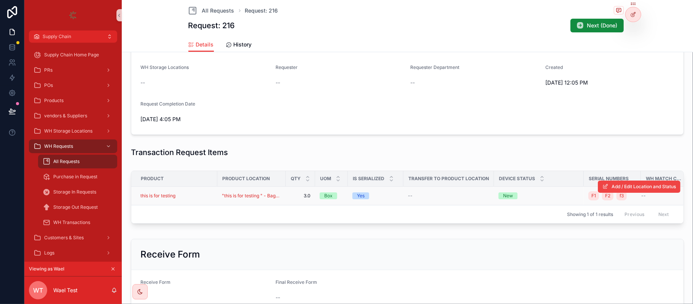
click at [191, 198] on div "this is for testing" at bounding box center [176, 196] width 72 height 6
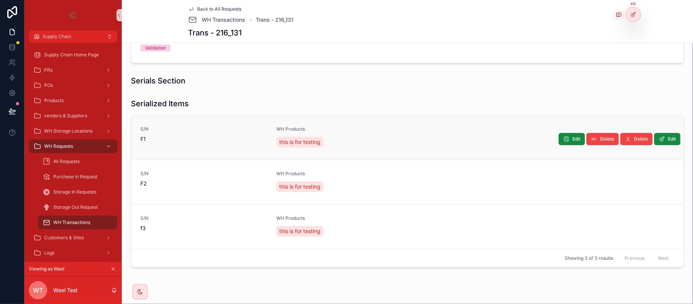
scroll to position [157, 0]
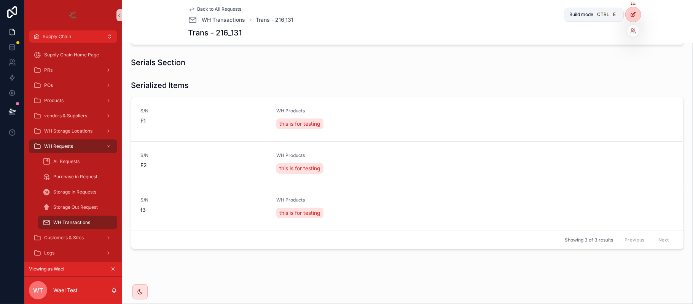
click at [634, 15] on icon at bounding box center [633, 14] width 6 height 6
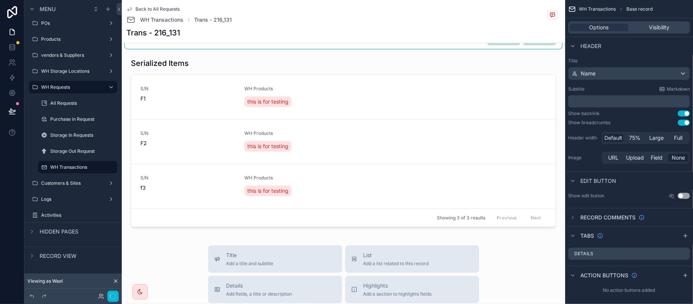
scroll to position [262, 0]
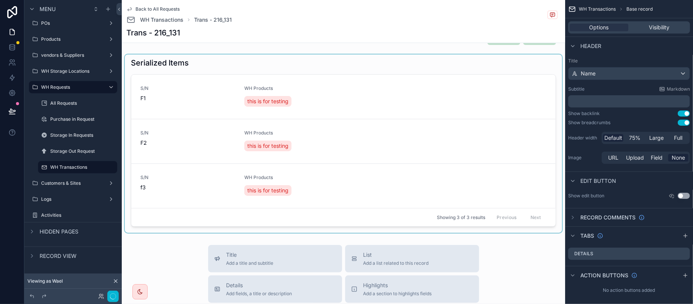
click at [511, 140] on div "scrollable content" at bounding box center [343, 143] width 437 height 178
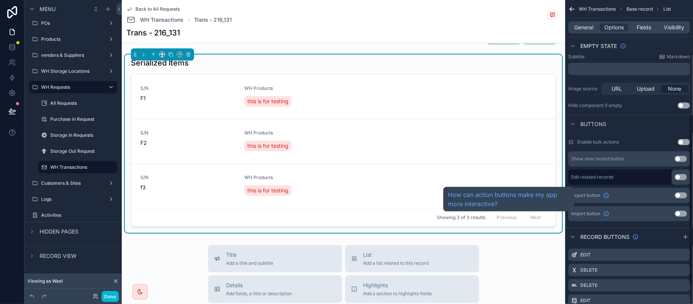
scroll to position [203, 0]
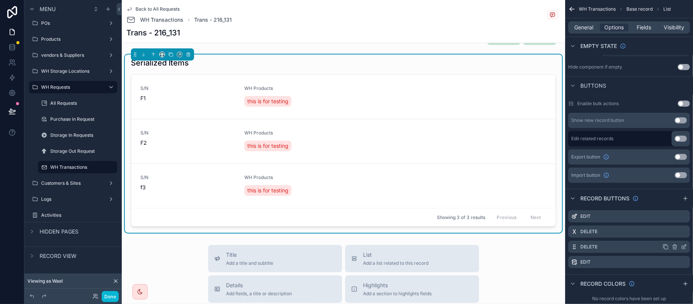
click at [684, 247] on icon "scrollable content" at bounding box center [684, 245] width 3 height 3
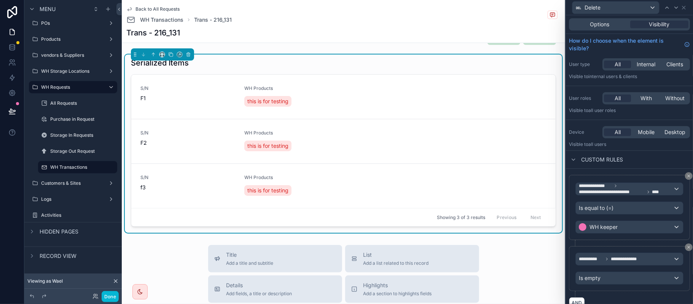
scroll to position [51, 0]
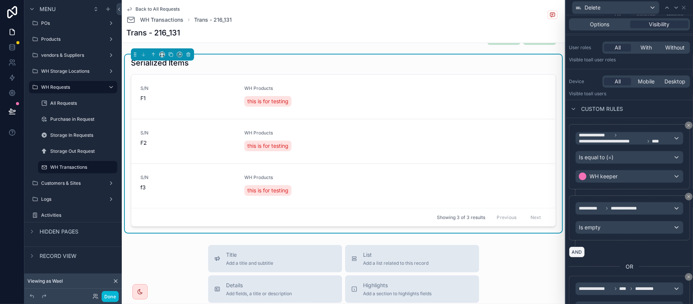
click at [573, 250] on button "AND" at bounding box center [577, 251] width 16 height 11
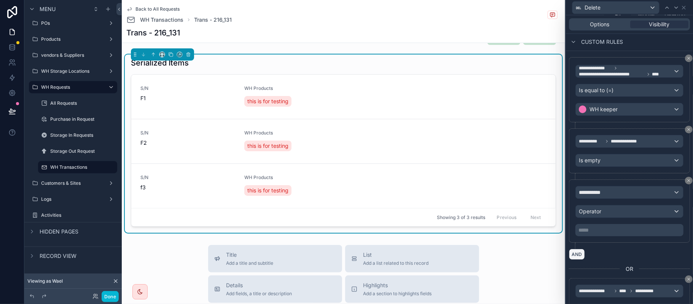
scroll to position [152, 0]
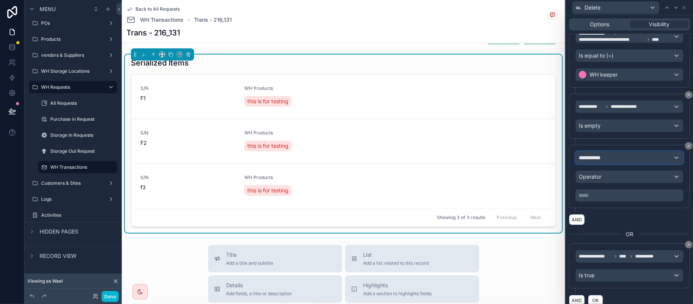
click at [615, 158] on div "**********" at bounding box center [629, 157] width 107 height 12
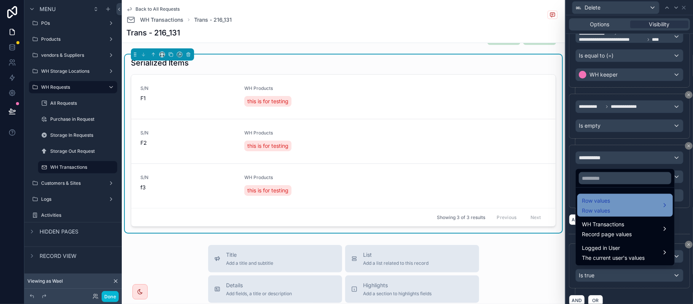
click at [614, 204] on div "Row values Row values" at bounding box center [625, 205] width 86 height 18
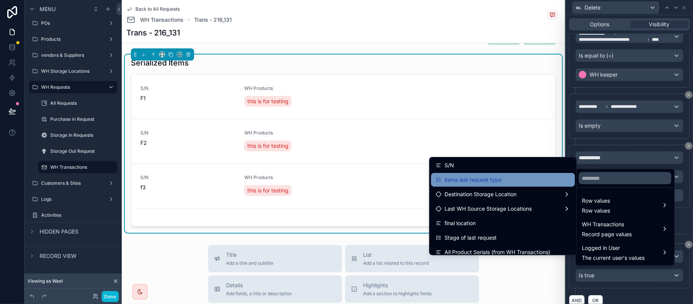
scroll to position [101, 0]
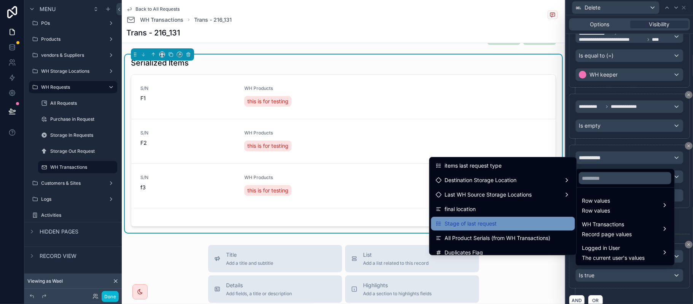
click at [489, 223] on div "Stage of last request" at bounding box center [503, 223] width 135 height 9
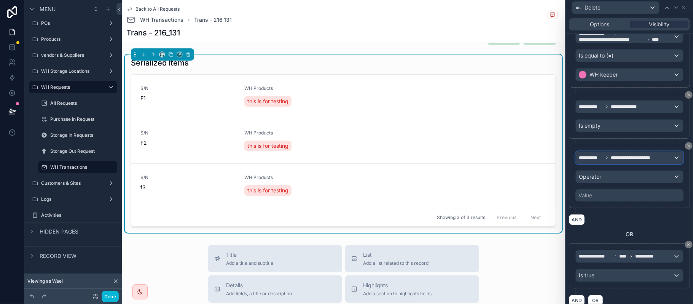
click at [631, 155] on div "**********" at bounding box center [629, 157] width 107 height 12
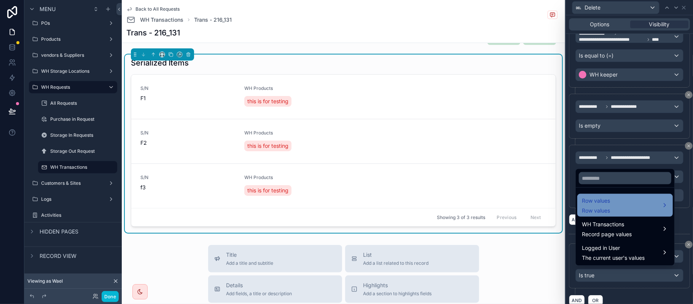
click at [612, 194] on div "Row values Row values" at bounding box center [625, 205] width 96 height 23
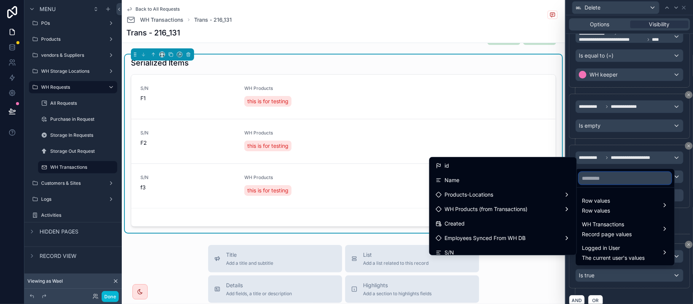
click at [606, 172] on input "text" at bounding box center [625, 178] width 92 height 12
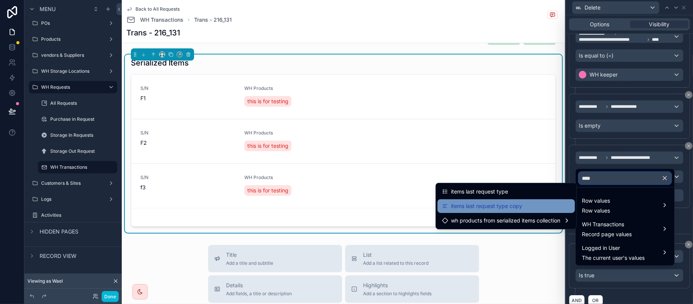
type input "****"
click at [486, 206] on span "items last request type copy" at bounding box center [486, 205] width 71 height 9
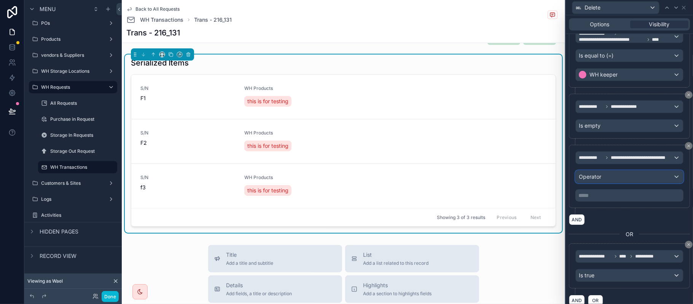
click at [607, 178] on div "Operator" at bounding box center [629, 177] width 107 height 12
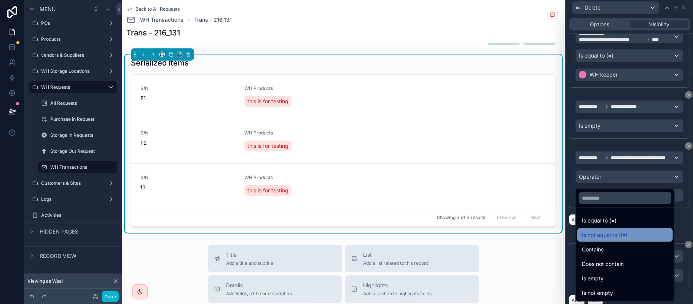
click at [620, 230] on span "Is not equal to (!=)" at bounding box center [605, 234] width 46 height 9
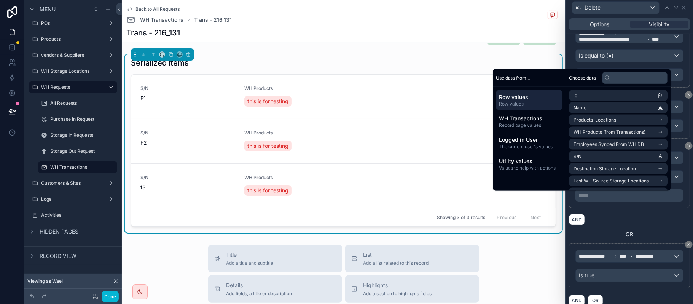
click at [602, 199] on p "***** ﻿" at bounding box center [630, 195] width 104 height 8
click at [609, 222] on div "AND" at bounding box center [629, 219] width 121 height 11
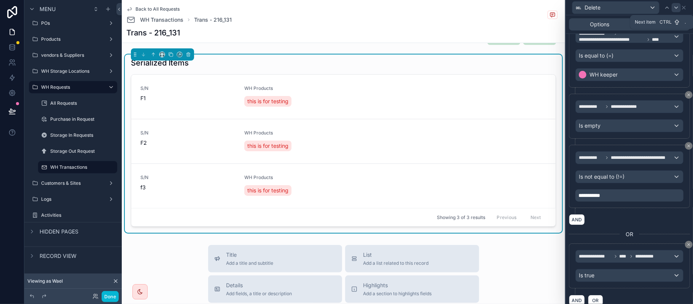
click at [675, 6] on icon at bounding box center [676, 8] width 6 height 6
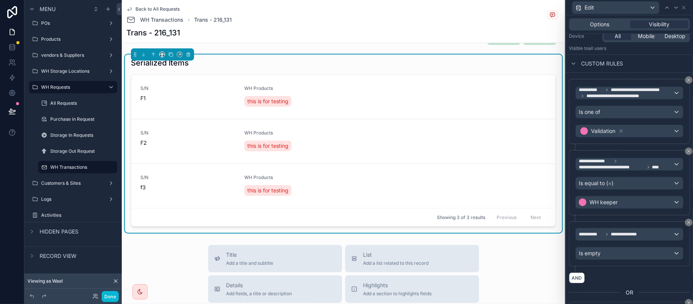
scroll to position [171, 0]
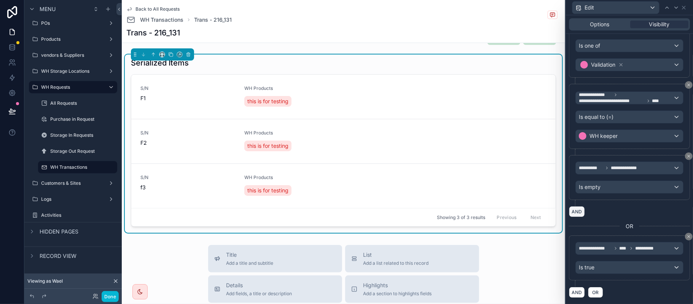
click at [577, 209] on button "AND" at bounding box center [577, 211] width 16 height 11
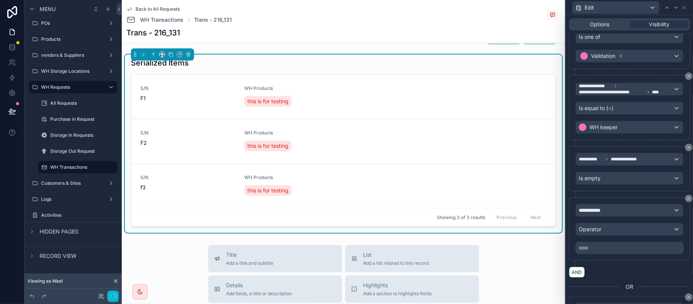
click at [613, 209] on div "**********" at bounding box center [629, 228] width 121 height 63
click at [612, 216] on div "**********" at bounding box center [629, 210] width 107 height 12
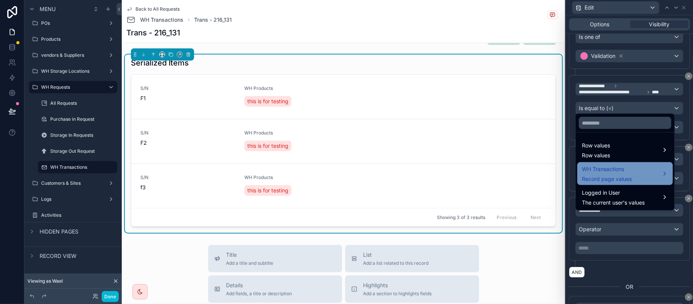
click at [616, 166] on span "WH Transactions" at bounding box center [607, 168] width 50 height 9
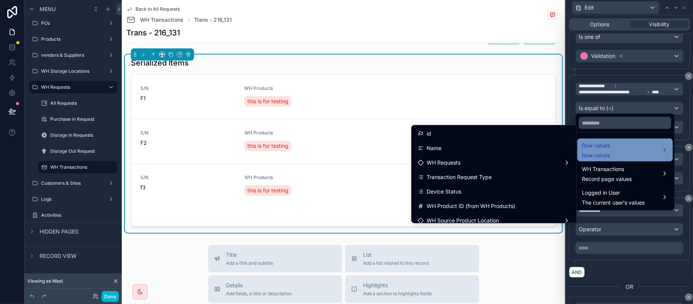
click at [603, 148] on span "Row values" at bounding box center [596, 145] width 28 height 9
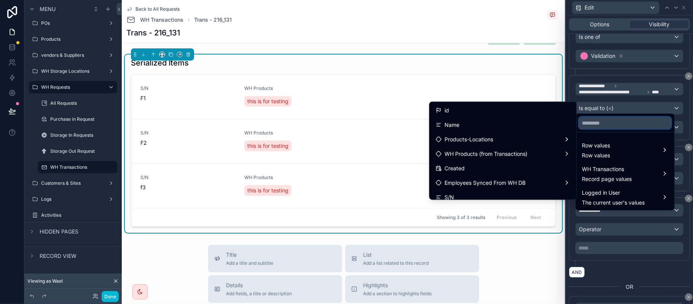
click at [623, 126] on input "text" at bounding box center [625, 123] width 92 height 12
click at [596, 121] on input "text" at bounding box center [625, 123] width 92 height 12
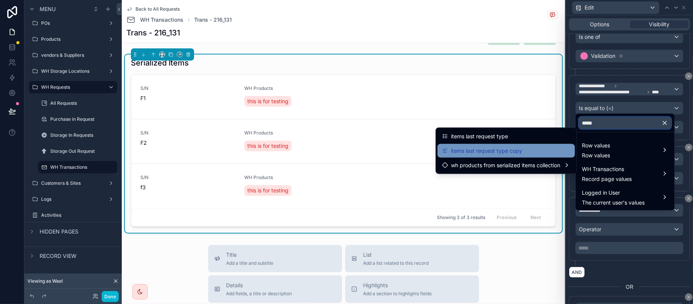
type input "*****"
click at [504, 148] on span "items last request type copy" at bounding box center [486, 150] width 71 height 9
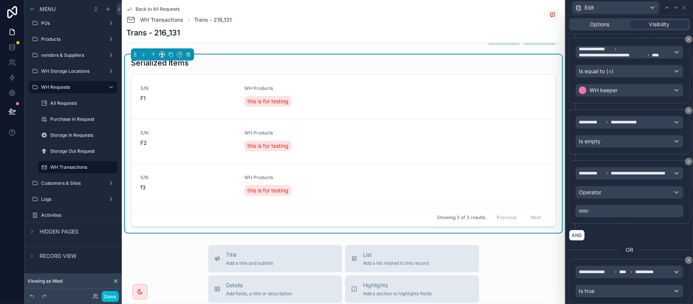
scroll to position [221, 0]
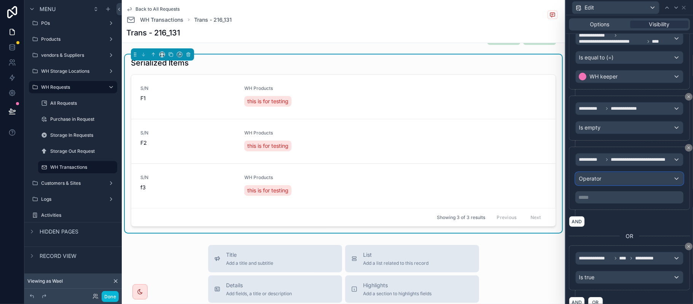
click at [614, 185] on div "Operator" at bounding box center [629, 178] width 107 height 12
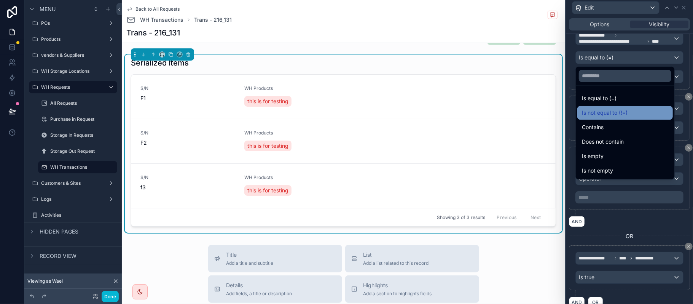
click at [613, 116] on span "Is not equal to (!=)" at bounding box center [605, 112] width 46 height 9
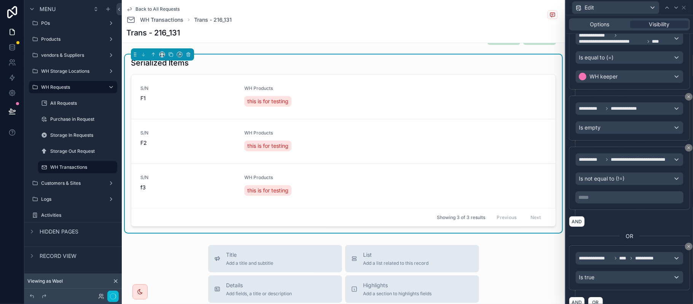
click at [609, 203] on div "***** ﻿" at bounding box center [629, 197] width 108 height 12
click at [611, 201] on p "***** ﻿" at bounding box center [630, 197] width 104 height 8
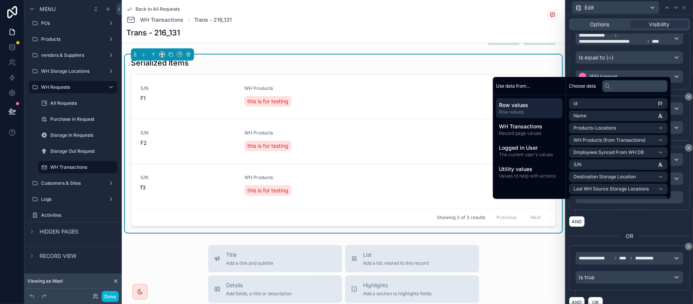
click at [612, 216] on div "**********" at bounding box center [629, 181] width 121 height 69
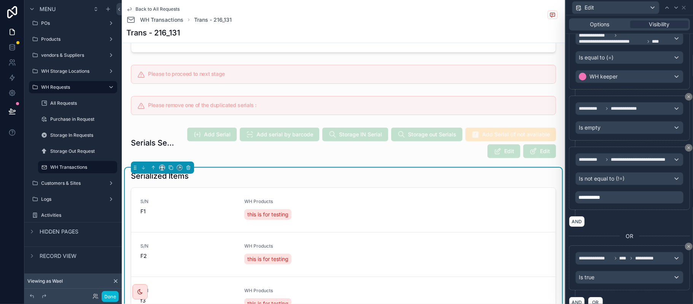
scroll to position [161, 0]
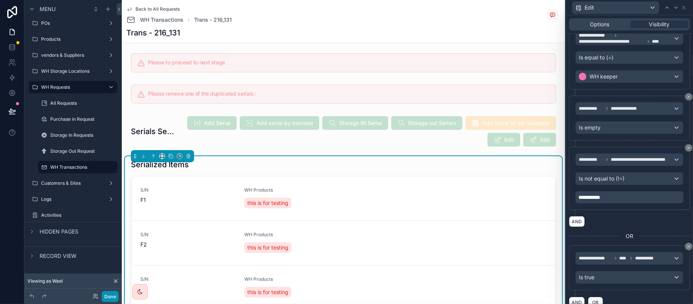
click at [104, 292] on button "Done" at bounding box center [110, 296] width 17 height 11
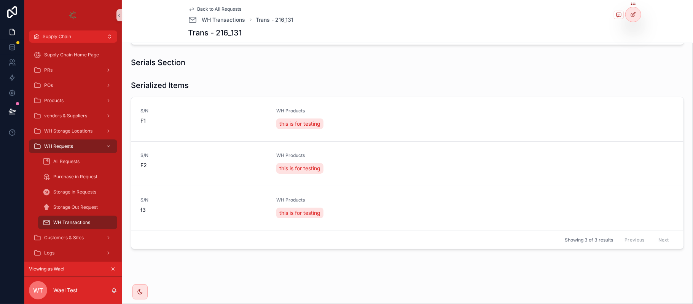
scroll to position [157, 0]
click at [635, 14] on icon at bounding box center [633, 14] width 6 height 6
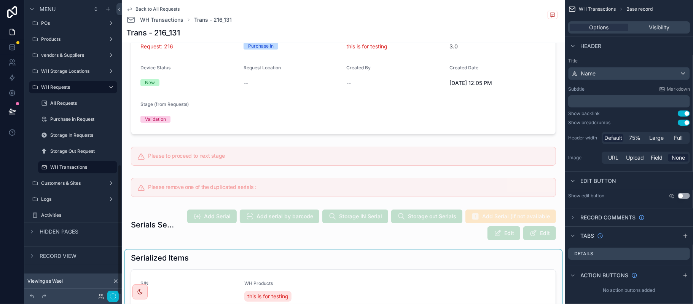
scroll to position [203, 0]
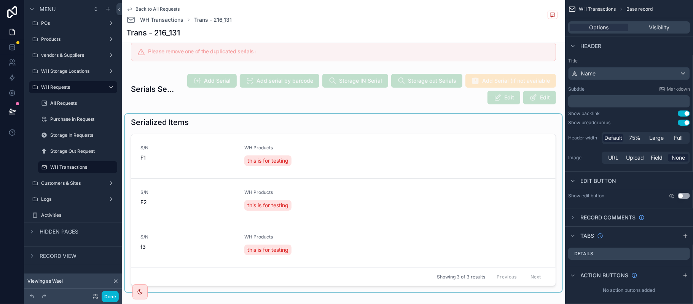
click at [461, 148] on div "scrollable content" at bounding box center [343, 203] width 437 height 178
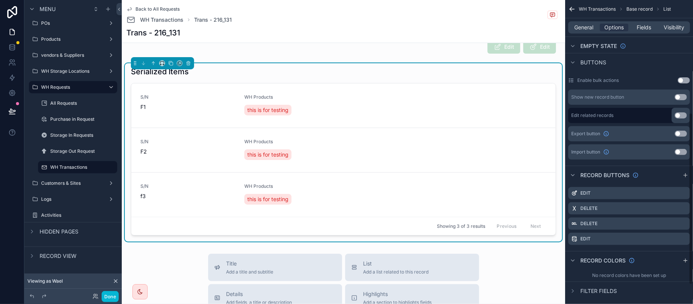
scroll to position [234, 0]
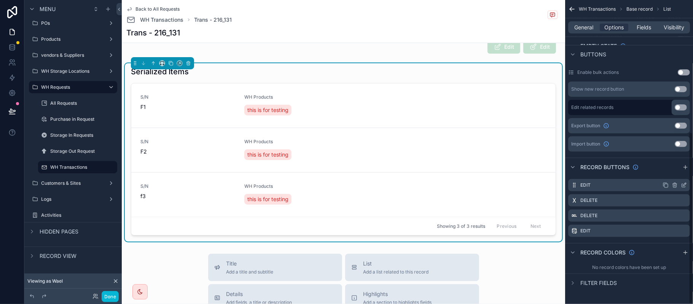
click at [681, 186] on icon "scrollable content" at bounding box center [684, 185] width 6 height 6
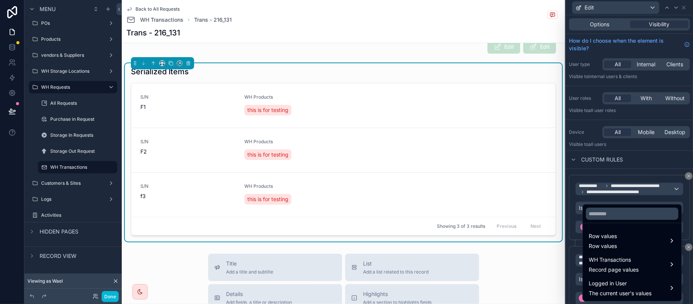
click at [666, 168] on div at bounding box center [629, 152] width 127 height 304
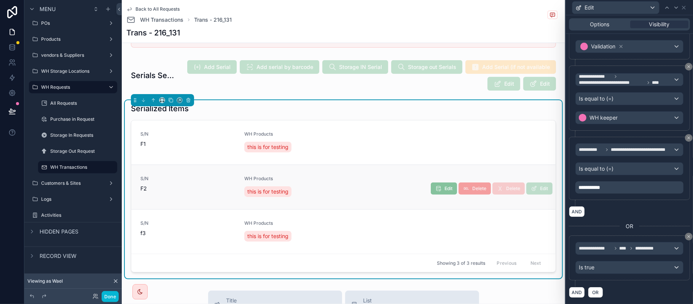
scroll to position [203, 0]
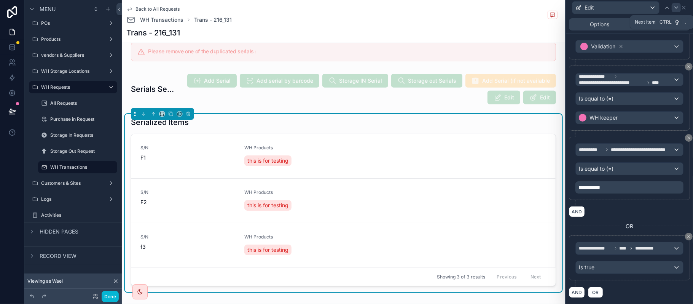
click at [677, 8] on icon at bounding box center [676, 8] width 3 height 2
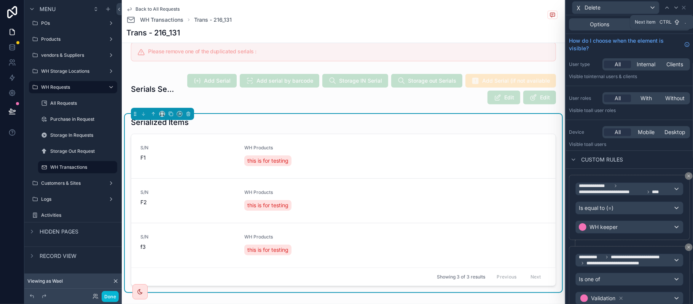
click at [677, 8] on icon at bounding box center [676, 8] width 3 height 2
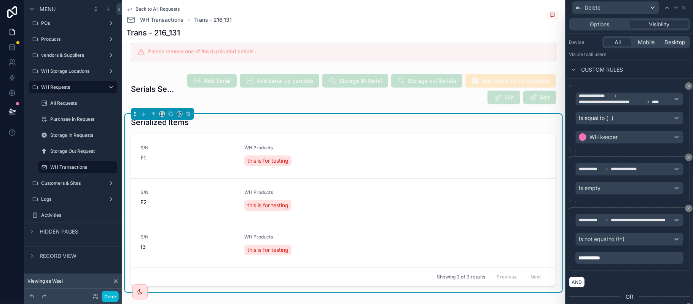
scroll to position [152, 0]
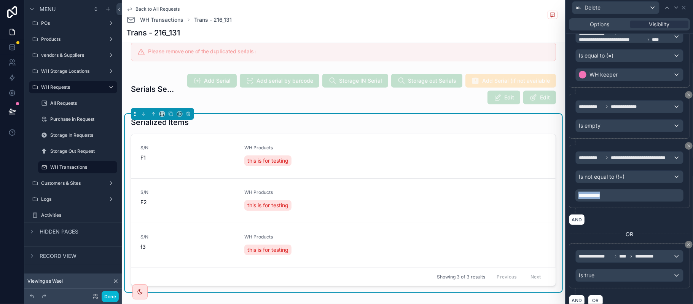
drag, startPoint x: 617, startPoint y: 197, endPoint x: 566, endPoint y: 199, distance: 50.3
click at [566, 199] on div "**********" at bounding box center [629, 163] width 127 height 295
click at [106, 298] on button "Done" at bounding box center [110, 296] width 17 height 11
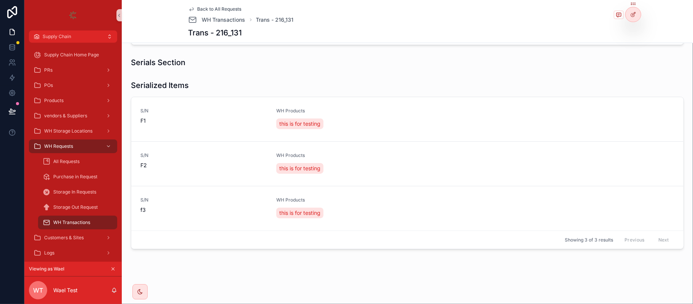
scroll to position [157, 0]
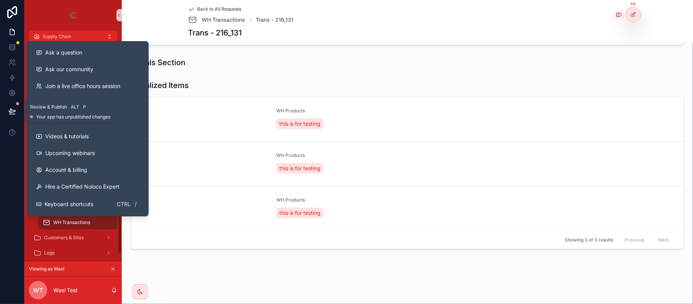
click at [11, 115] on button at bounding box center [12, 110] width 17 height 21
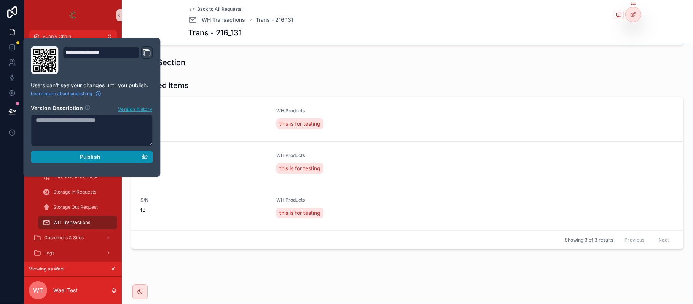
click at [112, 154] on div "Publish" at bounding box center [92, 156] width 112 height 7
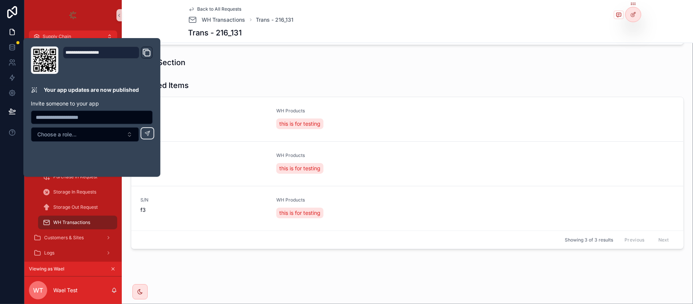
click at [392, 70] on div "Serials Section" at bounding box center [407, 62] width 565 height 17
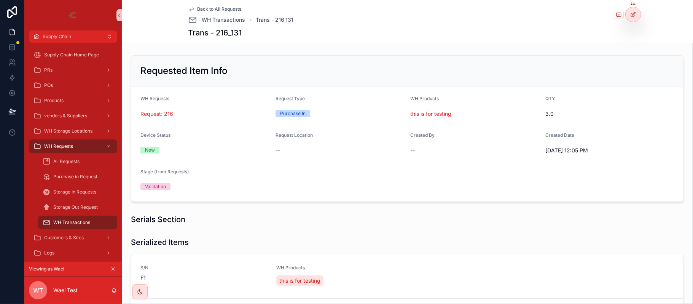
click at [223, 8] on span "Back to All Requests" at bounding box center [220, 9] width 44 height 6
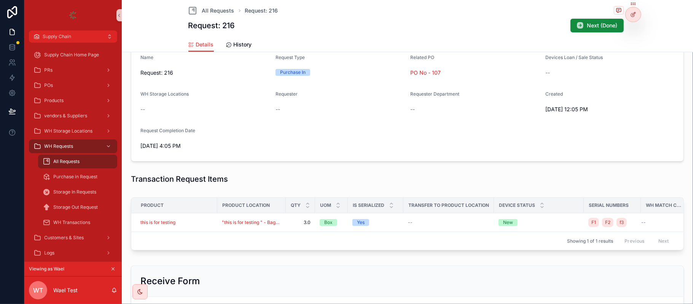
scroll to position [203, 0]
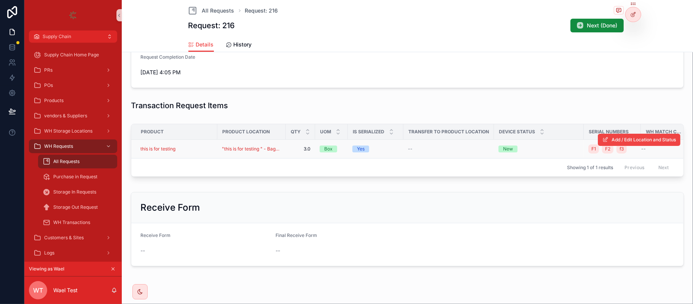
click at [189, 147] on div "this is for testing" at bounding box center [176, 149] width 72 height 6
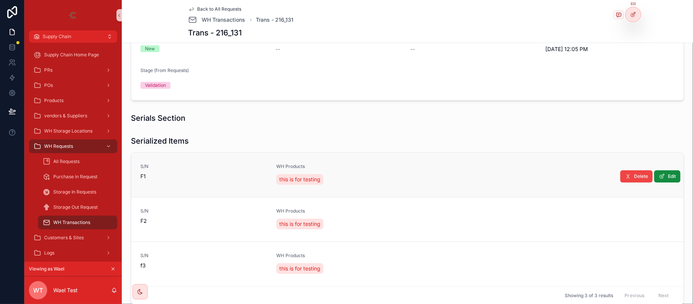
scroll to position [152, 0]
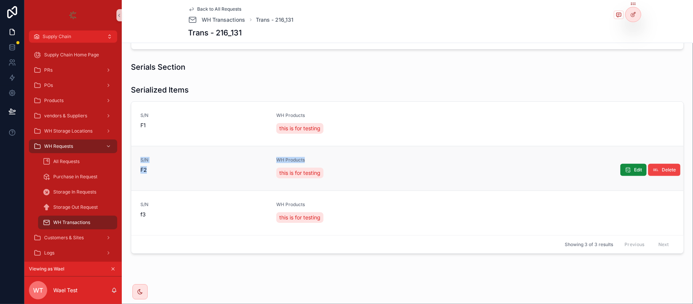
drag, startPoint x: 317, startPoint y: 159, endPoint x: 135, endPoint y: 153, distance: 181.6
click at [135, 153] on div "S/N F2 WH Products this is for testing Delete Edit" at bounding box center [407, 168] width 552 height 45
click at [214, 177] on div "S/N F2" at bounding box center [203, 168] width 127 height 23
click at [312, 85] on div "Serialized Items" at bounding box center [407, 89] width 553 height 11
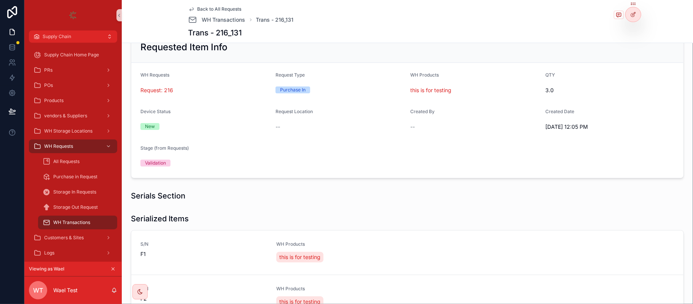
scroll to position [0, 0]
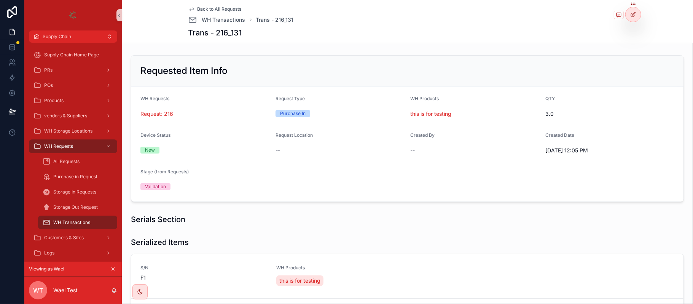
click at [215, 6] on span "Back to All Requests" at bounding box center [220, 9] width 44 height 6
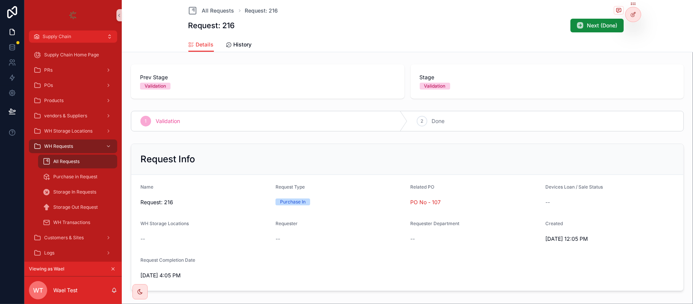
click at [113, 265] on button "scrollable content" at bounding box center [113, 269] width 8 height 8
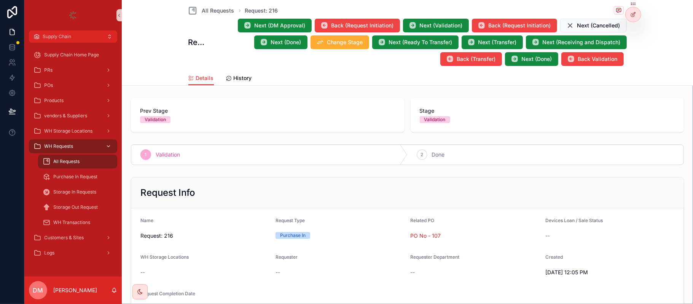
click at [55, 145] on span "WH Requests" at bounding box center [58, 146] width 29 height 6
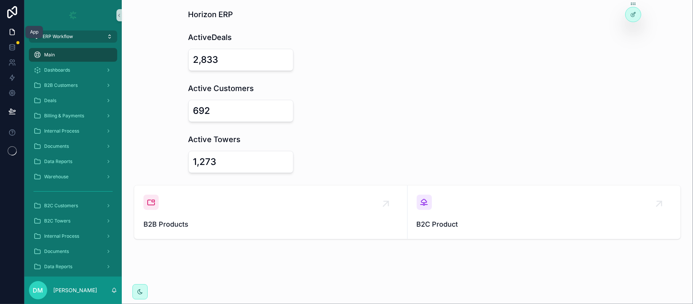
click at [45, 33] on span "ERP Workflow" at bounding box center [58, 36] width 30 height 6
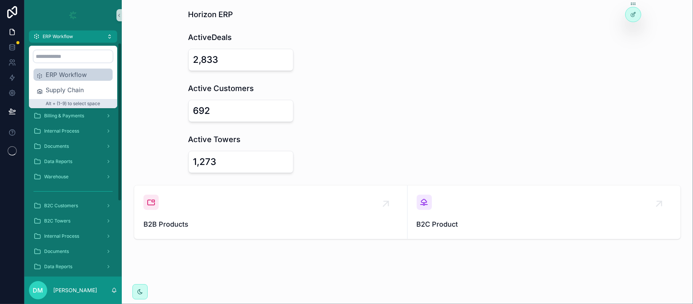
click at [78, 96] on div "ERP Workflow Supply Chain Alt + (1-9) to select space" at bounding box center [72, 77] width 79 height 56
click at [78, 92] on span "Supply Chain" at bounding box center [78, 89] width 64 height 9
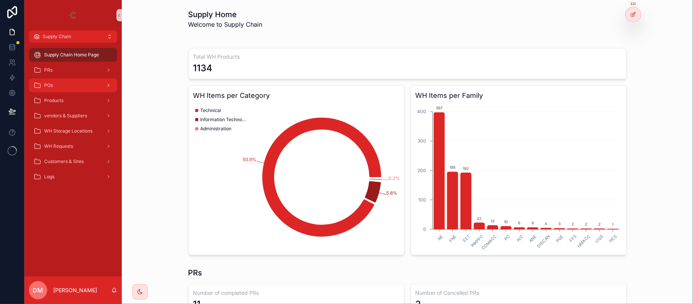
click at [65, 81] on div "POs" at bounding box center [72, 85] width 79 height 12
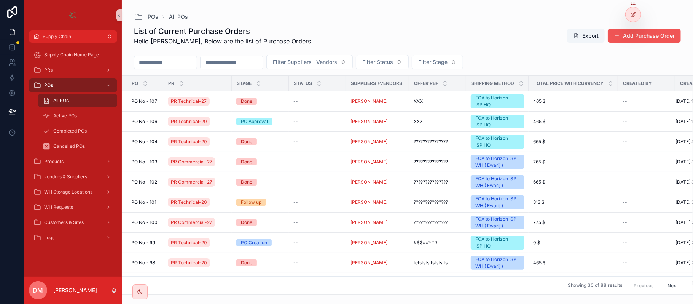
click at [623, 38] on button "Add Purchase Order" at bounding box center [644, 36] width 73 height 14
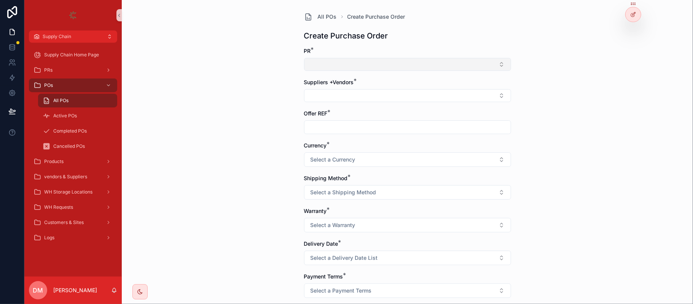
click at [342, 66] on button "Select Button" at bounding box center [407, 64] width 207 height 13
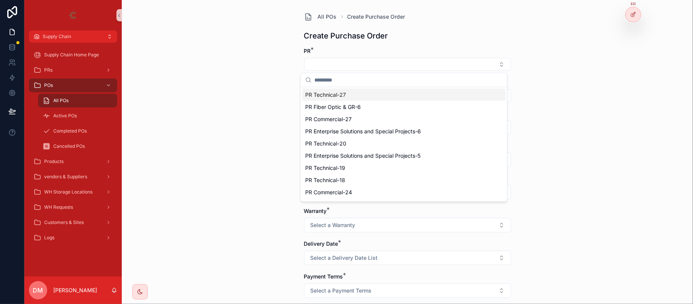
click at [336, 95] on span "PR Technical-27" at bounding box center [325, 95] width 41 height 8
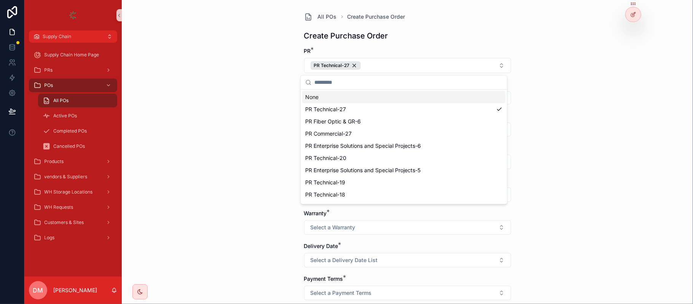
click at [288, 82] on div "All POs Create Purchase Order Create Purchase Order PR * PR Technical-27 Suppli…" at bounding box center [407, 152] width 571 height 304
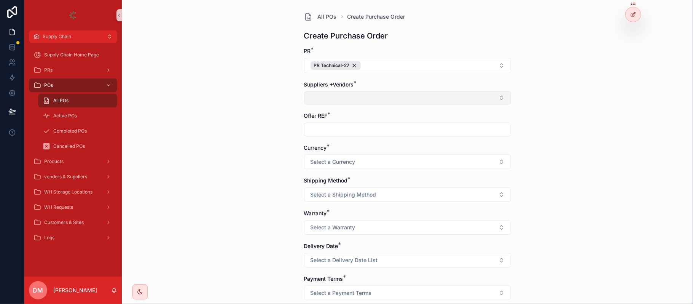
click at [346, 96] on button "Select Button" at bounding box center [407, 97] width 207 height 13
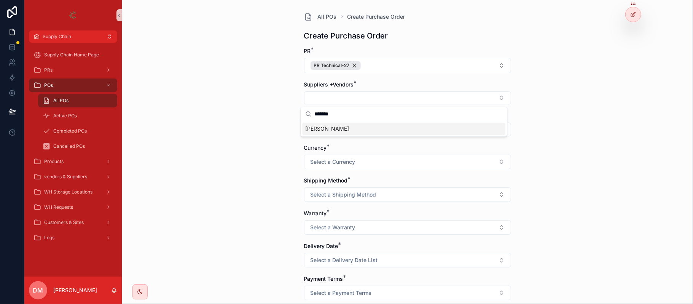
type input "*******"
click at [349, 133] on div "[PERSON_NAME]" at bounding box center [403, 129] width 203 height 12
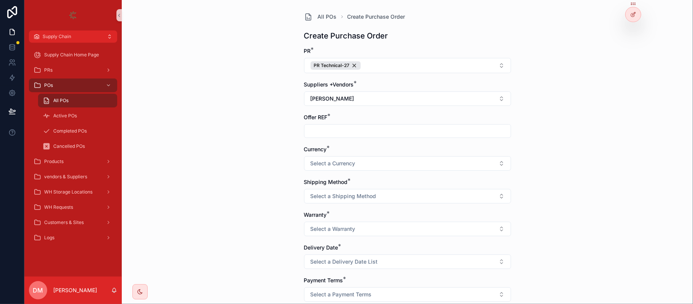
click at [319, 128] on input "scrollable content" at bounding box center [407, 131] width 206 height 11
type input "***"
click at [319, 158] on button "Select a Currency" at bounding box center [407, 163] width 207 height 14
click at [346, 194] on div "USD" at bounding box center [403, 194] width 203 height 11
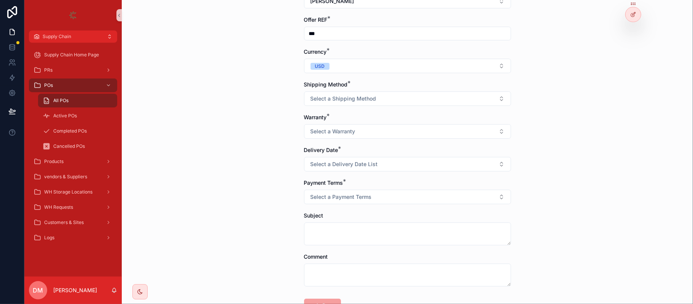
scroll to position [101, 0]
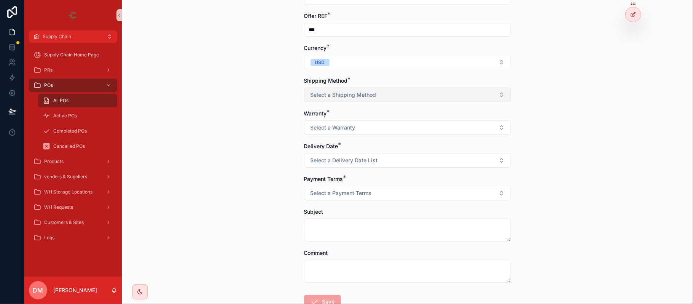
click at [342, 90] on button "Select a Shipping Method" at bounding box center [407, 95] width 207 height 14
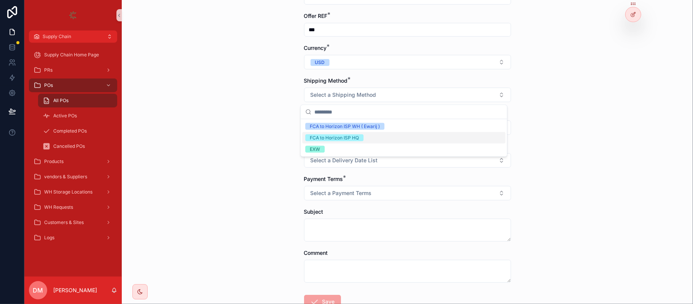
click at [362, 139] on span "FCA to Horizon ISP HQ" at bounding box center [334, 137] width 58 height 7
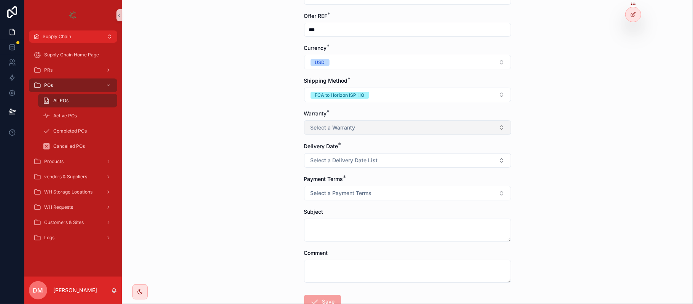
click at [326, 133] on button "Select a Warranty" at bounding box center [407, 127] width 207 height 14
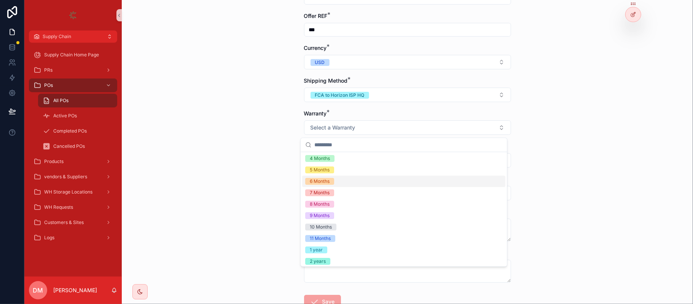
scroll to position [49, 0]
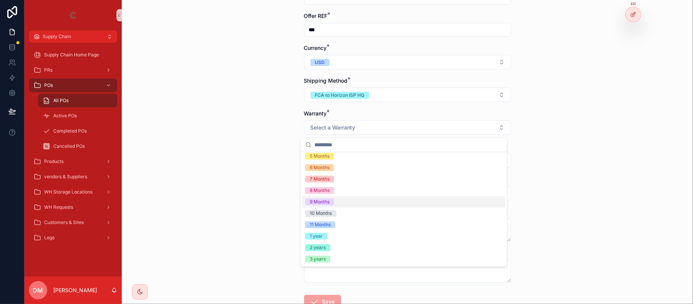
click at [341, 206] on div "9 Months" at bounding box center [403, 201] width 203 height 11
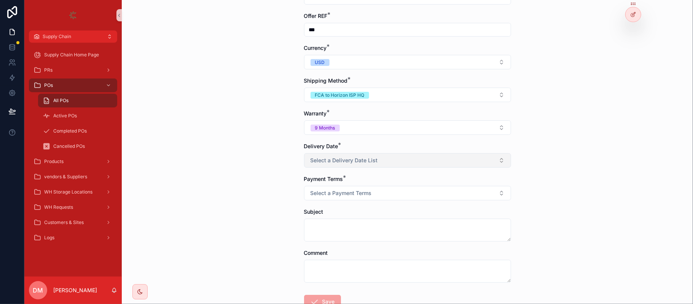
click at [343, 159] on span "Select a Delivery Date List" at bounding box center [344, 160] width 67 height 8
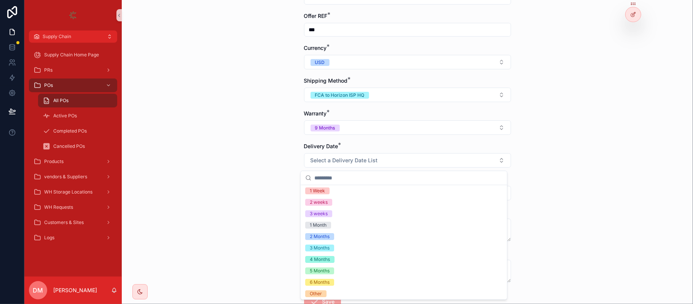
scroll to position [72, 0]
click at [362, 235] on div "2 Months" at bounding box center [403, 234] width 203 height 11
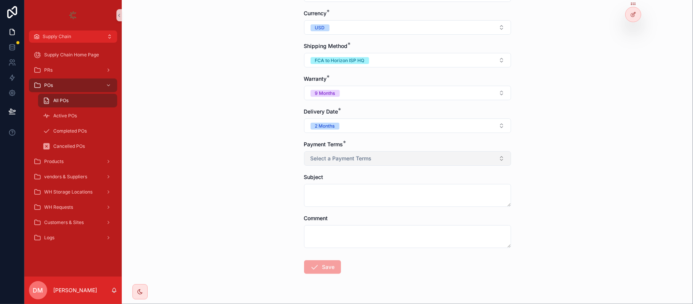
scroll to position [156, 0]
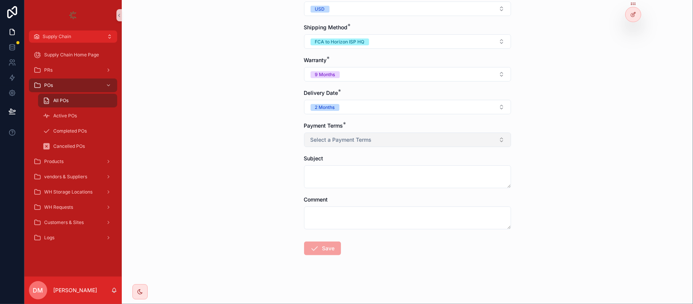
click at [353, 134] on button "Select a Payment Terms" at bounding box center [407, 139] width 207 height 14
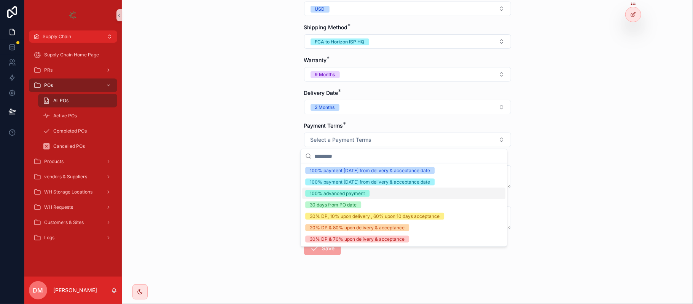
click at [375, 194] on div "100% advanced payment" at bounding box center [403, 193] width 203 height 11
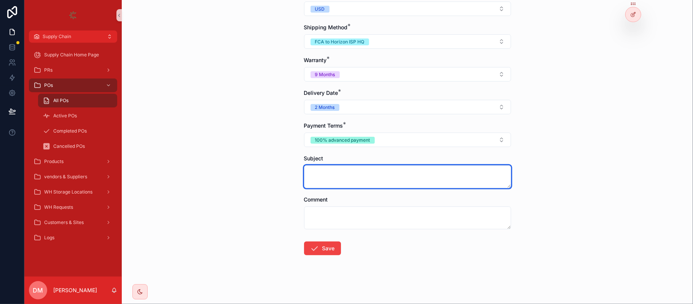
click at [337, 177] on textarea "scrollable content" at bounding box center [407, 176] width 207 height 23
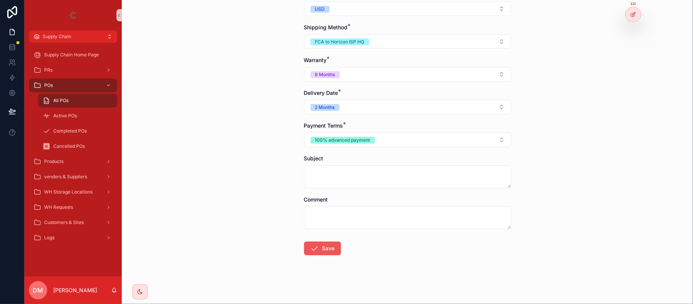
click at [317, 255] on button "Save" at bounding box center [322, 248] width 37 height 14
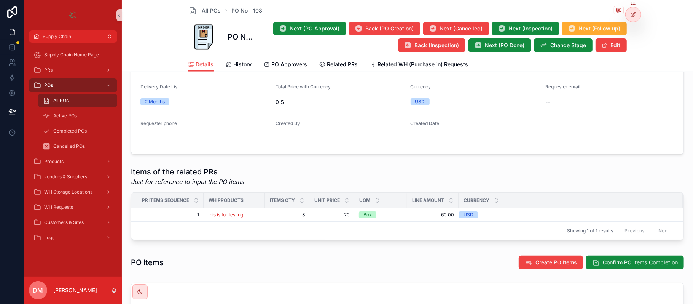
scroll to position [304, 0]
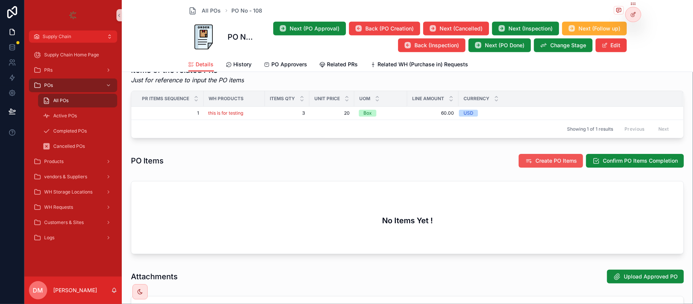
click at [525, 158] on icon "scrollable content" at bounding box center [529, 161] width 8 height 8
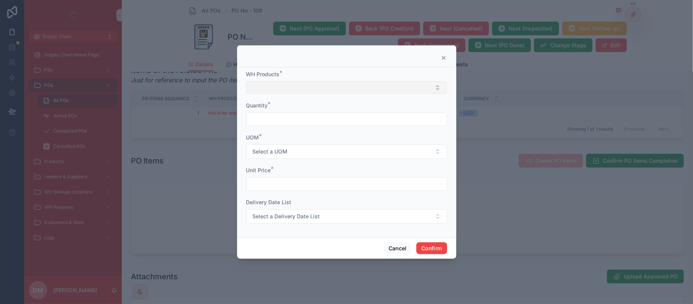
click at [276, 86] on button "Select Button" at bounding box center [346, 87] width 201 height 13
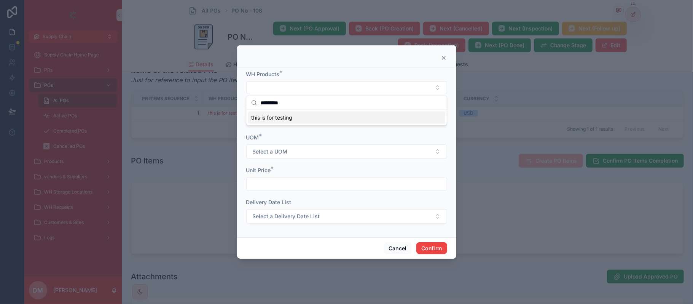
type input "*********"
click at [300, 120] on div "this is for testing" at bounding box center [346, 118] width 197 height 12
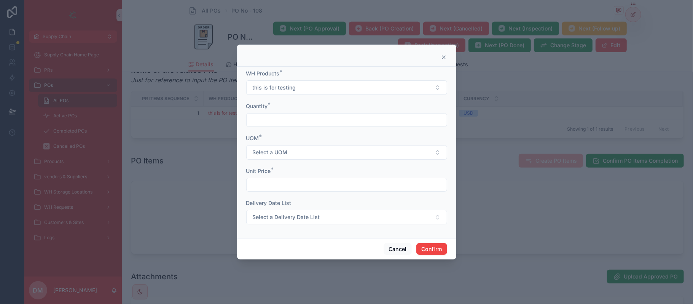
click at [267, 110] on div "Quantity *" at bounding box center [346, 114] width 201 height 24
click at [264, 121] on input "text" at bounding box center [347, 120] width 200 height 11
type input "*"
click at [263, 153] on span "Select a UOM" at bounding box center [270, 152] width 35 height 8
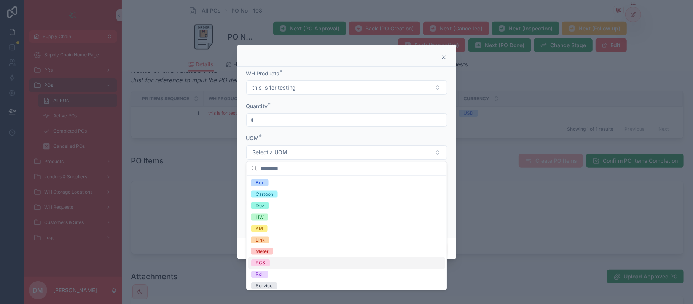
click at [267, 266] on span "PCS" at bounding box center [260, 262] width 19 height 7
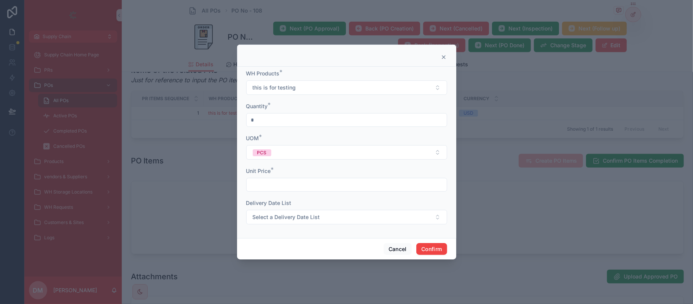
click at [294, 178] on div at bounding box center [346, 185] width 201 height 14
click at [284, 188] on input "text" at bounding box center [347, 184] width 200 height 11
type input "******"
click at [293, 214] on span "Select a Delivery Date List" at bounding box center [286, 217] width 67 height 8
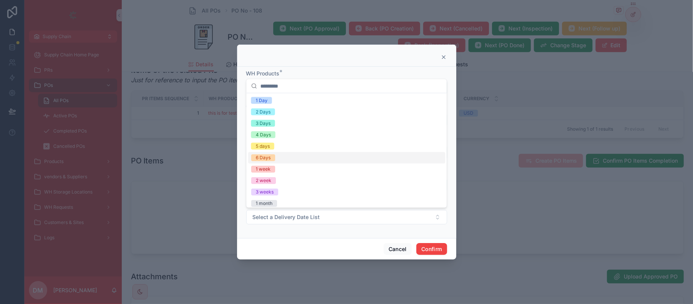
click at [296, 160] on div "6 Days" at bounding box center [346, 157] width 197 height 11
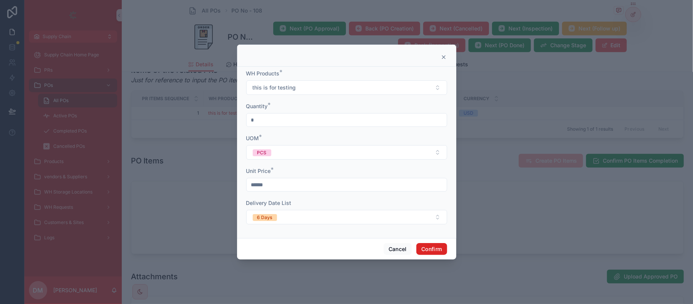
click at [425, 250] on button "Confirm" at bounding box center [431, 249] width 30 height 12
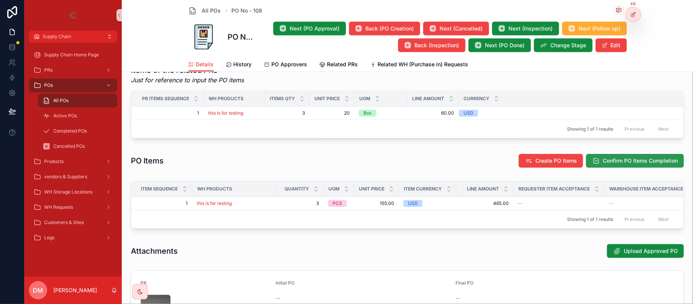
click at [650, 159] on span "Confirm PO Items Completion" at bounding box center [640, 161] width 75 height 8
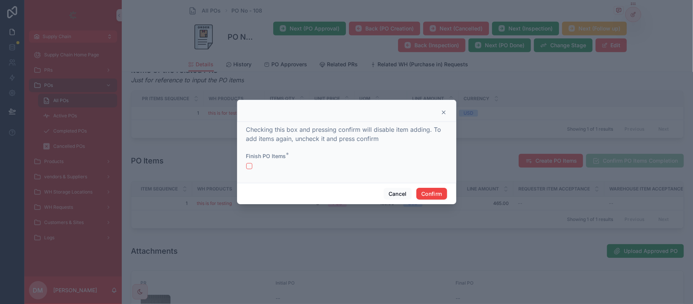
click at [280, 165] on div at bounding box center [346, 166] width 201 height 6
click at [258, 167] on div at bounding box center [346, 166] width 201 height 6
click at [254, 167] on div at bounding box center [346, 166] width 201 height 6
drag, startPoint x: 252, startPoint y: 167, endPoint x: 247, endPoint y: 167, distance: 4.6
click at [247, 167] on div at bounding box center [346, 166] width 201 height 6
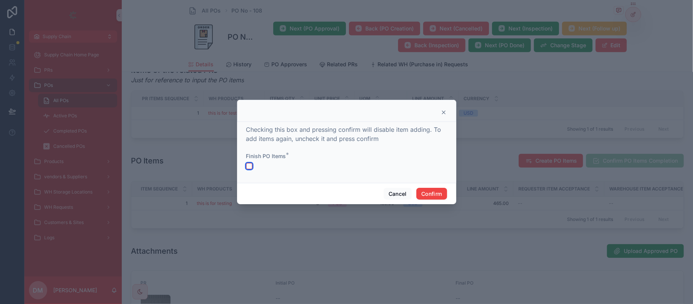
click at [247, 167] on button "button" at bounding box center [249, 166] width 6 height 6
click at [416, 194] on button "Confirm" at bounding box center [431, 194] width 30 height 12
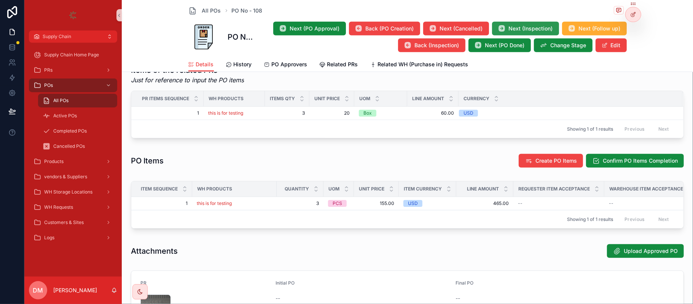
click at [523, 30] on span "Next (Inspection)" at bounding box center [531, 29] width 44 height 8
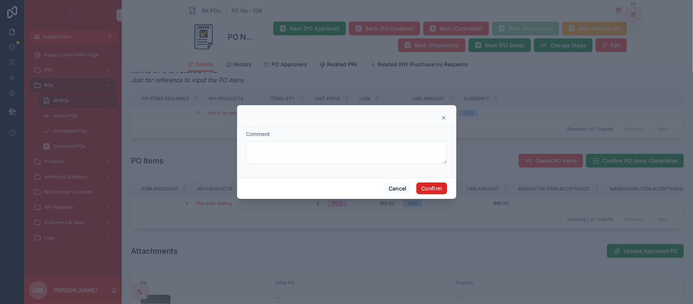
click at [425, 186] on button "Confirm" at bounding box center [431, 188] width 30 height 12
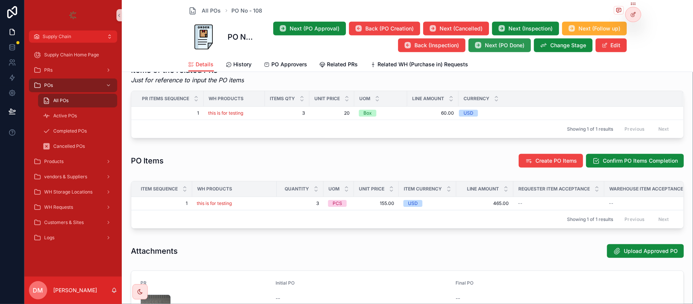
click at [497, 48] on span "Next (PO Done)" at bounding box center [505, 45] width 40 height 8
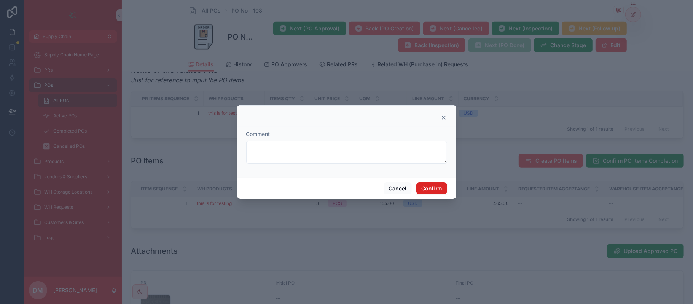
click at [436, 186] on button "Confirm" at bounding box center [431, 188] width 30 height 12
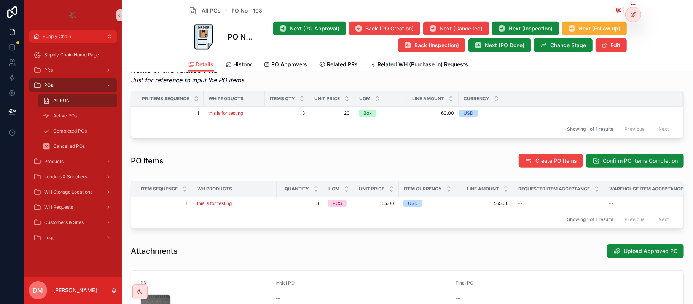
click at [71, 201] on div "WH Requests" at bounding box center [72, 207] width 79 height 12
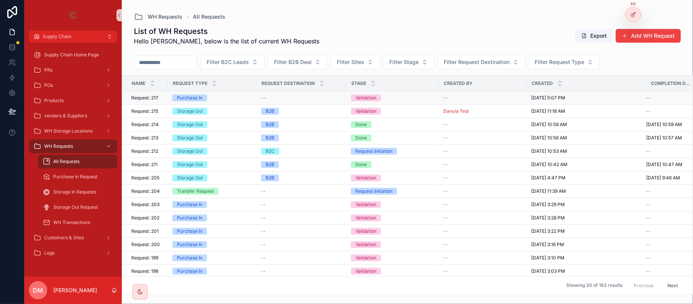
click at [215, 99] on div "Purchase In" at bounding box center [212, 97] width 80 height 7
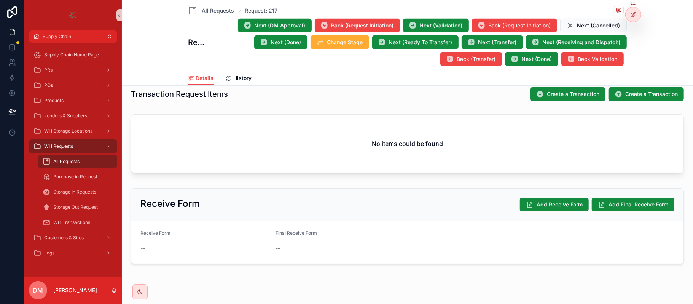
scroll to position [51, 0]
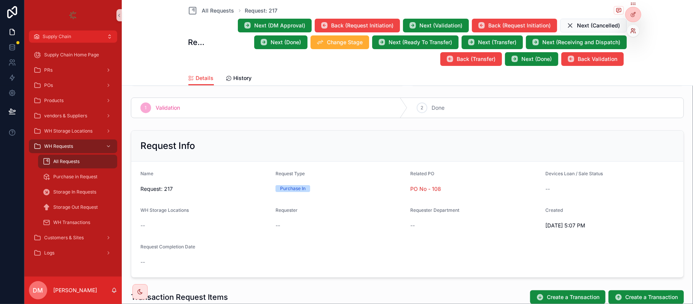
click at [633, 31] on icon at bounding box center [633, 31] width 6 height 6
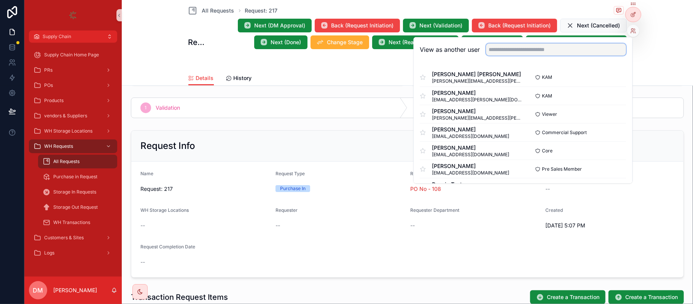
click at [533, 48] on input "text" at bounding box center [556, 49] width 140 height 12
type input "*****"
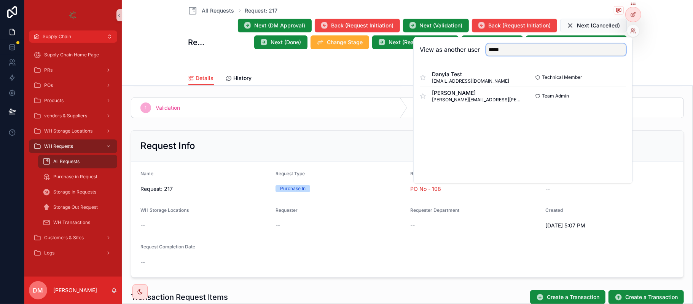
click at [555, 54] on input "*****" at bounding box center [556, 49] width 140 height 12
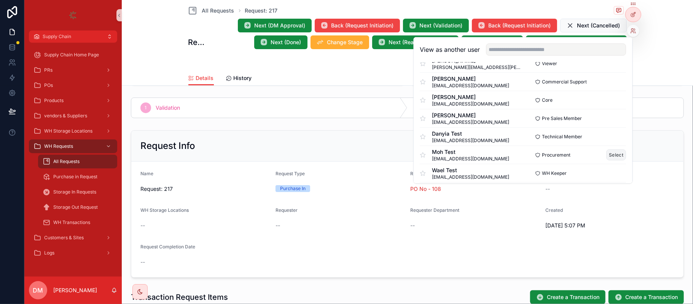
click at [607, 150] on button "Select" at bounding box center [617, 154] width 20 height 11
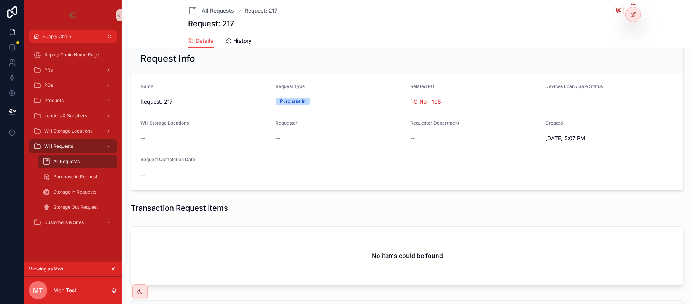
scroll to position [101, 0]
click at [112, 271] on icon "scrollable content" at bounding box center [112, 268] width 5 height 5
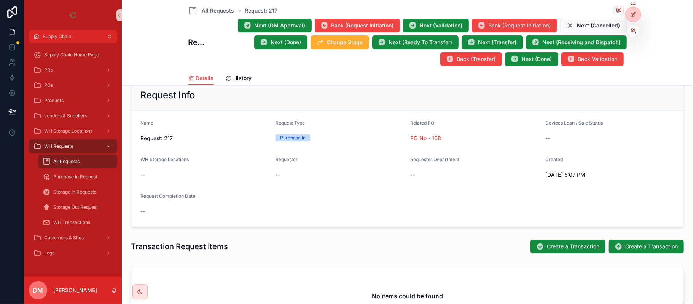
click at [632, 29] on icon at bounding box center [632, 30] width 2 height 2
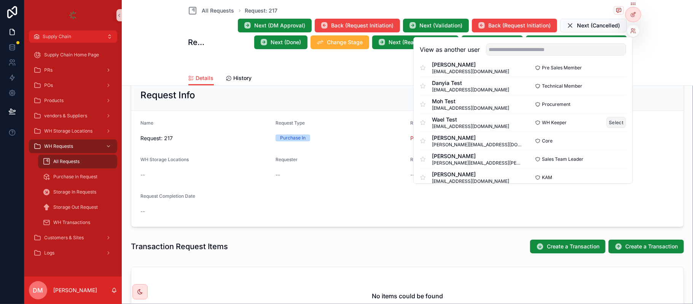
click at [608, 122] on button "Select" at bounding box center [617, 122] width 20 height 11
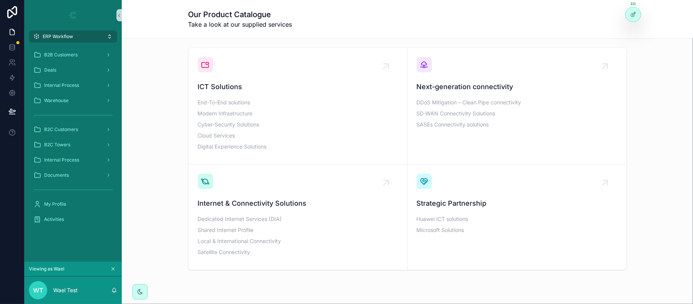
click at [96, 36] on button "ERP Workflow" at bounding box center [73, 36] width 88 height 12
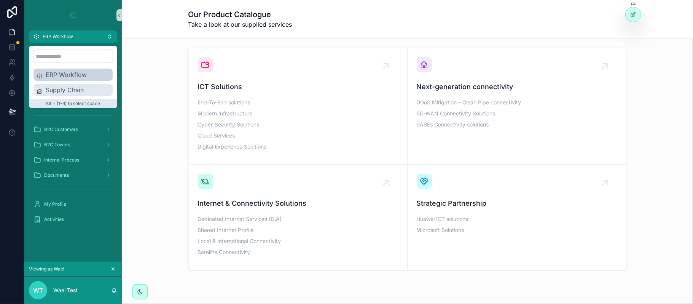
click at [95, 87] on span "Supply Chain" at bounding box center [78, 89] width 64 height 9
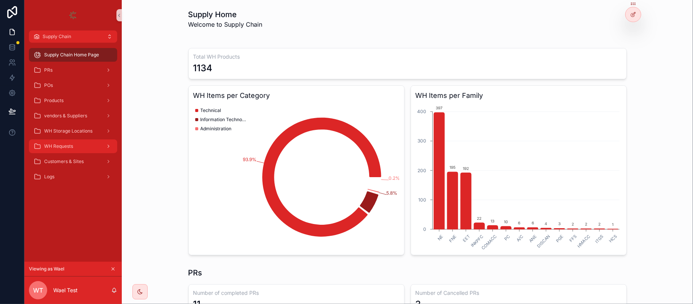
click at [75, 139] on link "WH Requests" at bounding box center [73, 146] width 88 height 14
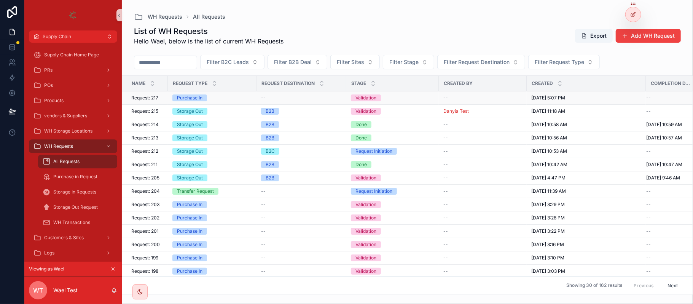
click at [154, 98] on span "Request: 217" at bounding box center [144, 98] width 27 height 6
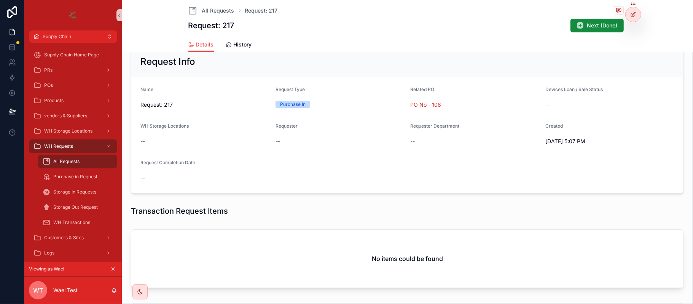
scroll to position [51, 0]
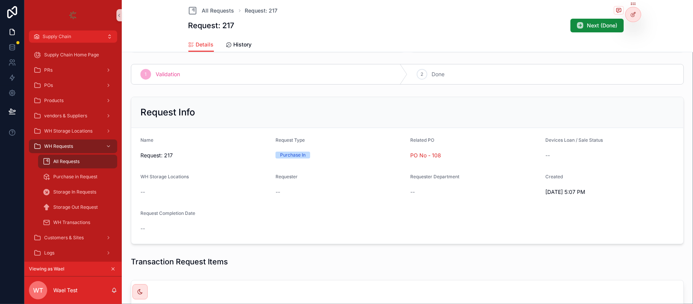
click at [113, 269] on icon "scrollable content" at bounding box center [112, 268] width 5 height 5
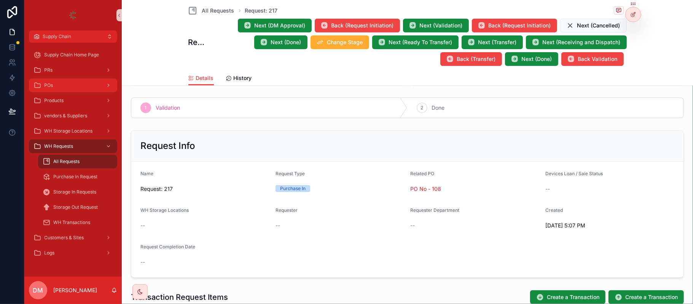
click at [81, 83] on div "POs" at bounding box center [72, 85] width 79 height 12
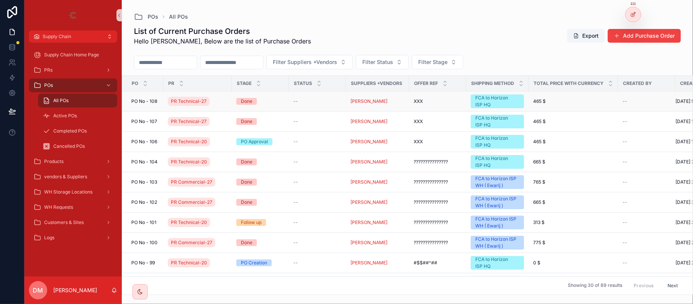
click at [151, 101] on span "PO No - 108" at bounding box center [144, 101] width 26 height 6
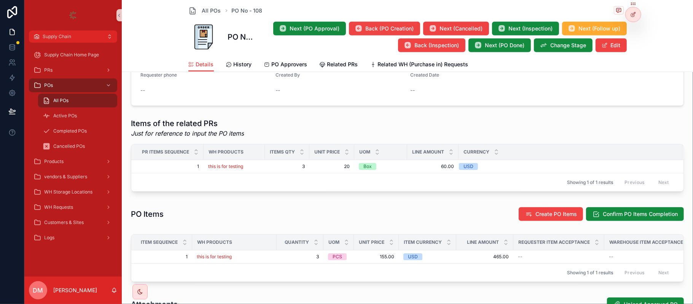
scroll to position [304, 0]
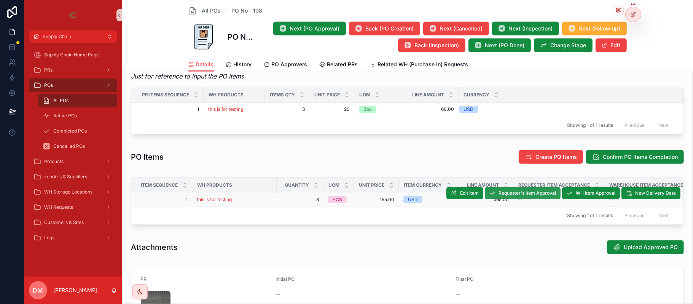
click at [534, 194] on span "Requester's Item Approval" at bounding box center [527, 193] width 57 height 6
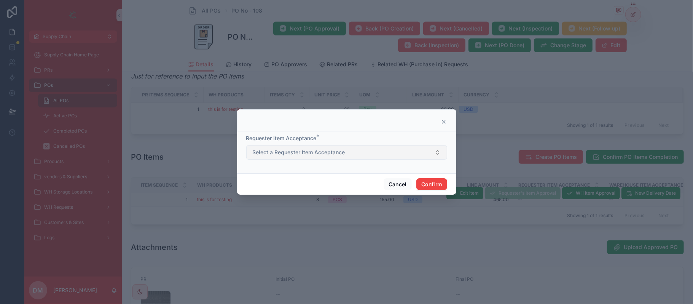
click at [281, 150] on span "Select a Requester Item Acceptance" at bounding box center [299, 152] width 92 height 8
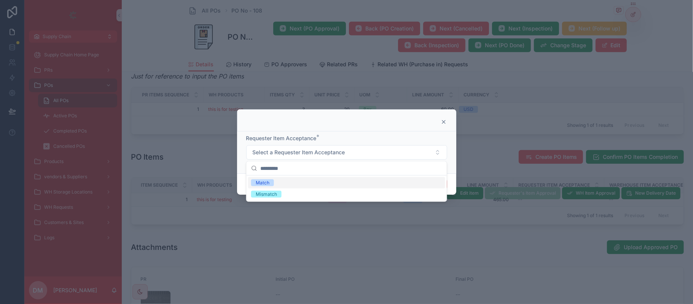
click at [273, 186] on span "Match" at bounding box center [262, 182] width 23 height 7
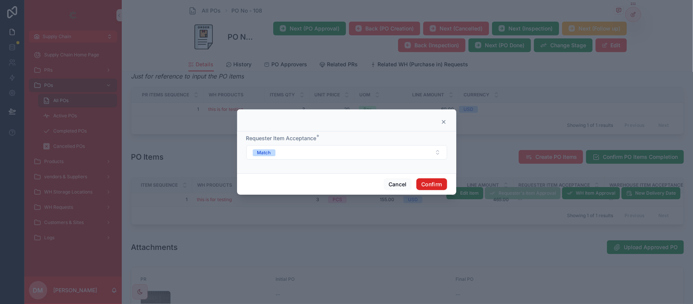
click at [446, 183] on button "Confirm" at bounding box center [431, 184] width 30 height 12
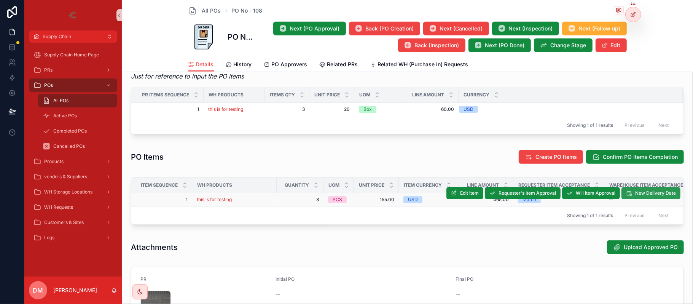
click at [635, 191] on span "New Delivery Date" at bounding box center [655, 193] width 41 height 6
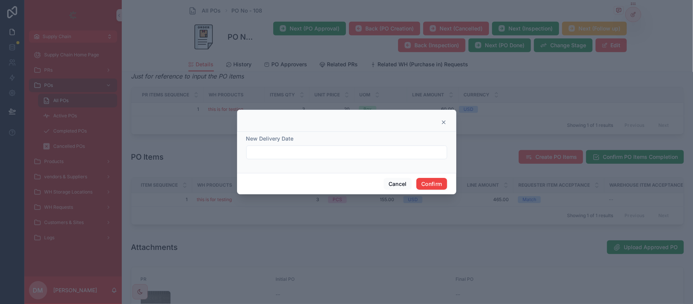
click at [441, 123] on icon at bounding box center [444, 122] width 6 height 6
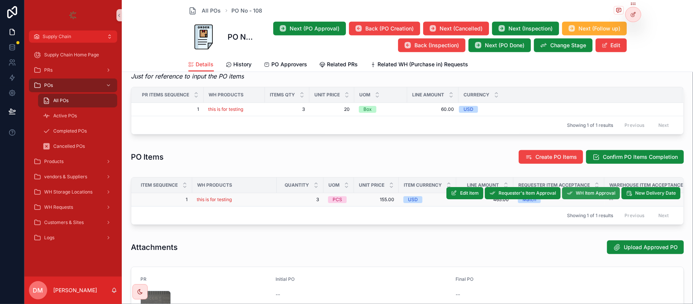
click at [592, 194] on span "WH Item Approval" at bounding box center [596, 193] width 40 height 6
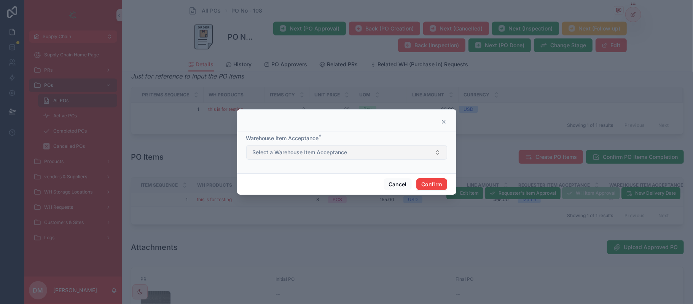
click at [303, 145] on button "Select a Warehouse Item Acceptance" at bounding box center [346, 152] width 201 height 14
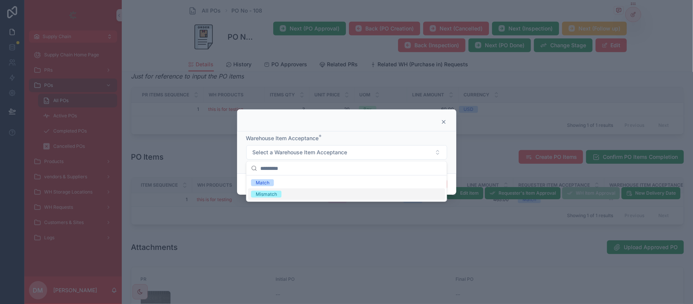
click at [287, 183] on div "Match" at bounding box center [346, 182] width 197 height 11
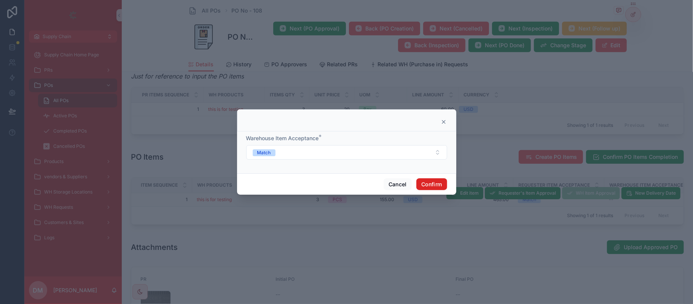
click at [416, 184] on button "Confirm" at bounding box center [431, 184] width 30 height 12
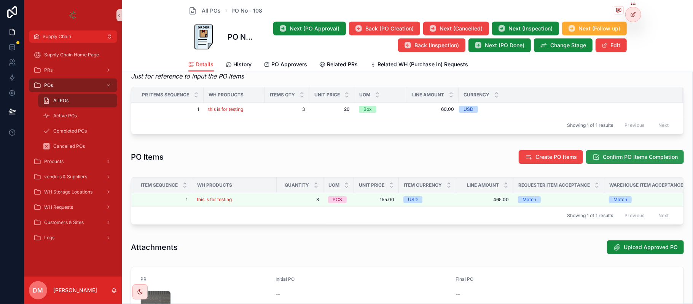
click at [609, 159] on span "Confirm PO Items Completion" at bounding box center [640, 157] width 75 height 8
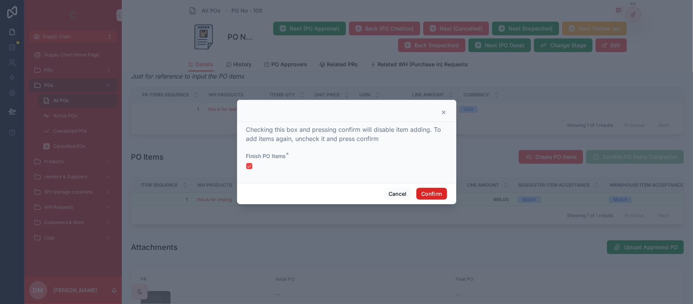
click at [428, 191] on button "Confirm" at bounding box center [431, 194] width 30 height 12
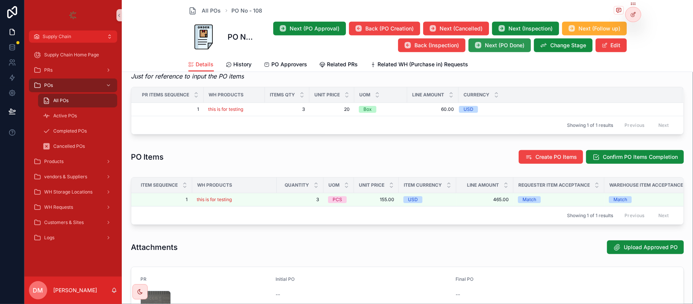
click at [500, 48] on span "Next (PO Done)" at bounding box center [505, 45] width 40 height 8
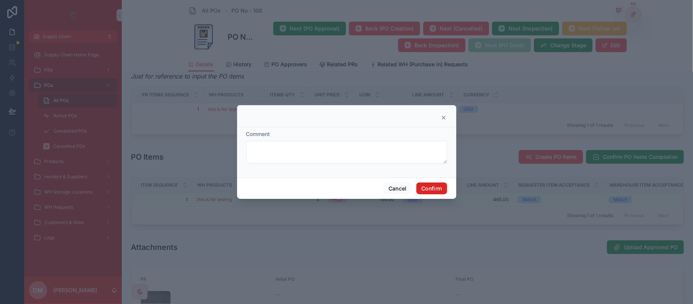
click at [423, 185] on button "Confirm" at bounding box center [431, 188] width 30 height 12
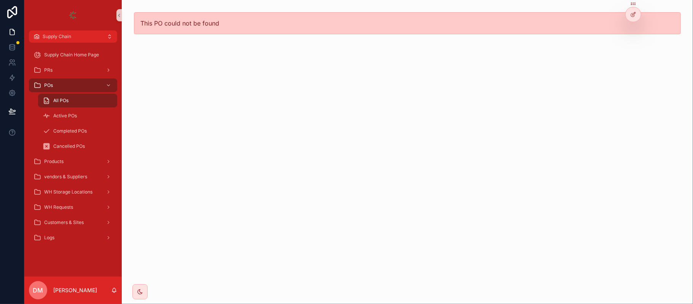
scroll to position [0, 0]
click at [63, 94] on link "All POs" at bounding box center [77, 101] width 79 height 14
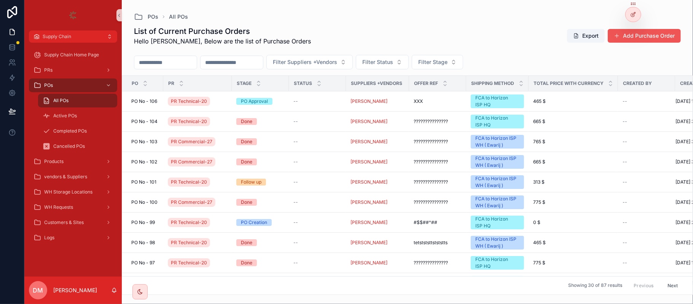
click at [652, 31] on button "Add Purchase Order" at bounding box center [644, 36] width 73 height 14
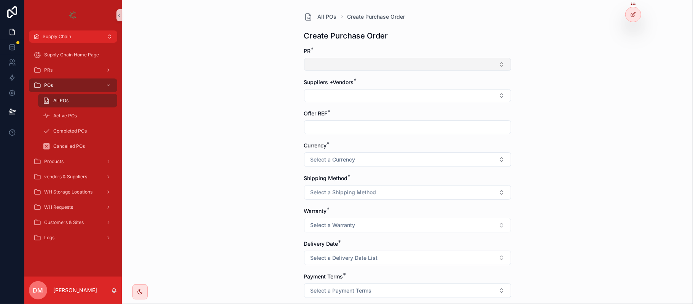
click at [372, 64] on button "Select Button" at bounding box center [407, 64] width 207 height 13
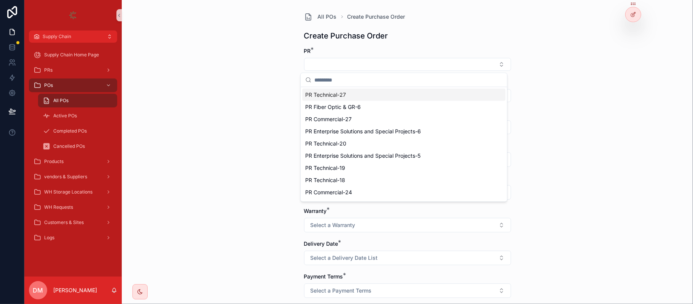
click at [354, 96] on div "PR Technical-27" at bounding box center [403, 95] width 203 height 12
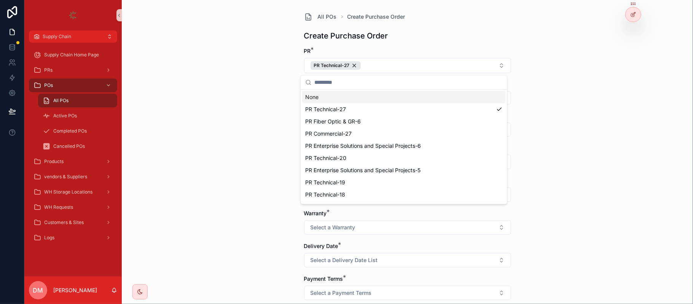
click at [273, 84] on div "All POs Create Purchase Order Create Purchase Order PR * PR Technical-27 Suppli…" at bounding box center [407, 152] width 571 height 304
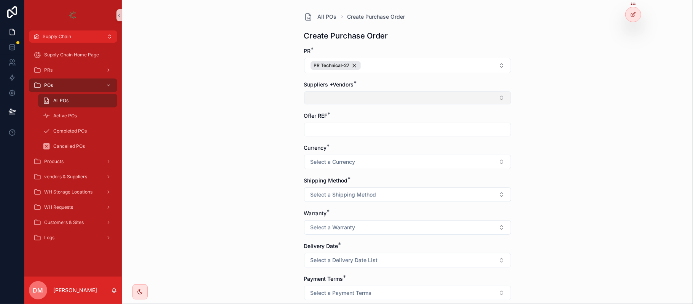
click at [308, 95] on button "Select Button" at bounding box center [407, 97] width 207 height 13
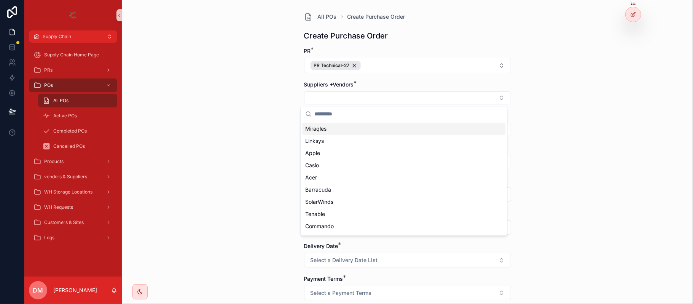
click at [347, 115] on input "scrollable content" at bounding box center [408, 114] width 188 height 14
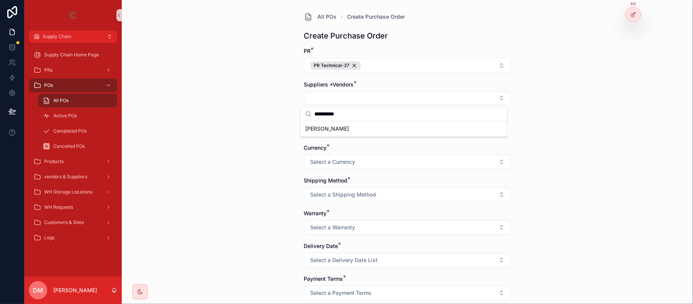
type input "**********"
click at [333, 130] on span "[PERSON_NAME]" at bounding box center [327, 129] width 44 height 8
click at [337, 128] on input "scrollable content" at bounding box center [407, 131] width 206 height 11
type input "***"
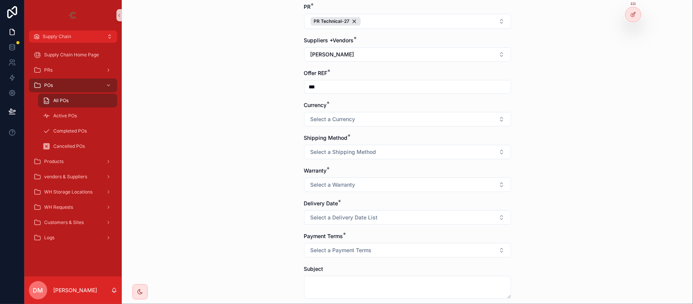
scroll to position [101, 0]
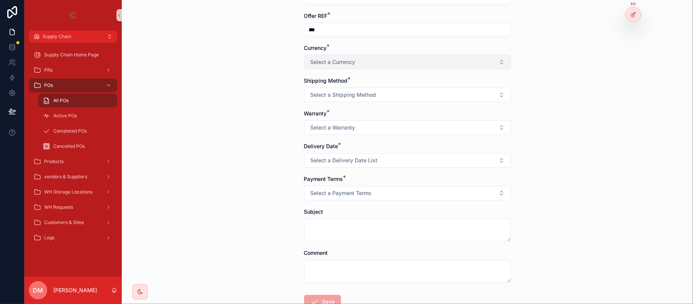
click at [335, 61] on span "Select a Currency" at bounding box center [333, 62] width 45 height 8
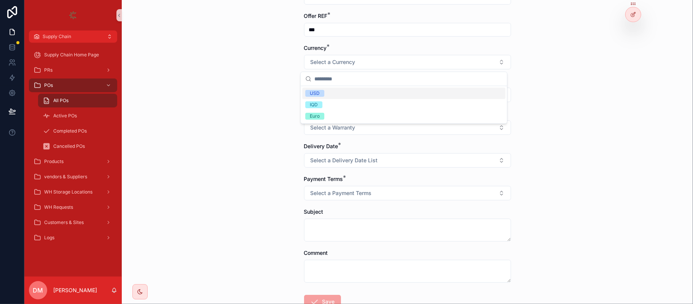
click at [324, 98] on div "USD" at bounding box center [403, 93] width 203 height 11
click at [322, 97] on span "Select a Shipping Method" at bounding box center [344, 95] width 66 height 8
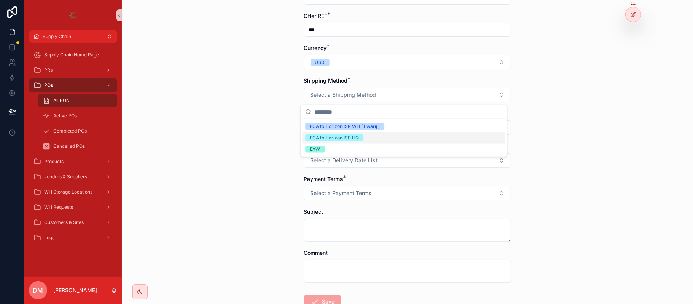
click at [347, 136] on div "FCA to Horizon ISP HQ" at bounding box center [334, 137] width 49 height 7
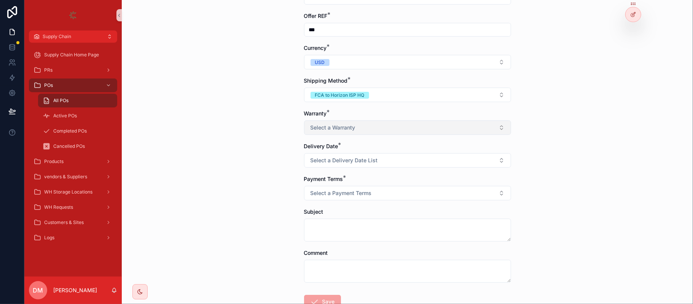
click at [372, 131] on button "Select a Warranty" at bounding box center [407, 127] width 207 height 14
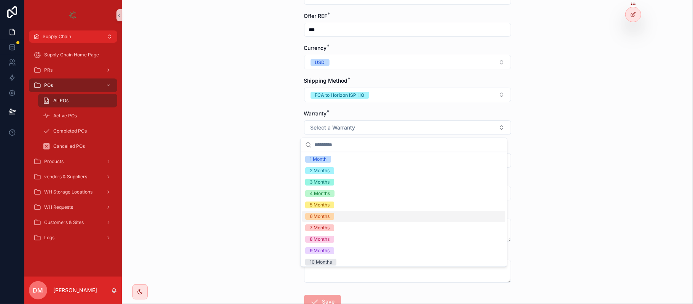
scroll to position [49, 0]
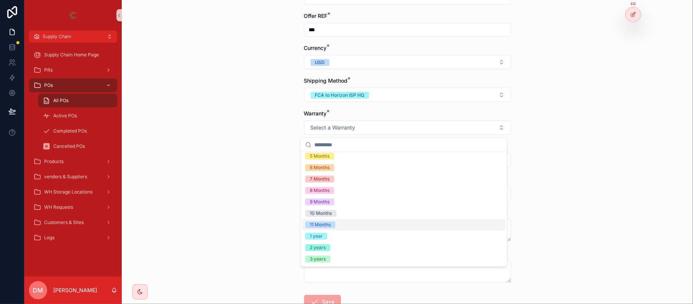
click at [333, 221] on span "11 Months" at bounding box center [320, 224] width 30 height 7
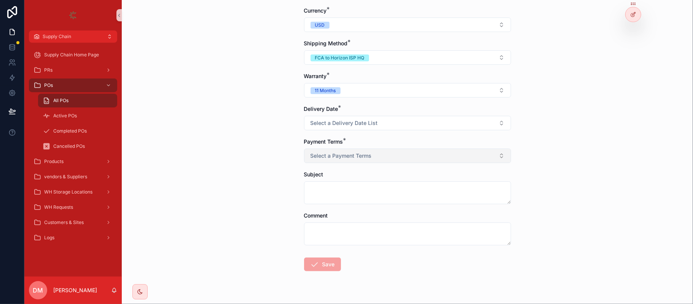
scroll to position [152, 0]
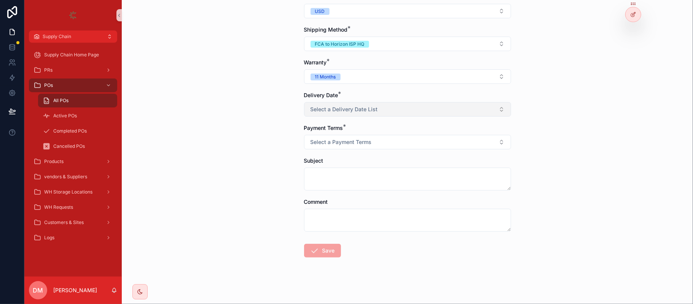
click at [340, 108] on span "Select a Delivery Date List" at bounding box center [344, 109] width 67 height 8
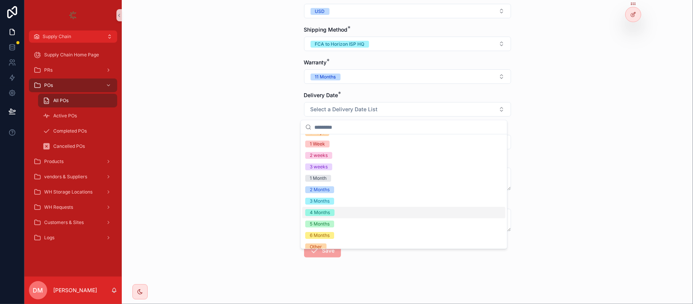
scroll to position [72, 0]
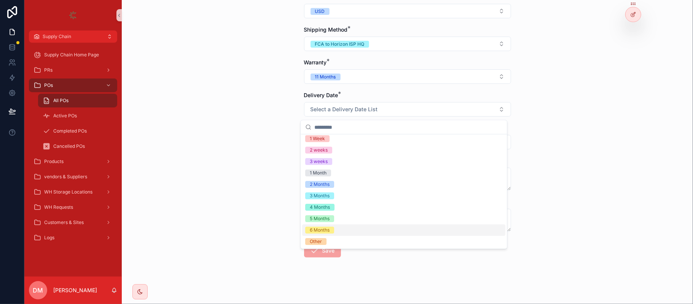
click at [328, 227] on div "6 Months" at bounding box center [320, 229] width 20 height 7
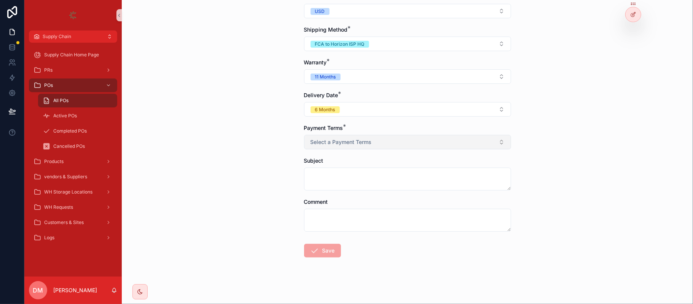
click at [363, 139] on button "Select a Payment Terms" at bounding box center [407, 142] width 207 height 14
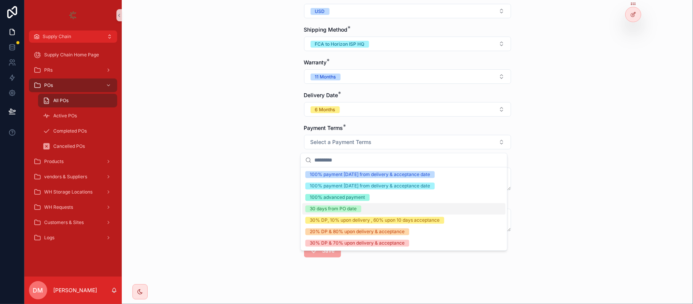
click at [358, 205] on div "30 days from PO date" at bounding box center [403, 208] width 203 height 11
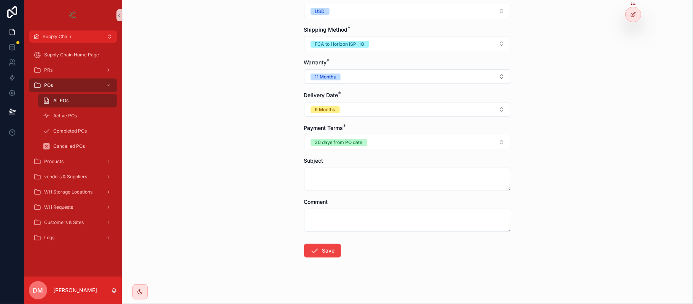
drag, startPoint x: 368, startPoint y: 166, endPoint x: 355, endPoint y: 179, distance: 18.0
click at [355, 179] on div "Subject" at bounding box center [407, 173] width 207 height 33
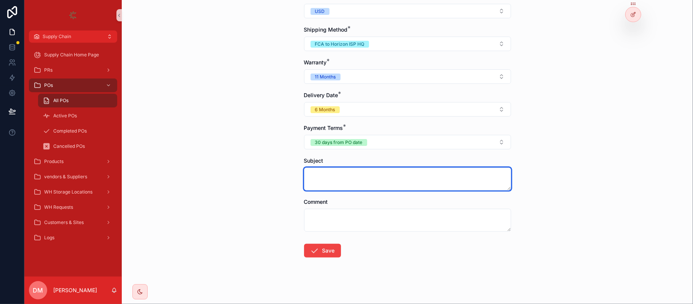
click at [355, 179] on textarea "scrollable content" at bounding box center [407, 178] width 207 height 23
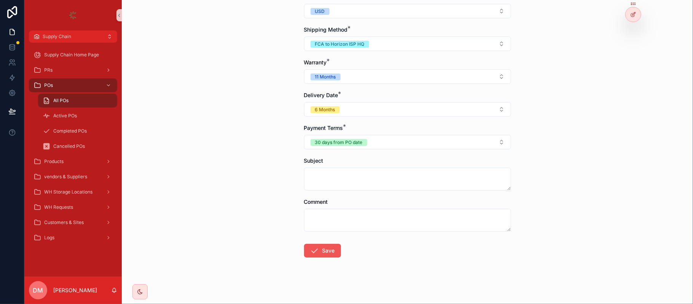
click at [320, 253] on button "Save" at bounding box center [322, 251] width 37 height 14
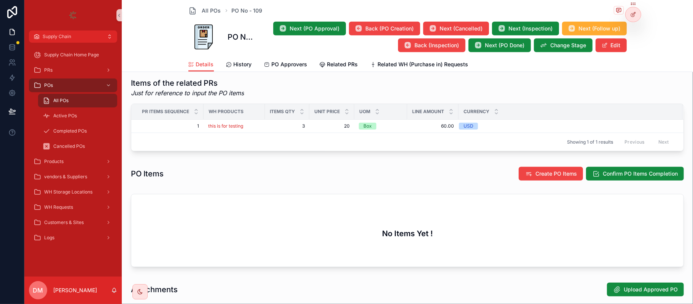
scroll to position [304, 0]
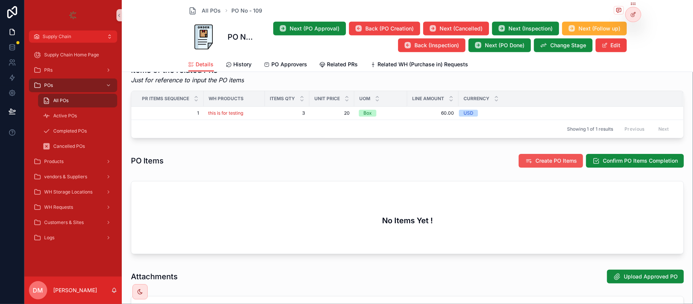
click at [546, 162] on span "Create PO Items" at bounding box center [555, 161] width 41 height 8
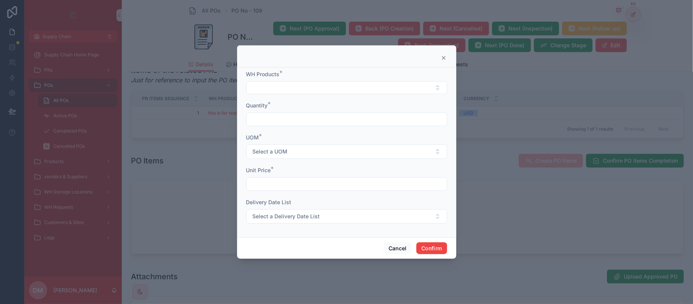
click at [281, 76] on span "*" at bounding box center [281, 72] width 3 height 9
click at [278, 80] on div "WH Products *" at bounding box center [346, 82] width 201 height 24
click at [271, 90] on button "Select Button" at bounding box center [346, 87] width 201 height 13
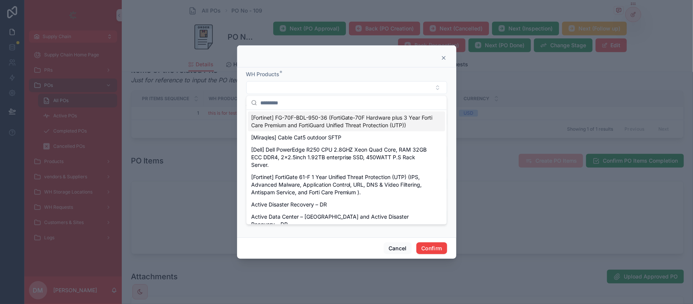
click at [288, 99] on input "text" at bounding box center [351, 103] width 182 height 14
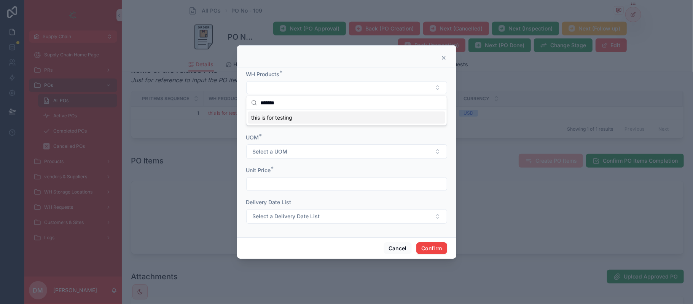
type input "*******"
click at [292, 118] on span "this is for testing" at bounding box center [271, 118] width 41 height 8
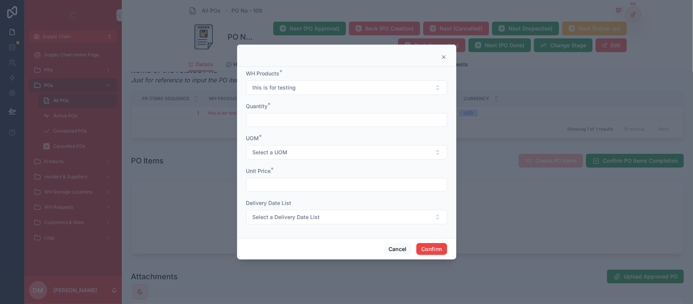
click at [288, 127] on form "WH Products * this is for testing Quantity * UOM * Select a UOM Unit Price * De…" at bounding box center [346, 151] width 201 height 162
click at [290, 123] on input "text" at bounding box center [347, 120] width 200 height 11
type input "*"
click at [293, 153] on button "Select a UOM" at bounding box center [346, 152] width 201 height 14
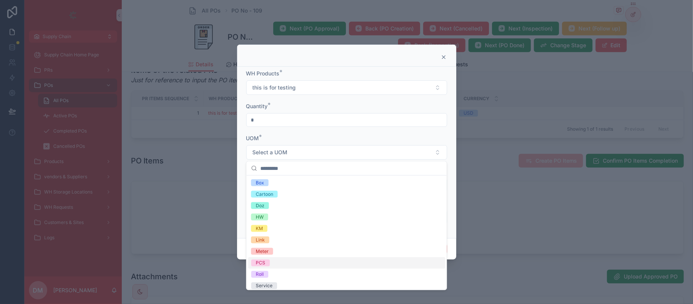
click at [273, 263] on div "PCS" at bounding box center [346, 262] width 197 height 11
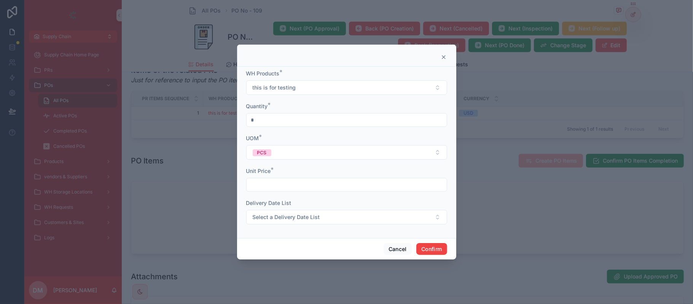
click at [290, 190] on div at bounding box center [346, 185] width 201 height 14
click at [294, 184] on input "text" at bounding box center [347, 184] width 200 height 11
type input "******"
click at [422, 253] on button "Confirm" at bounding box center [431, 249] width 30 height 12
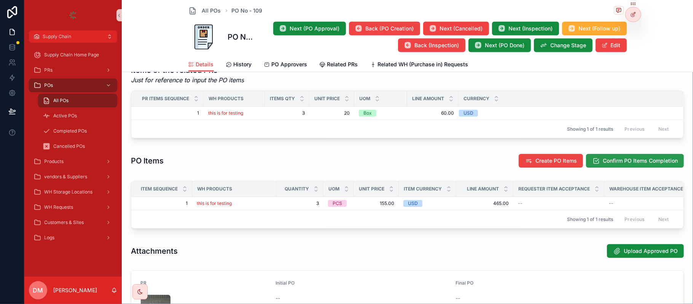
click at [620, 160] on span "Confirm PO Items Completion" at bounding box center [640, 161] width 75 height 8
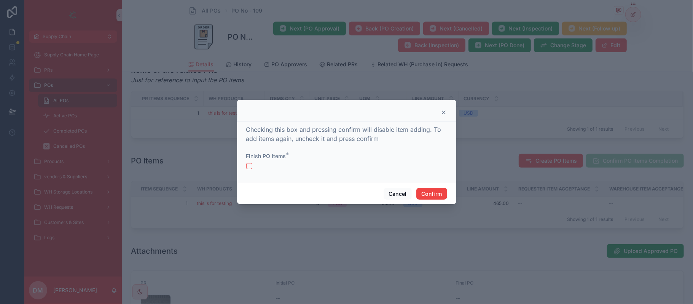
drag, startPoint x: 261, startPoint y: 168, endPoint x: 253, endPoint y: 167, distance: 8.4
click at [260, 168] on div at bounding box center [346, 166] width 201 height 6
click at [253, 167] on div at bounding box center [346, 166] width 201 height 6
click at [252, 166] on div at bounding box center [346, 166] width 201 height 6
click at [250, 166] on div at bounding box center [346, 166] width 201 height 6
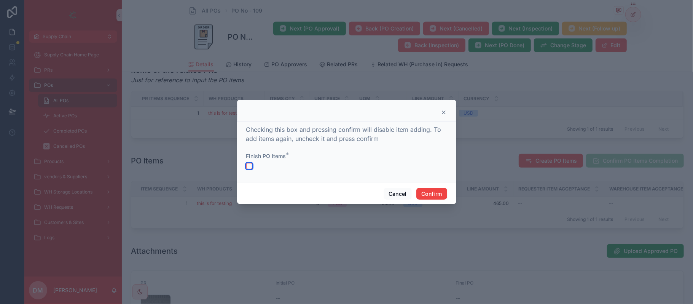
click at [249, 166] on button "button" at bounding box center [249, 166] width 6 height 6
click at [435, 198] on button "Confirm" at bounding box center [431, 194] width 30 height 12
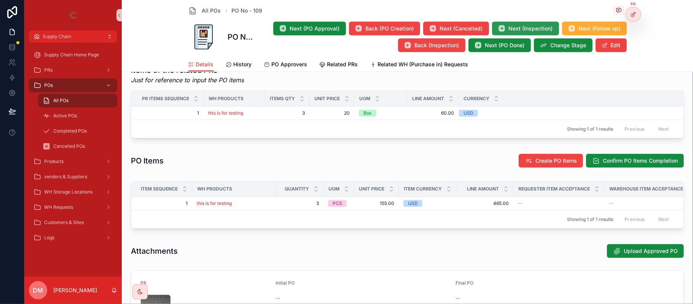
click at [520, 23] on button "Next (Inspection)" at bounding box center [525, 29] width 67 height 14
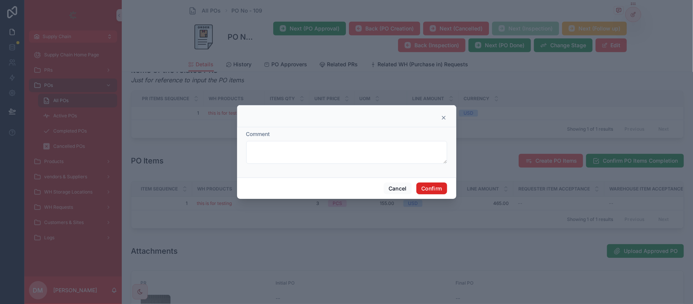
click at [434, 188] on button "Confirm" at bounding box center [431, 188] width 30 height 12
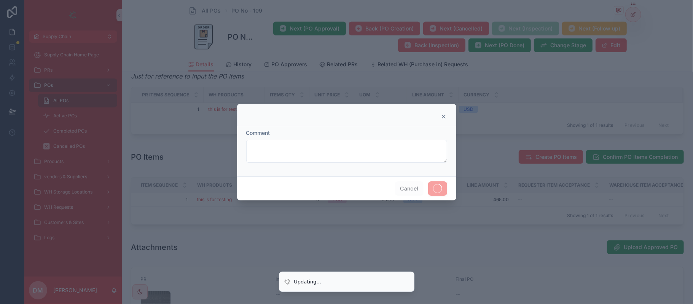
scroll to position [301, 0]
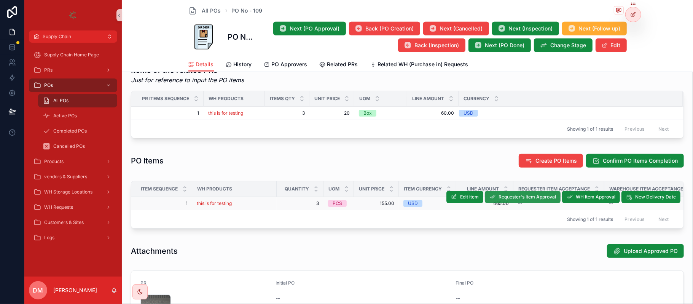
click at [529, 200] on span "Requester's Item Approval" at bounding box center [527, 197] width 57 height 6
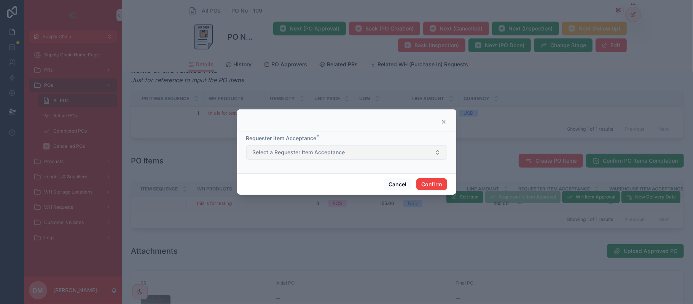
click at [303, 150] on span "Select a Requester Item Acceptance" at bounding box center [299, 152] width 92 height 8
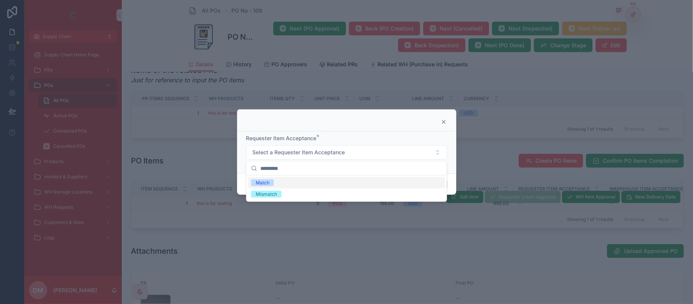
click at [287, 184] on div "Match" at bounding box center [346, 182] width 197 height 11
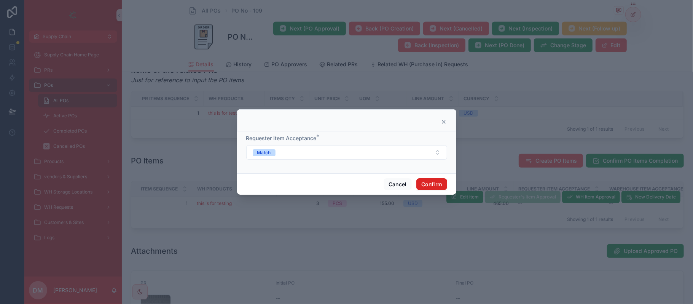
click at [425, 183] on button "Confirm" at bounding box center [431, 184] width 30 height 12
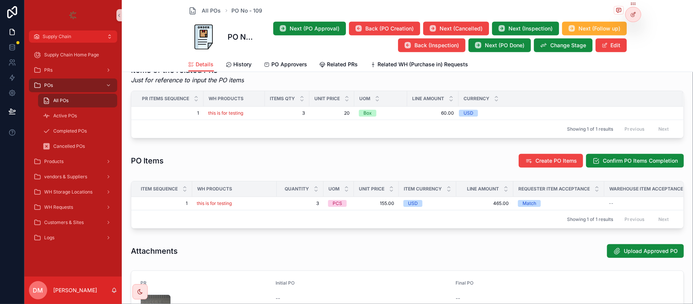
click at [0, 0] on span "WH Item Approval" at bounding box center [0, 0] width 0 height 0
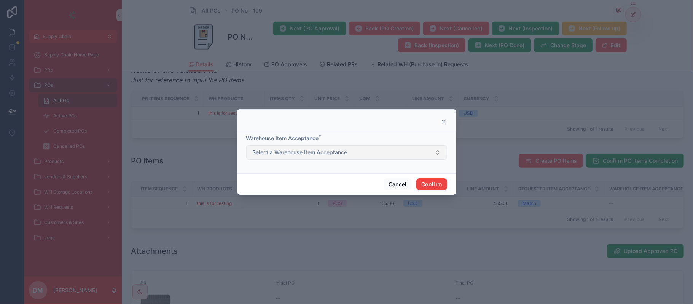
click at [300, 148] on span "Select a Warehouse Item Acceptance" at bounding box center [300, 152] width 95 height 8
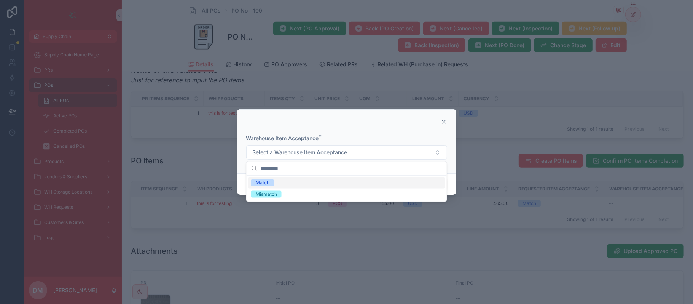
click at [279, 183] on div "Match" at bounding box center [346, 182] width 197 height 11
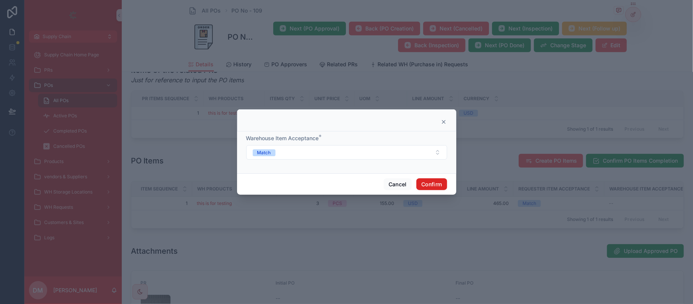
click at [435, 181] on button "Confirm" at bounding box center [431, 184] width 30 height 12
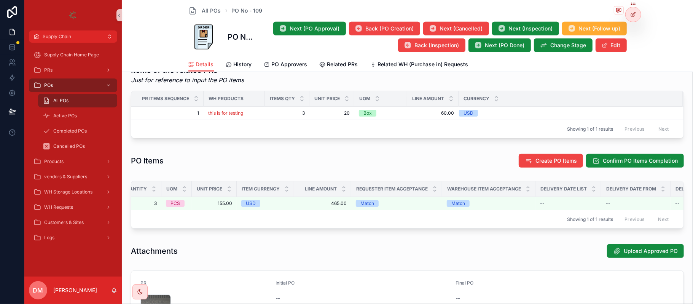
scroll to position [406, 0]
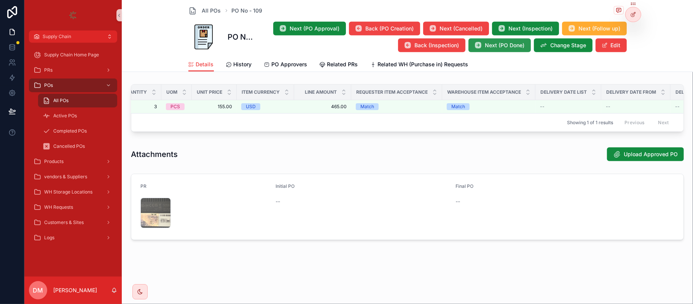
click at [508, 46] on span "Next (PO Done)" at bounding box center [505, 45] width 40 height 8
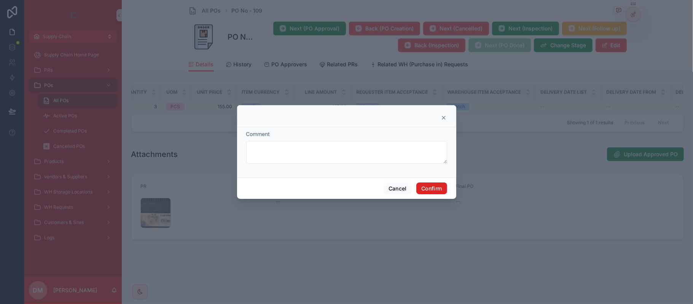
click at [436, 190] on button "Confirm" at bounding box center [431, 188] width 30 height 12
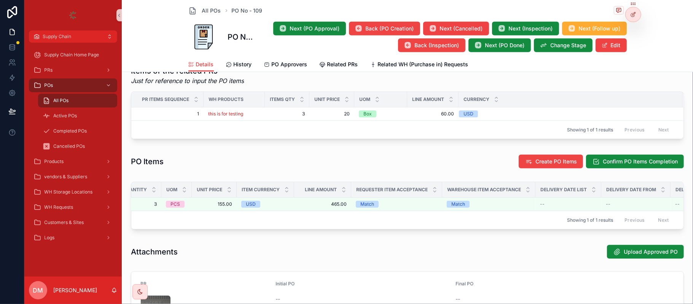
scroll to position [304, 0]
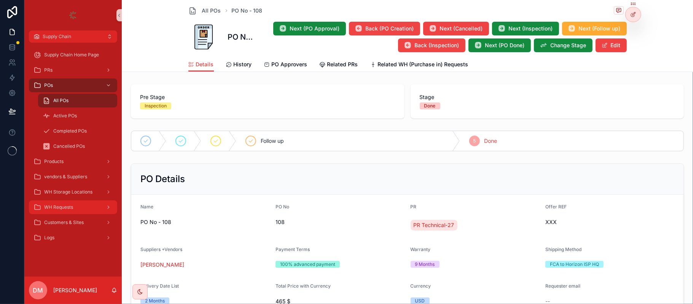
click at [65, 201] on div "WH Requests" at bounding box center [72, 207] width 79 height 12
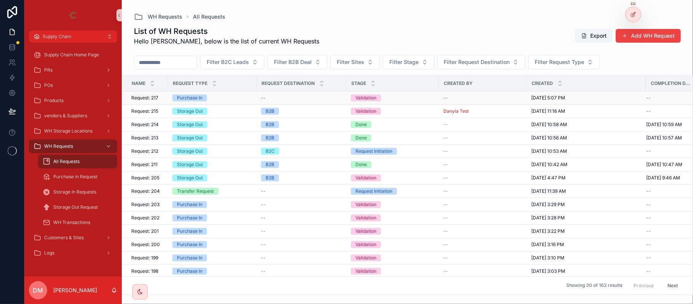
click at [210, 100] on div "Purchase In" at bounding box center [212, 97] width 80 height 7
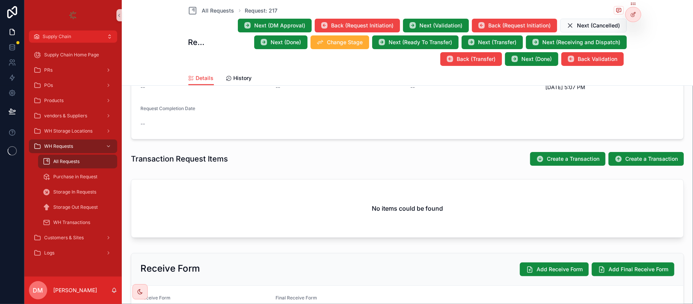
scroll to position [203, 0]
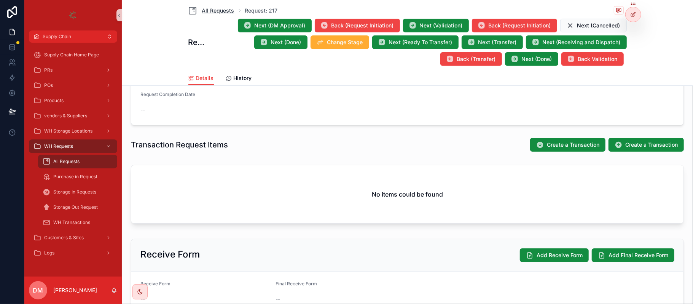
click at [210, 13] on span "All Requests" at bounding box center [218, 11] width 32 height 8
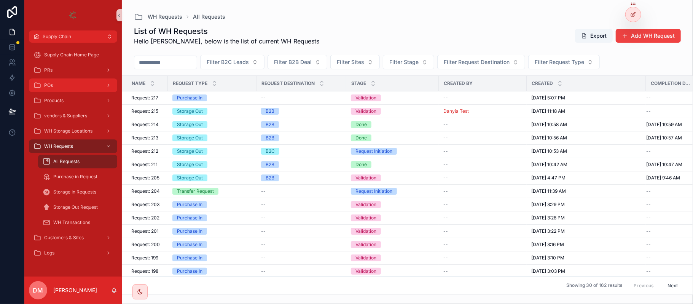
click at [86, 83] on div "POs" at bounding box center [72, 85] width 79 height 12
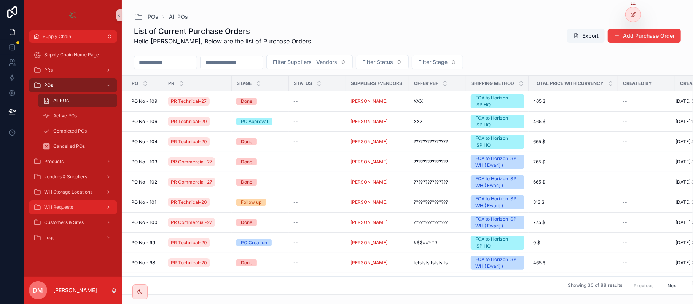
click at [70, 203] on div "WH Requests" at bounding box center [72, 207] width 79 height 12
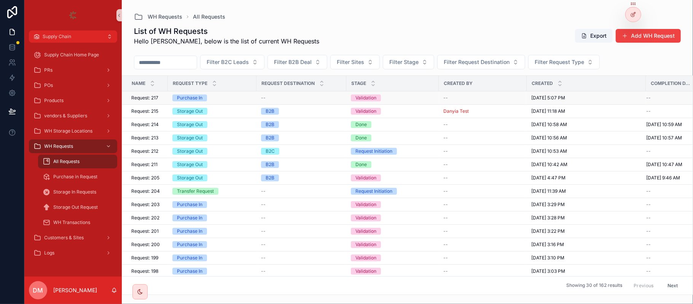
click at [157, 99] on span "Request: 217" at bounding box center [144, 98] width 27 height 6
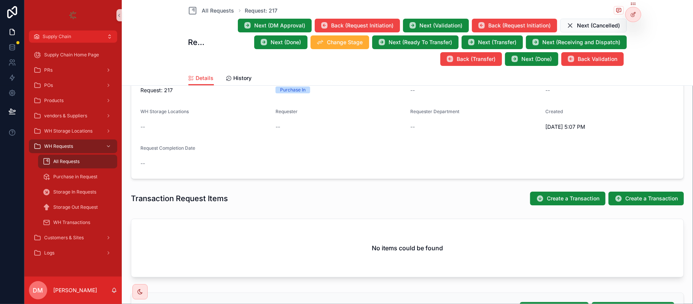
scroll to position [152, 0]
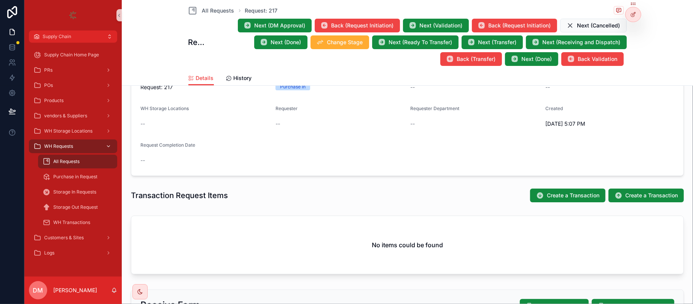
click at [77, 140] on div "WH Requests" at bounding box center [72, 146] width 79 height 12
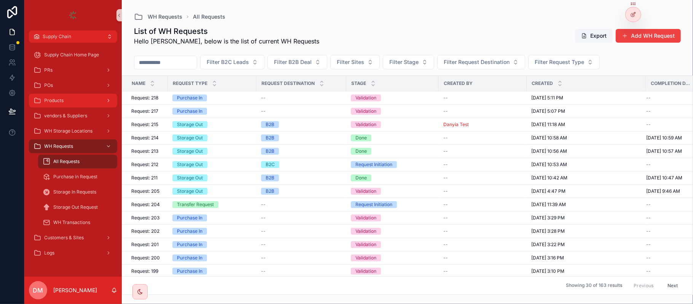
click at [62, 100] on span "Products" at bounding box center [53, 100] width 19 height 6
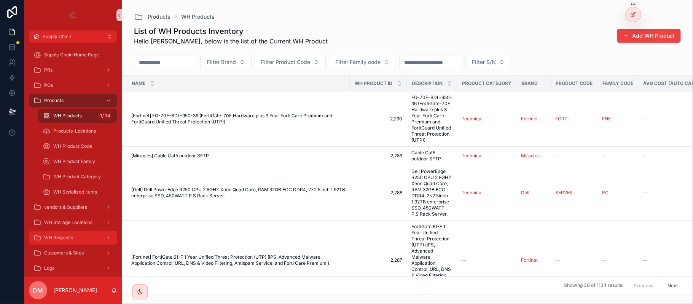
click at [72, 231] on link "WH Requests" at bounding box center [73, 238] width 88 height 14
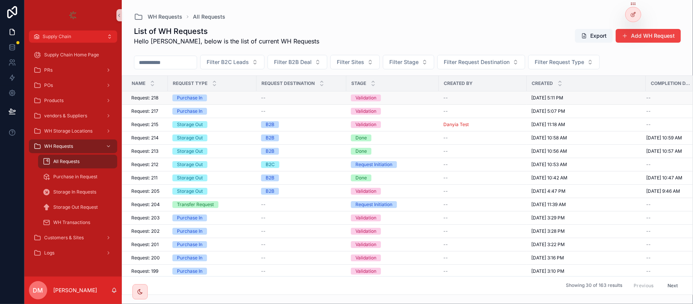
click at [213, 99] on div "Purchase In" at bounding box center [212, 97] width 80 height 7
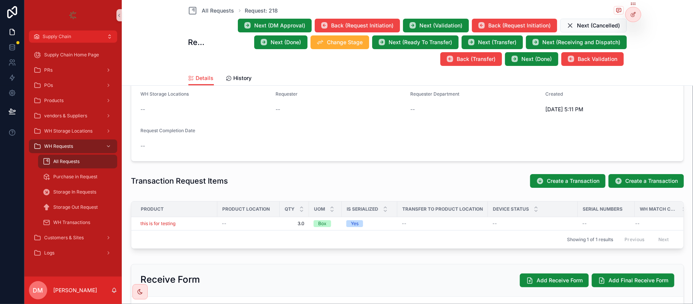
scroll to position [161, 0]
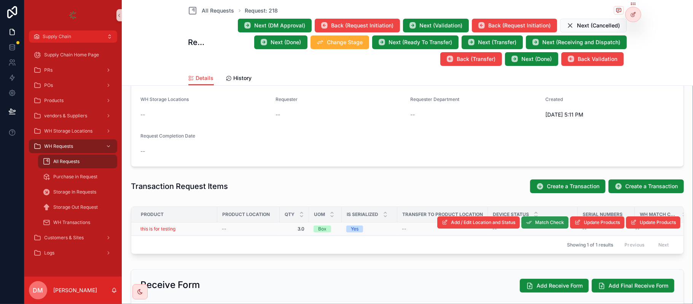
click at [543, 224] on span "Match Check" at bounding box center [549, 222] width 29 height 6
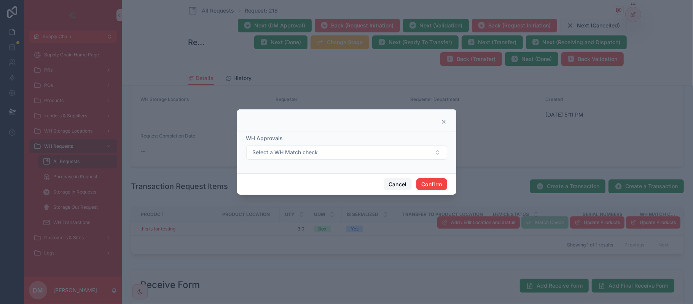
click at [402, 186] on button "Cancel" at bounding box center [398, 184] width 28 height 12
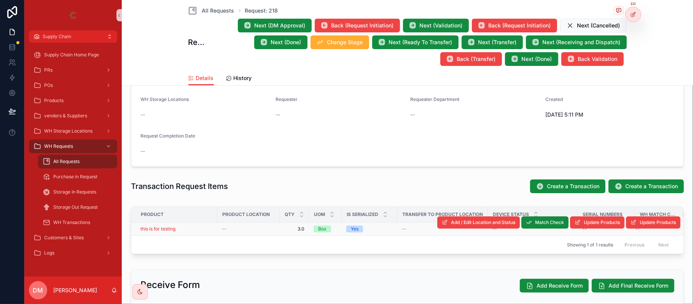
click at [188, 230] on div "this is for testing" at bounding box center [176, 229] width 72 height 6
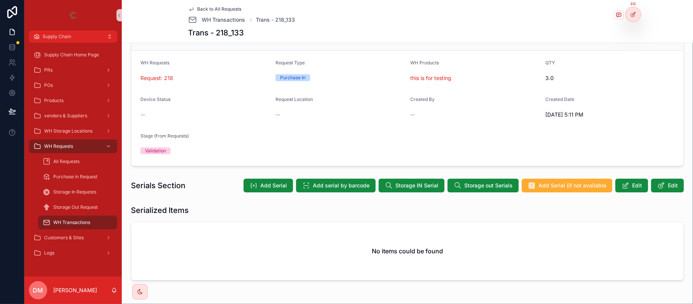
scroll to position [51, 0]
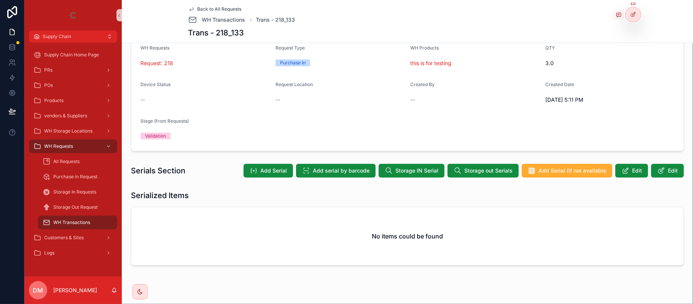
click at [215, 8] on span "Back to All Requests" at bounding box center [220, 9] width 44 height 6
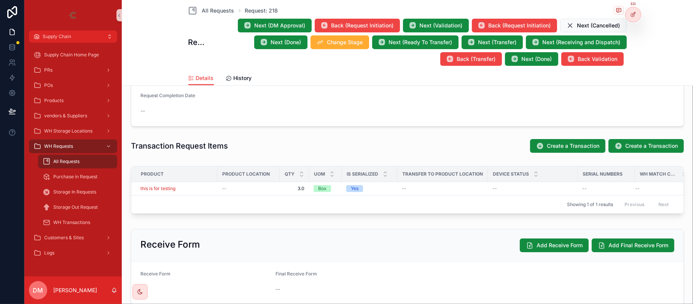
scroll to position [203, 0]
